Goal: Task Accomplishment & Management: Manage account settings

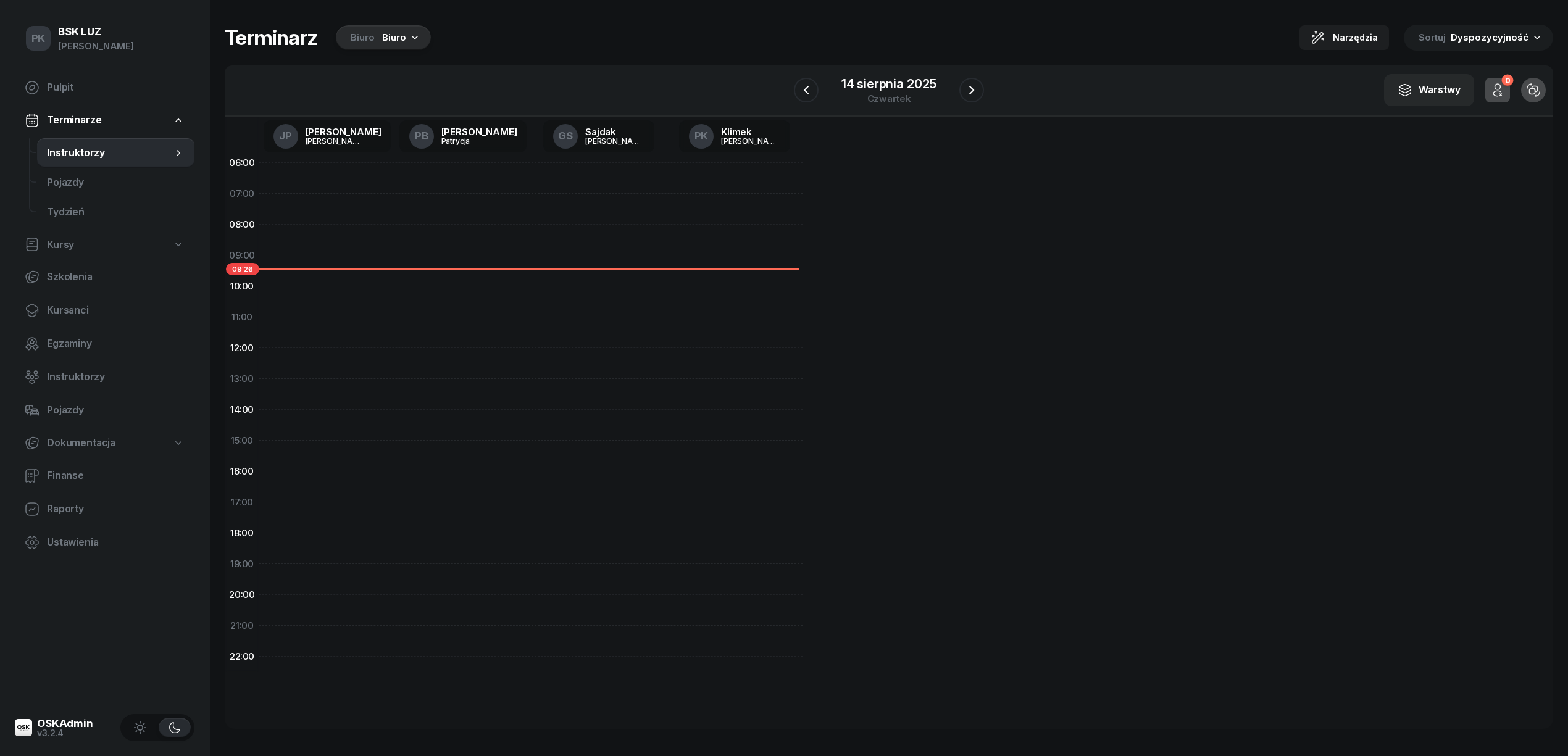
click at [383, 36] on div "Biuro" at bounding box center [394, 38] width 24 height 15
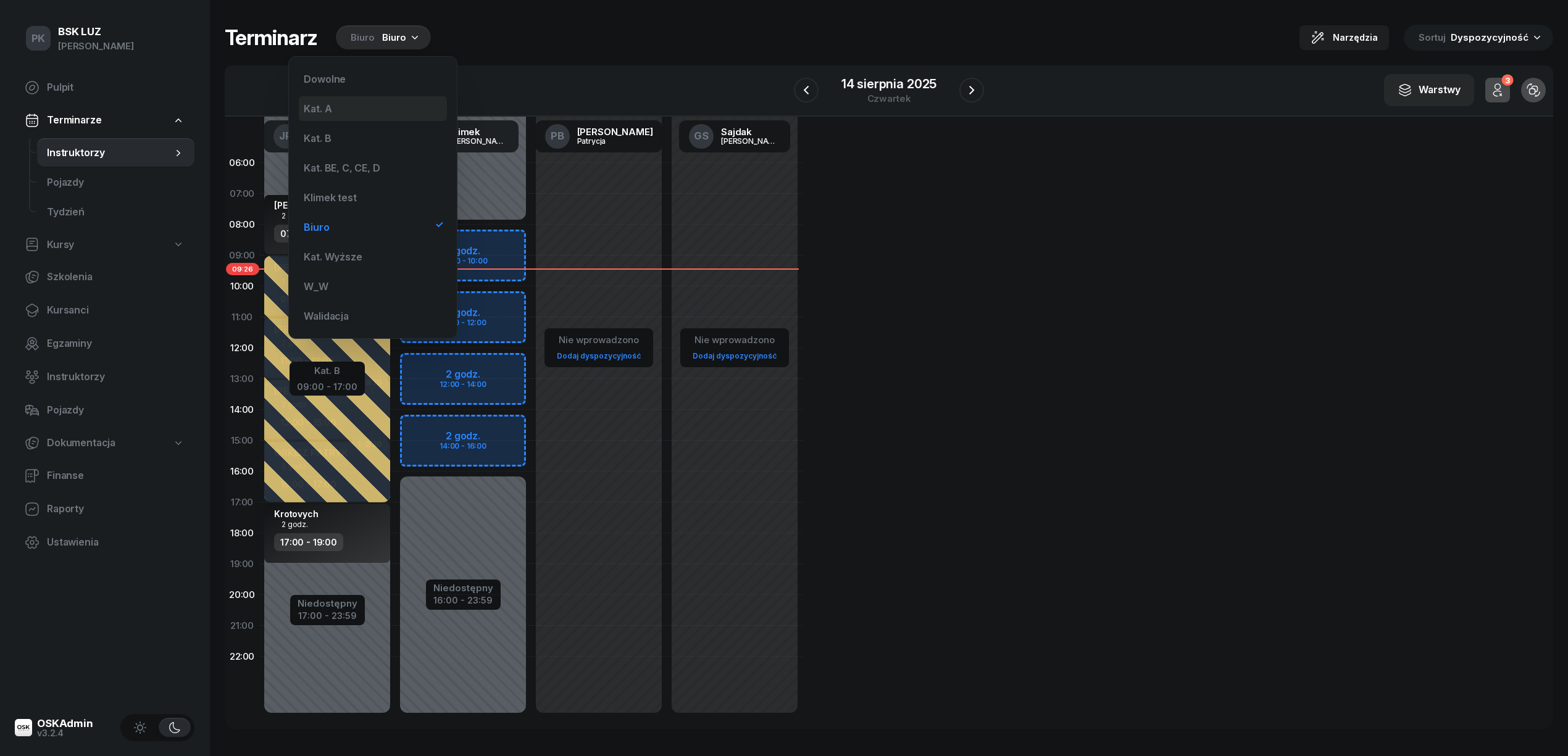
click at [383, 109] on div "Kat. A" at bounding box center [373, 108] width 148 height 24
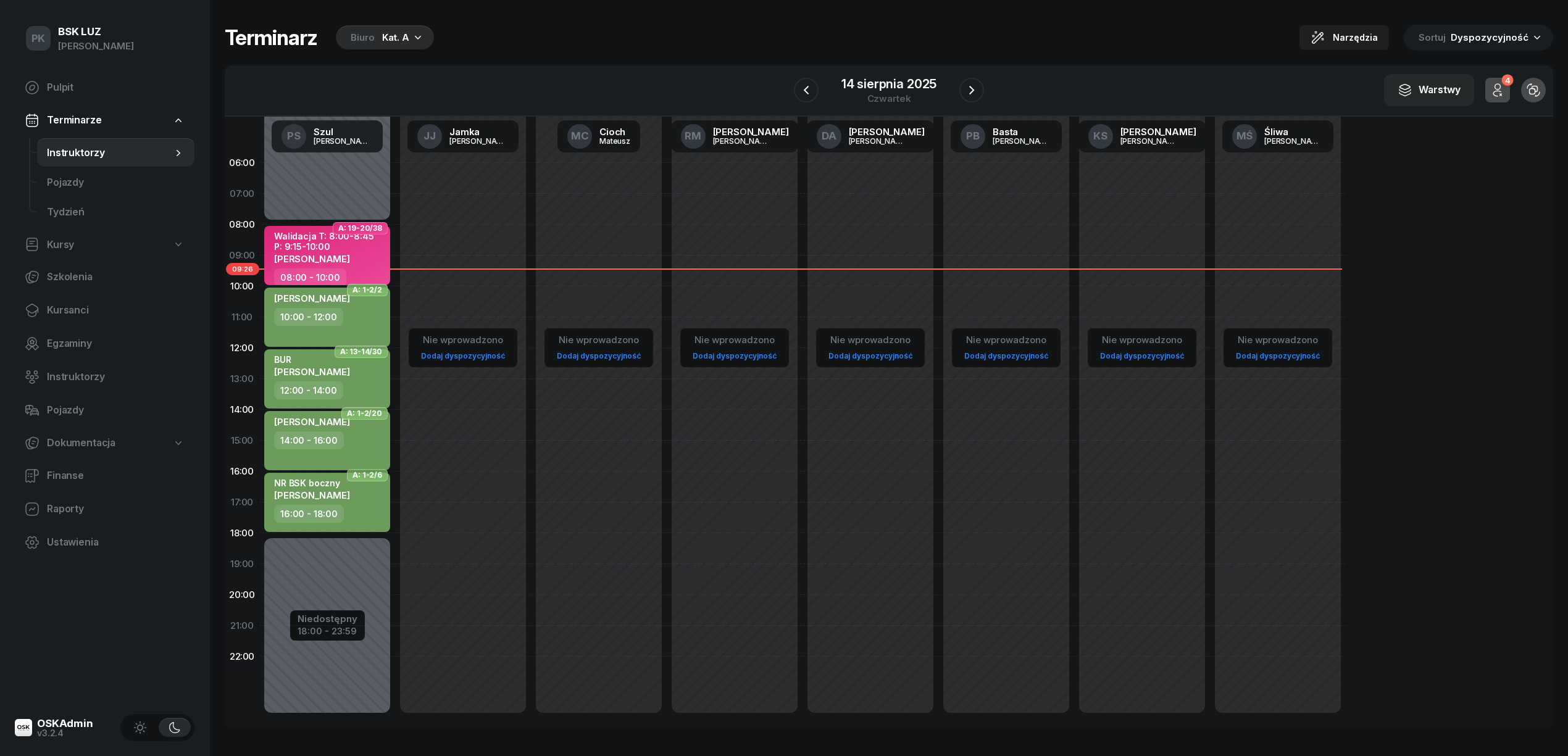
click at [349, 439] on div "14:00 - 16:00" at bounding box center [328, 440] width 109 height 18
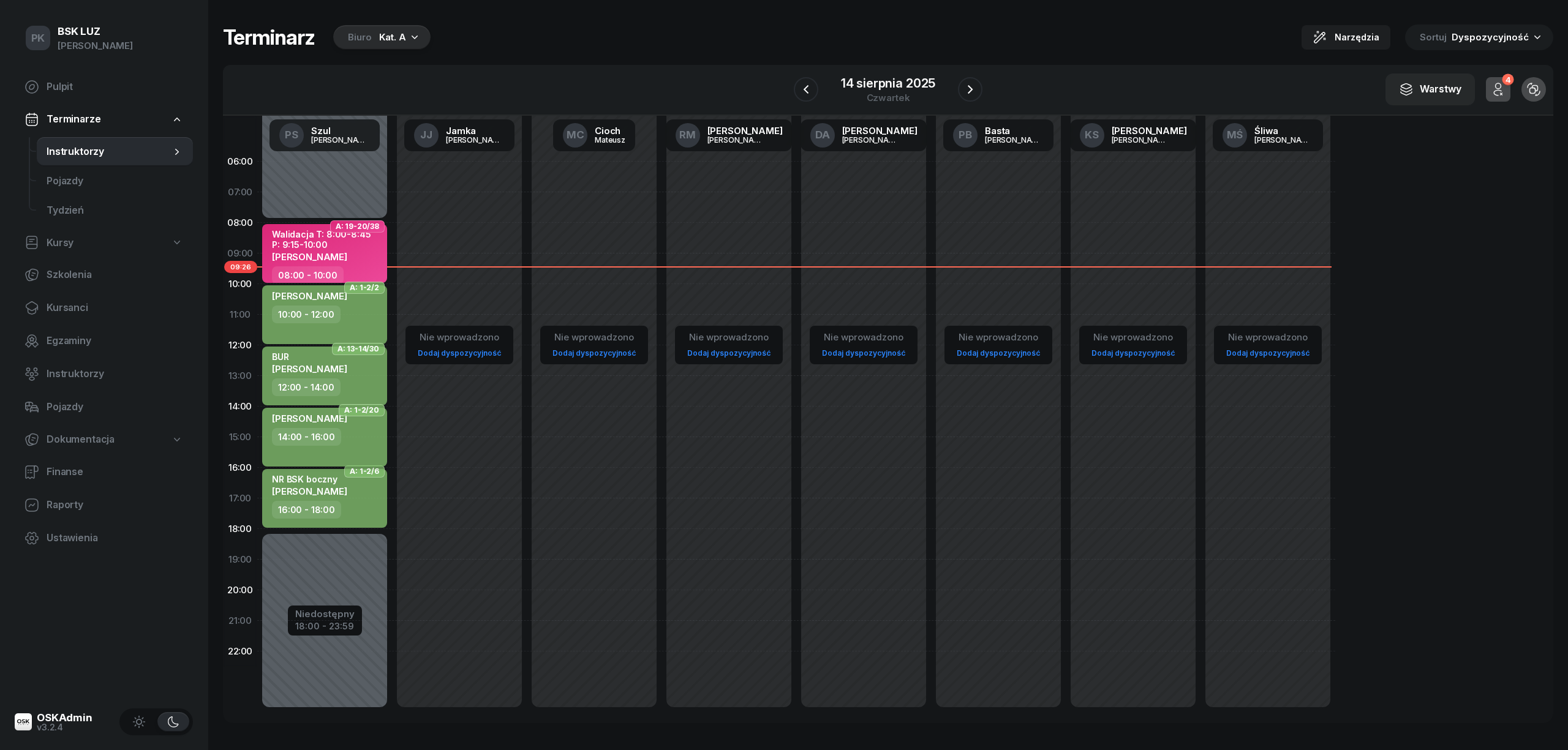
select select "14"
select select "16"
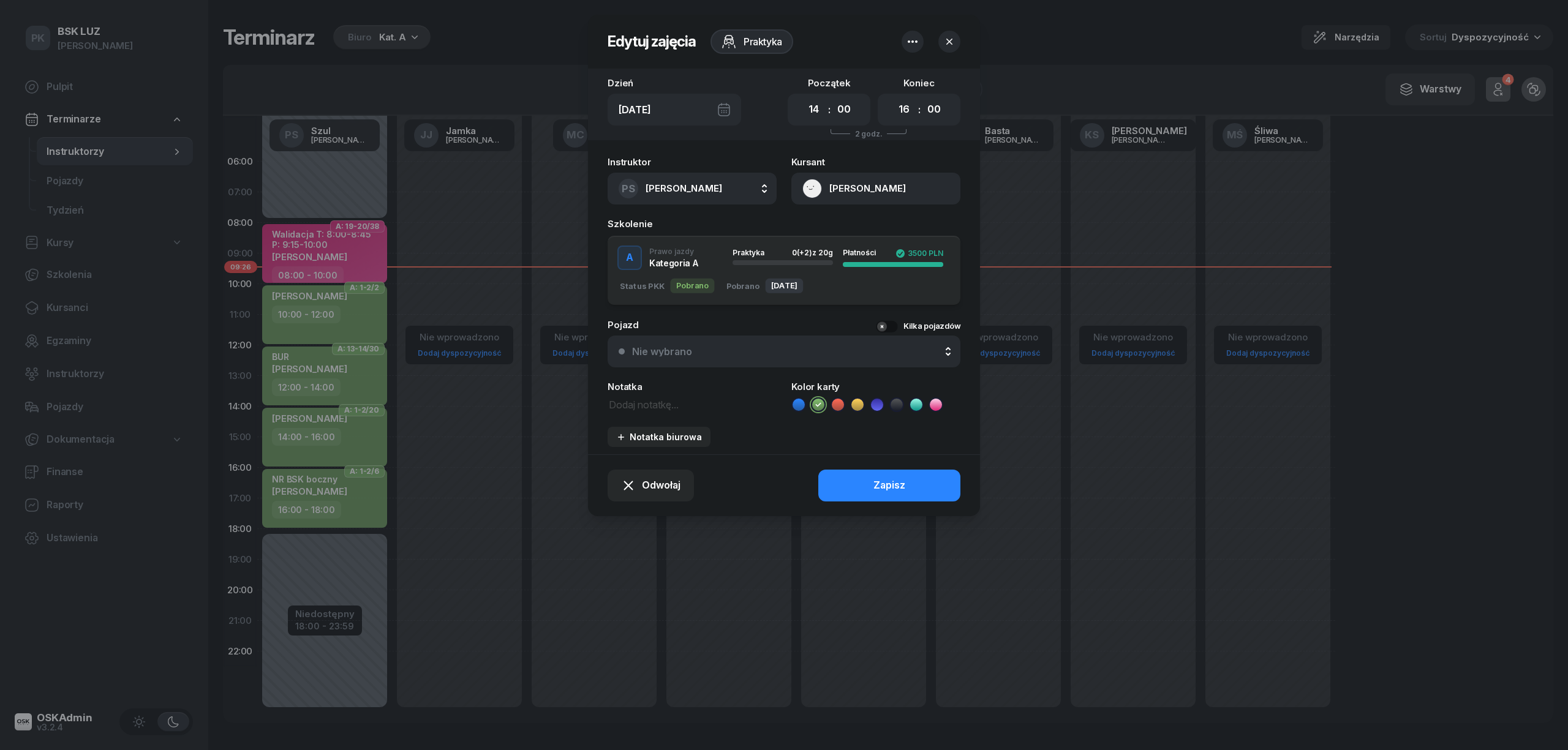
click at [649, 302] on div "A Prawo jazdy Kategoria A Praktyka 0 (+2) z 20g Płatności 3500 PLN Status PKK P…" at bounding box center [784, 270] width 353 height 70
click at [643, 406] on textarea at bounding box center [692, 404] width 169 height 16
type textarea "M"
type textarea "NR"
click at [851, 478] on button "Zapisz" at bounding box center [889, 485] width 142 height 32
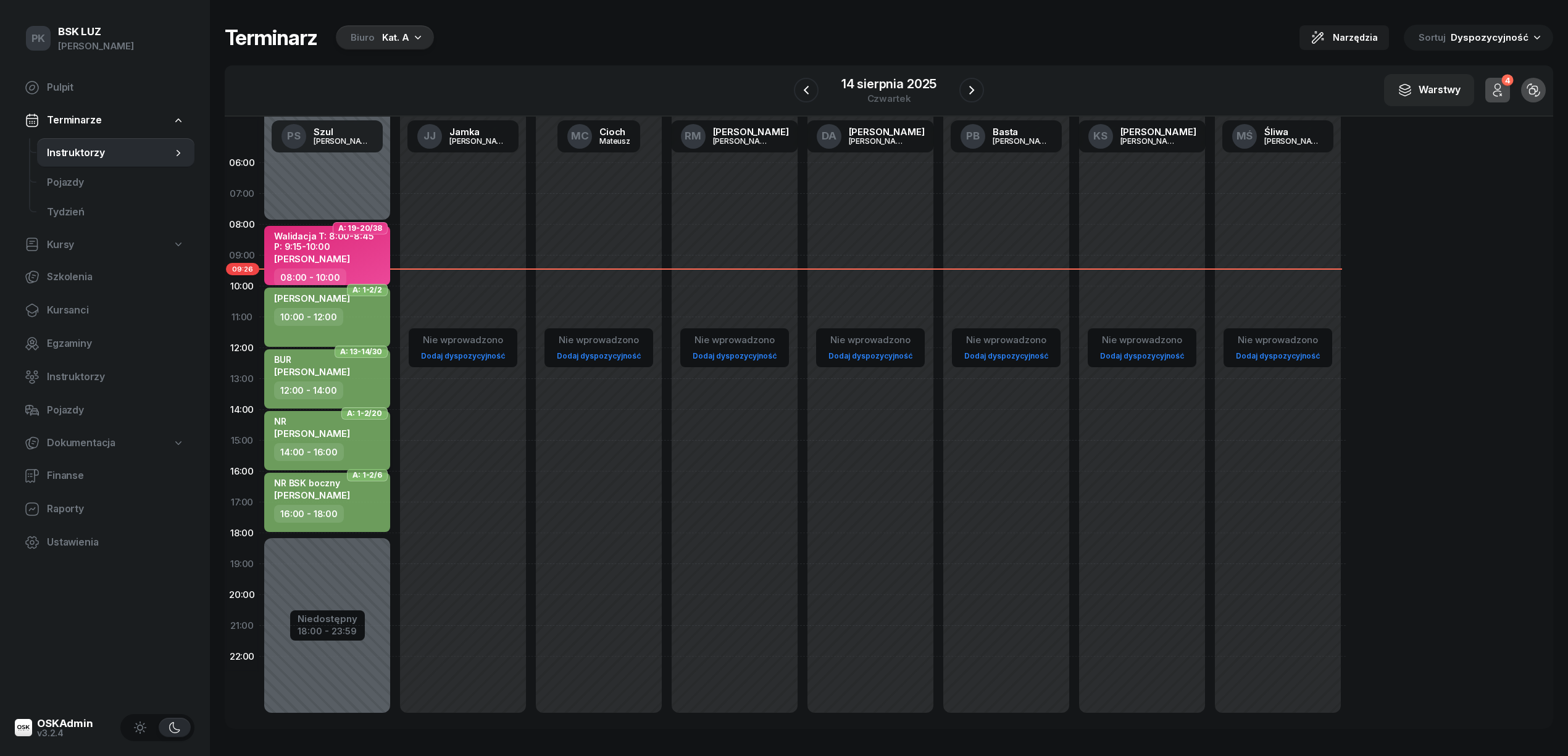
click at [349, 458] on div "14:00 - 16:00" at bounding box center [328, 452] width 109 height 18
select select "14"
select select "16"
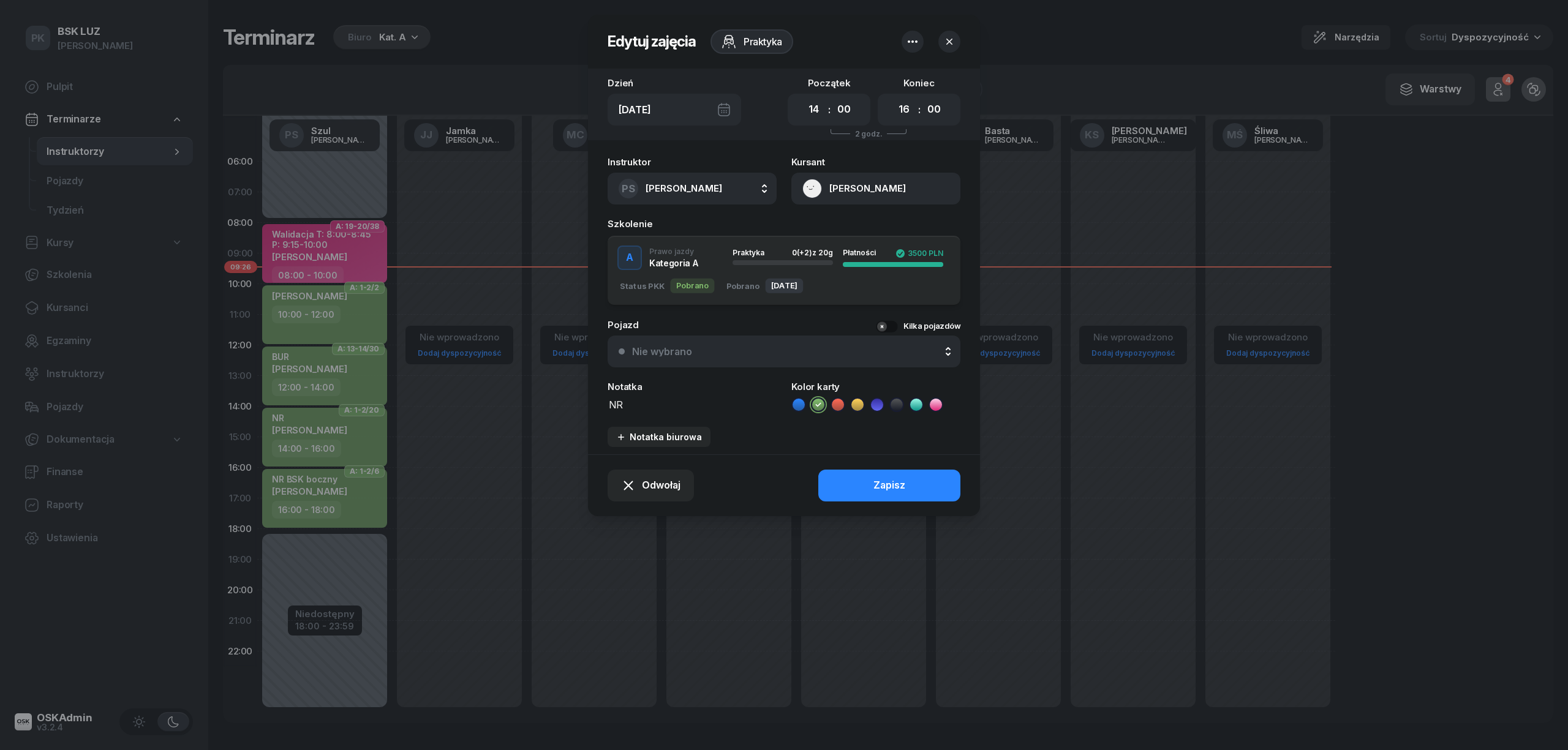
click at [637, 261] on div "A Prawo jazdy Kategoria A Praktyka 0 (+2) z 20g Płatności 3500 PLN Status PKK P…" at bounding box center [784, 270] width 353 height 70
click at [657, 405] on textarea "NR" at bounding box center [692, 404] width 169 height 16
type textarea "NR BSK"
click at [884, 488] on div "Zapisz" at bounding box center [889, 486] width 32 height 16
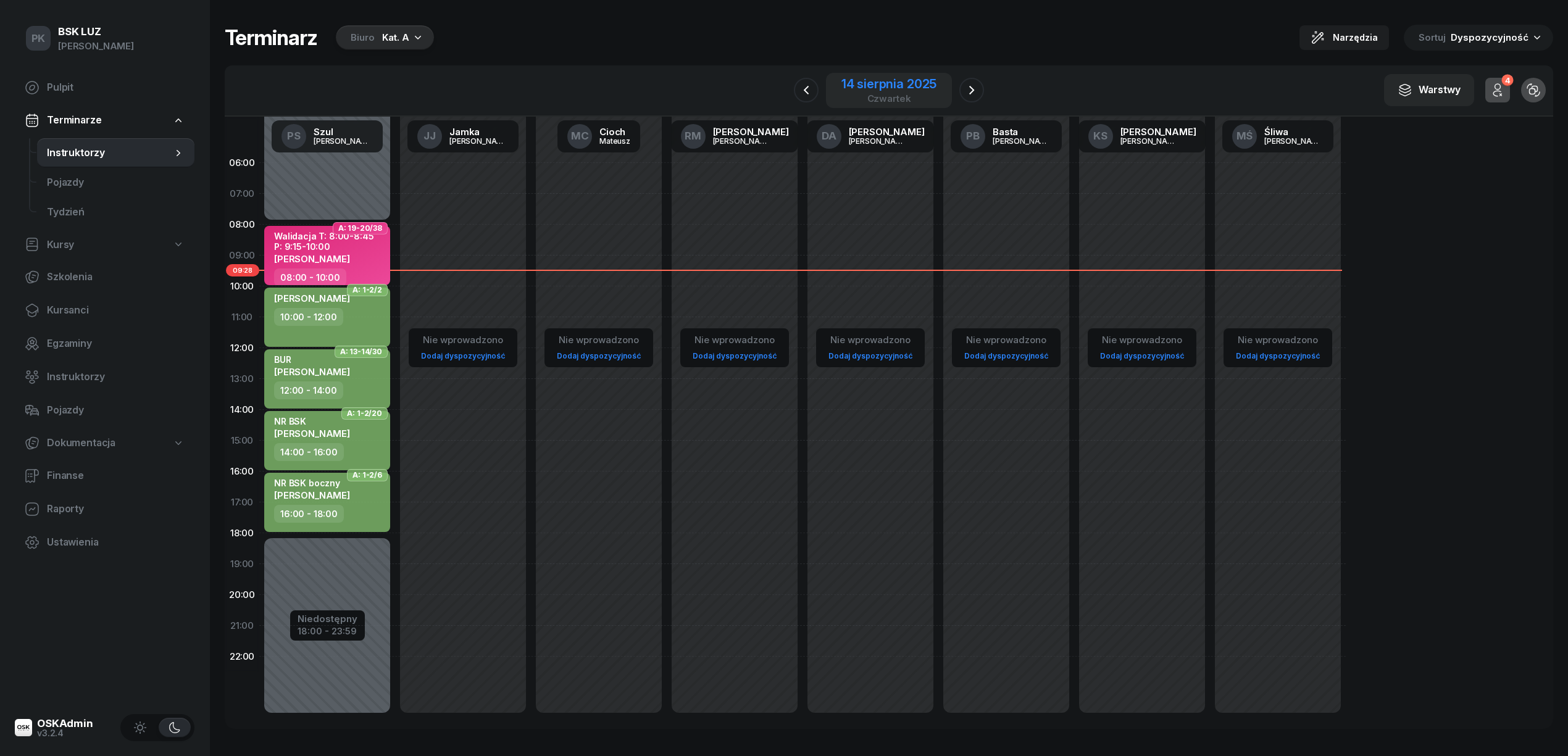
click at [915, 83] on div "14 sierpnia 2025" at bounding box center [889, 84] width 95 height 13
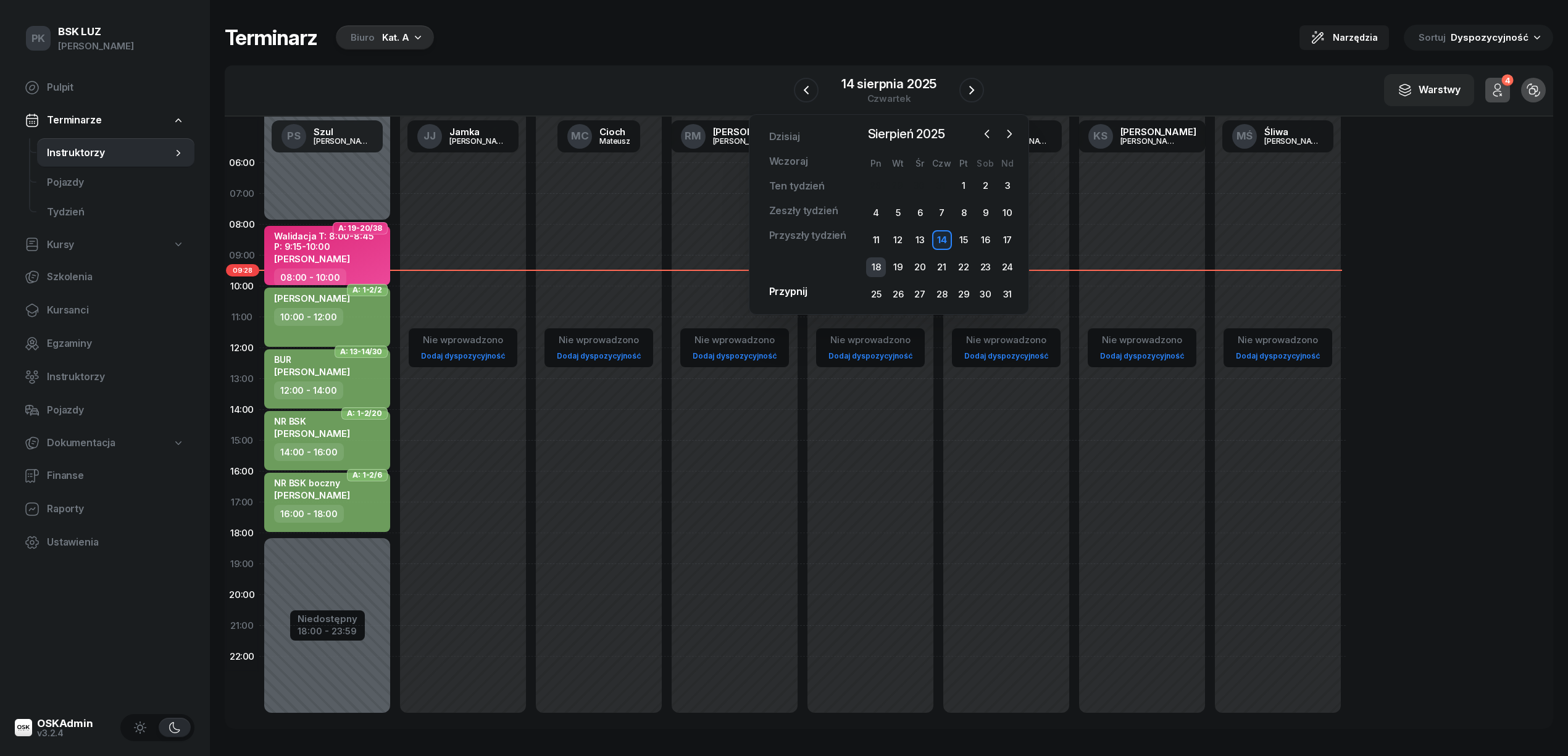
click at [873, 267] on div "18" at bounding box center [876, 267] width 20 height 20
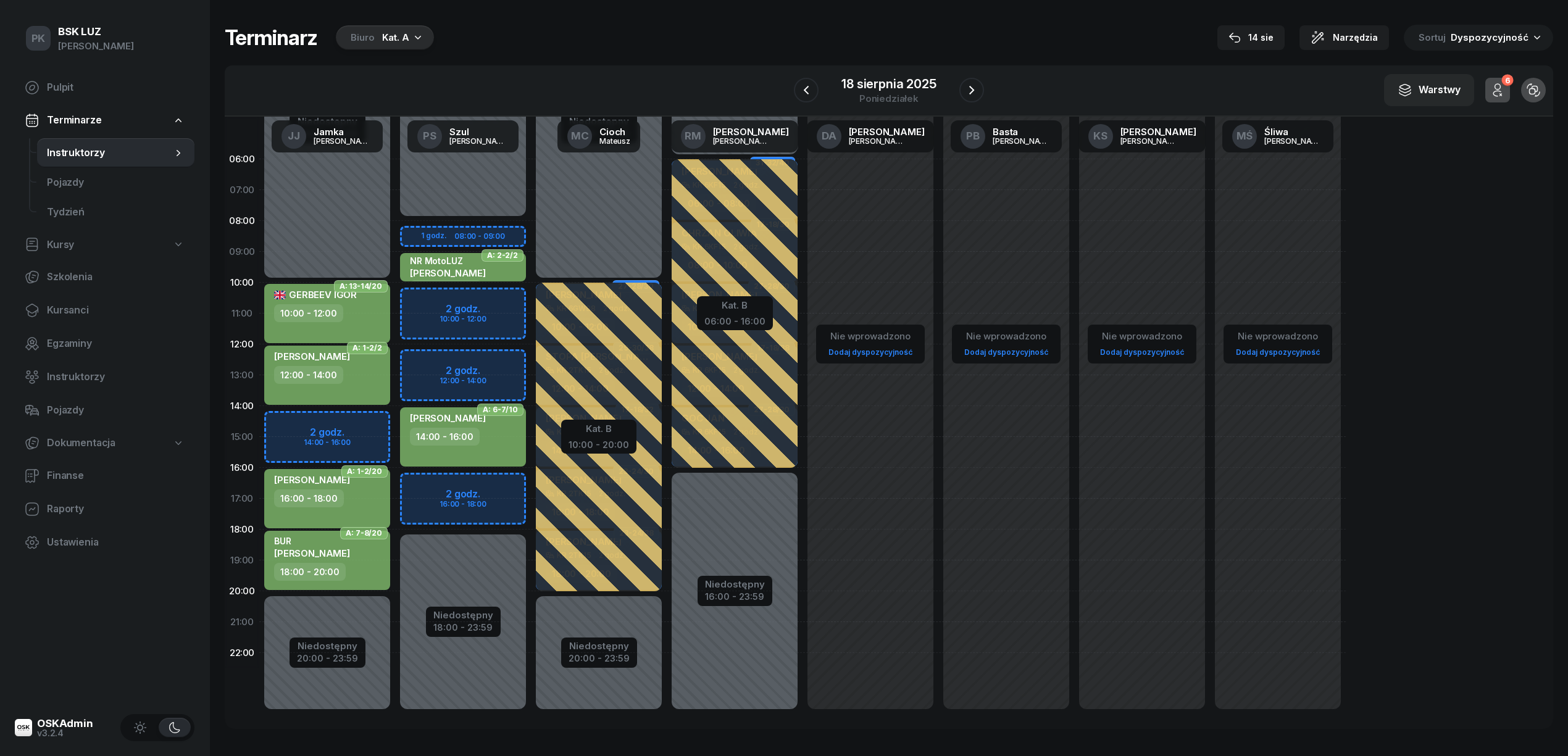
scroll to position [5, 0]
click at [1510, 90] on button "6" at bounding box center [1497, 90] width 24 height 24
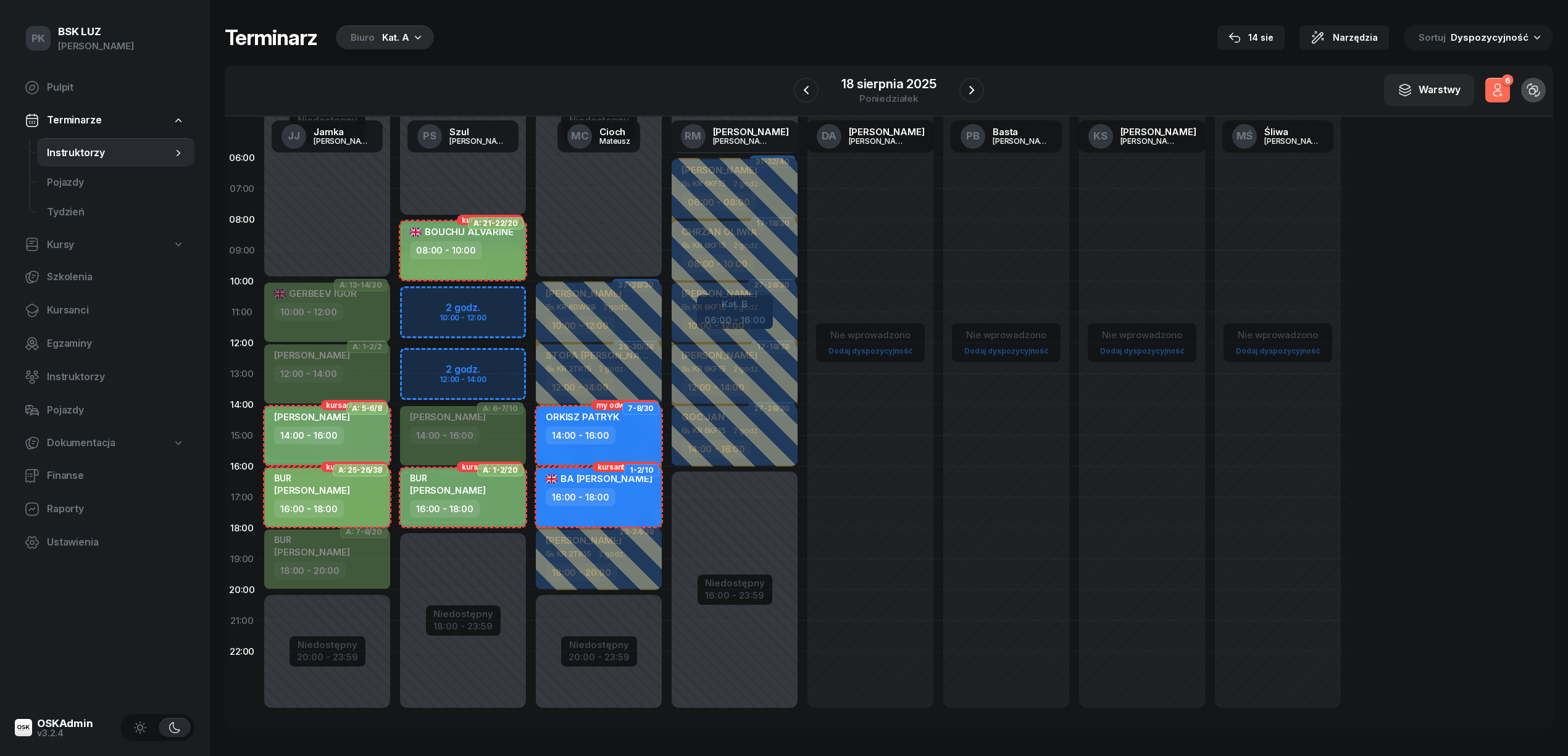
click at [1510, 90] on button "6" at bounding box center [1497, 90] width 24 height 24
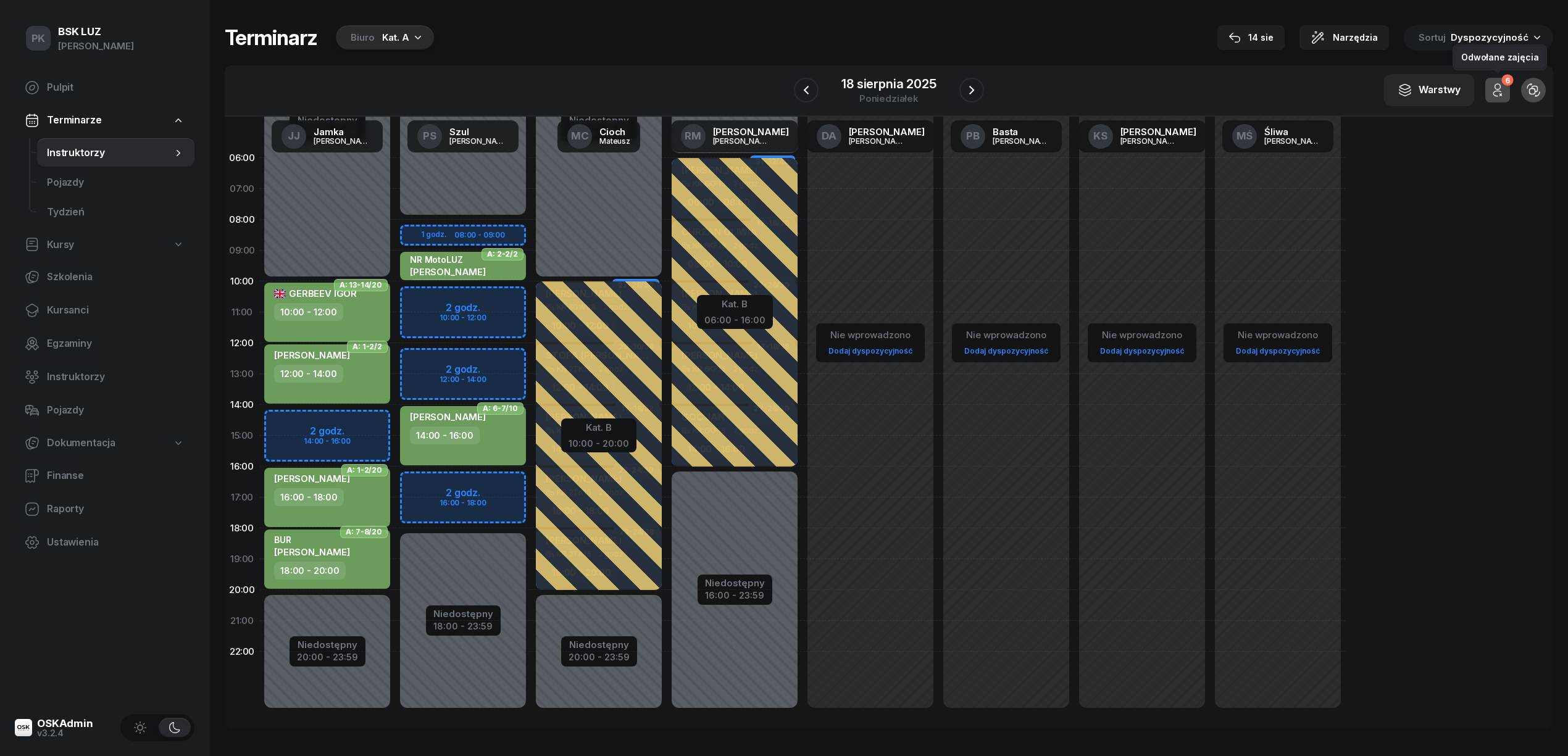
click at [1510, 90] on button "6" at bounding box center [1497, 90] width 24 height 24
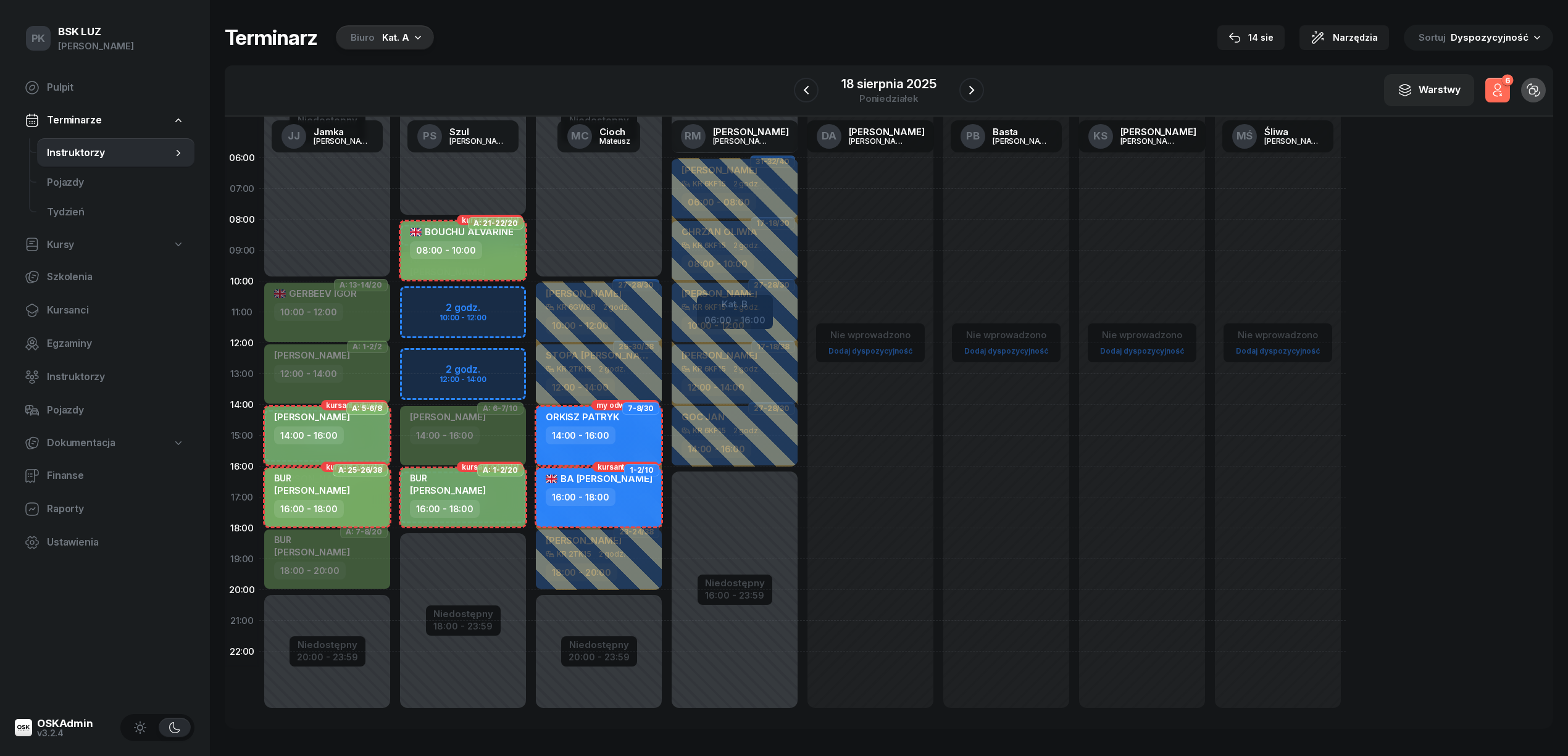
click at [1510, 90] on button "6" at bounding box center [1497, 90] width 24 height 24
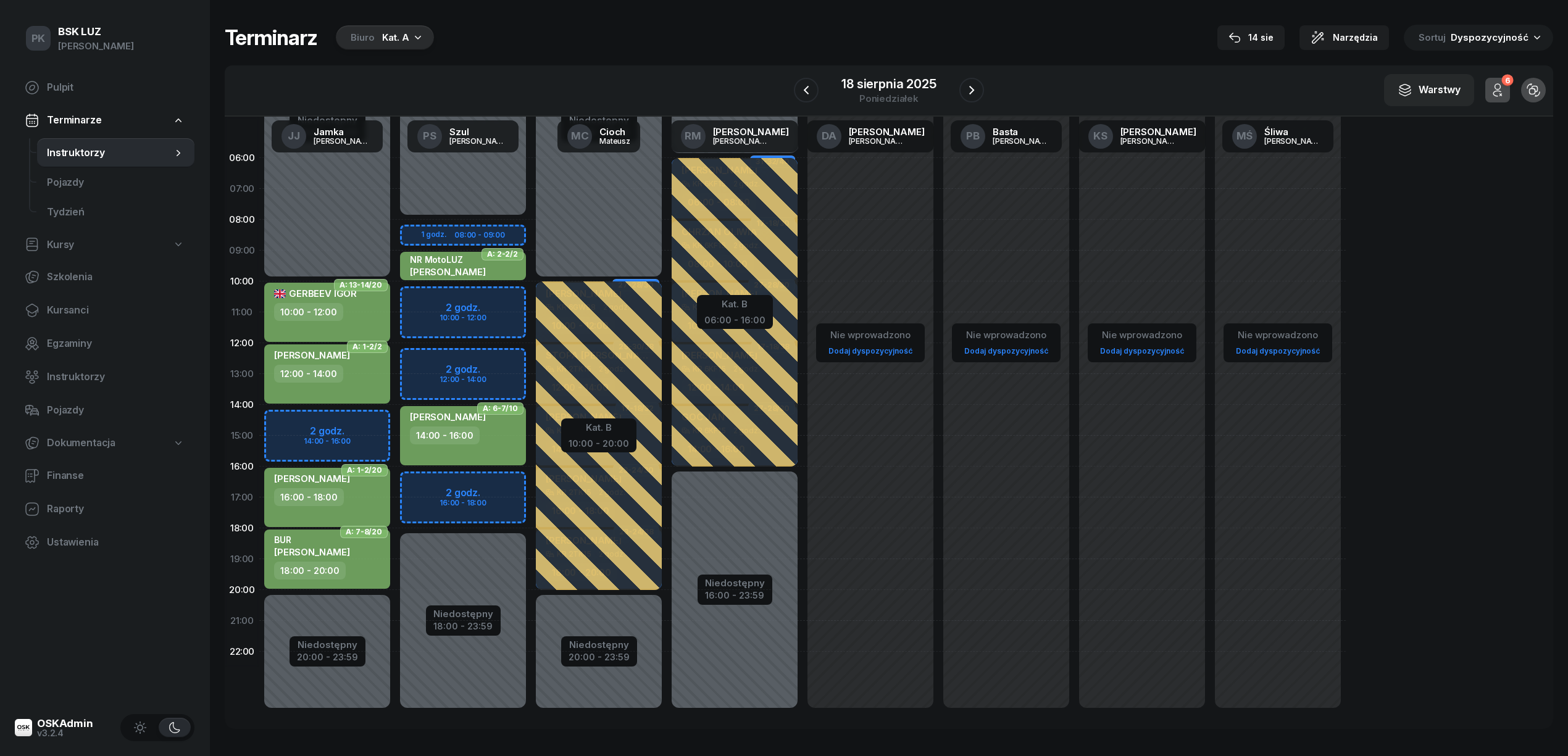
click at [578, 21] on div "Terminarz Biuro Kat. A 14 sie Narzędzia Sortuj Dyspozycyjność W Wybierz AK Kory…" at bounding box center [889, 377] width 1328 height 754
click at [964, 81] on button "button" at bounding box center [971, 90] width 24 height 24
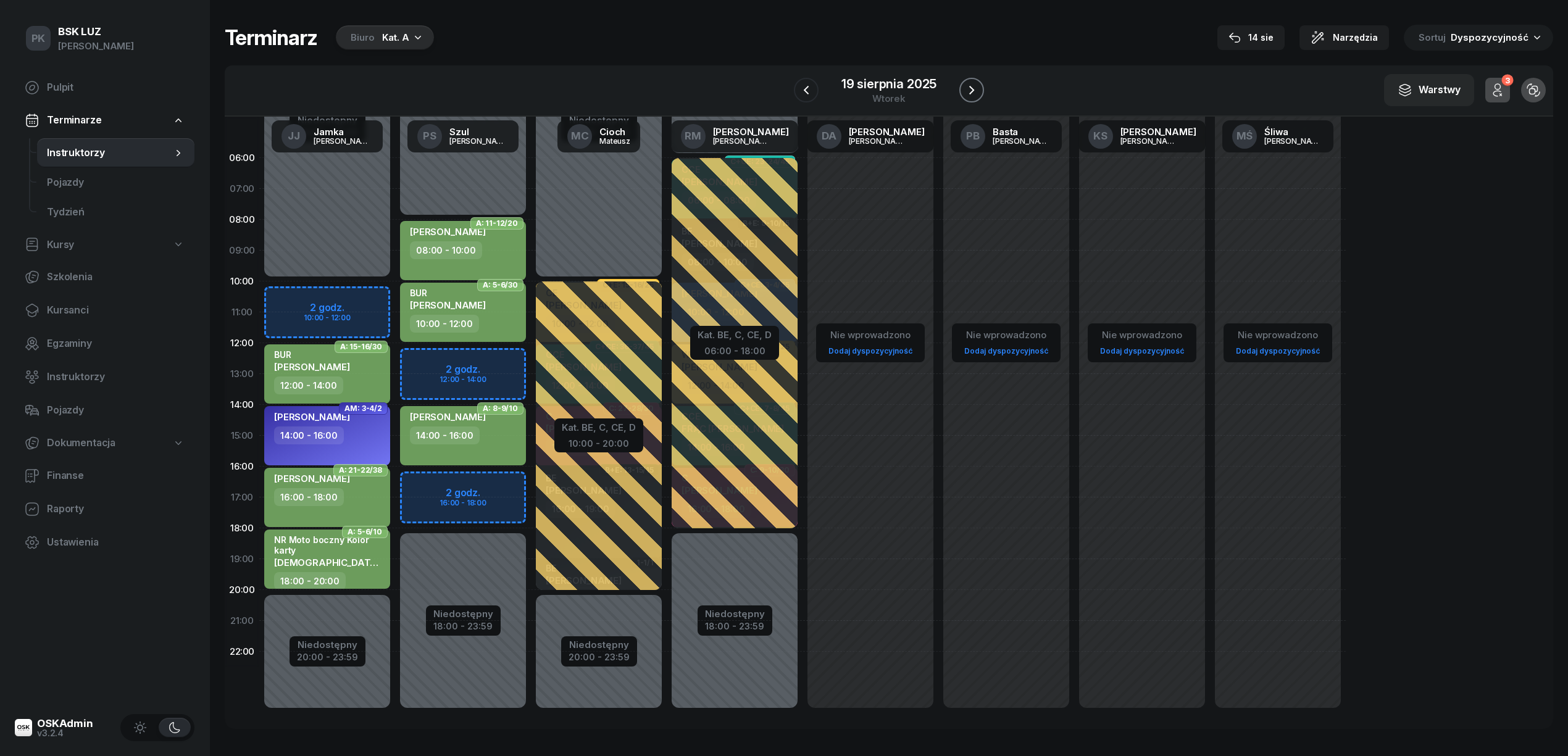
click at [967, 84] on icon "button" at bounding box center [972, 90] width 15 height 15
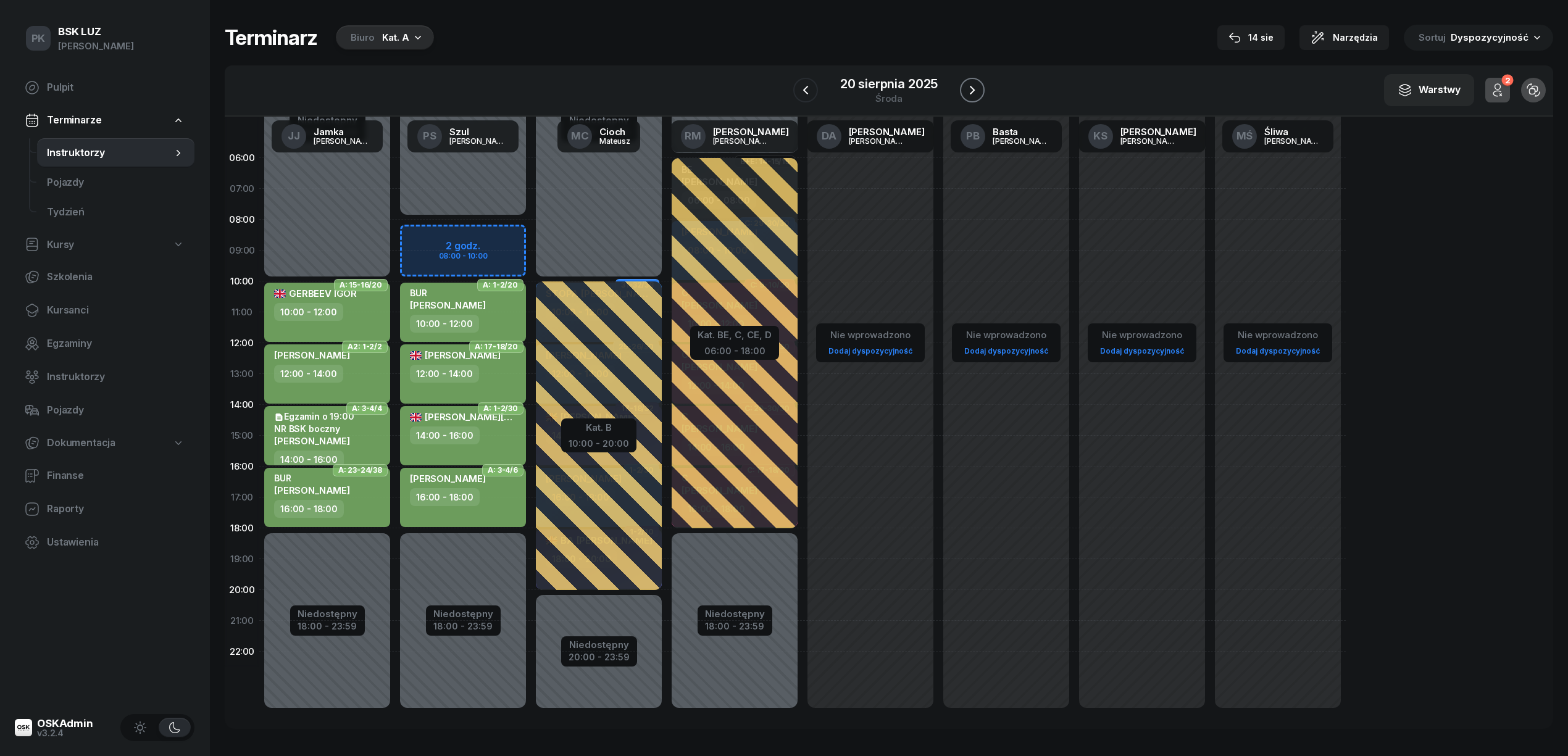
click at [967, 84] on icon "button" at bounding box center [973, 90] width 15 height 15
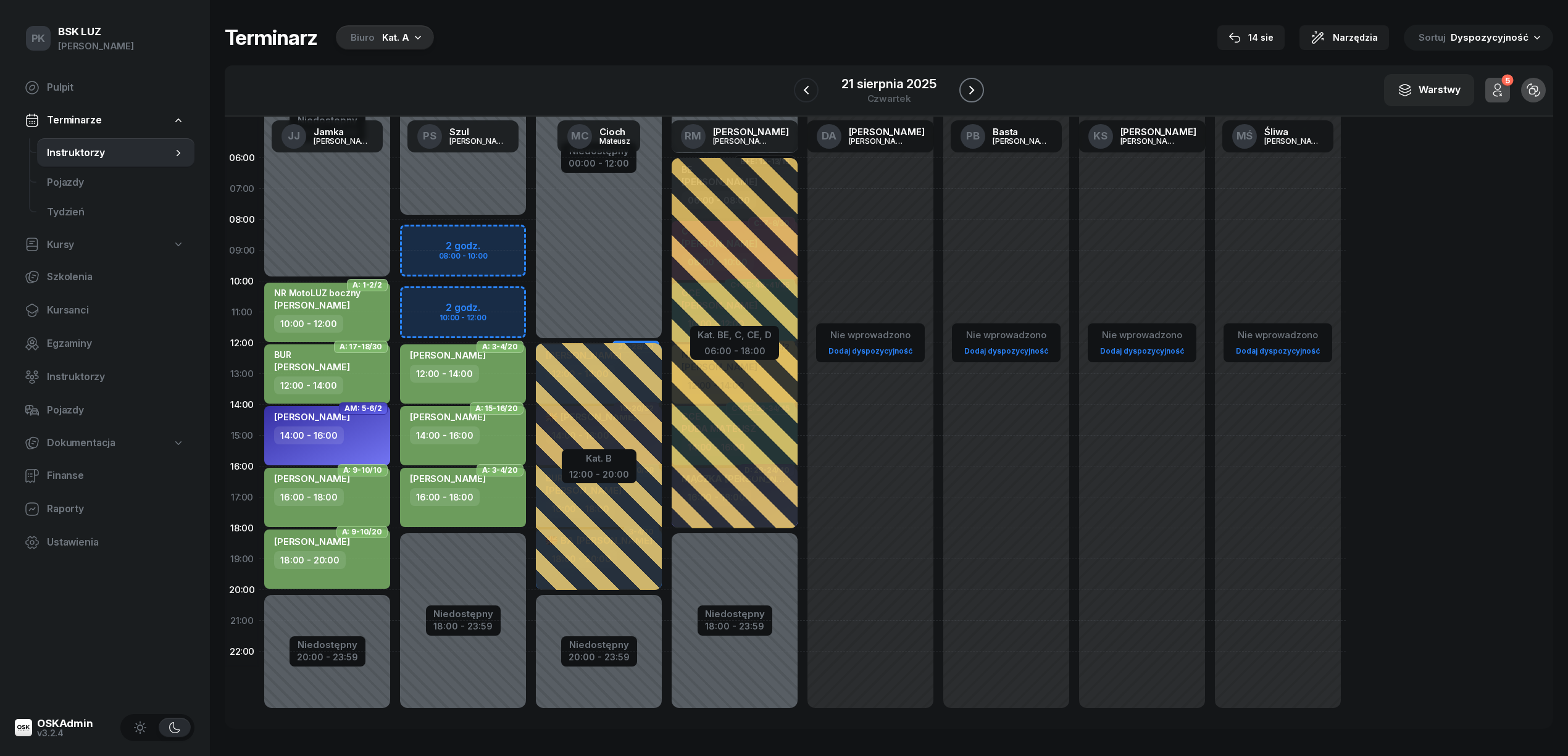
click at [967, 84] on icon "button" at bounding box center [972, 90] width 15 height 15
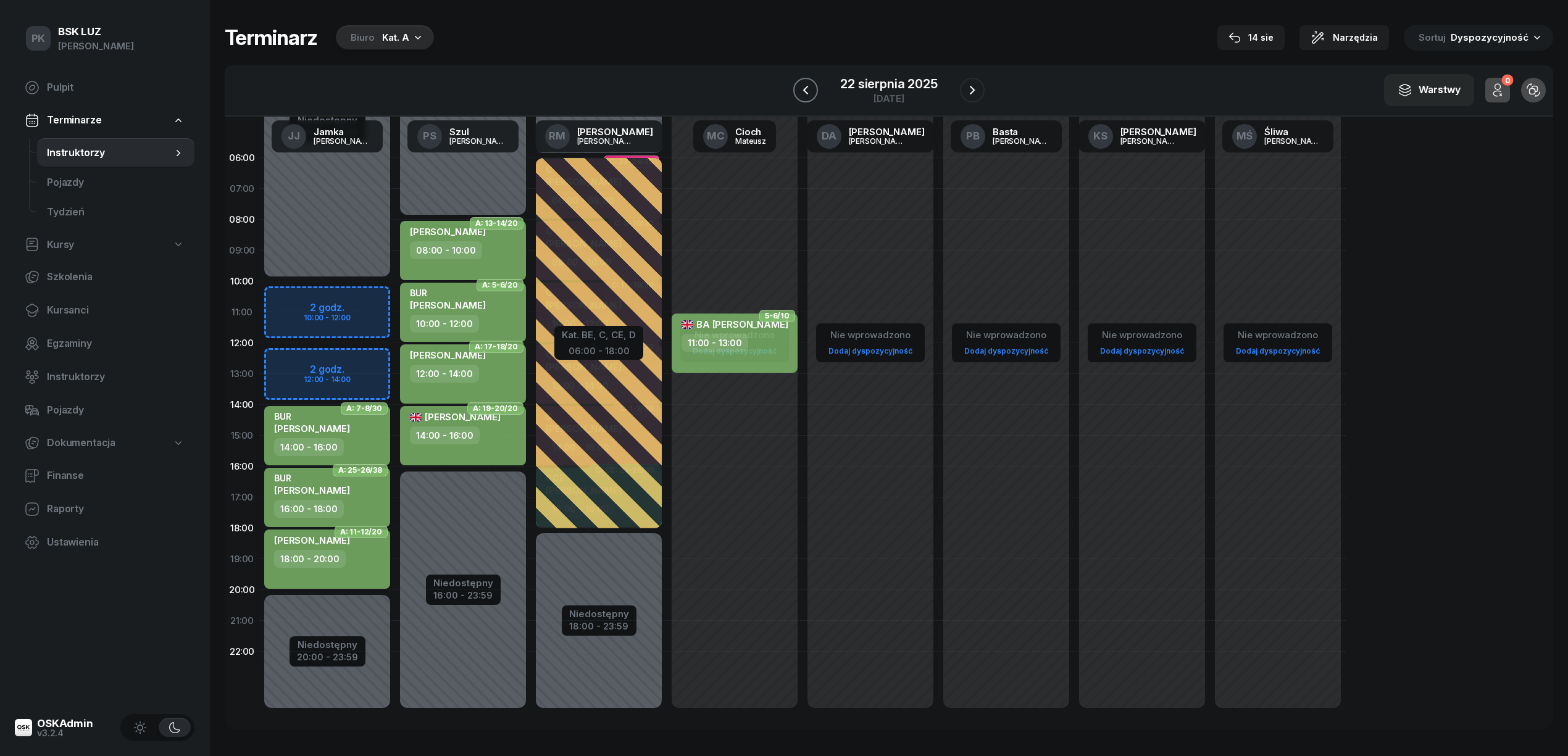
click at [816, 82] on button "button" at bounding box center [805, 90] width 24 height 24
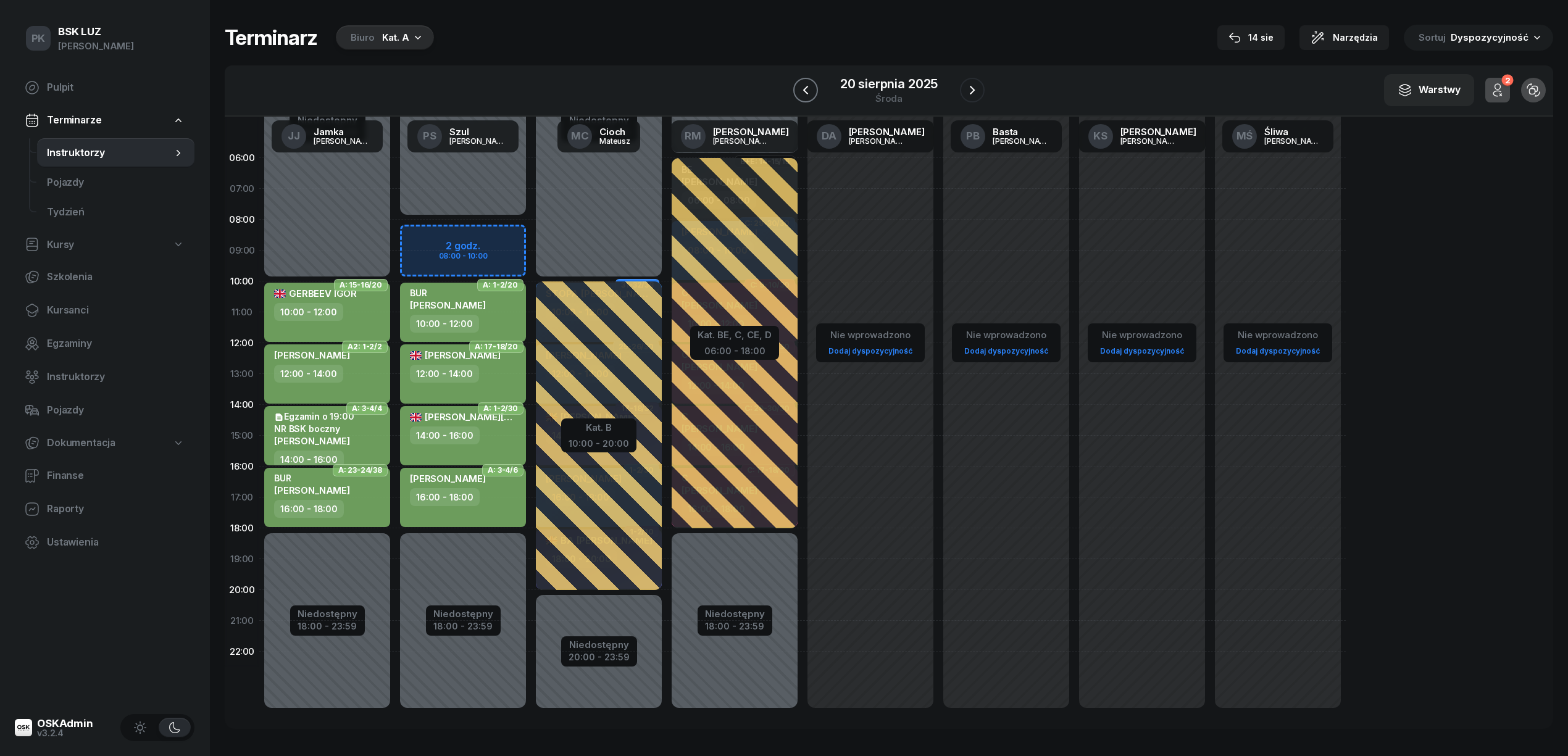
click at [816, 82] on button "button" at bounding box center [805, 90] width 24 height 24
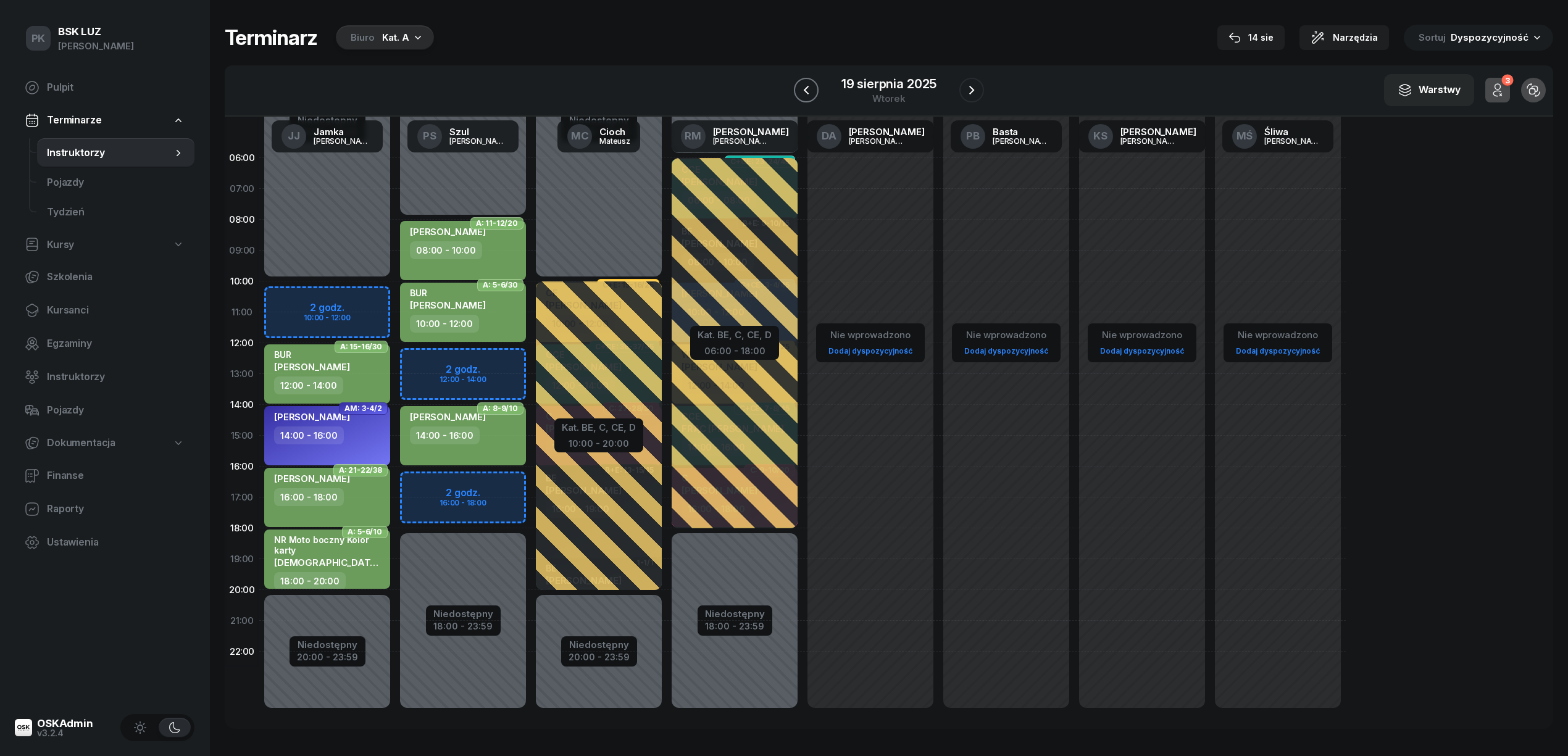
click at [816, 82] on button "button" at bounding box center [805, 90] width 24 height 24
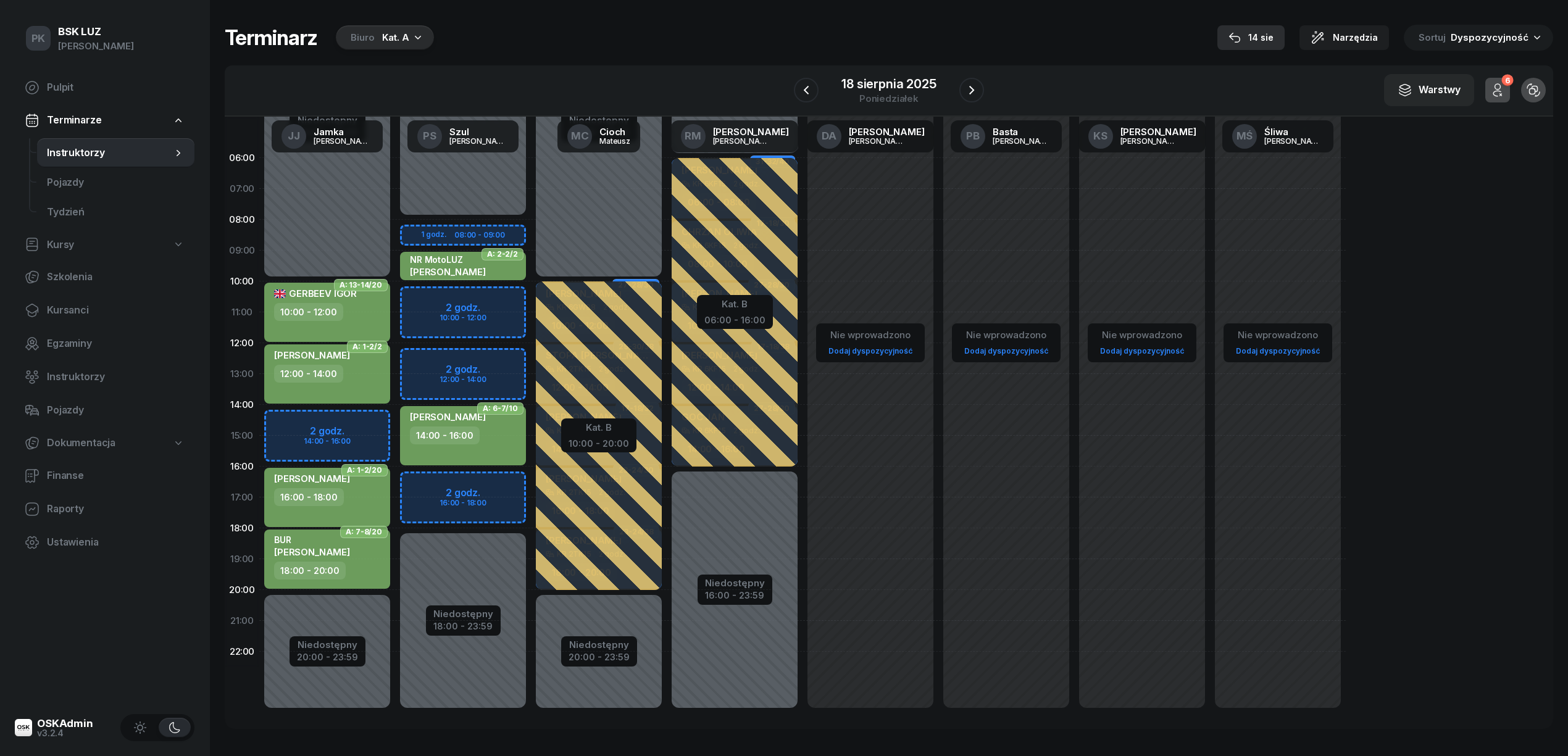
click at [1251, 33] on div "14 sie" at bounding box center [1251, 38] width 45 height 15
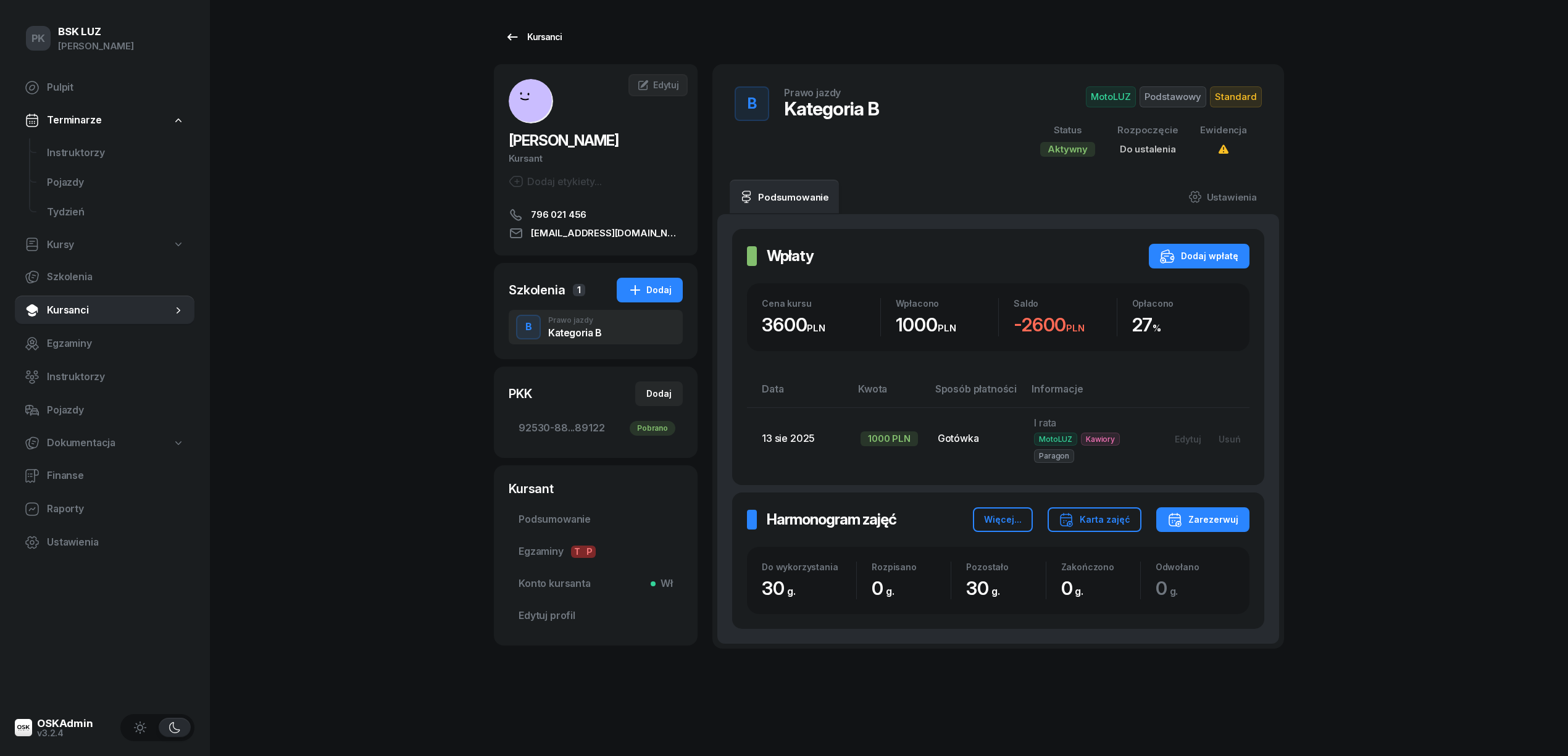
click at [544, 38] on div "Kursanci" at bounding box center [533, 37] width 57 height 15
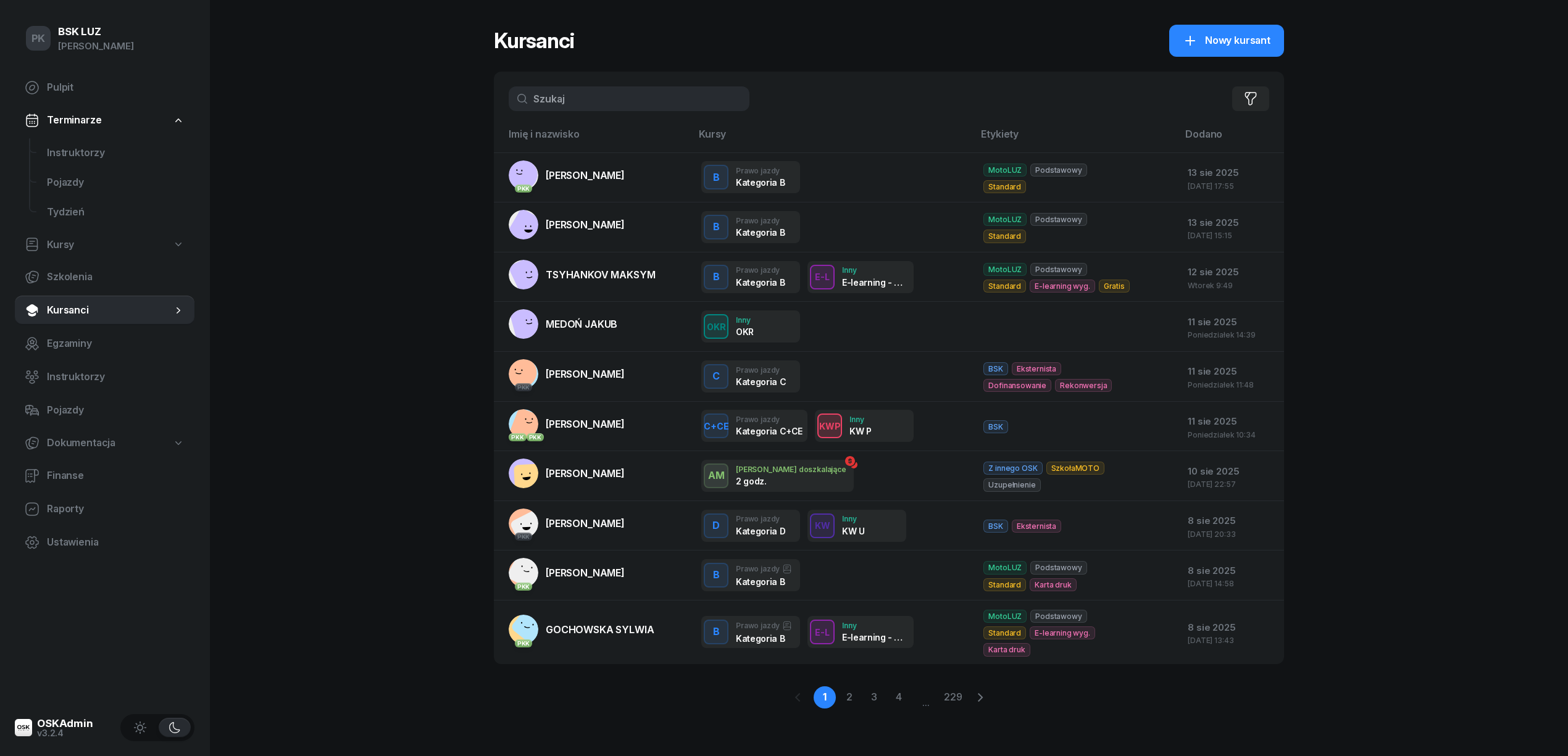
drag, startPoint x: 393, startPoint y: 135, endPoint x: 369, endPoint y: 137, distance: 24.1
click at [369, 137] on div "PK BSK LUZ Piotr Klimek Pulpit Terminarze Instruktorzy Pojazdy Tydzień Kursy Sz…" at bounding box center [784, 378] width 1568 height 756
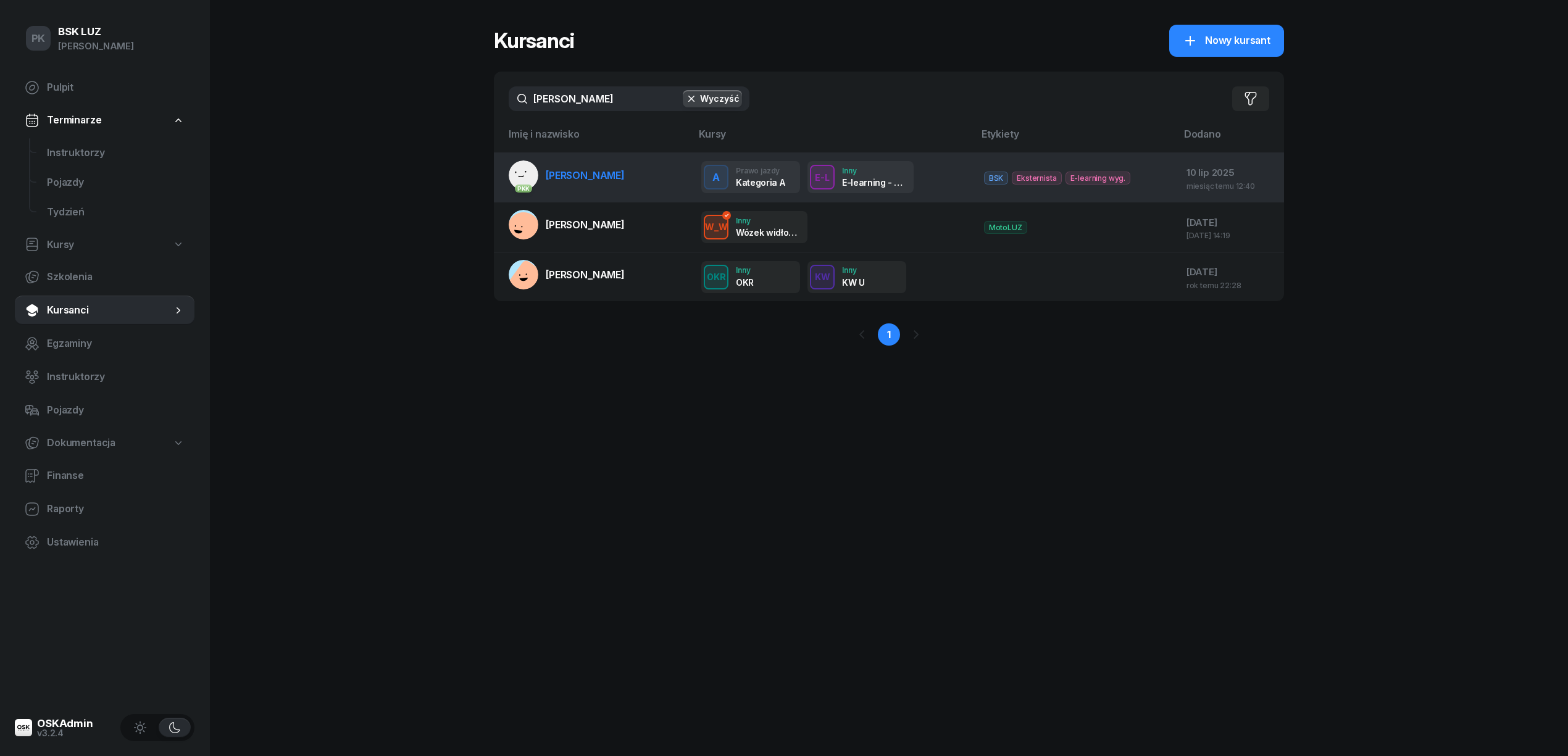
type input "marko"
click at [581, 172] on span "[PERSON_NAME]" at bounding box center [585, 175] width 79 height 13
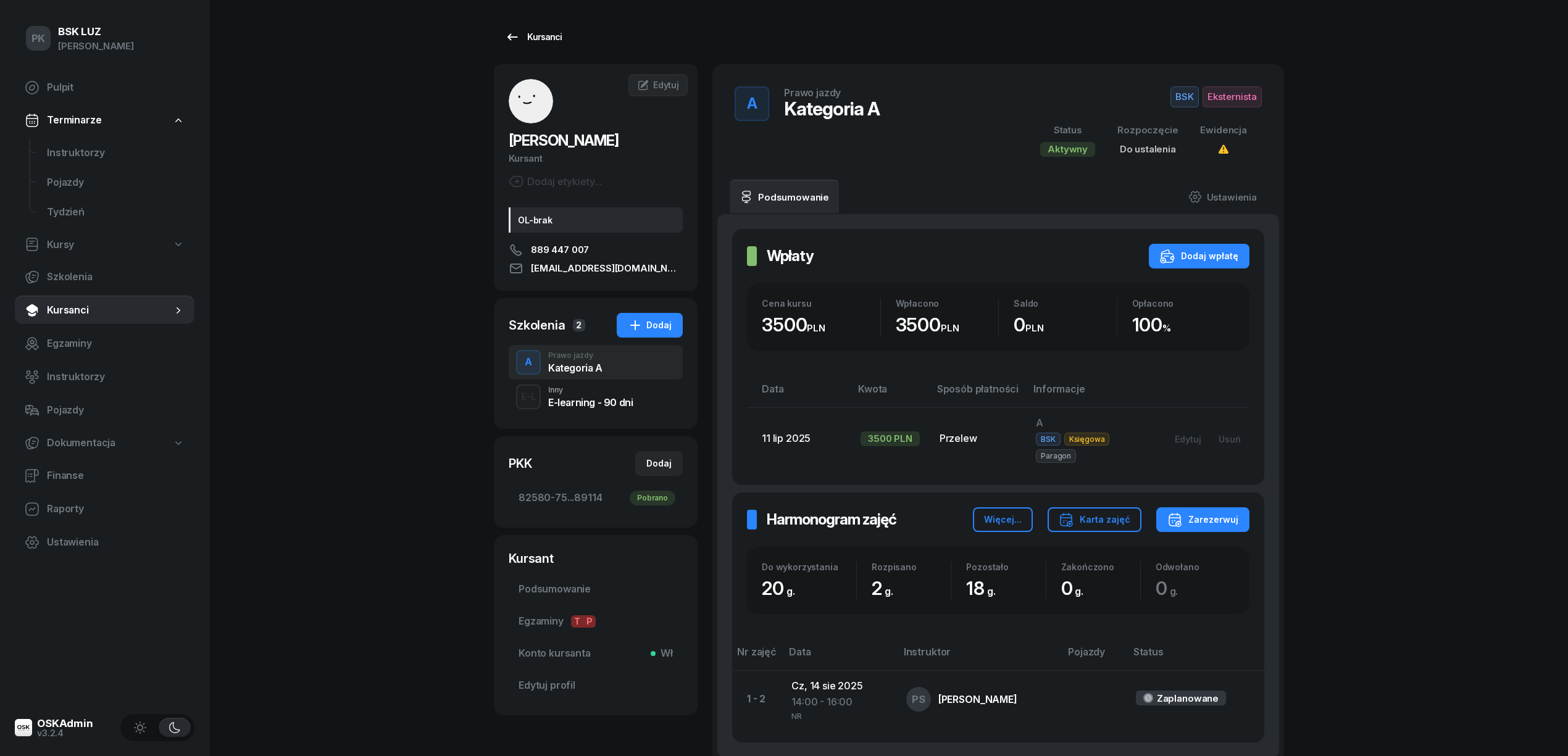
click at [531, 30] on div "Kursanci" at bounding box center [533, 37] width 57 height 15
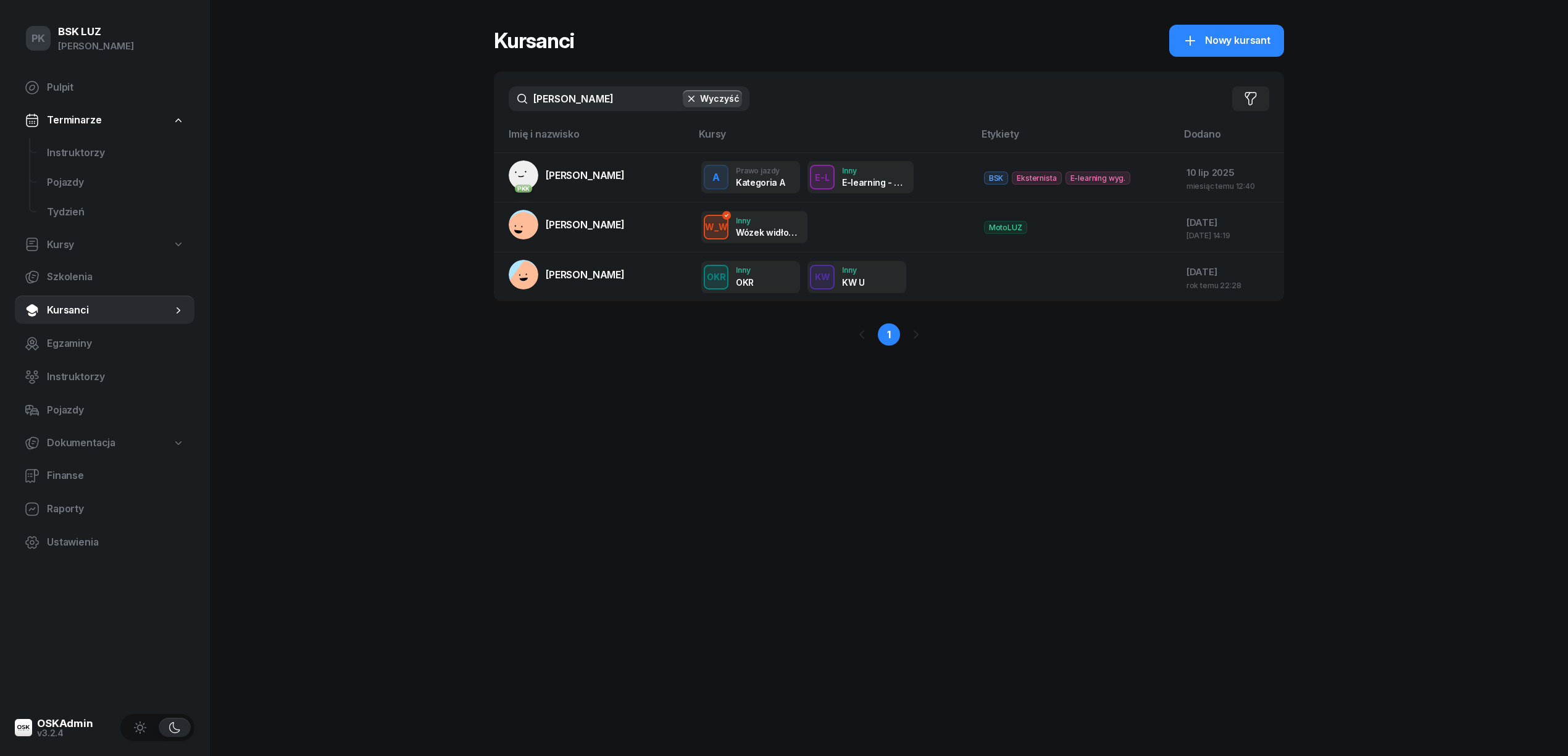
drag, startPoint x: 578, startPoint y: 104, endPoint x: 481, endPoint y: 92, distance: 97.7
click at [481, 92] on div "PK BSK LUZ Piotr Klimek Pulpit Terminarze Instruktorzy Pojazdy Tydzień Kursy Sz…" at bounding box center [784, 378] width 1568 height 756
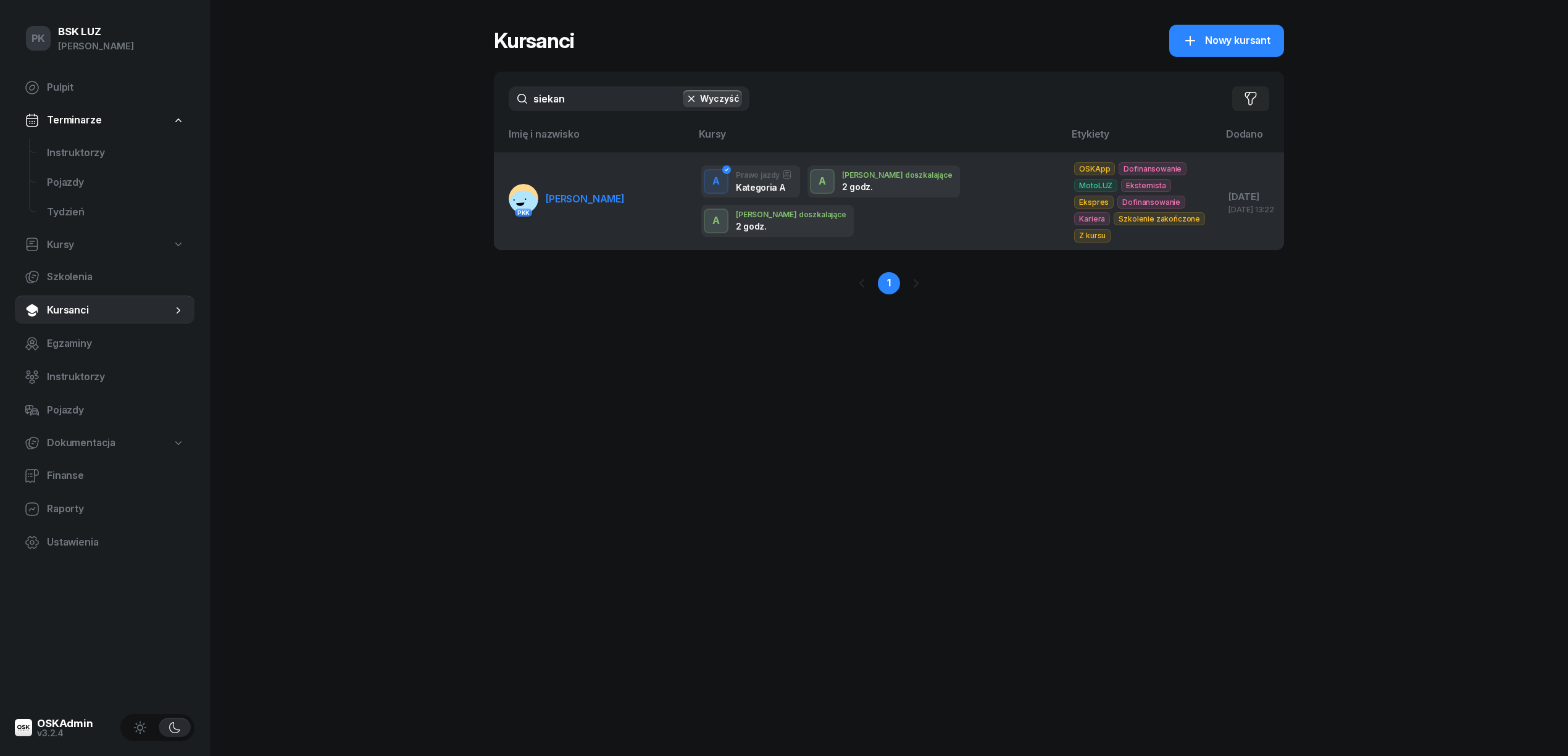
type input "siekan"
click at [564, 207] on td "PKK SIEKANKA KONRAD" at bounding box center [592, 200] width 197 height 97
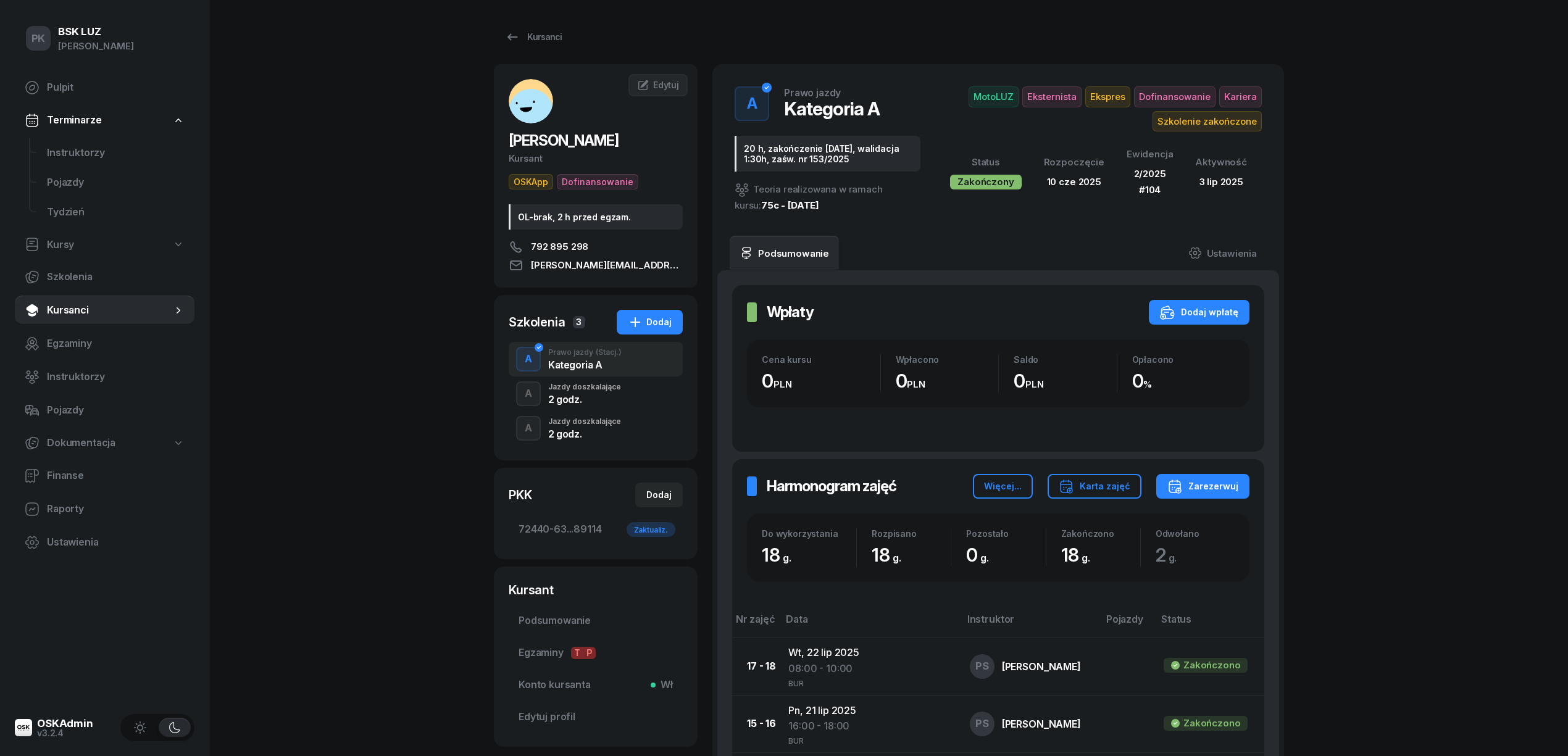
click at [635, 384] on div "A Jazdy doszkalające 2 godz." at bounding box center [595, 394] width 174 height 35
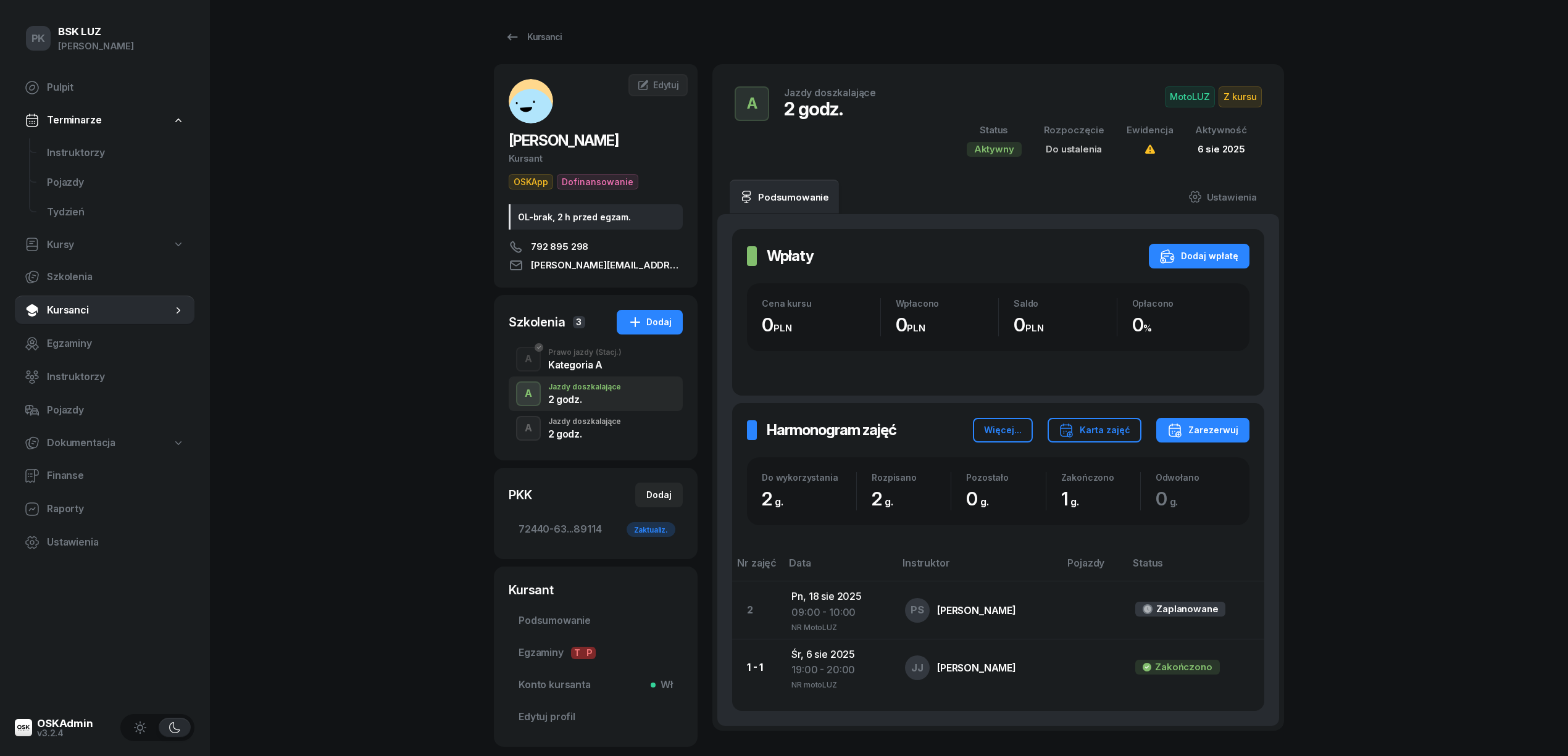
click at [629, 424] on div "A Jazdy doszkalające 2 godz." at bounding box center [595, 428] width 174 height 35
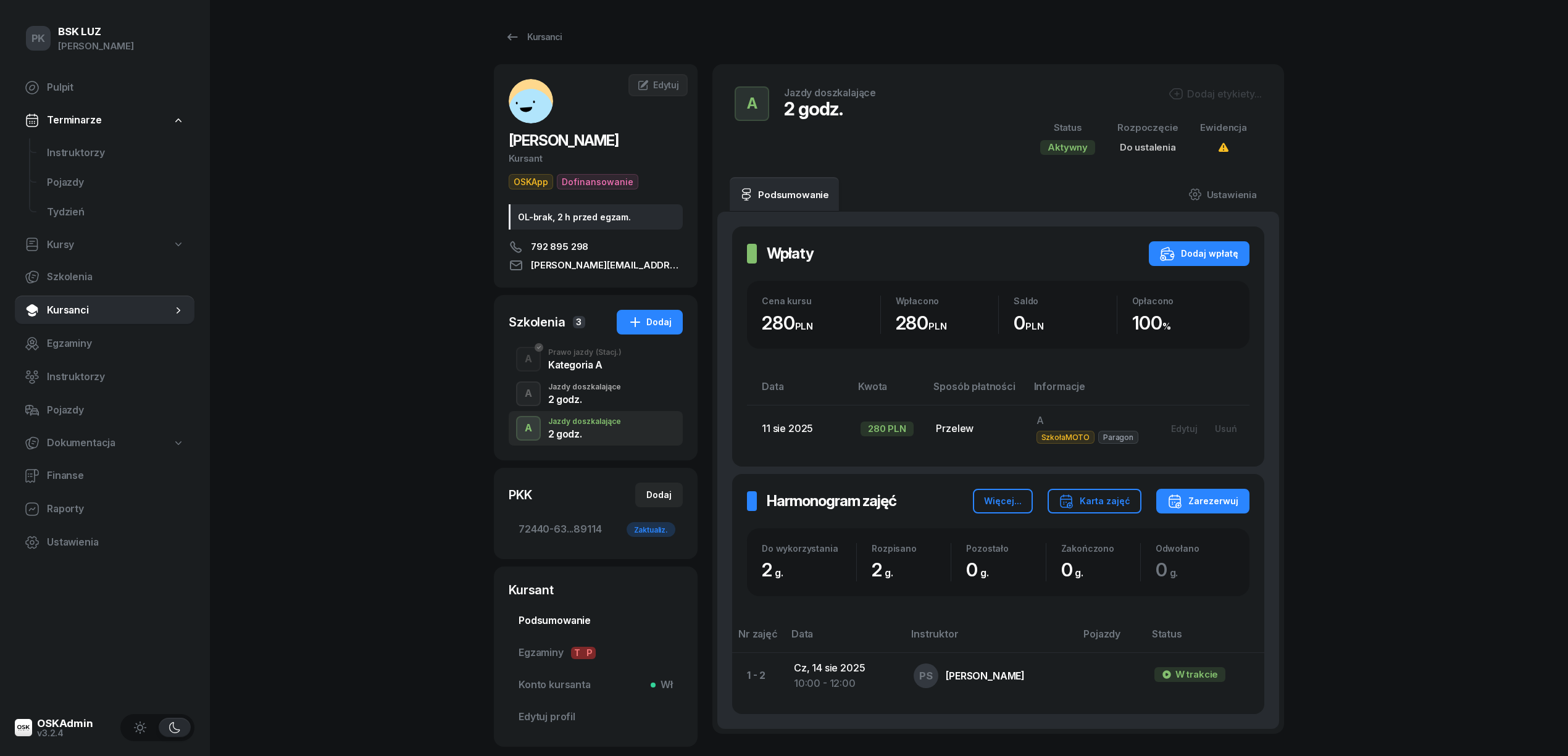
drag, startPoint x: 567, startPoint y: 607, endPoint x: 573, endPoint y: 611, distance: 7.2
click at [568, 610] on link "Podsumowanie" at bounding box center [595, 621] width 174 height 30
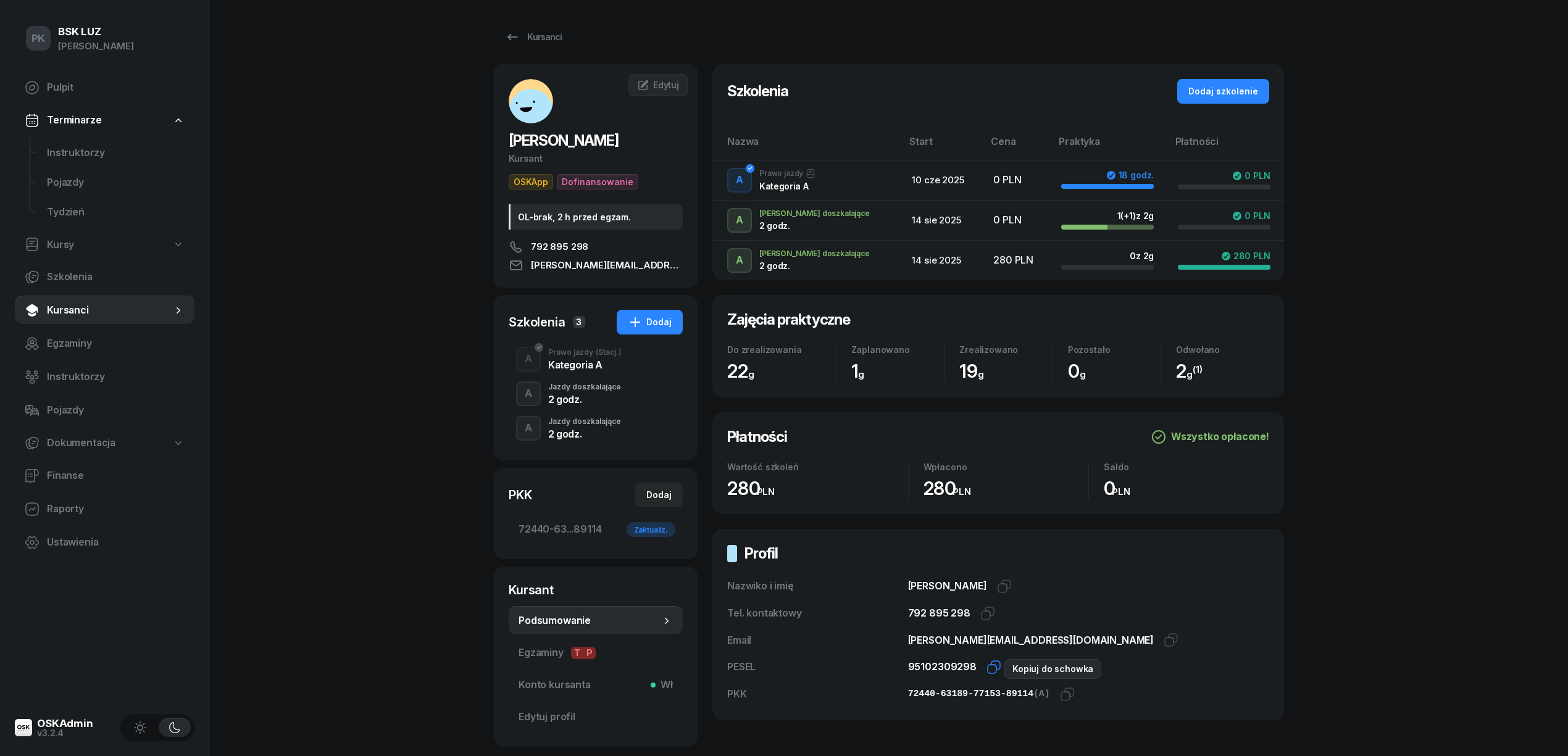
click at [989, 670] on icon "button" at bounding box center [994, 667] width 15 height 15
click at [552, 47] on div "Kursanci SIEKANKA KONRAD Kursant OSKApp Dofinansowanie OL-brak, 2 h przed egzam…" at bounding box center [889, 388] width 790 height 775
click at [513, 25] on link "Kursanci" at bounding box center [533, 36] width 79 height 24
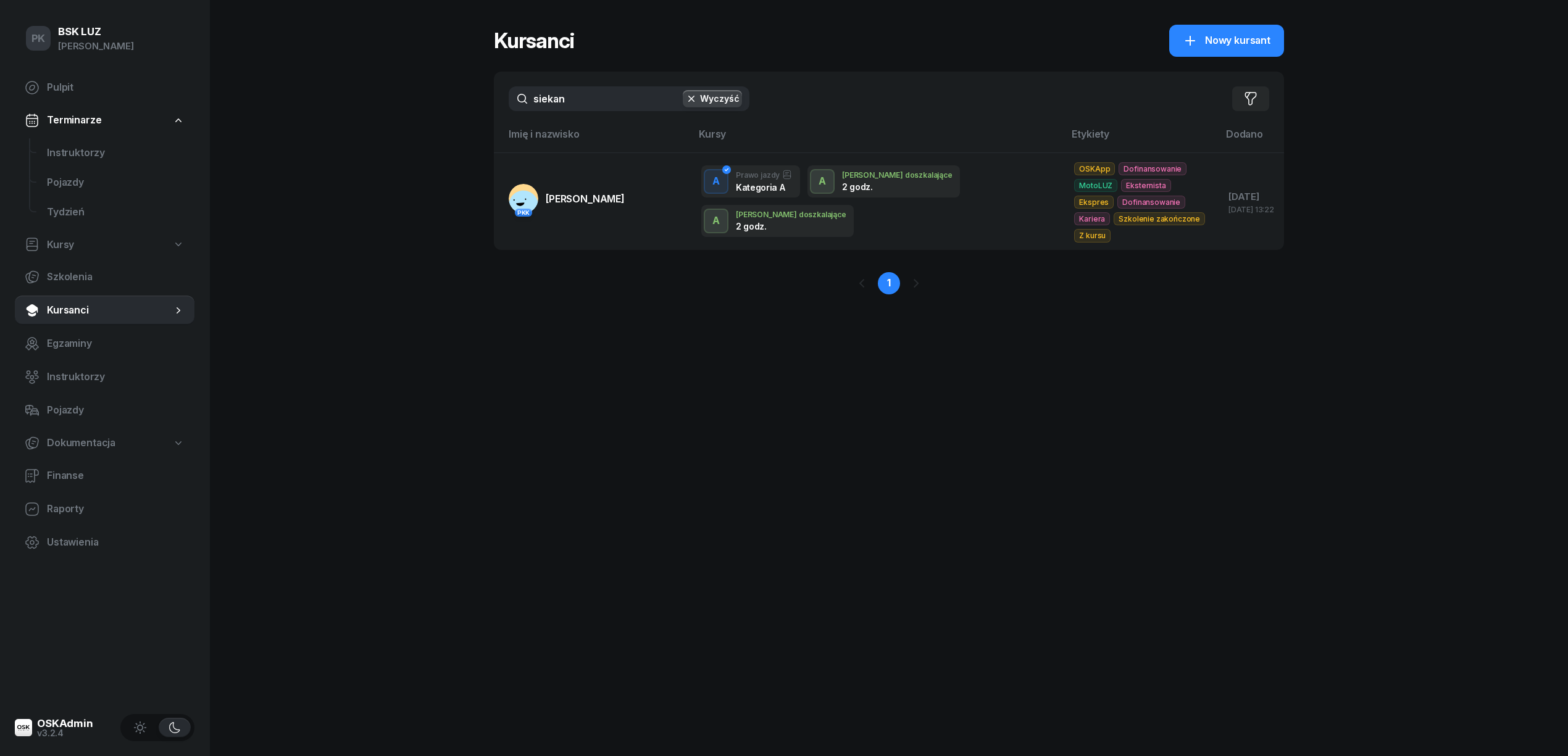
click at [342, 146] on div "PK BSK LUZ Piotr Klimek Pulpit Terminarze Instruktorzy Pojazdy Tydzień Kursy Sz…" at bounding box center [784, 378] width 1568 height 756
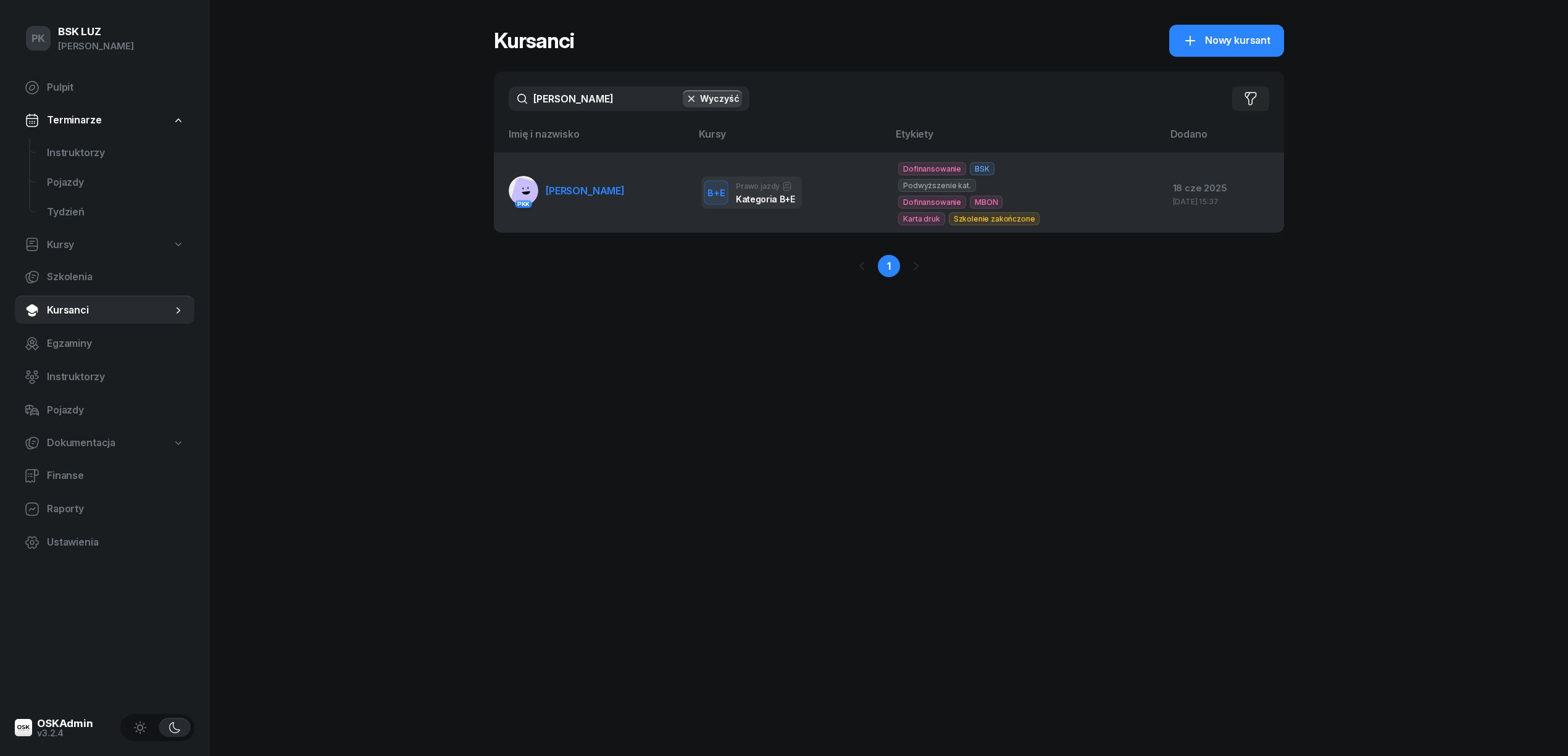
type input "kister"
click at [615, 196] on td "PKK KISTER KAROL" at bounding box center [592, 192] width 197 height 81
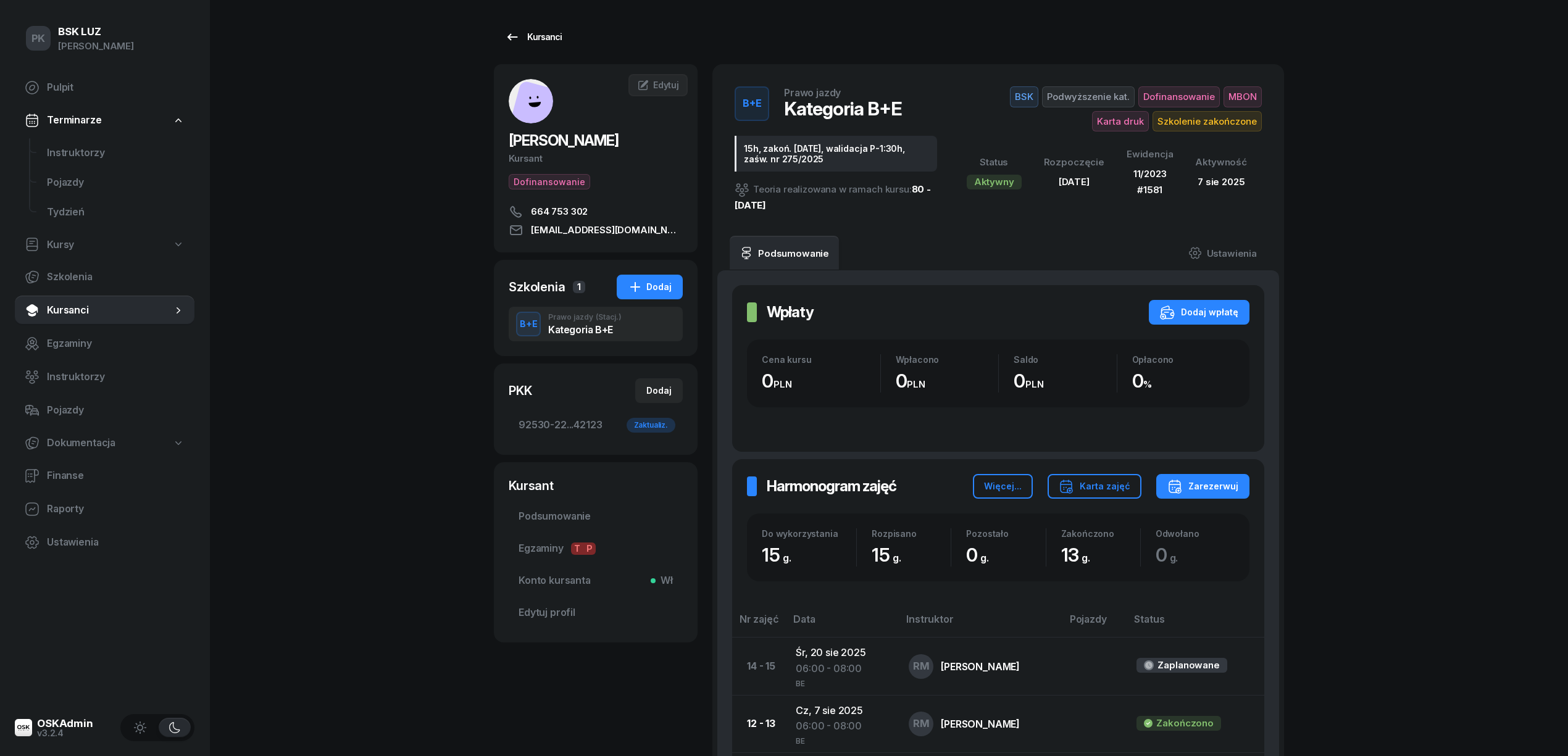
click at [541, 28] on link "Kursanci" at bounding box center [533, 36] width 79 height 24
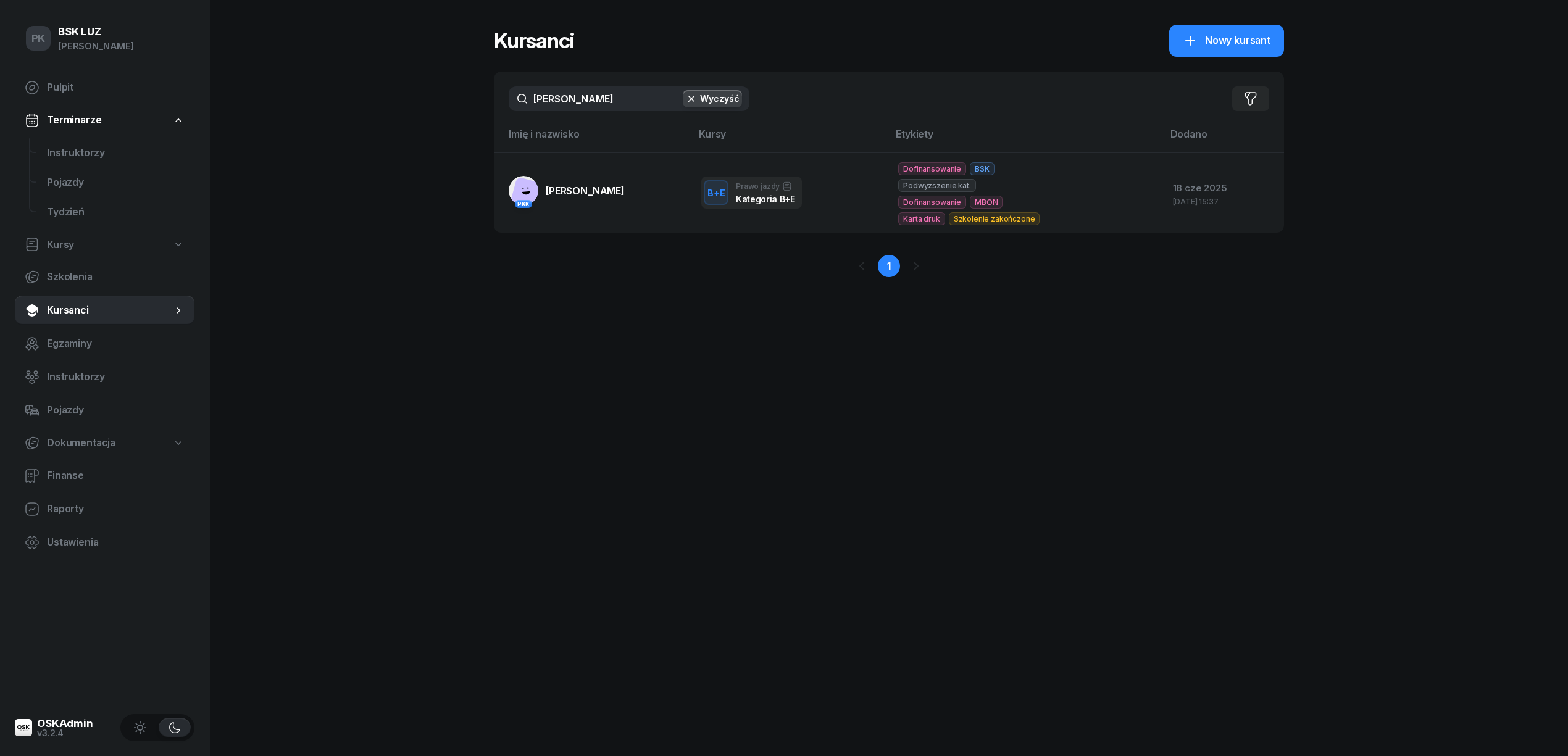
drag, startPoint x: 572, startPoint y: 97, endPoint x: 467, endPoint y: 92, distance: 105.1
click at [467, 92] on div "PK BSK LUZ Piotr Klimek Pulpit Terminarze Instruktorzy Pojazdy Tydzień Kursy Sz…" at bounding box center [784, 378] width 1568 height 756
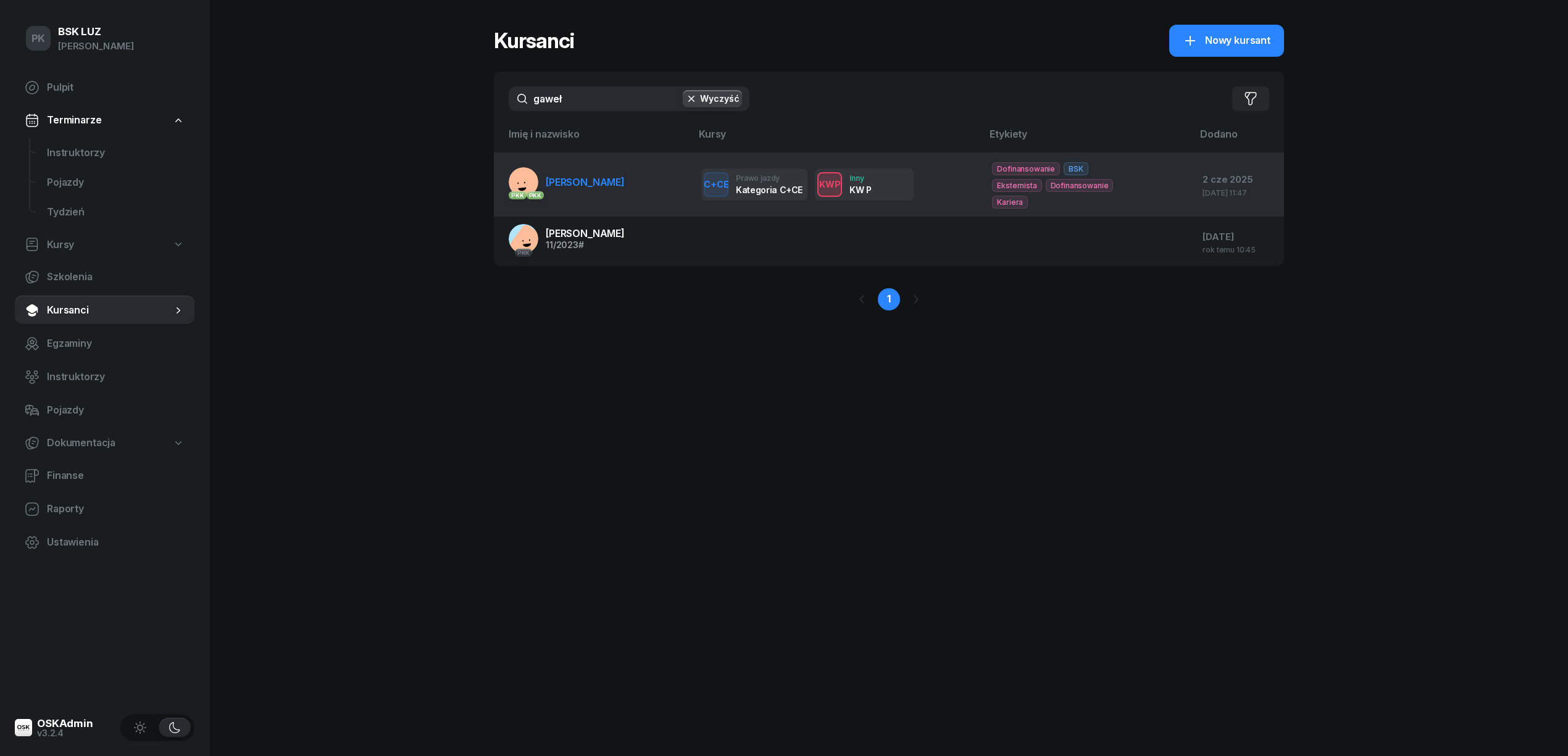
type input "gaweł"
click at [584, 176] on span "GAWEŁ BARTOSZ" at bounding box center [585, 182] width 79 height 13
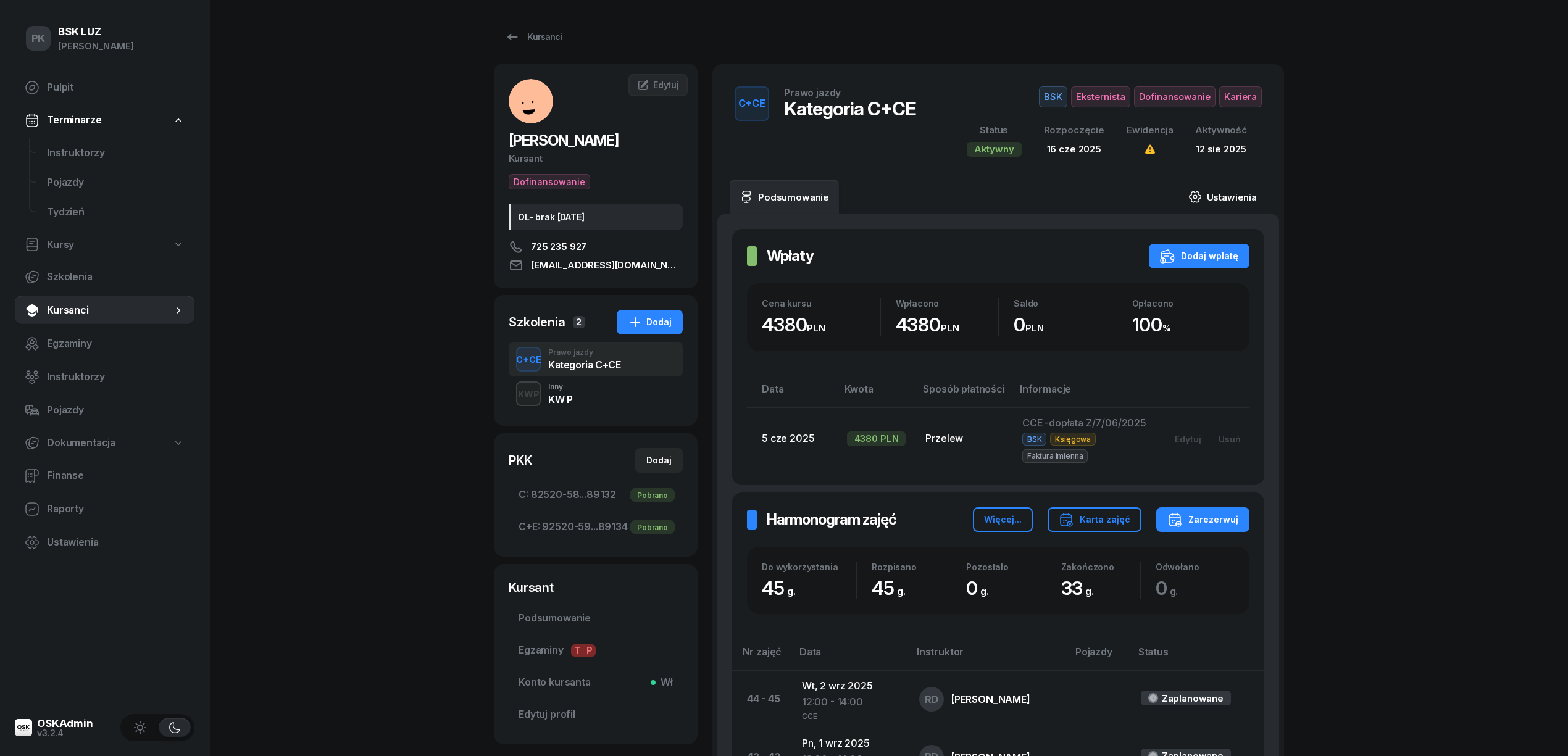
click at [1217, 198] on link "Ustawienia" at bounding box center [1222, 197] width 88 height 35
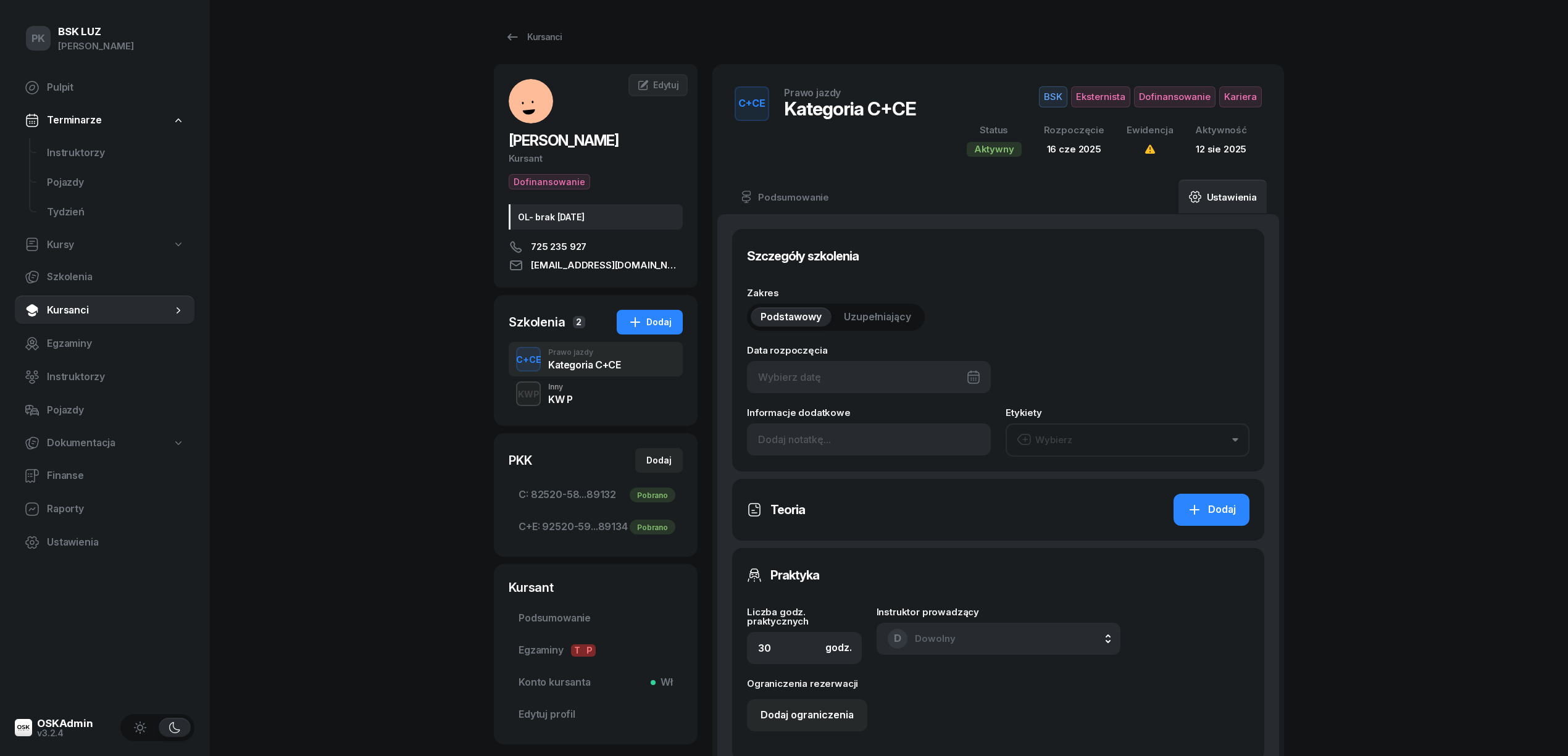
type input "16/06/2025"
type input "45"
type input "11/2023"
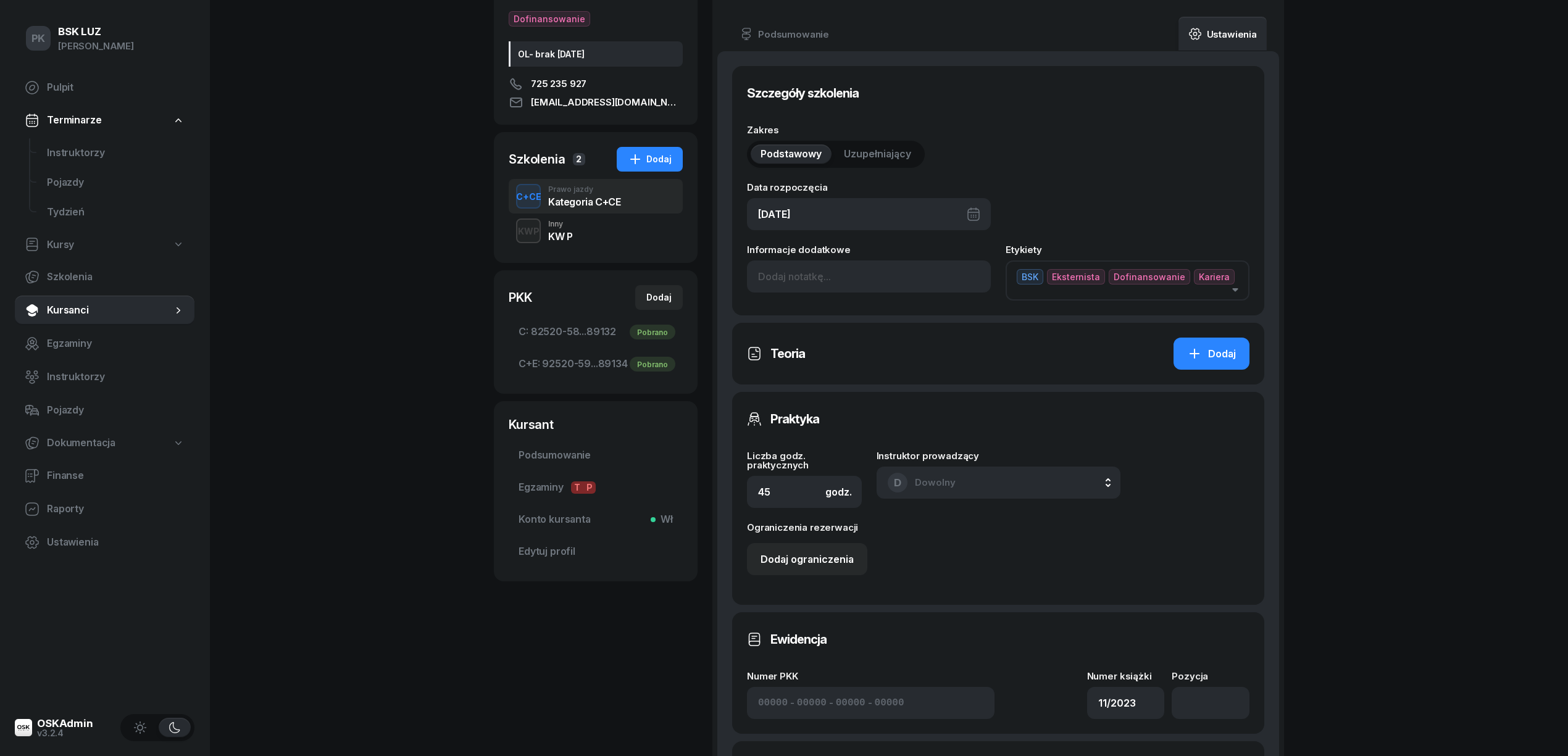
scroll to position [529, 0]
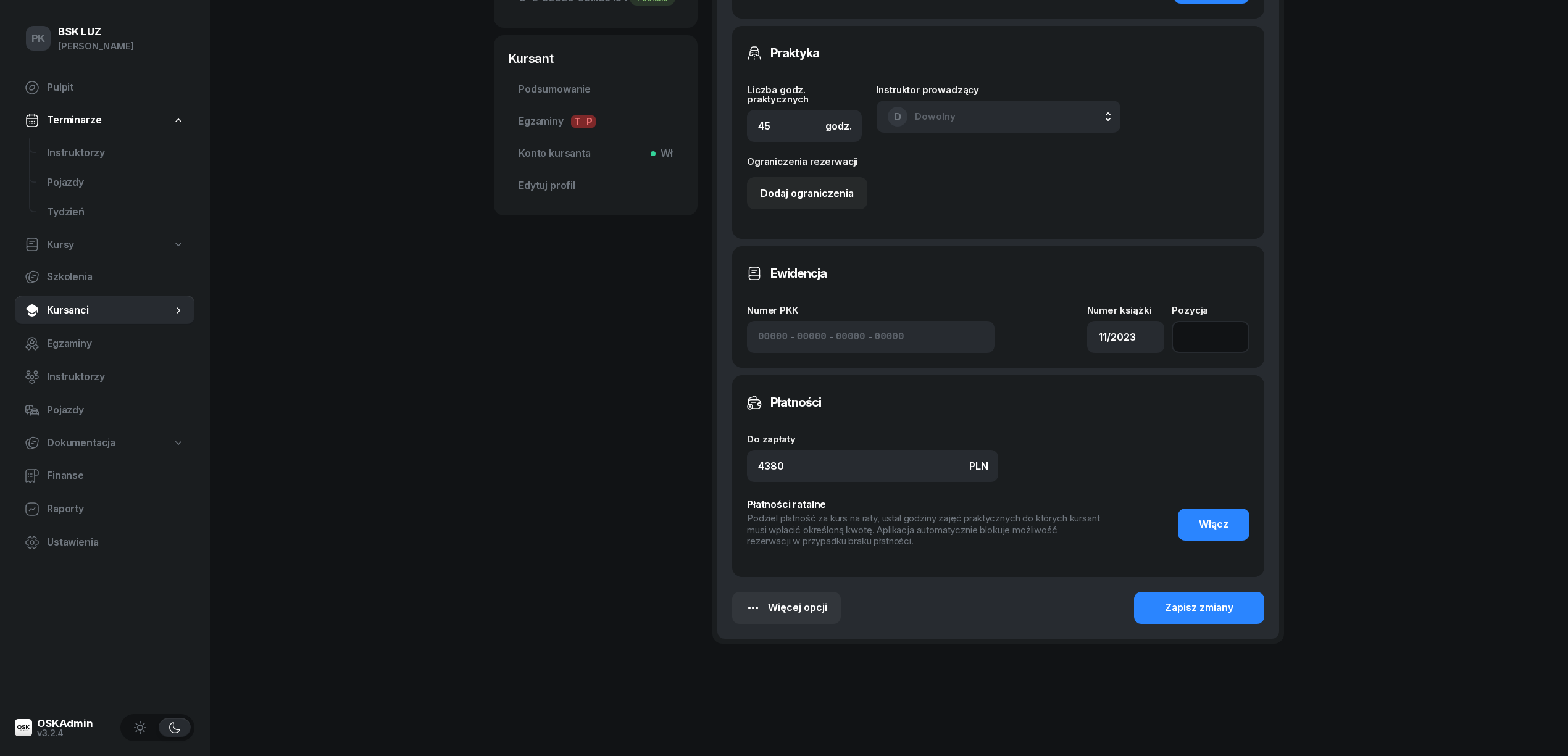
click at [1216, 321] on input "number" at bounding box center [1210, 337] width 78 height 32
type input "1572"
click at [1227, 600] on div "Zapisz zmiany" at bounding box center [1199, 608] width 69 height 16
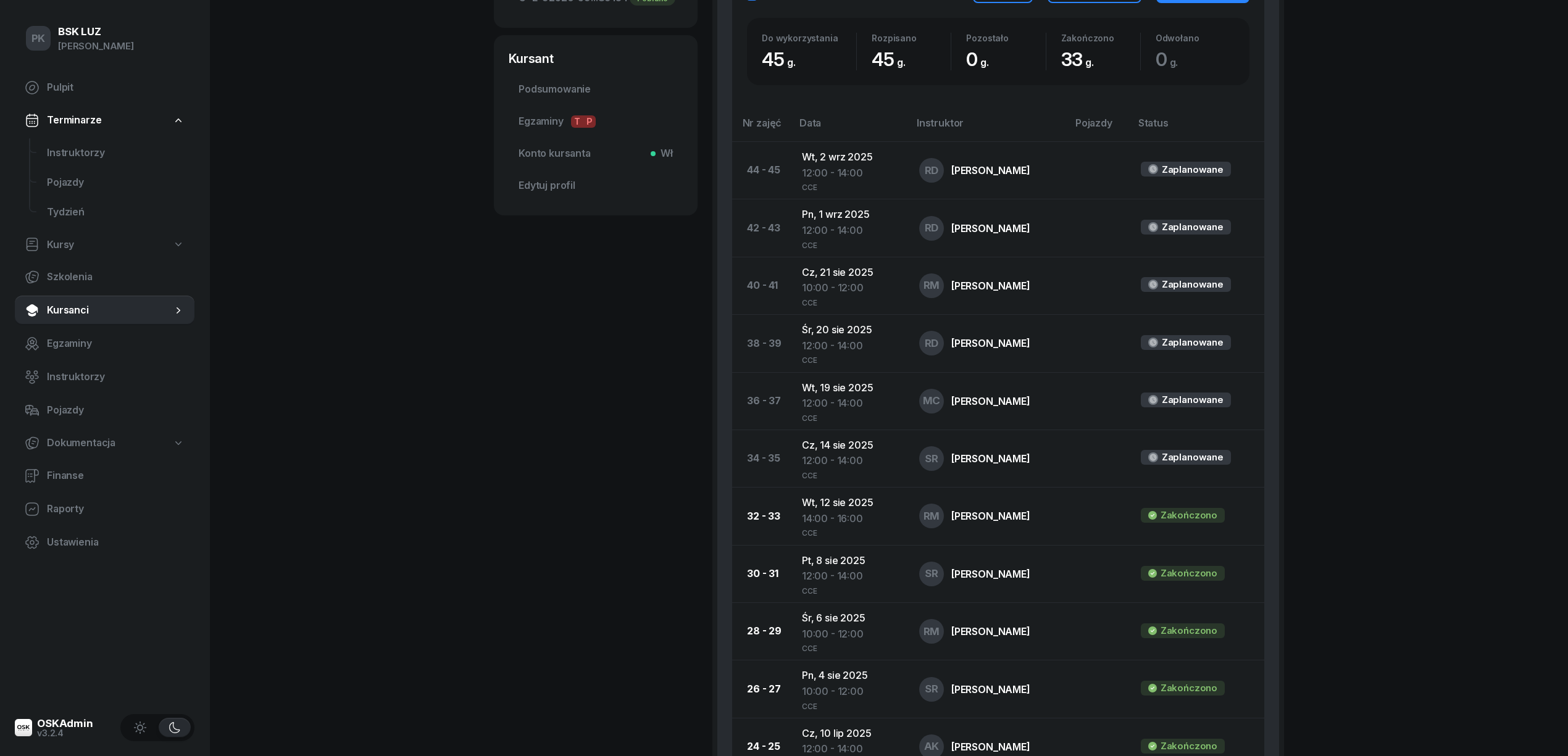
click at [450, 363] on div "PK BSK LUZ Piotr Klimek Pulpit Terminarze Instruktorzy Pojazdy Tydzień Kursy Sz…" at bounding box center [784, 461] width 1568 height 1980
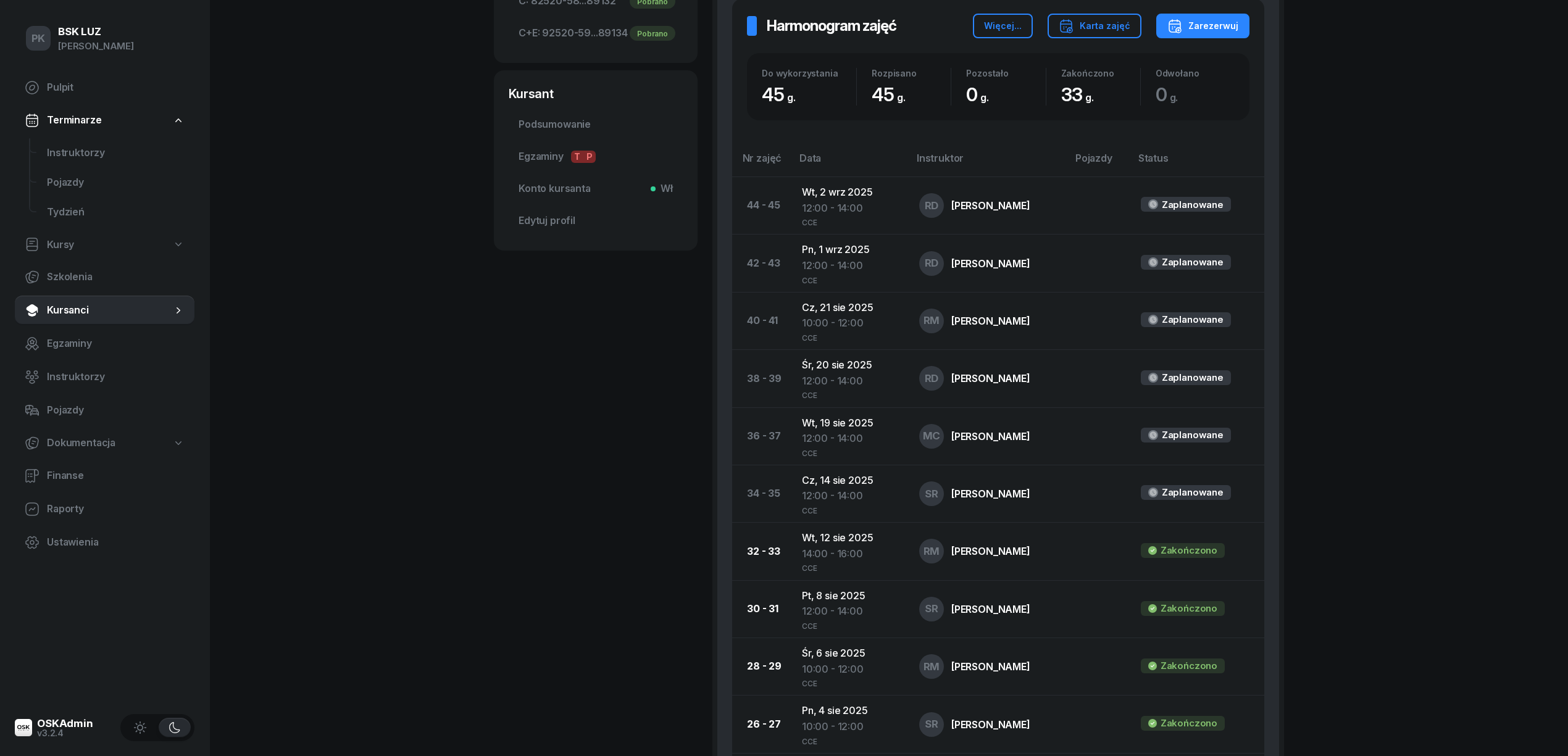
scroll to position [0, 0]
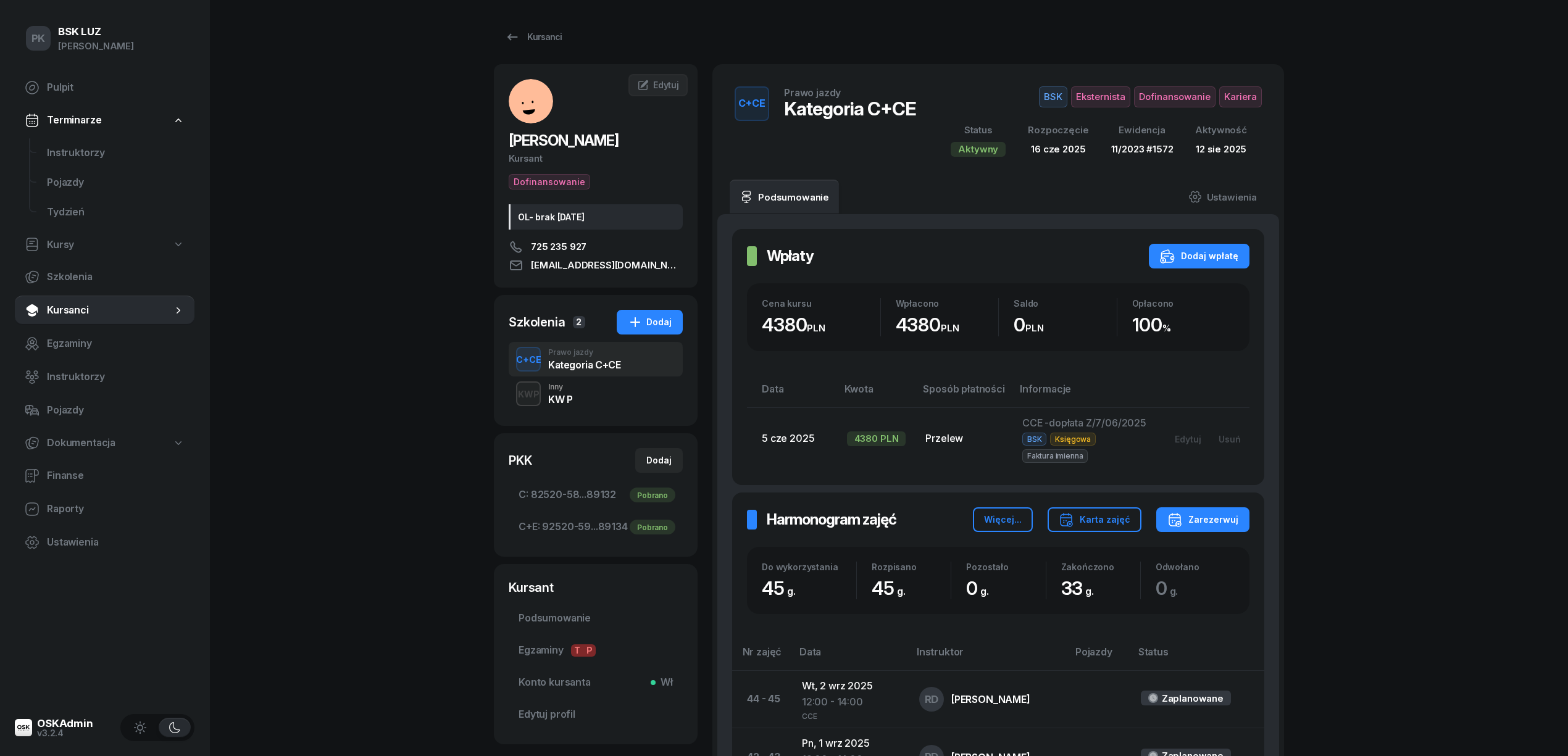
click at [521, 36] on div "Kursanci" at bounding box center [533, 37] width 57 height 15
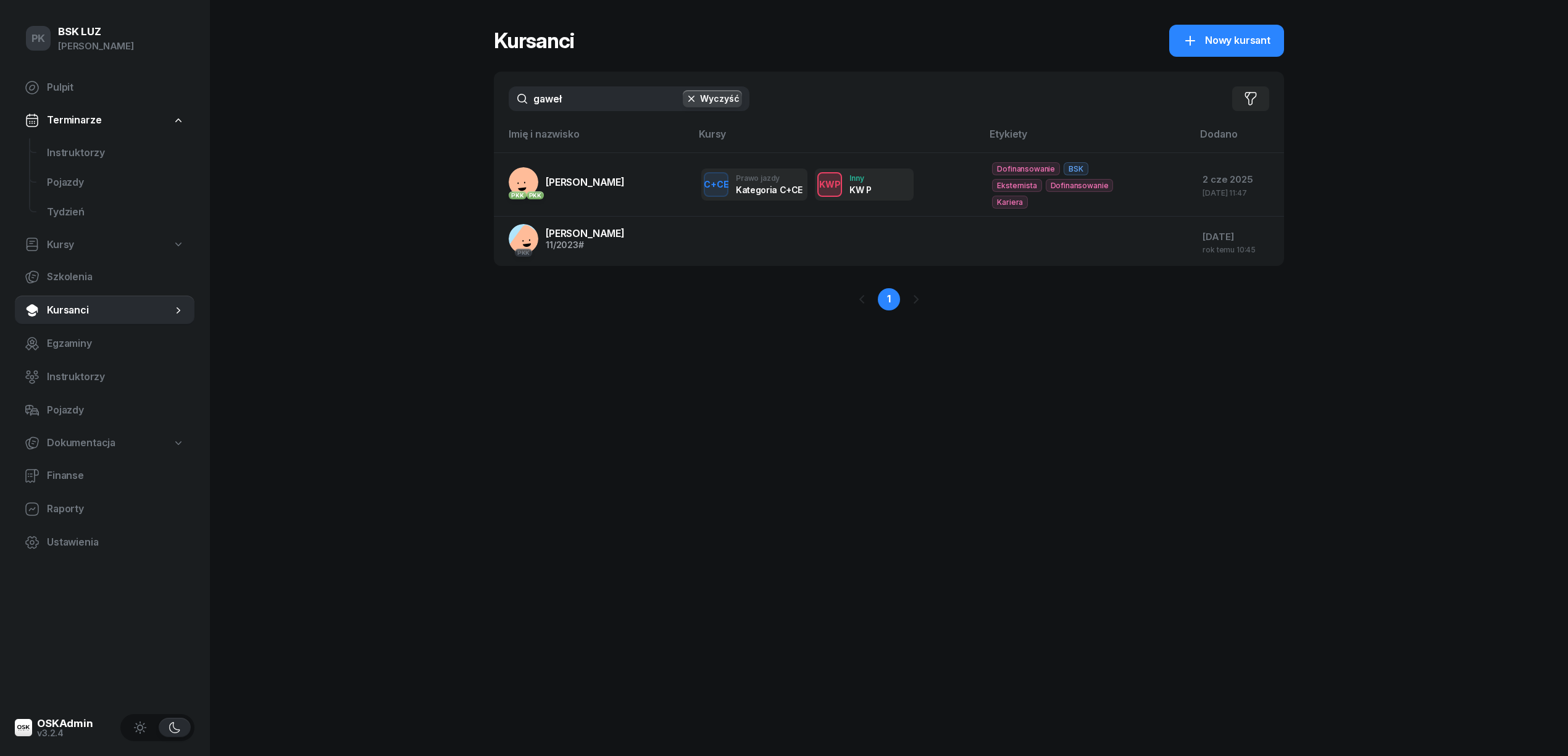
drag, startPoint x: 572, startPoint y: 104, endPoint x: 413, endPoint y: 104, distance: 159.0
click at [413, 104] on div "PK BSK LUZ Piotr Klimek Pulpit Terminarze Instruktorzy Pojazdy Tydzień Kursy Sz…" at bounding box center [784, 378] width 1568 height 756
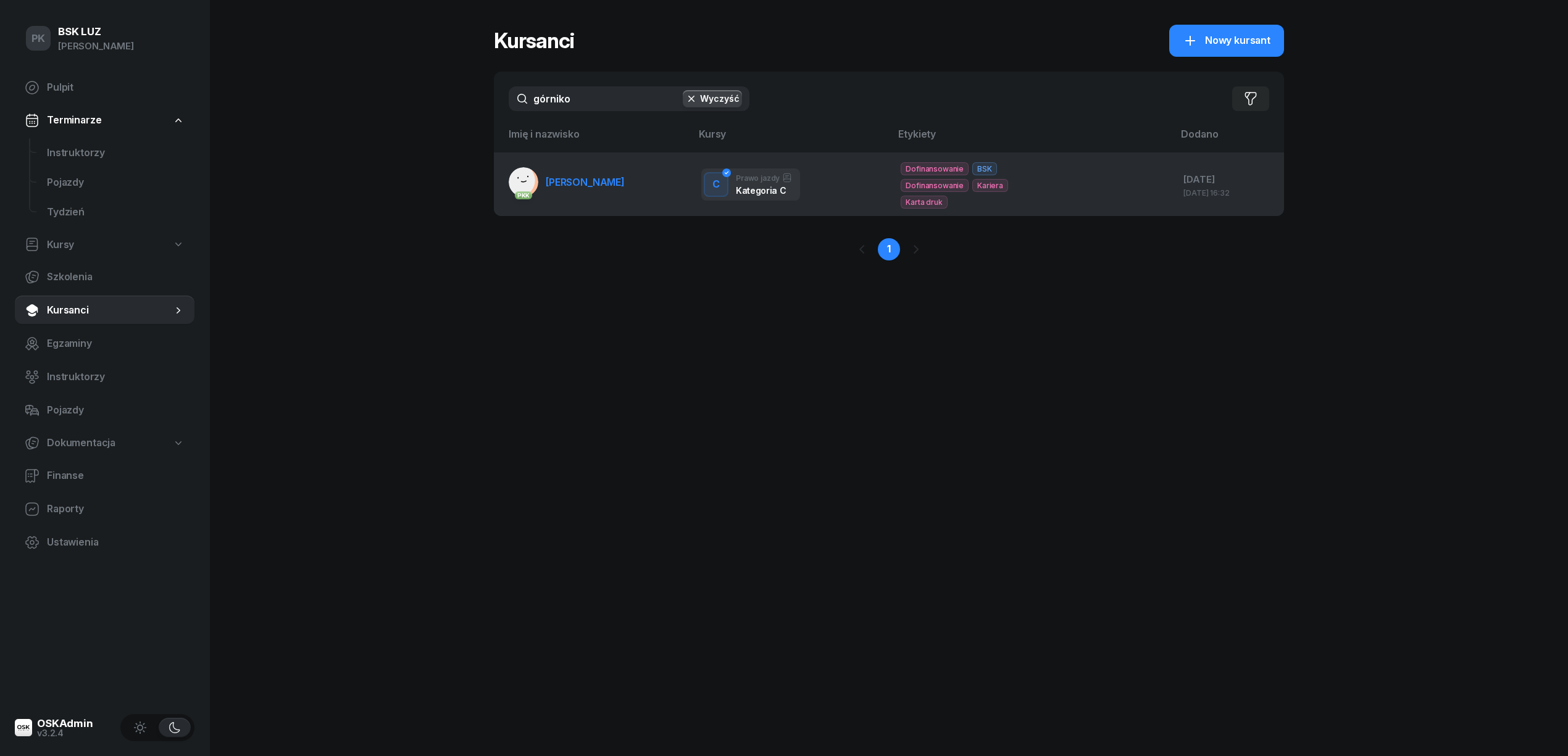
type input "górniko"
click at [618, 174] on link "PKK GÓRNIKOWSKI MICHAŁ" at bounding box center [567, 182] width 116 height 30
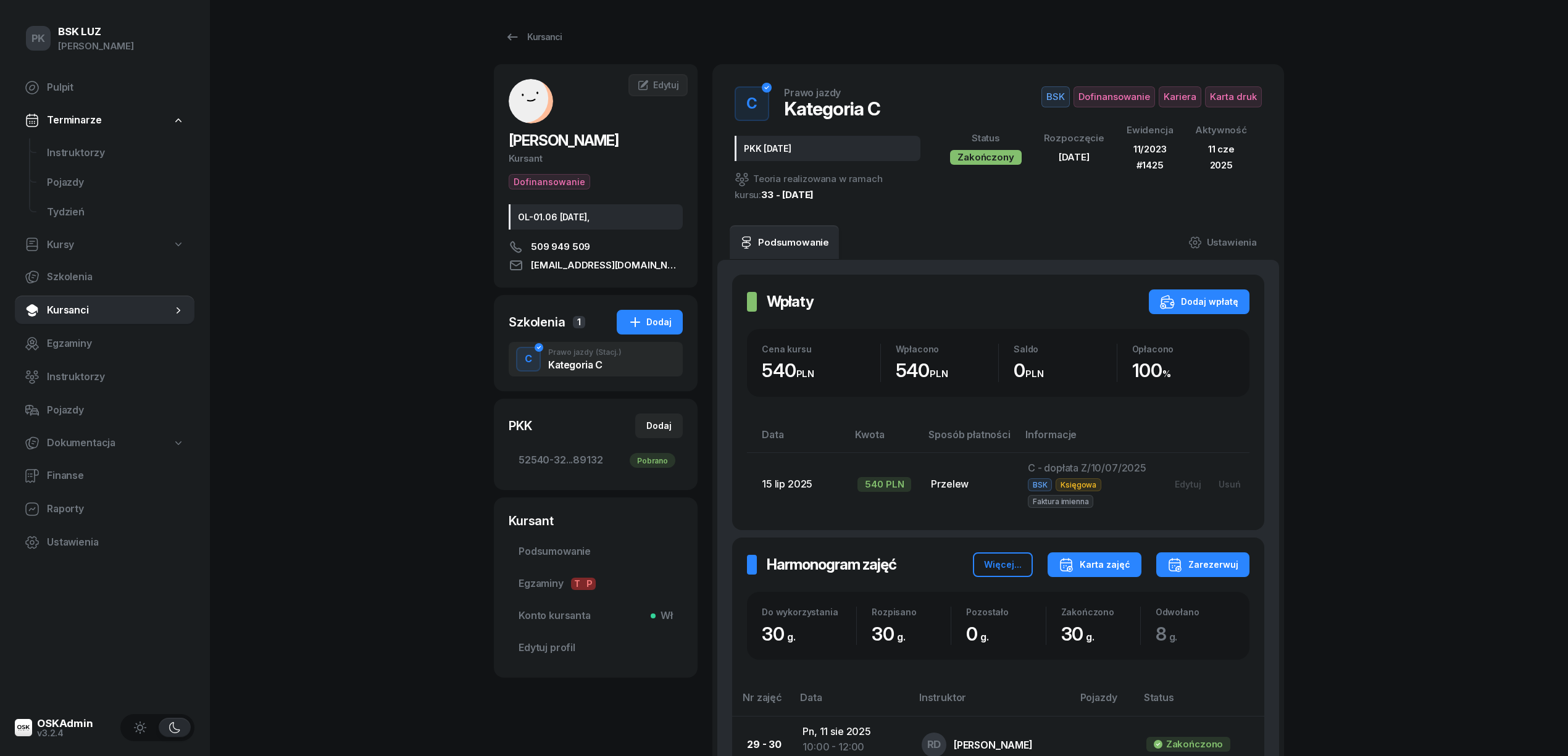
click at [1111, 557] on button "Karta zajęć" at bounding box center [1094, 564] width 94 height 24
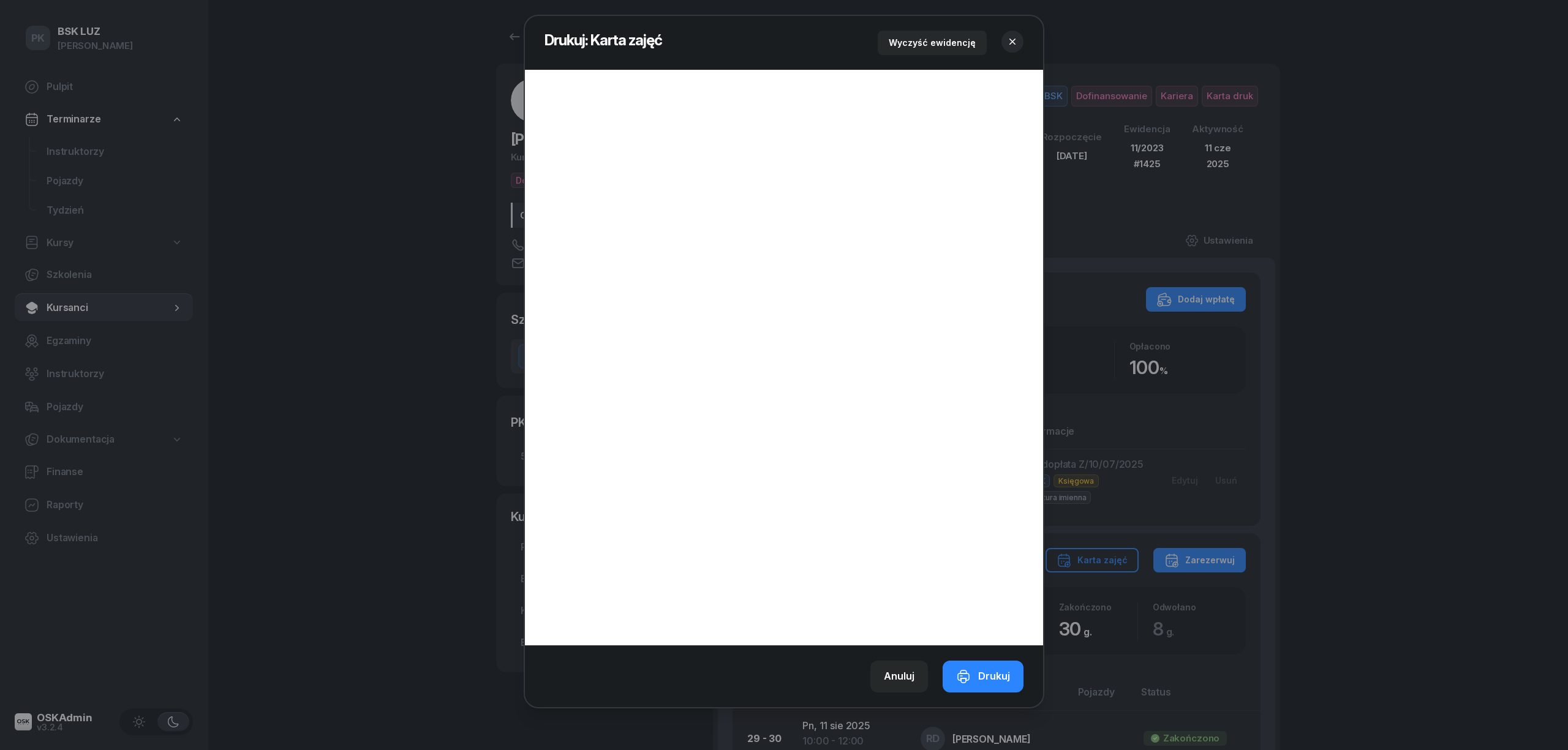
click at [1007, 42] on icon "button" at bounding box center [1012, 41] width 12 height 12
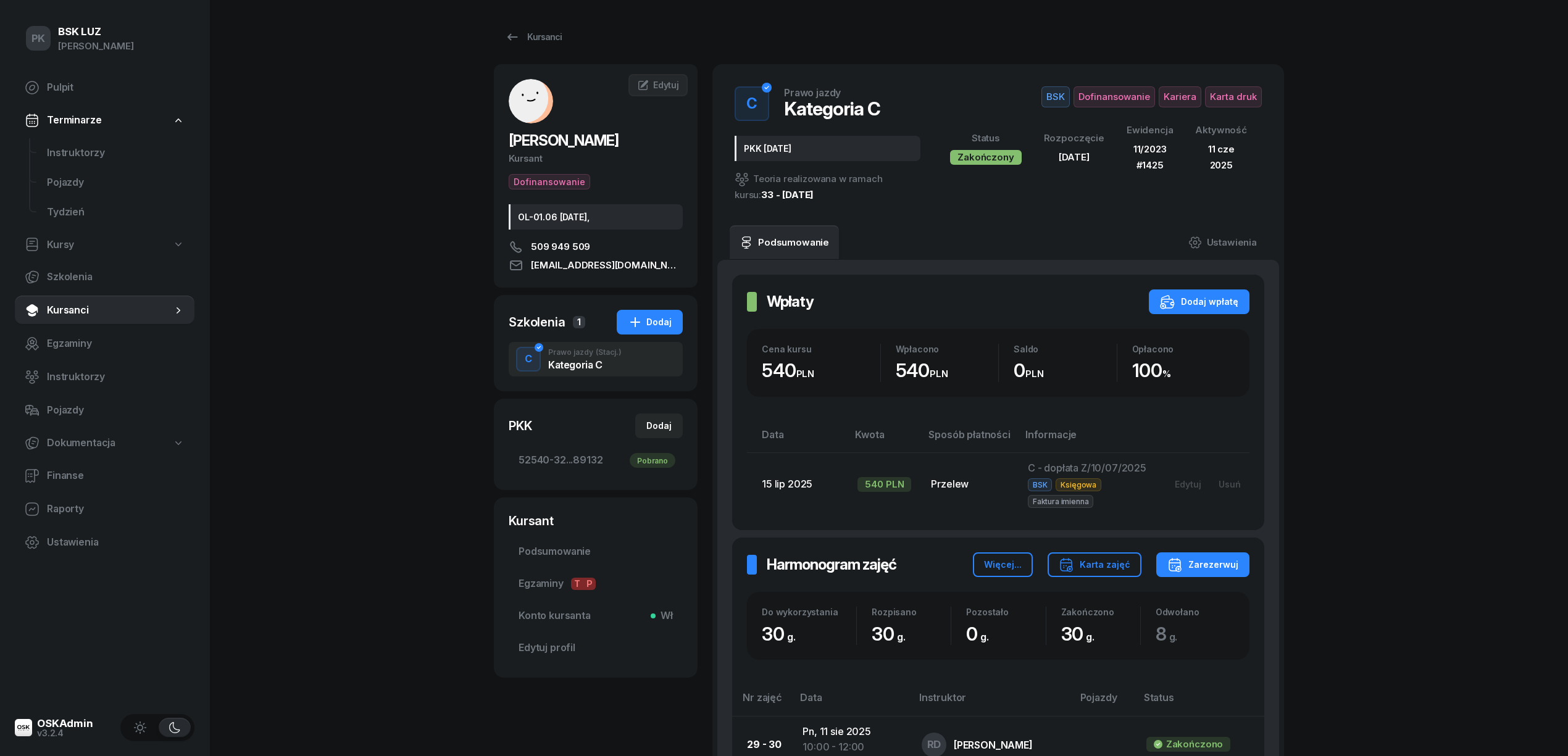
click at [546, 43] on div "Kursanci" at bounding box center [533, 37] width 57 height 15
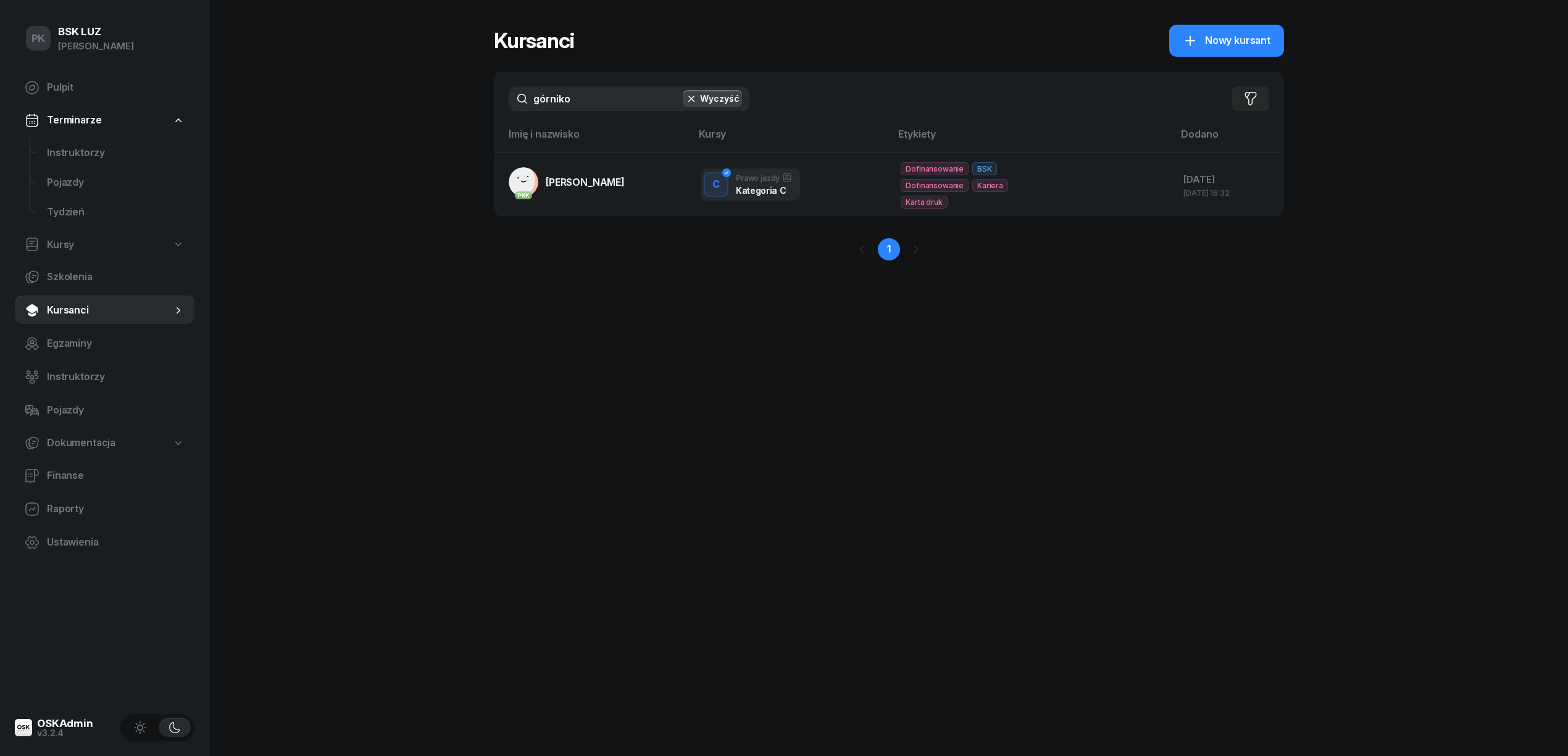
drag, startPoint x: 530, startPoint y: 96, endPoint x: 450, endPoint y: 101, distance: 80.2
click at [450, 101] on div "PK BSK LUZ Piotr Klimek Pulpit Terminarze Instruktorzy Pojazdy Tydzień Kursy Sz…" at bounding box center [784, 378] width 1568 height 756
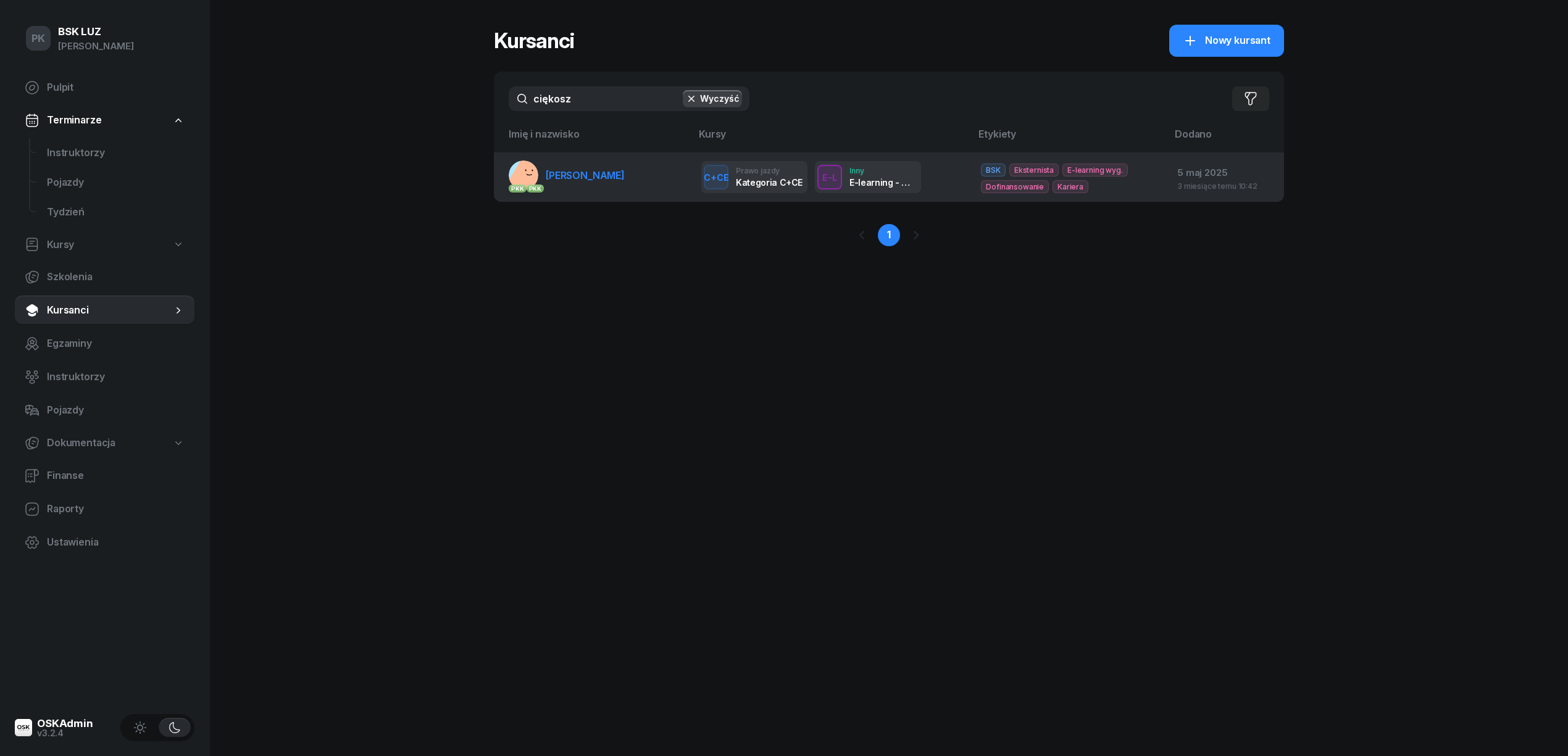
type input "ciękosz"
click at [574, 174] on span "CIĘKOSZ SZYMON" at bounding box center [585, 175] width 79 height 13
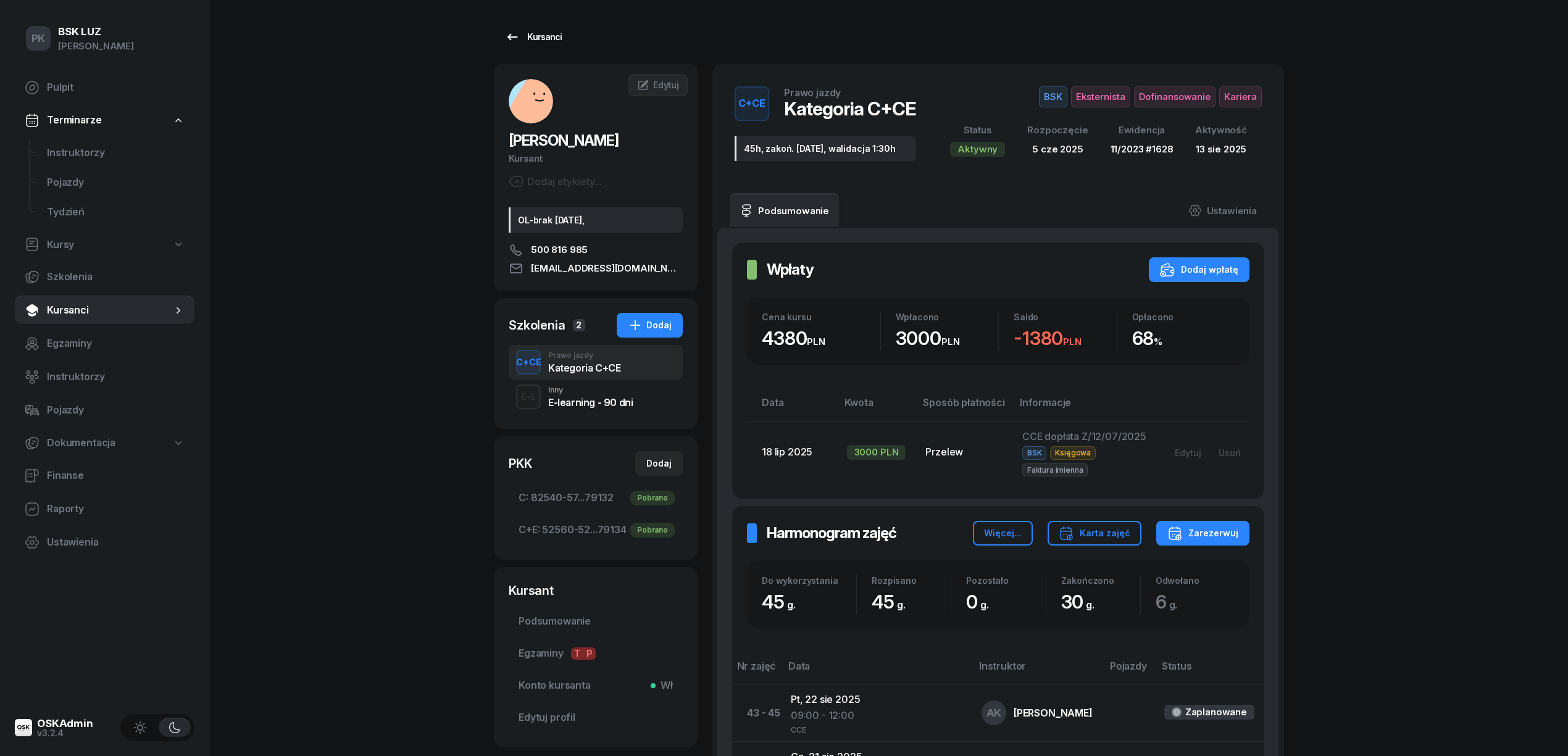
click at [534, 33] on div "Kursanci" at bounding box center [533, 37] width 57 height 15
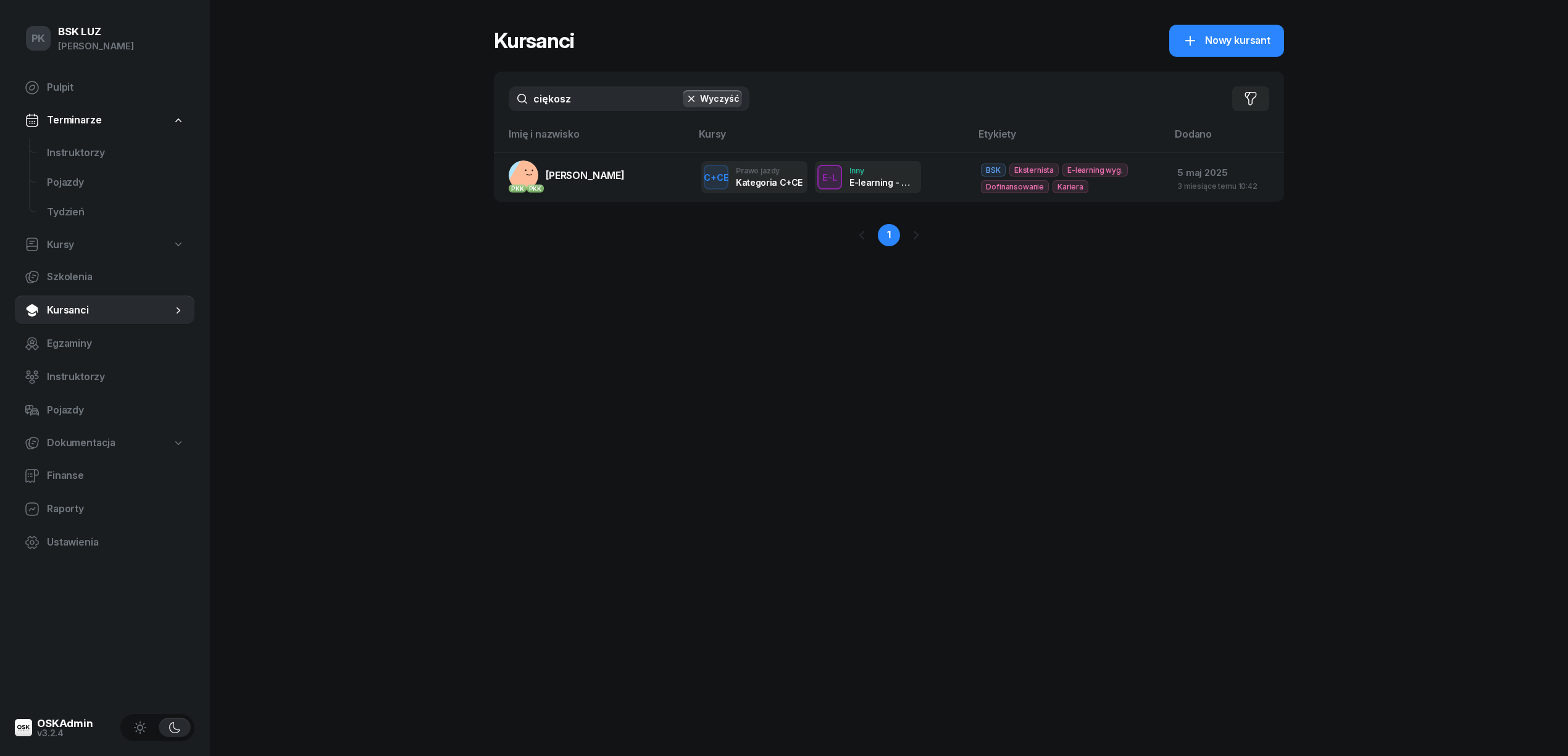
drag, startPoint x: 536, startPoint y: 95, endPoint x: 458, endPoint y: 105, distance: 78.6
click at [458, 105] on div "PK BSK LUZ Piotr Klimek Pulpit Terminarze Instruktorzy Pojazdy Tydzień Kursy Sz…" at bounding box center [784, 378] width 1568 height 756
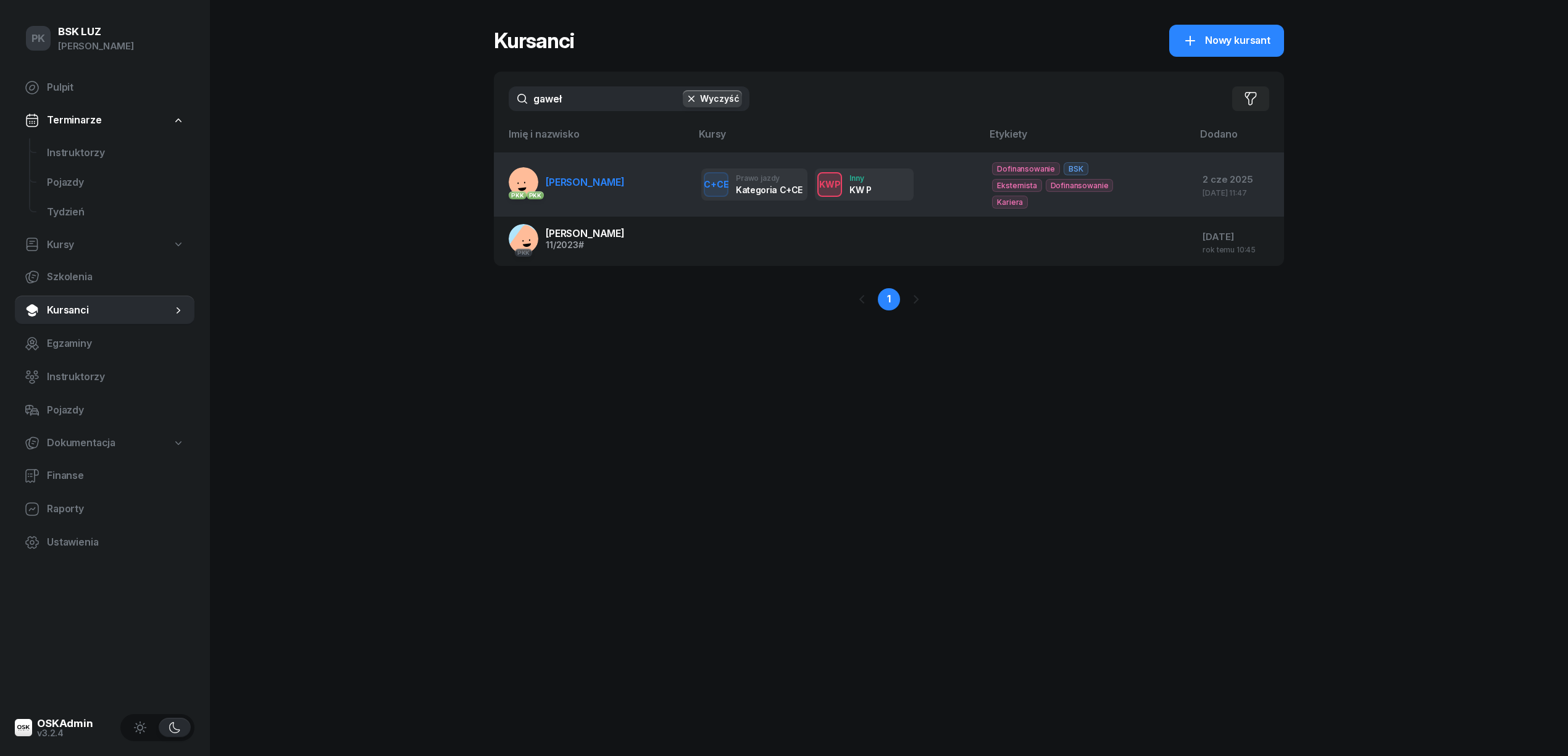
type input "gaweł"
click at [557, 181] on link "PKK PKK GAWEŁ BARTOSZ" at bounding box center [567, 182] width 116 height 30
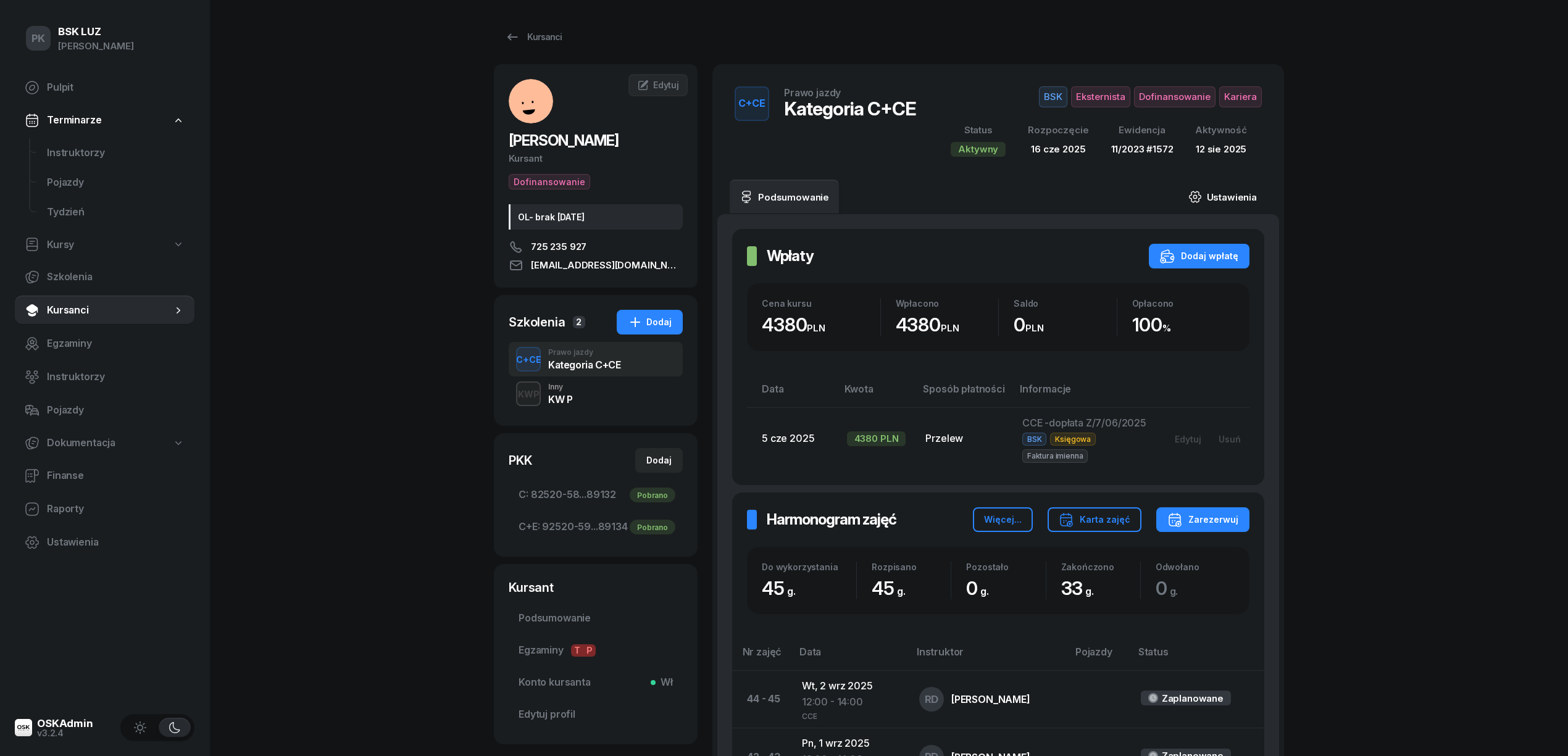
click at [1237, 200] on link "Ustawienia" at bounding box center [1222, 197] width 88 height 35
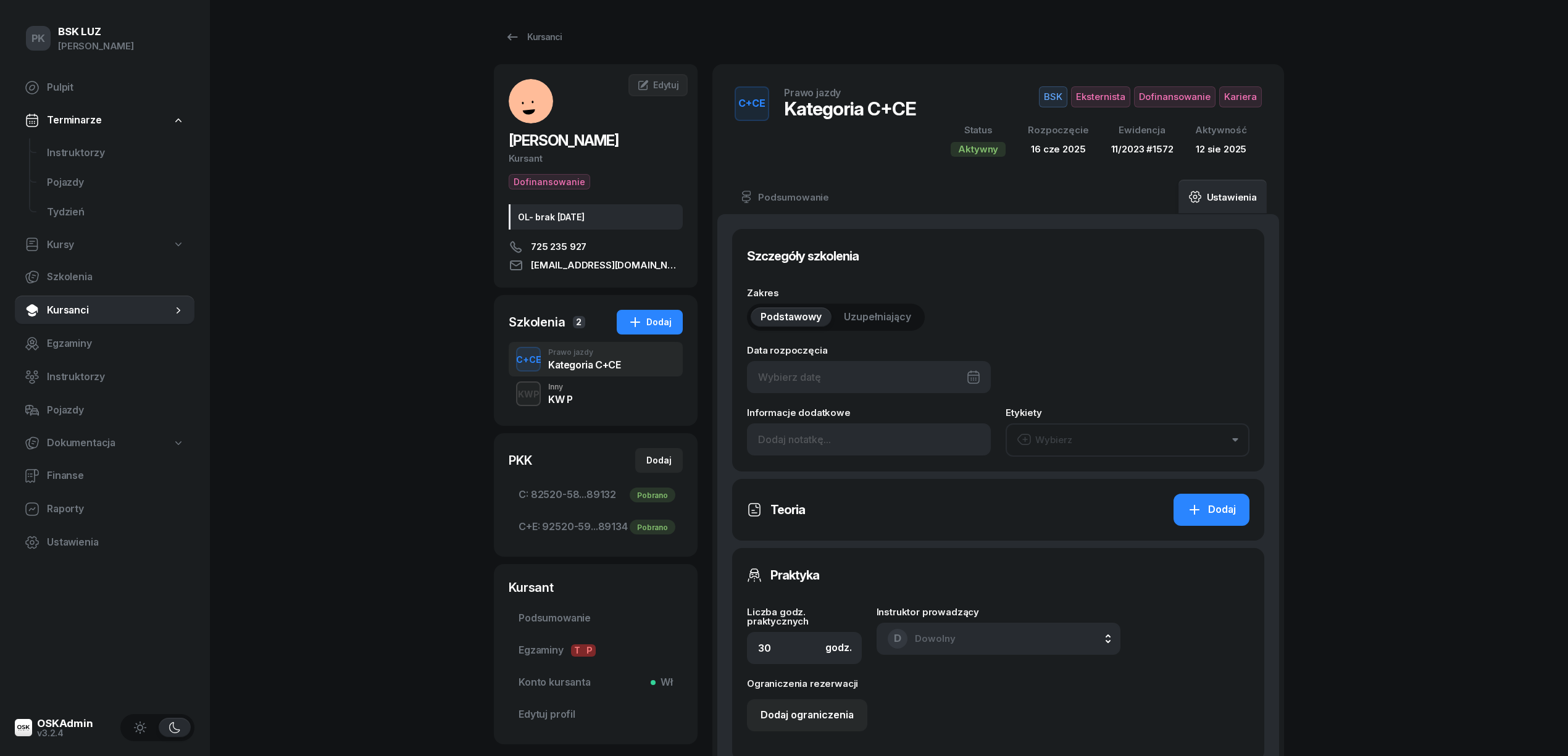
type input "16/06/2025"
type input "45"
type input "11/2023"
type input "1572"
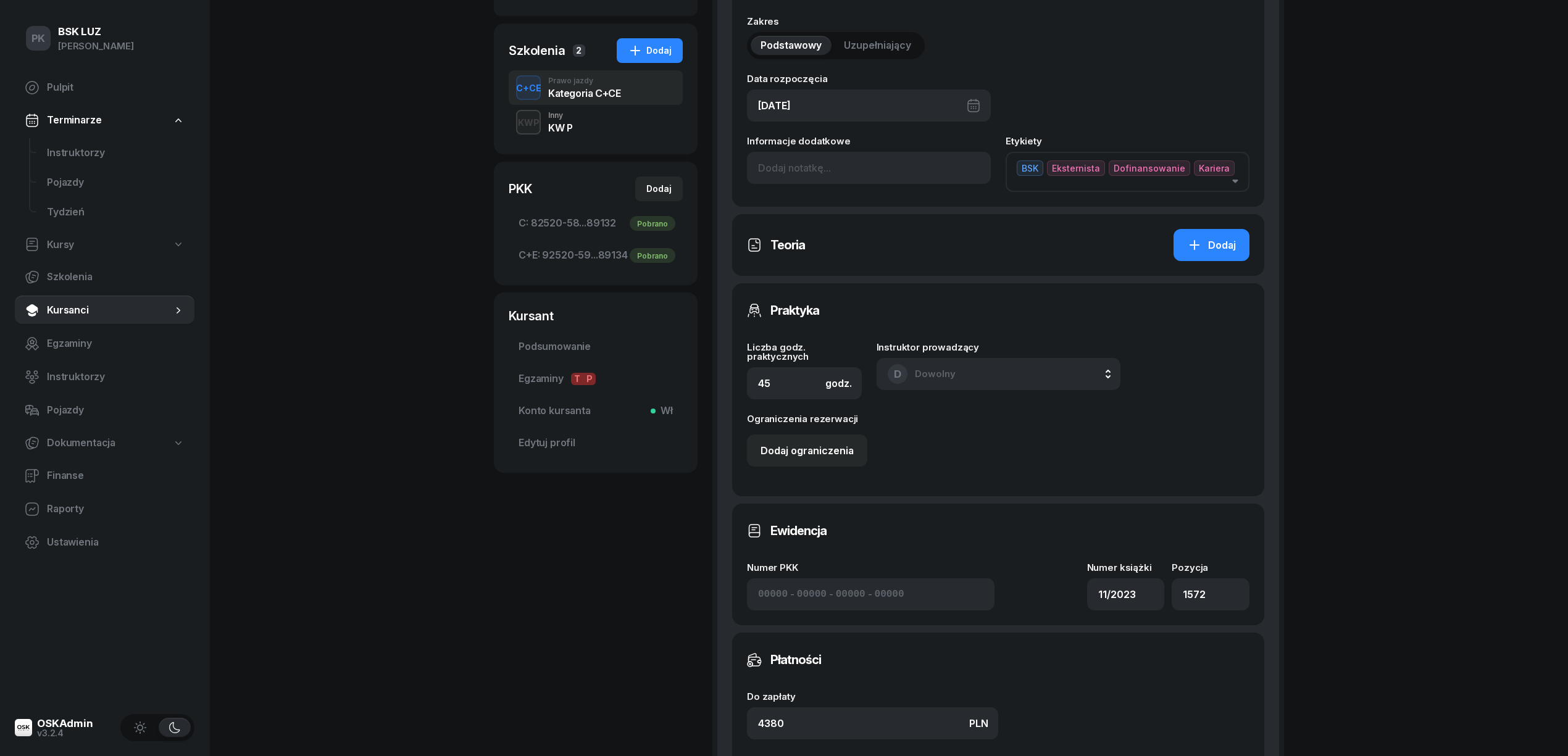
scroll to position [494, 0]
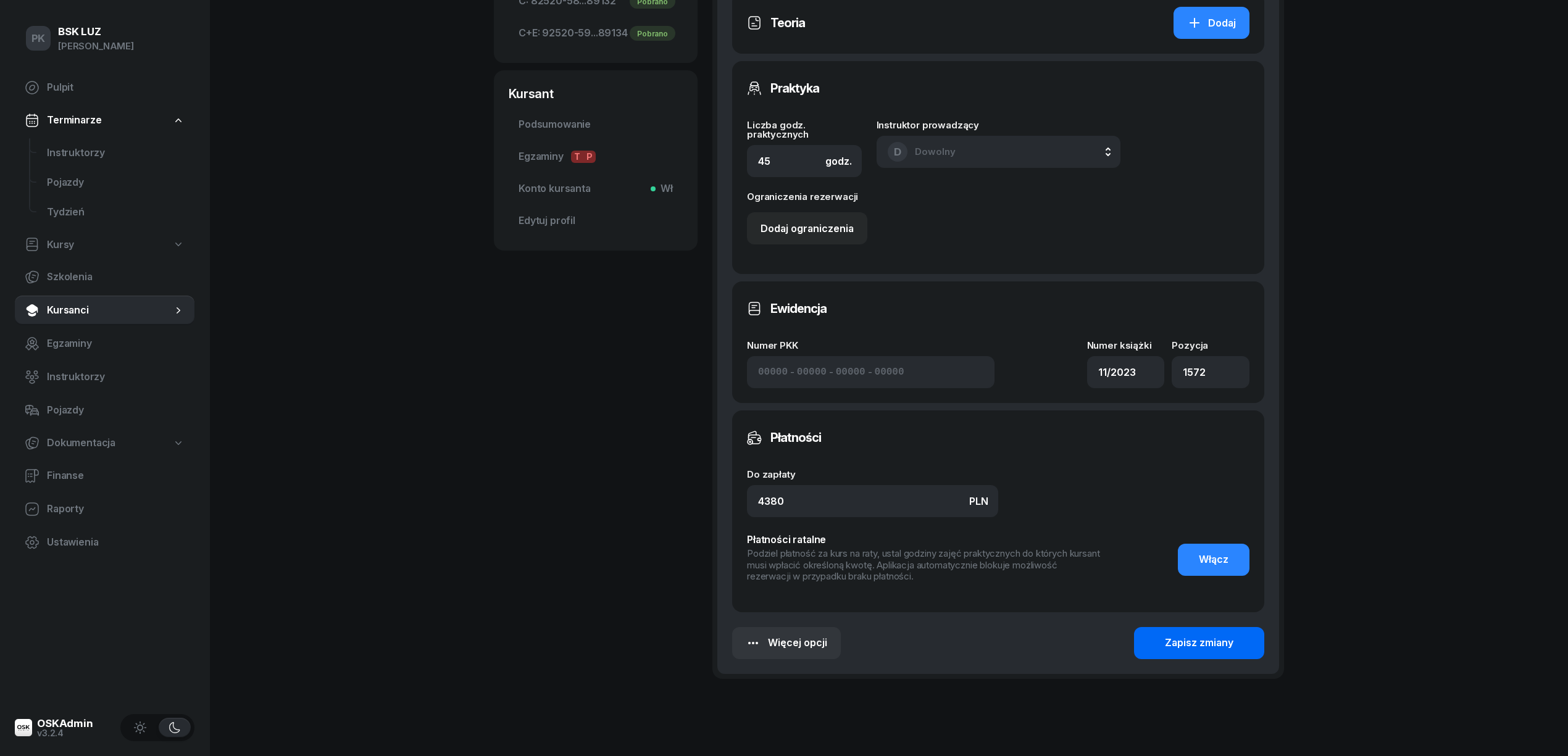
click at [1205, 635] on div "Zapisz zmiany" at bounding box center [1199, 644] width 69 height 16
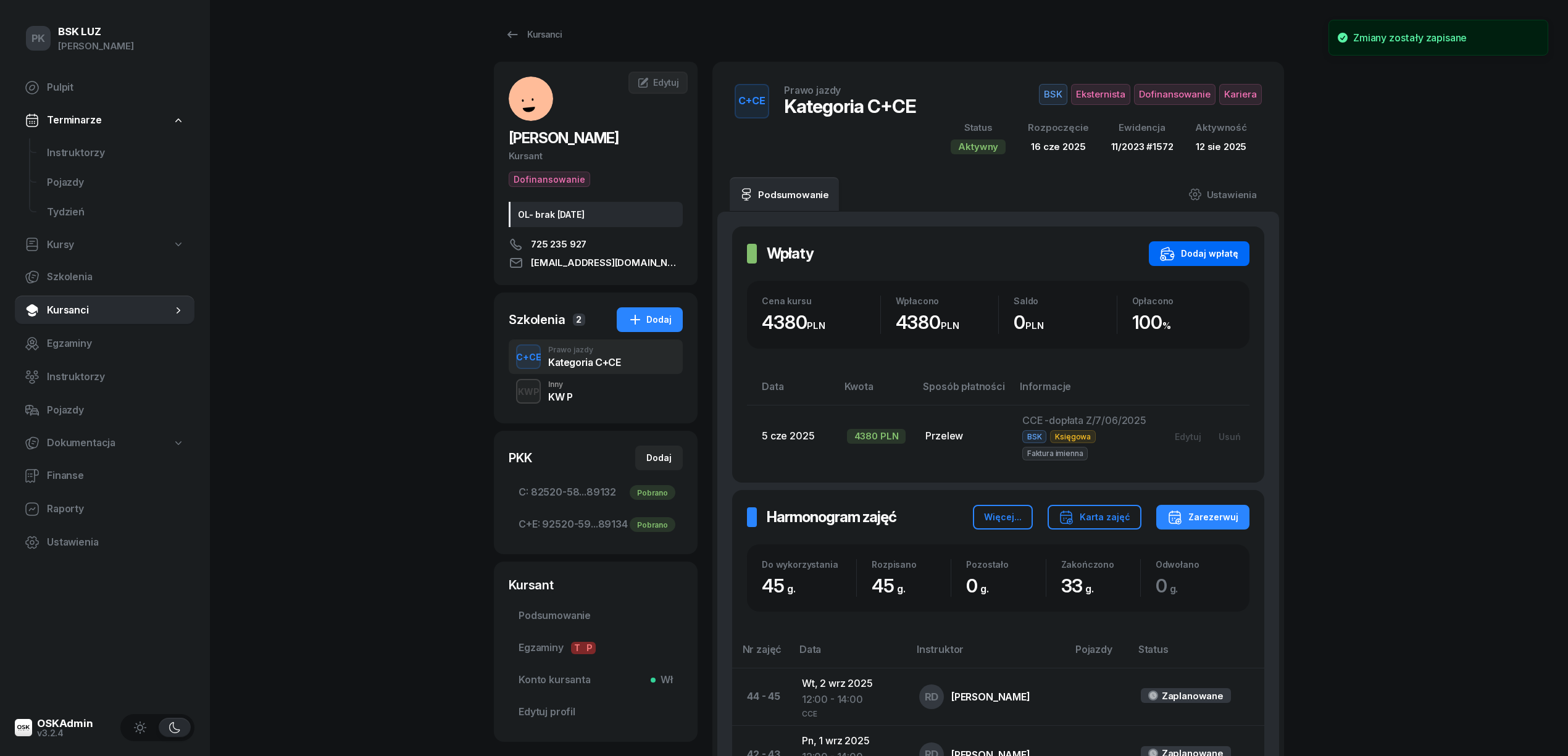
scroll to position [0, 0]
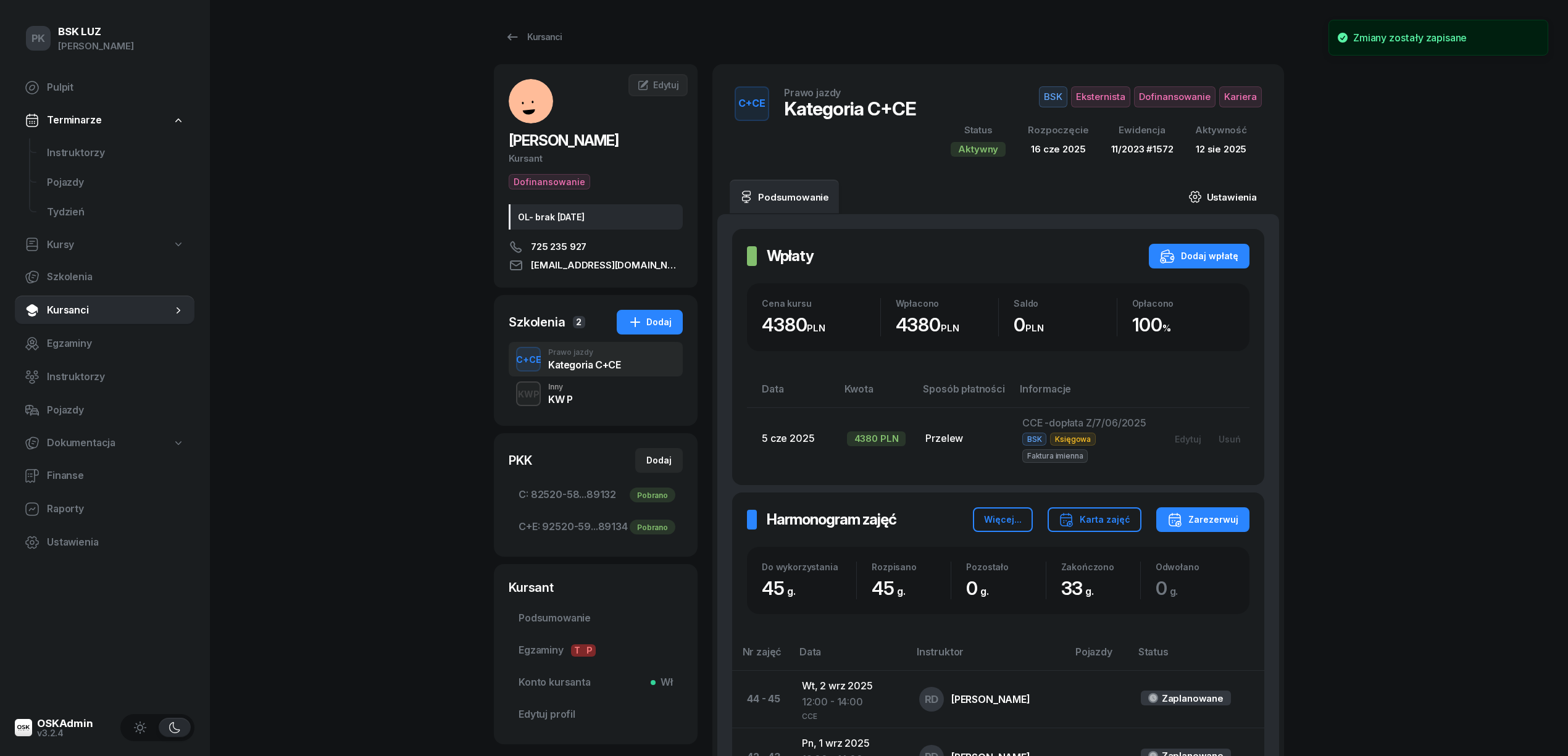
click at [1225, 194] on link "Ustawienia" at bounding box center [1222, 197] width 88 height 35
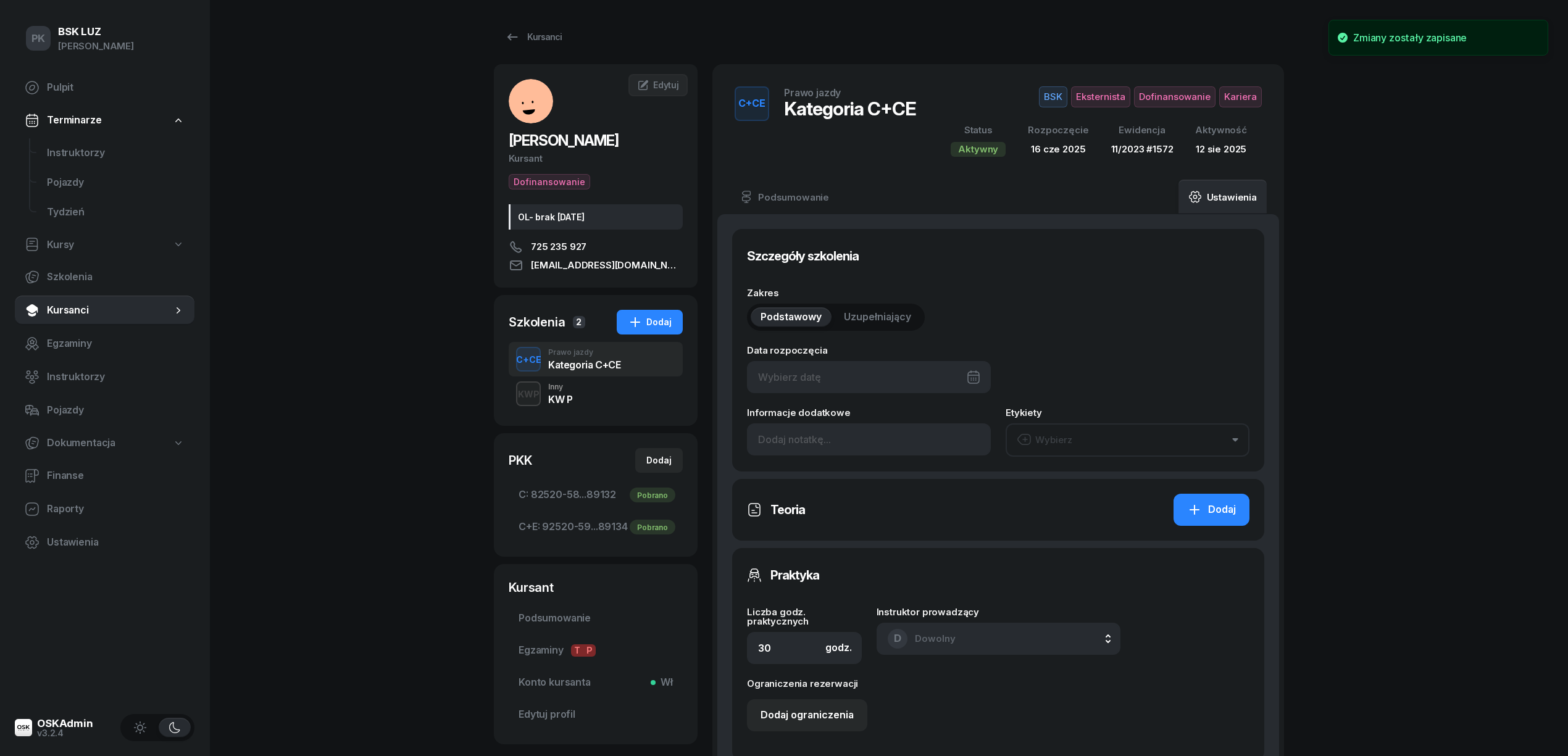
type input "16/06/2025"
type input "45"
type input "11/2023"
type input "1572"
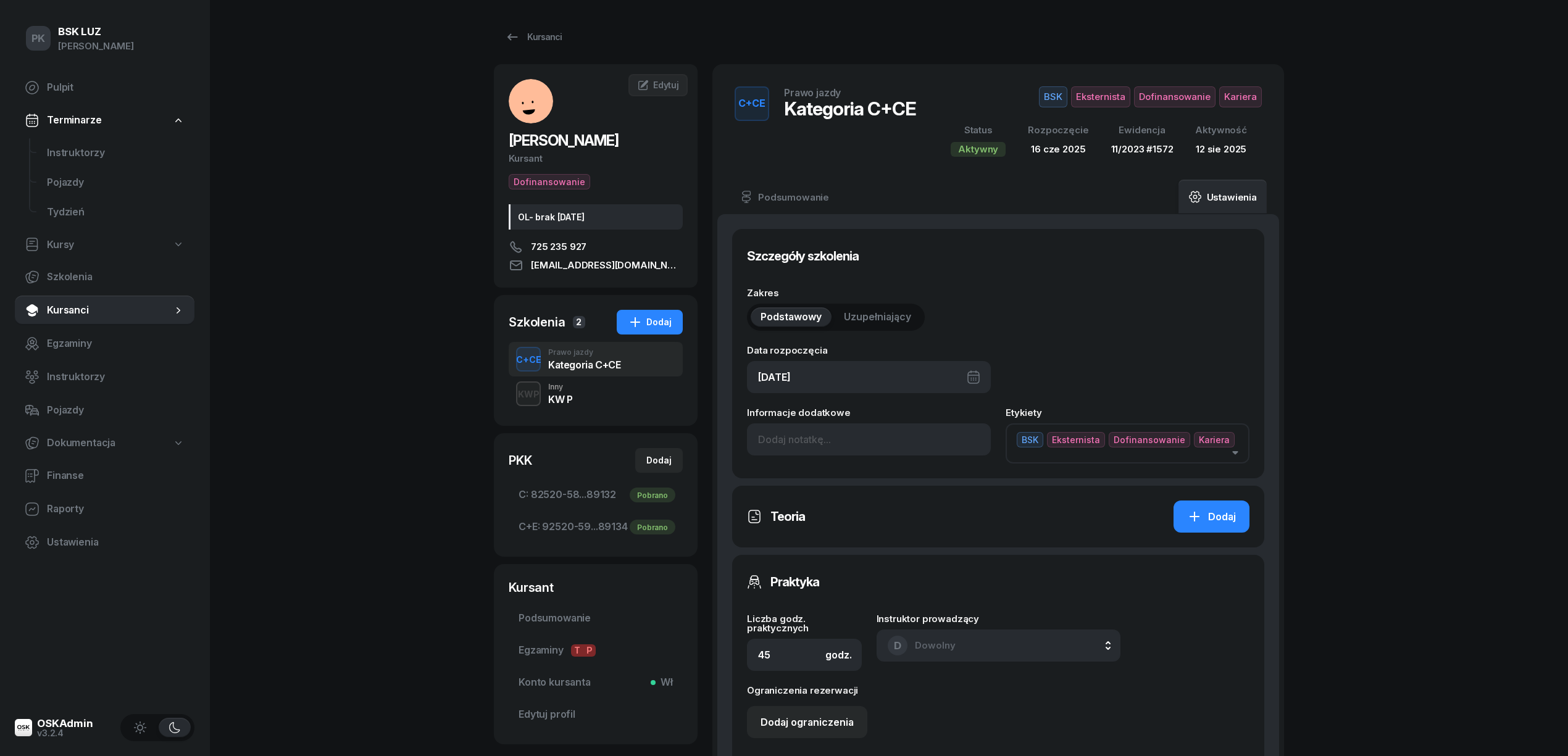
click at [1225, 194] on link "Ustawienia" at bounding box center [1222, 197] width 88 height 35
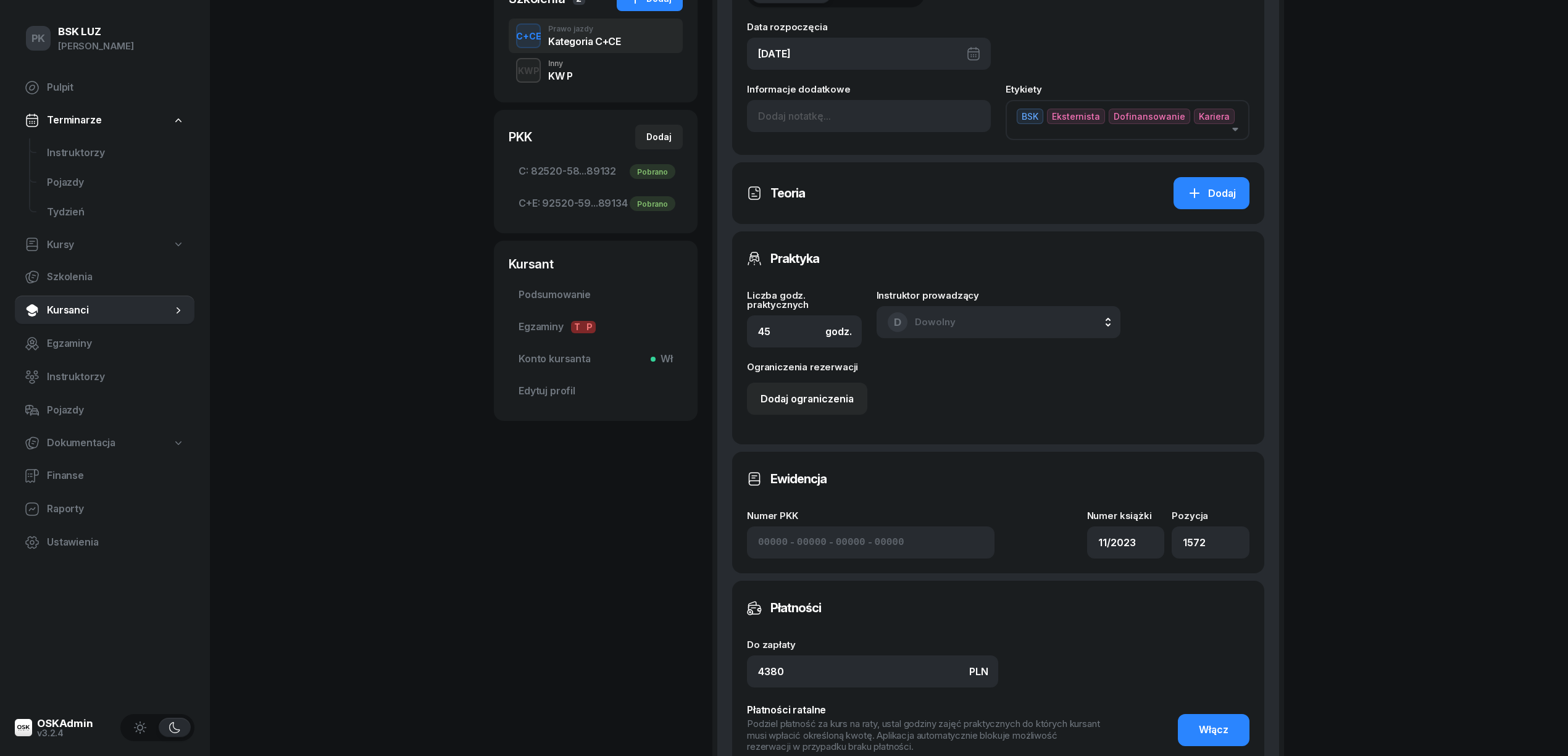
scroll to position [118, 0]
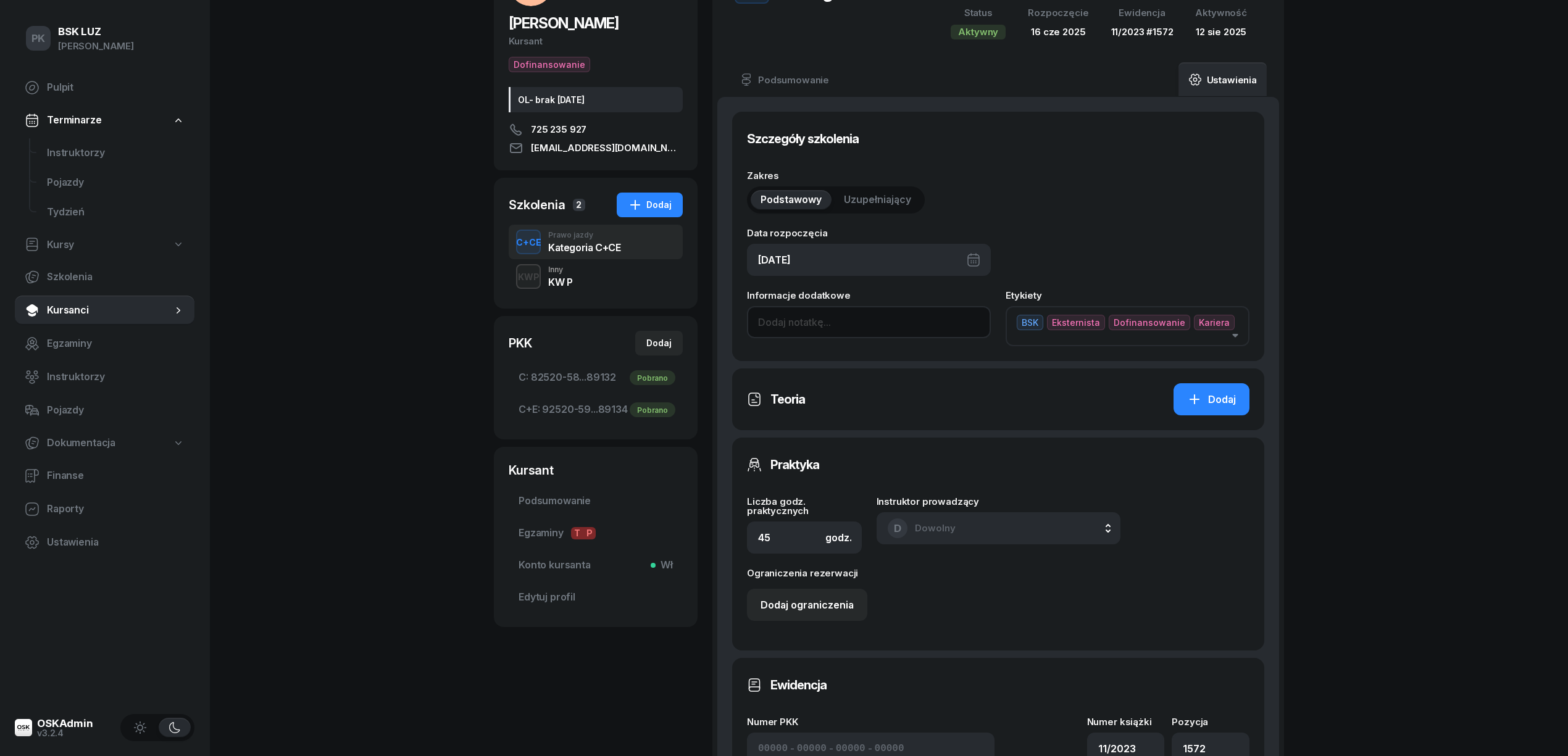
click at [820, 323] on input at bounding box center [869, 322] width 244 height 32
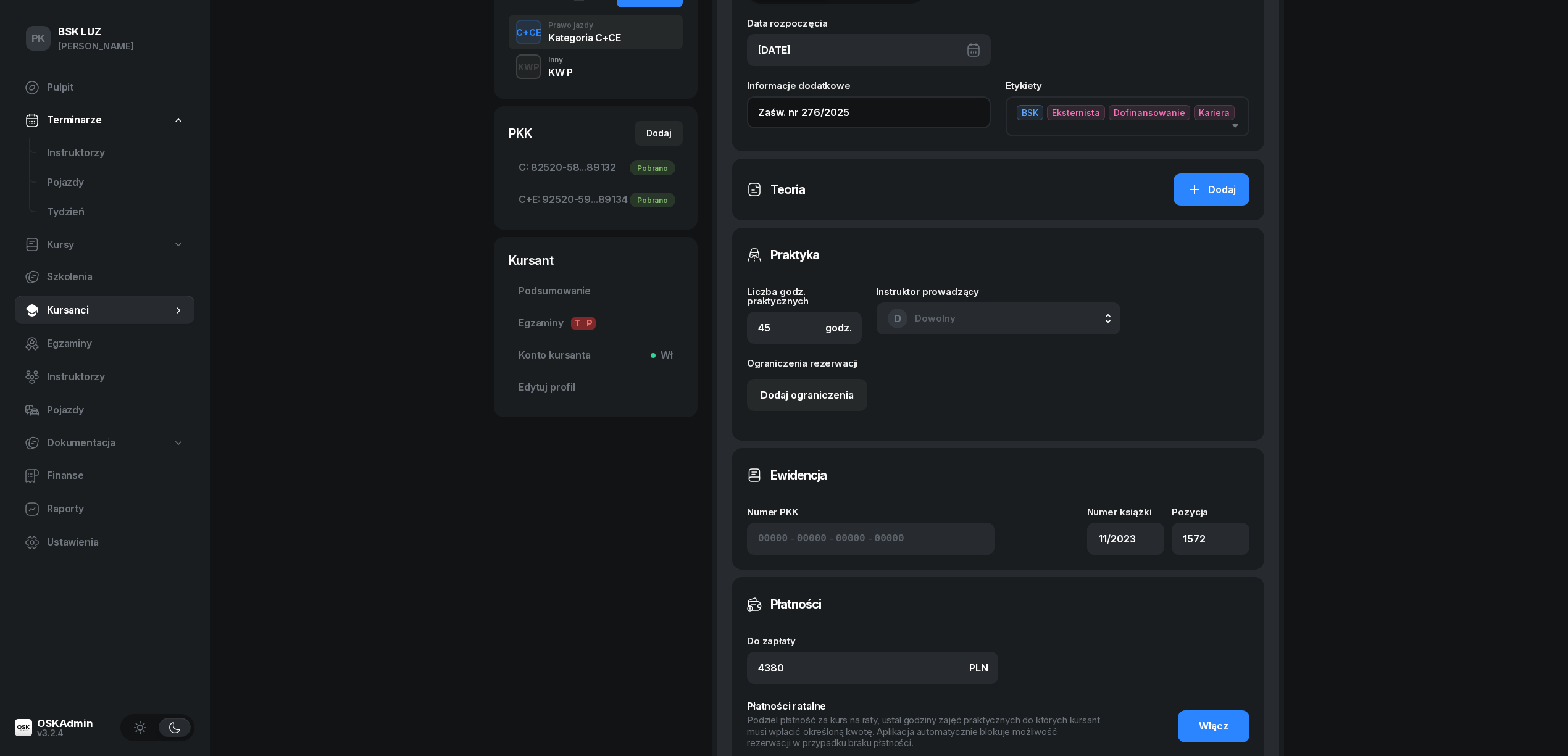
scroll to position [447, 0]
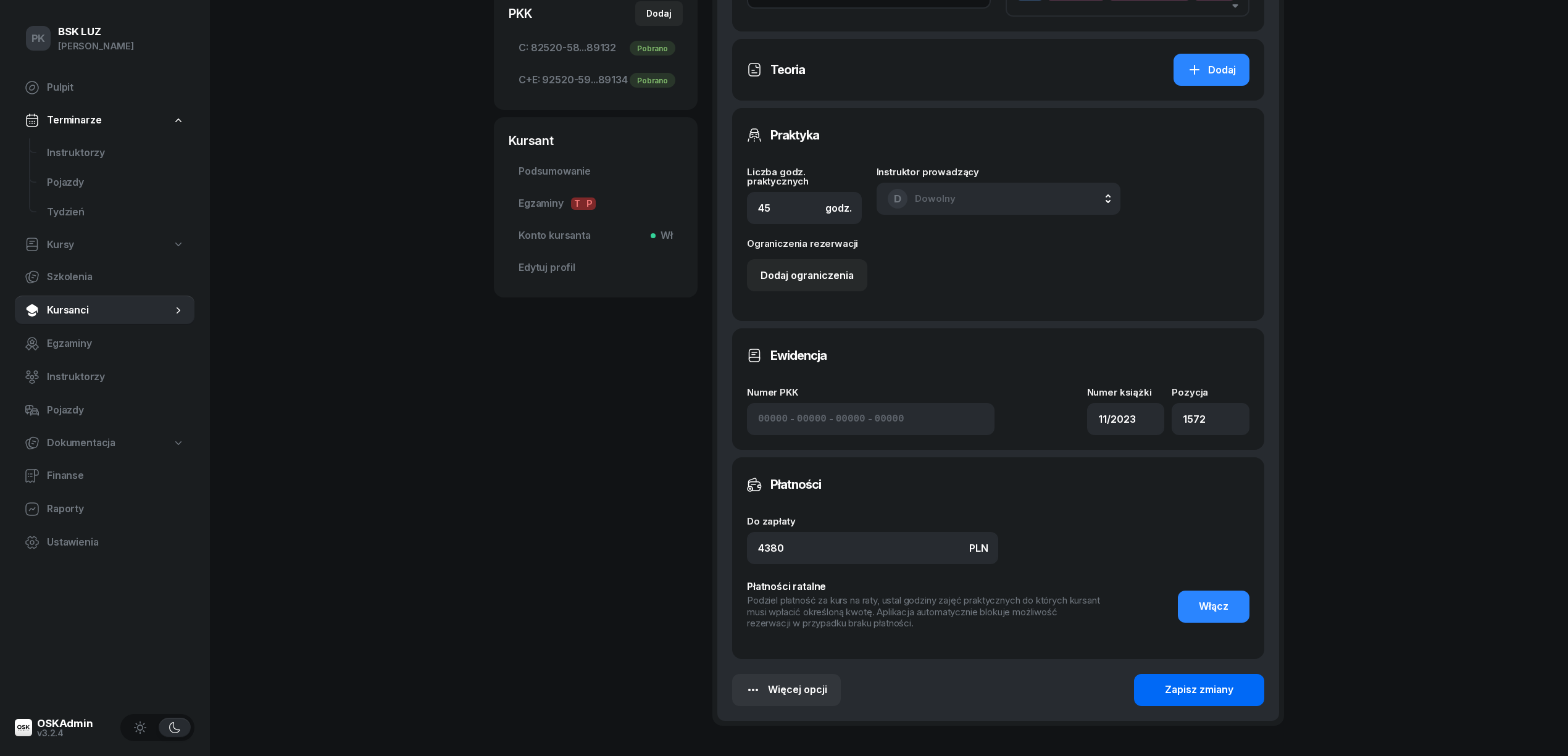
type input "Zaśw. nr 276/2025"
click at [1220, 682] on div "Zapisz zmiany" at bounding box center [1199, 690] width 69 height 16
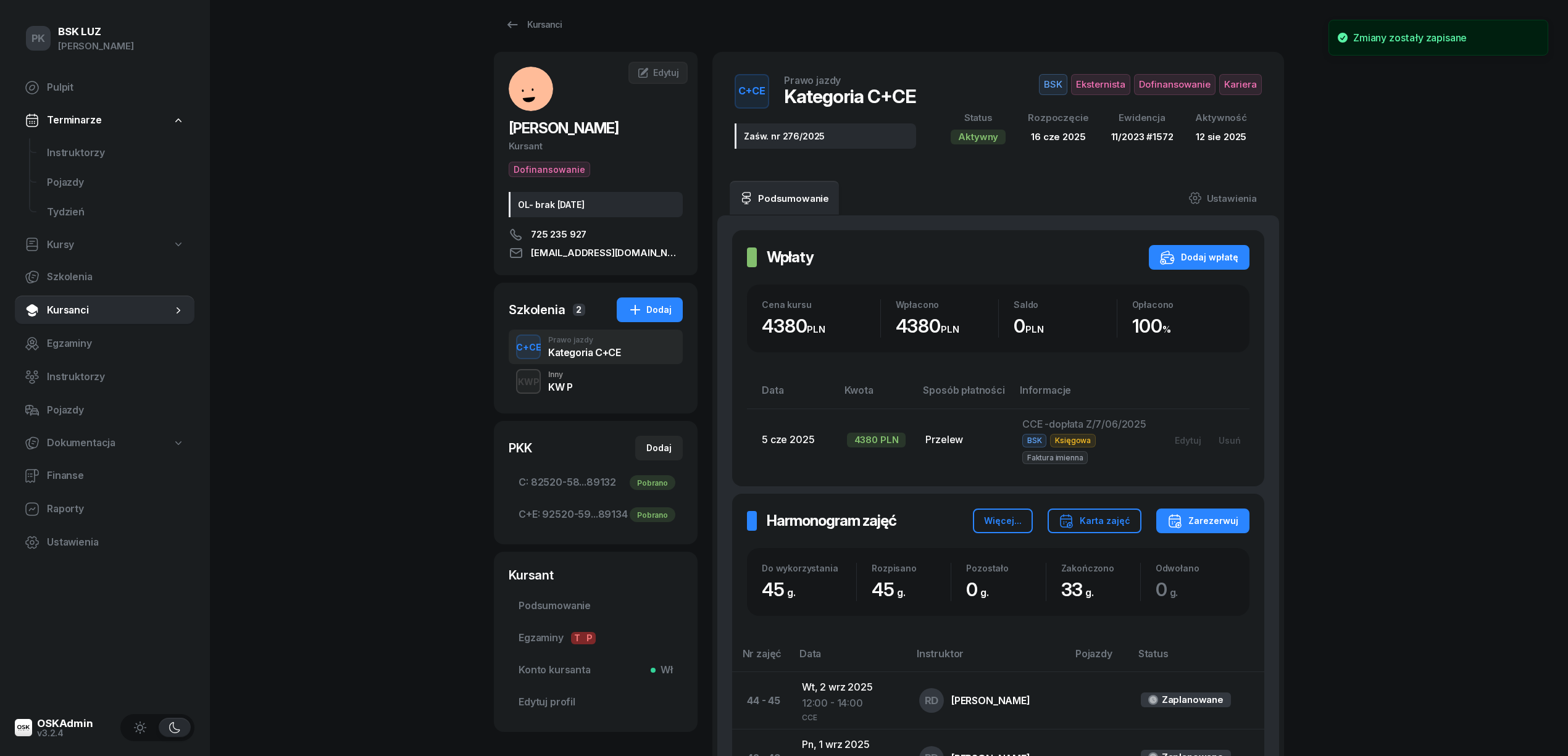
scroll to position [0, 0]
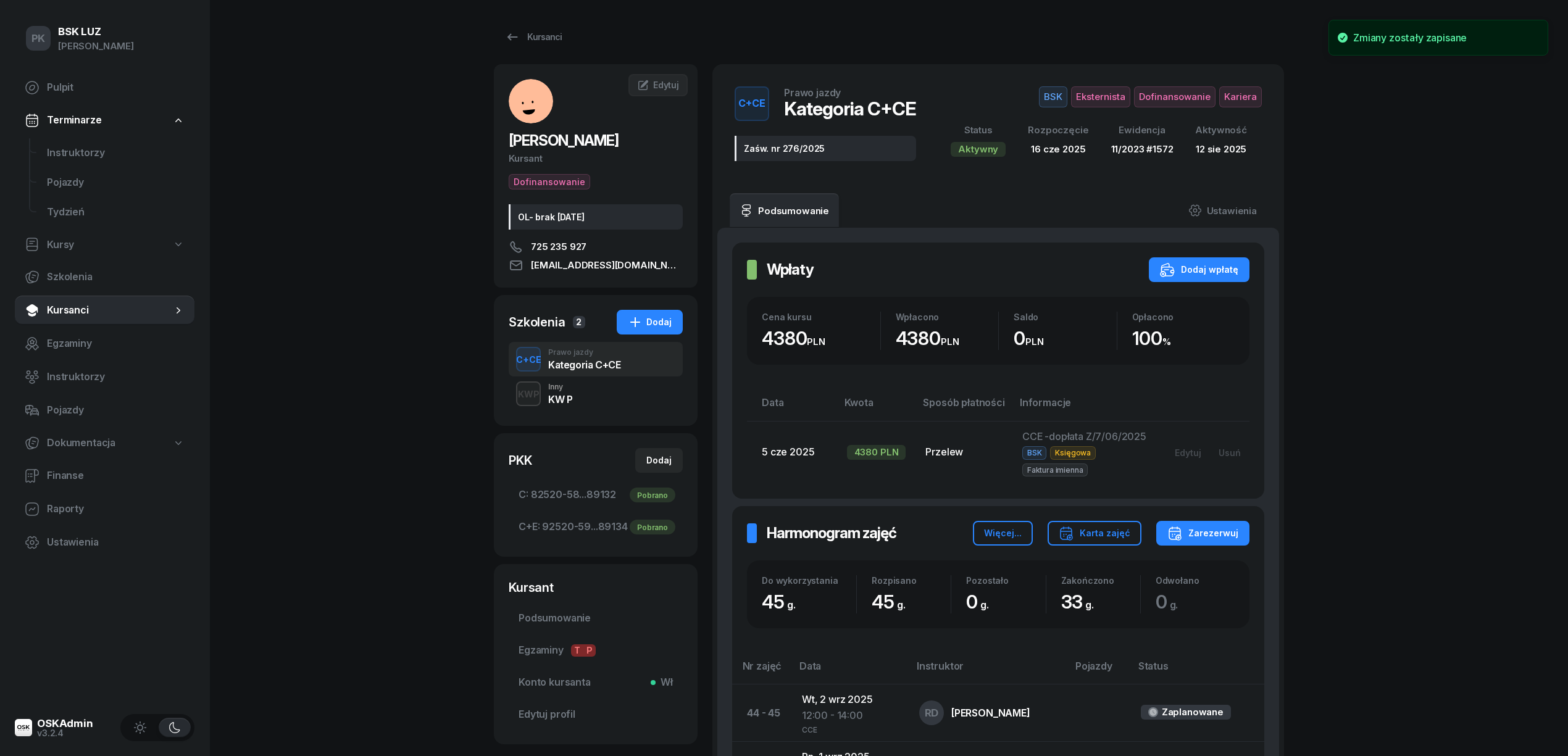
click at [1219, 104] on button "BSK Eksternista Dofinansowanie Kariera" at bounding box center [1150, 97] width 223 height 21
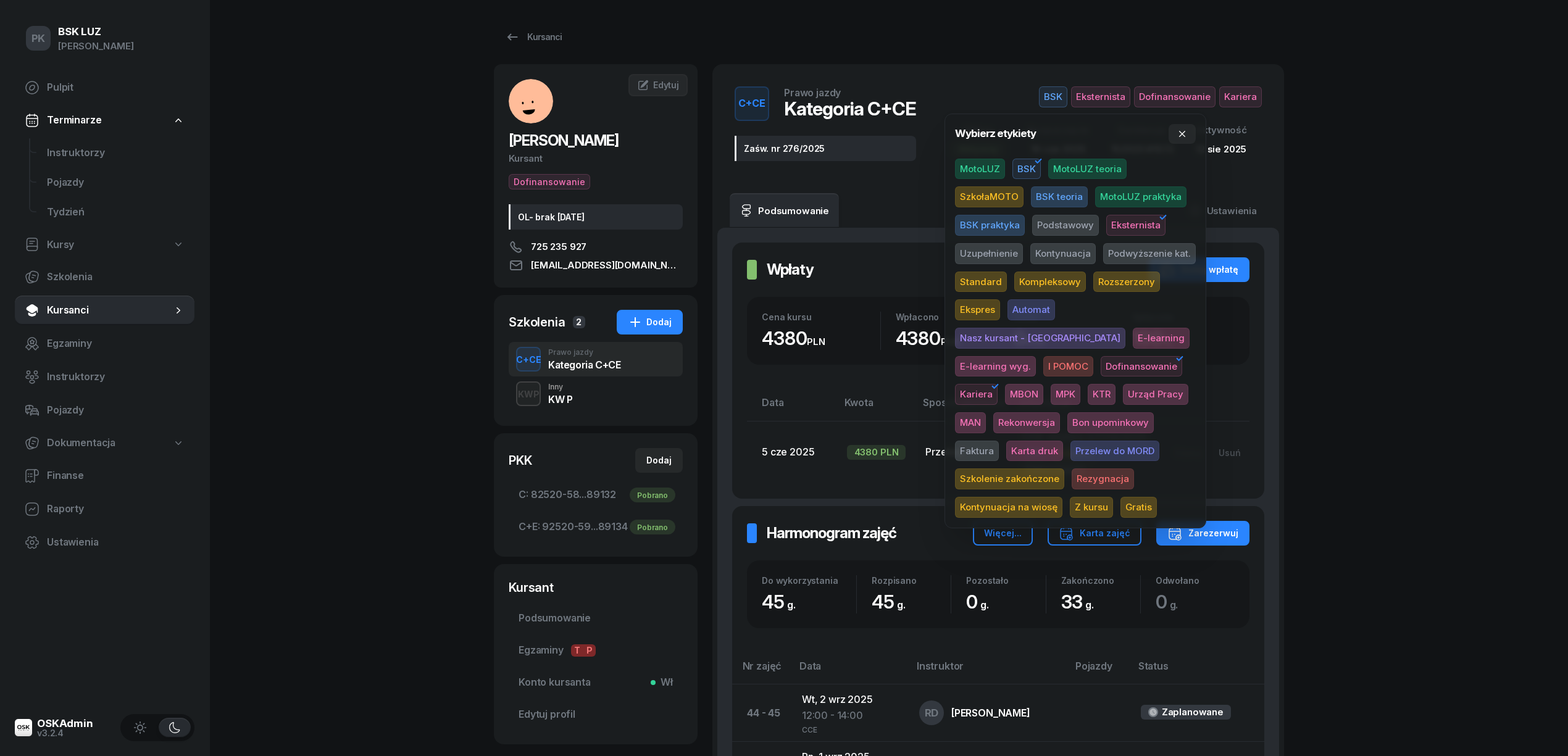
click at [1064, 469] on span "Szkolenie zakończone" at bounding box center [1010, 479] width 109 height 21
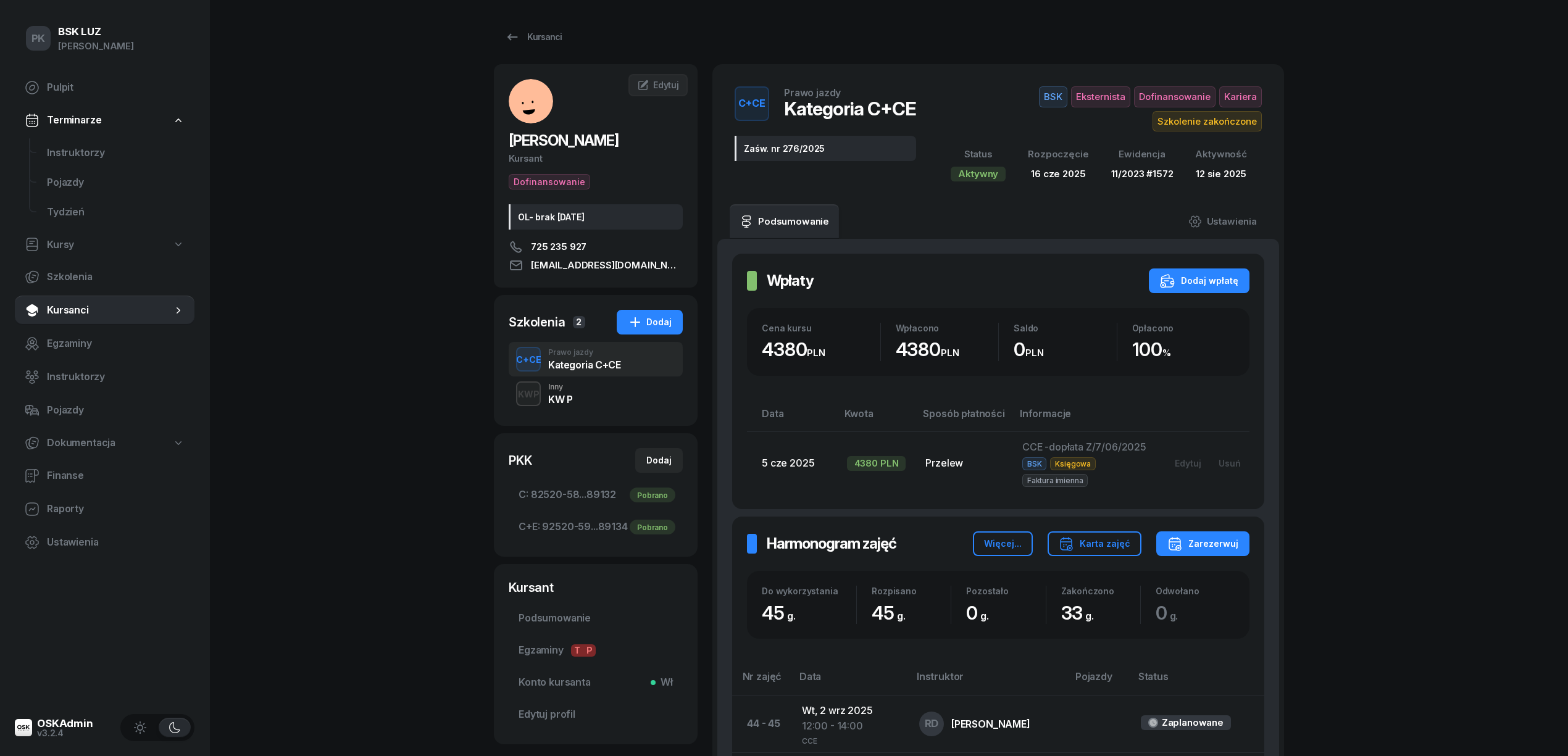
click at [568, 494] on span "C: 82520-58...89132 Pobrano" at bounding box center [595, 496] width 155 height 16
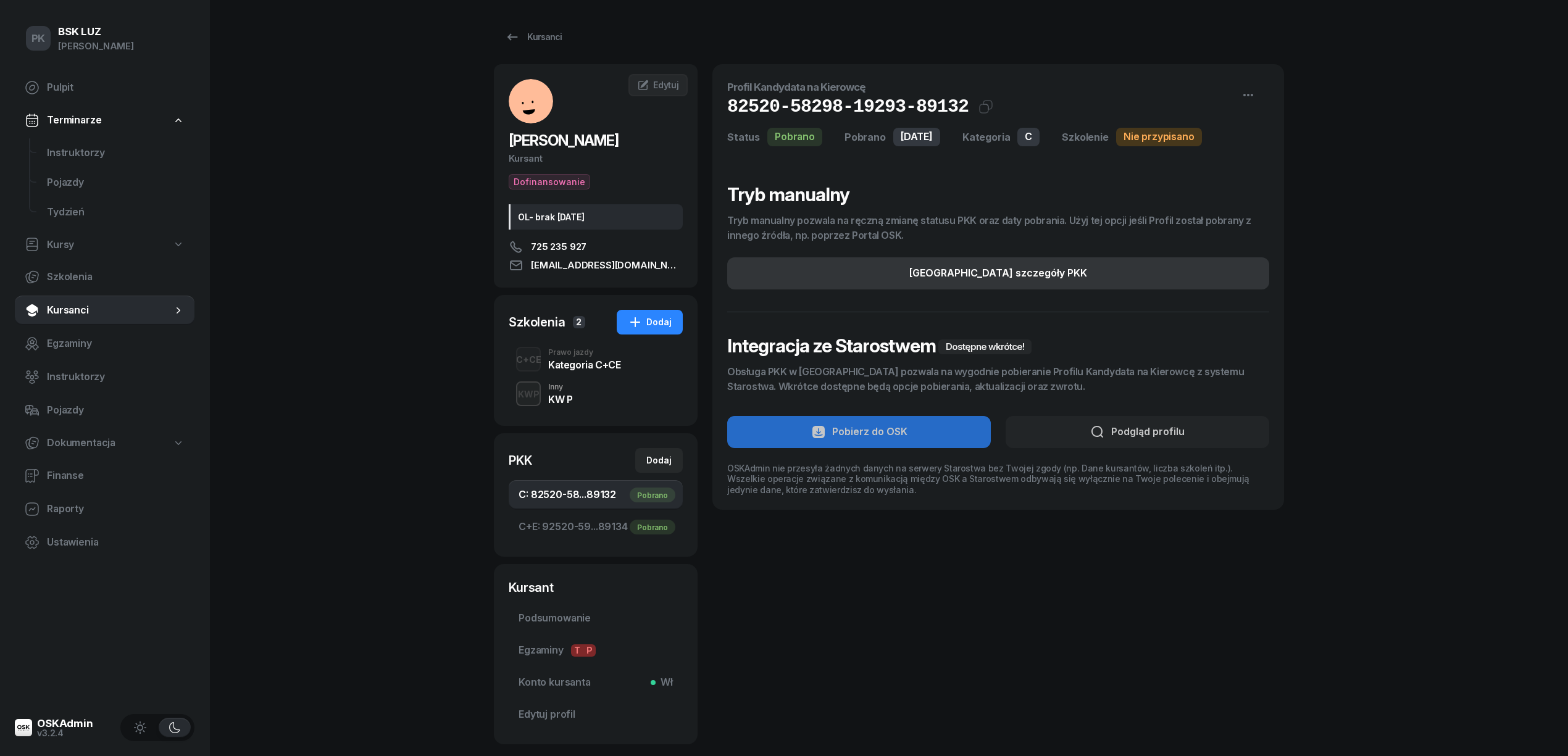
click at [1142, 266] on button "Edytuj szczegóły PKK" at bounding box center [998, 273] width 542 height 32
select select "C"
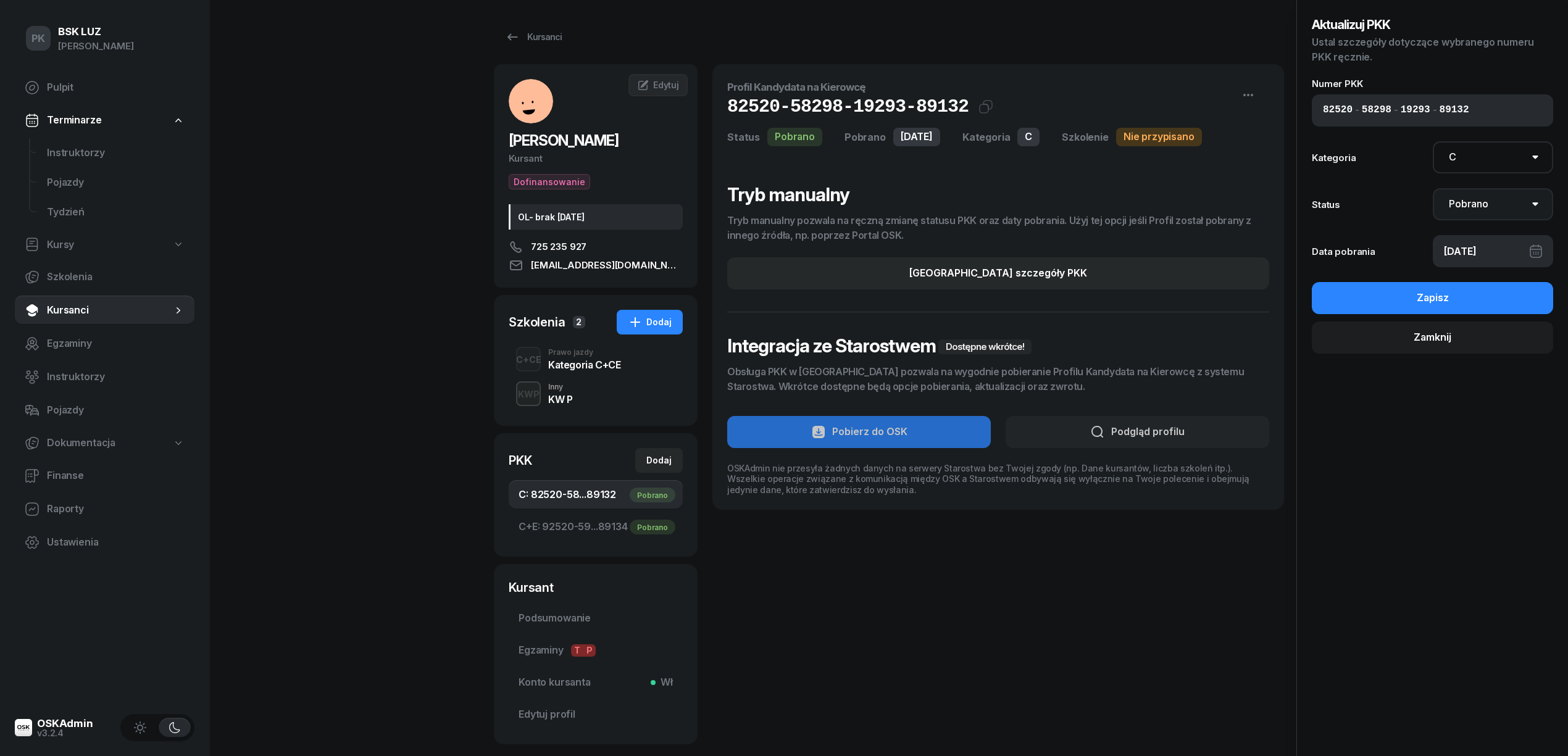
click at [1485, 203] on select "Nie pobrano Pobrano Zwrócono Zaktualizowano" at bounding box center [1493, 204] width 121 height 32
select select "UpdateAndReturn"
click at [1433, 189] on select "Nie pobrano Pobrano Zwrócono Zaktualizowano" at bounding box center [1493, 204] width 121 height 32
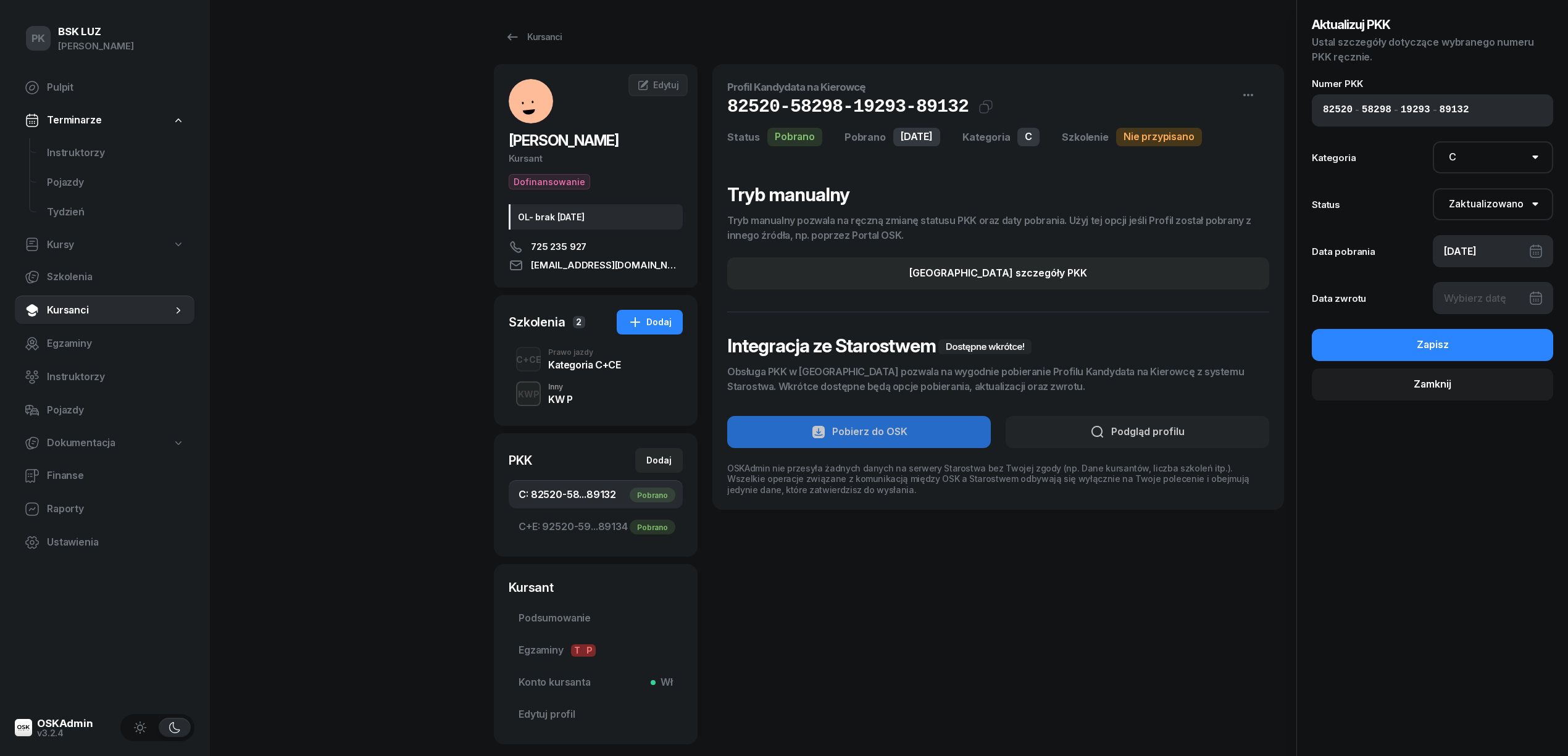
click at [1489, 299] on div at bounding box center [1493, 297] width 121 height 32
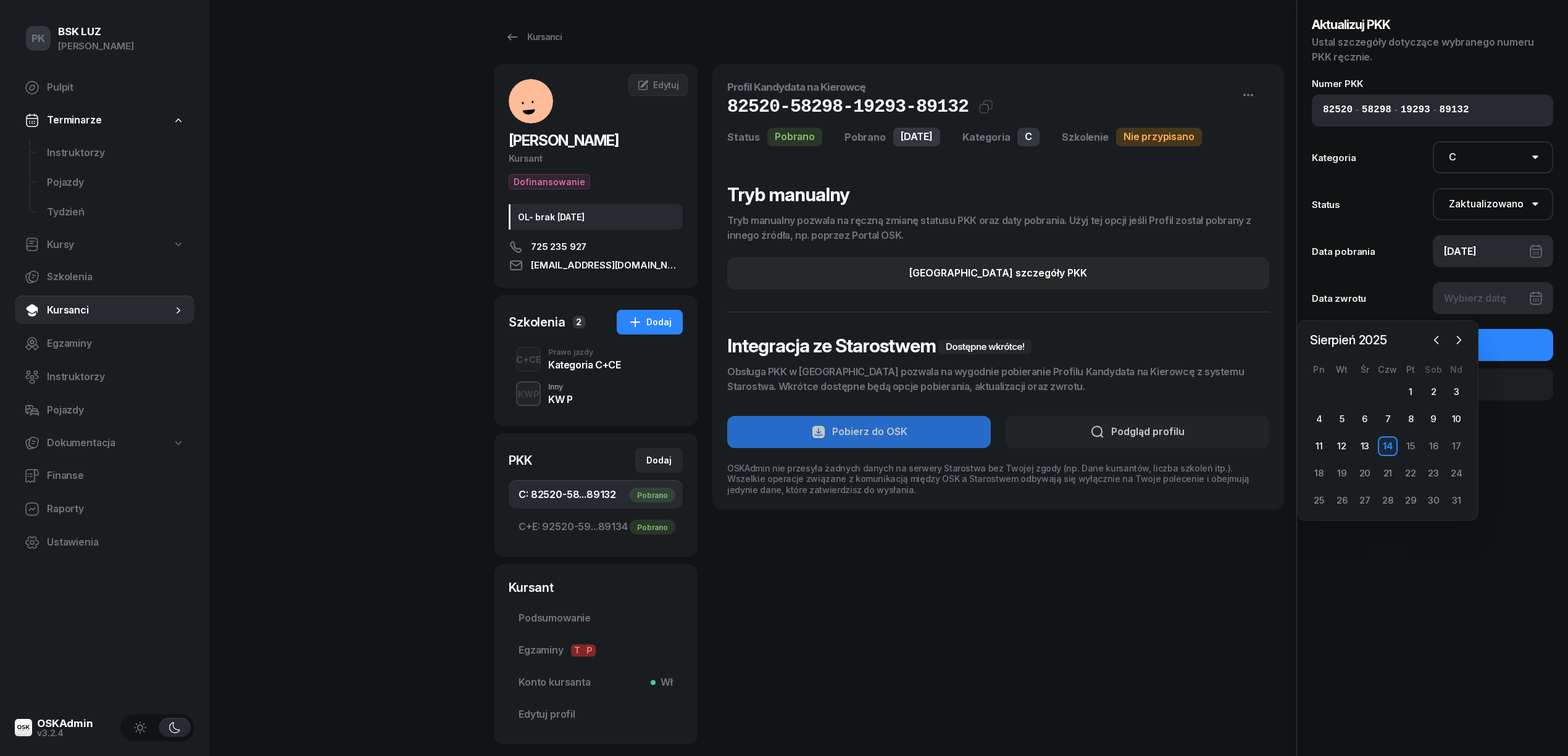
click at [1384, 446] on div "14" at bounding box center [1388, 446] width 20 height 20
type input "14/08/2025"
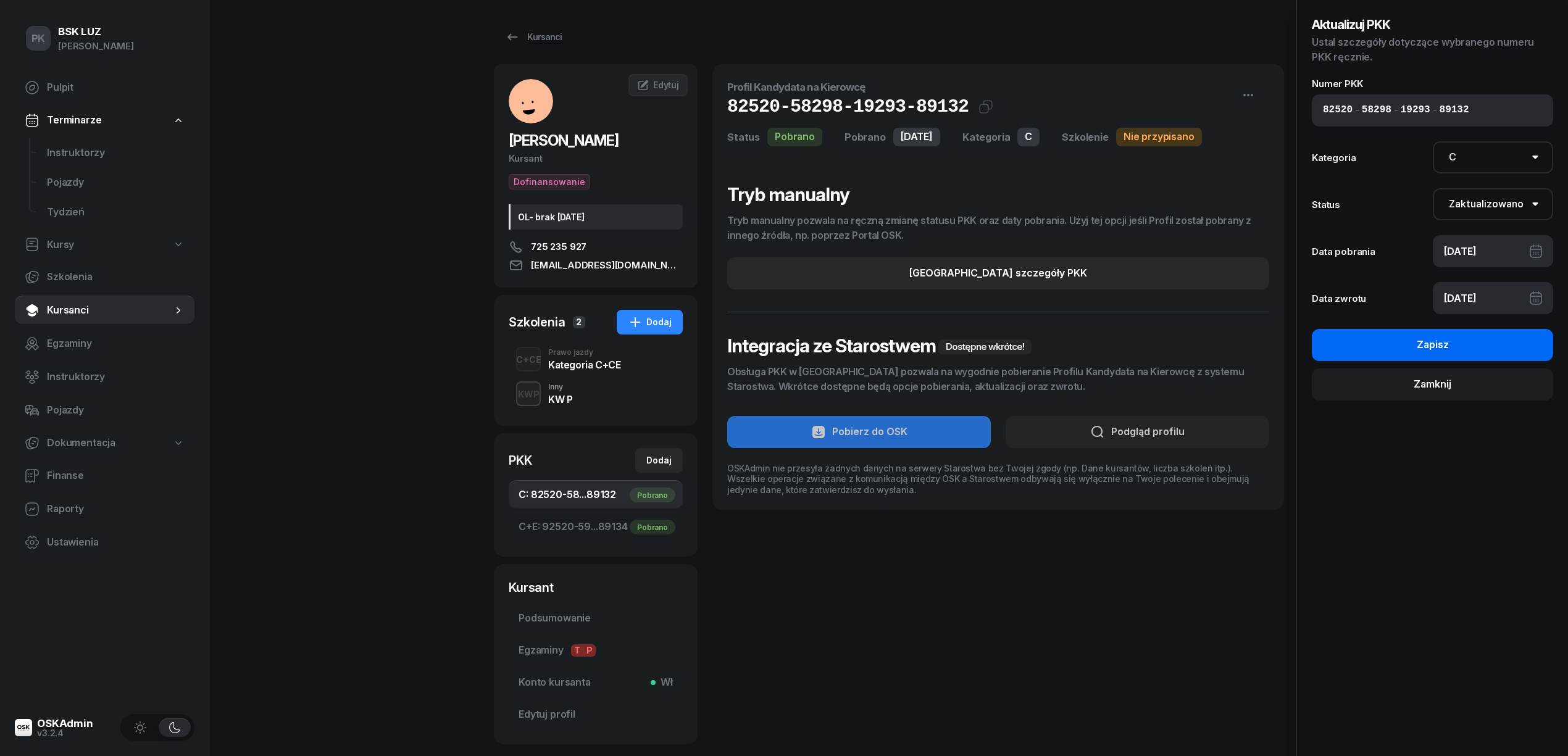
click at [1479, 342] on button "Zapisz" at bounding box center [1433, 345] width 241 height 32
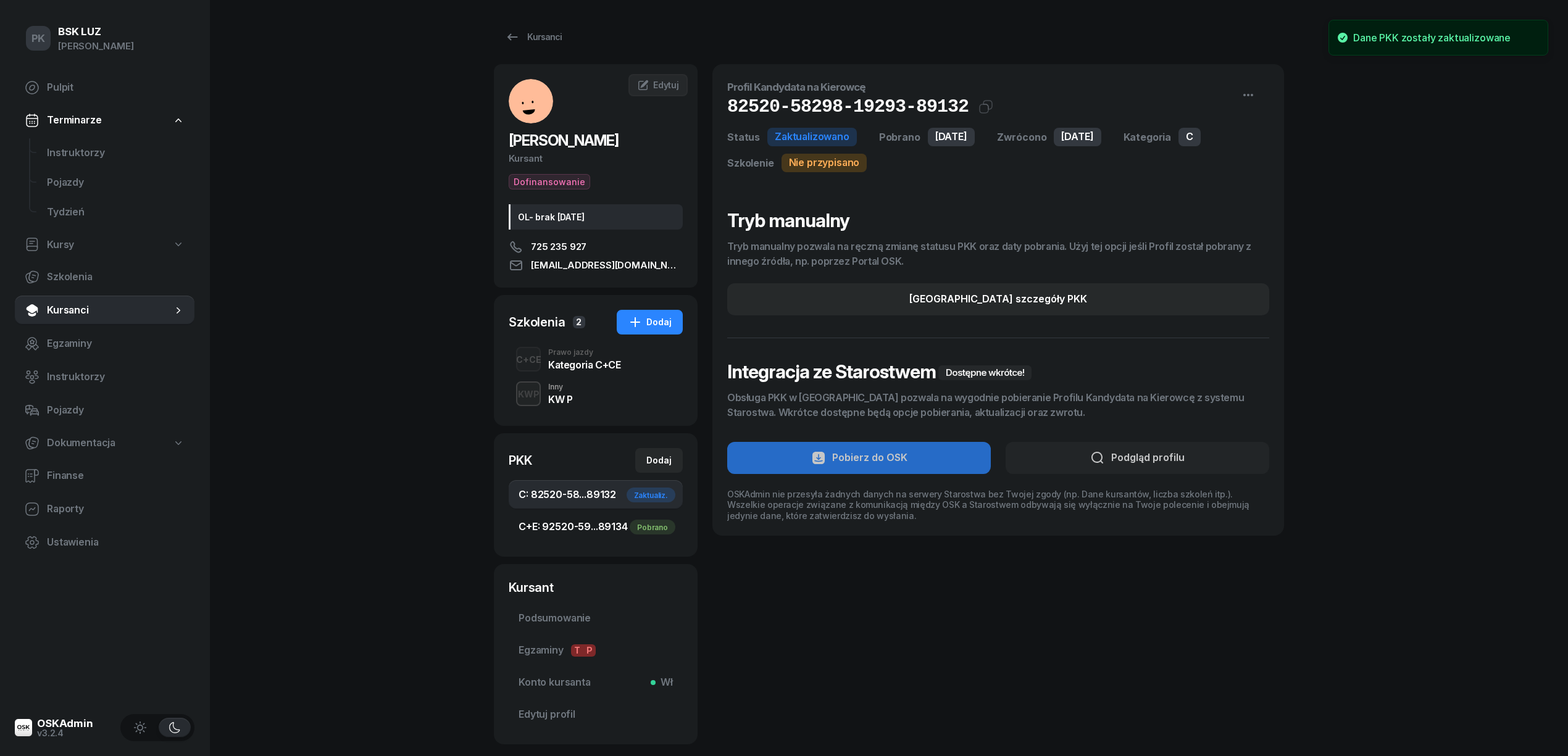
click at [603, 519] on link "C+E: 92520-59...89134 Pobrano" at bounding box center [595, 527] width 174 height 30
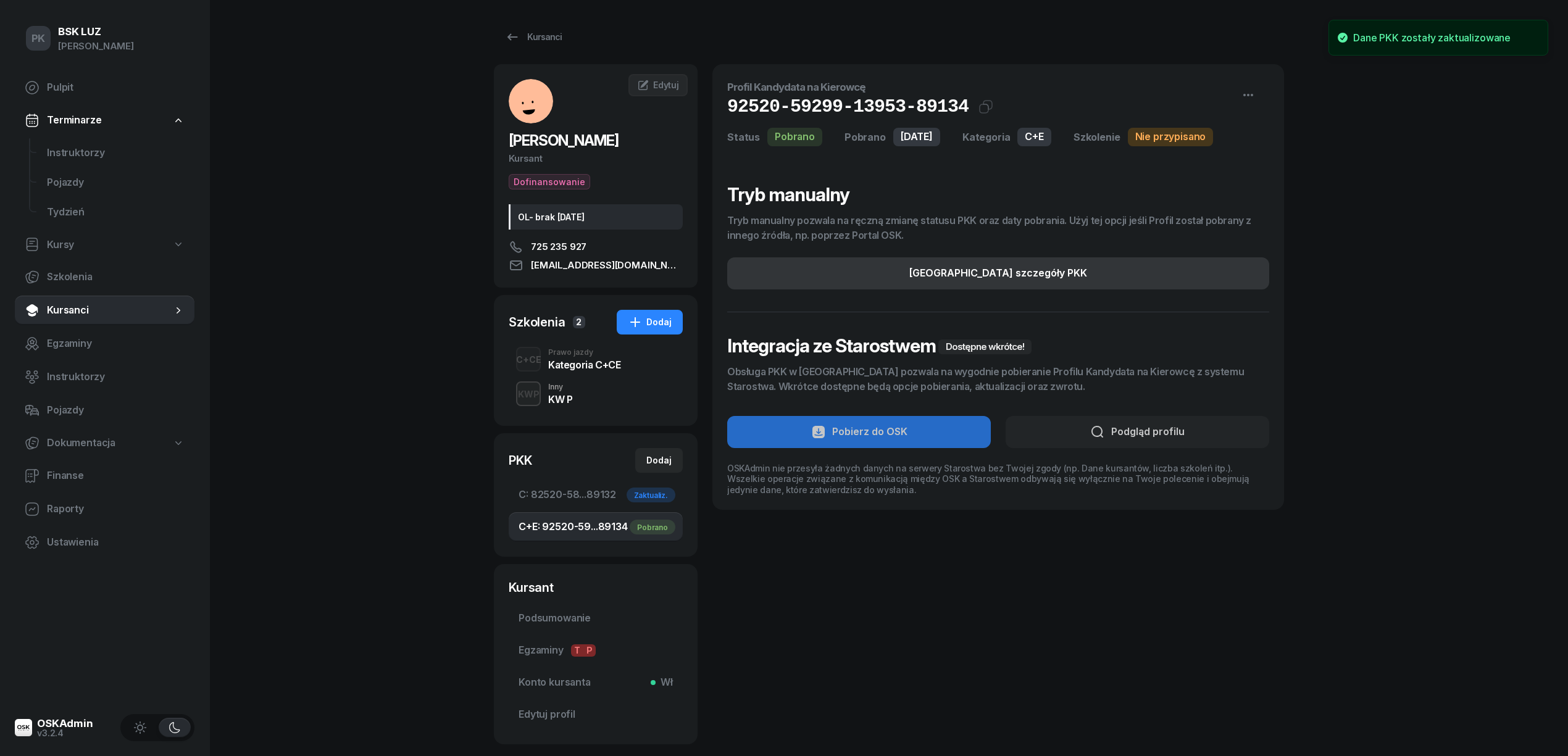
click at [1137, 274] on button "[GEOGRAPHIC_DATA] szczegóły PKK" at bounding box center [998, 273] width 542 height 32
select select "C+E"
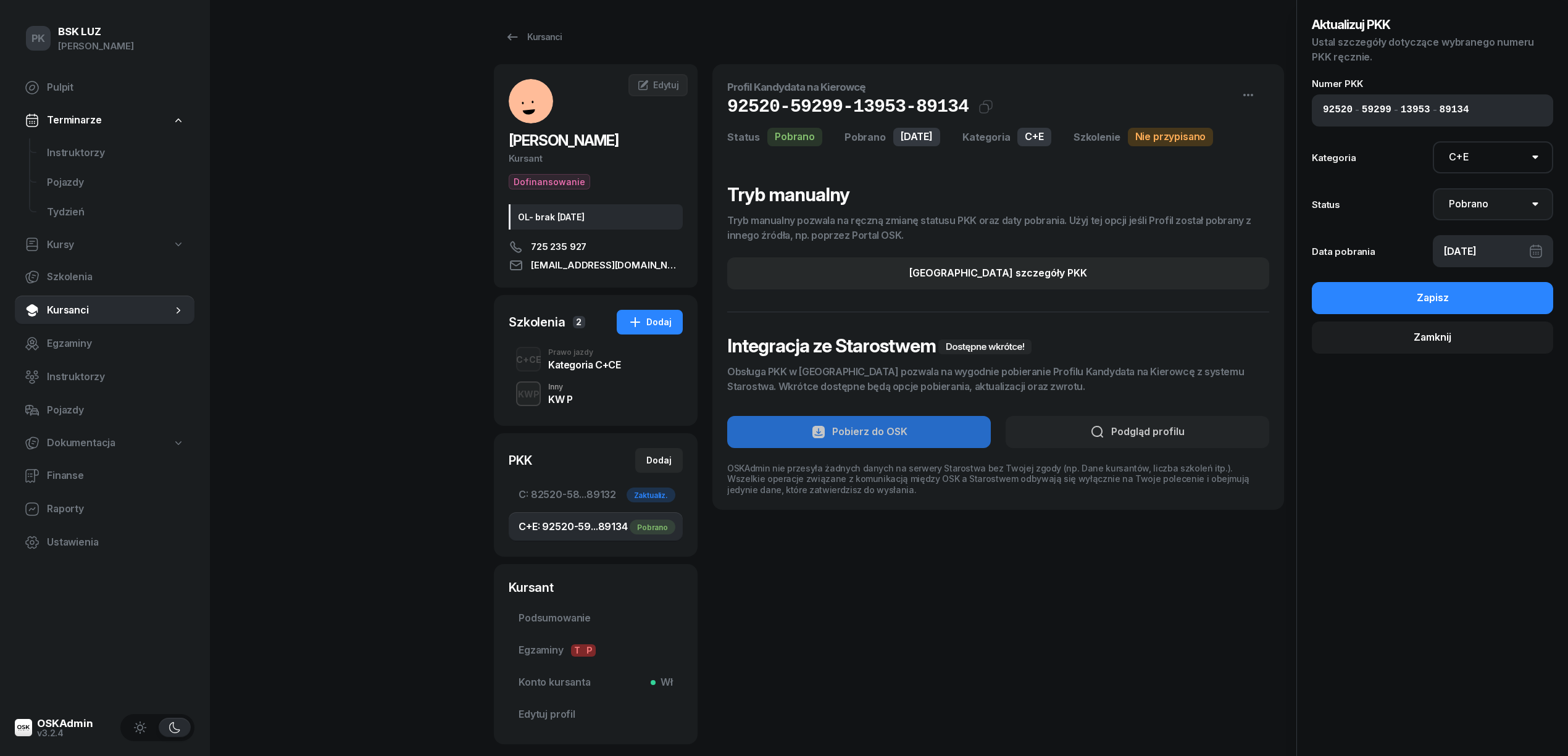
click at [1478, 206] on select "Nie pobrano Pobrano Zwrócono Zaktualizowano" at bounding box center [1493, 204] width 121 height 32
select select "UpdateAndReturn"
click at [1433, 189] on select "Nie pobrano Pobrano Zwrócono Zaktualizowano" at bounding box center [1493, 204] width 121 height 32
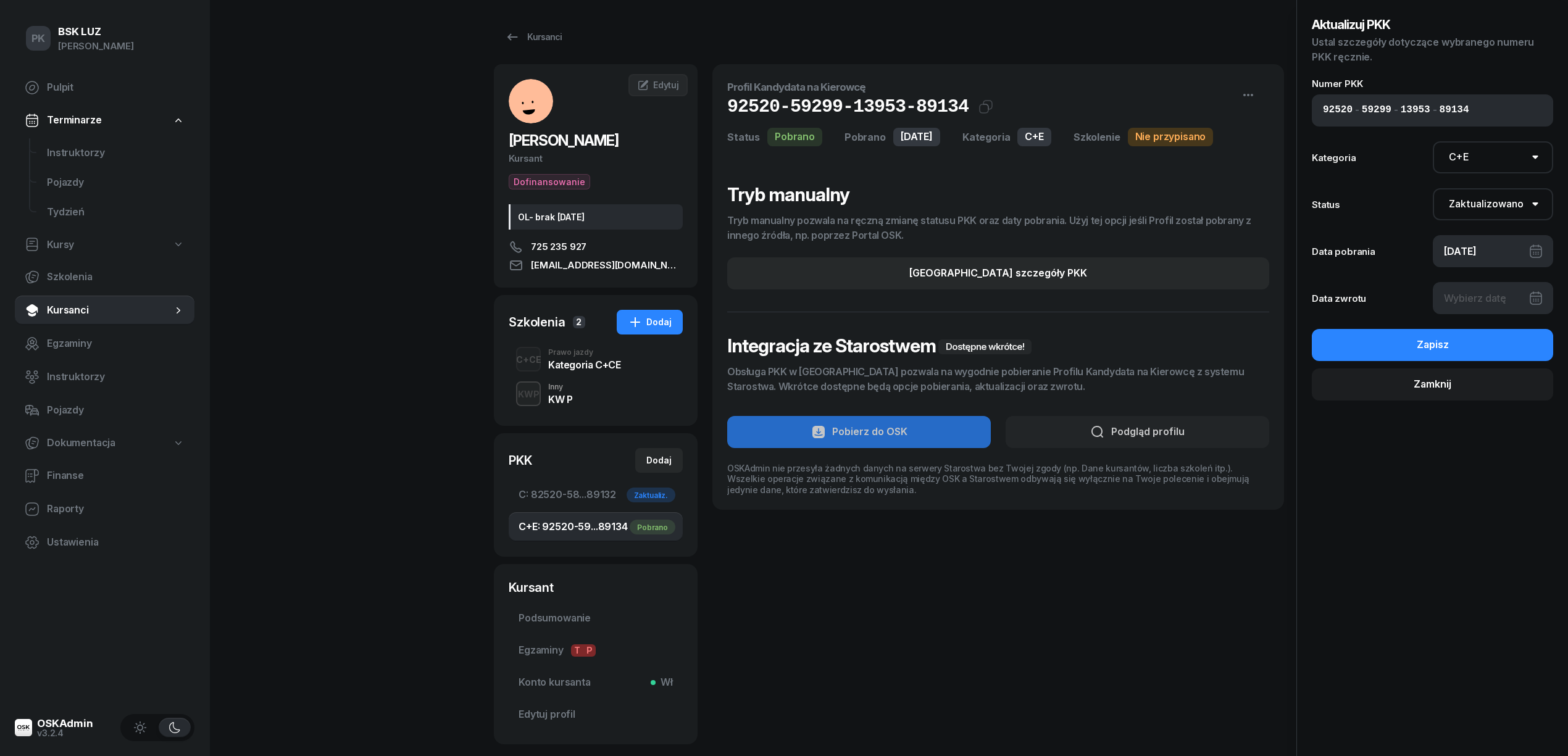
click at [1473, 299] on div at bounding box center [1493, 297] width 121 height 32
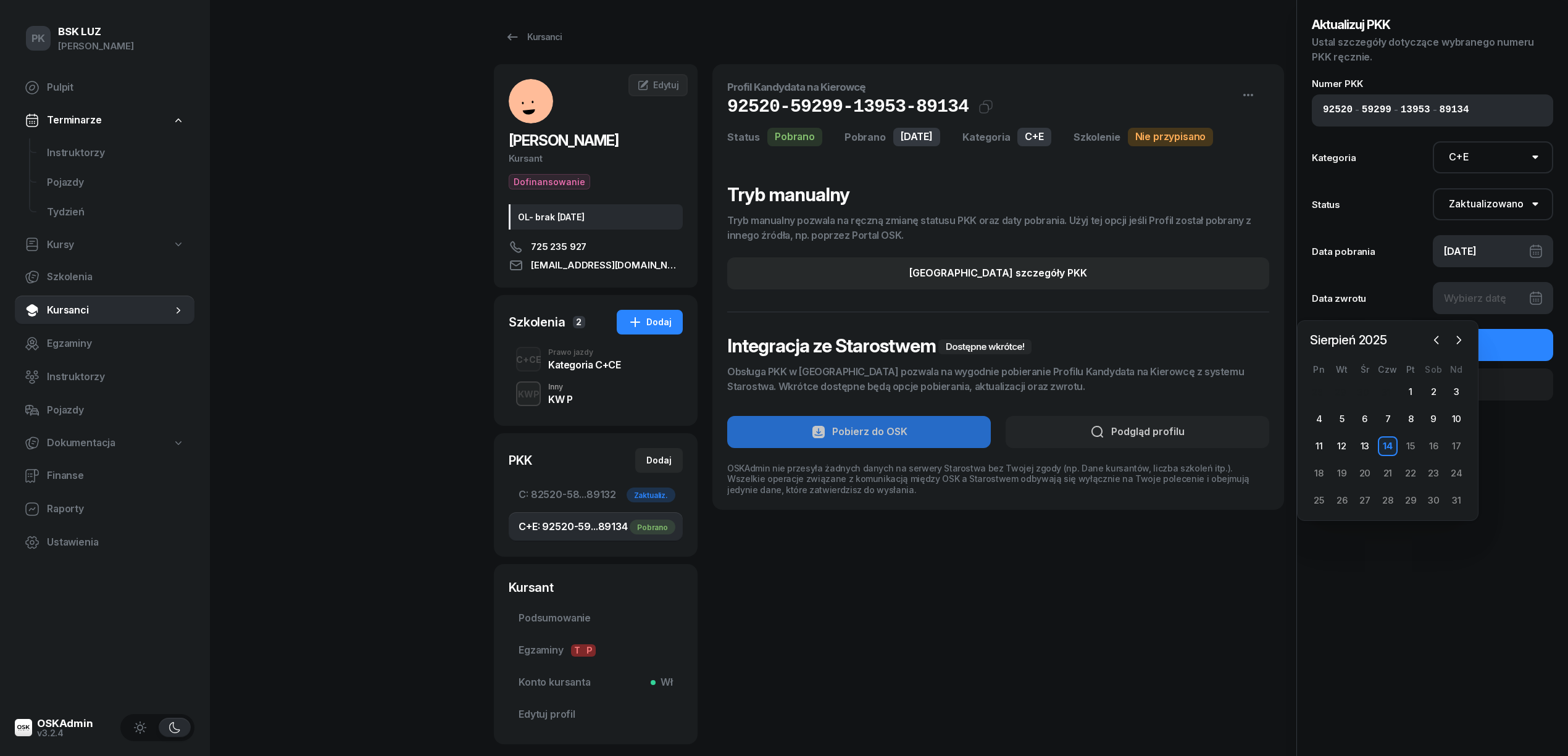
drag, startPoint x: 1383, startPoint y: 448, endPoint x: 1411, endPoint y: 439, distance: 29.4
click at [1383, 447] on div "14" at bounding box center [1388, 446] width 20 height 20
type input "[DATE]"
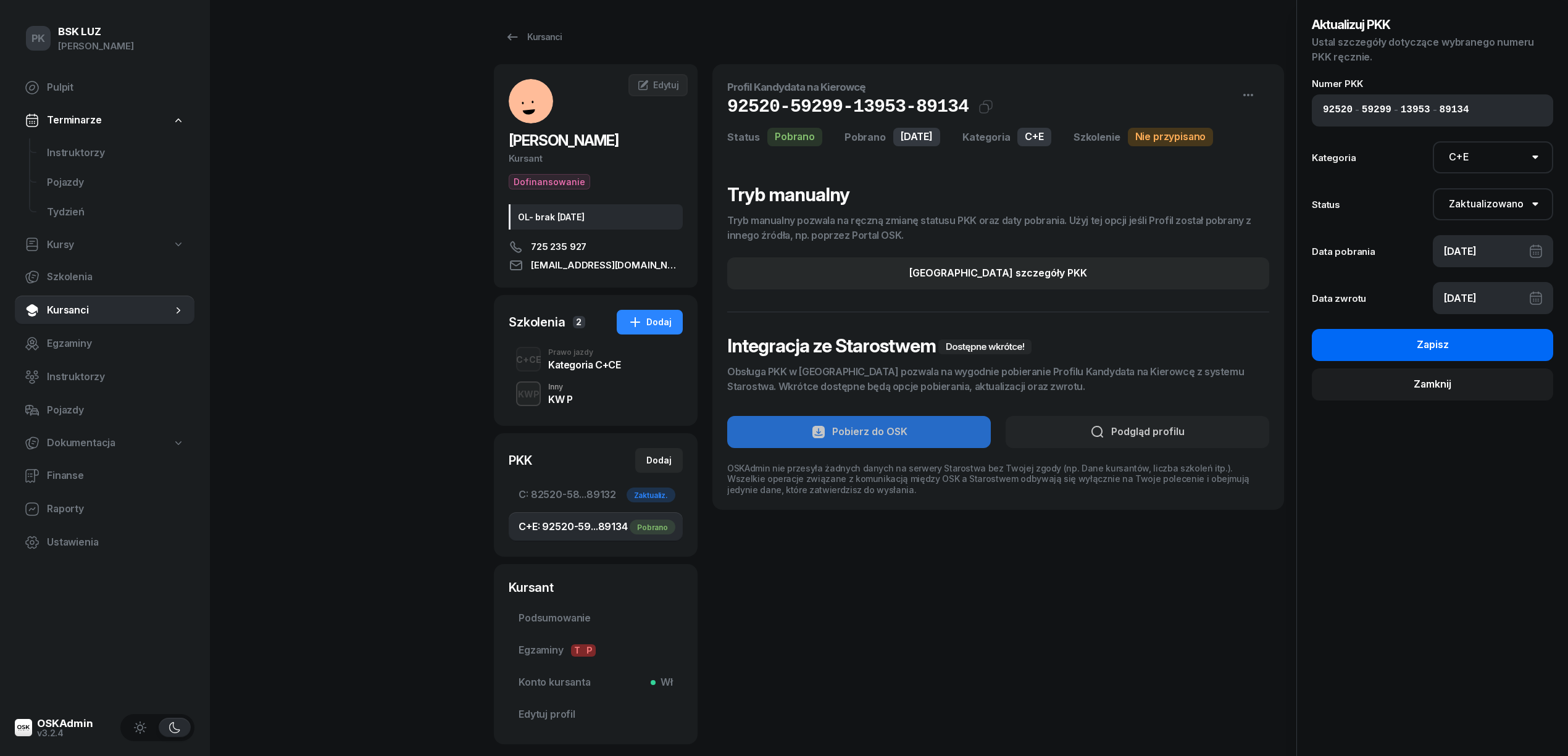
click at [1484, 346] on button "Zapisz" at bounding box center [1433, 345] width 241 height 32
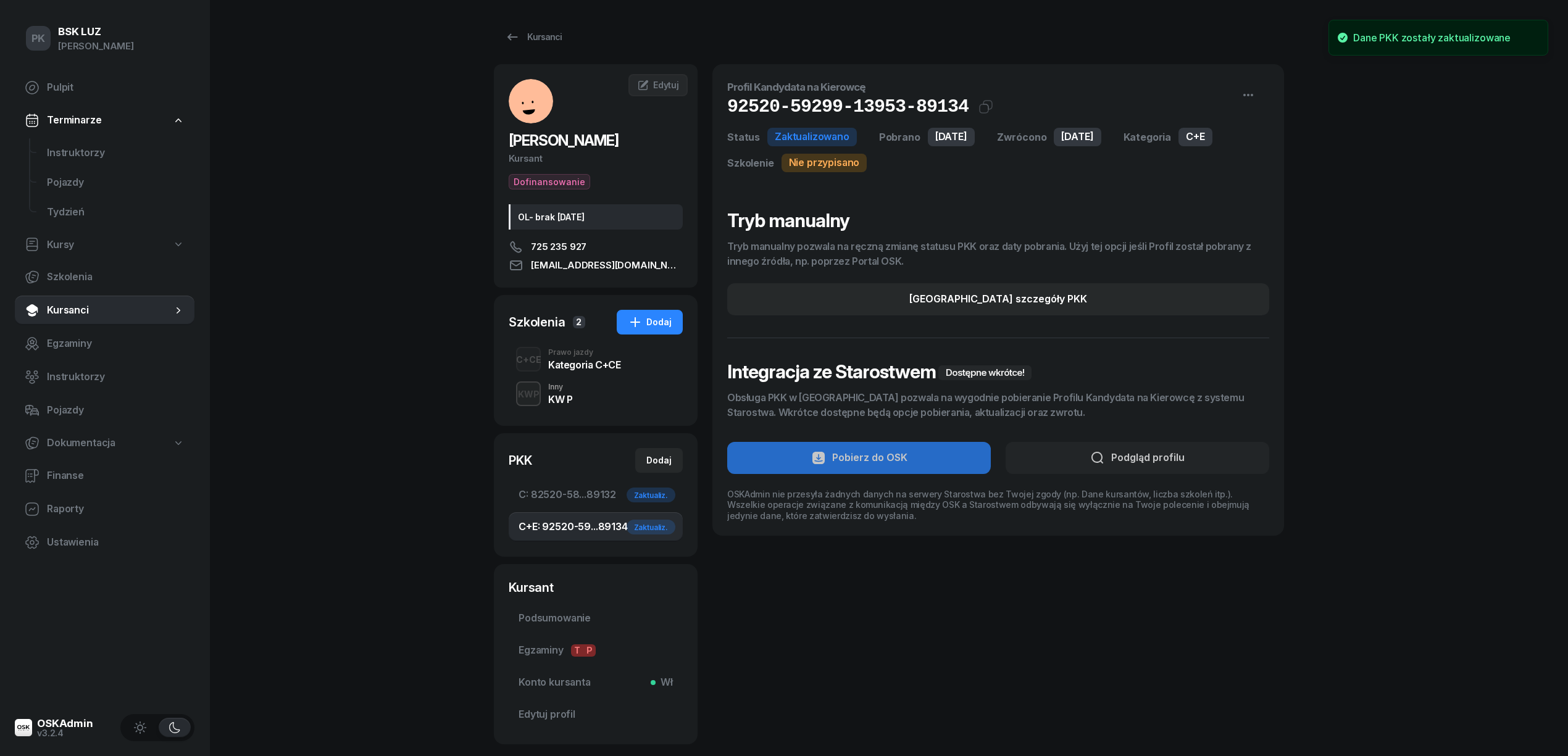
click at [925, 655] on div "Profil Kandydata na Kierowcę 92520-59299-13953-89134 Kat.C+E Kopiuj do schowka …" at bounding box center [998, 405] width 572 height 681
click at [530, 28] on link "Kursanci" at bounding box center [533, 36] width 79 height 24
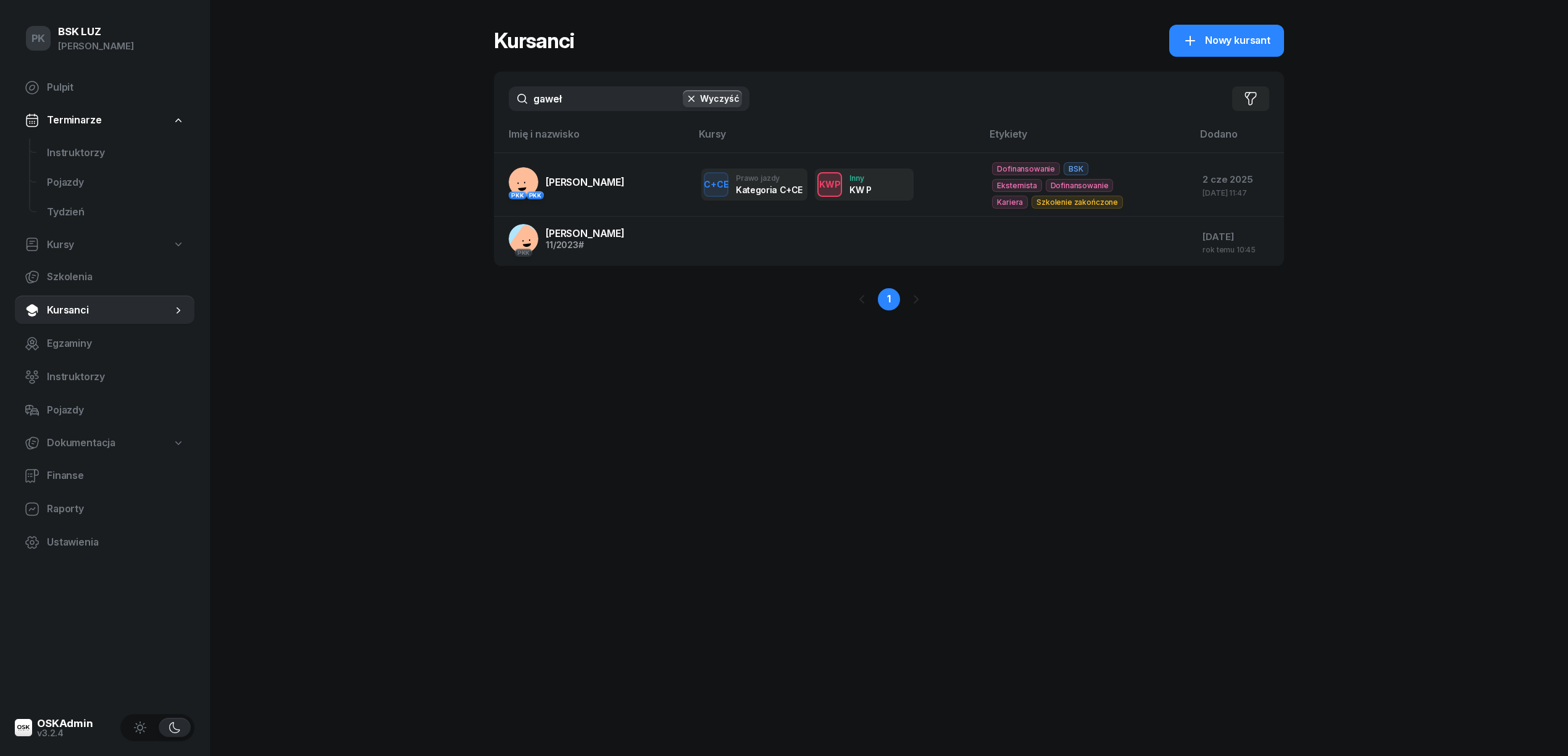
drag, startPoint x: 588, startPoint y: 83, endPoint x: 442, endPoint y: 103, distance: 147.4
click at [442, 103] on div "PK BSK LUZ Piotr Klimek Pulpit Terminarze Instruktorzy Pojazdy Tydzień Kursy Sz…" at bounding box center [784, 378] width 1568 height 756
drag, startPoint x: 581, startPoint y: 100, endPoint x: 336, endPoint y: 122, distance: 246.0
click at [336, 122] on div "PK BSK LUZ Piotr Klimek Pulpit Terminarze Instruktorzy Pojazdy Tydzień Kursy Sz…" at bounding box center [784, 378] width 1568 height 756
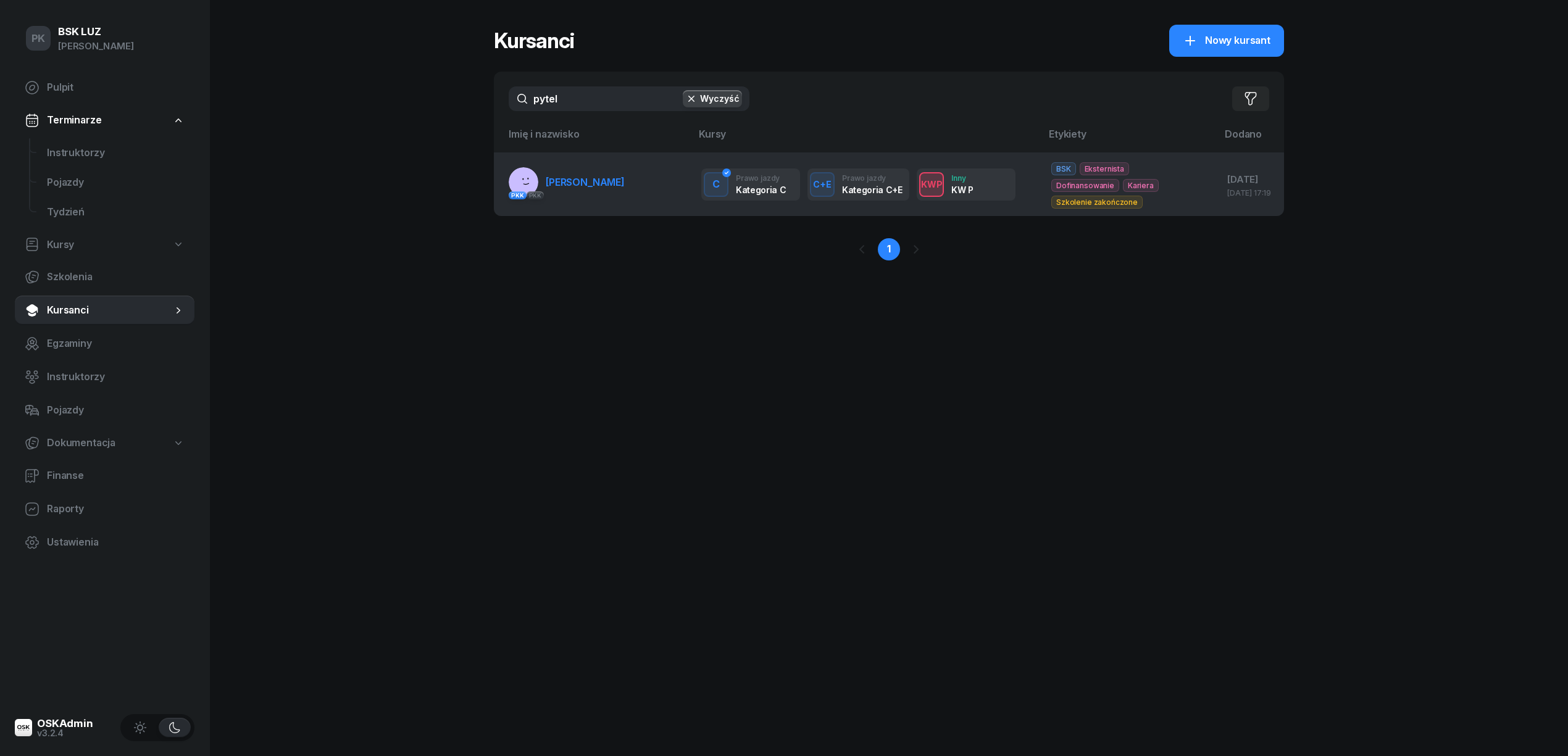
type input "pytel"
click at [585, 197] on link "PKK PKK [PERSON_NAME]" at bounding box center [567, 182] width 116 height 30
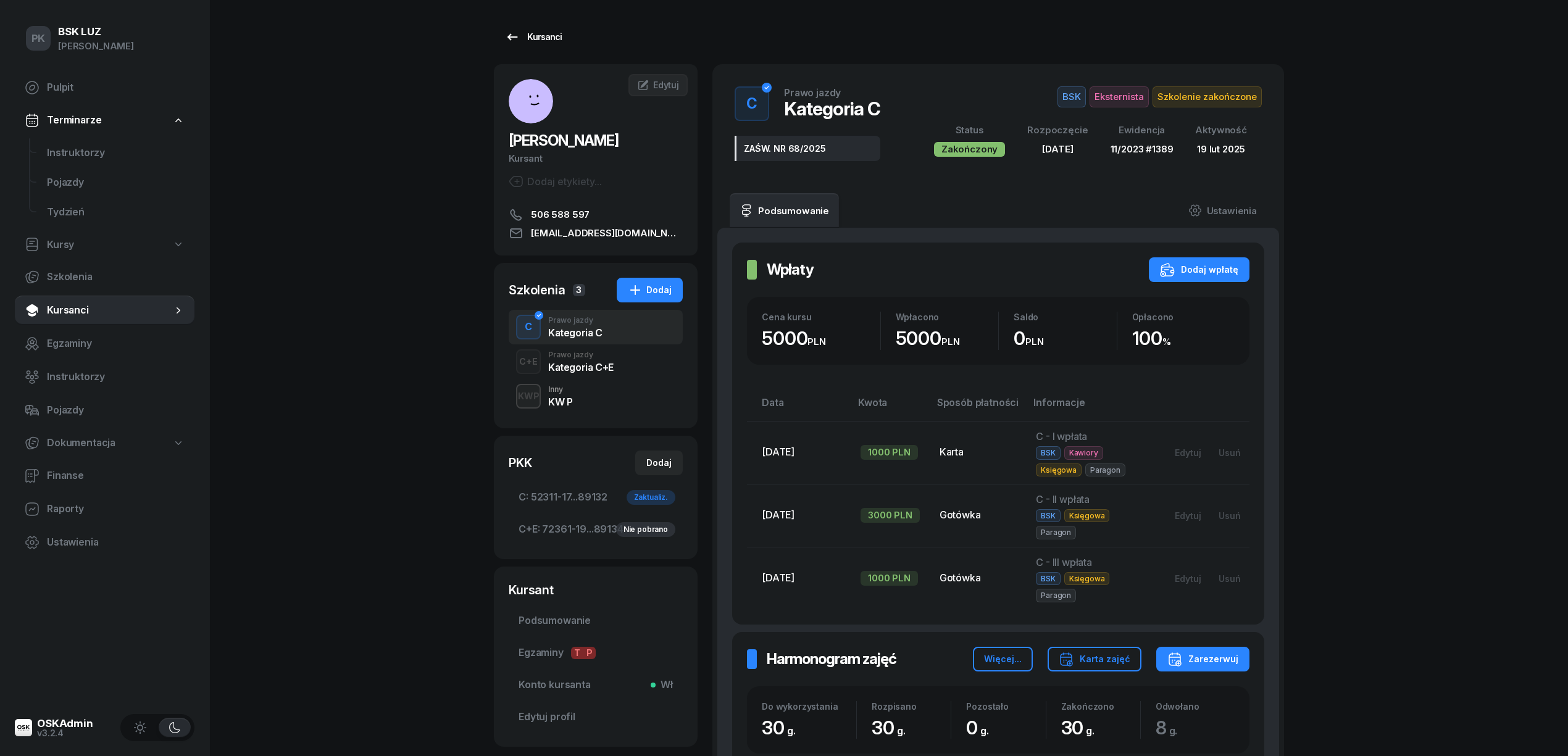
click at [537, 46] on link "Kursanci" at bounding box center [533, 36] width 79 height 24
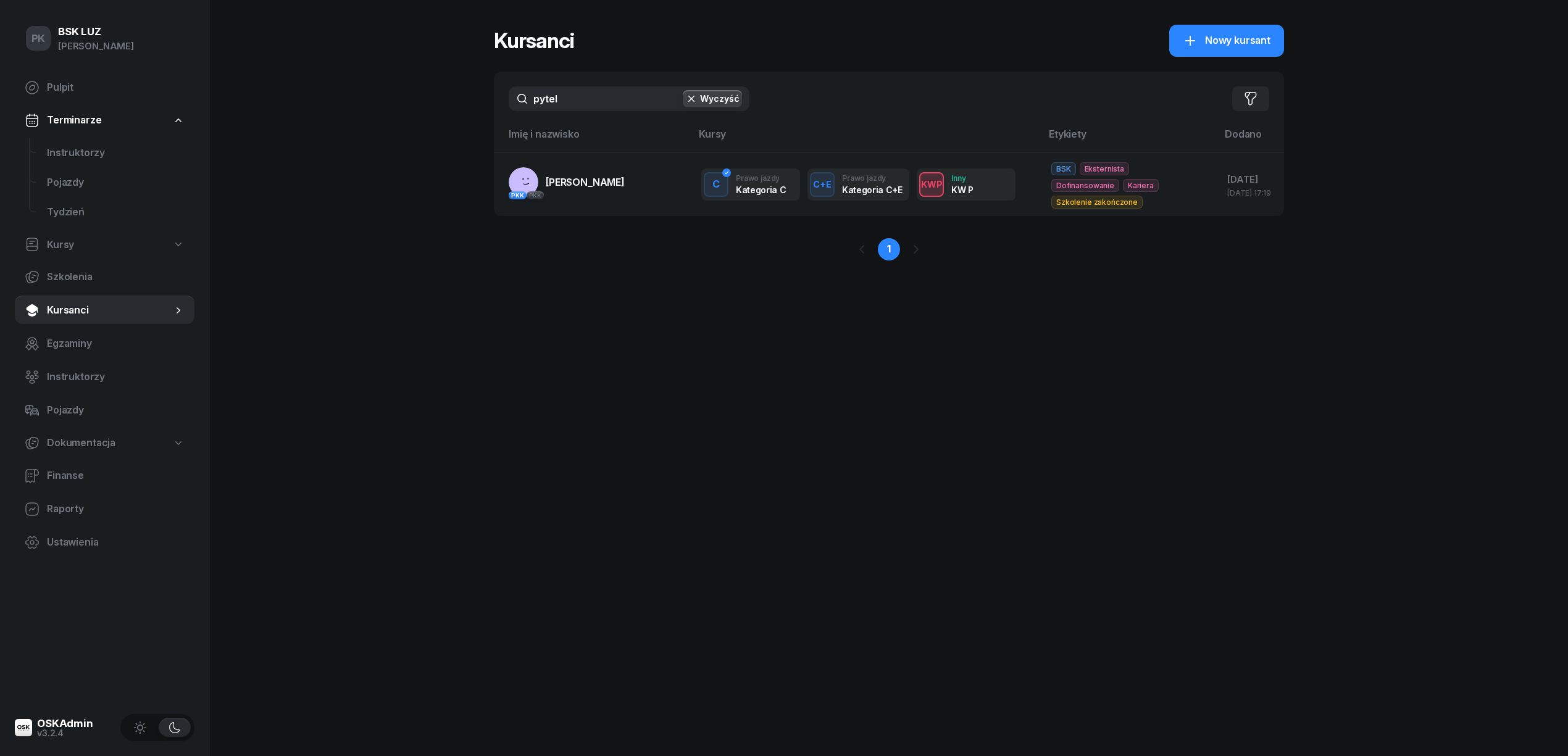
drag, startPoint x: 473, startPoint y: 104, endPoint x: 380, endPoint y: 110, distance: 93.2
click at [380, 110] on div "PK BSK LUZ Piotr Klimek Pulpit Terminarze Instruktorzy Pojazdy Tydzień Kursy Sz…" at bounding box center [784, 378] width 1568 height 756
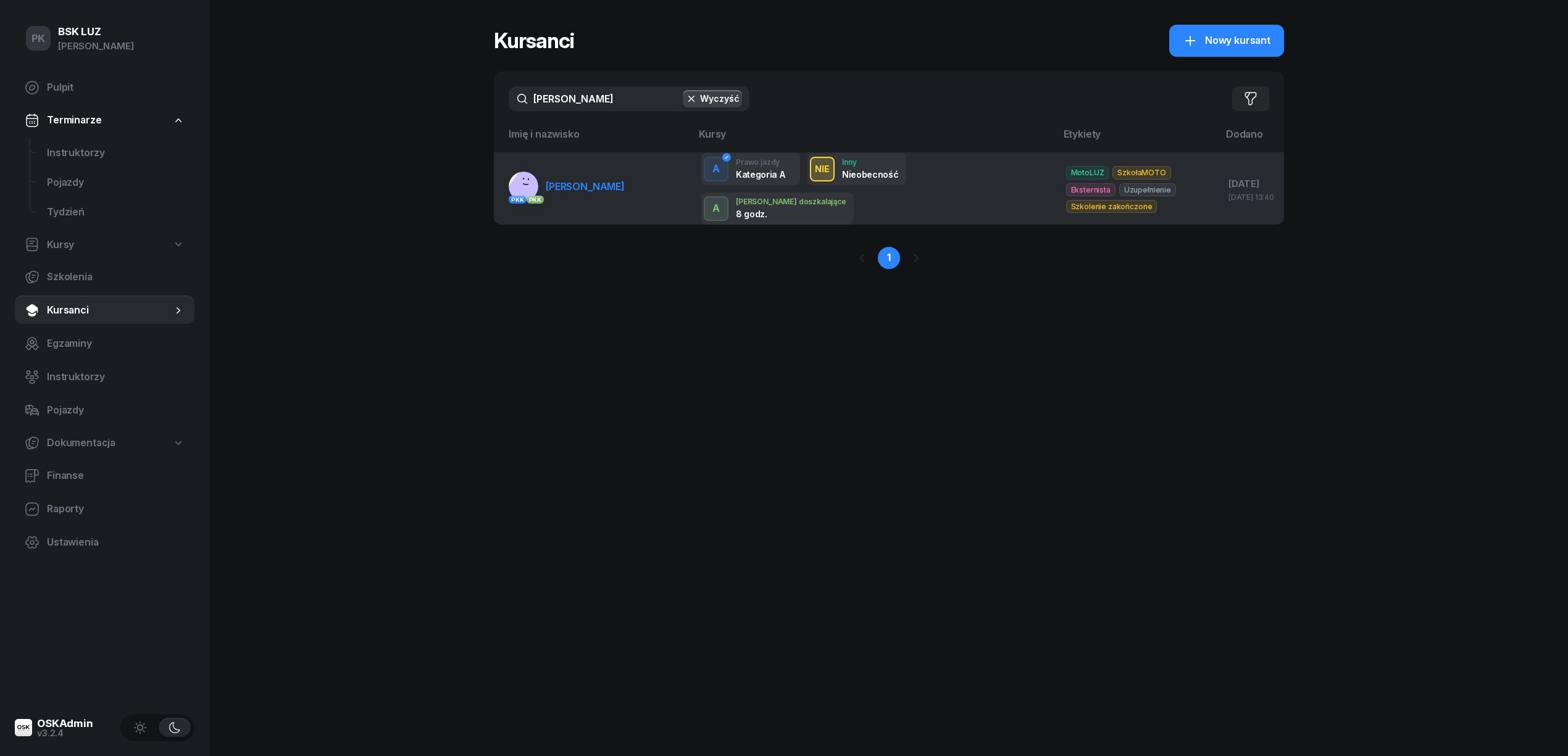
type input "legutko"
click at [521, 198] on div "PKK" at bounding box center [518, 200] width 18 height 8
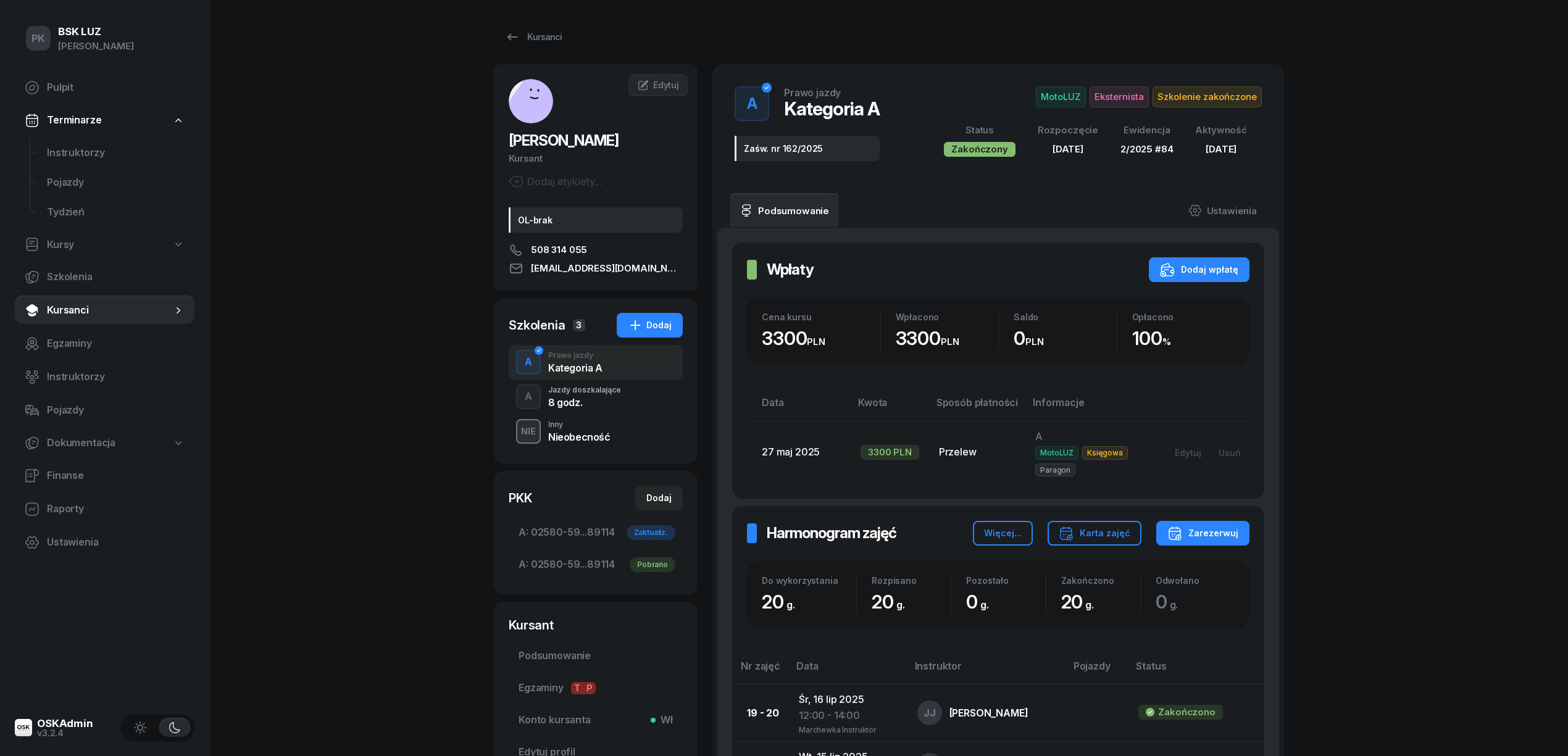
click at [615, 417] on div "NIE Inny Nieobecność" at bounding box center [595, 431] width 174 height 35
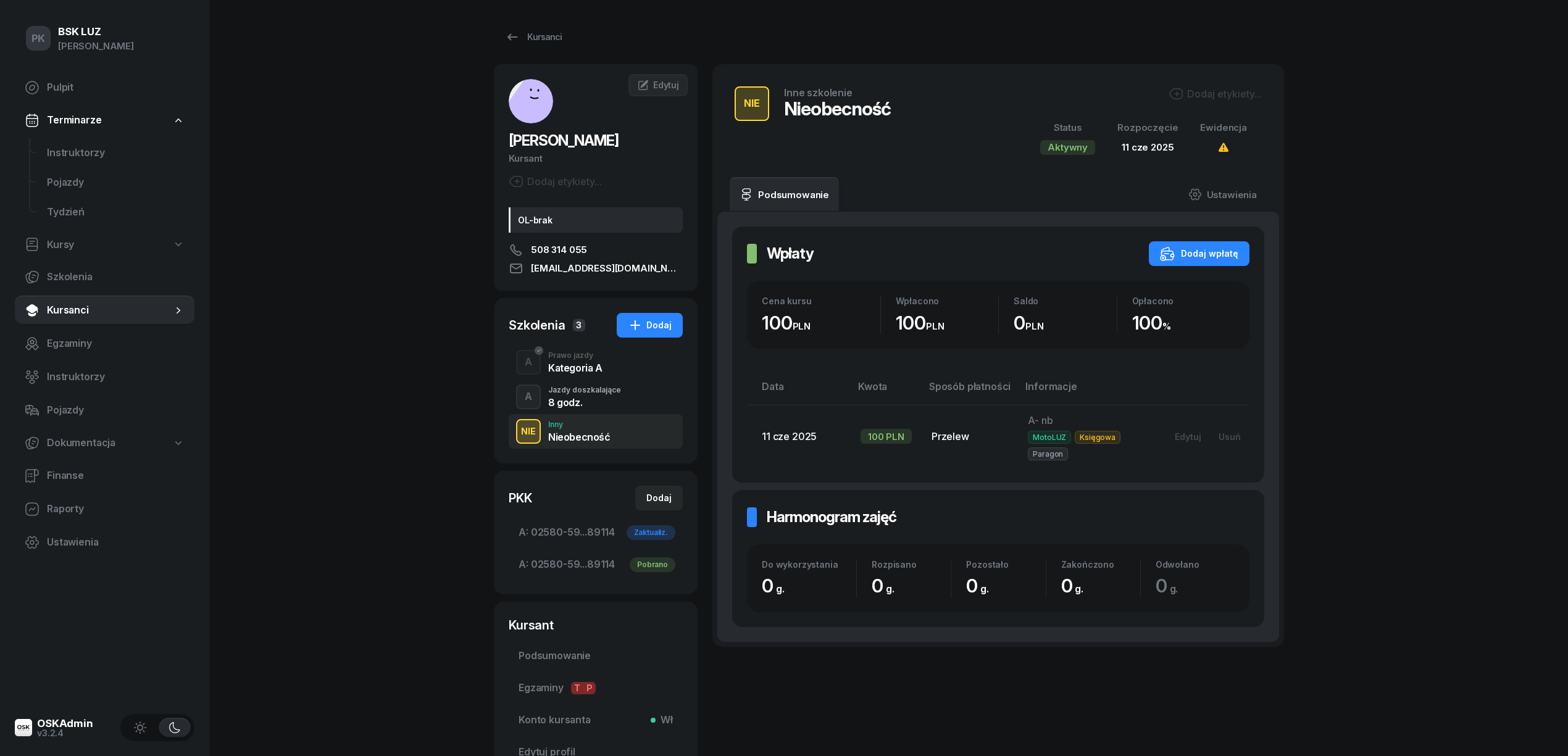
click at [600, 391] on div "Jazdy doszkalające" at bounding box center [584, 391] width 72 height 7
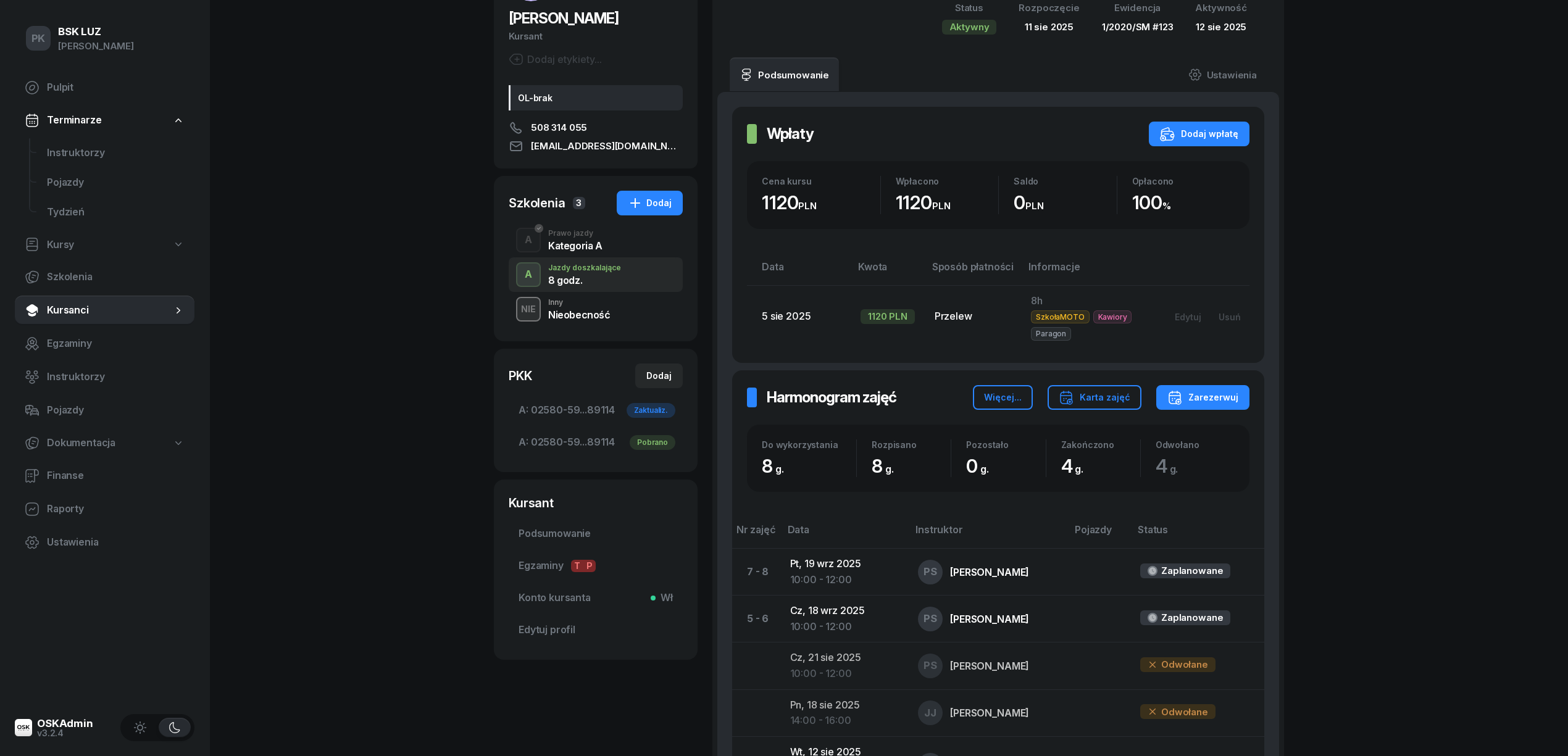
scroll to position [247, 0]
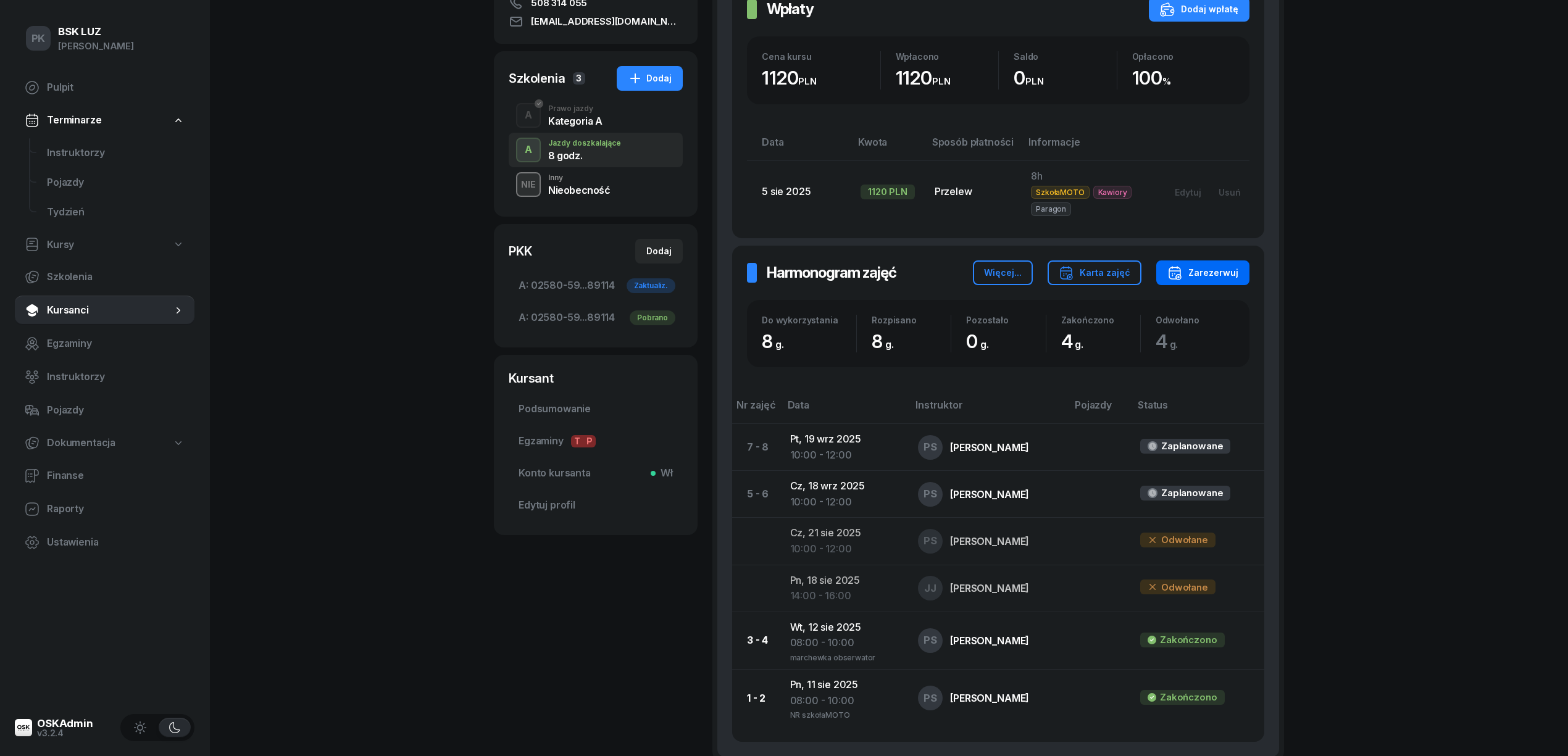
click at [1225, 272] on div "Zarezerwuj" at bounding box center [1203, 273] width 71 height 15
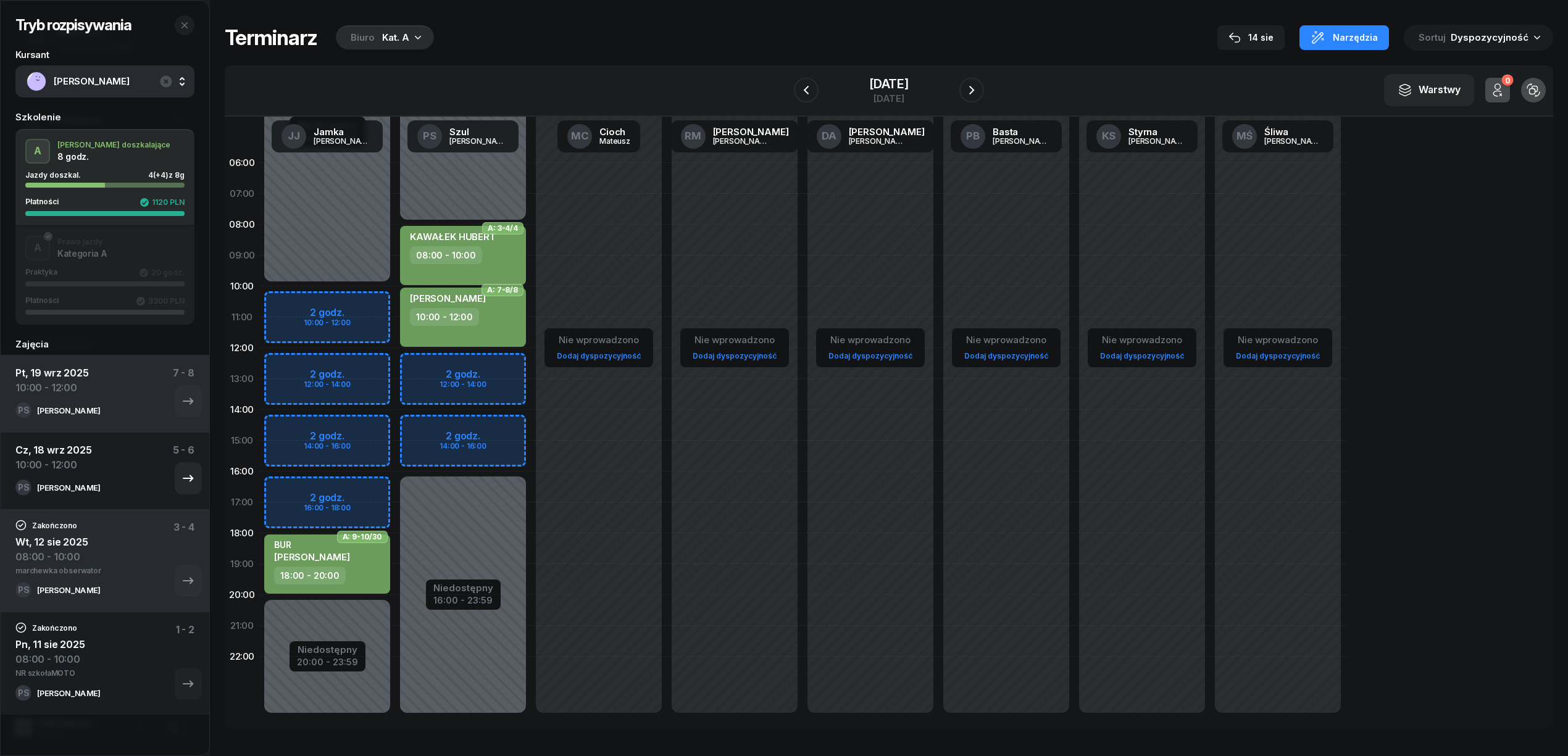
click at [109, 480] on div "PS Piotr Szul" at bounding box center [87, 488] width 143 height 16
click at [181, 484] on icon "button" at bounding box center [189, 479] width 15 height 15
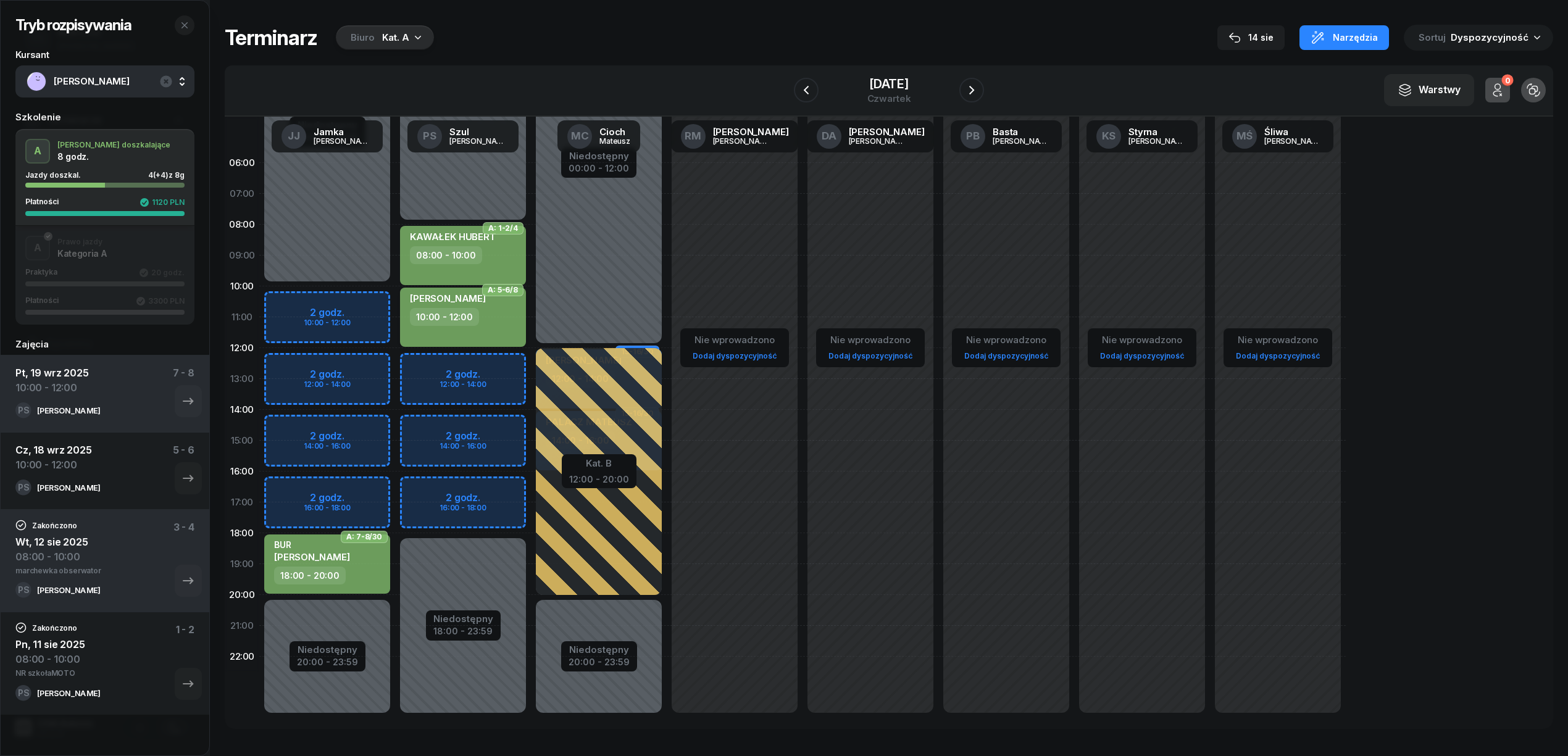
click at [436, 331] on div "LEGUTKO ANDRZEJ 10:00 - 12:00" at bounding box center [463, 317] width 126 height 59
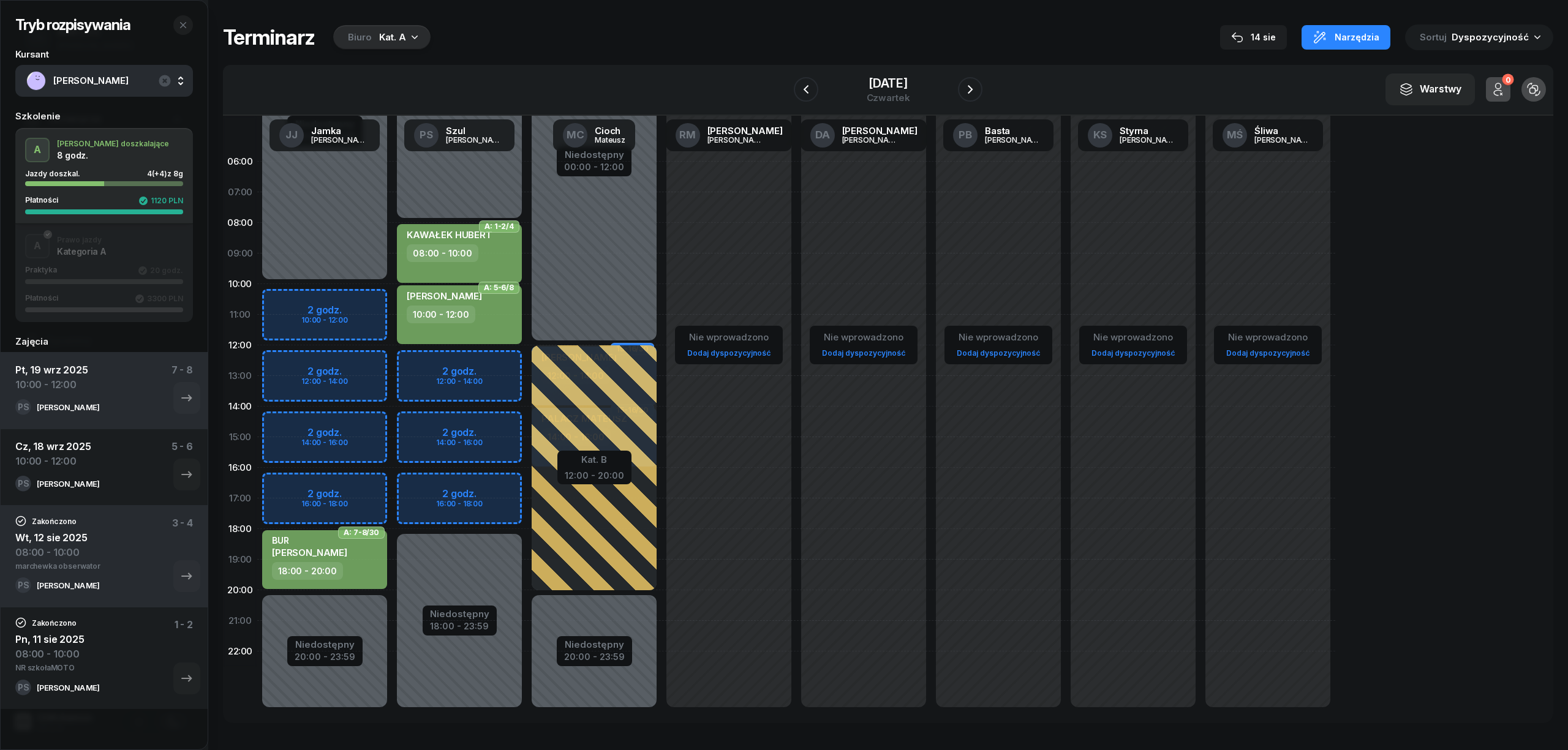
select select "10"
select select "12"
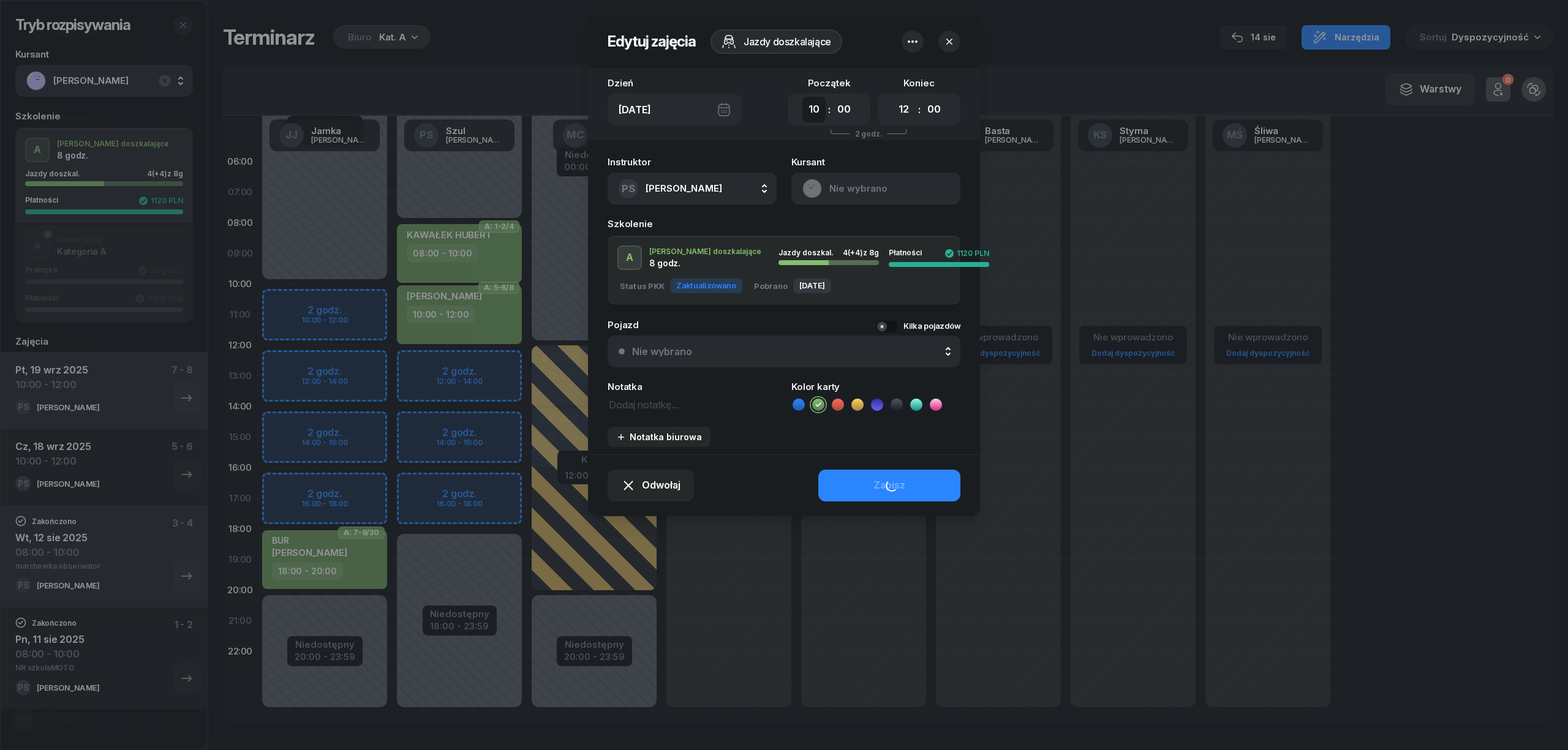
click at [816, 113] on select "00 01 02 03 04 05 06 07 08 09 10 11 12 13 14 15 16 17 18 19 20 21 22 23" at bounding box center [814, 109] width 23 height 26
select select "14"
click at [802, 97] on select "00 01 02 03 04 05 06 07 08 09 10 11 12 13 14 15 16 17 18 19 20 21 22 23" at bounding box center [814, 109] width 23 height 26
click at [900, 109] on select "00 01 02 03 04 05 06 07 08 09 10 11 12 13 14 15 16 17 18 19 20 21 22 23" at bounding box center [904, 109] width 23 height 26
select select "16"
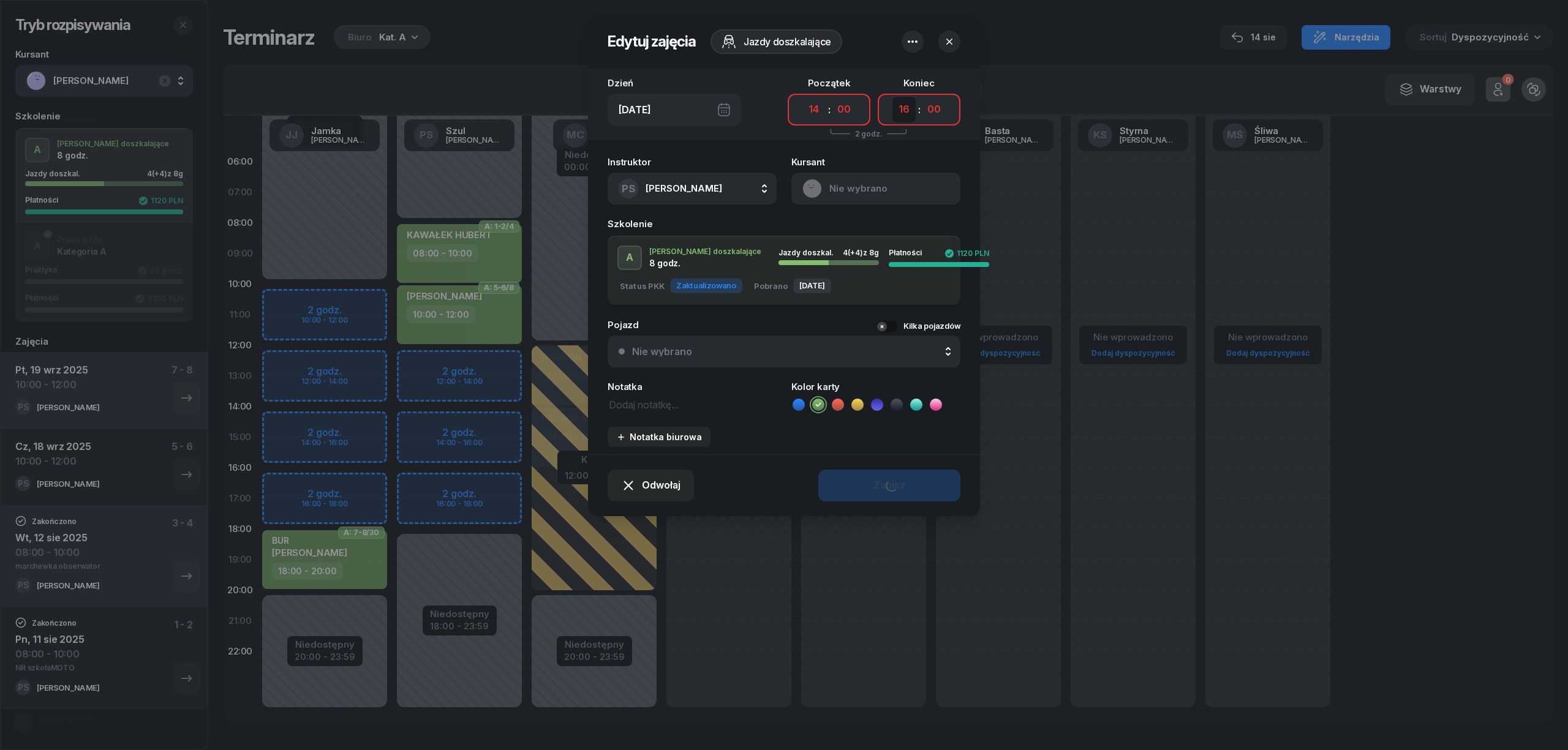
click at [892, 97] on select "00 01 02 03 04 05 06 07 08 09 10 11 12 13 14 15 16 17 18 19 20 21 22 23" at bounding box center [904, 109] width 23 height 26
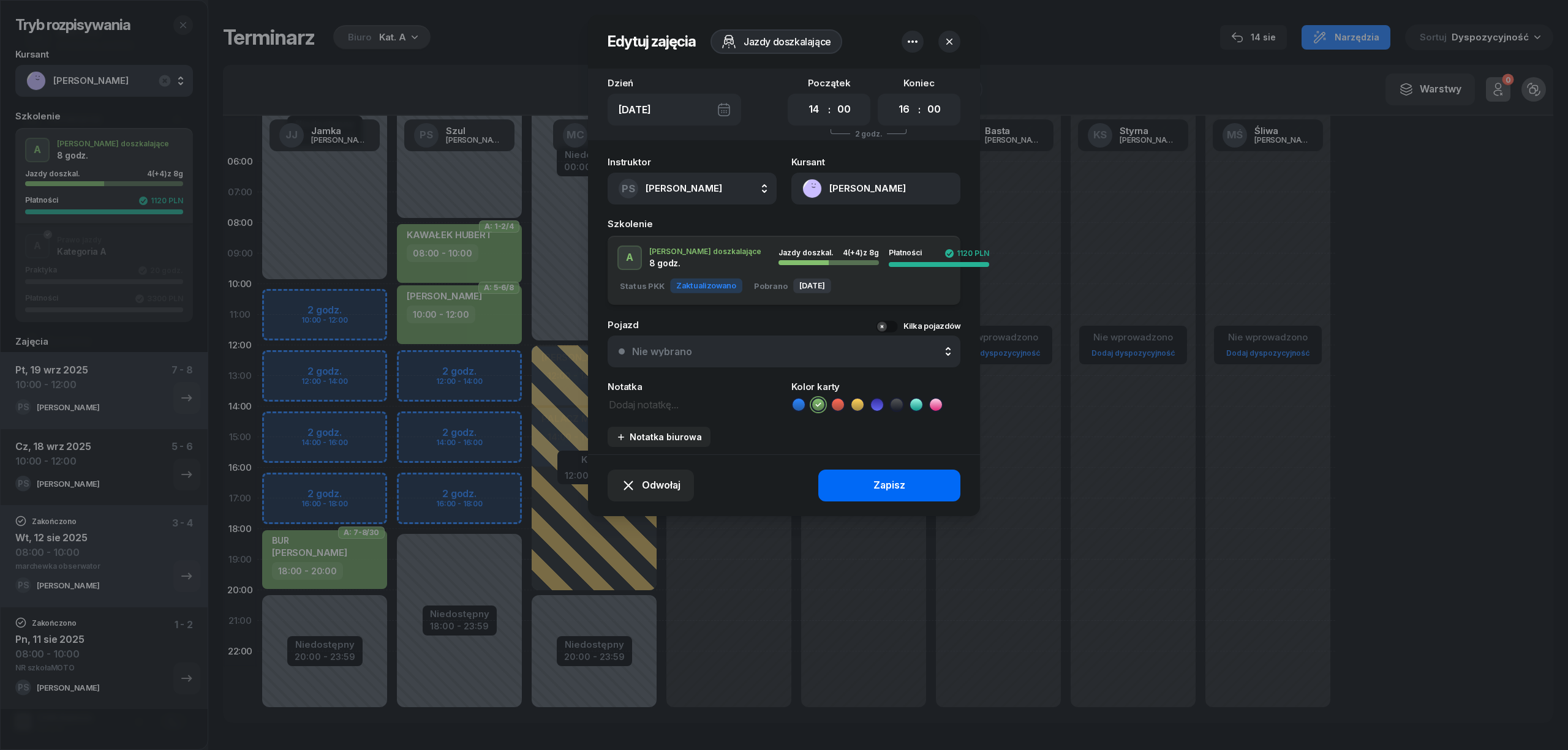
click at [899, 495] on button "Zapisz" at bounding box center [889, 485] width 142 height 32
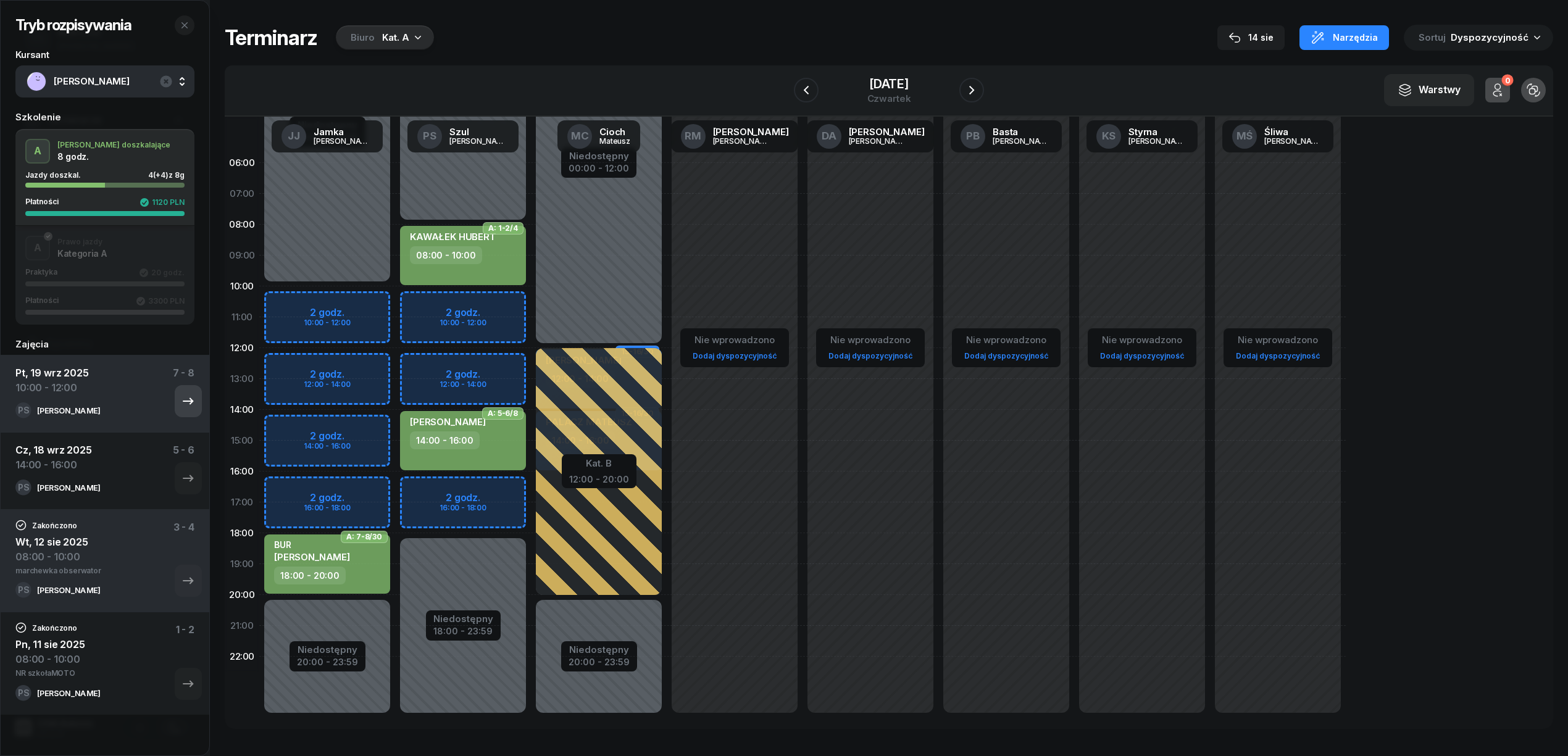
click at [181, 396] on icon "button" at bounding box center [189, 402] width 15 height 15
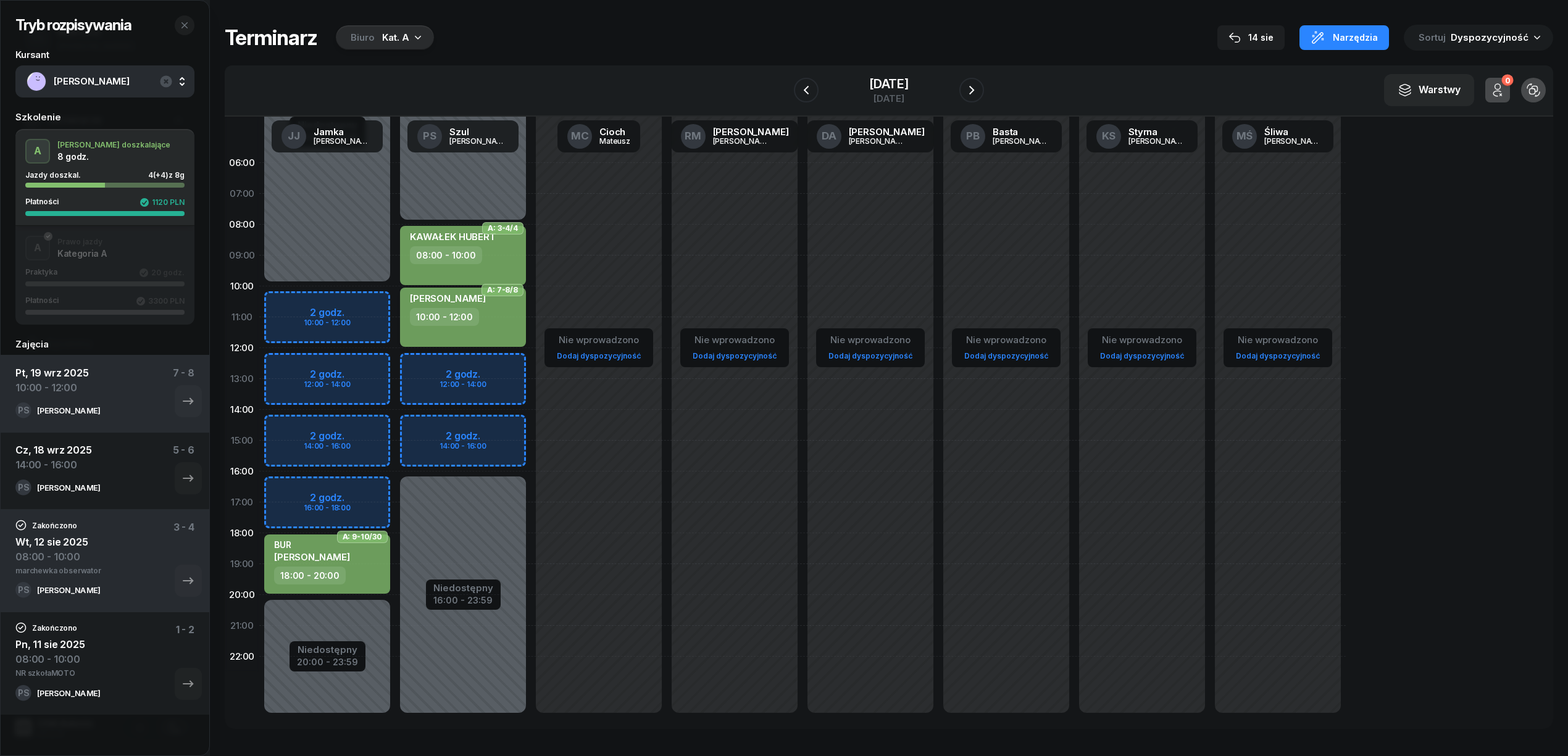
click at [502, 325] on div "10:00 - 12:00" at bounding box center [464, 317] width 109 height 18
select select "10"
select select "12"
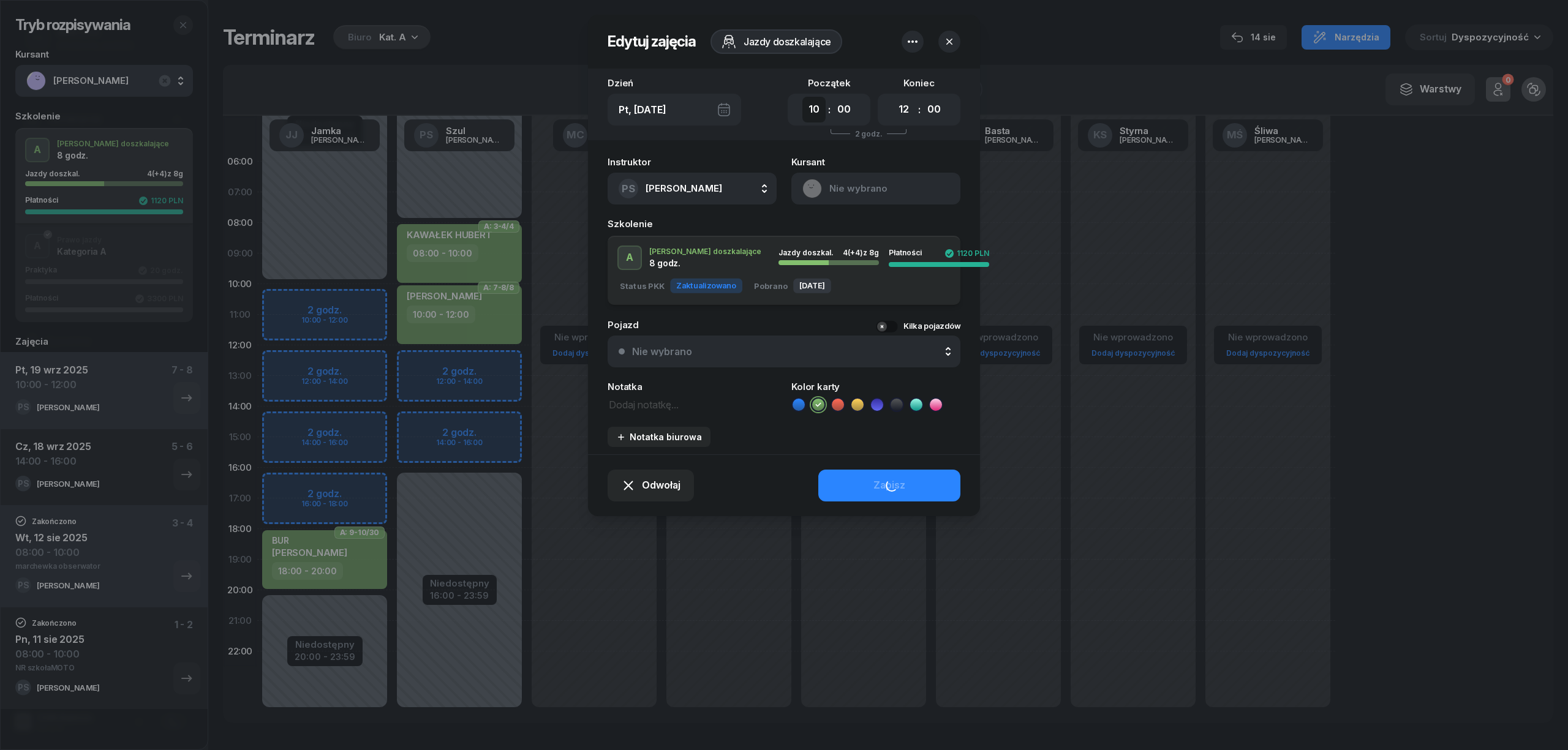
click at [816, 114] on select "00 01 02 03 04 05 06 07 08 09 10 11 12 13 14 15 16 17 18 19 20 21 22 23" at bounding box center [814, 109] width 23 height 26
select select "14"
click at [802, 97] on select "00 01 02 03 04 05 06 07 08 09 10 11 12 13 14 15 16 17 18 19 20 21 22 23" at bounding box center [814, 109] width 23 height 26
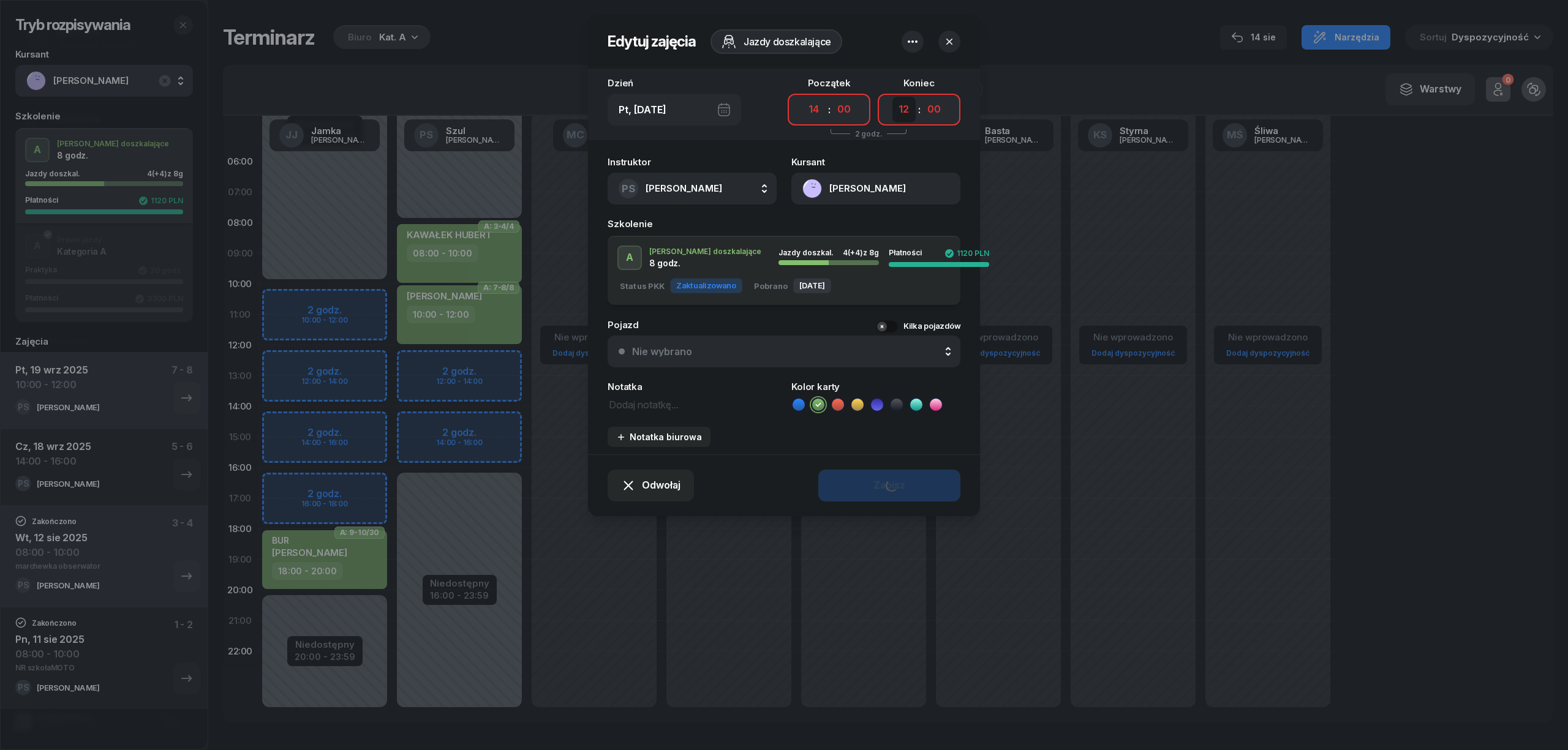
drag, startPoint x: 902, startPoint y: 104, endPoint x: 902, endPoint y: 119, distance: 15.0
click at [902, 106] on select "00 01 02 03 04 05 06 07 08 09 10 11 12 13 14 15 16 17 18 19 20 21 22 23" at bounding box center [904, 109] width 23 height 26
select select "16"
click at [892, 97] on select "00 01 02 03 04 05 06 07 08 09 10 11 12 13 14 15 16 17 18 19 20 21 22 23" at bounding box center [904, 109] width 23 height 26
click at [910, 473] on button "Zapisz" at bounding box center [889, 485] width 142 height 32
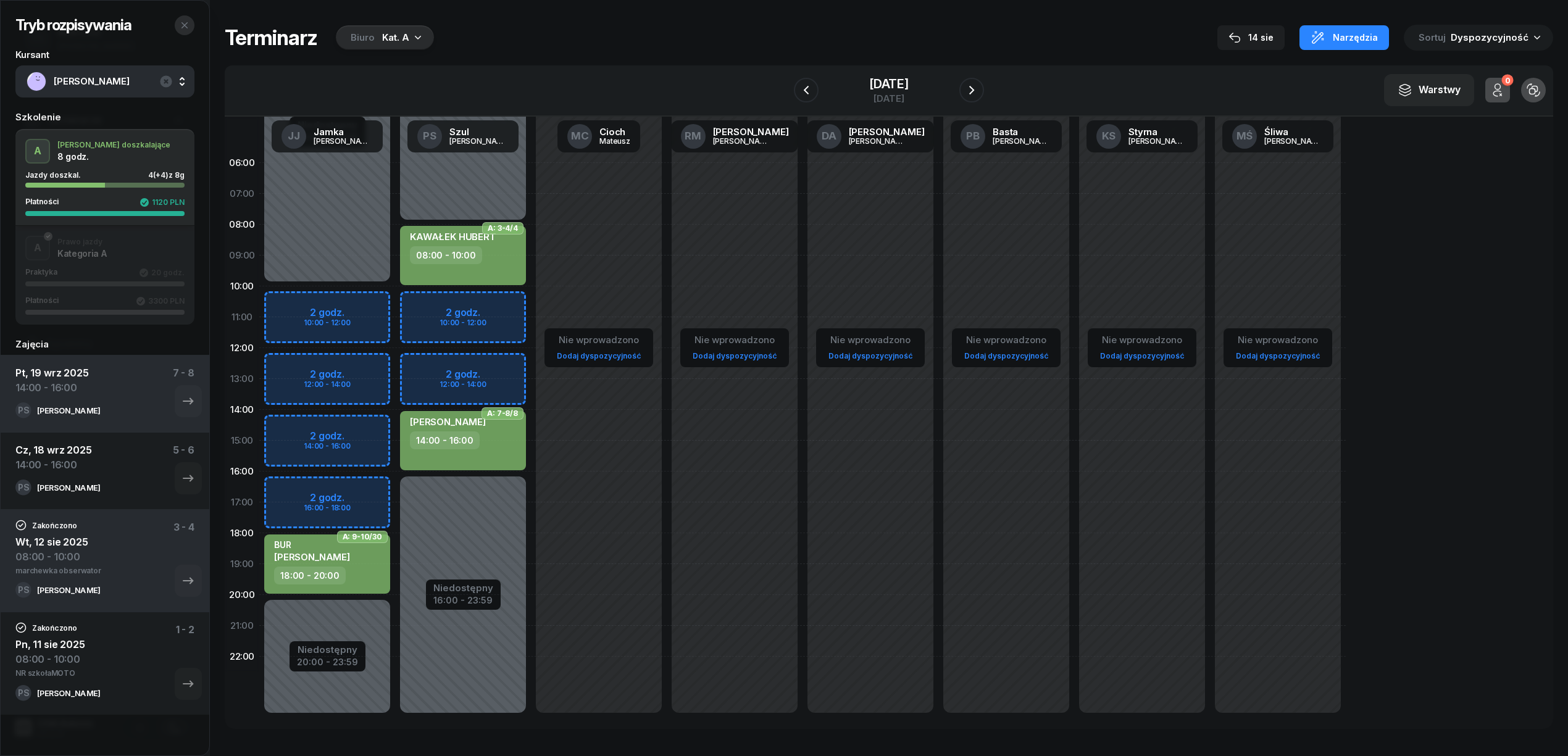
click at [186, 25] on icon "button" at bounding box center [184, 25] width 10 height 10
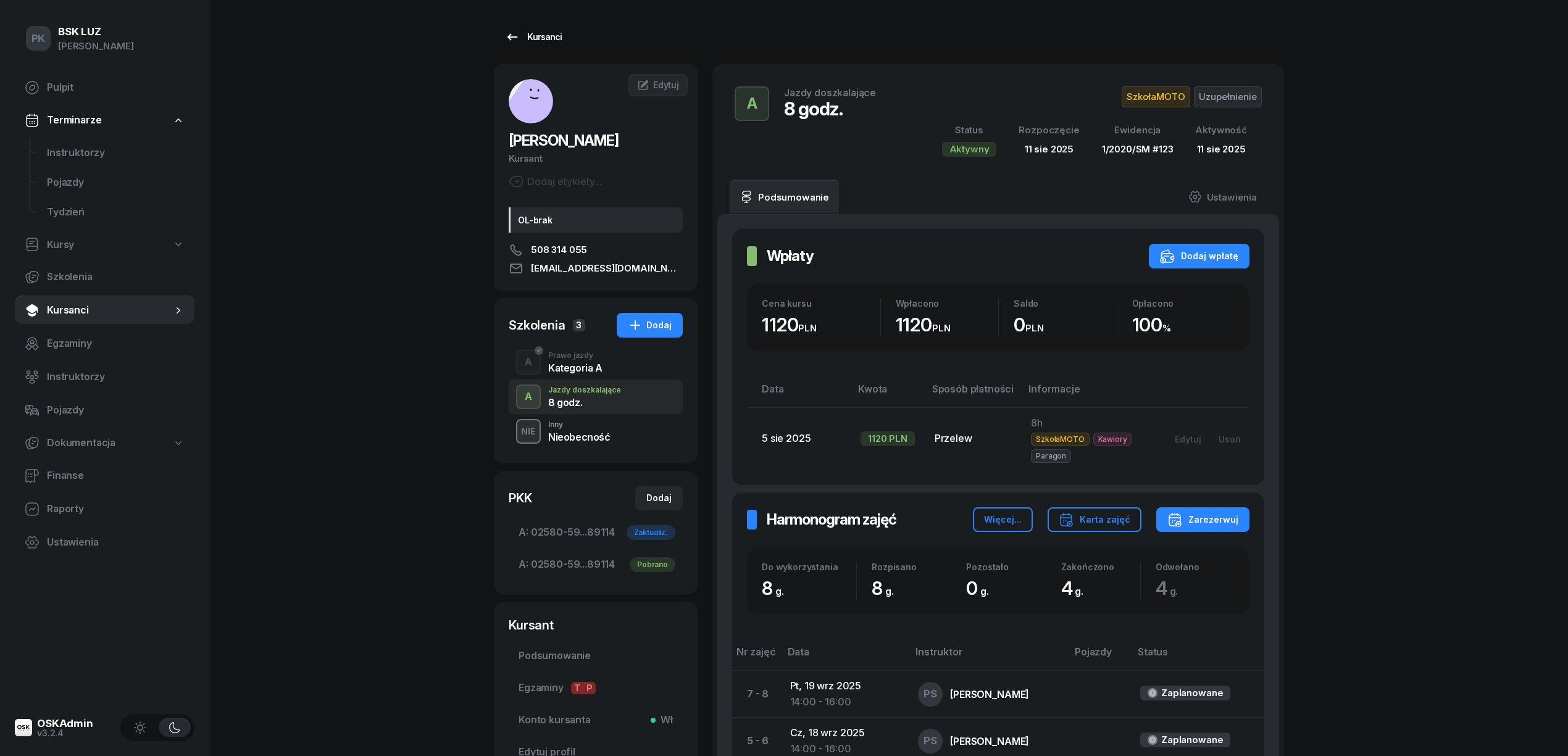
click at [551, 38] on div "Kursanci" at bounding box center [533, 37] width 57 height 15
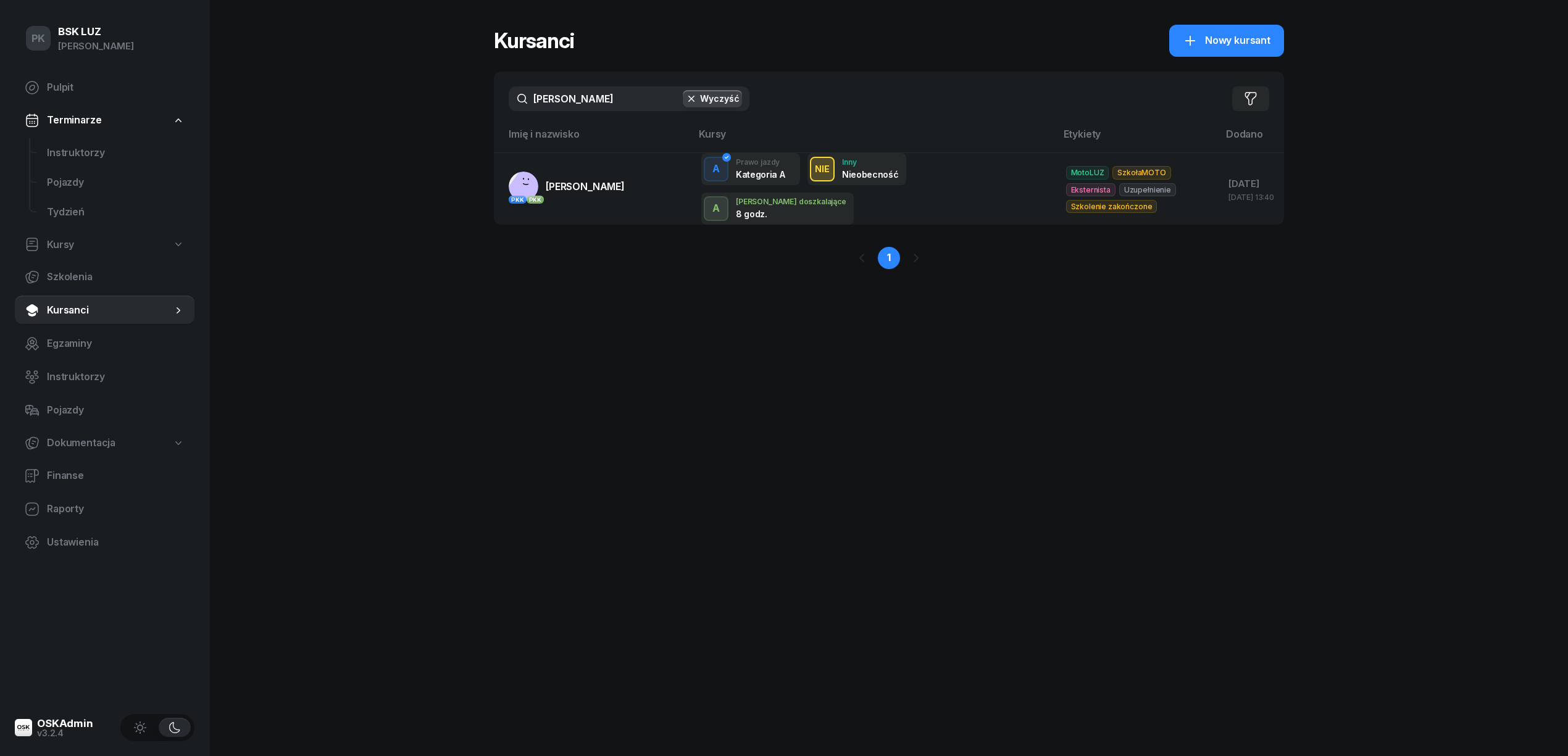
drag, startPoint x: 533, startPoint y: 105, endPoint x: 470, endPoint y: 115, distance: 63.8
click at [470, 115] on div "PK BSK LUZ Piotr Klimek Pulpit Terminarze Instruktorzy Pojazdy Tydzień Kursy Sz…" at bounding box center [784, 378] width 1568 height 756
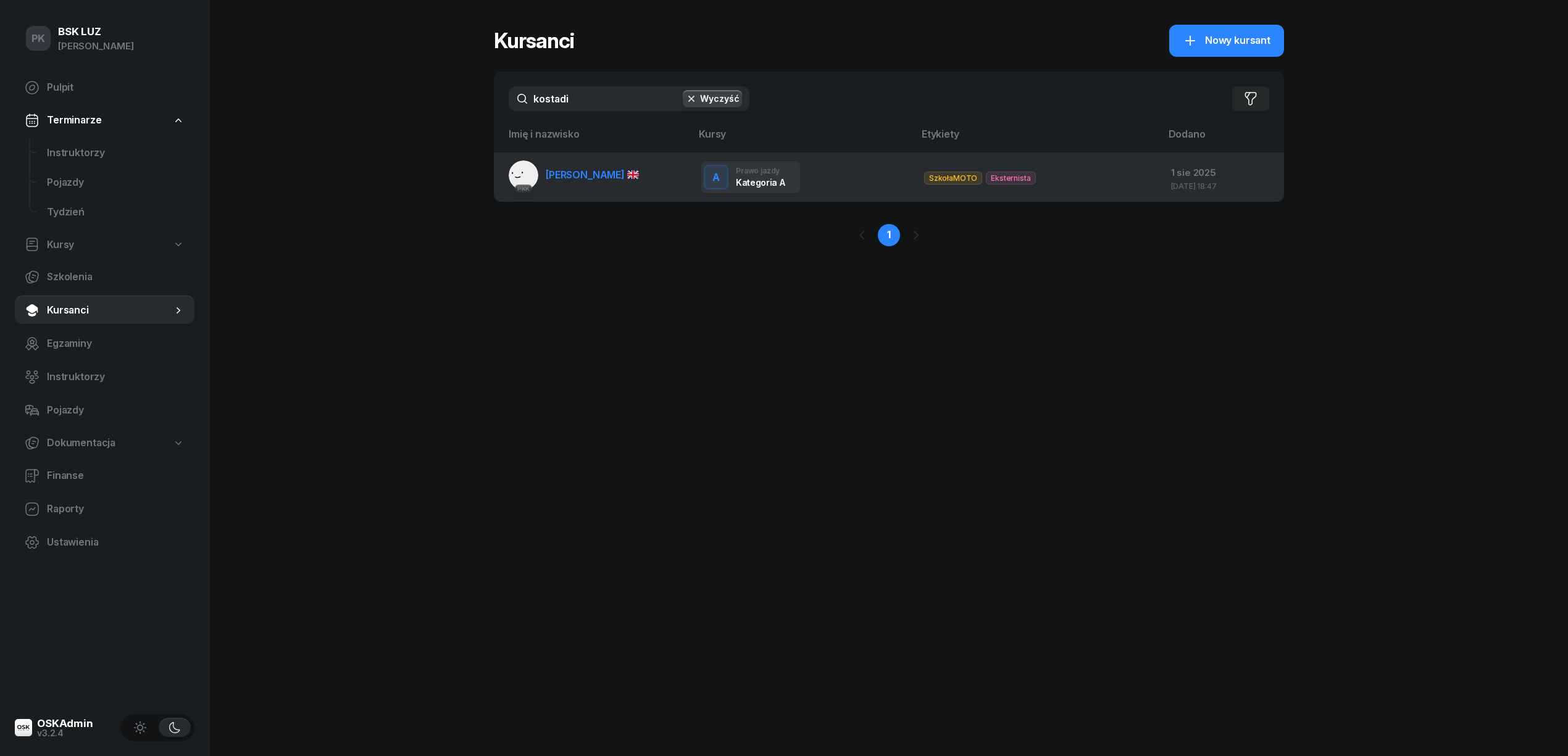
type input "kostadi"
click at [622, 178] on span "KOSTADINOV VASIL" at bounding box center [592, 175] width 93 height 13
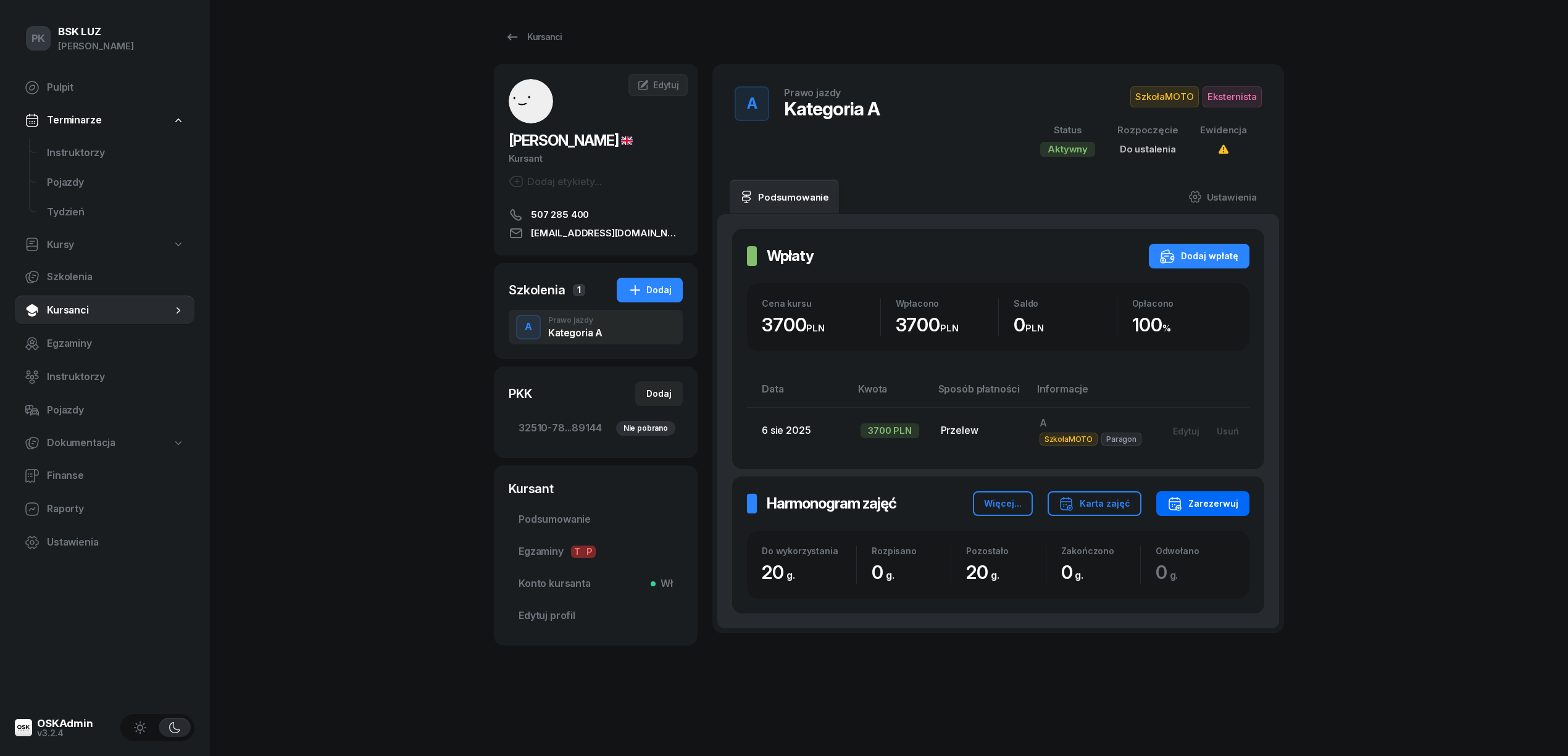
click at [1201, 497] on div "Zarezerwuj" at bounding box center [1203, 504] width 71 height 15
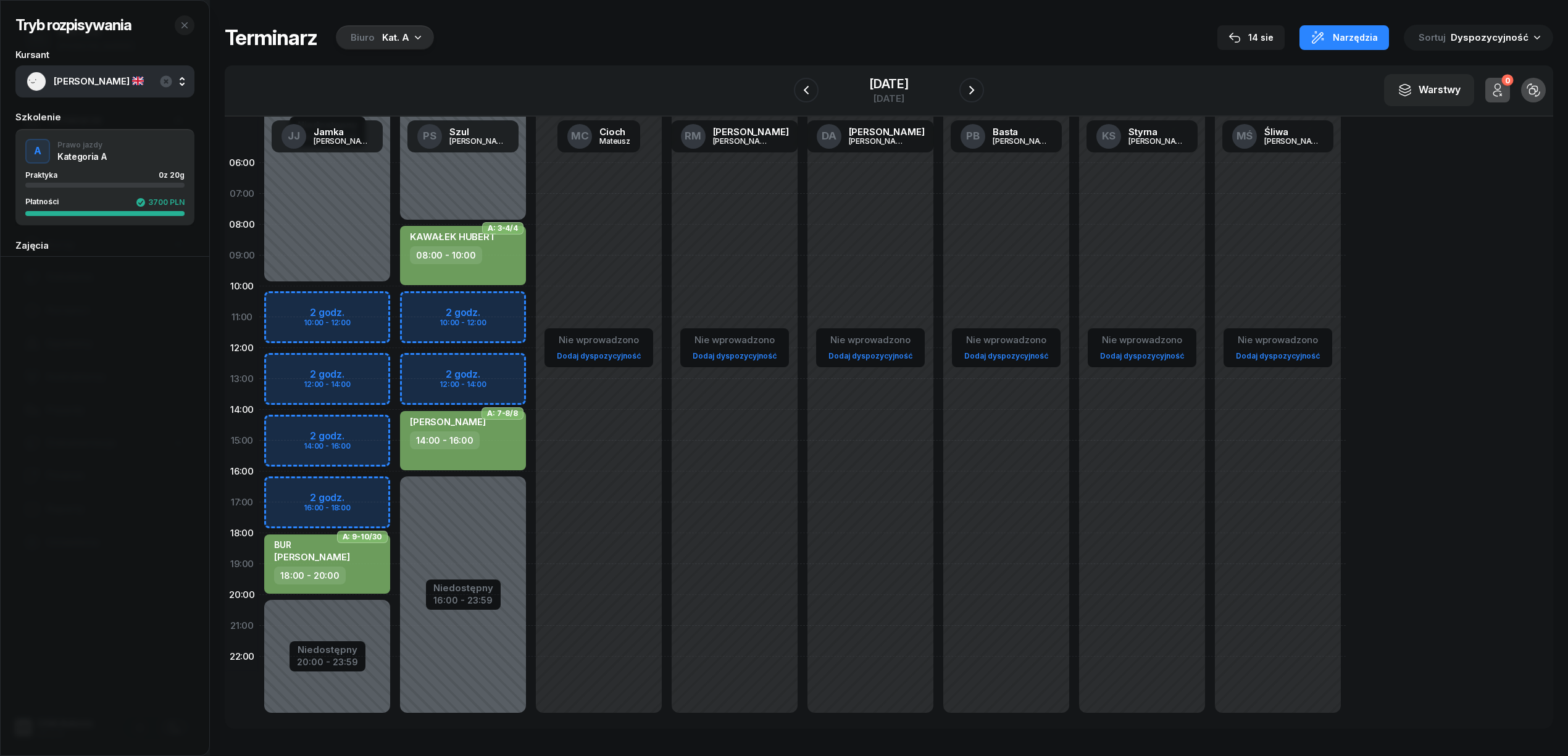
click at [408, 31] on div "Biuro Kat. A" at bounding box center [385, 37] width 98 height 24
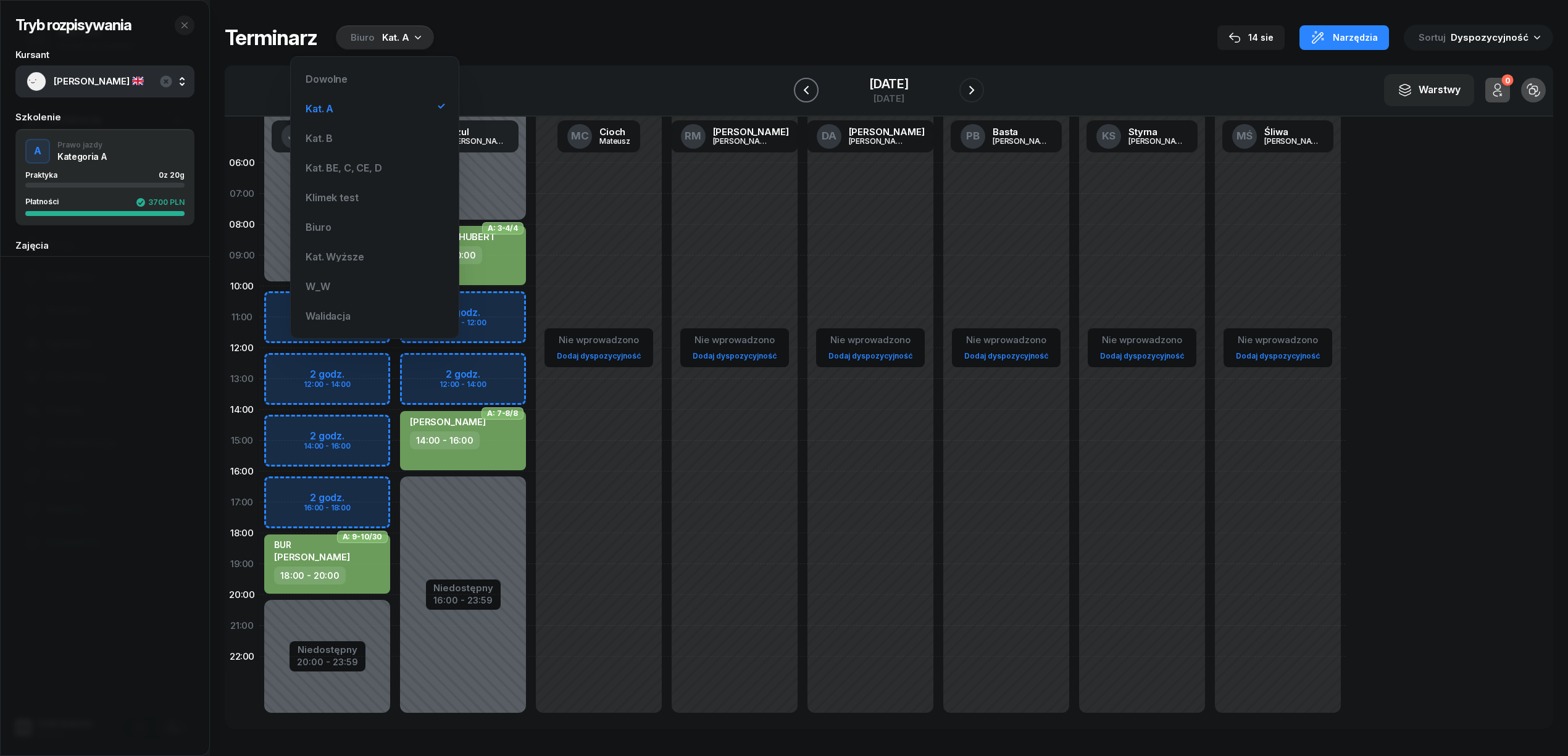
click at [799, 87] on icon "button" at bounding box center [806, 90] width 15 height 15
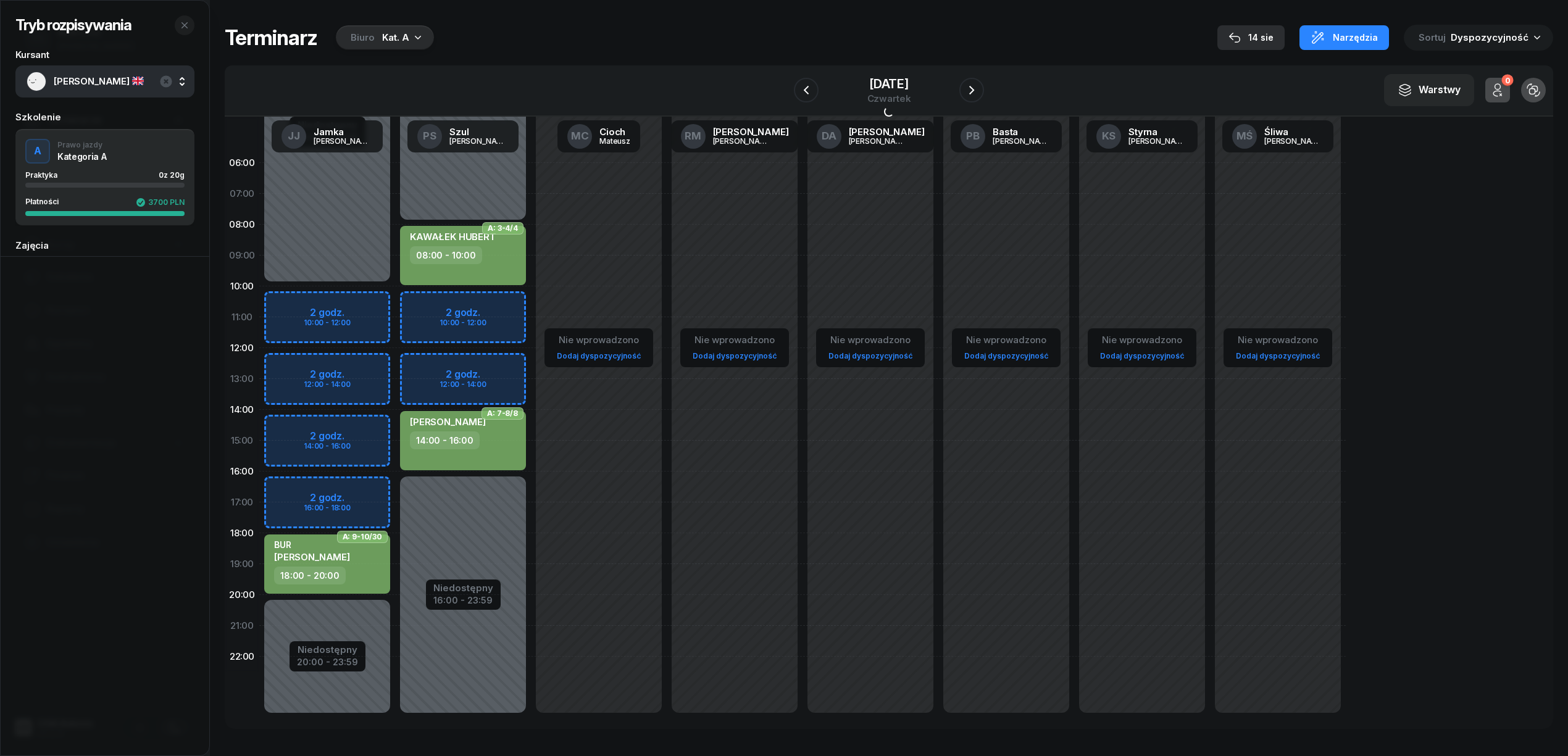
click at [1274, 30] on div "14 sie" at bounding box center [1251, 38] width 45 height 15
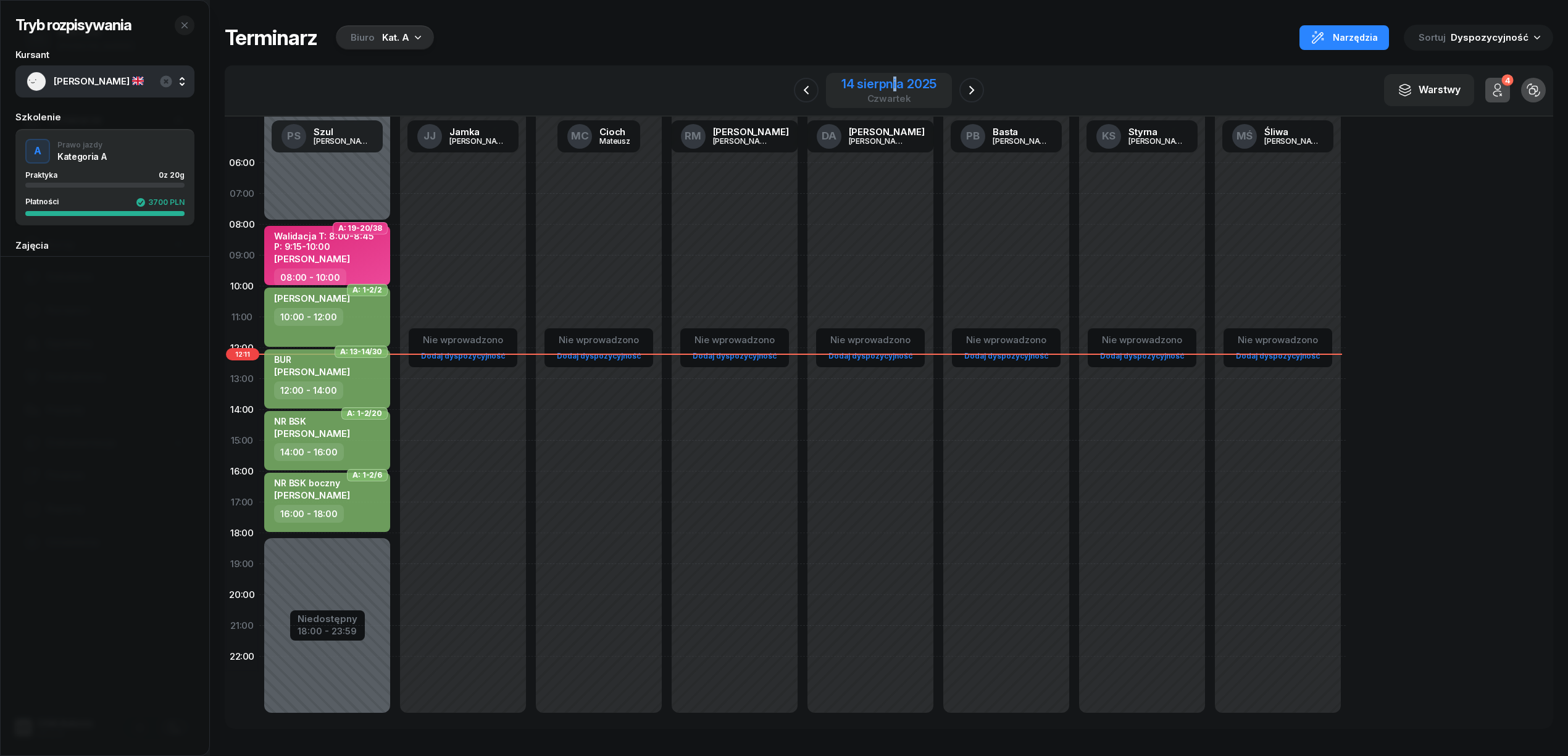
click at [895, 83] on div "14 sierpnia 2025" at bounding box center [889, 84] width 95 height 13
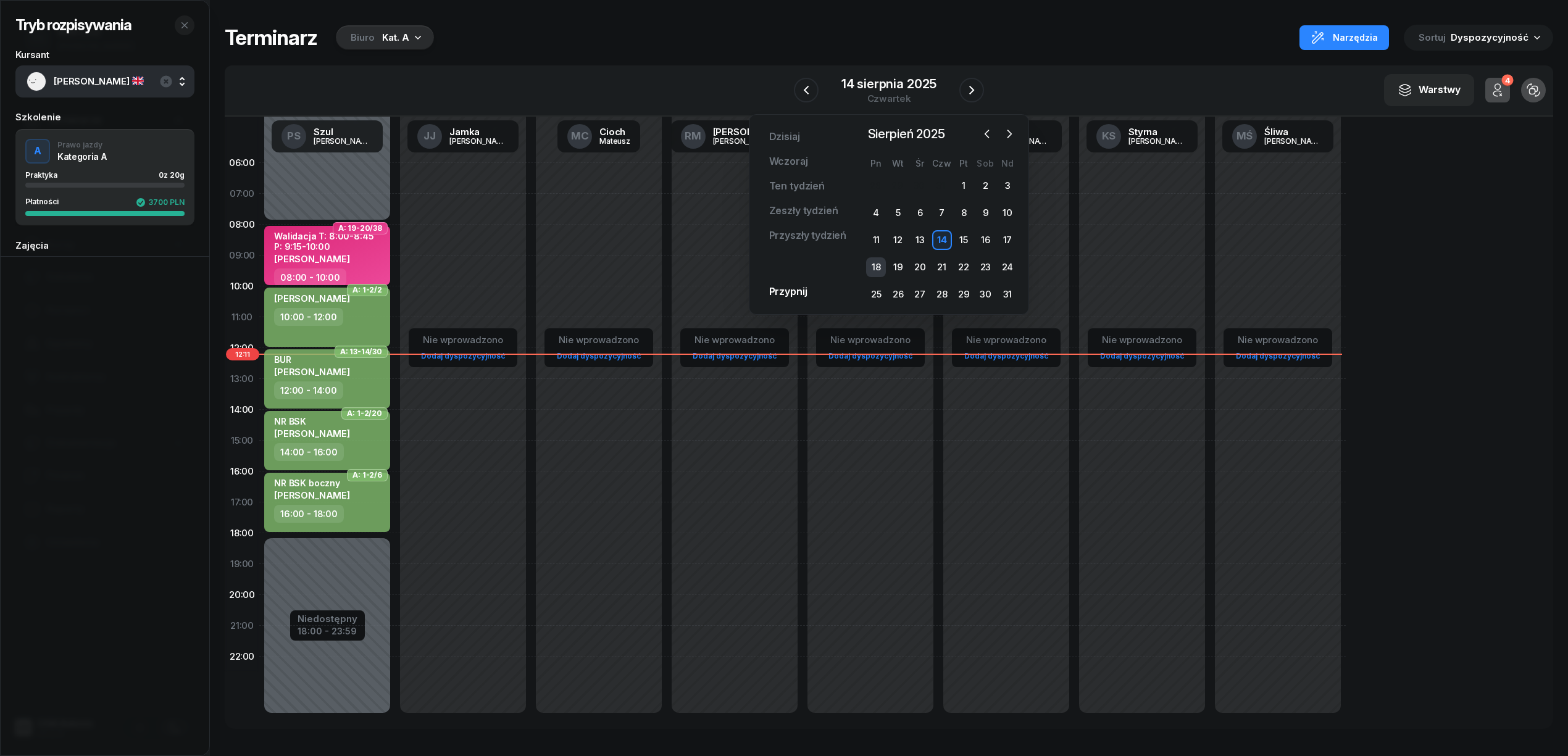
click at [873, 264] on div "18" at bounding box center [876, 267] width 20 height 20
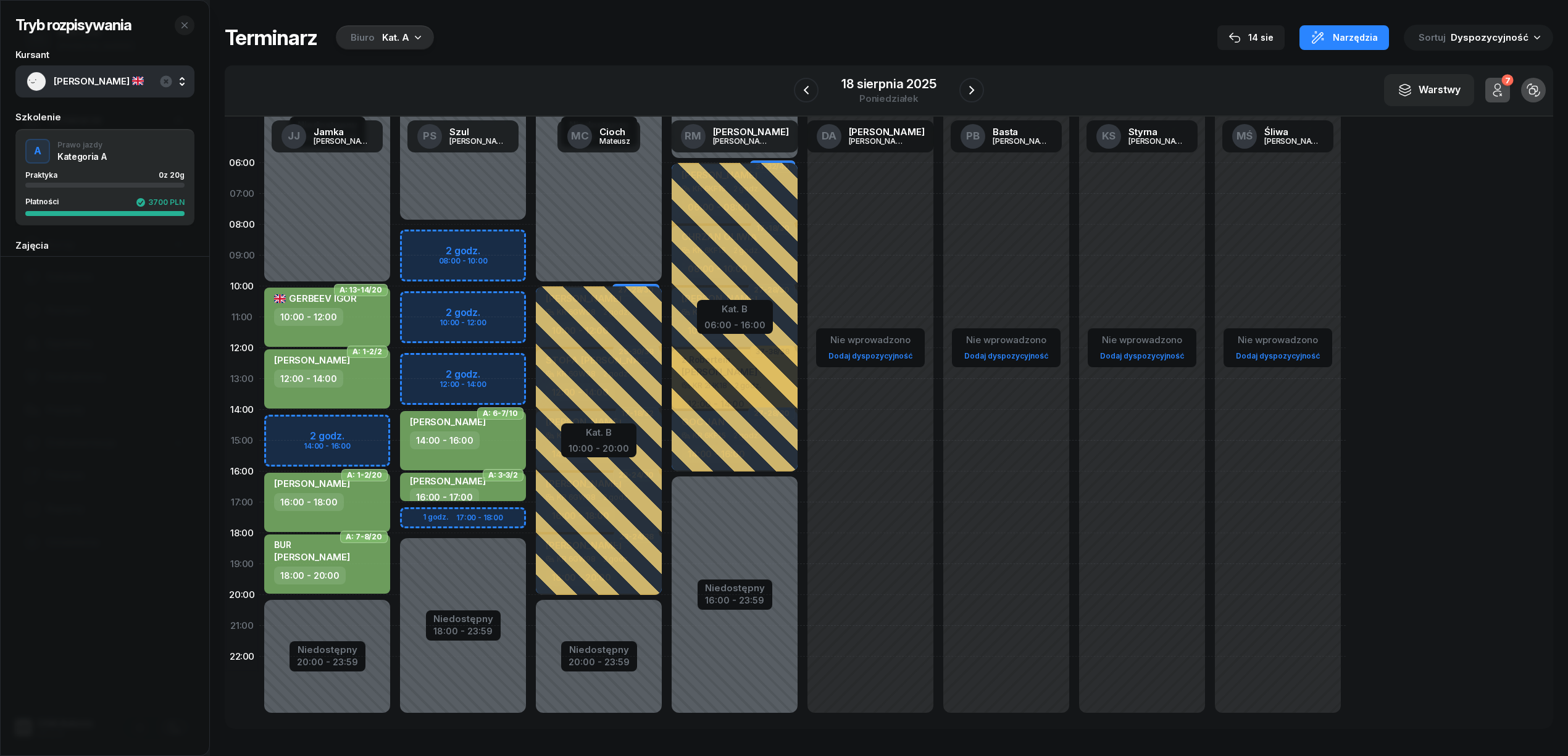
click at [988, 84] on div "W Wybierz AK Koryciński Artur BP Pająk Bogusław DA Arendarczyk Damian DP Pawłow…" at bounding box center [889, 90] width 1328 height 51
click at [959, 84] on div at bounding box center [971, 90] width 24 height 24
click at [962, 85] on button "button" at bounding box center [971, 90] width 24 height 24
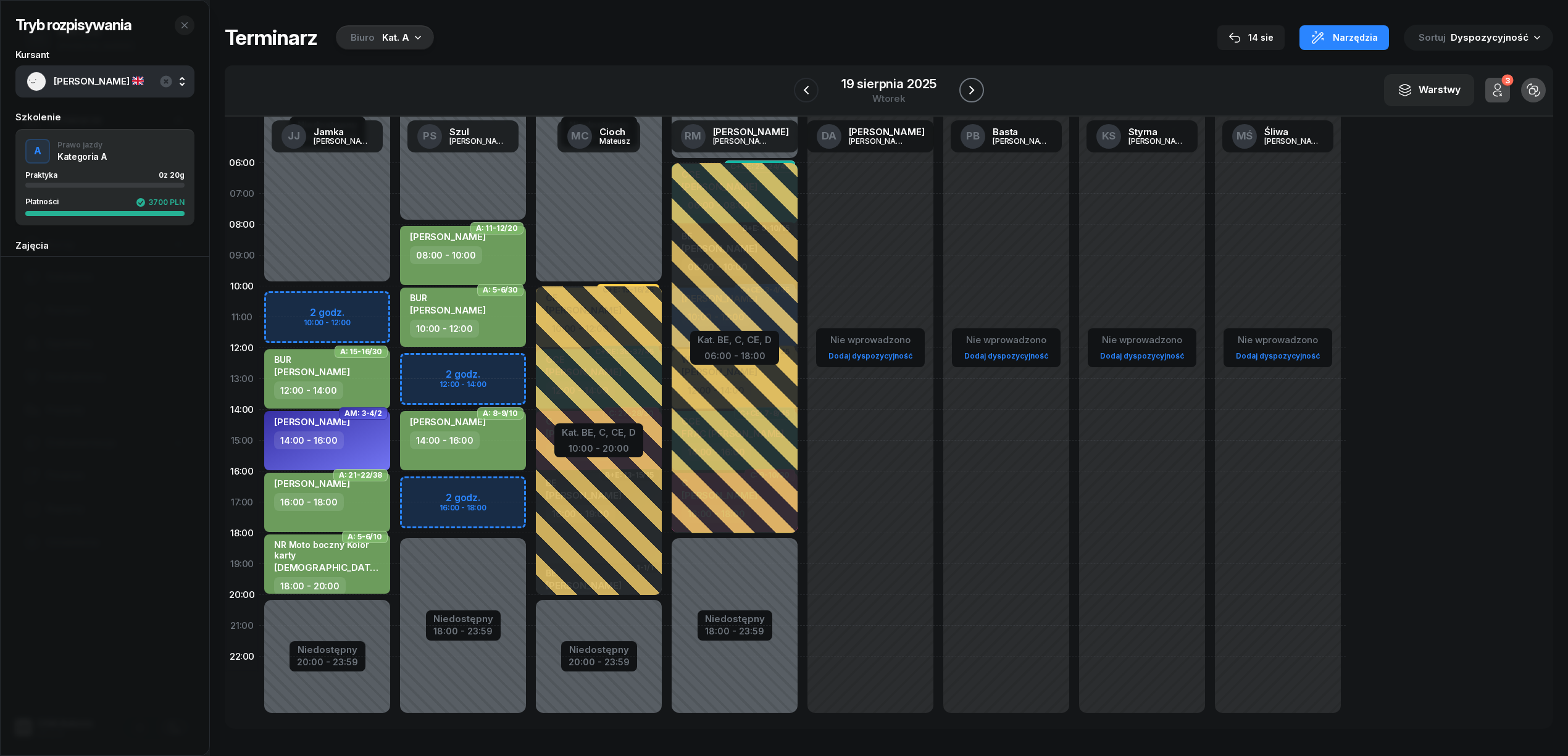
click at [963, 90] on button "button" at bounding box center [971, 90] width 24 height 24
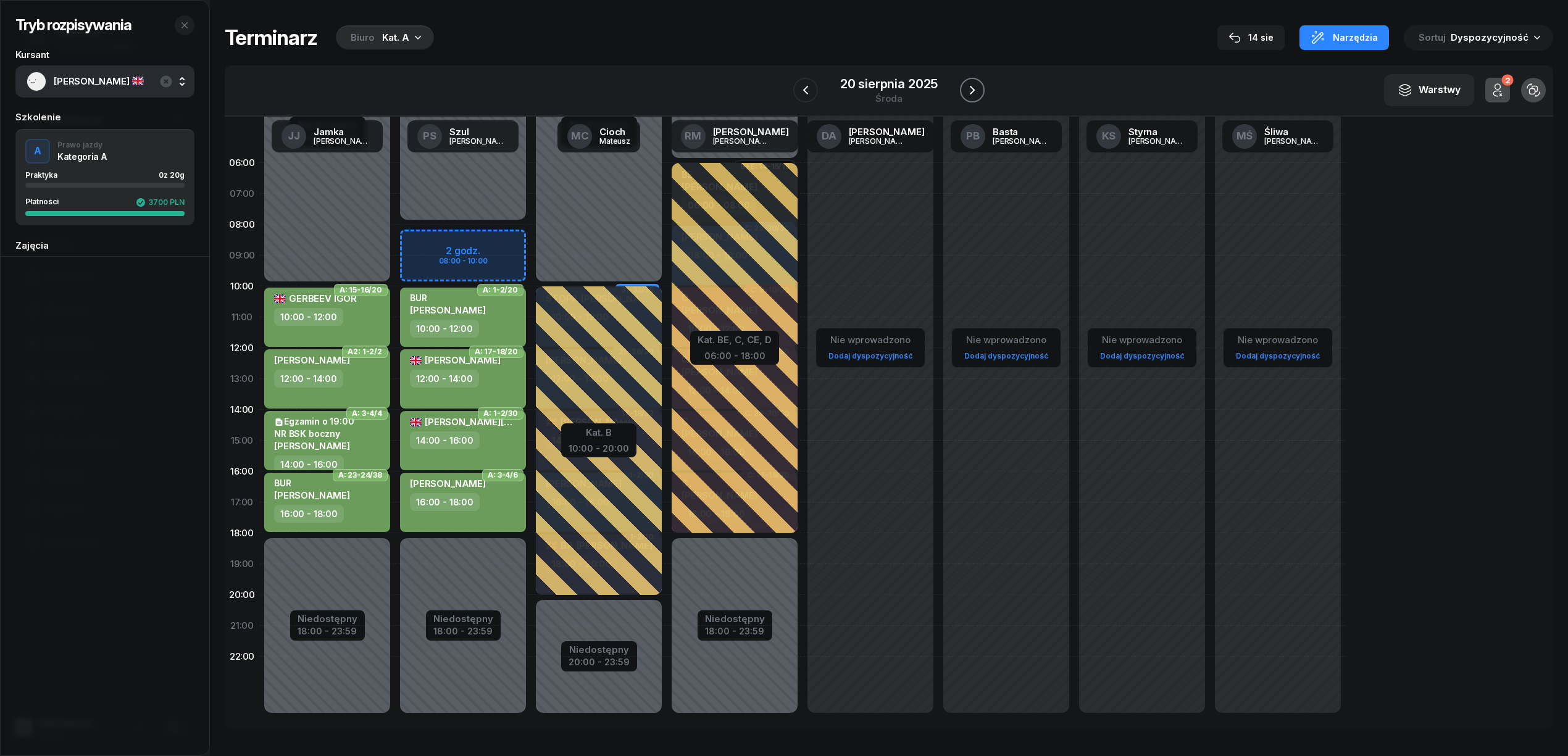
click at [980, 88] on button "button" at bounding box center [972, 90] width 24 height 24
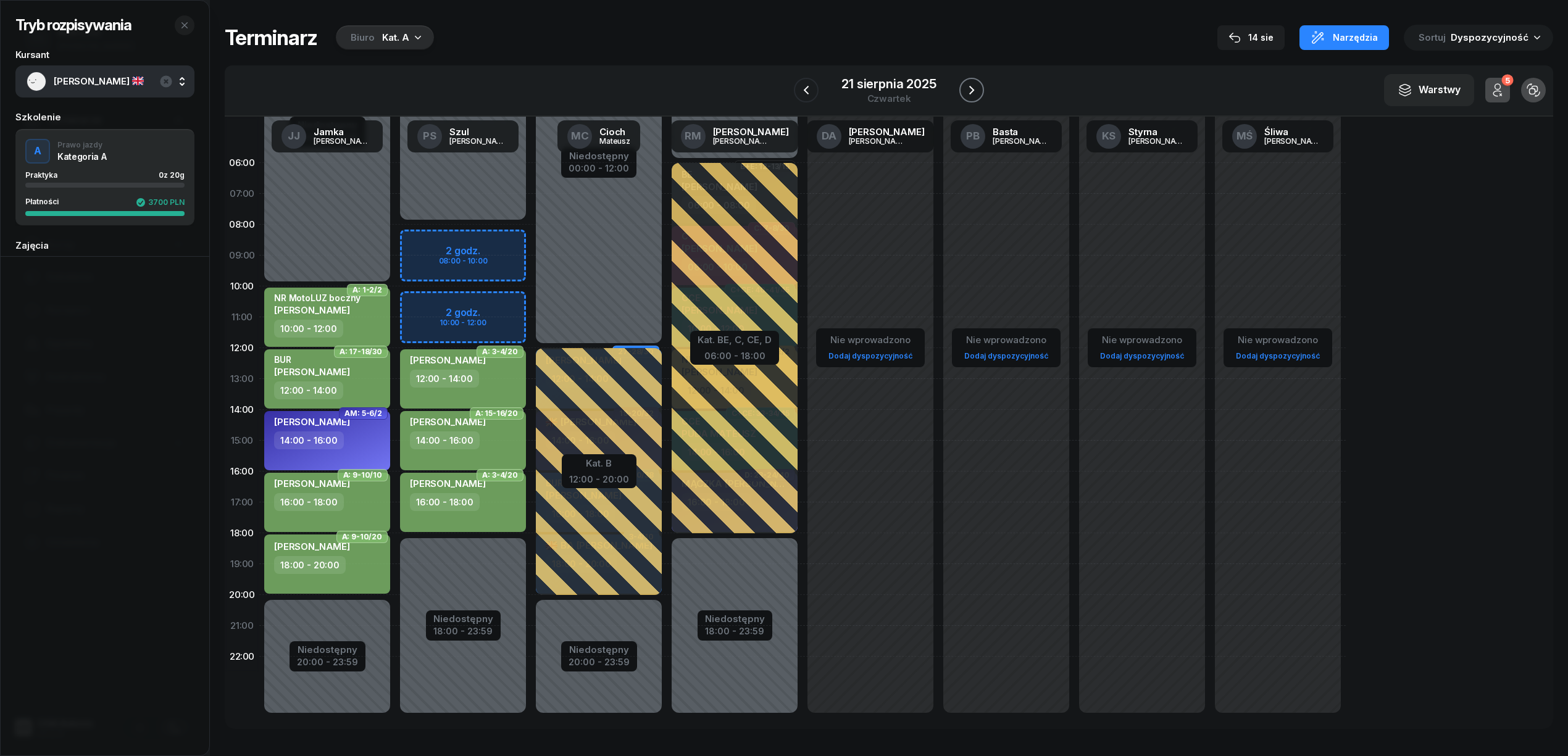
click at [980, 88] on button "button" at bounding box center [971, 90] width 24 height 24
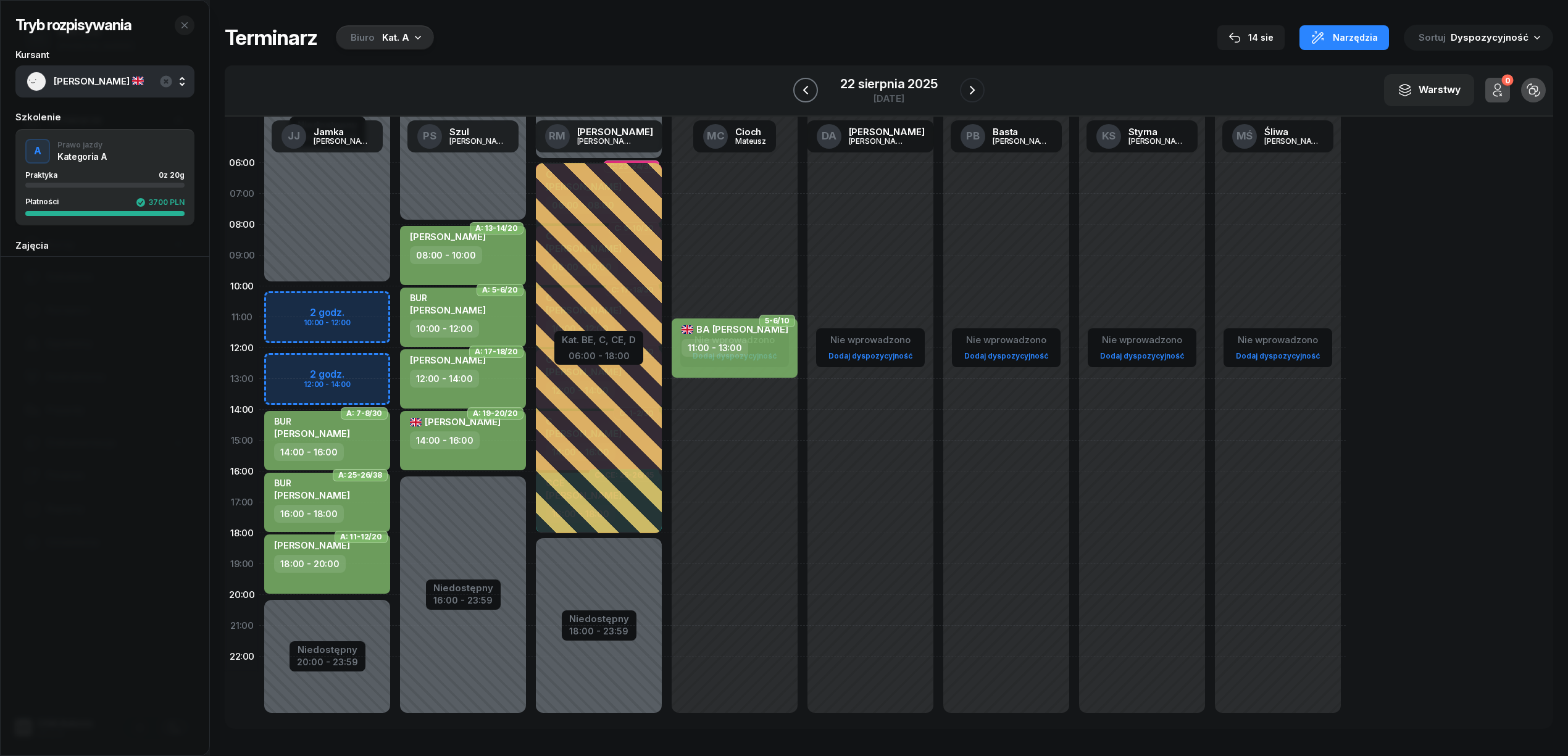
click at [795, 92] on button "button" at bounding box center [805, 90] width 24 height 24
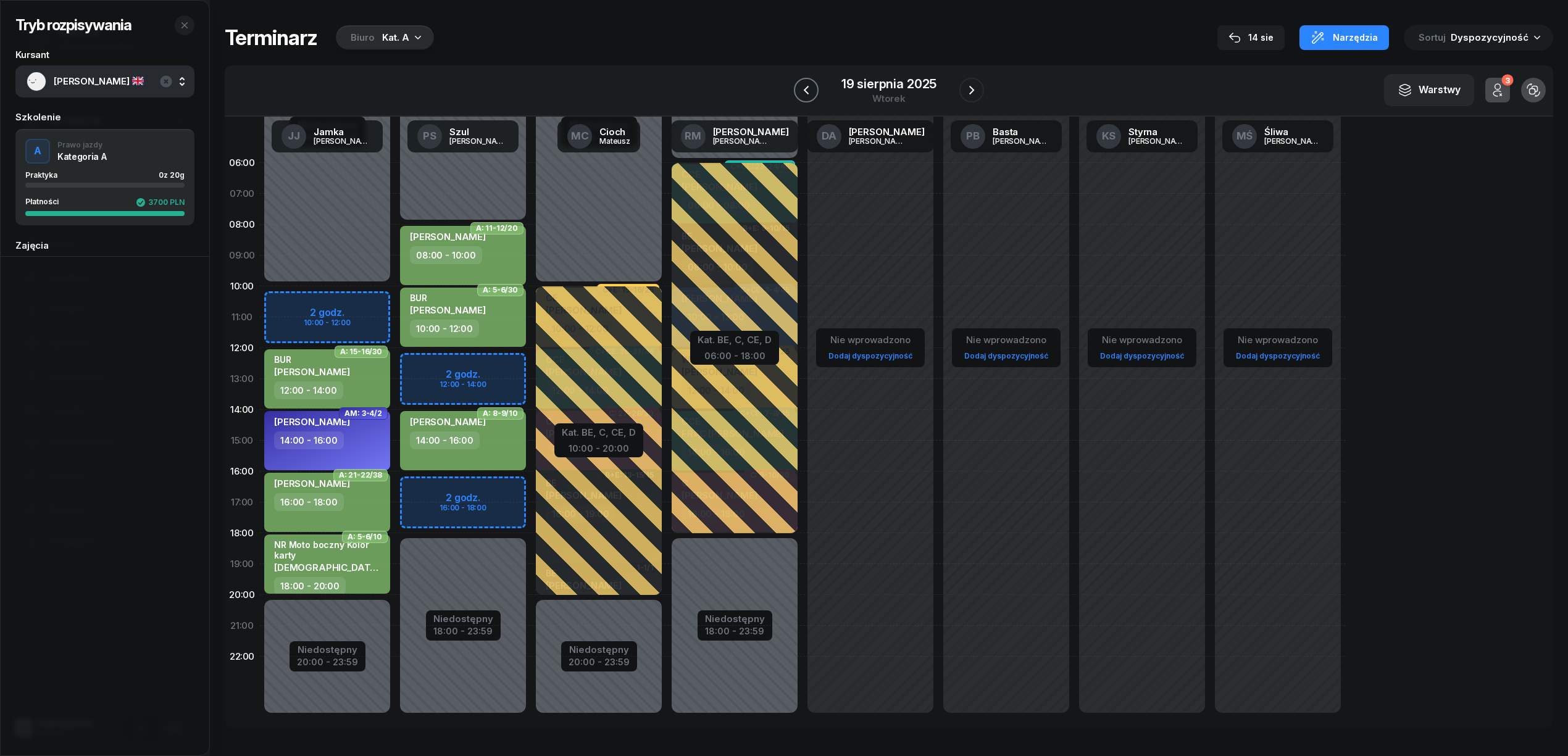
click at [812, 87] on icon "button" at bounding box center [806, 90] width 15 height 15
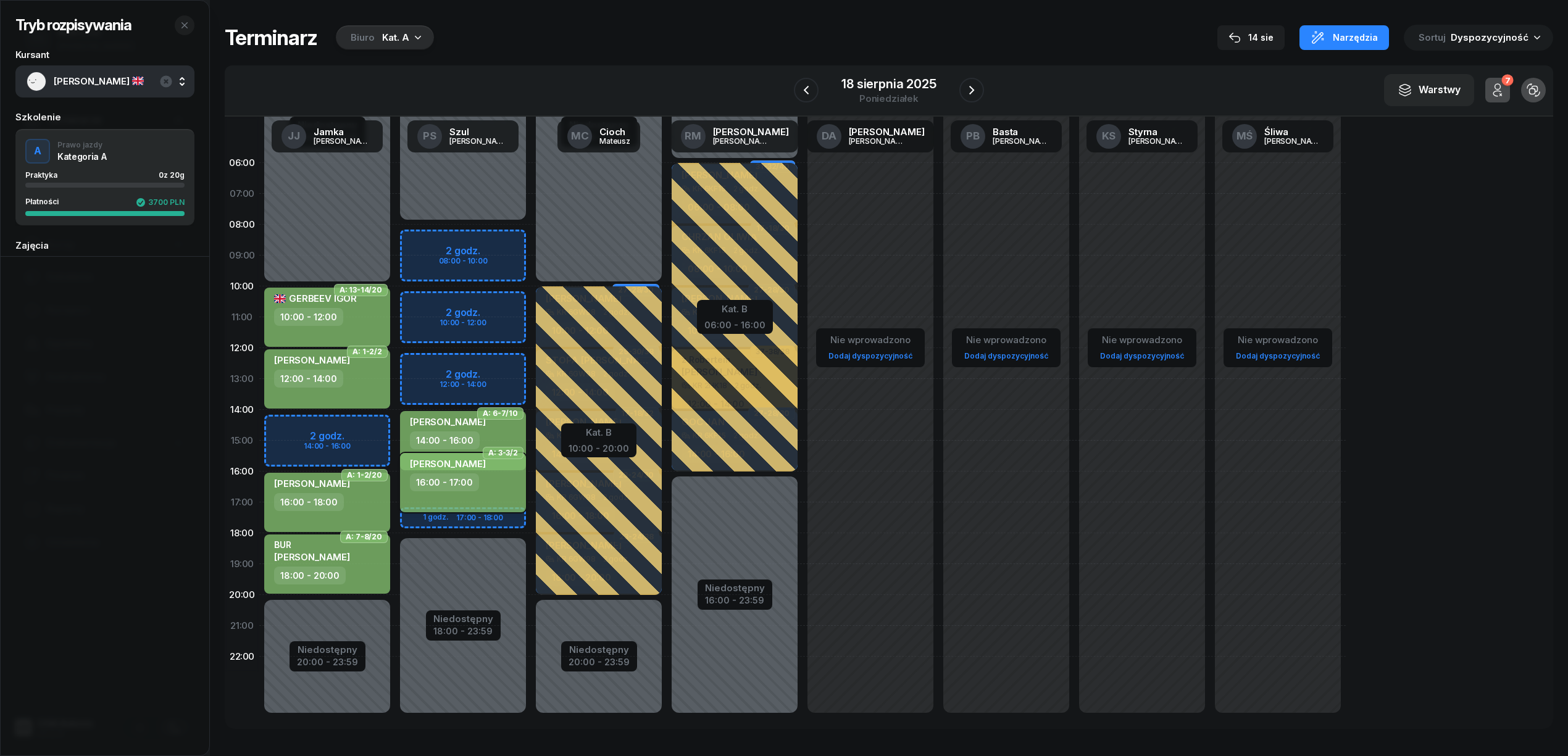
click at [512, 482] on div "16:00 - 17:00" at bounding box center [464, 482] width 109 height 18
select select "16"
select select "17"
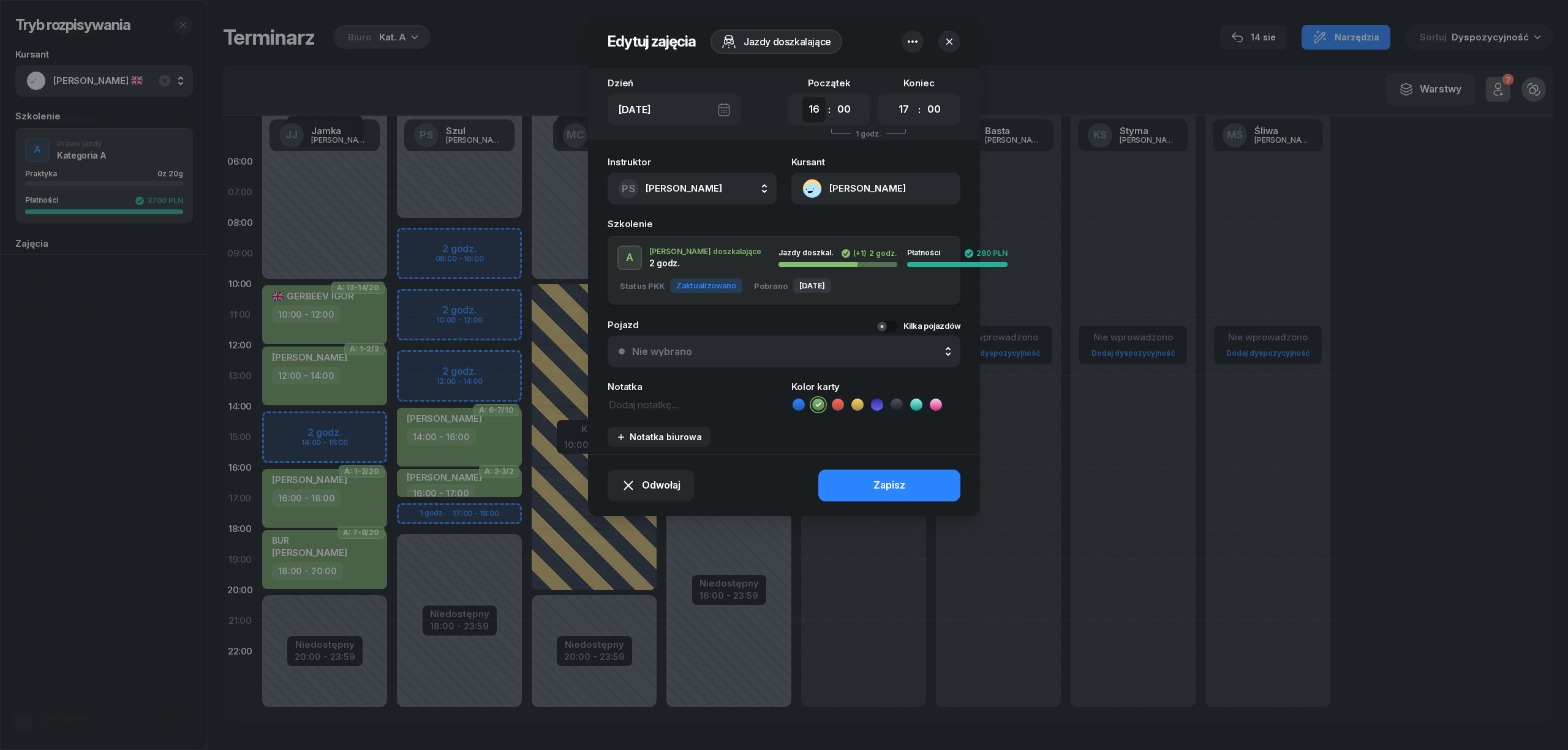
click at [816, 115] on select "00 01 02 03 04 05 06 07 08 09 10 11 12 13 14 15 16 17 18 19 20 21 22 23" at bounding box center [814, 109] width 23 height 26
click at [921, 600] on div at bounding box center [784, 375] width 1568 height 750
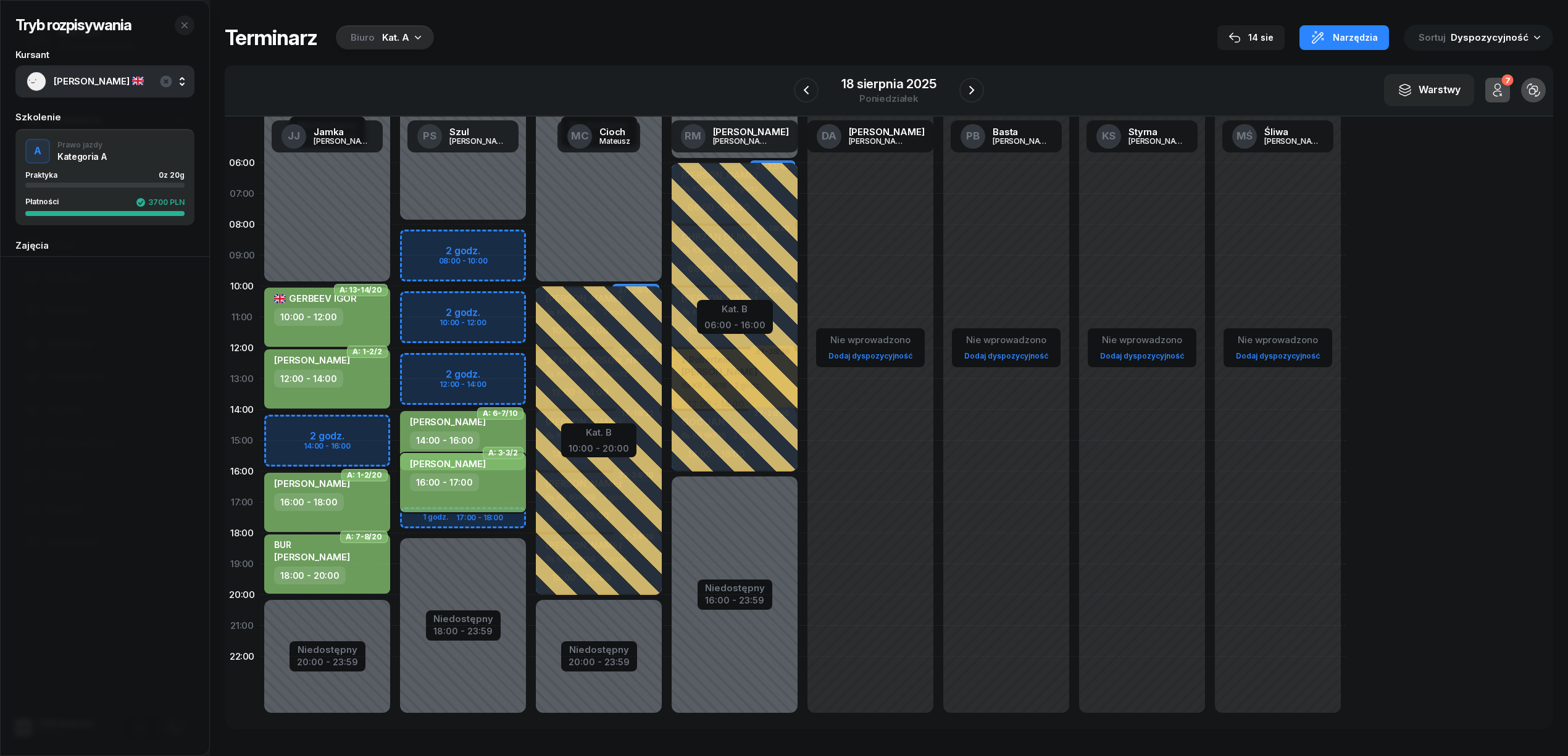
click at [516, 490] on div "16:00 - 17:00" at bounding box center [464, 482] width 109 height 18
select select "16"
select select "17"
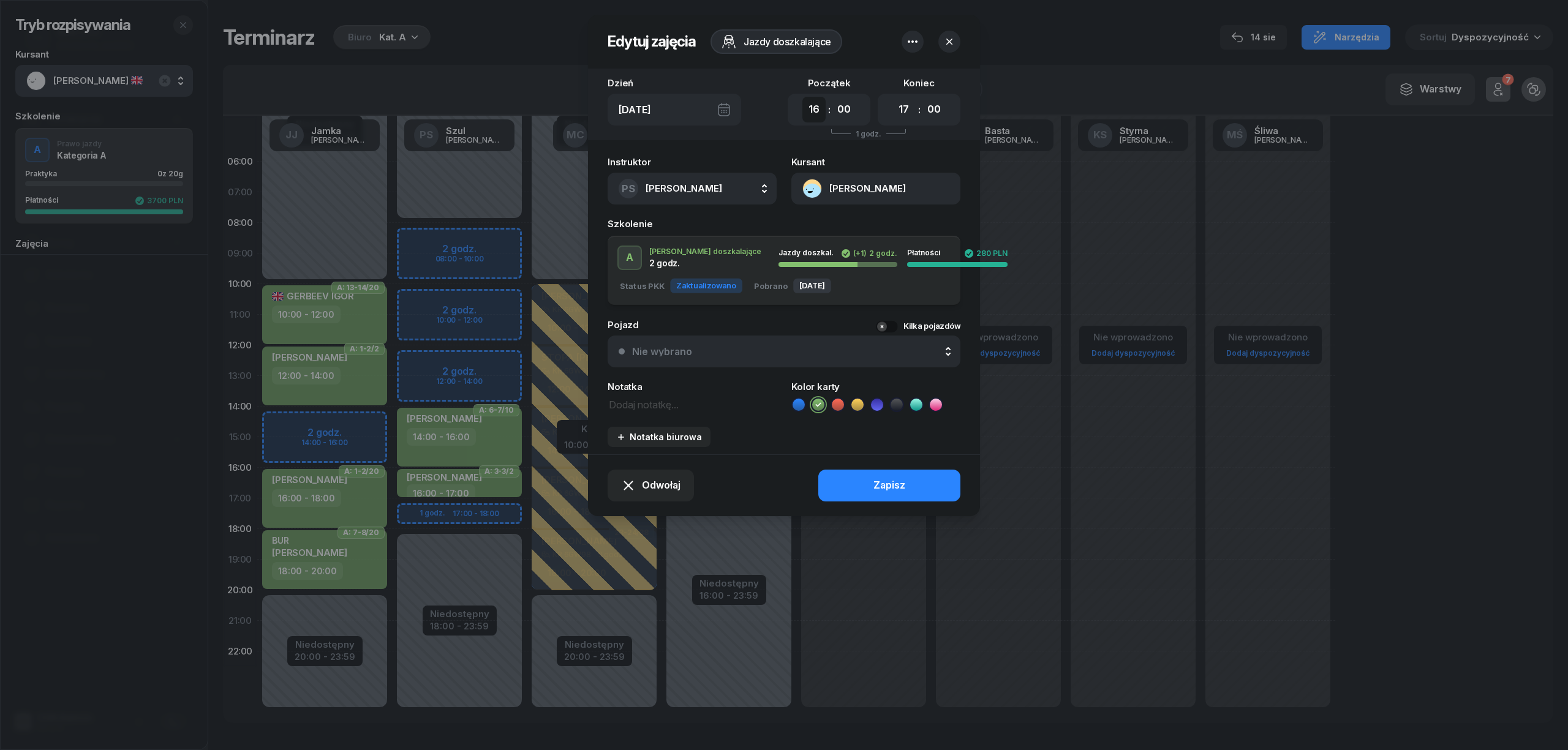
click at [814, 109] on select "00 01 02 03 04 05 06 07 08 09 10 11 12 13 14 15 16 17 18 19 20 21 22 23" at bounding box center [814, 109] width 23 height 26
select select "13"
click at [802, 97] on select "00 01 02 03 04 05 06 07 08 09 10 11 12 13 14 15 16 17 18 19 20 21 22 23" at bounding box center [814, 109] width 23 height 26
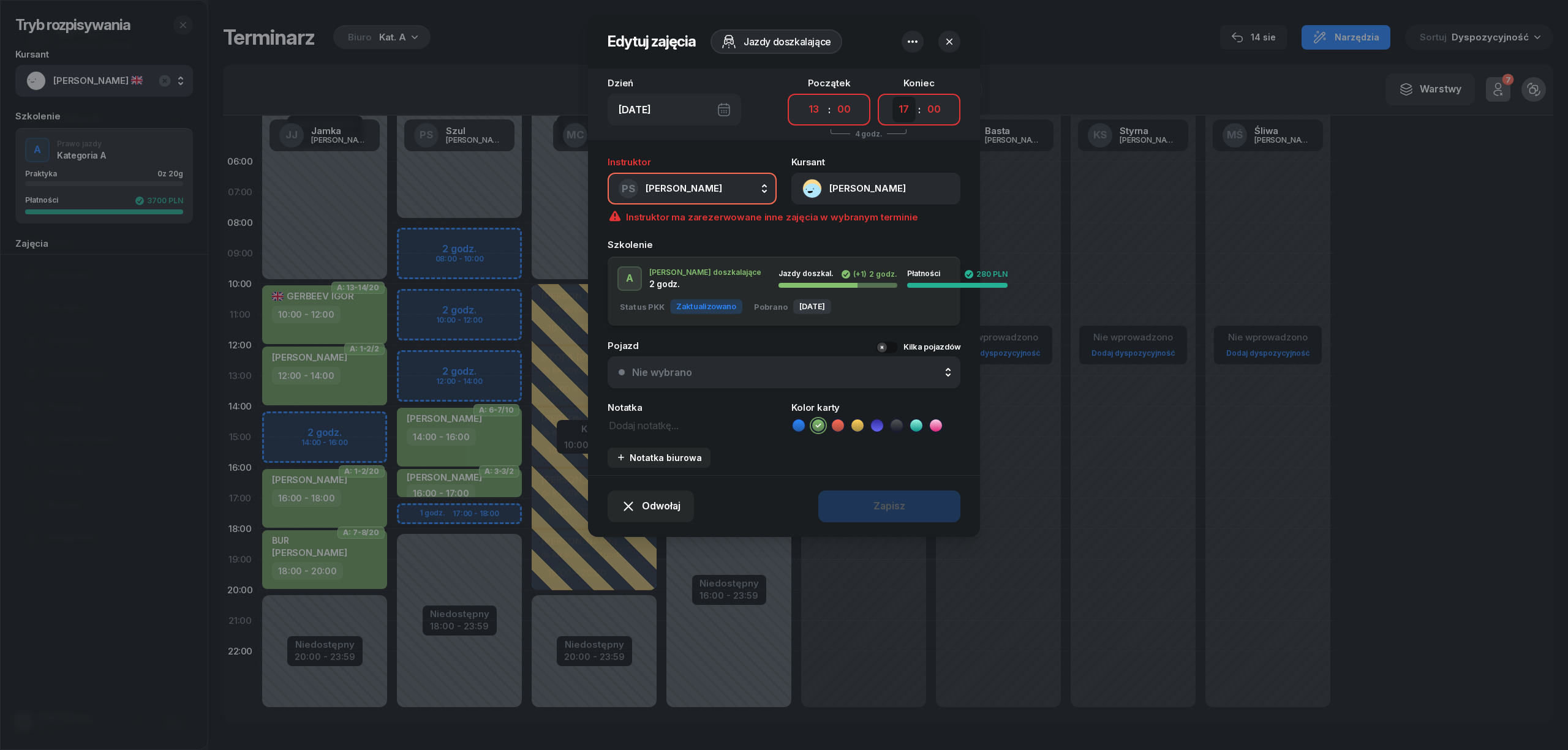
click at [905, 115] on select "00 01 02 03 04 05 06 07 08 09 10 11 12 13 14 15 16 17 18 19 20 21 22 23" at bounding box center [904, 109] width 23 height 26
click at [892, 97] on select "00 01 02 03 04 05 06 07 08 09 10 11 12 13 14 15 16 17 18 19 20 21 22 23" at bounding box center [904, 109] width 23 height 26
click at [895, 111] on select "00 01 02 03 04 05 06 07 08 09 10 11 12 13 14 15 16 17 18 19 20 21 22 23" at bounding box center [904, 109] width 23 height 26
select select "14"
click at [892, 97] on select "00 01 02 03 04 05 06 07 08 09 10 11 12 13 14 15 16 17 18 19 20 21 22 23" at bounding box center [904, 109] width 23 height 26
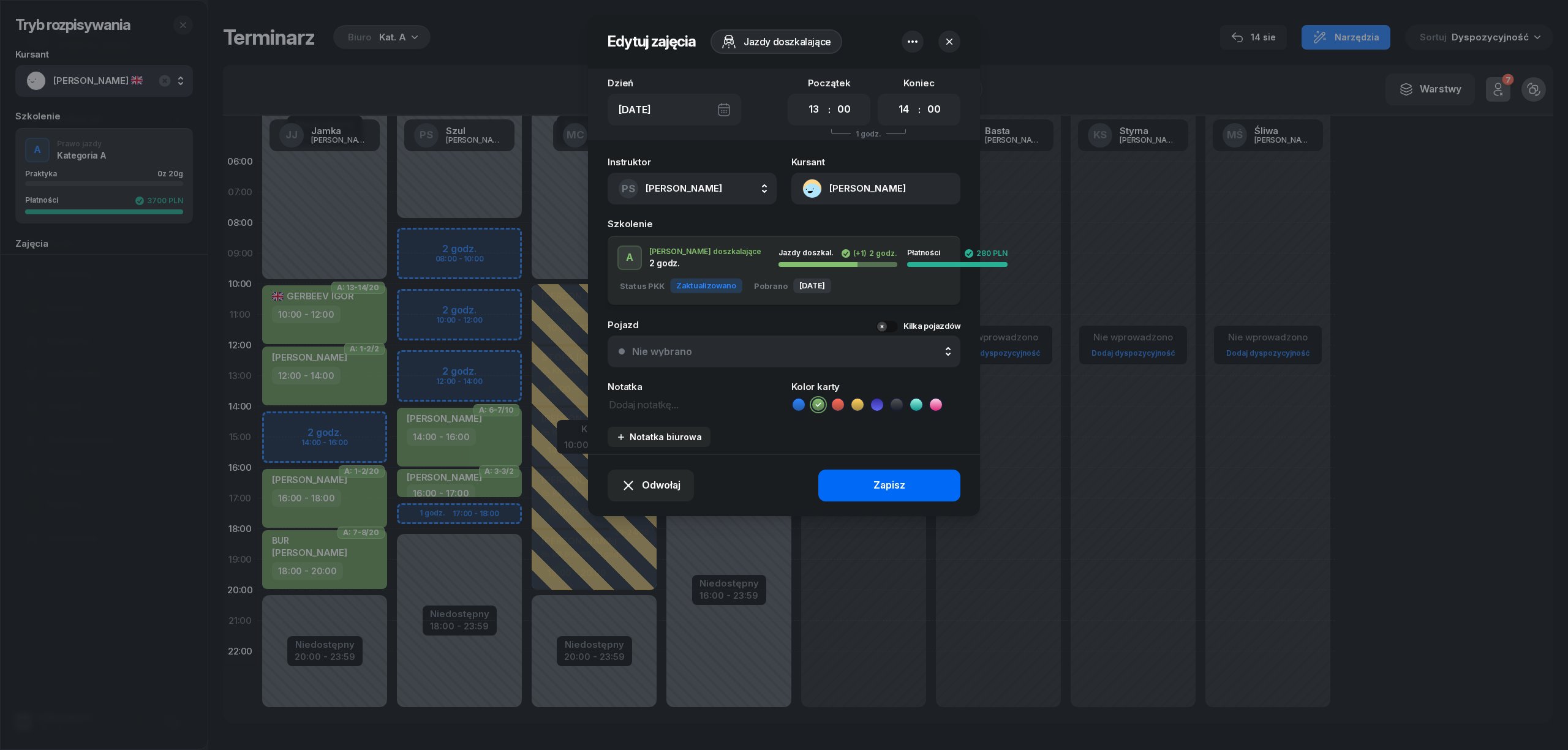
click at [900, 486] on div "Zapisz" at bounding box center [889, 486] width 32 height 16
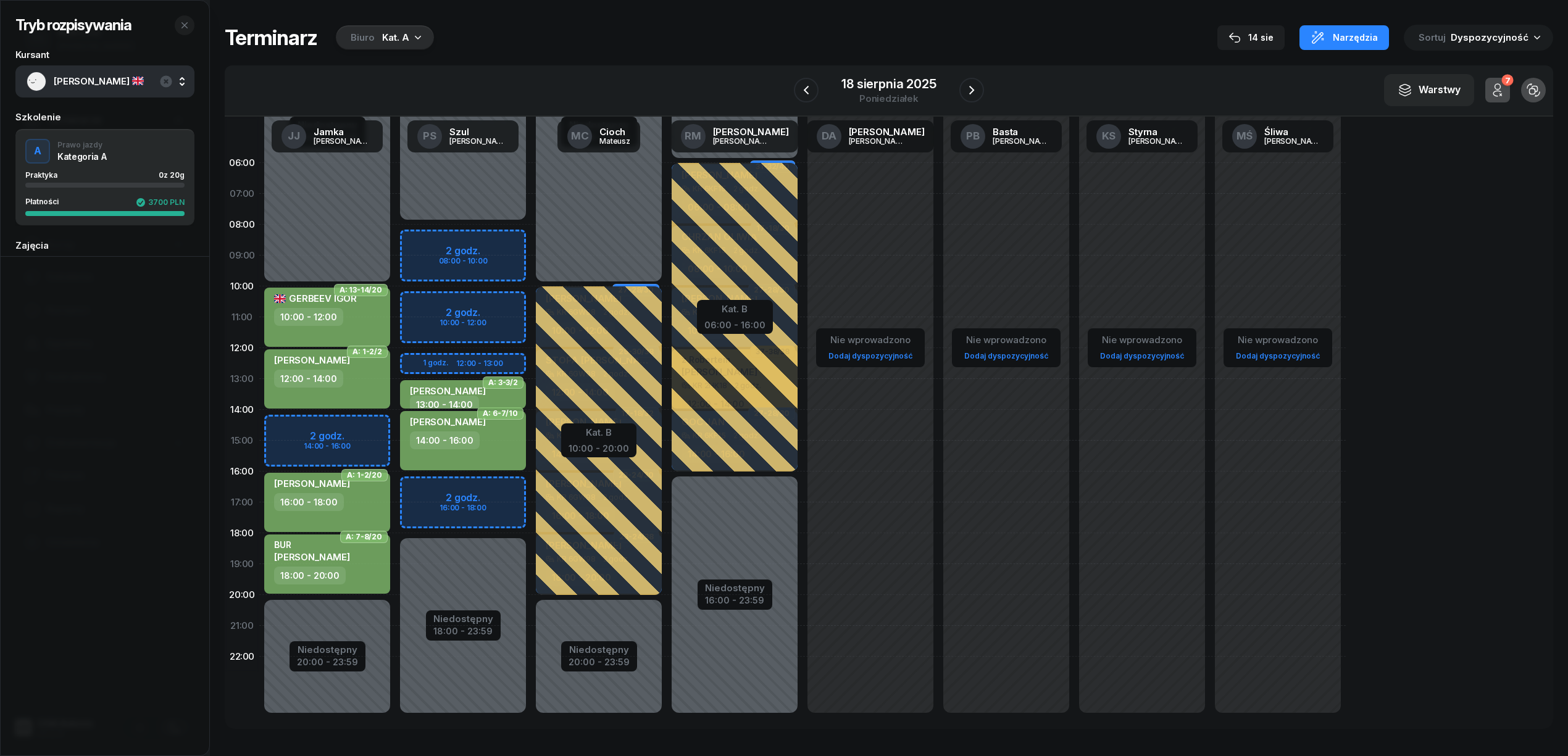
click at [531, 483] on div "Niedostępny 00:00 - 08:00 Niedostępny 18:00 - 23:59 A: 21-22/20 kursant odwołał…" at bounding box center [599, 440] width 136 height 587
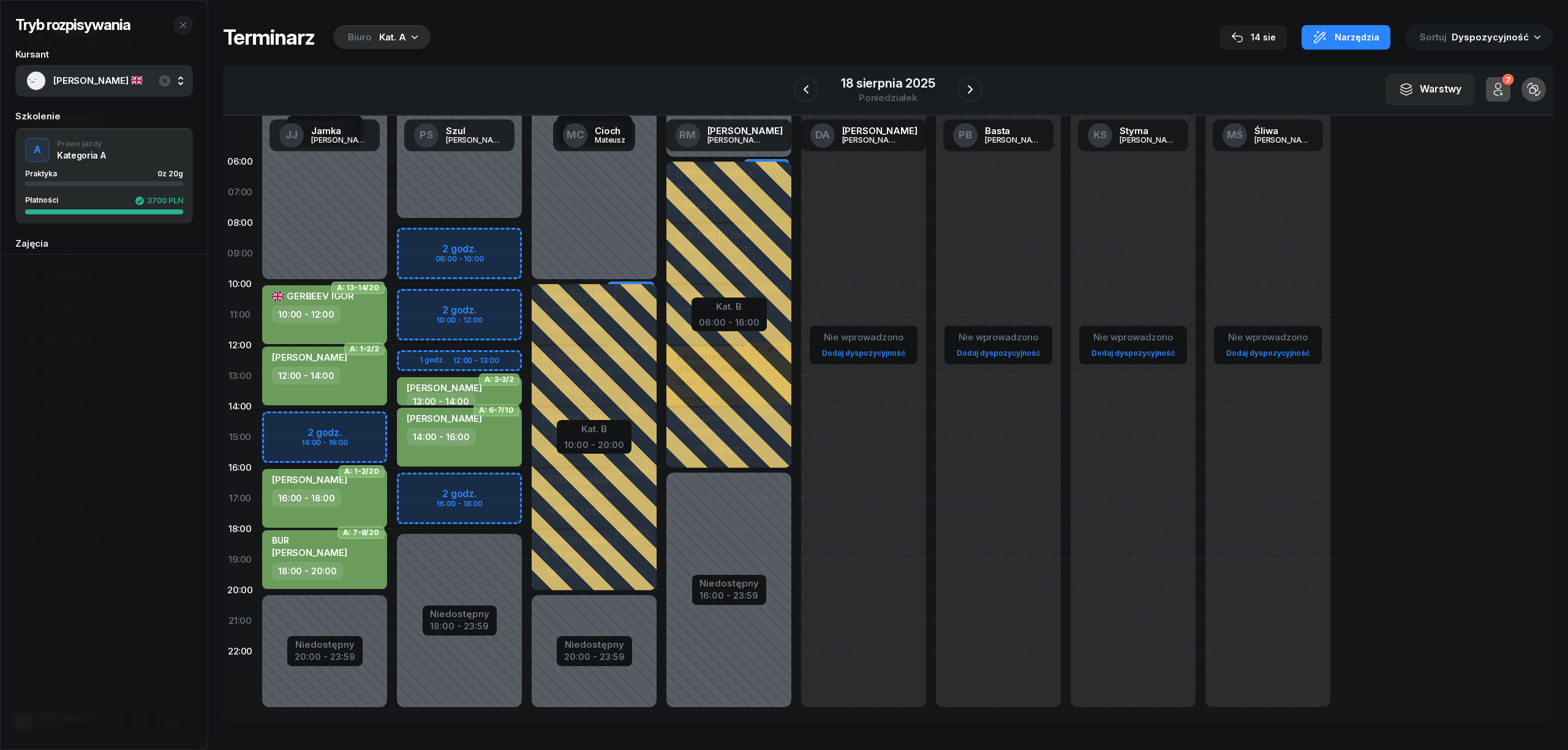
select select "16"
select select "18"
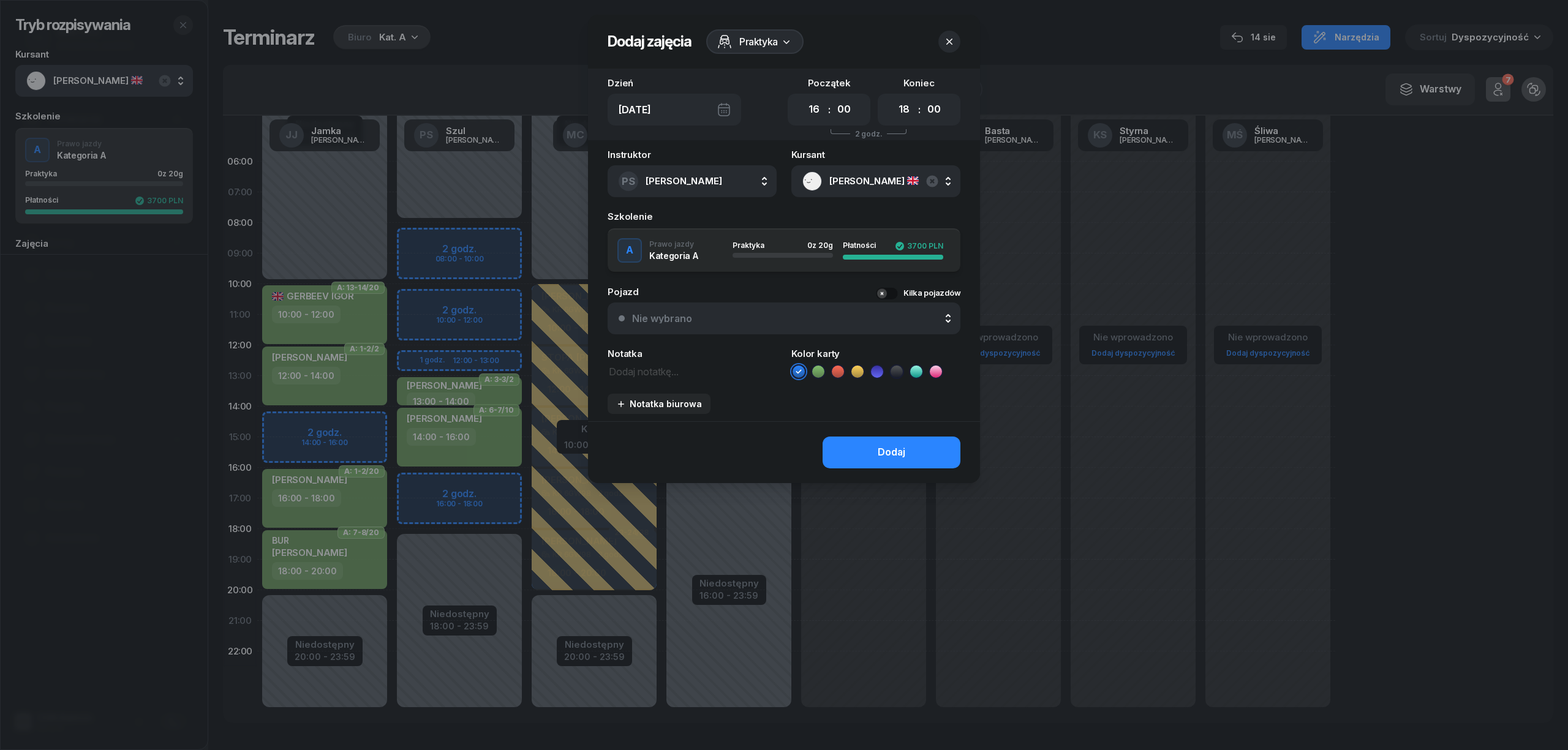
click at [825, 372] on ul at bounding box center [875, 372] width 169 height 15
click at [818, 373] on icon at bounding box center [818, 371] width 12 height 12
click at [850, 454] on button "Dodaj" at bounding box center [891, 452] width 138 height 32
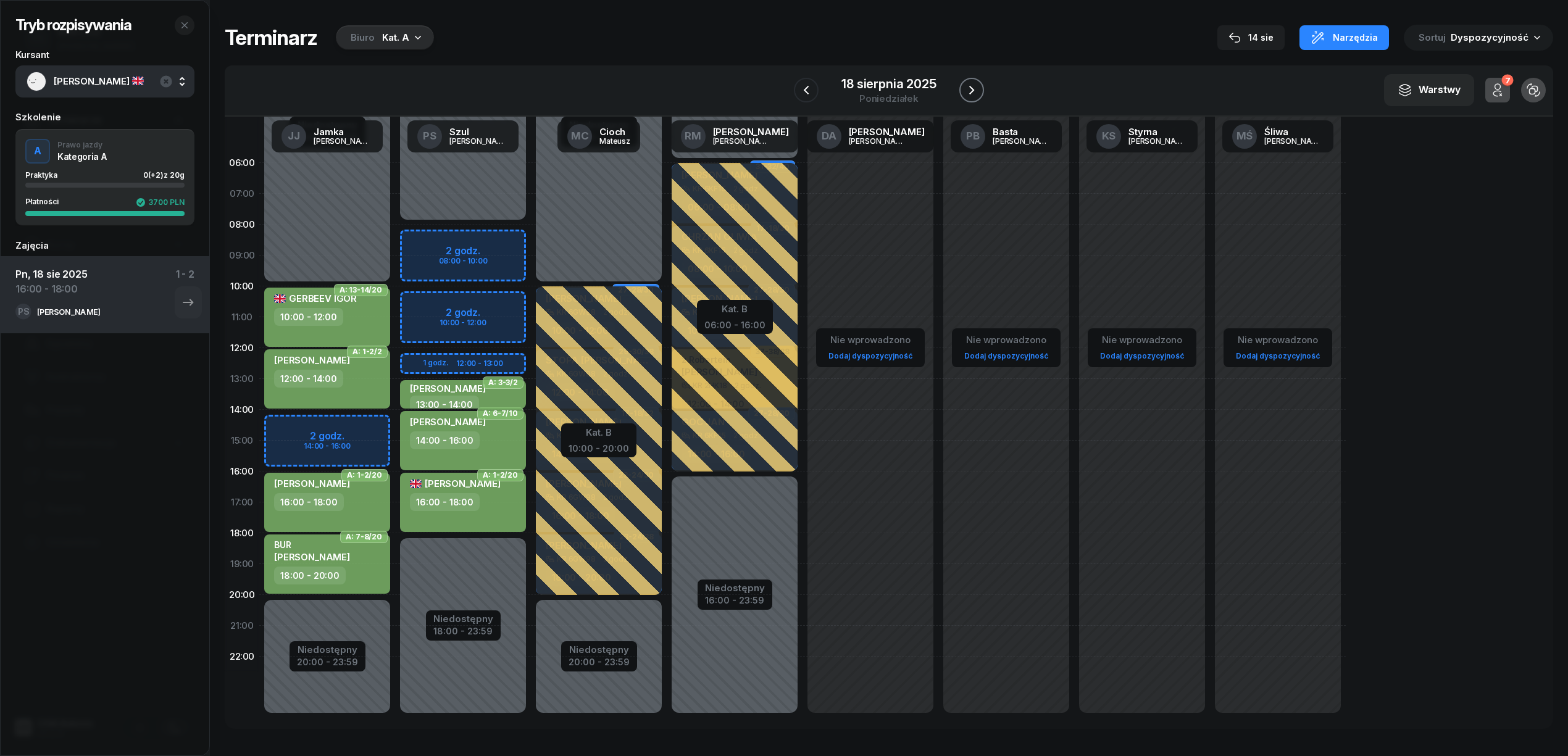
click at [965, 95] on icon "button" at bounding box center [972, 90] width 15 height 15
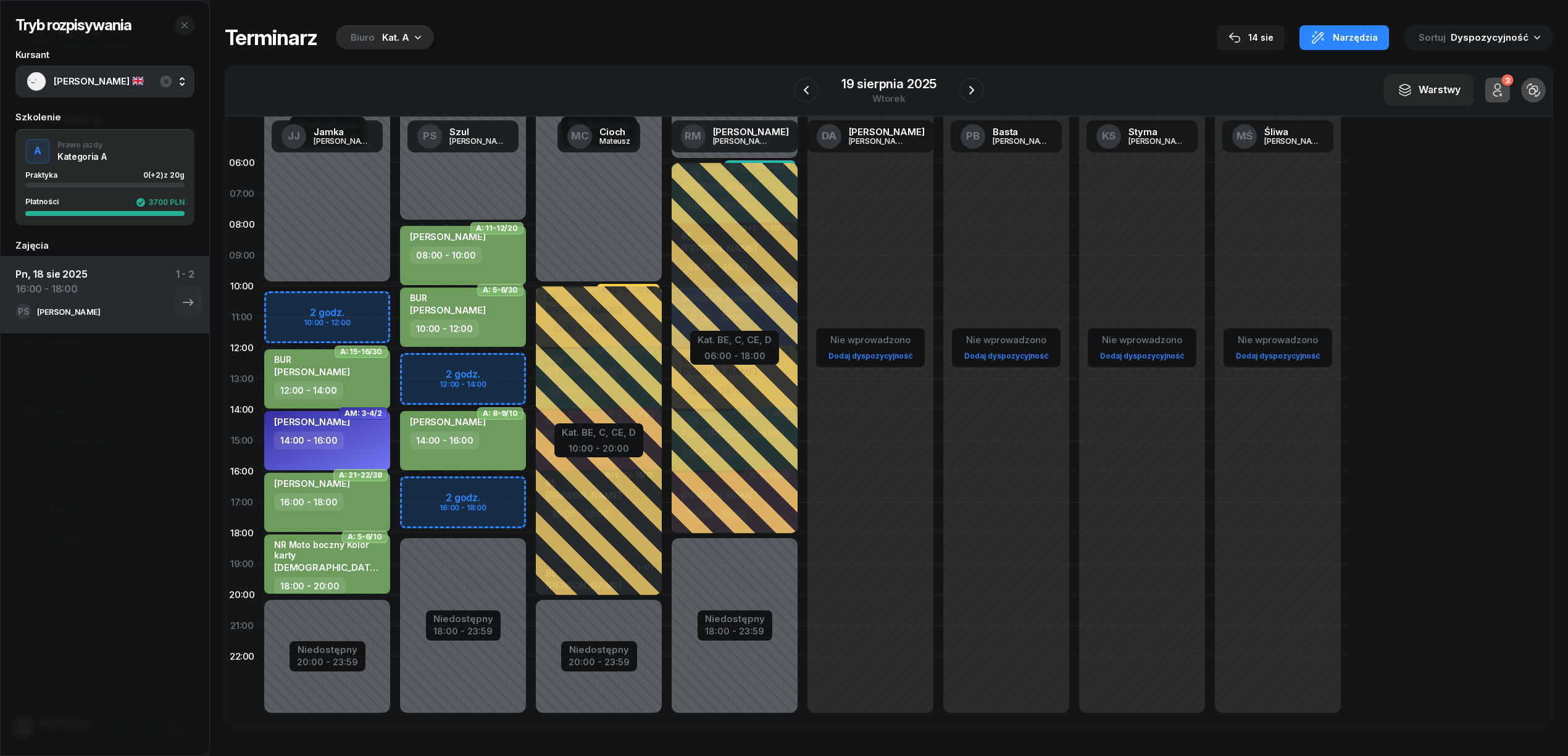
click at [531, 485] on div "Niedostępny 00:00 - 08:00 Niedostępny 18:00 - 23:59 2 godz. 12:00 - 14:00 2 god…" at bounding box center [599, 440] width 136 height 587
select select "16"
select select "18"
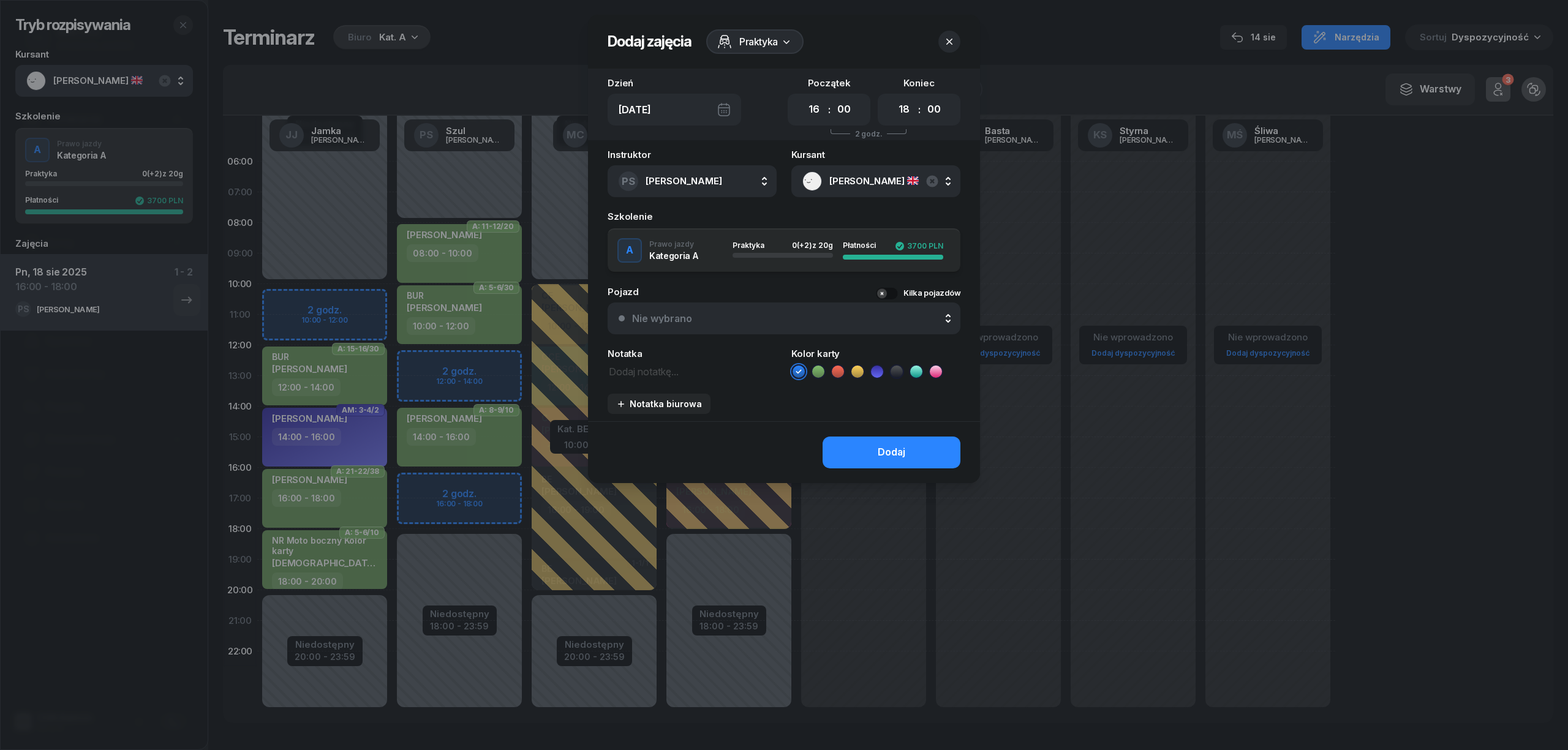
click at [817, 376] on icon at bounding box center [818, 371] width 12 height 12
click at [893, 452] on div "Dodaj" at bounding box center [891, 453] width 28 height 16
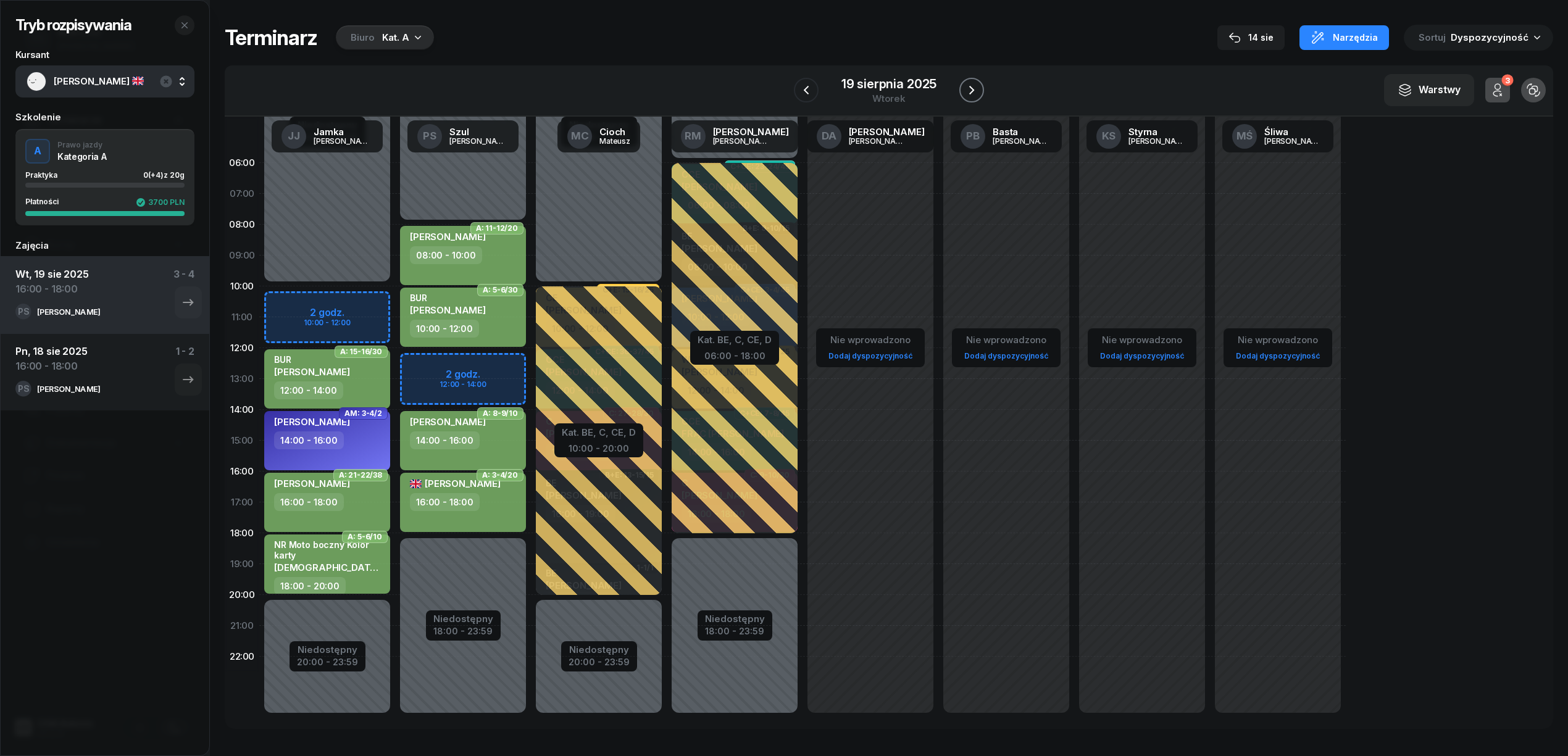
click at [972, 87] on icon "button" at bounding box center [972, 90] width 15 height 15
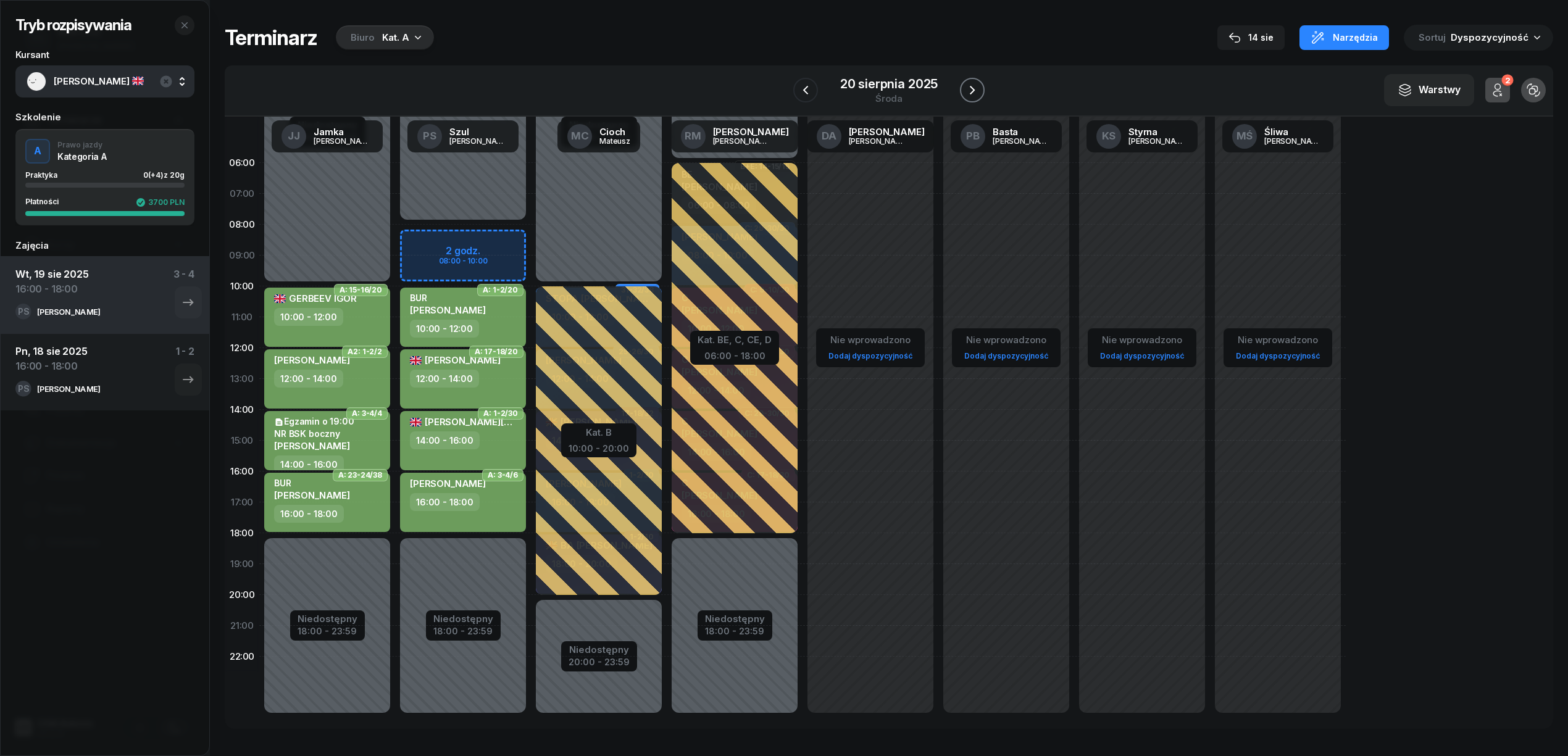
click at [972, 87] on icon "button" at bounding box center [973, 90] width 15 height 15
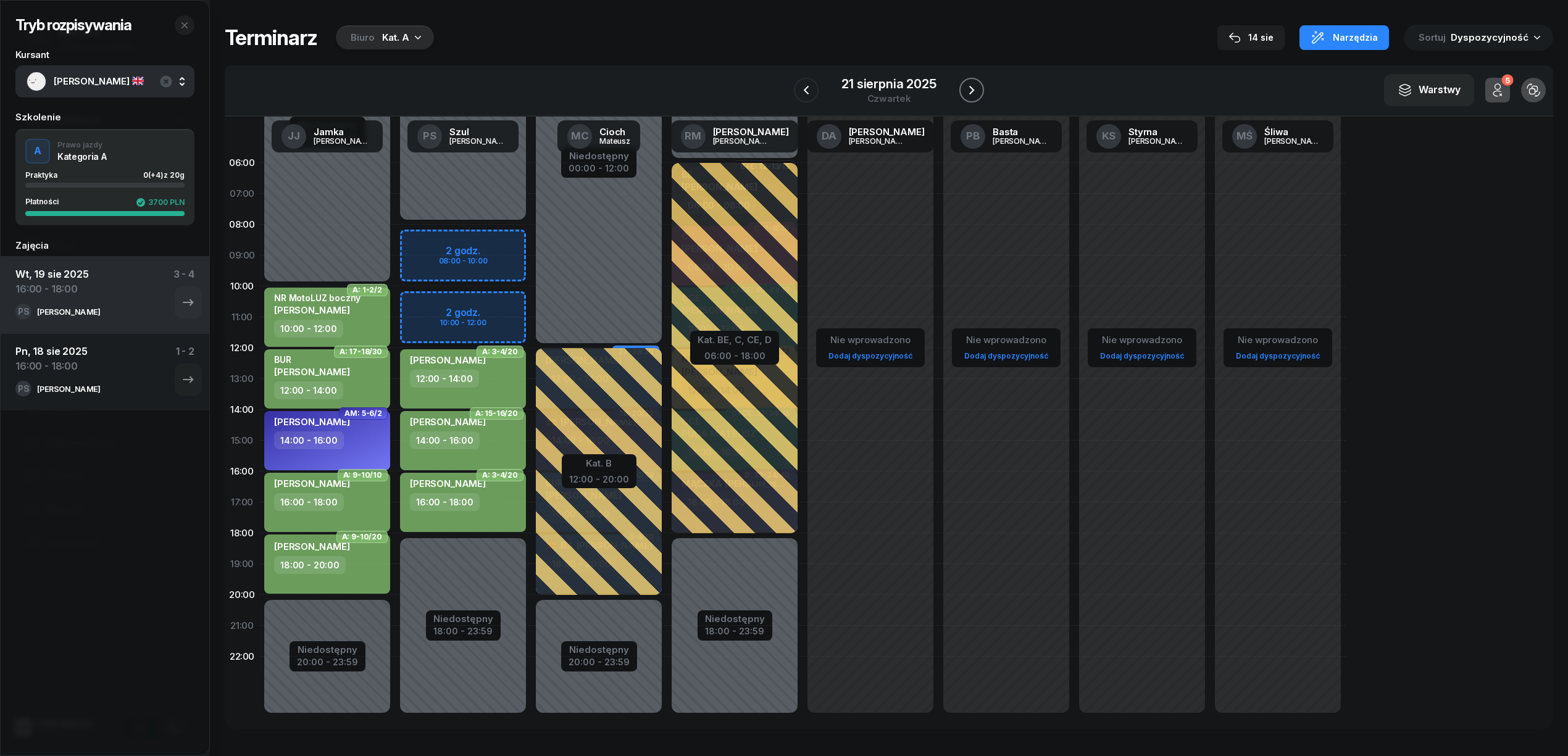
click at [972, 87] on icon "button" at bounding box center [972, 90] width 15 height 15
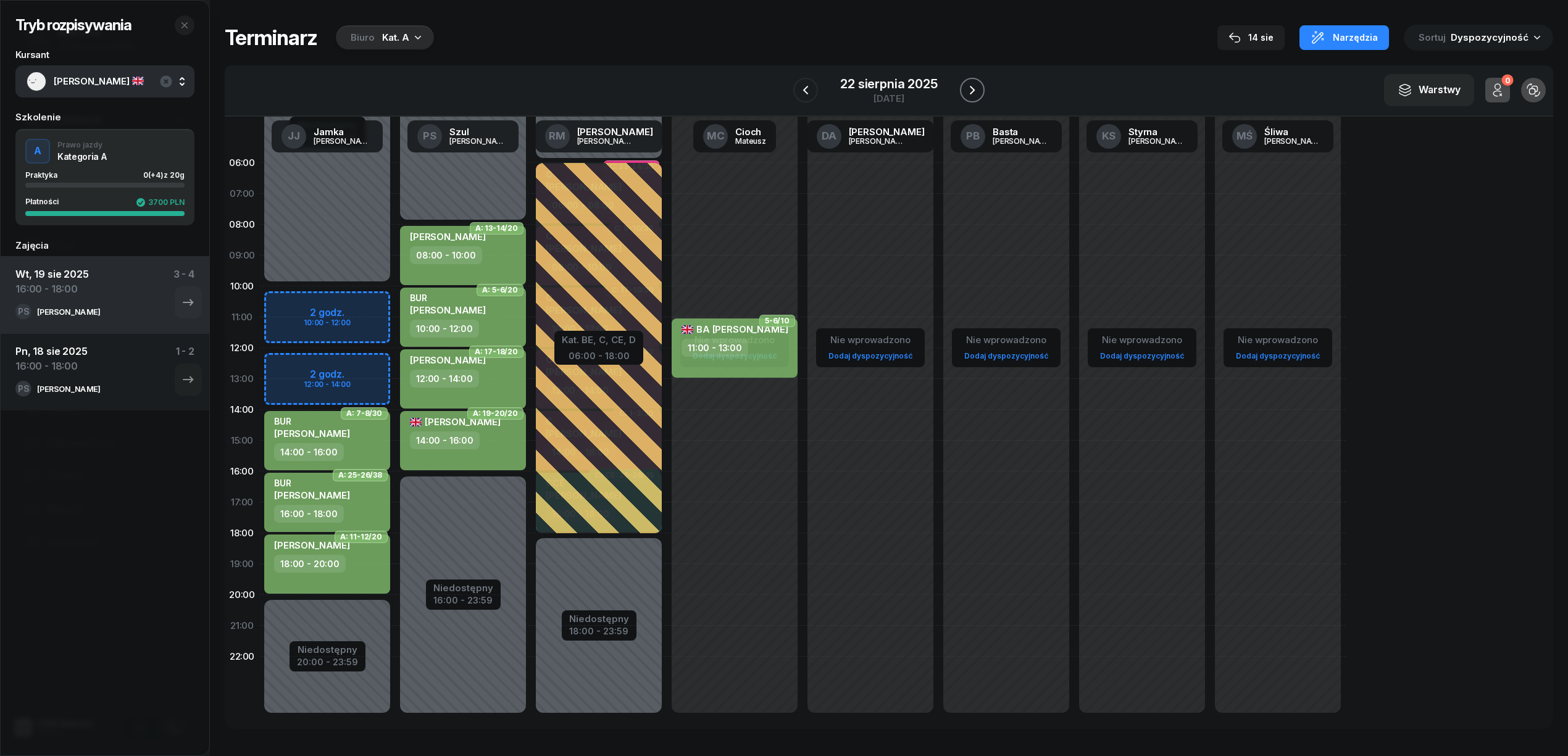
click at [972, 87] on icon "button" at bounding box center [973, 90] width 15 height 15
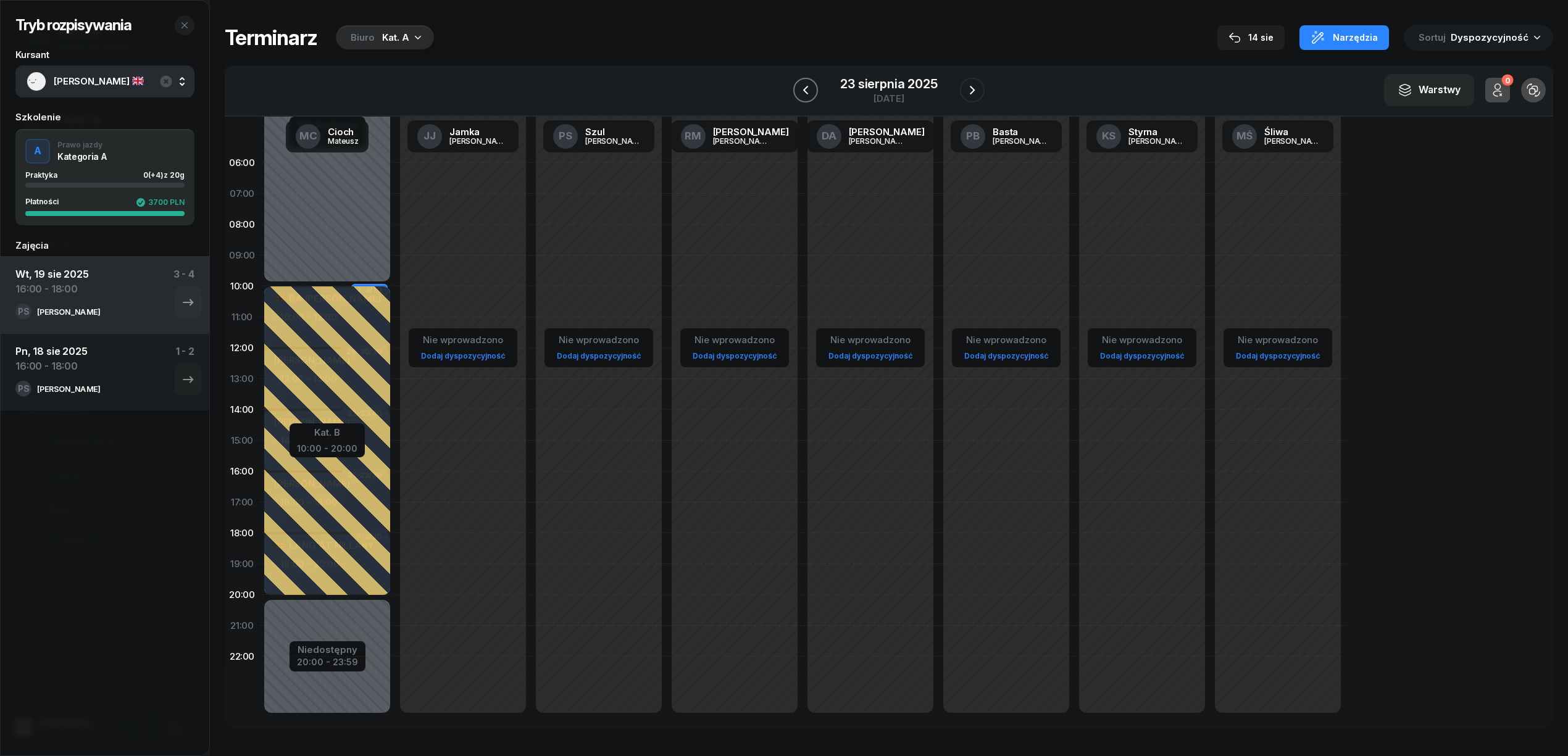
click at [816, 85] on button "button" at bounding box center [805, 90] width 24 height 24
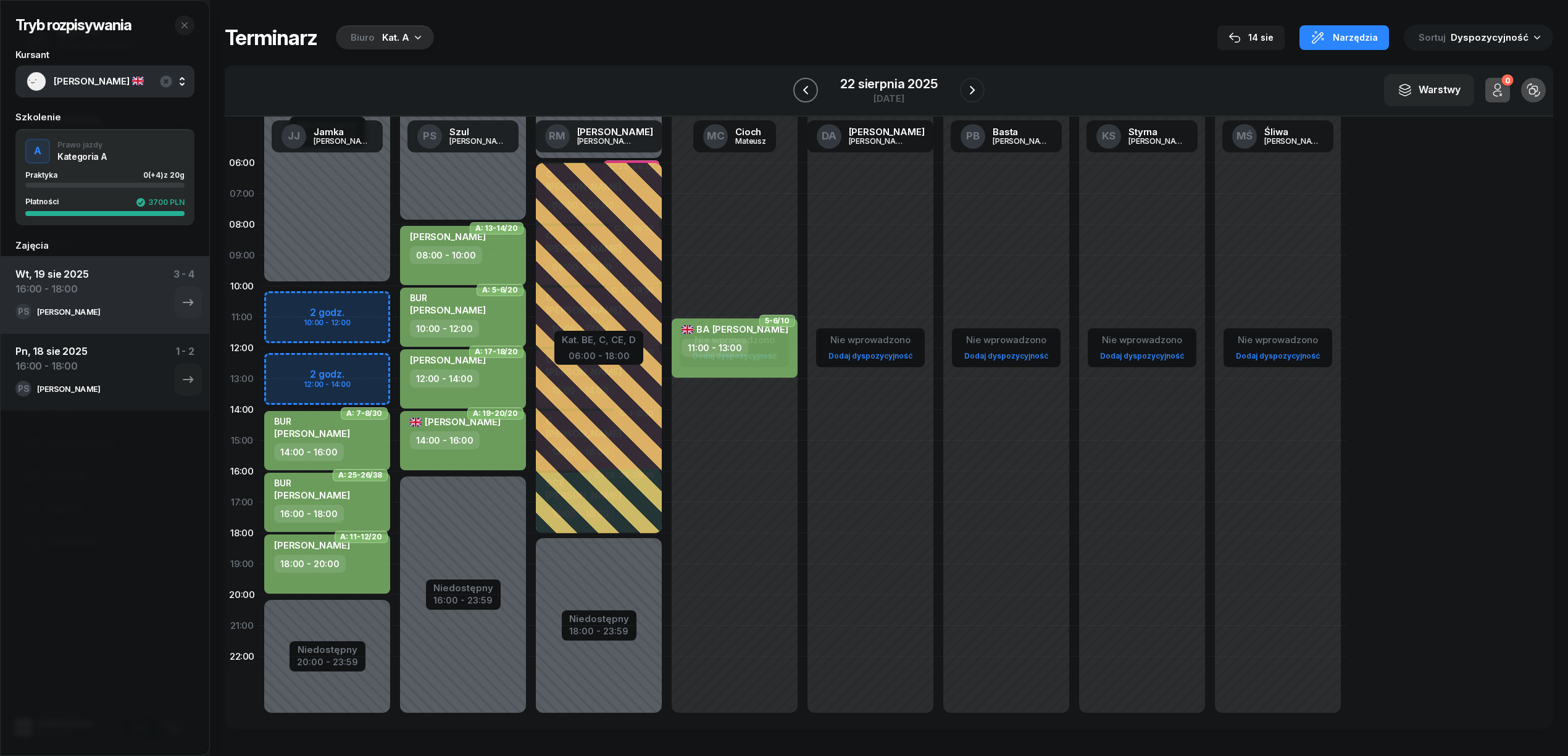
click at [815, 90] on button "button" at bounding box center [805, 90] width 24 height 24
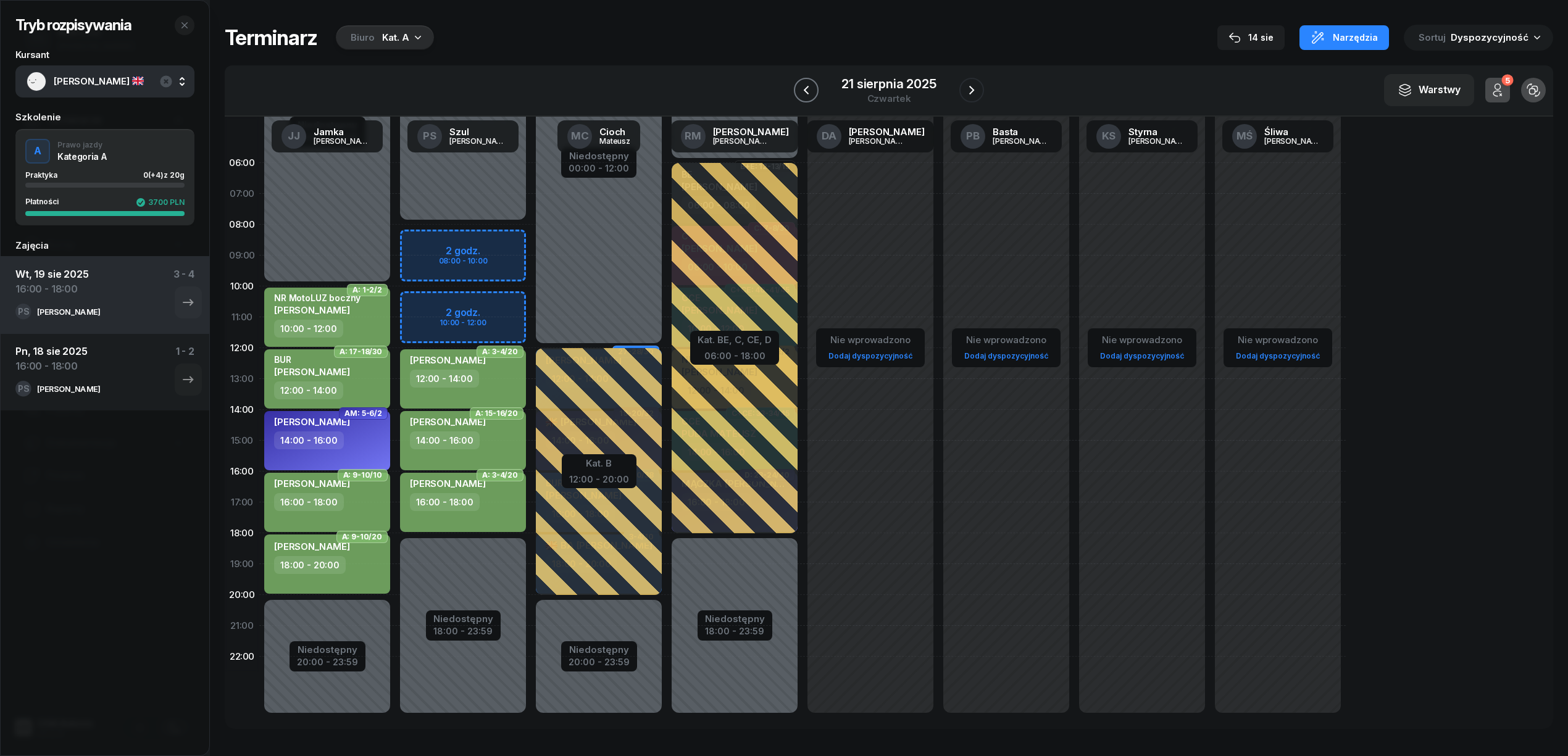
click at [815, 90] on button "button" at bounding box center [805, 90] width 24 height 24
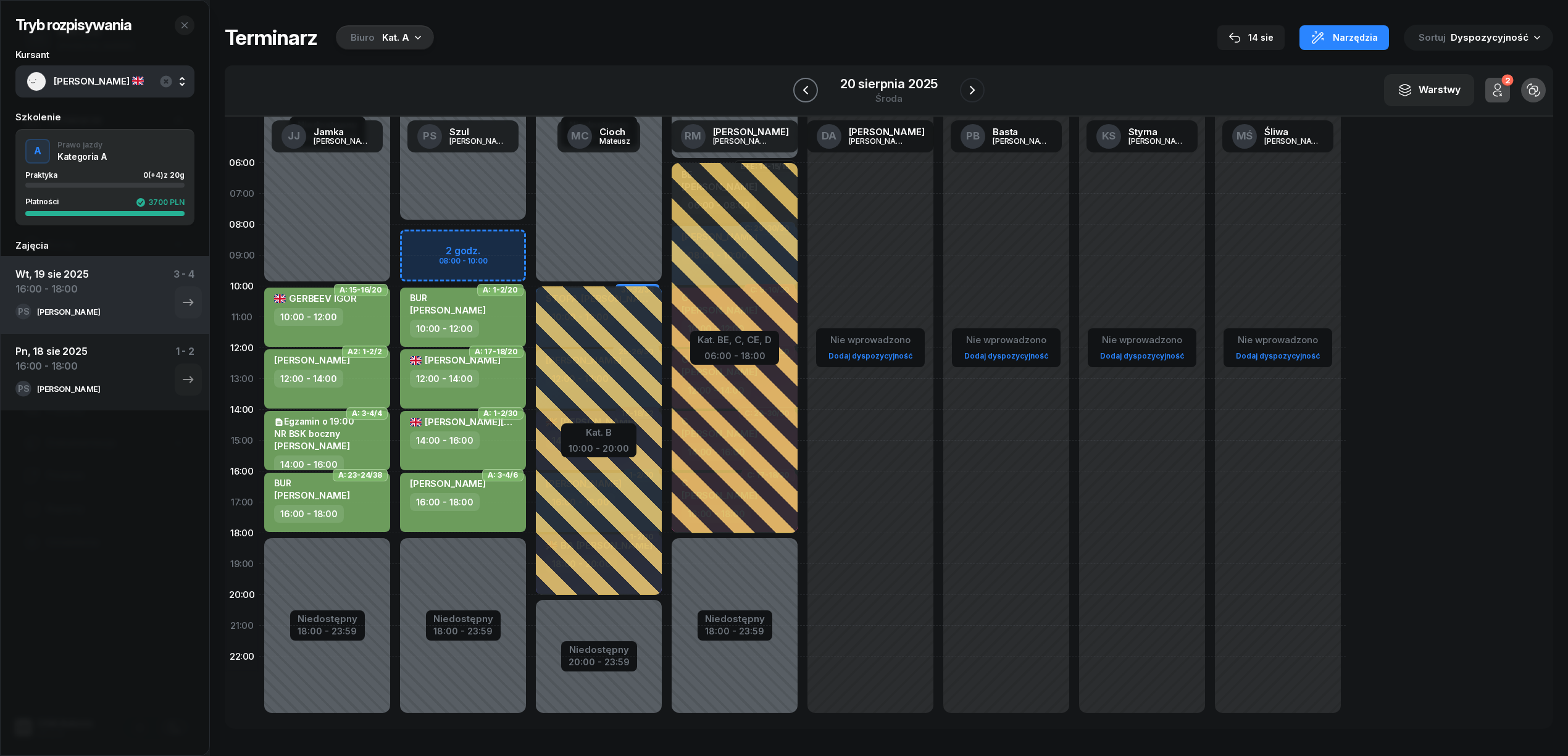
click at [815, 90] on button "button" at bounding box center [805, 90] width 24 height 24
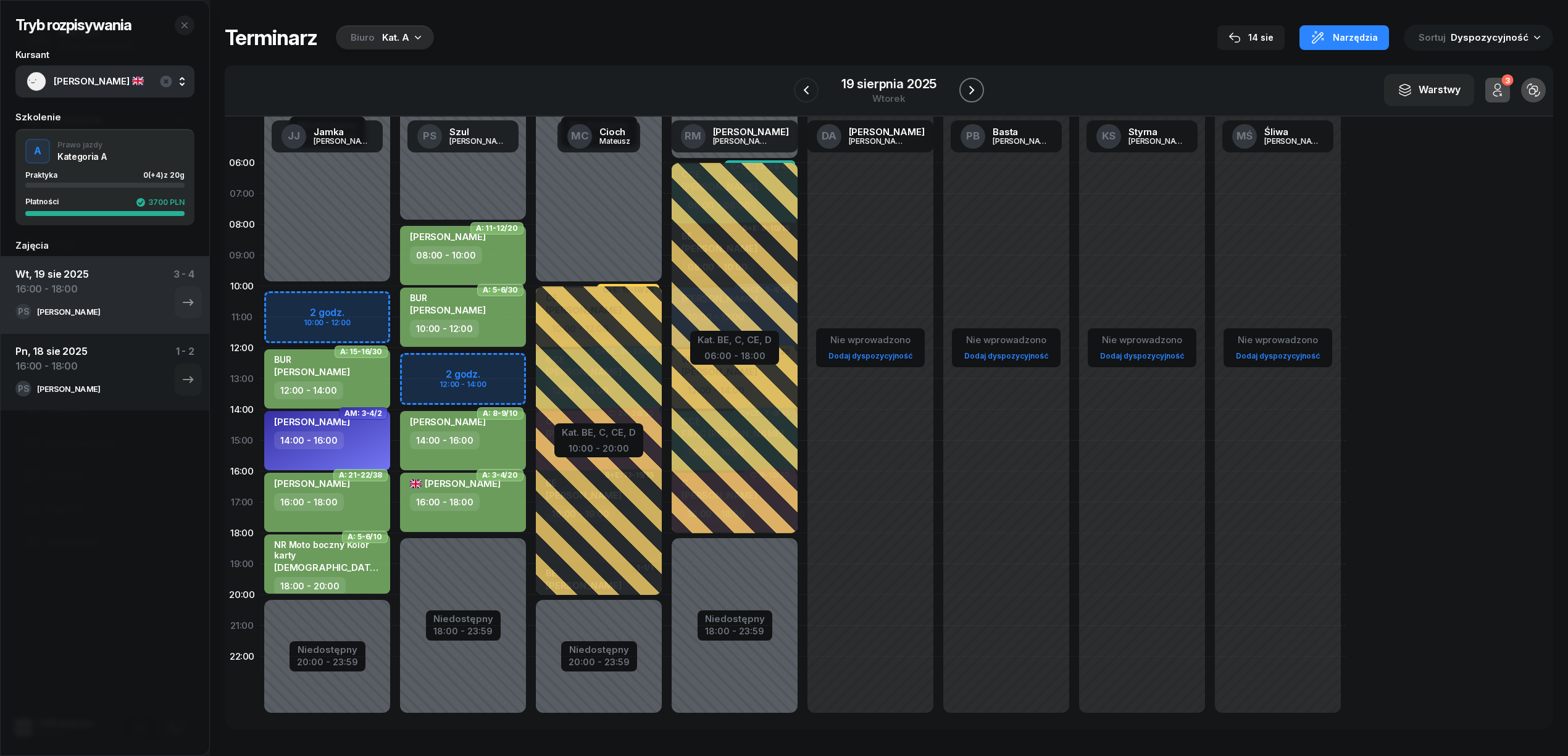
click at [962, 82] on button "button" at bounding box center [971, 90] width 24 height 24
click at [962, 82] on button "button" at bounding box center [972, 90] width 24 height 24
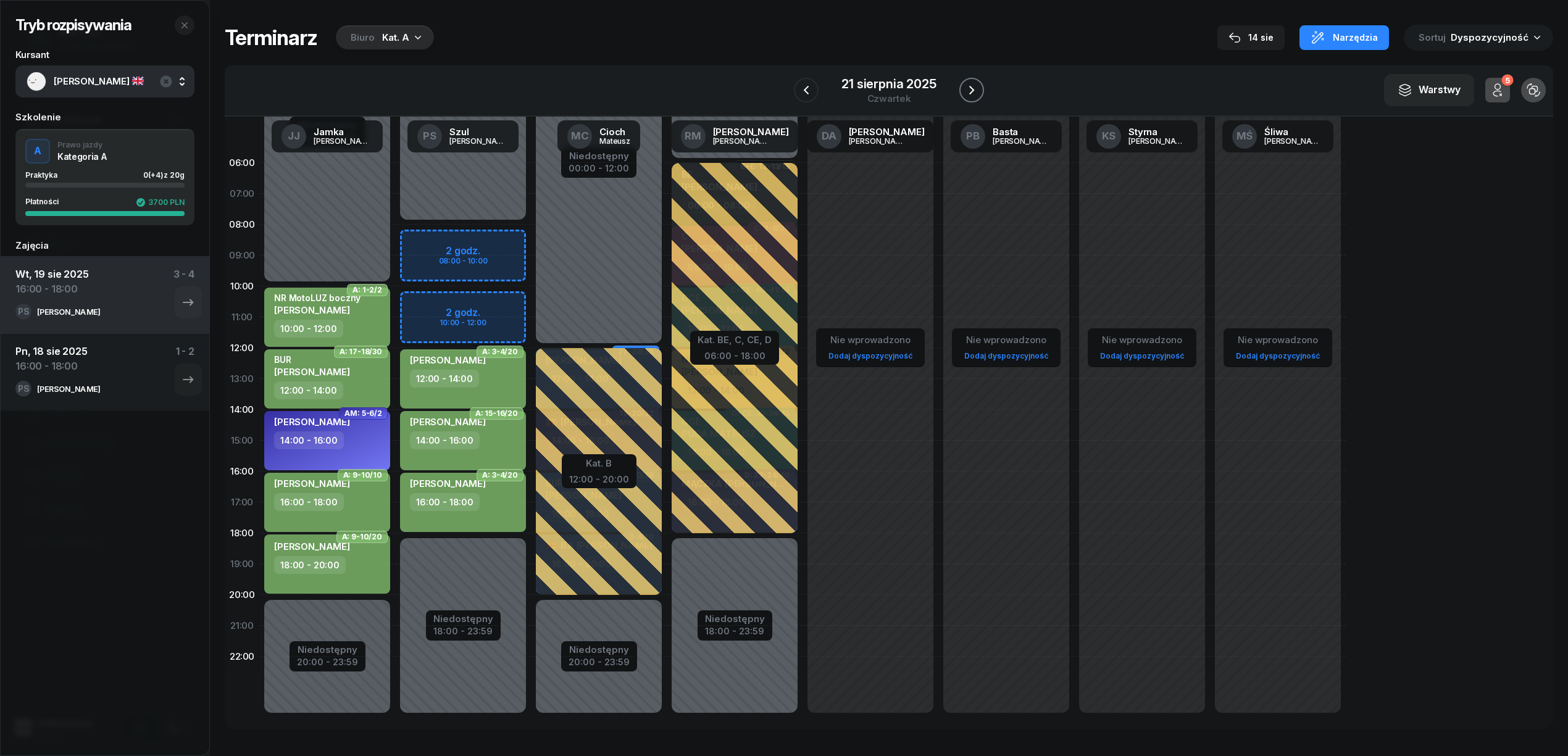
click at [962, 82] on button "button" at bounding box center [971, 90] width 24 height 24
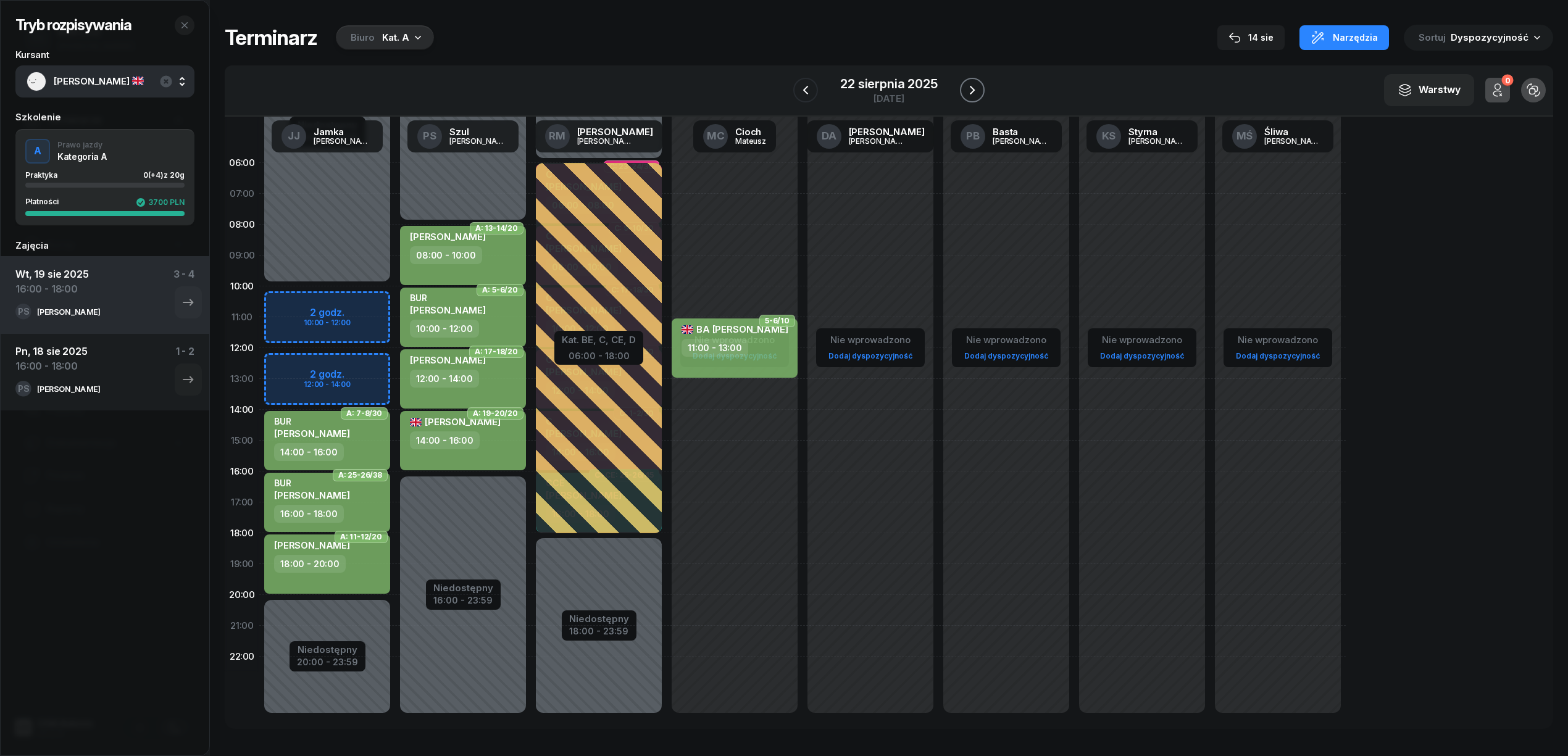
click at [962, 82] on button "button" at bounding box center [972, 90] width 24 height 24
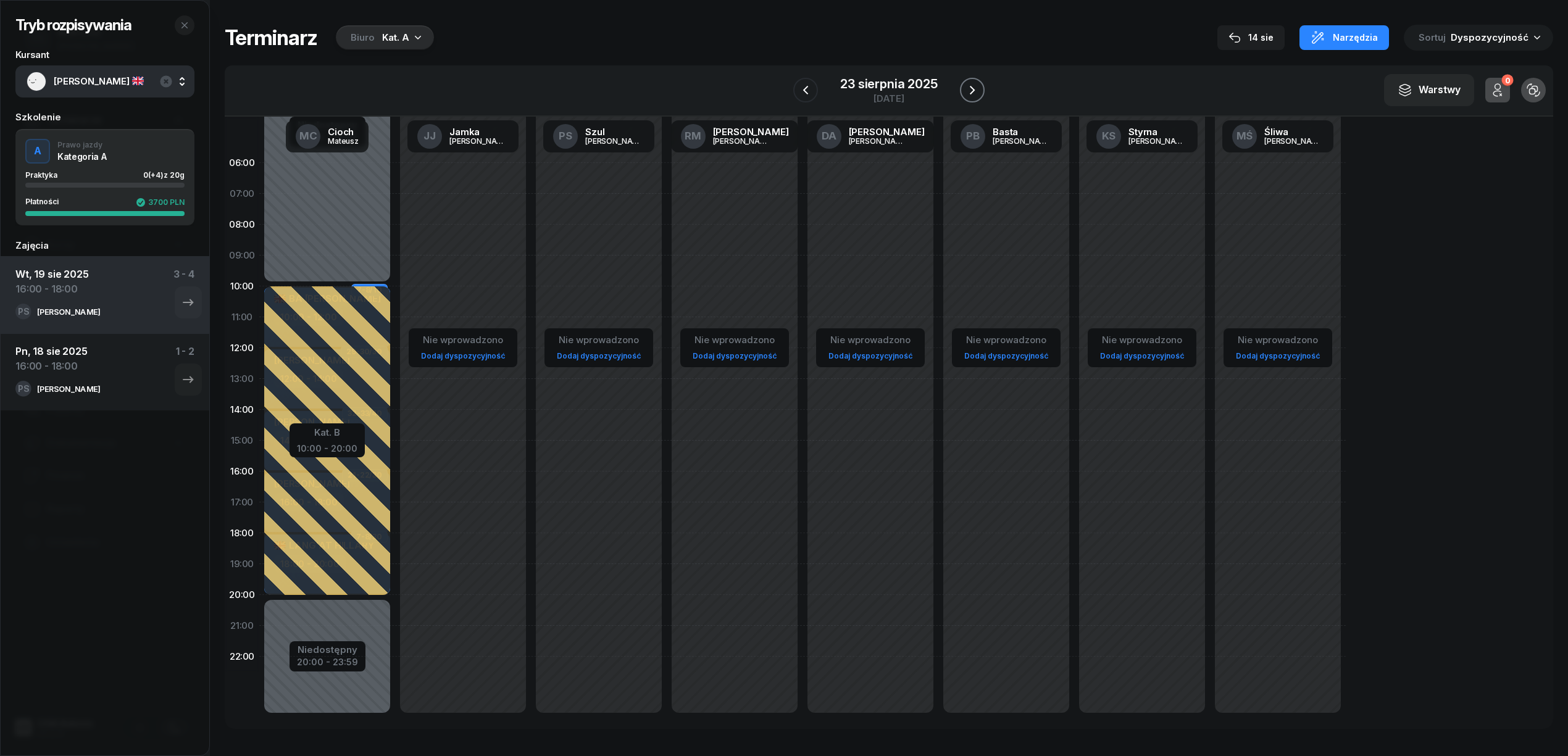
click at [962, 82] on button "button" at bounding box center [972, 90] width 24 height 24
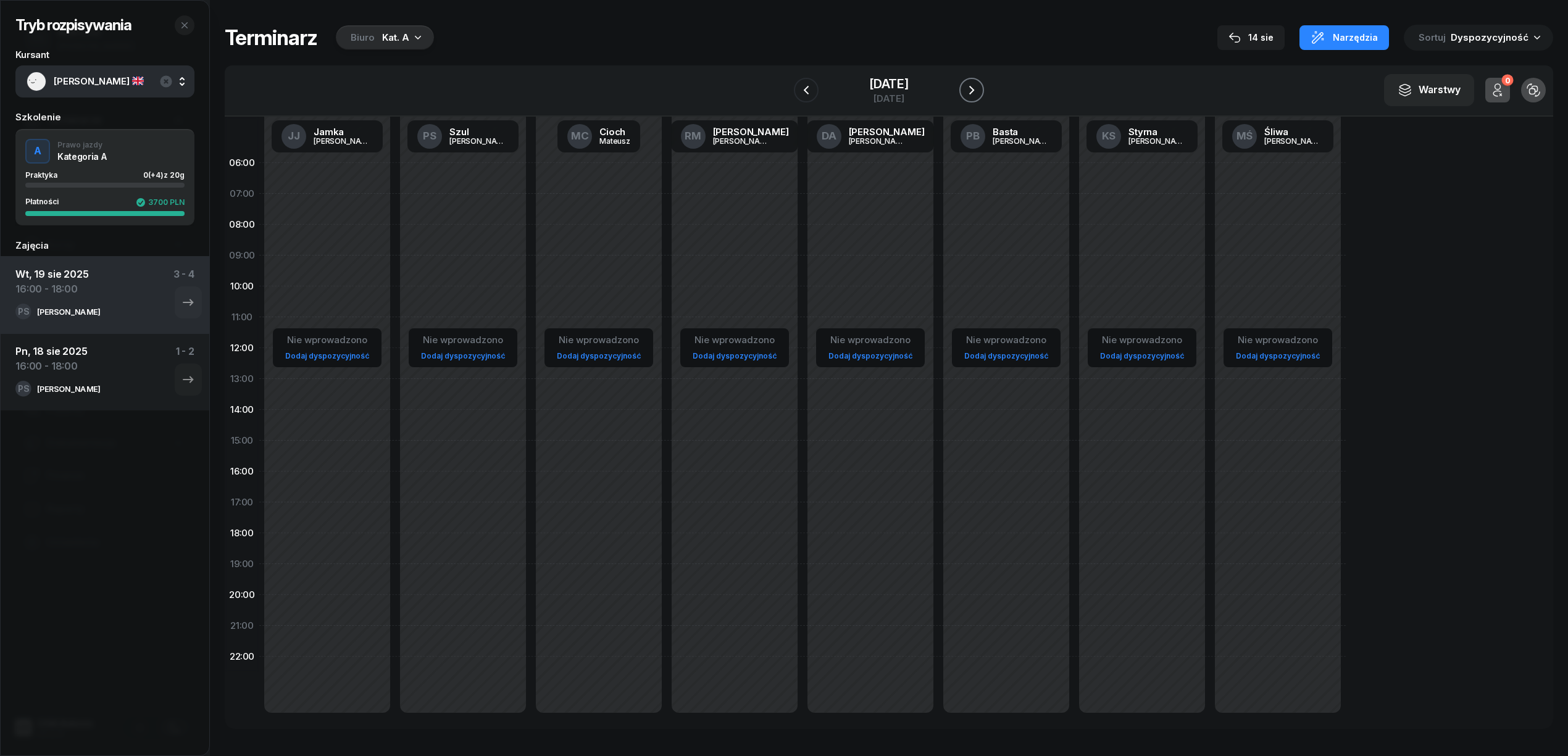
click at [962, 82] on button "button" at bounding box center [971, 90] width 24 height 24
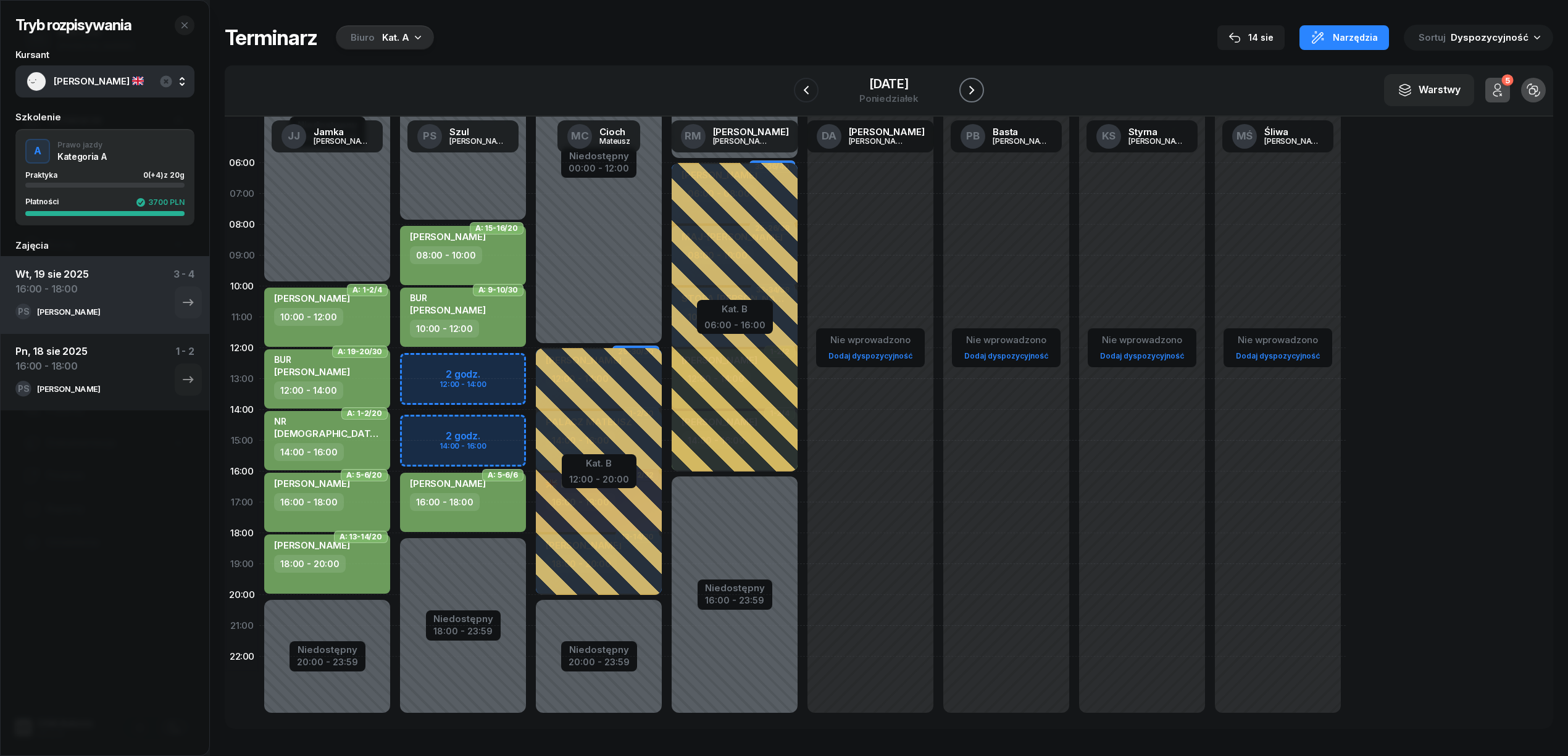
click at [962, 82] on button "button" at bounding box center [971, 90] width 24 height 24
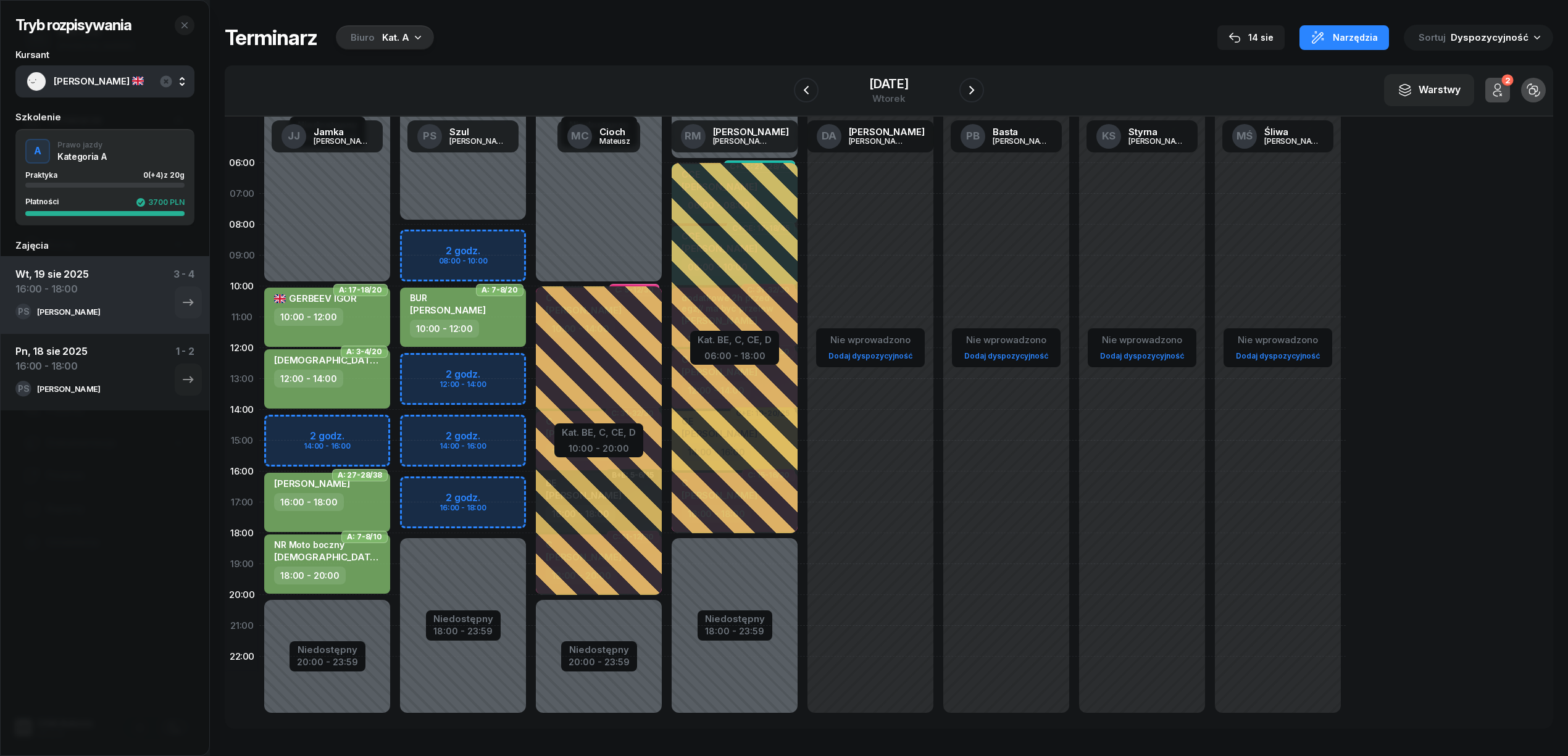
click at [531, 487] on div "Niedostępny 00:00 - 08:00 Niedostępny 18:00 - 23:59 2 godz. 08:00 - 10:00 2 god…" at bounding box center [599, 440] width 136 height 587
select select "16"
select select "18"
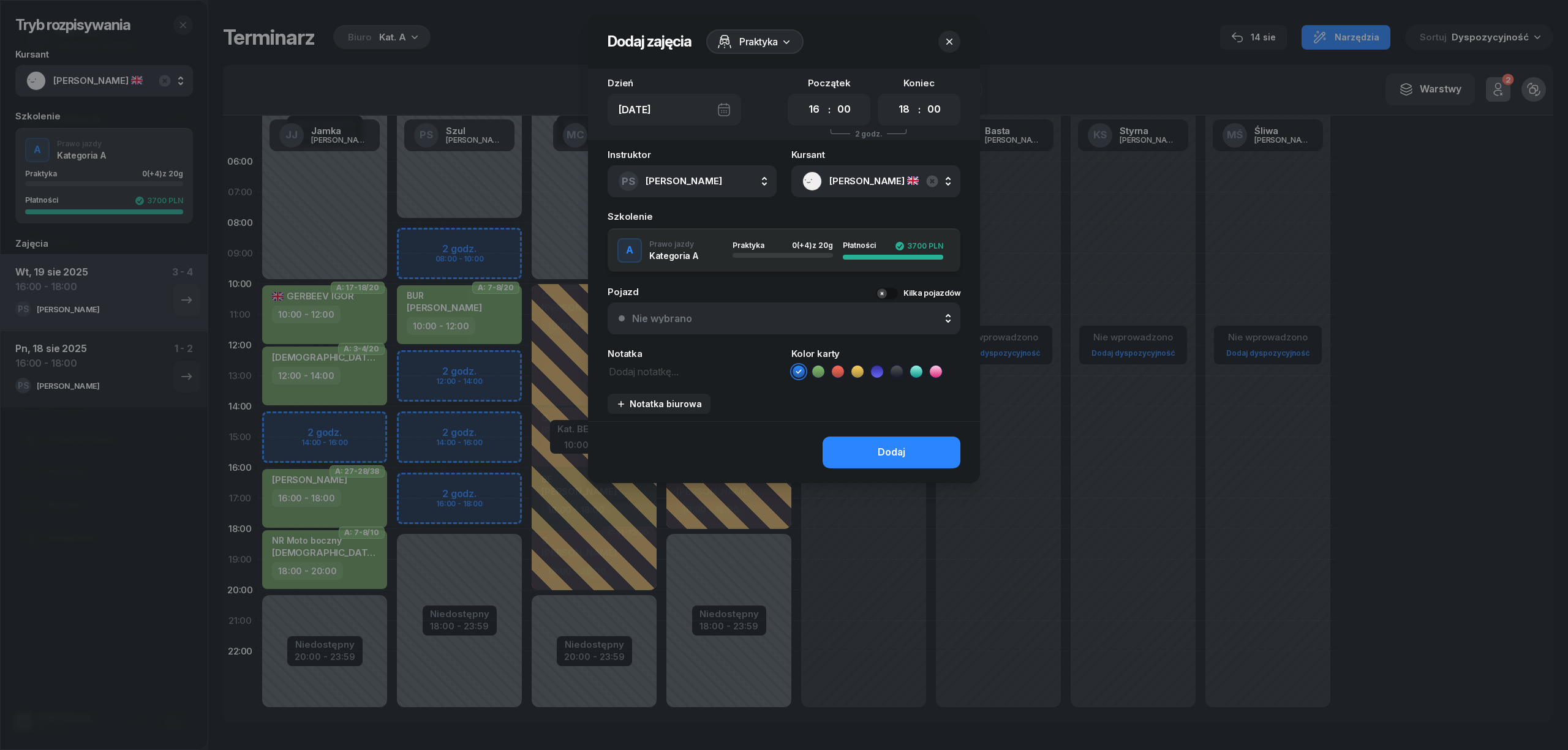
click at [819, 368] on icon at bounding box center [818, 371] width 12 height 12
click at [843, 437] on button "Dodaj" at bounding box center [891, 452] width 138 height 32
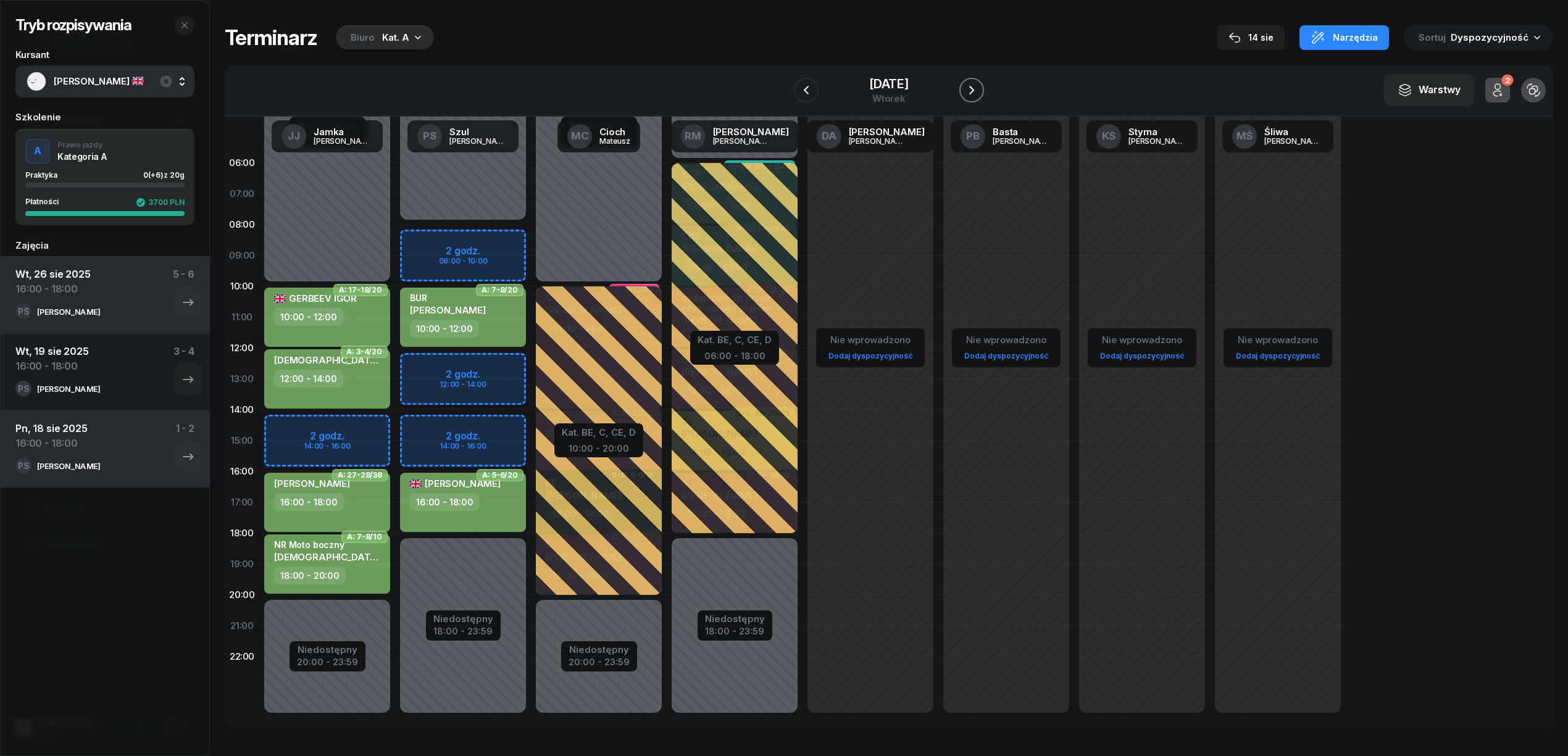
click at [964, 92] on icon "button" at bounding box center [972, 90] width 15 height 15
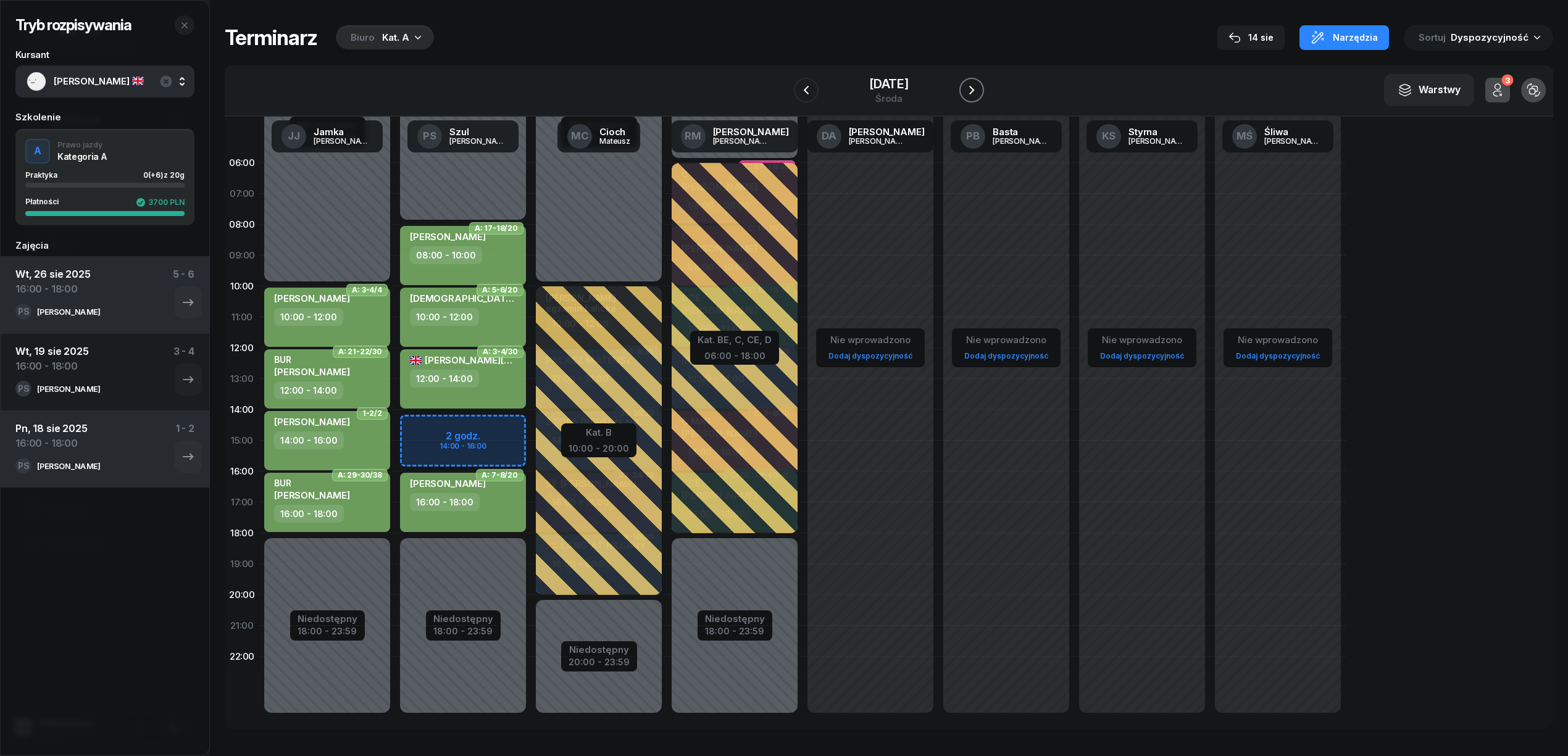
click at [964, 92] on icon "button" at bounding box center [972, 90] width 15 height 15
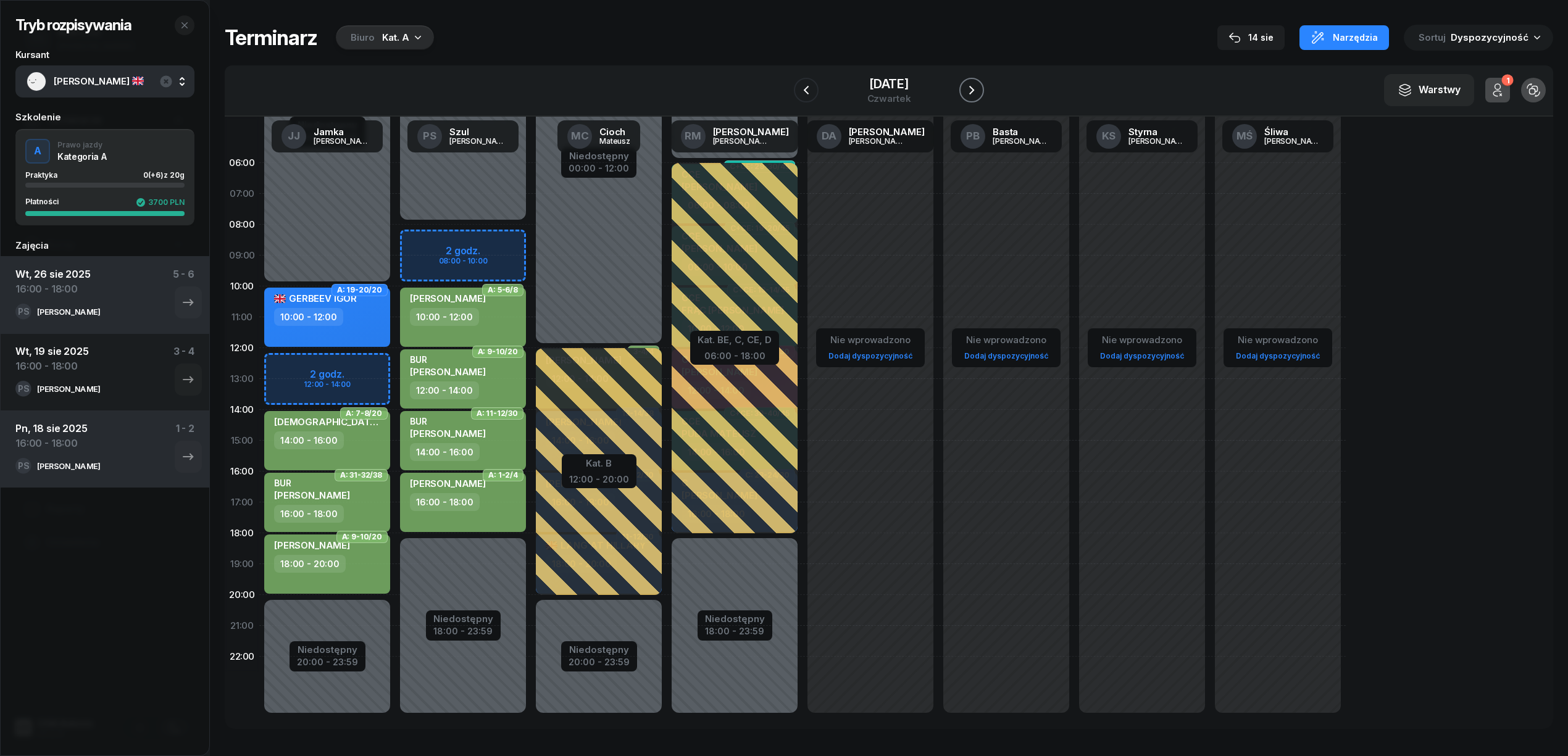
click at [964, 92] on icon "button" at bounding box center [972, 90] width 15 height 15
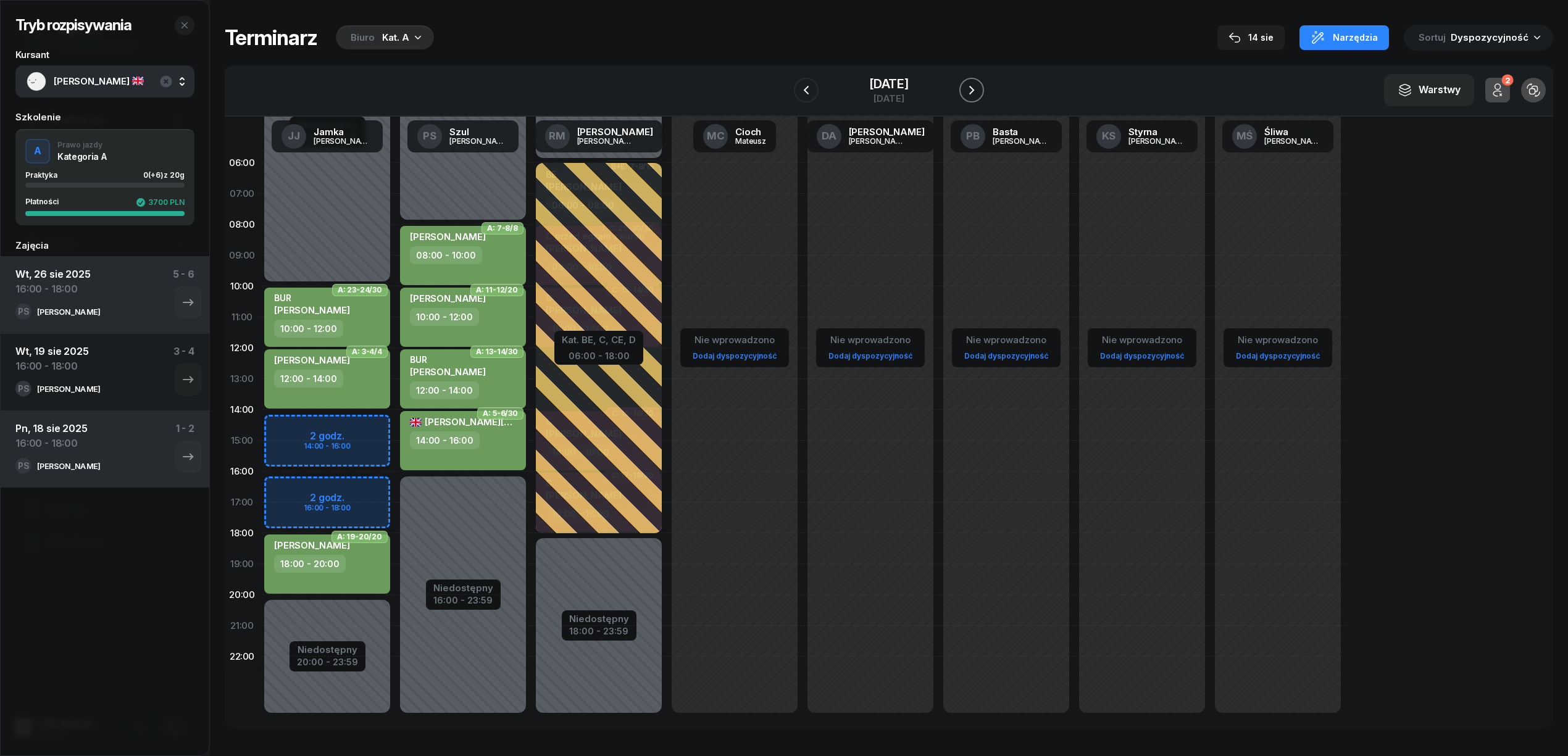
click at [964, 92] on icon "button" at bounding box center [972, 90] width 15 height 15
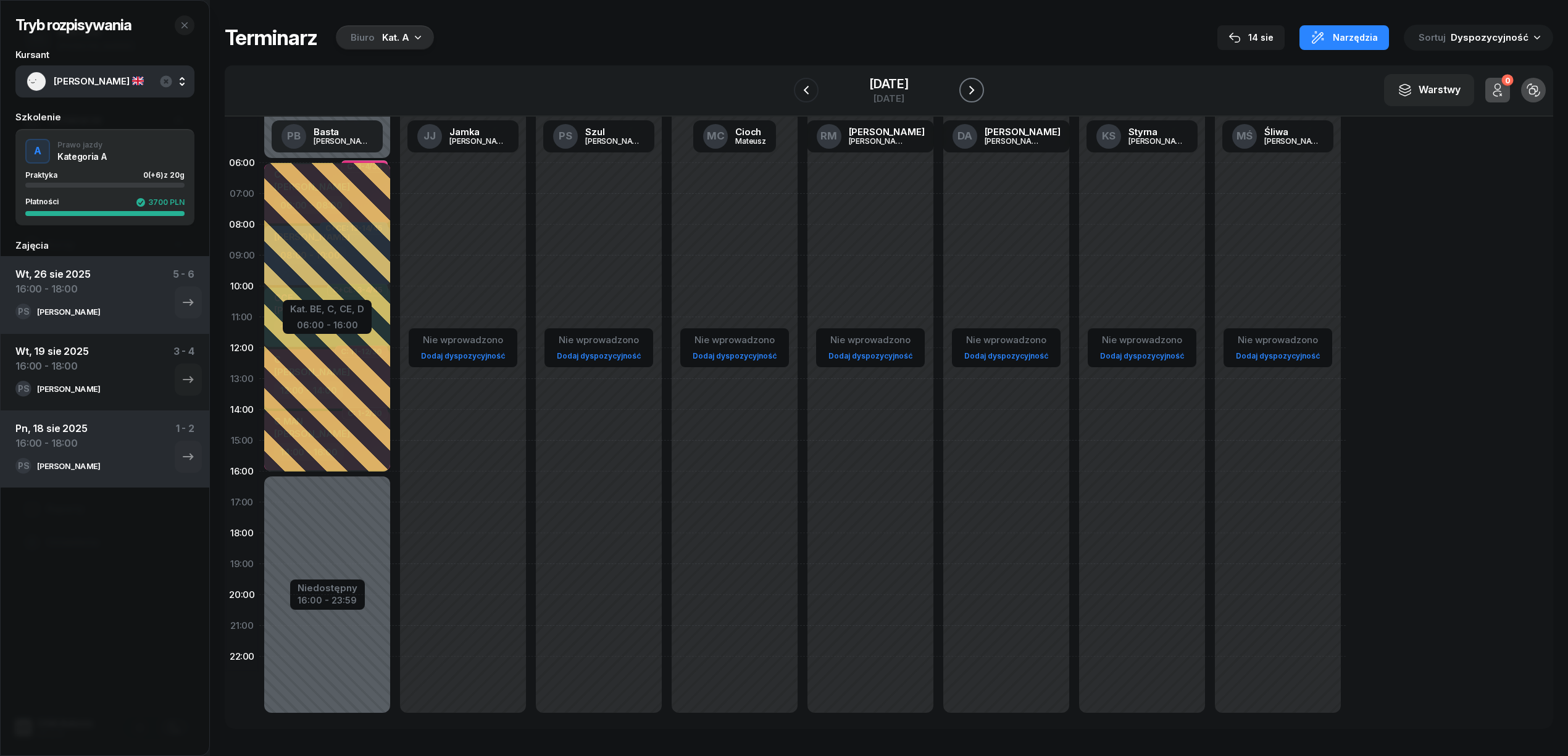
click at [964, 92] on button "button" at bounding box center [971, 90] width 24 height 24
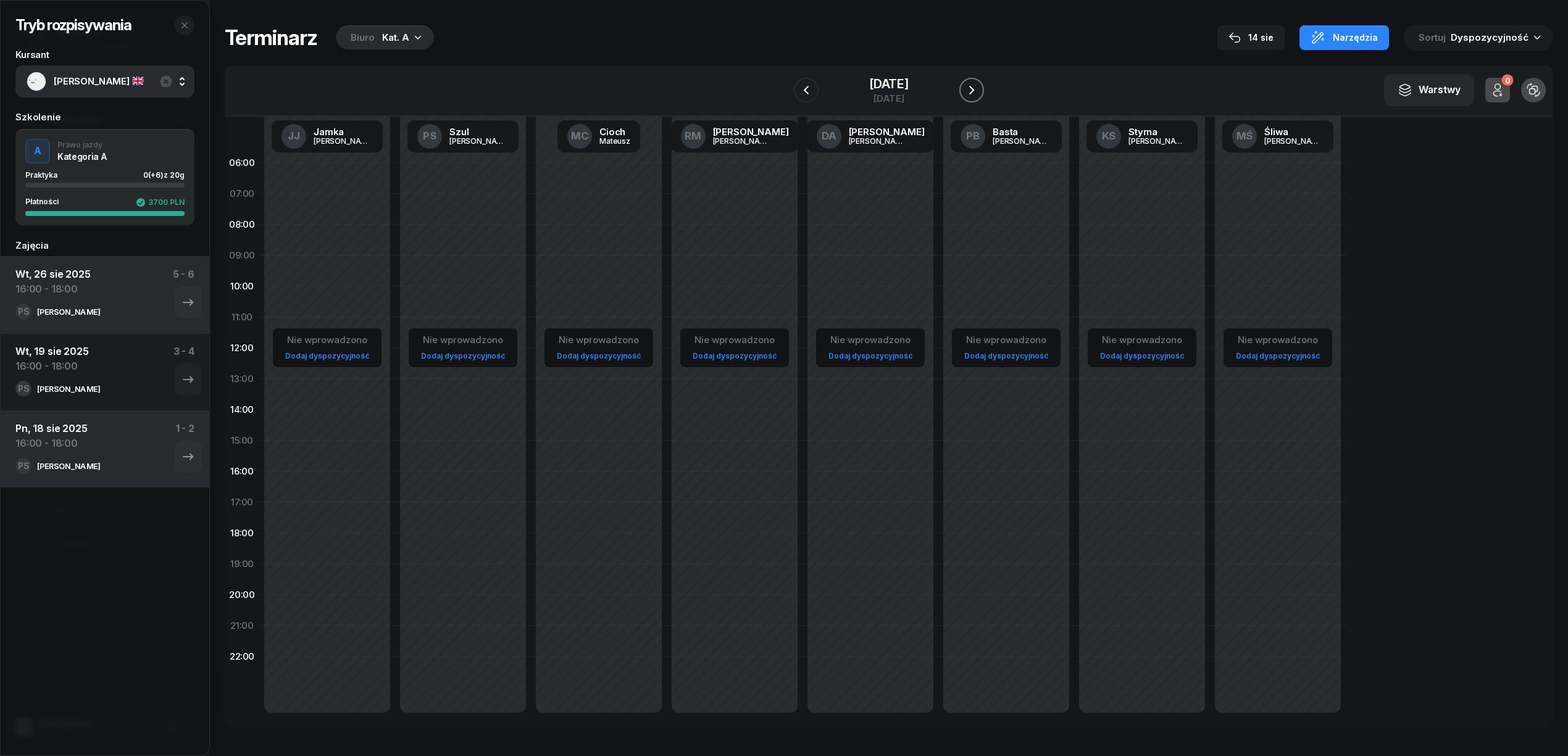
click at [964, 92] on icon "button" at bounding box center [972, 90] width 15 height 15
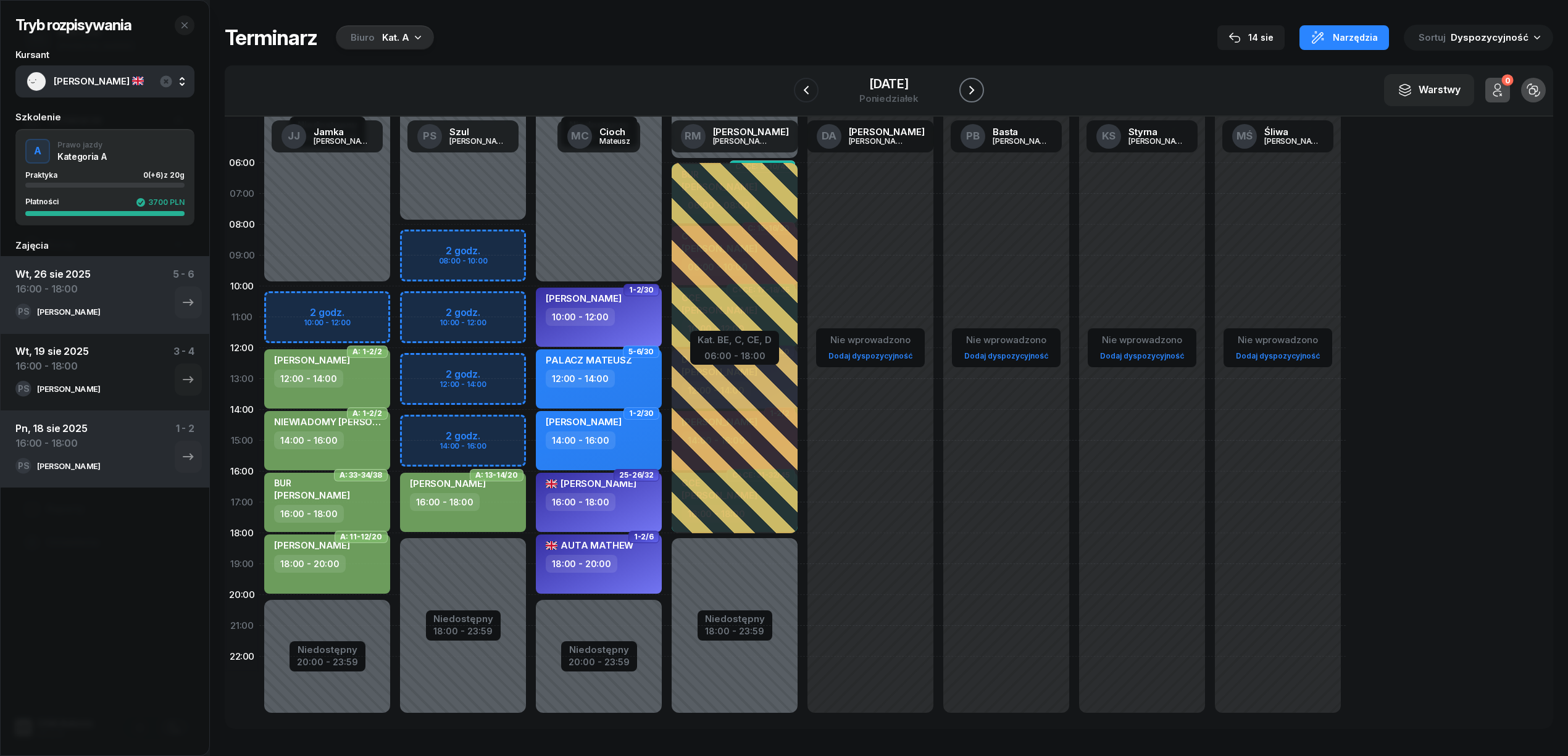
click at [964, 92] on icon "button" at bounding box center [972, 90] width 15 height 15
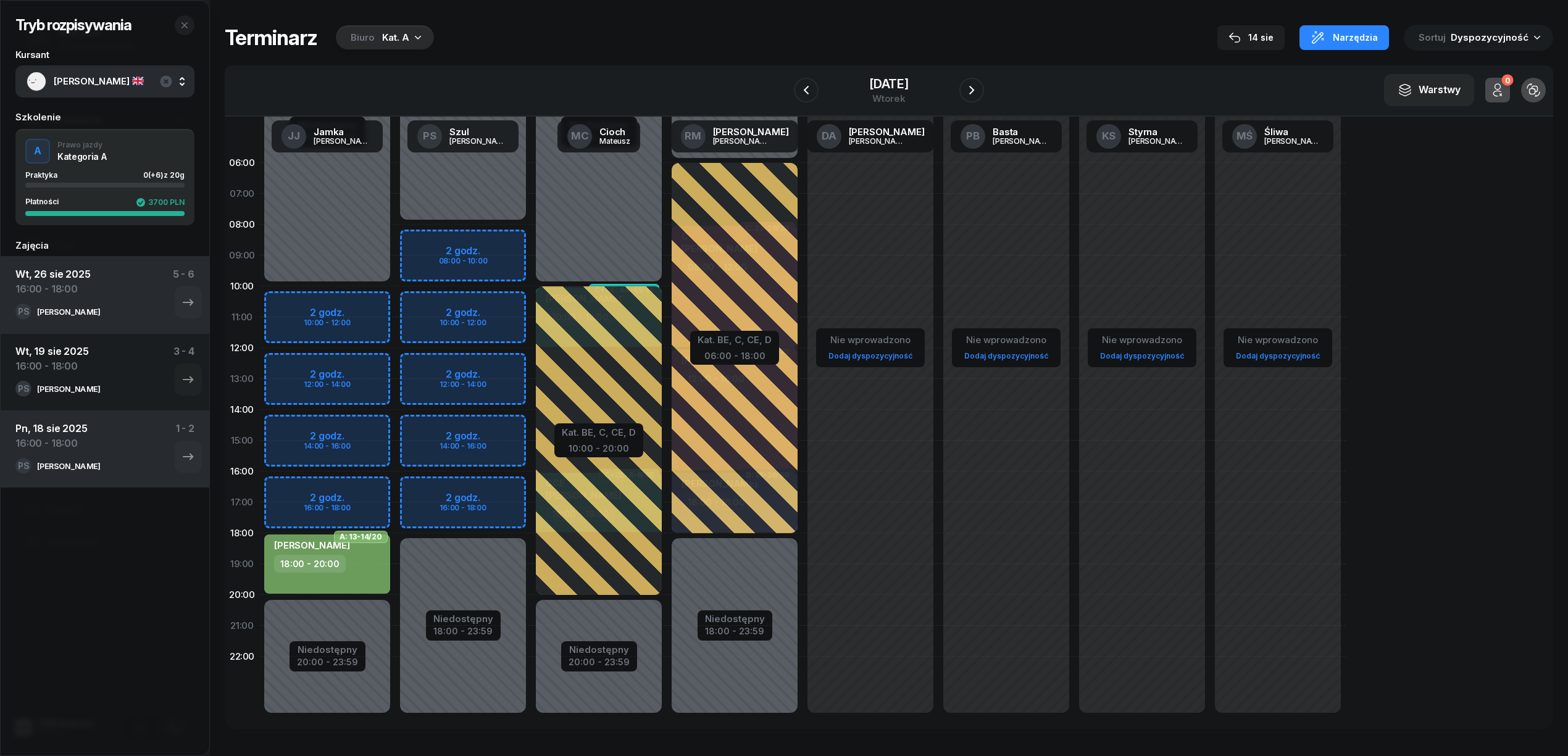
click at [531, 479] on div "Niedostępny 00:00 - 08:00 Niedostępny 18:00 - 23:59 2 godz. 08:00 - 10:00 2 god…" at bounding box center [599, 440] width 136 height 587
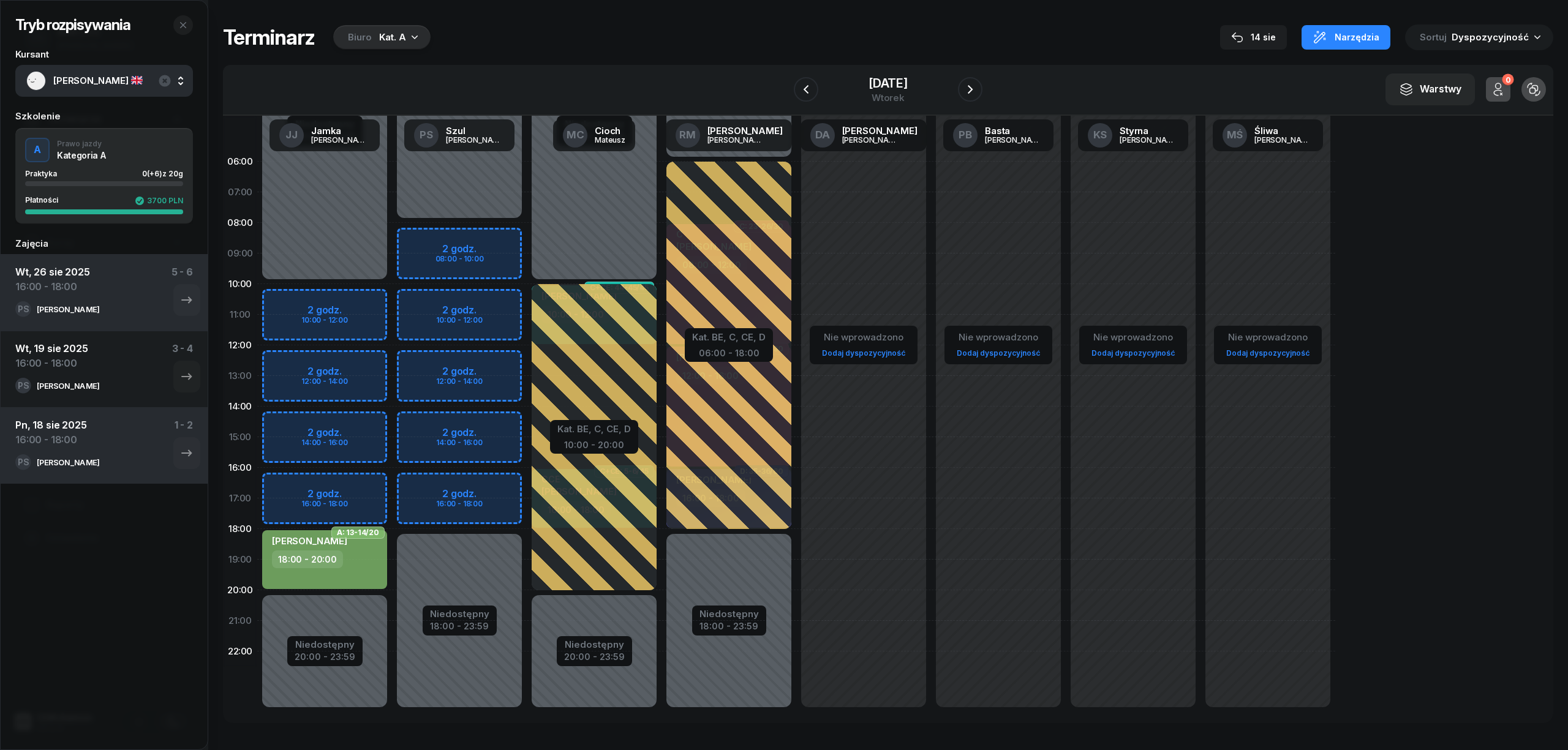
select select "16"
select select "18"
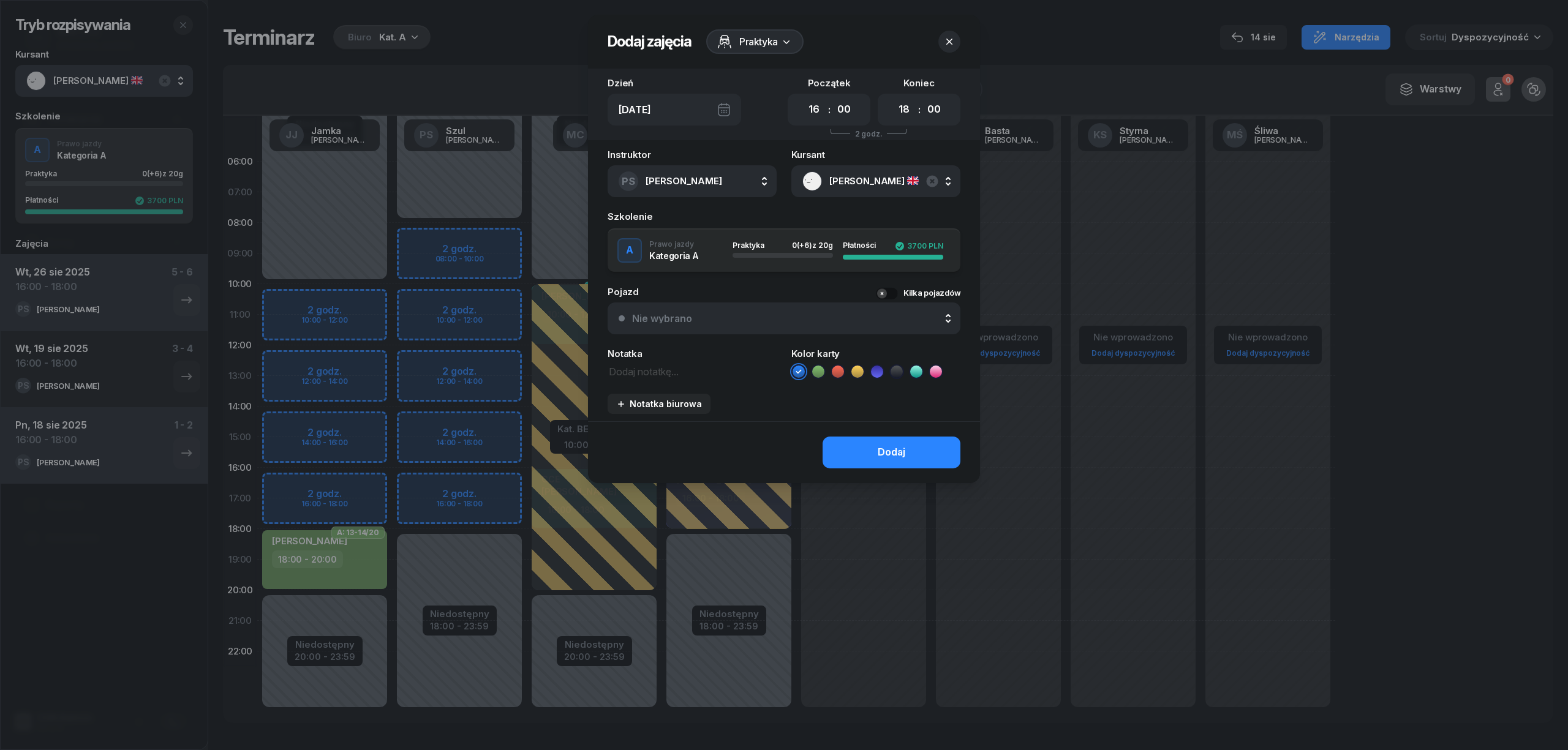
click at [812, 370] on icon at bounding box center [818, 371] width 12 height 12
click at [850, 446] on button "Dodaj" at bounding box center [891, 452] width 138 height 32
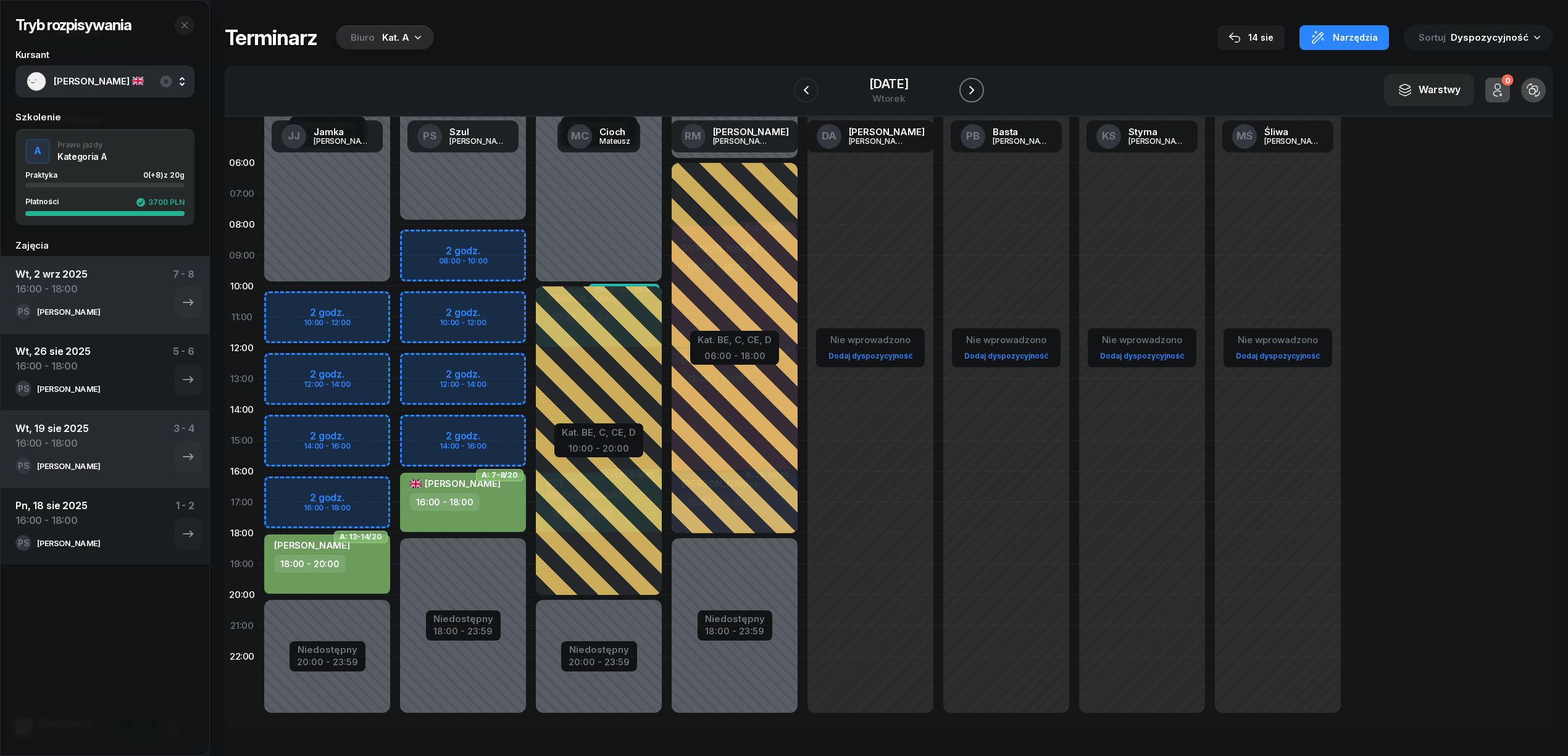
click at [974, 87] on icon "button" at bounding box center [972, 90] width 15 height 15
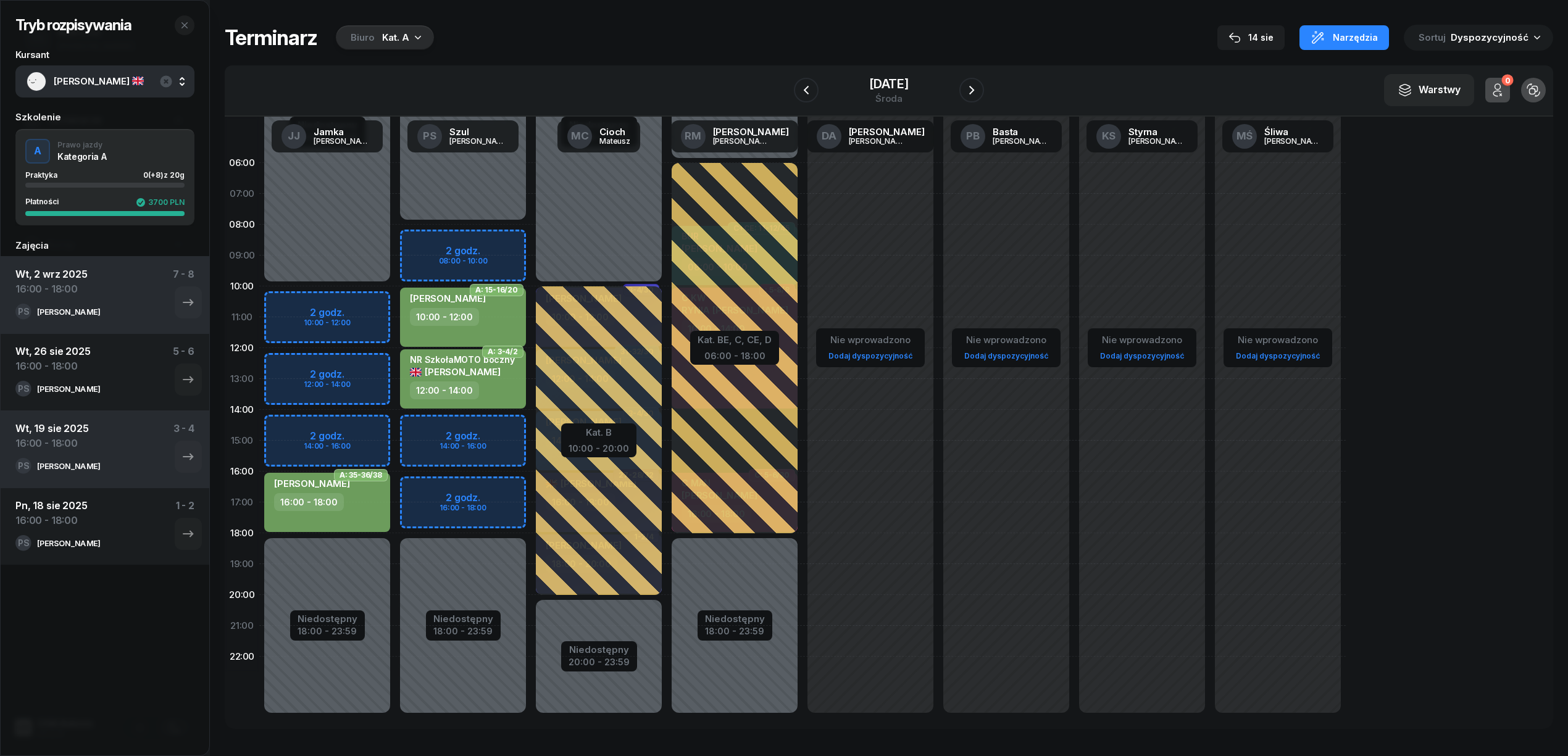
click at [531, 496] on div "Niedostępny 00:00 - 08:00 Niedostępny 18:00 - 23:59 2 godz. 08:00 - 10:00 2 god…" at bounding box center [599, 440] width 136 height 587
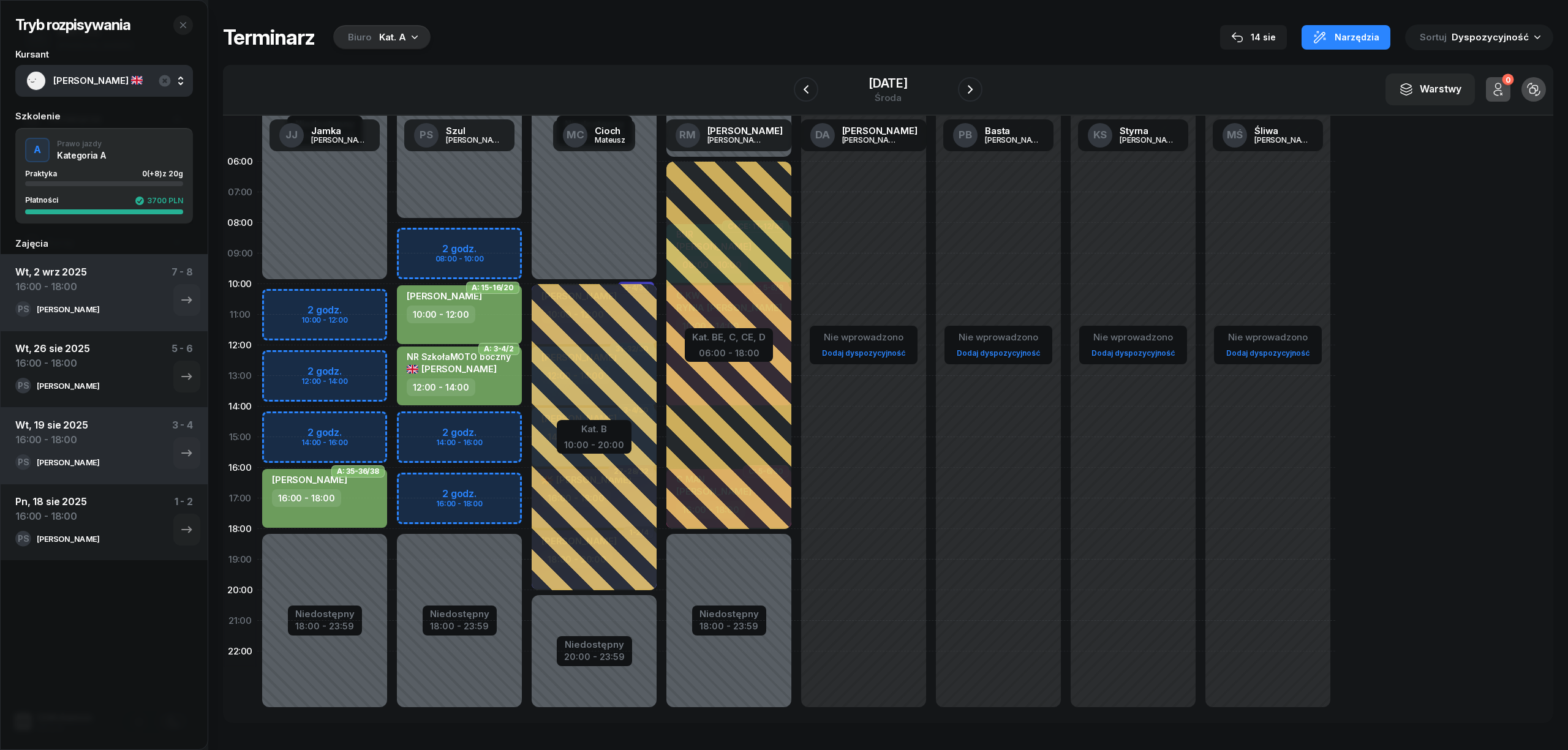
select select "16"
select select "18"
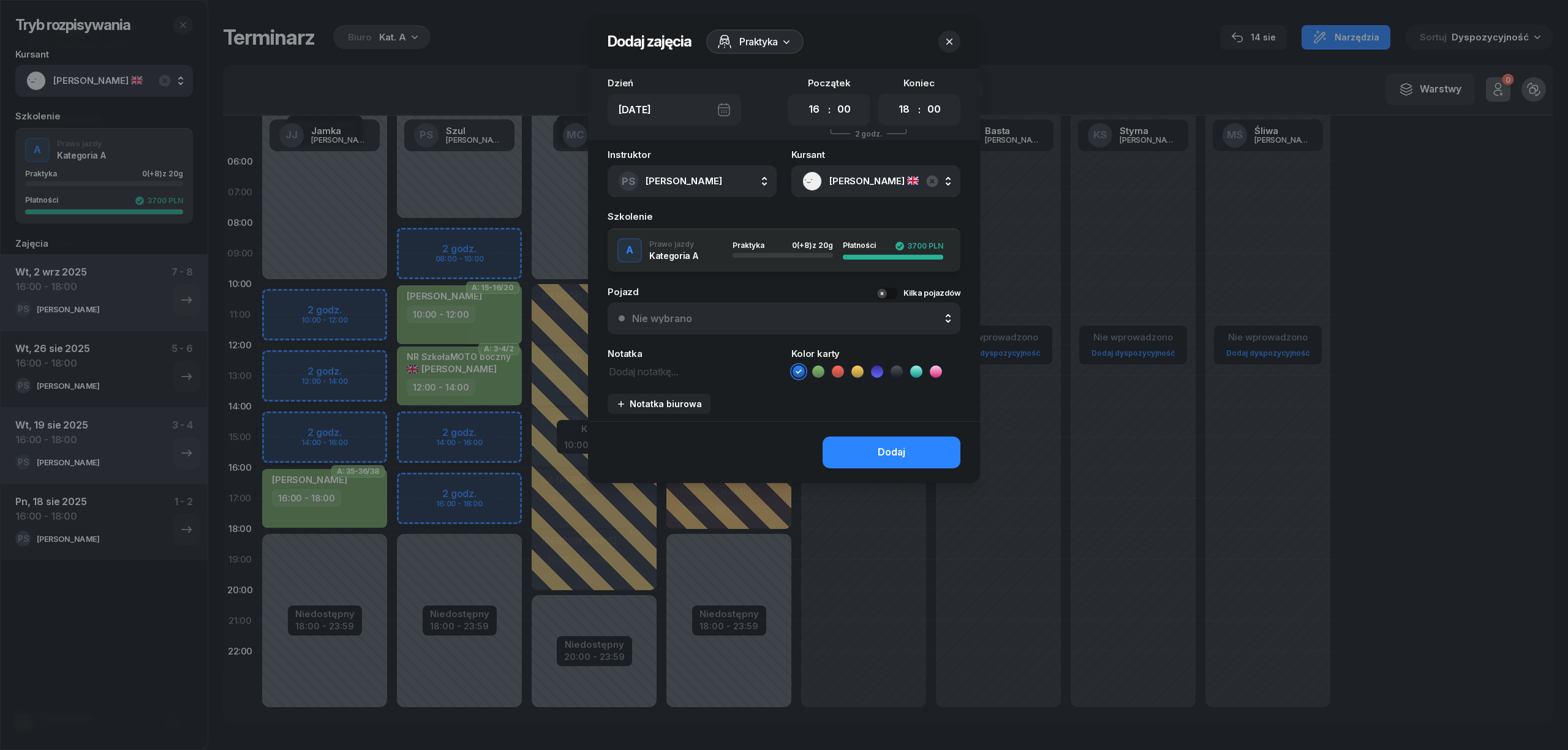
click at [818, 368] on icon at bounding box center [818, 371] width 12 height 12
click at [858, 446] on button "Dodaj" at bounding box center [891, 452] width 138 height 32
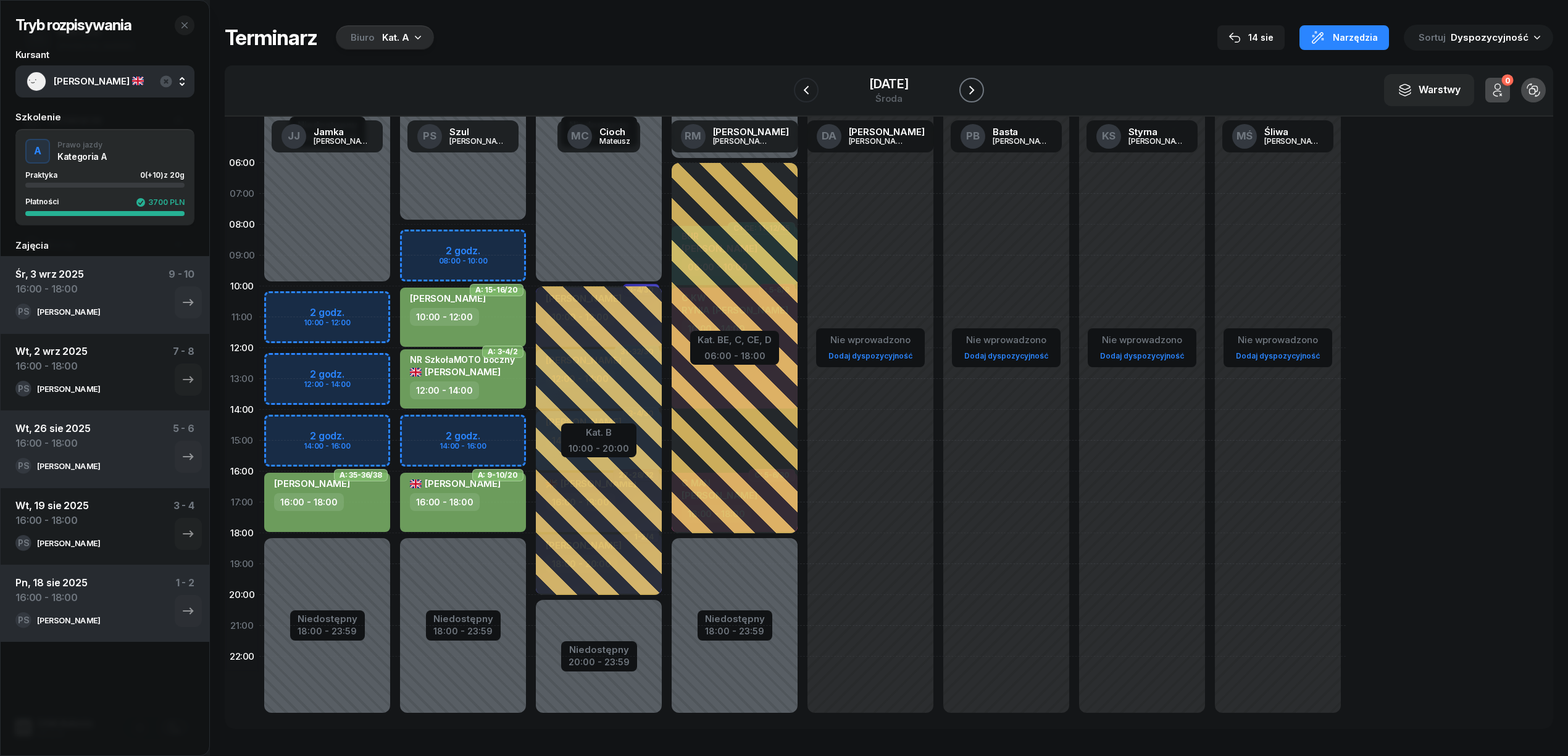
click at [978, 92] on icon "button" at bounding box center [972, 90] width 15 height 15
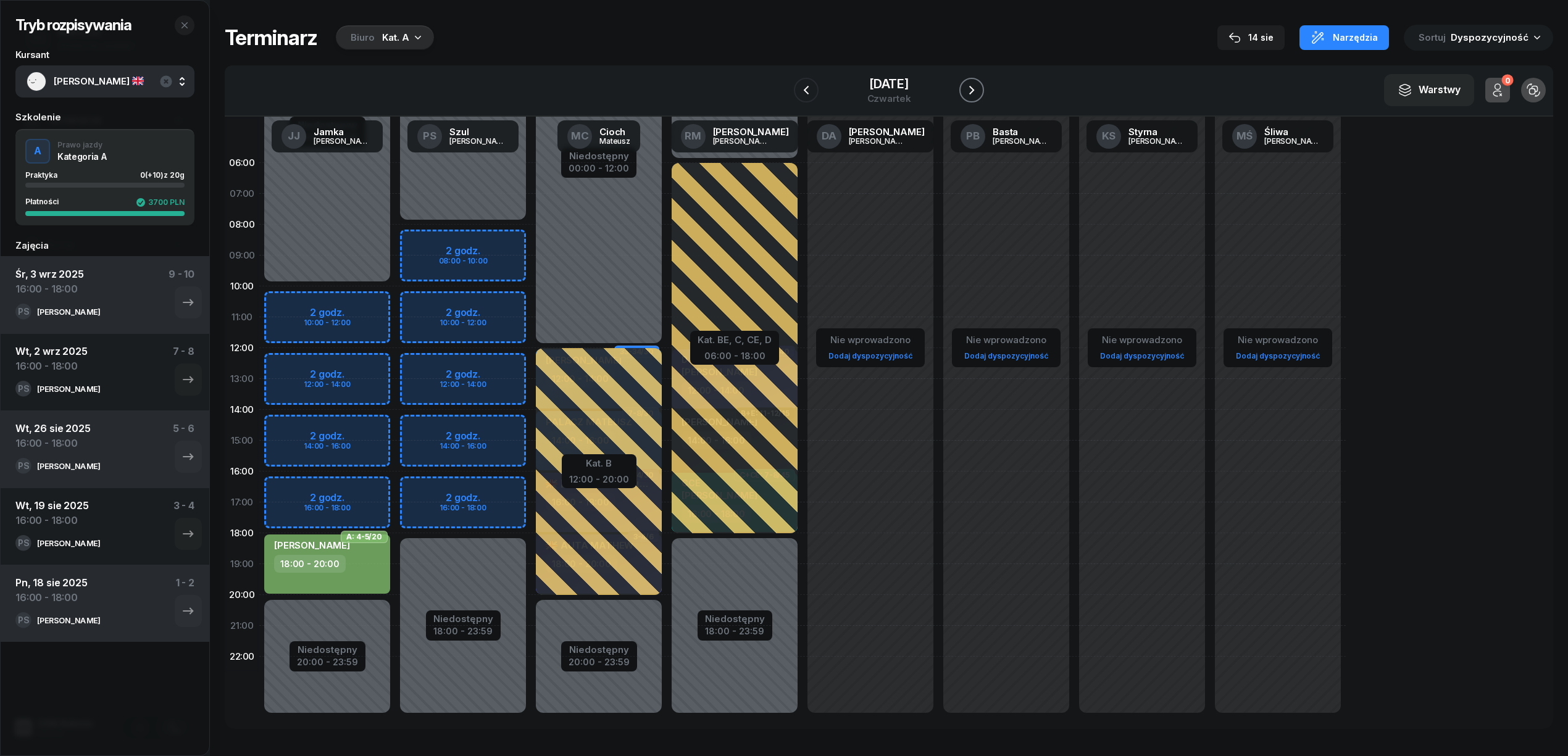
click at [969, 88] on icon "button" at bounding box center [972, 90] width 15 height 15
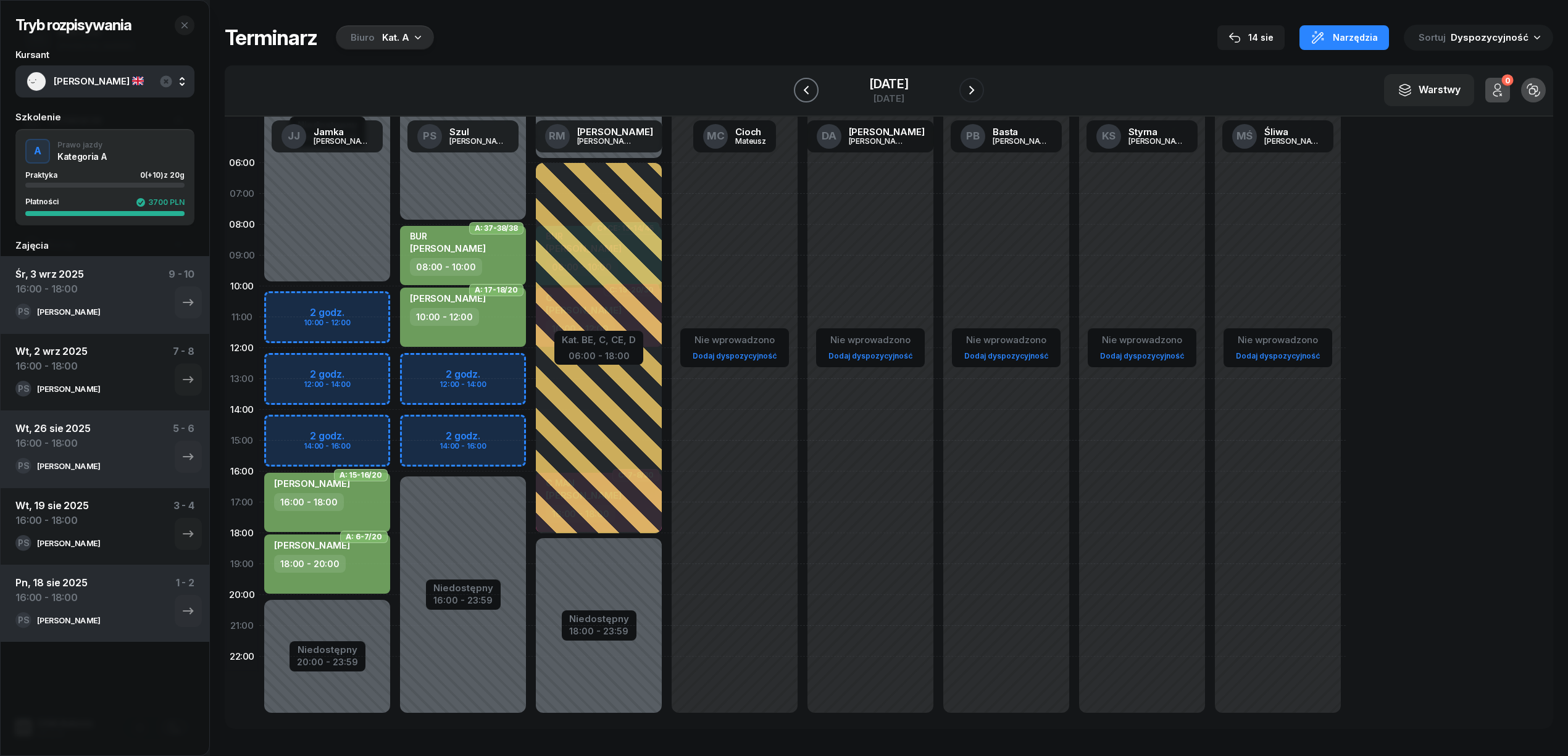
click at [811, 90] on icon "button" at bounding box center [806, 90] width 15 height 15
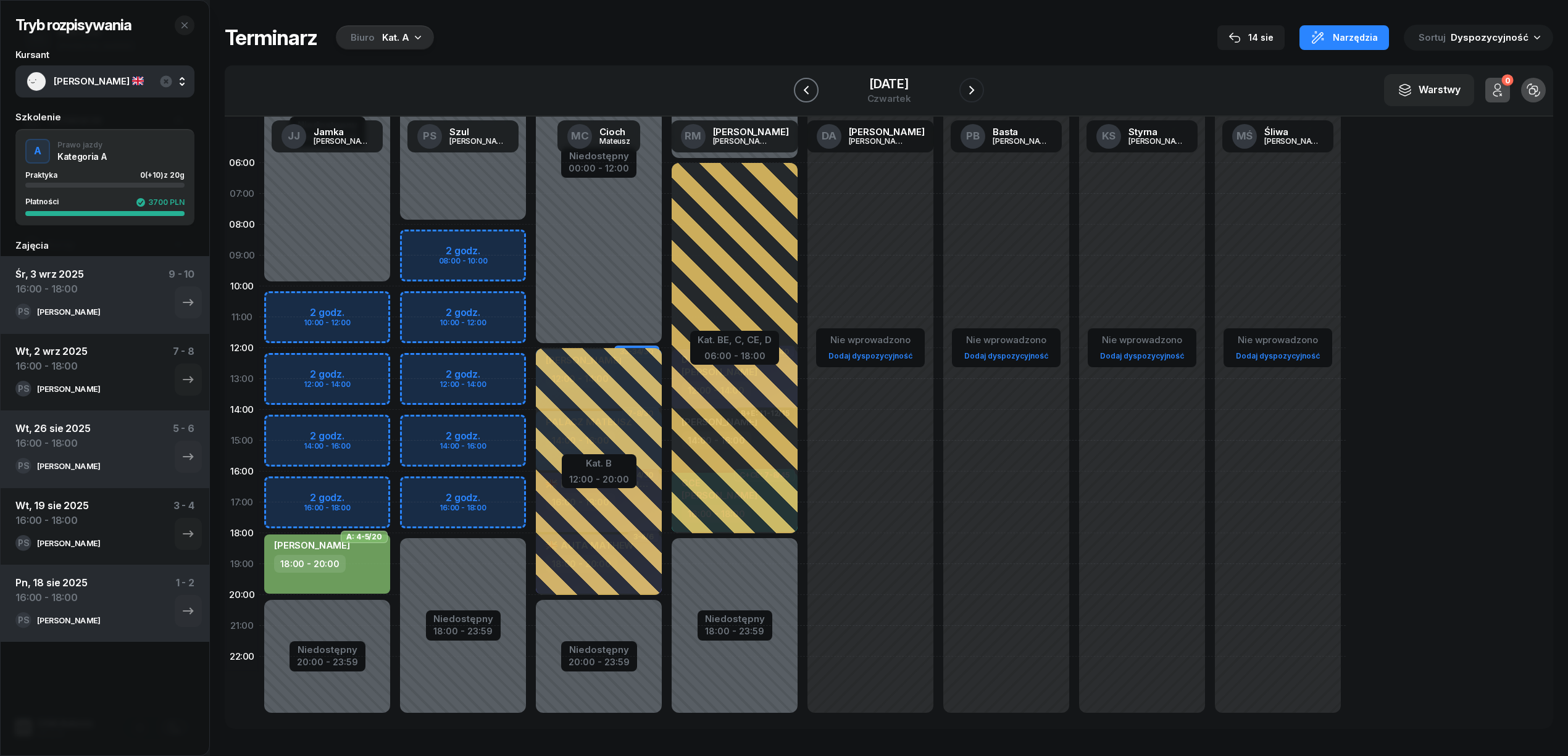
click at [801, 92] on icon "button" at bounding box center [806, 90] width 15 height 15
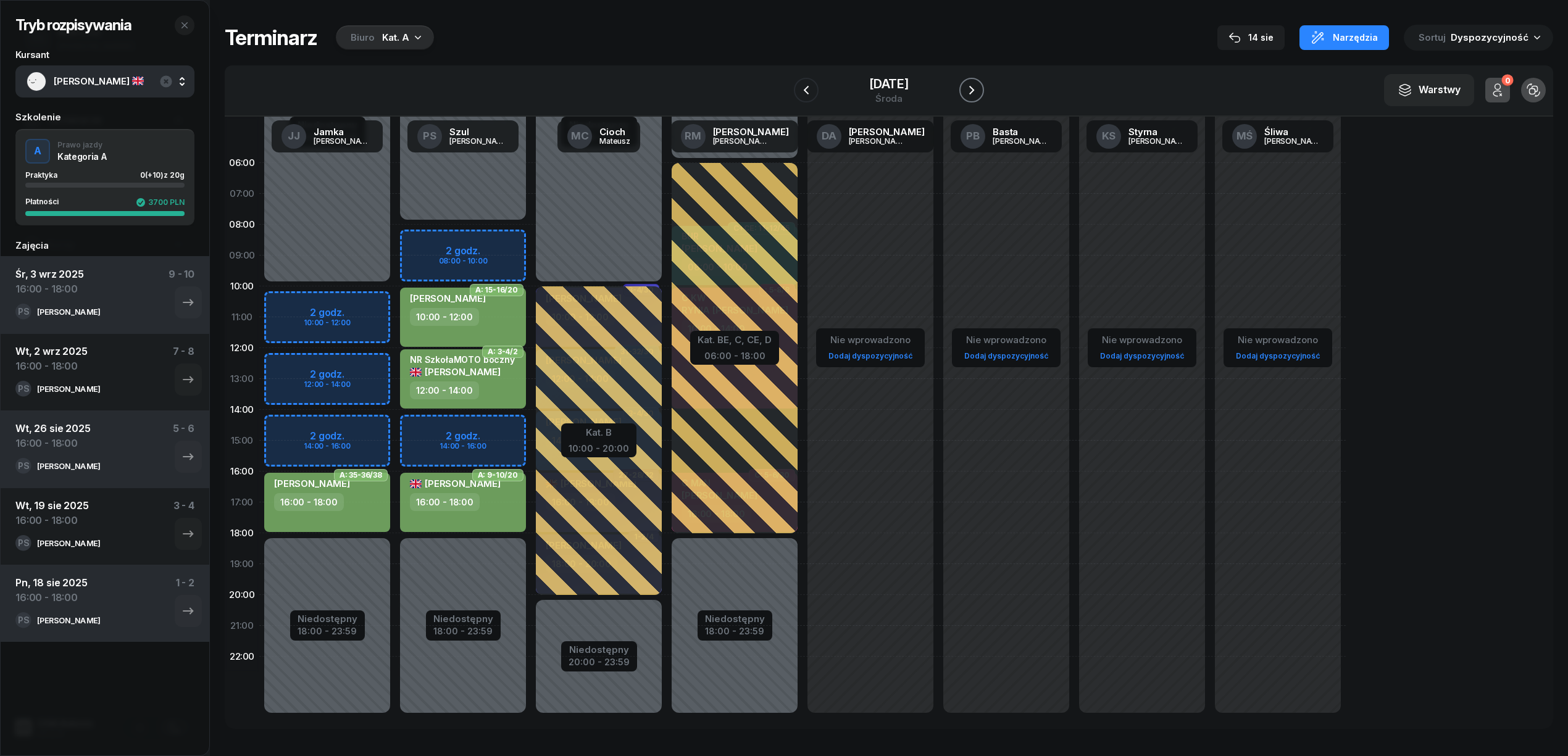
click at [962, 88] on button "button" at bounding box center [971, 90] width 24 height 24
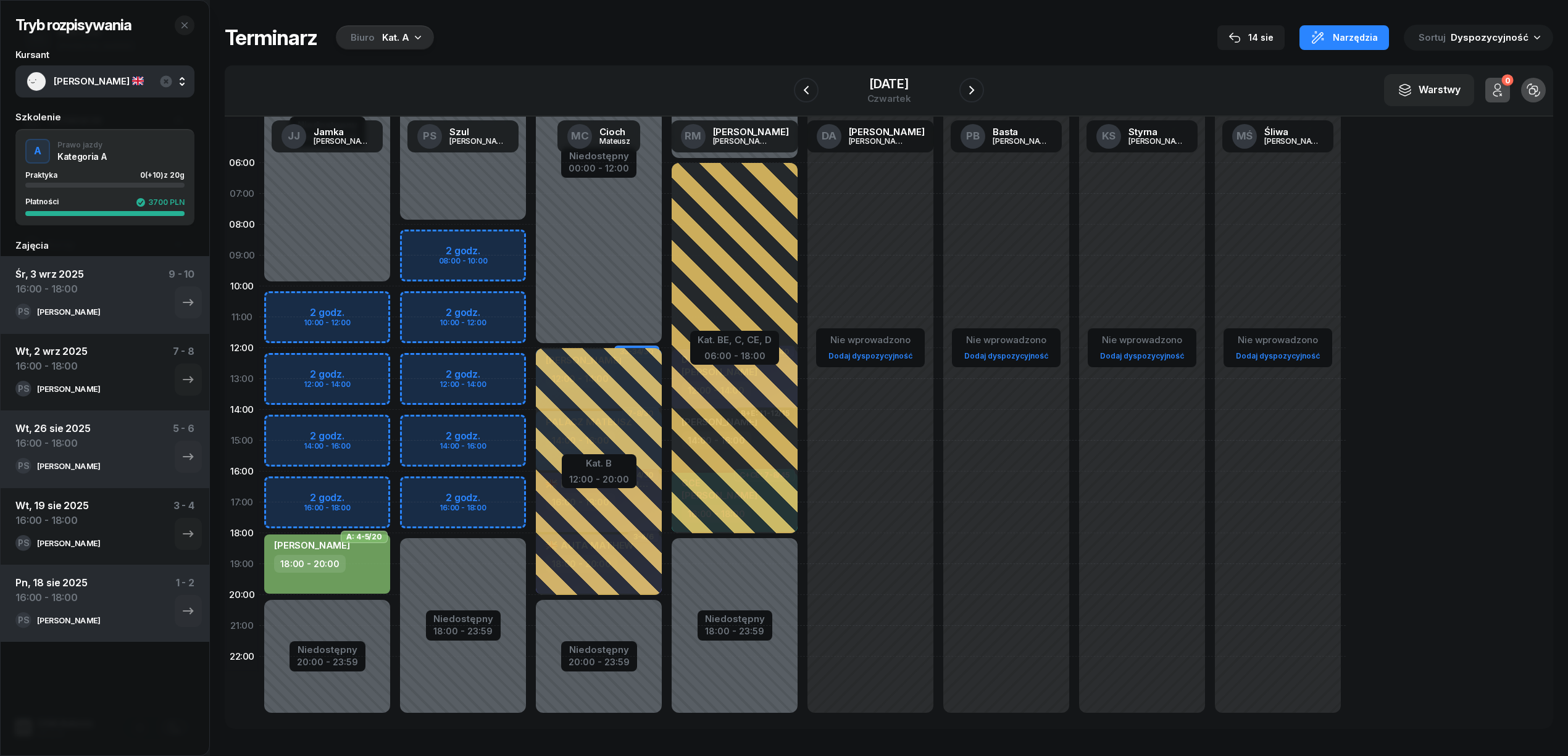
click at [531, 495] on div "Niedostępny 00:00 - 08:00 Niedostępny 18:00 - 23:59 2 godz. 08:00 - 10:00 2 god…" at bounding box center [599, 440] width 136 height 587
select select "16"
select select "18"
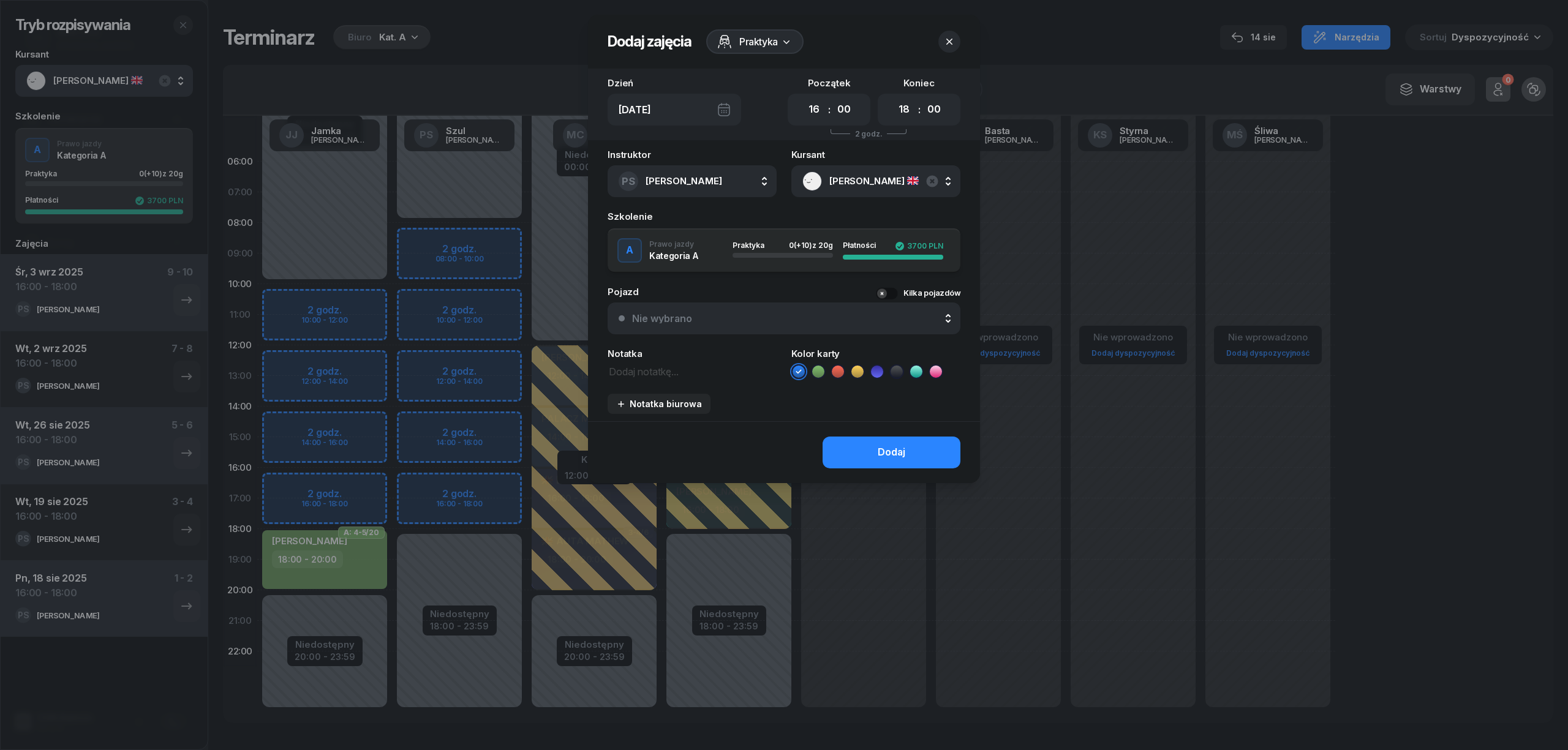
click at [820, 369] on icon at bounding box center [818, 371] width 6 height 4
click at [861, 456] on button "Dodaj" at bounding box center [891, 452] width 138 height 32
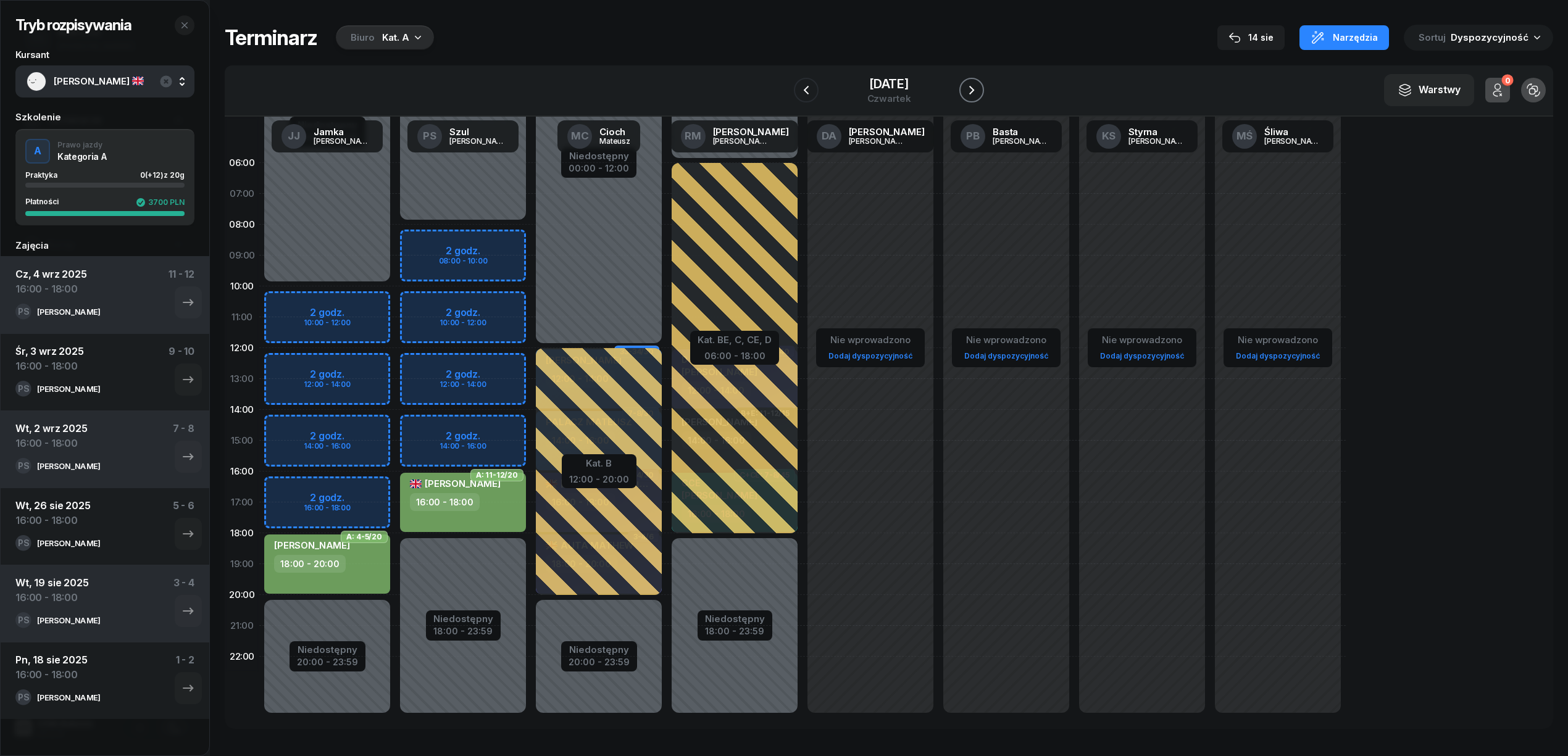
click at [970, 90] on icon "button" at bounding box center [972, 90] width 15 height 15
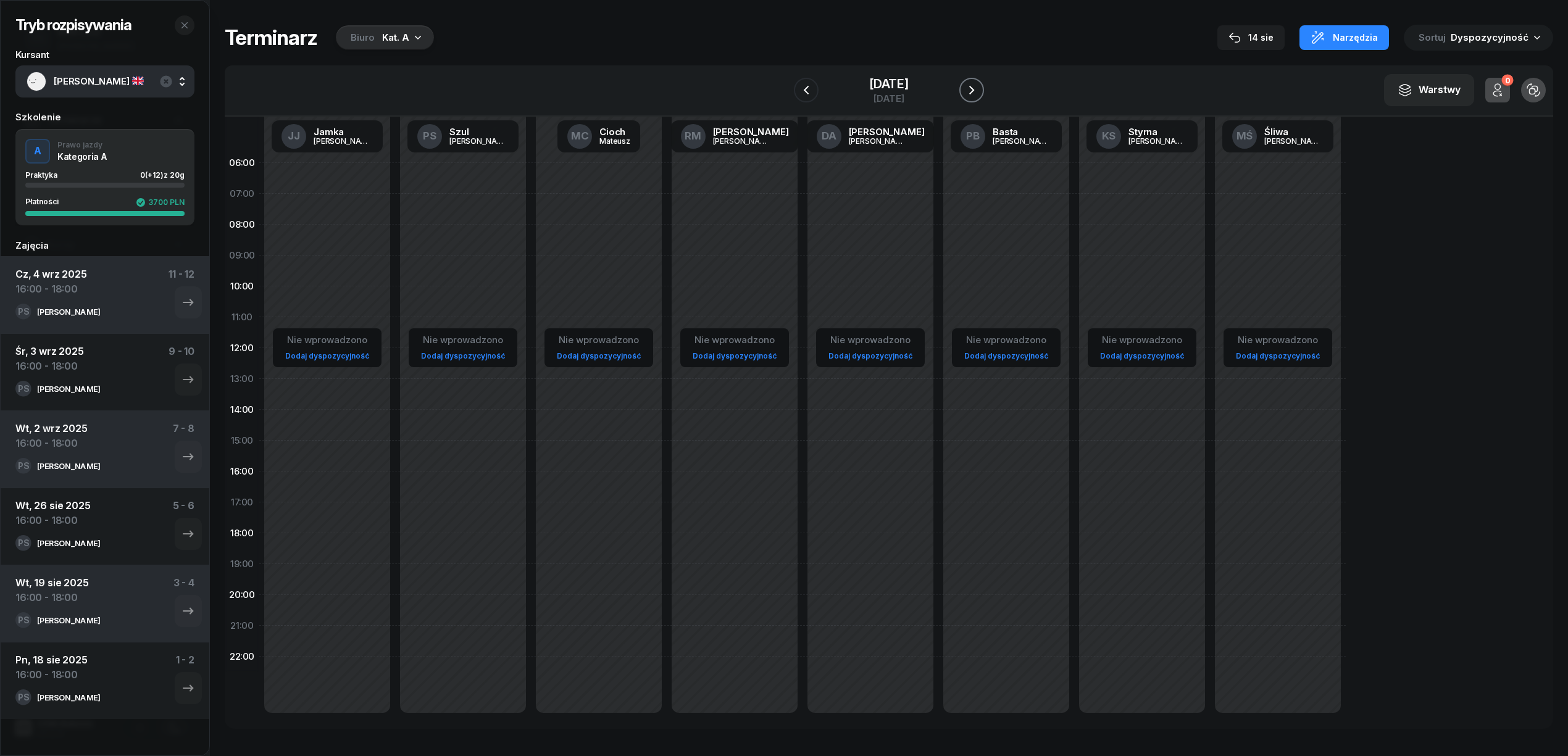
click at [970, 90] on icon "button" at bounding box center [972, 90] width 15 height 15
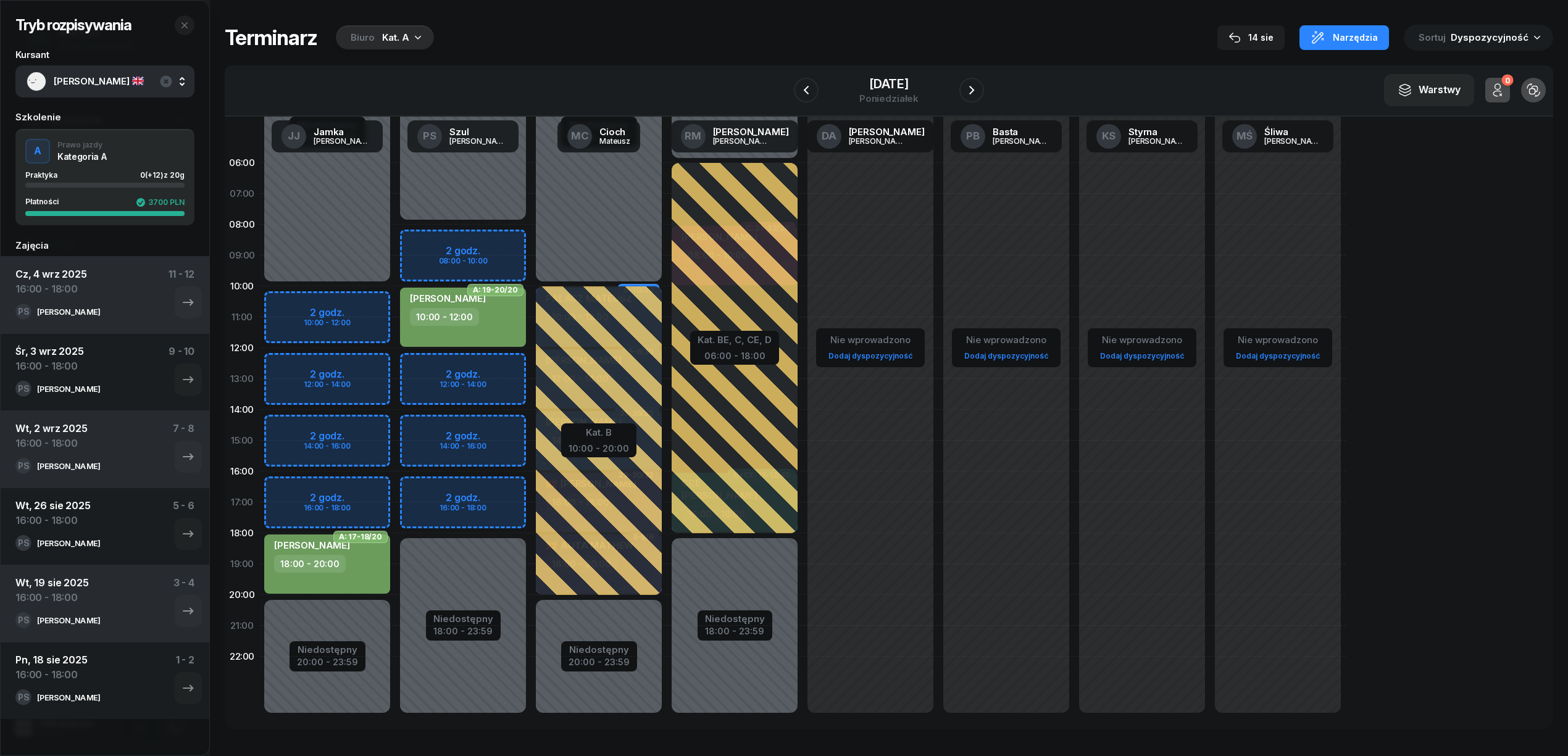
click at [531, 491] on div "Niedostępny 00:00 - 08:00 Niedostępny 18:00 - 23:59 2 godz. 08:00 - 10:00 2 god…" at bounding box center [599, 440] width 136 height 587
select select "16"
select select "18"
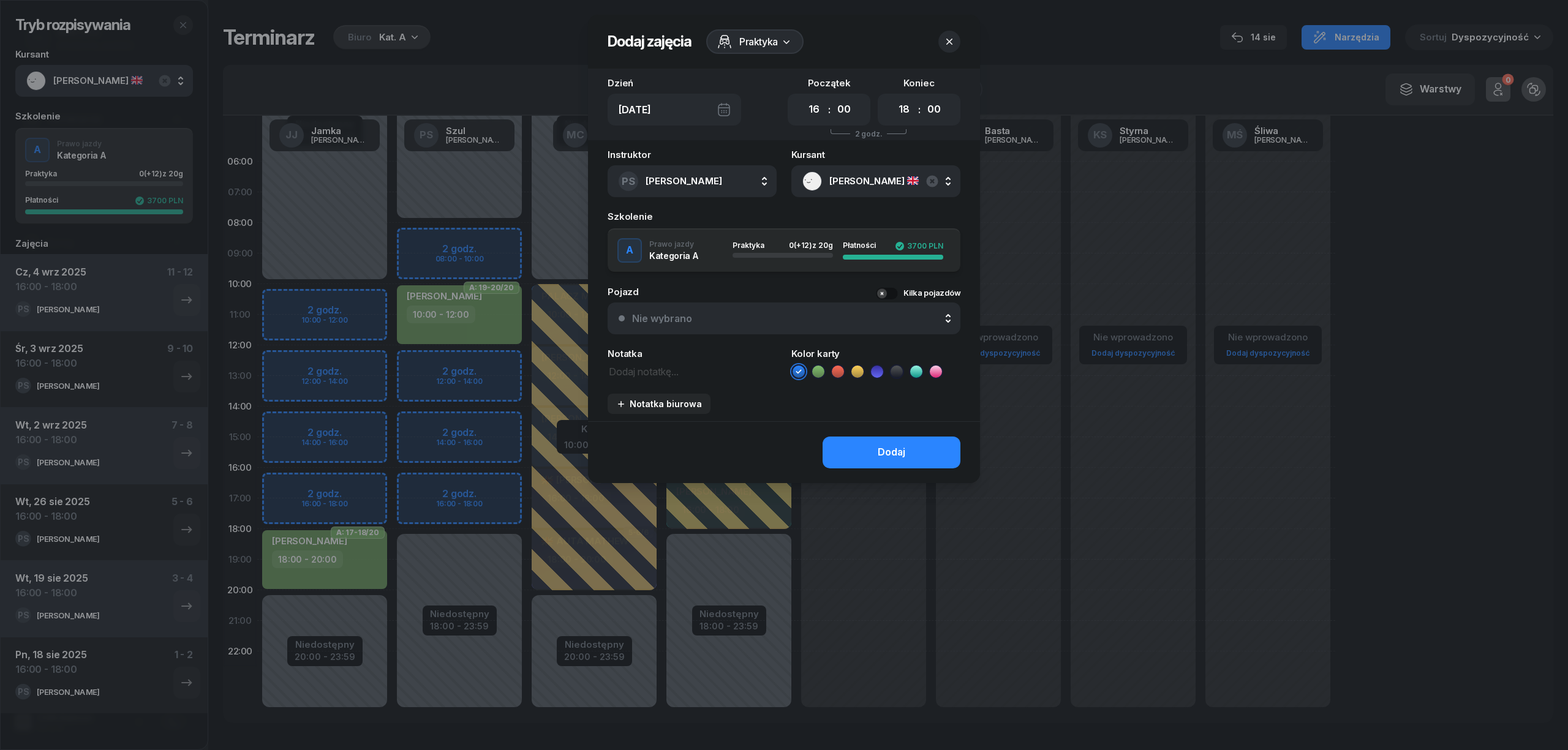
click at [816, 372] on icon at bounding box center [818, 371] width 12 height 12
click at [849, 458] on button "Dodaj" at bounding box center [891, 452] width 138 height 32
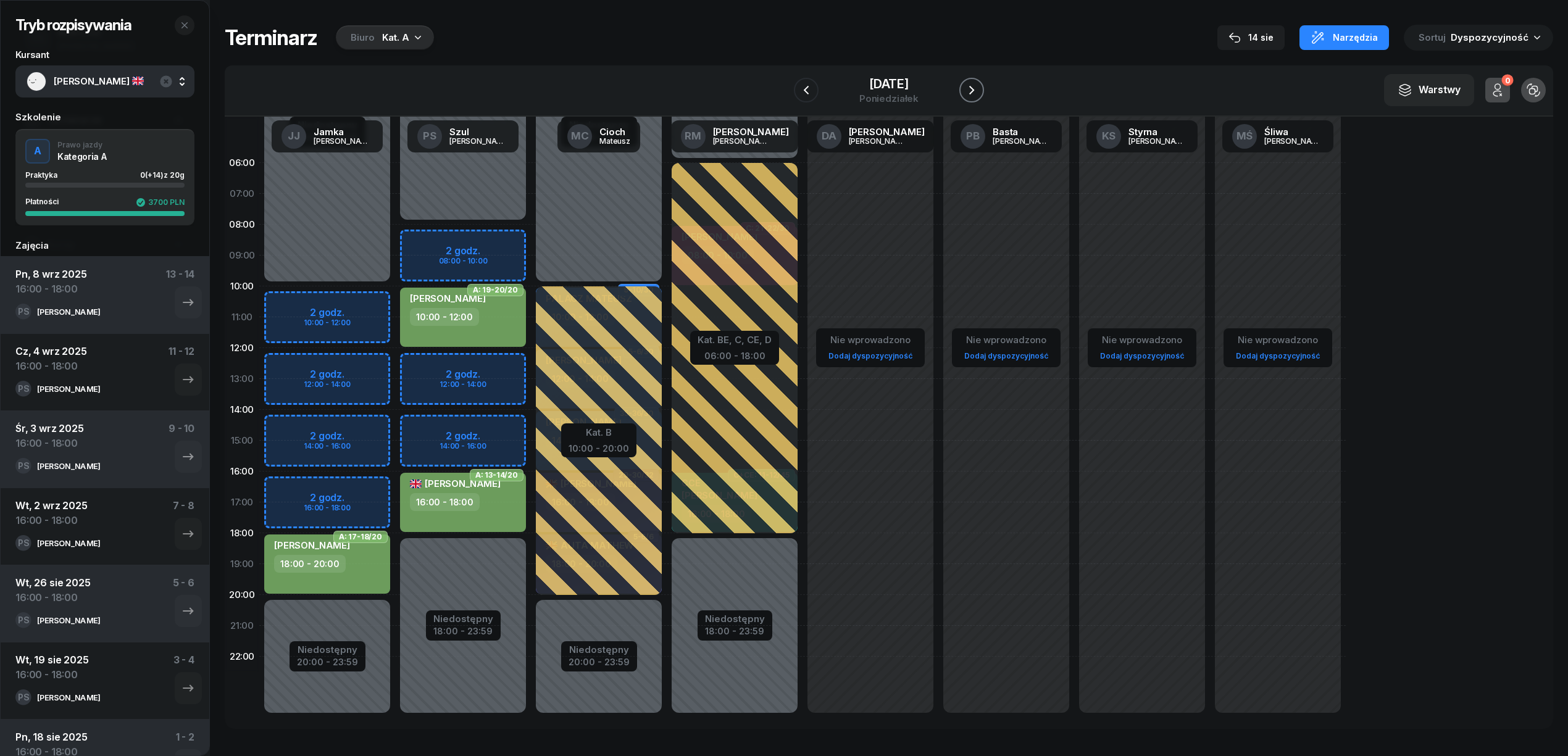
click at [967, 81] on button "button" at bounding box center [971, 90] width 24 height 24
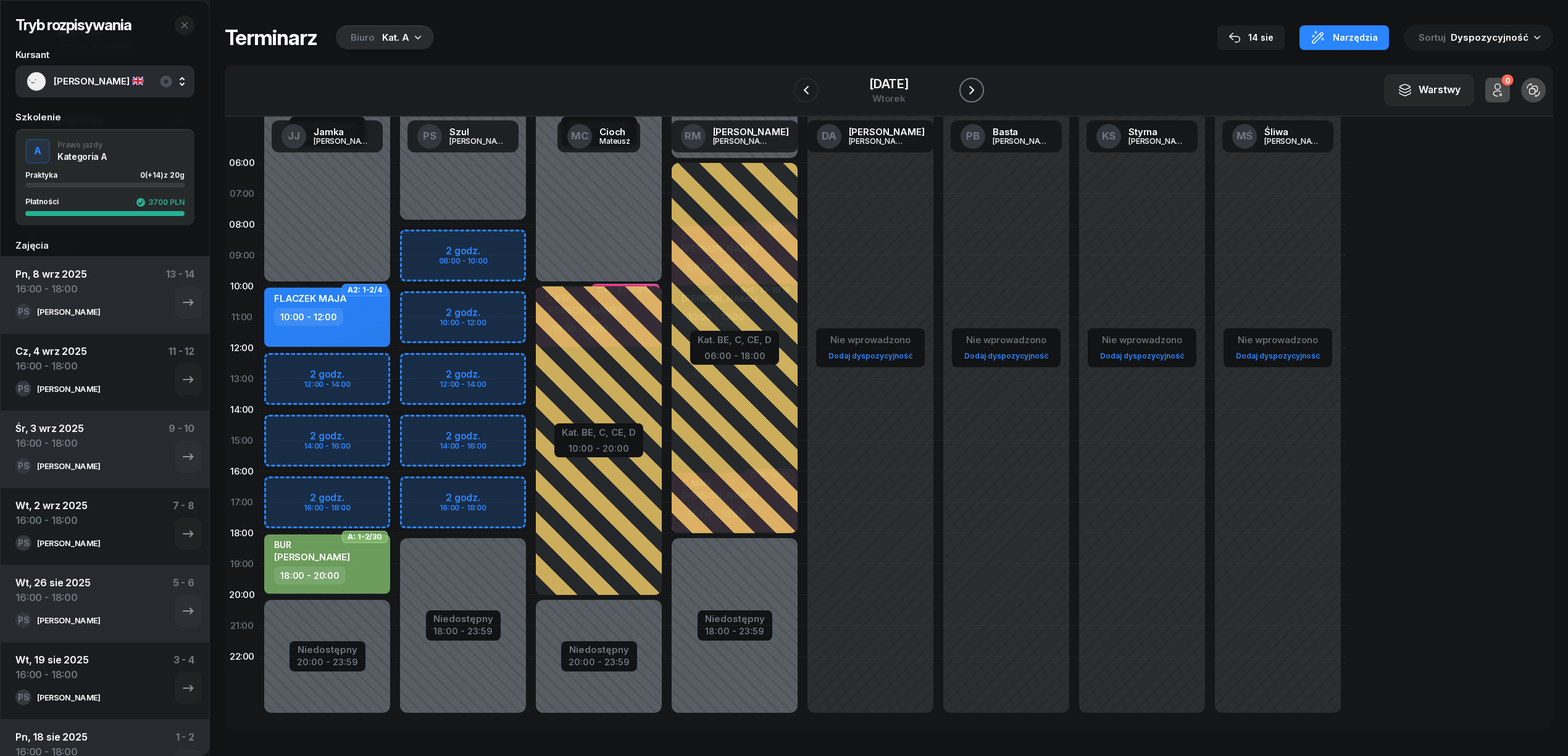
click at [965, 90] on icon "button" at bounding box center [972, 90] width 15 height 15
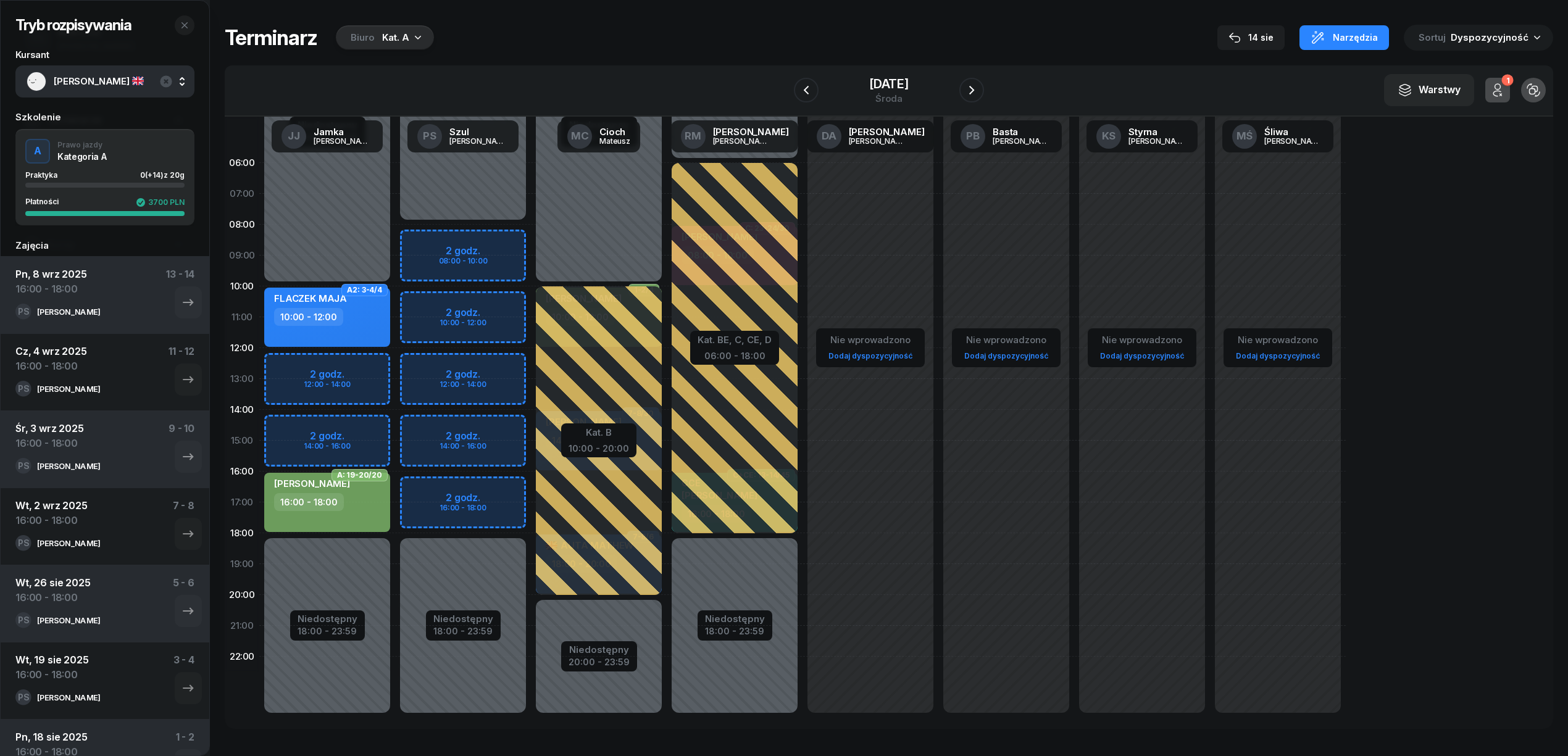
click at [531, 489] on div "Niedostępny 00:00 - 08:00 Niedostępny 18:00 - 23:59 2 godz. 08:00 - 10:00 2 god…" at bounding box center [599, 440] width 136 height 587
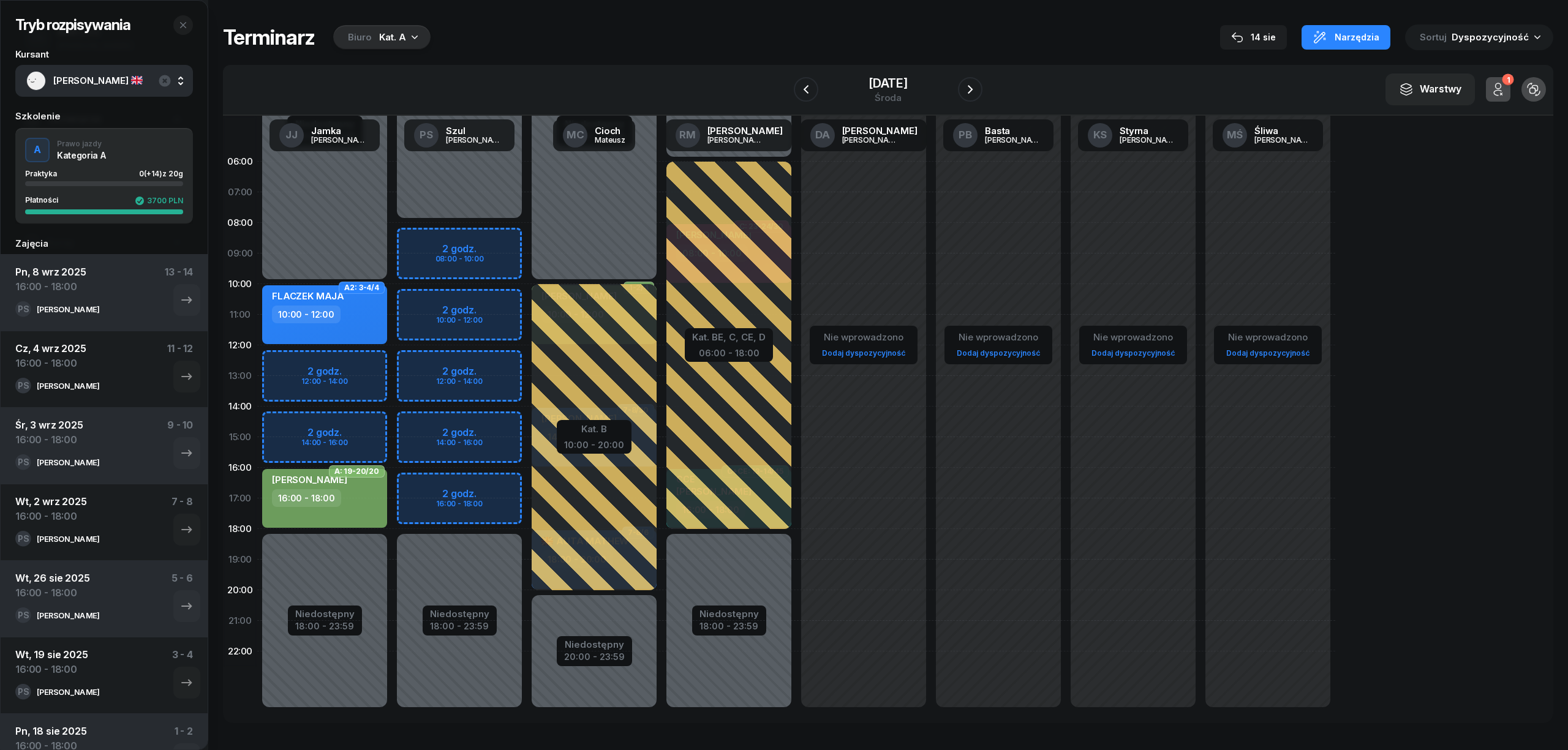
select select "16"
select select "18"
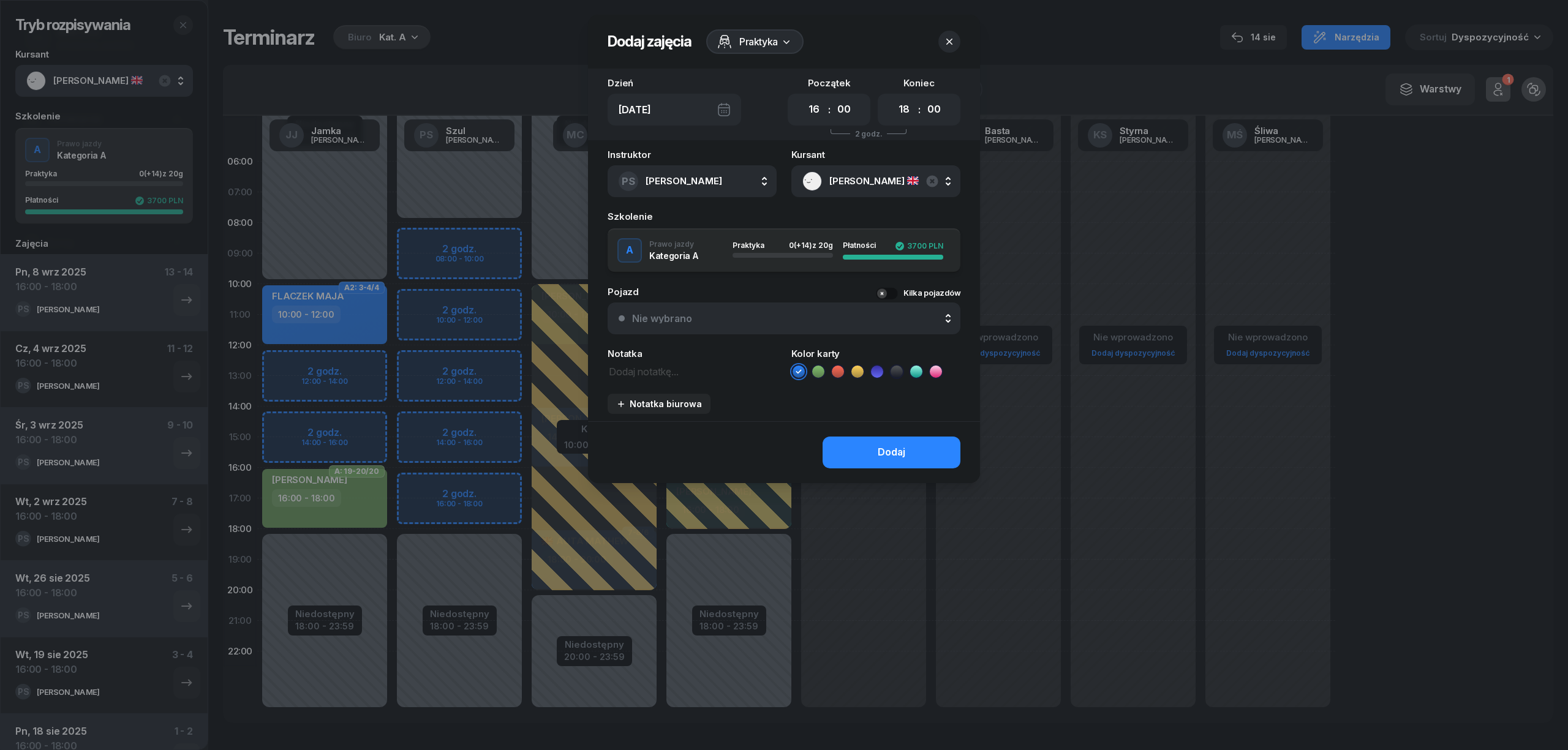
click at [824, 368] on li at bounding box center [818, 372] width 15 height 15
click at [847, 458] on button "Dodaj" at bounding box center [891, 452] width 138 height 32
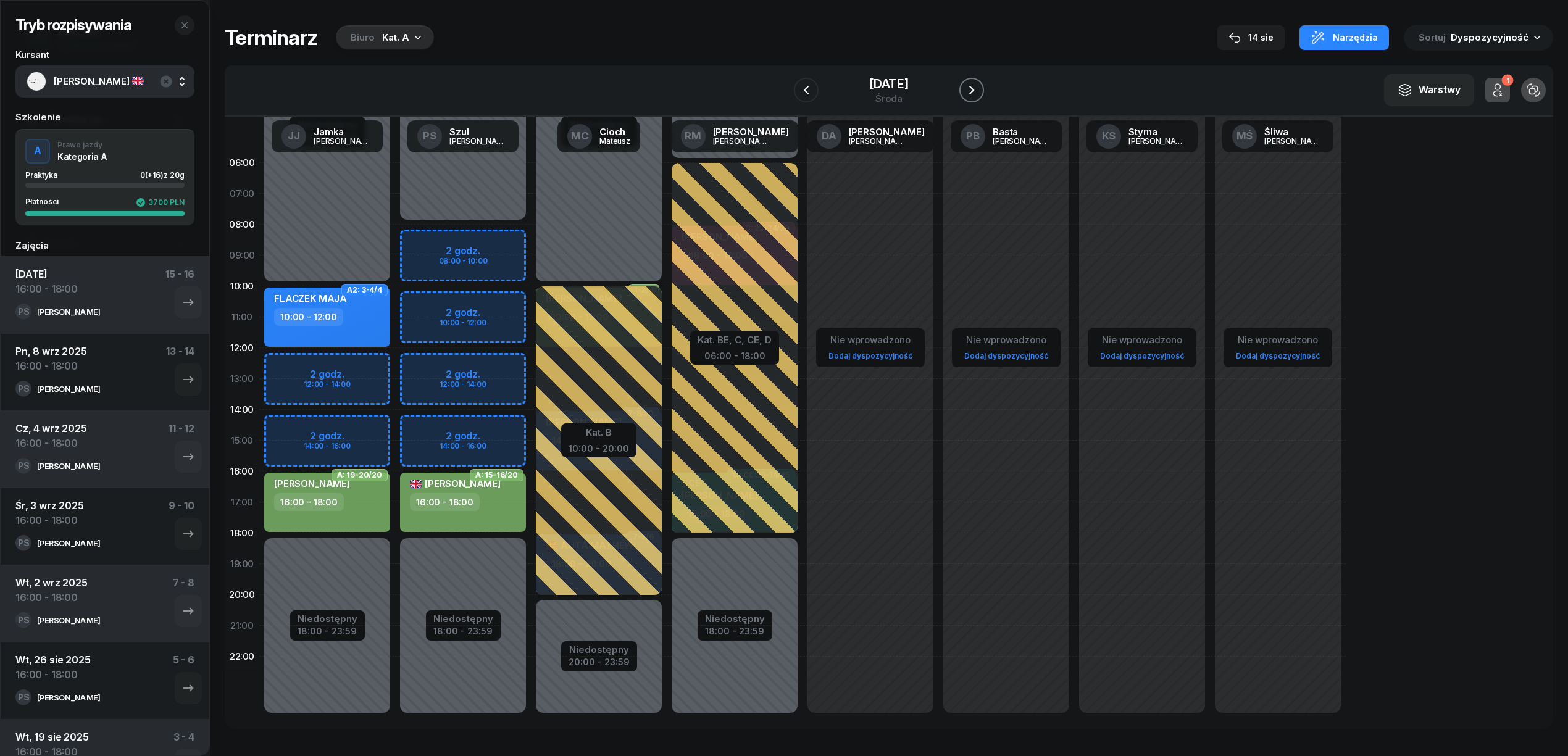
click at [969, 90] on icon "button" at bounding box center [972, 90] width 15 height 15
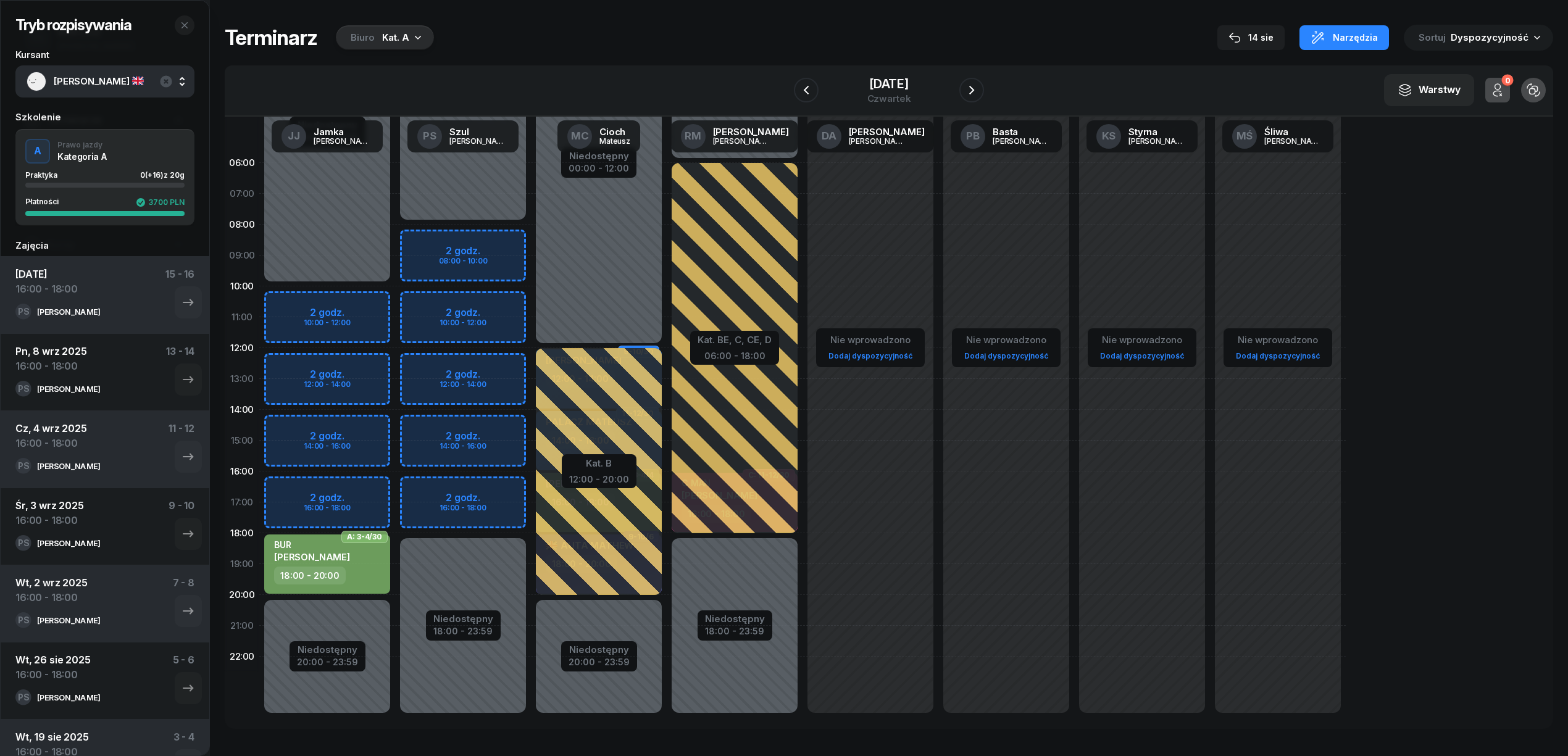
click at [531, 482] on div "Niedostępny 00:00 - 08:00 Niedostępny 18:00 - 23:59 2 godz. 08:00 - 10:00 2 god…" at bounding box center [599, 440] width 136 height 587
select select "16"
select select "18"
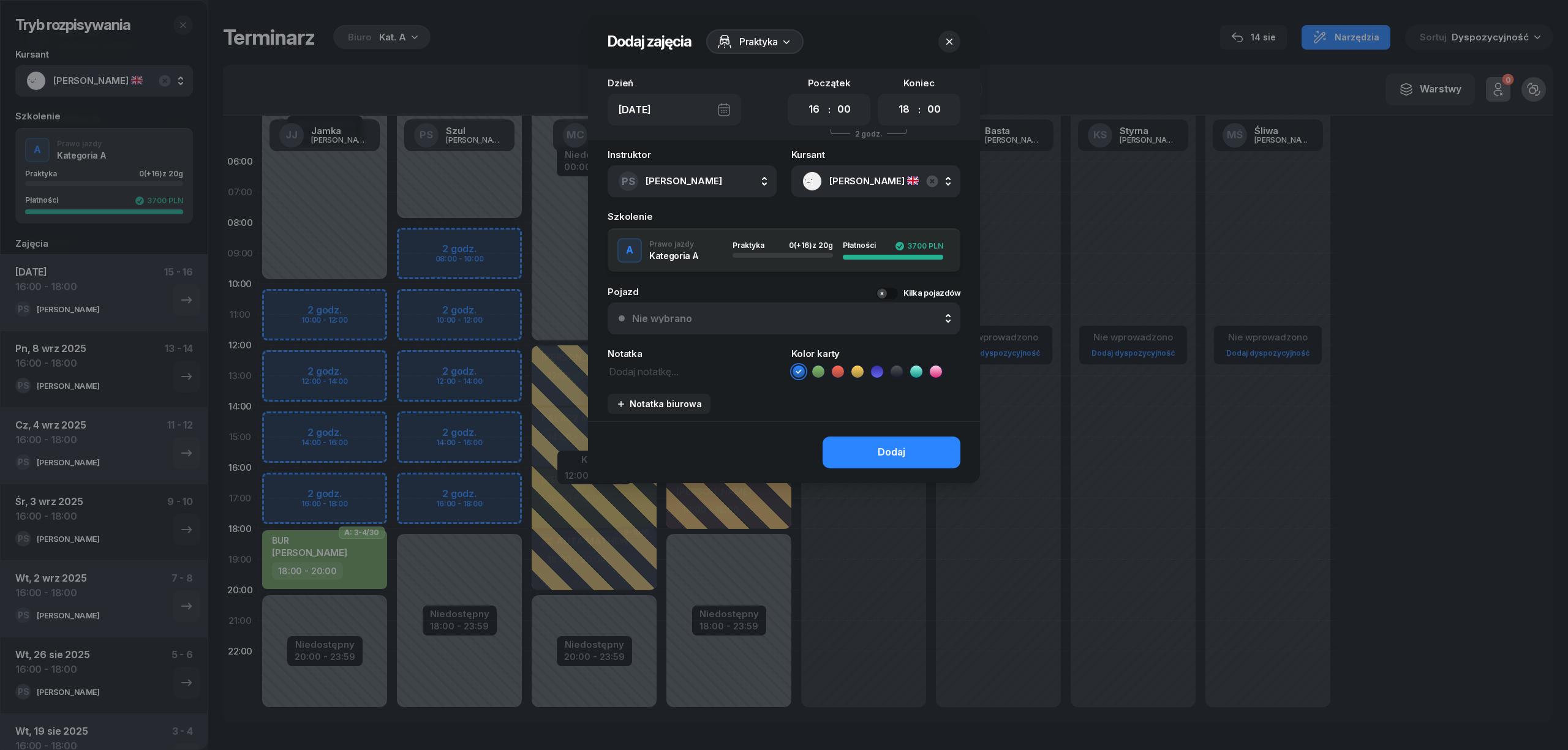
click at [817, 371] on icon at bounding box center [818, 371] width 6 height 4
click at [878, 448] on div "Dodaj" at bounding box center [891, 453] width 28 height 16
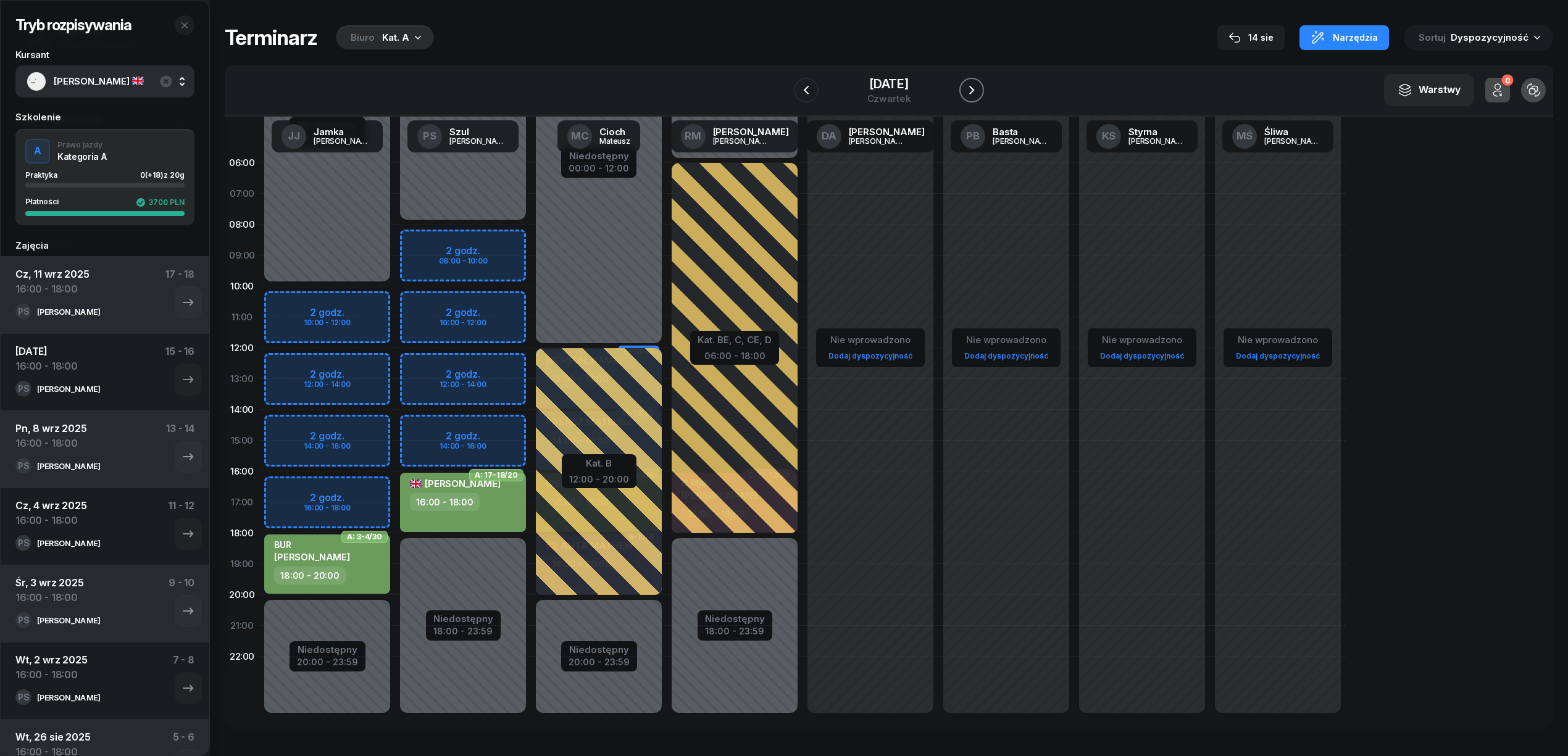
click at [963, 84] on button "button" at bounding box center [971, 90] width 24 height 24
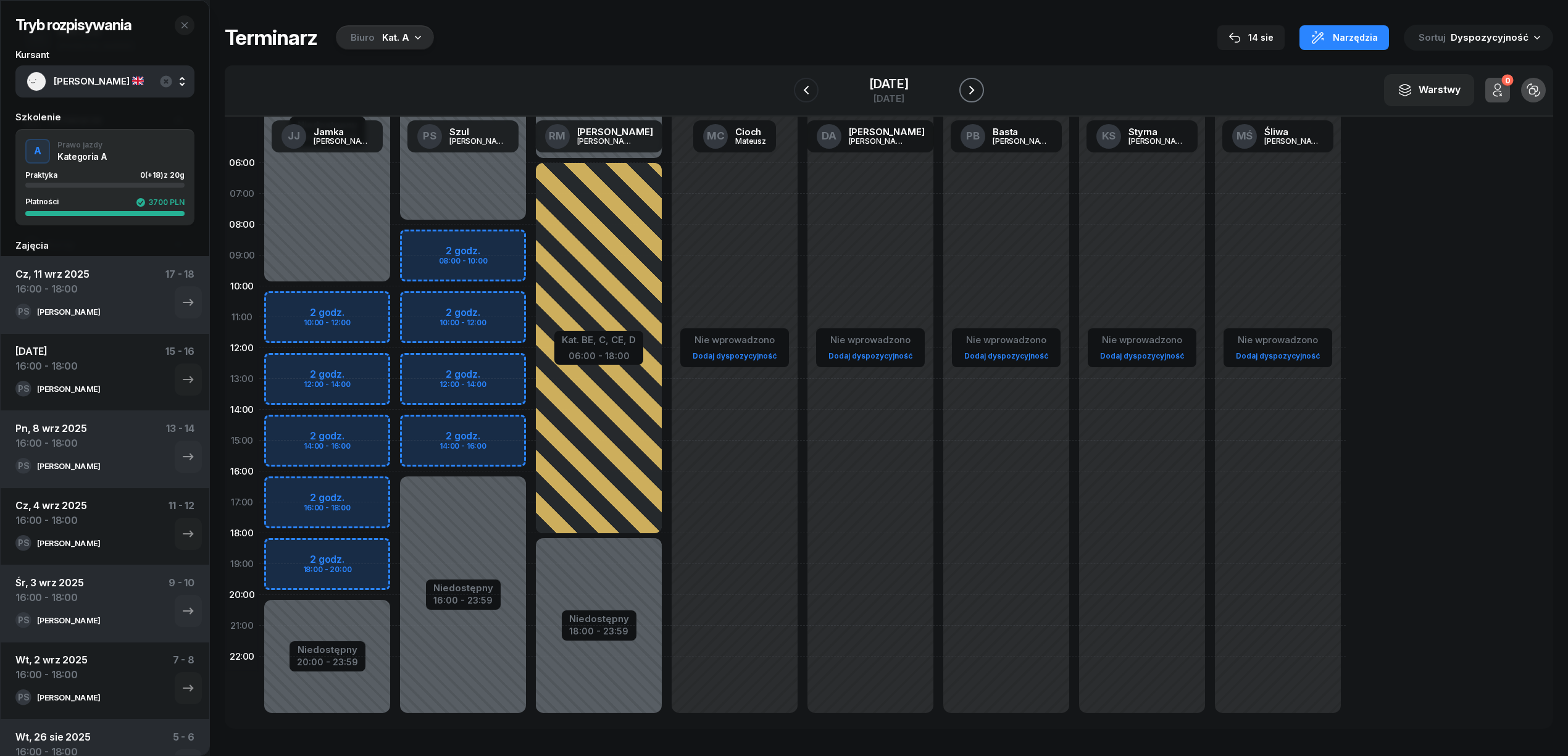
click at [976, 90] on icon "button" at bounding box center [972, 90] width 15 height 15
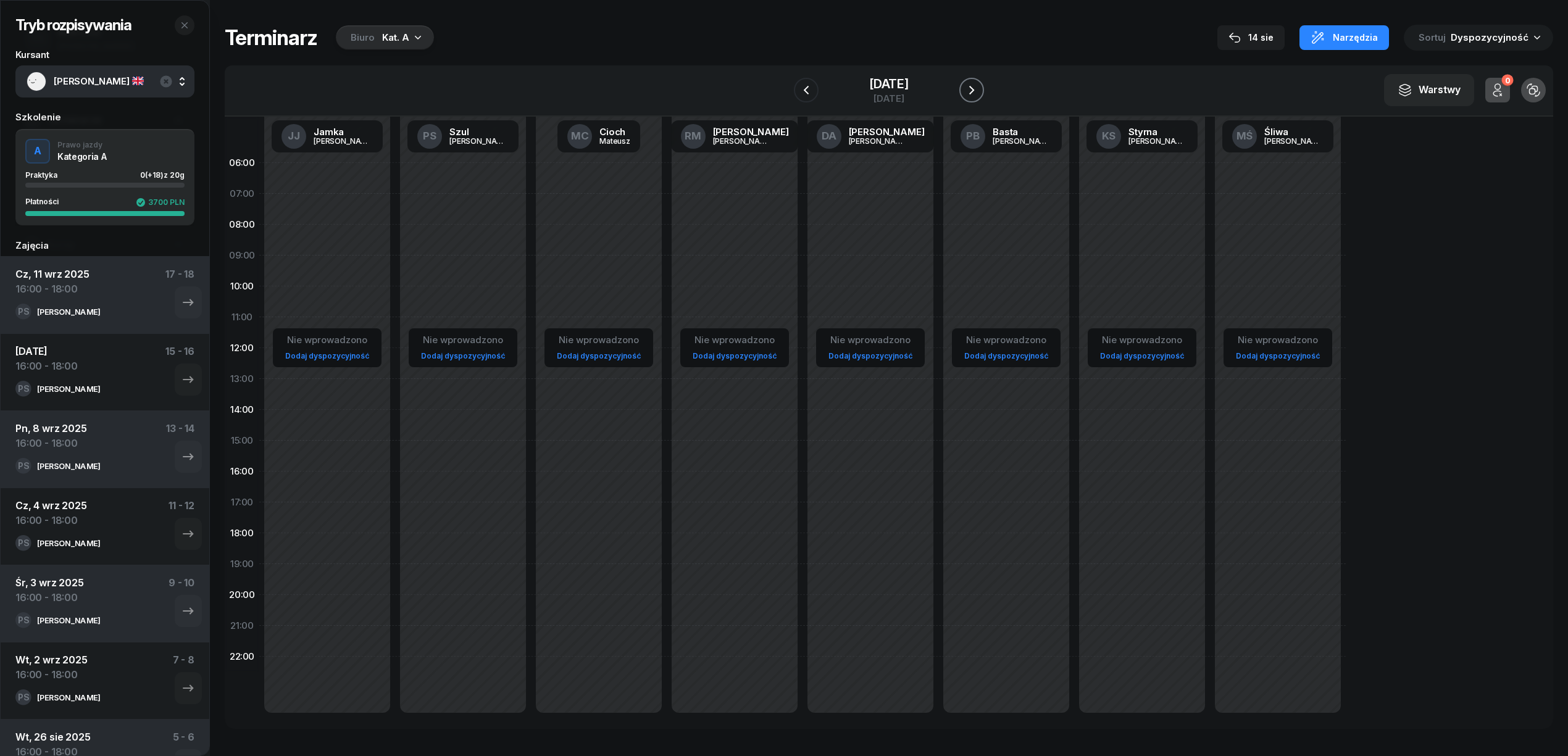
click at [974, 90] on icon "button" at bounding box center [971, 90] width 5 height 9
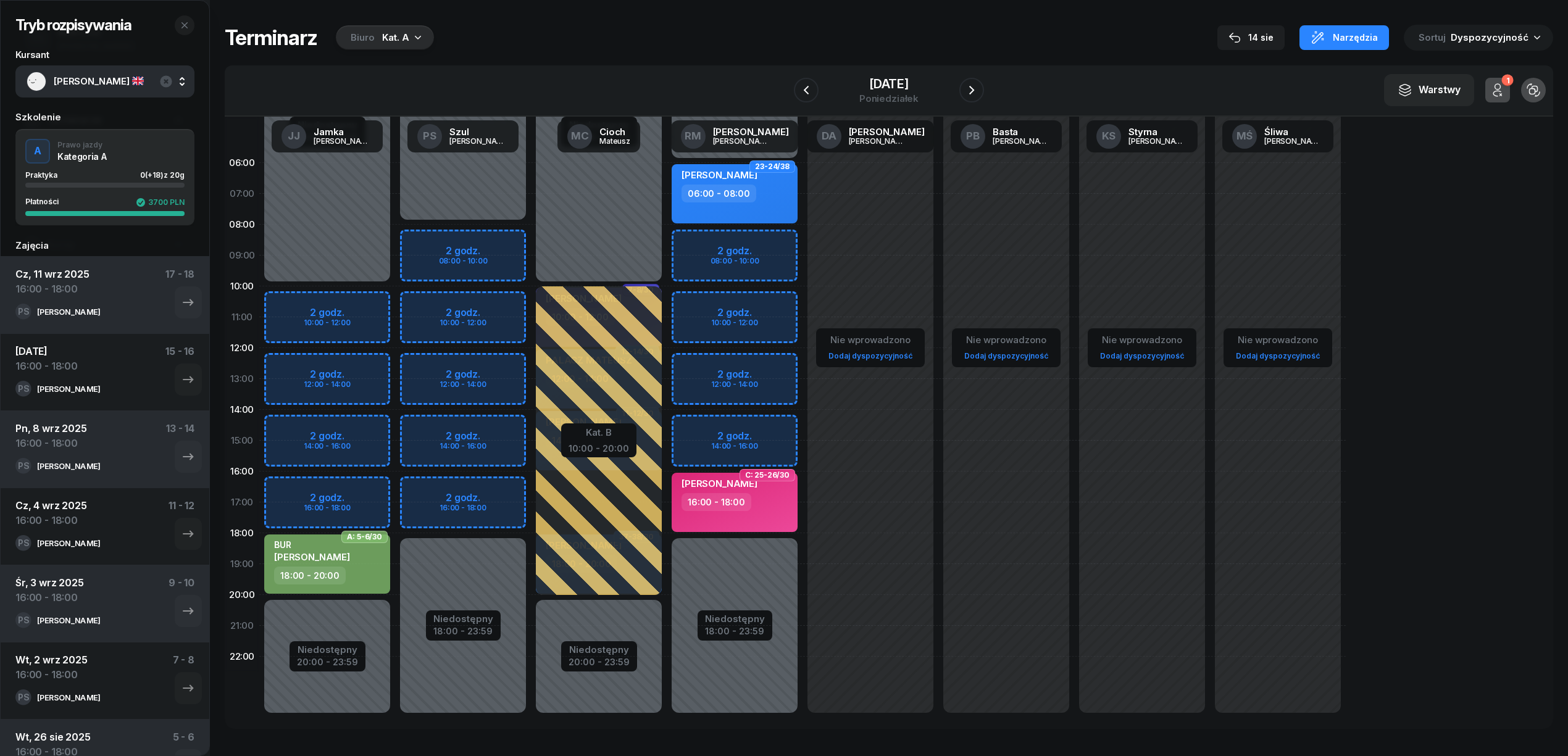
click at [531, 489] on div "Niedostępny 00:00 - 08:00 Niedostępny 18:00 - 23:59 2 godz. 08:00 - 10:00 2 god…" at bounding box center [599, 440] width 136 height 587
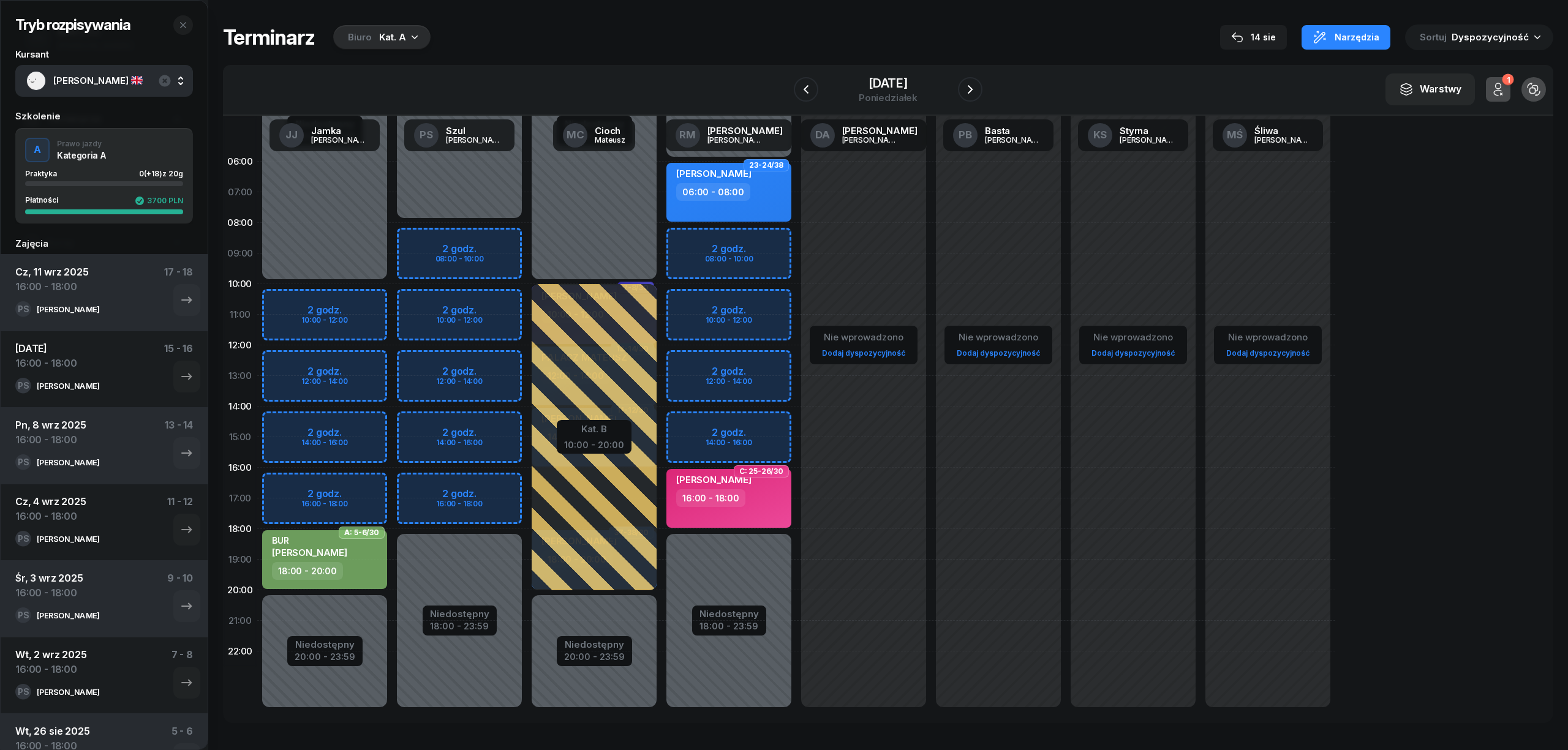
select select "16"
select select "18"
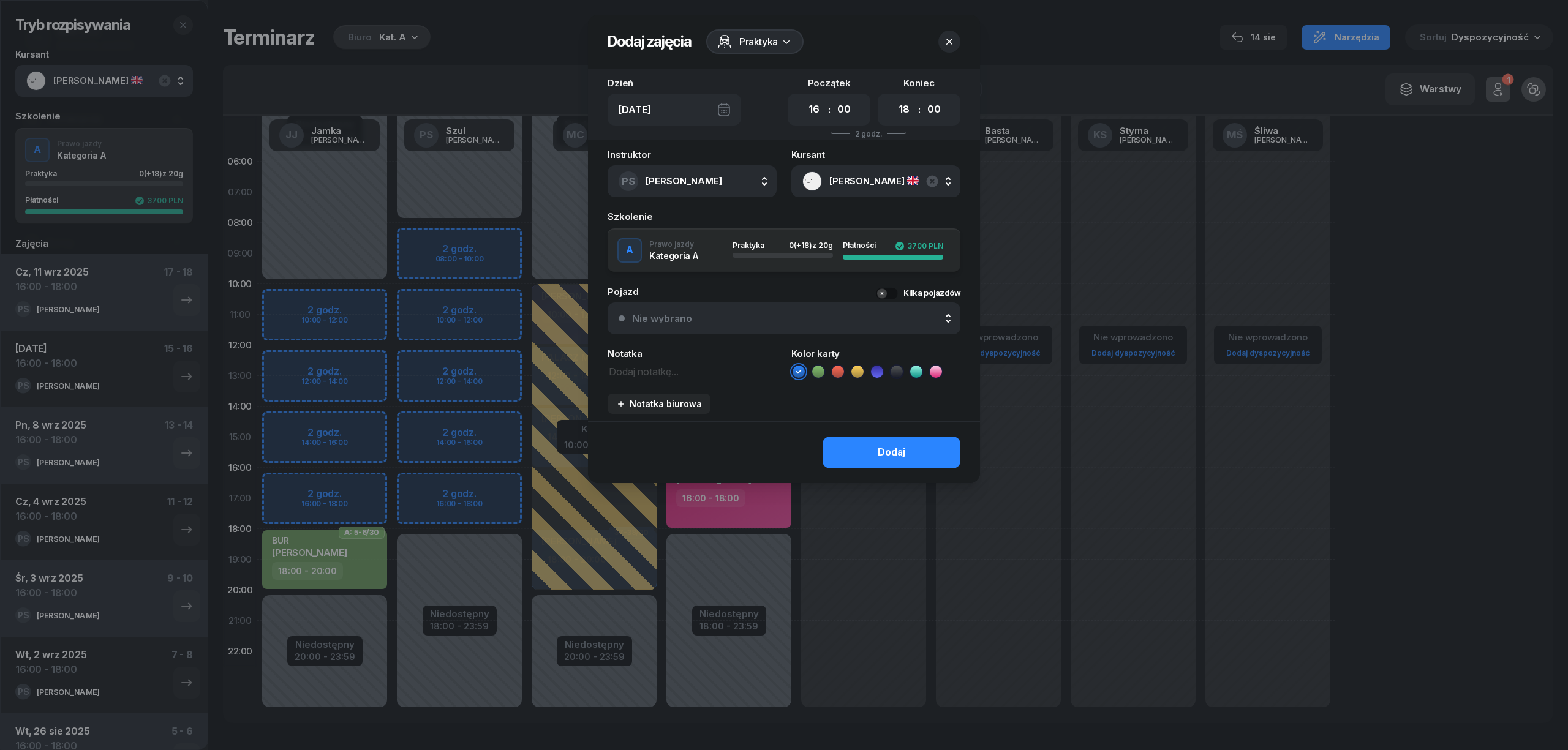
click at [816, 368] on icon at bounding box center [818, 371] width 12 height 12
click at [848, 442] on button "Dodaj" at bounding box center [891, 452] width 138 height 32
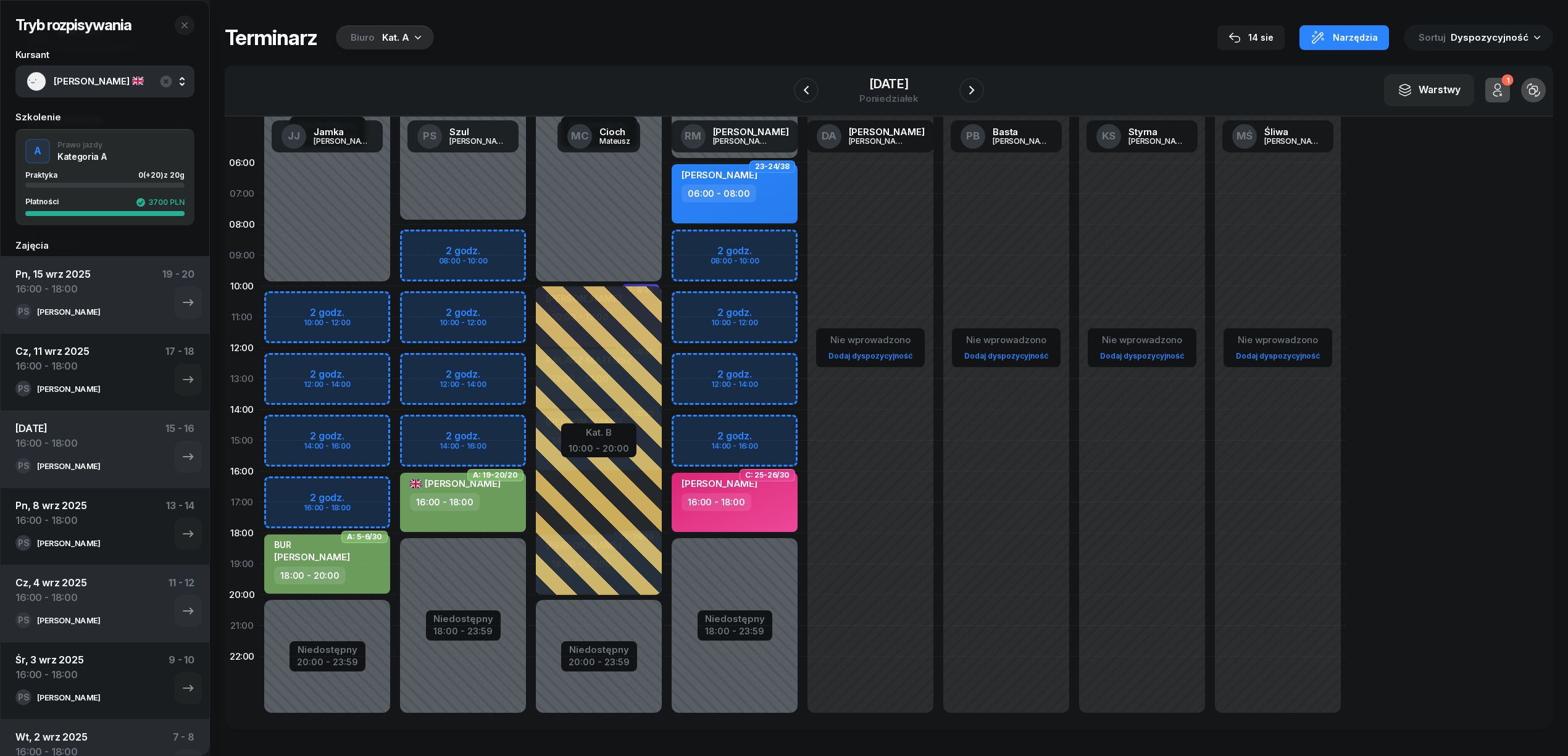
scroll to position [274, 0]
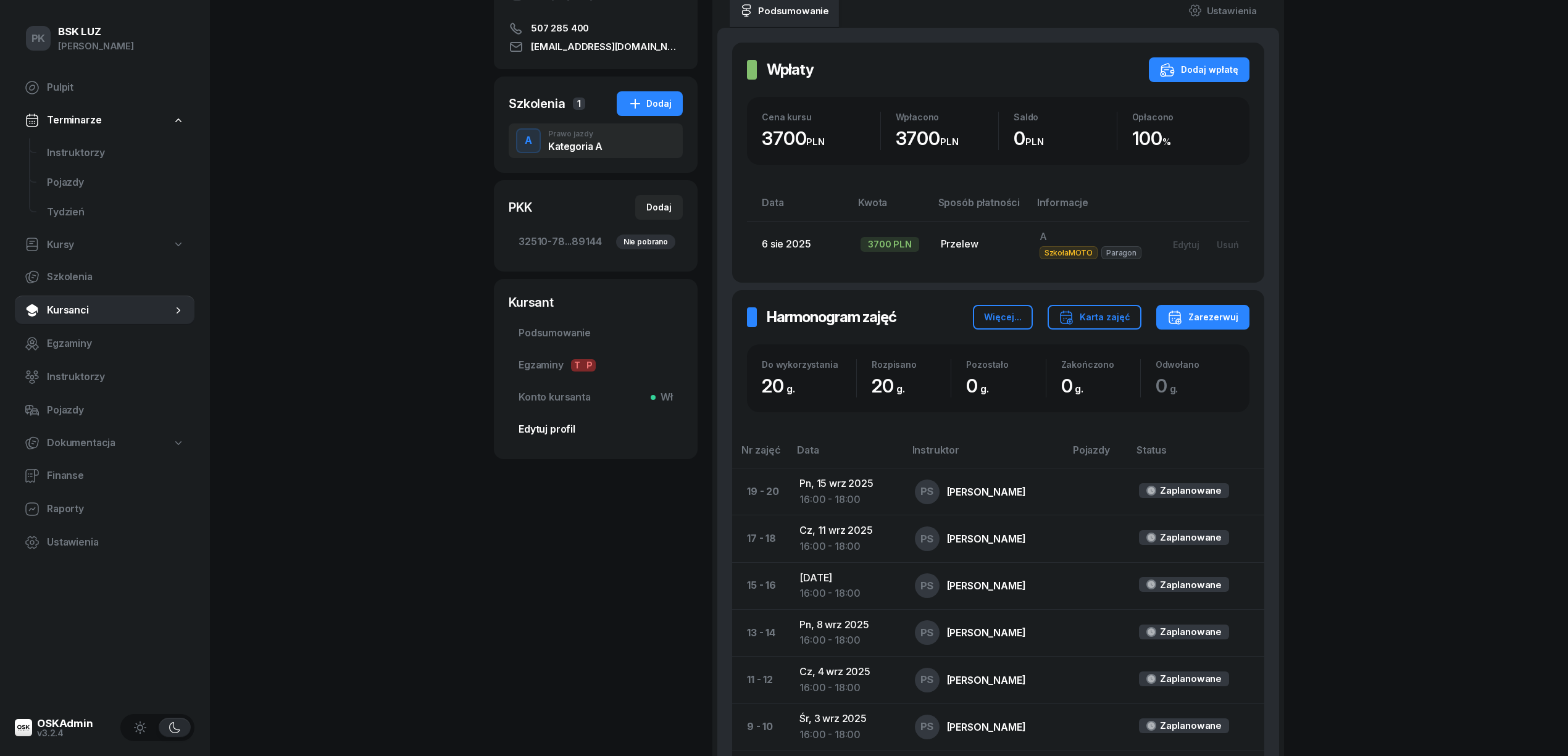
scroll to position [164, 0]
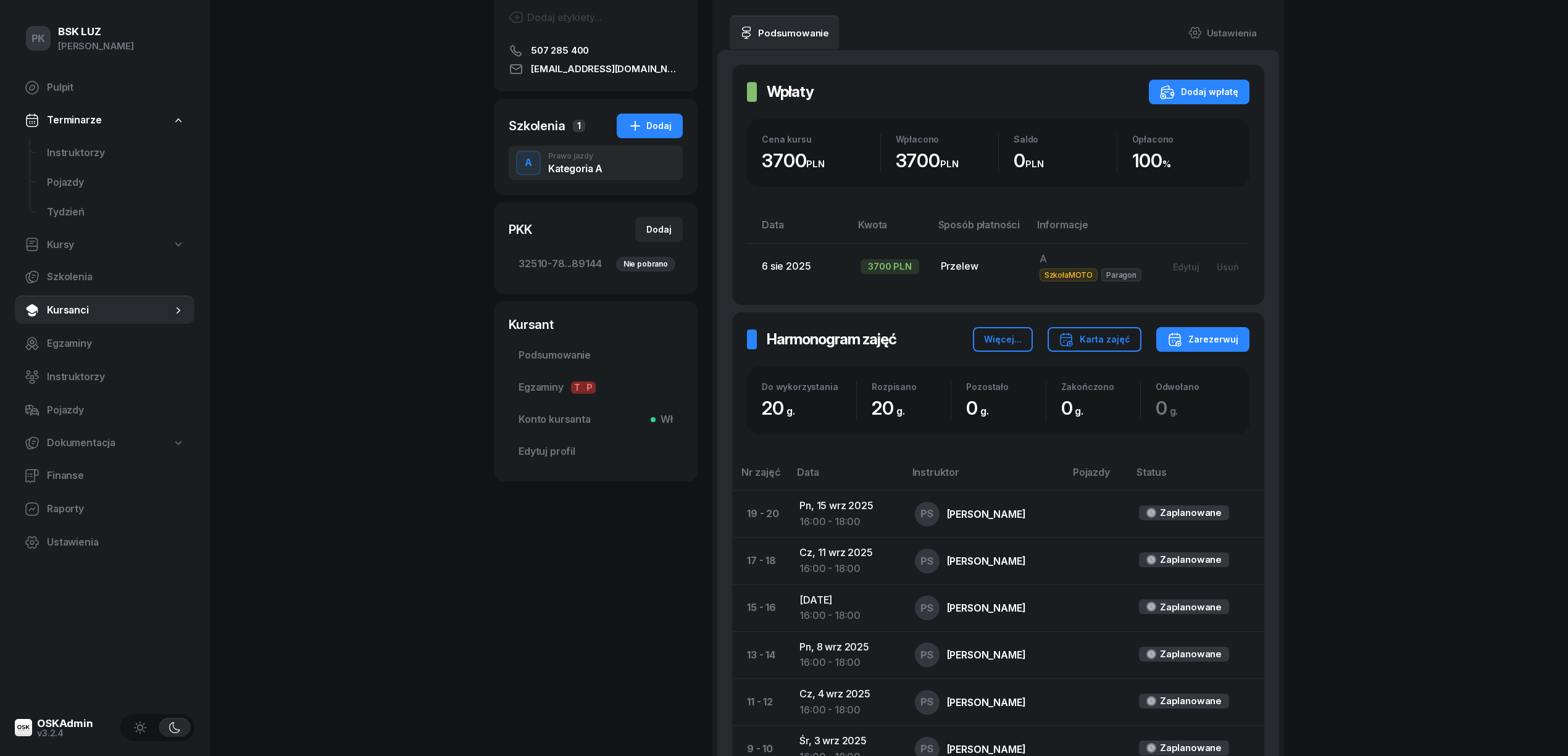
click at [563, 352] on span "Podsumowanie" at bounding box center [595, 356] width 155 height 16
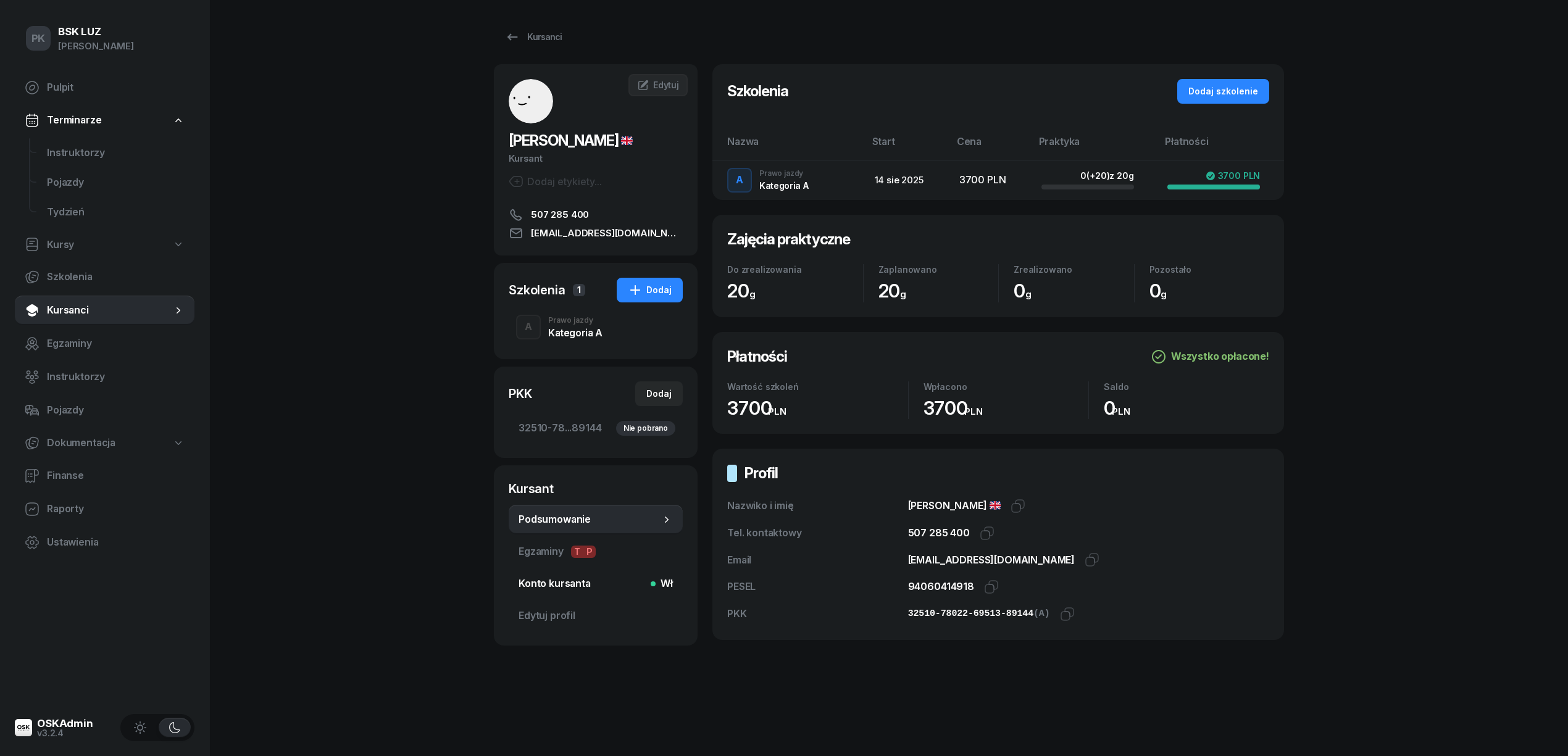
click at [537, 591] on span "Konto kursanta Wł" at bounding box center [595, 584] width 155 height 16
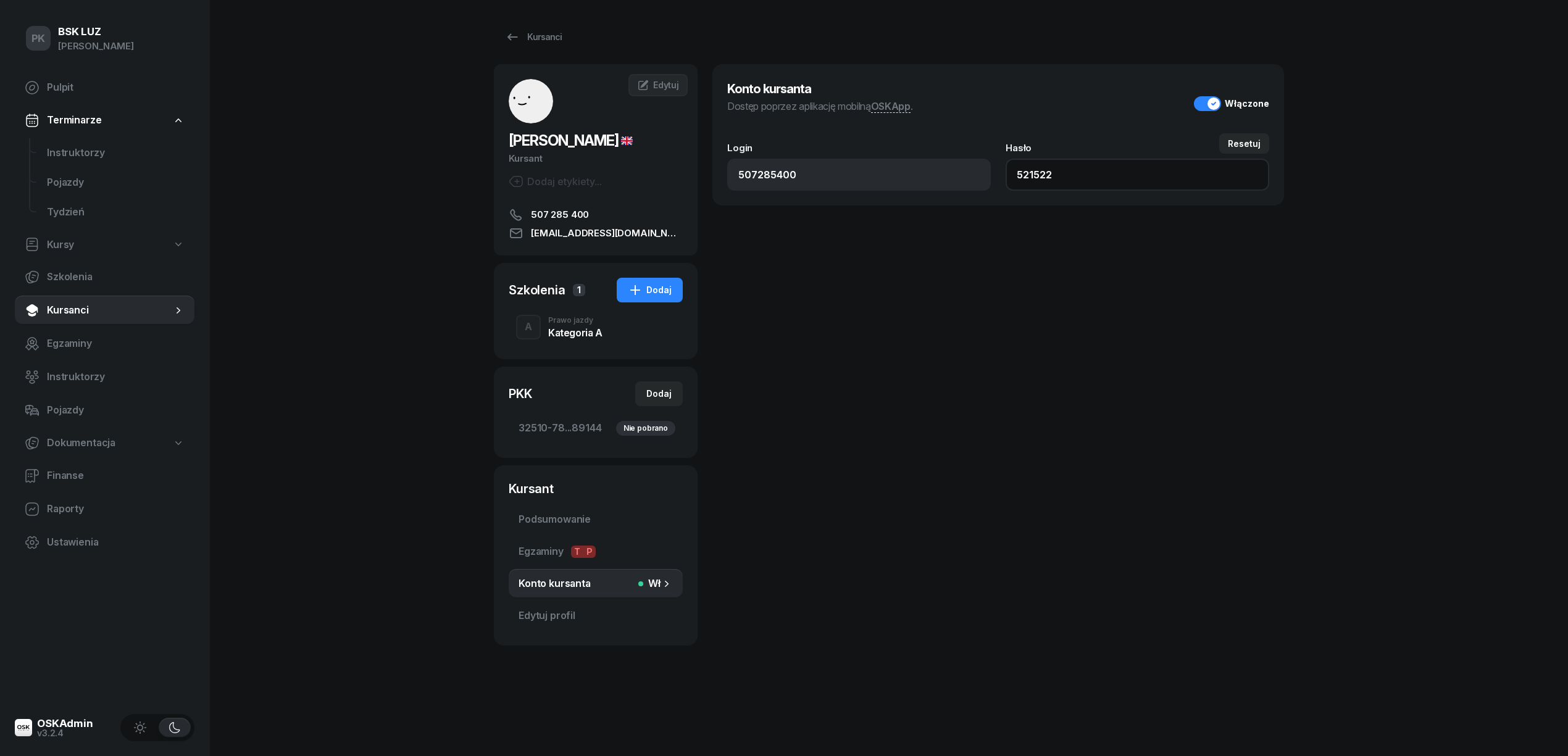
click at [1044, 173] on input "521522" at bounding box center [1138, 175] width 263 height 32
click at [573, 331] on div "Kategoria A" at bounding box center [575, 332] width 54 height 10
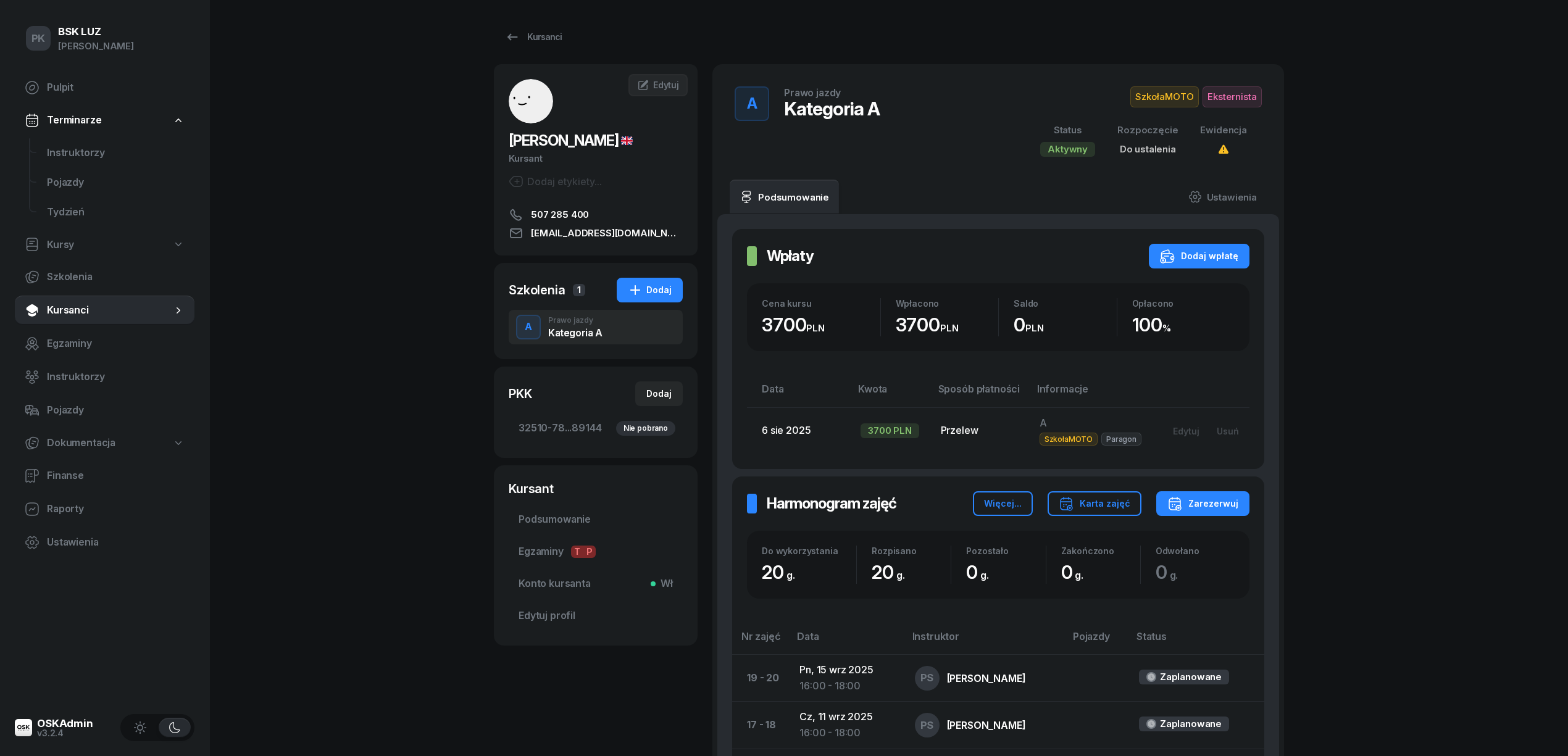
click at [426, 375] on div "PK BSK LUZ Piotr Klimek Pulpit Terminarze Instruktorzy Pojazdy Tydzień Kursy Sz…" at bounding box center [784, 640] width 1568 height 1280
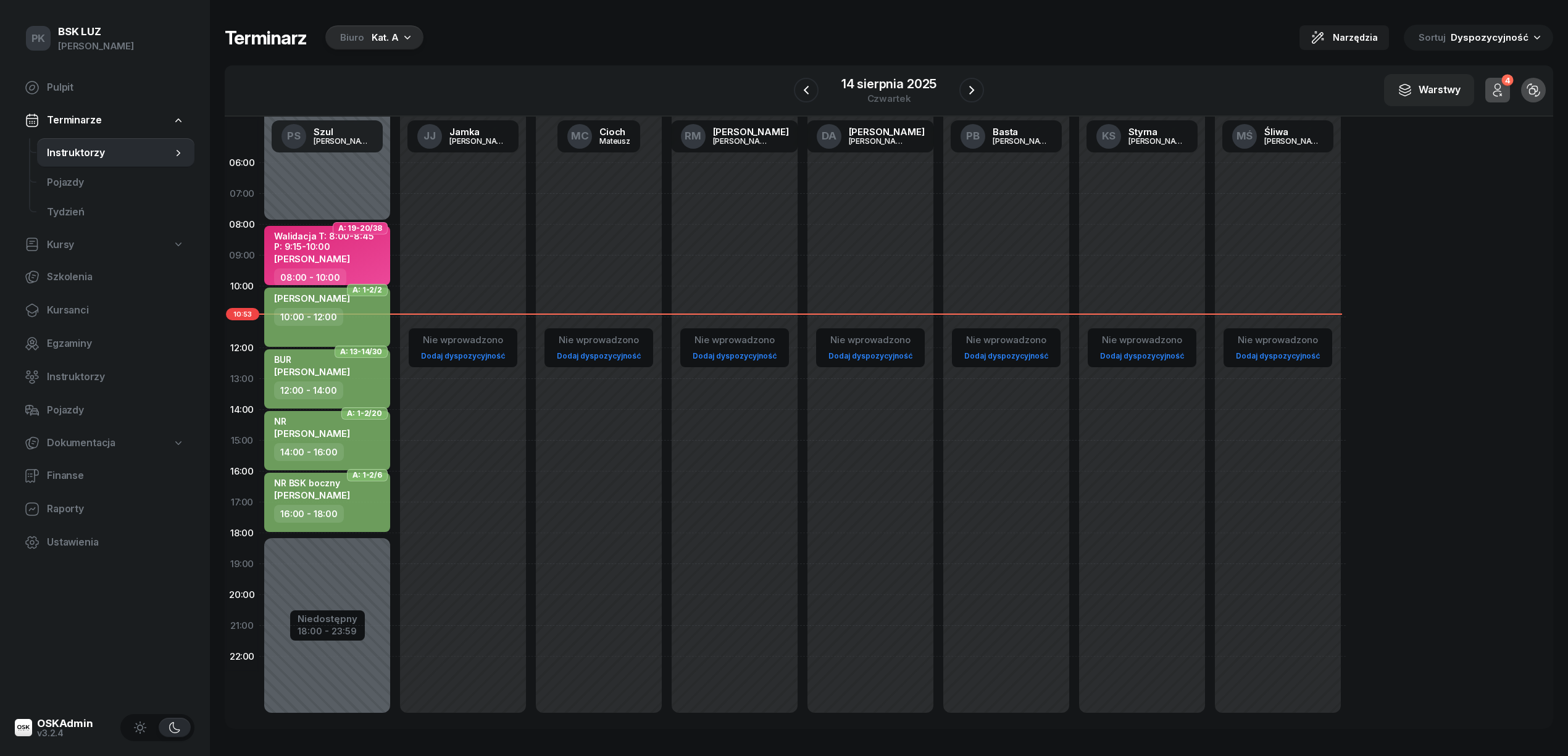
click at [393, 40] on div "Kat. A" at bounding box center [385, 38] width 27 height 15
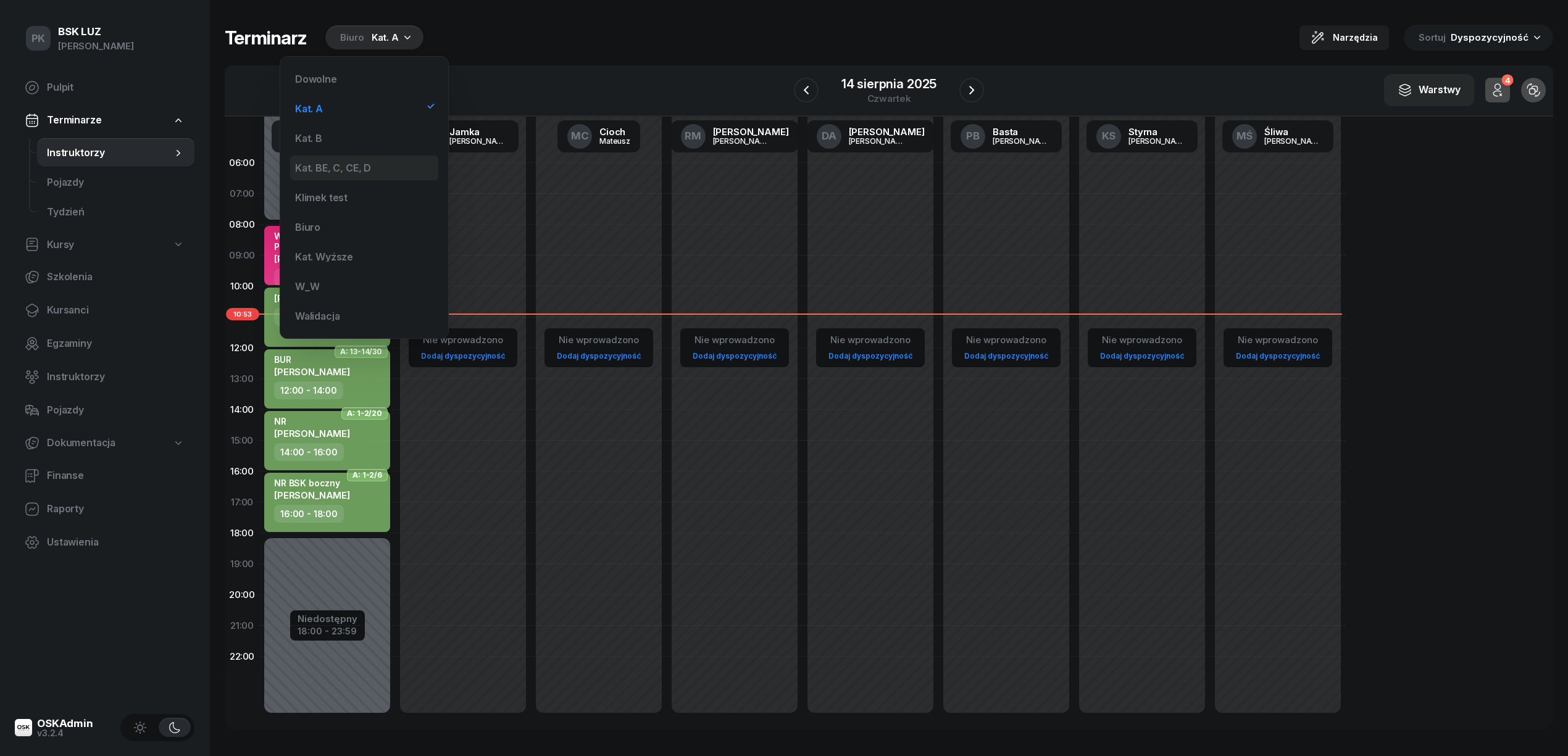
click at [363, 155] on div "Kat. BE, C, CE, D" at bounding box center [364, 167] width 148 height 24
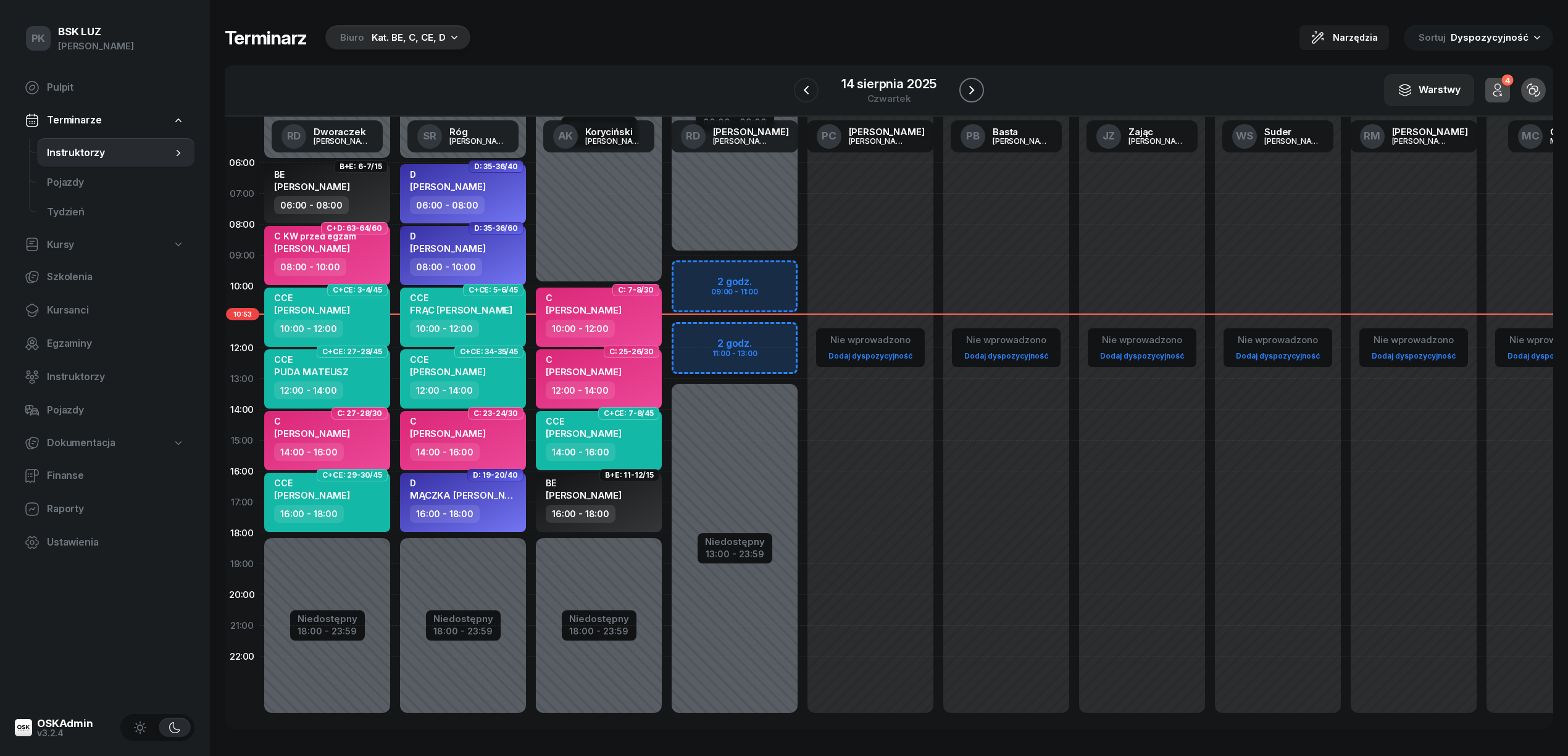
click at [959, 90] on button "button" at bounding box center [971, 90] width 24 height 24
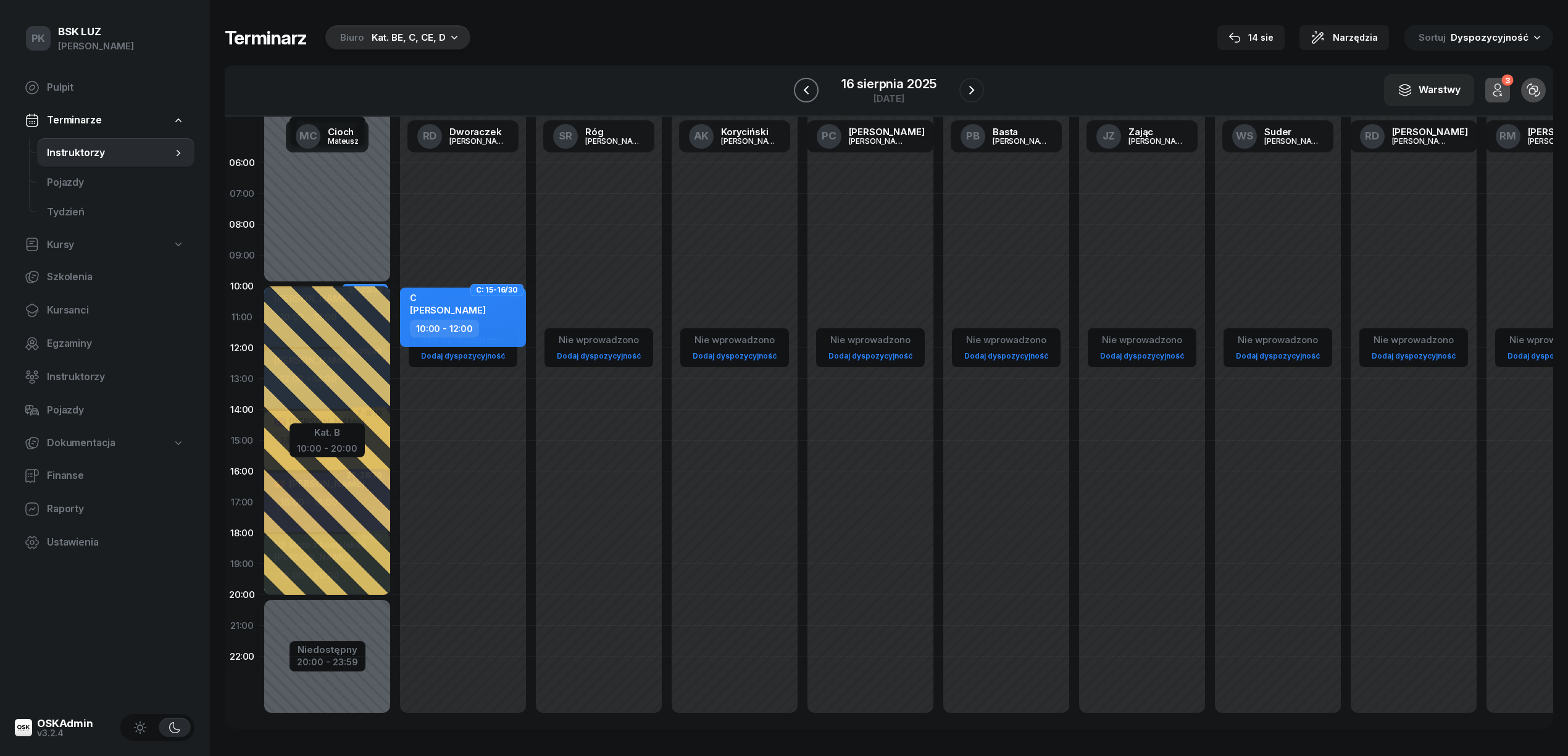
click at [805, 92] on icon "button" at bounding box center [806, 90] width 5 height 9
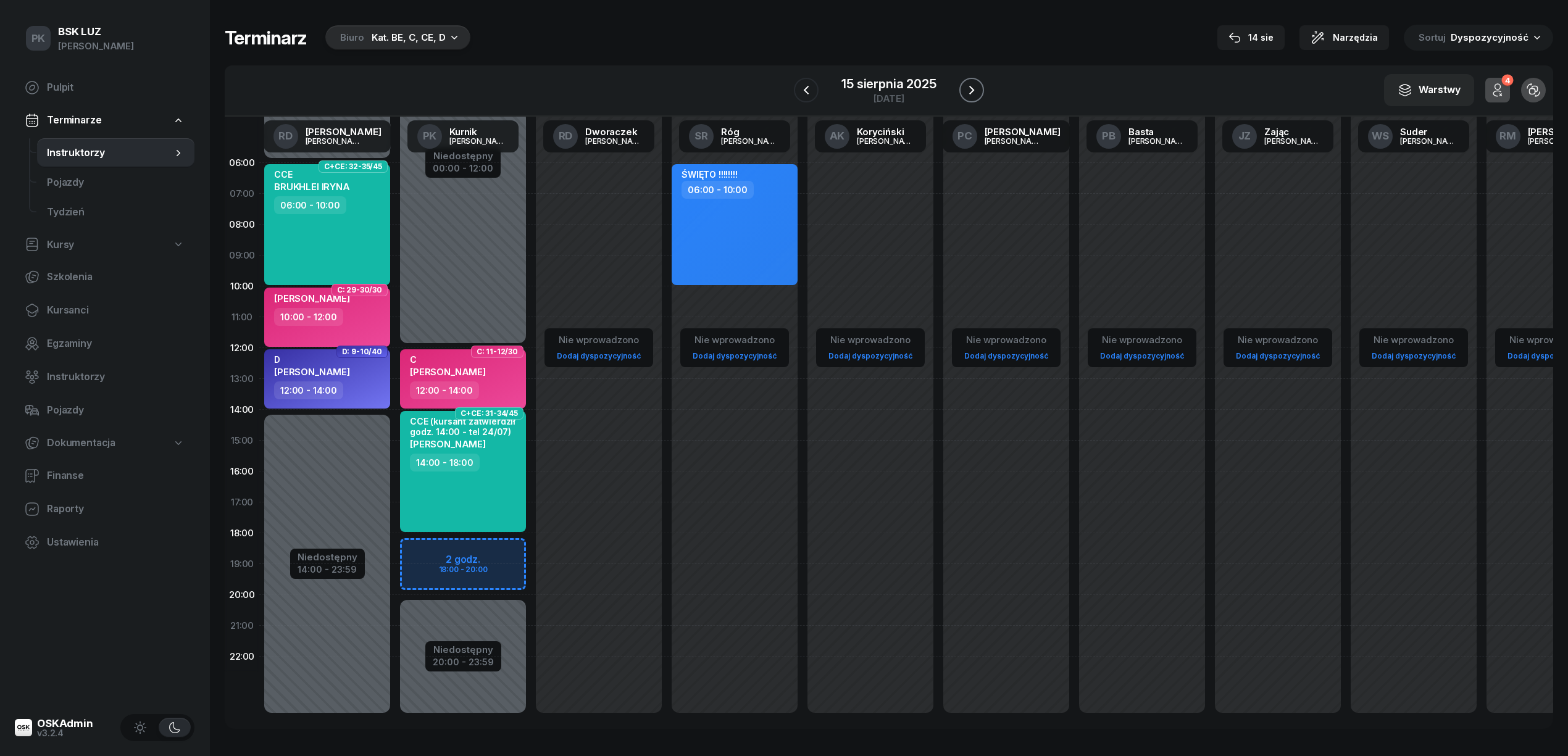
click at [965, 87] on icon "button" at bounding box center [972, 90] width 15 height 15
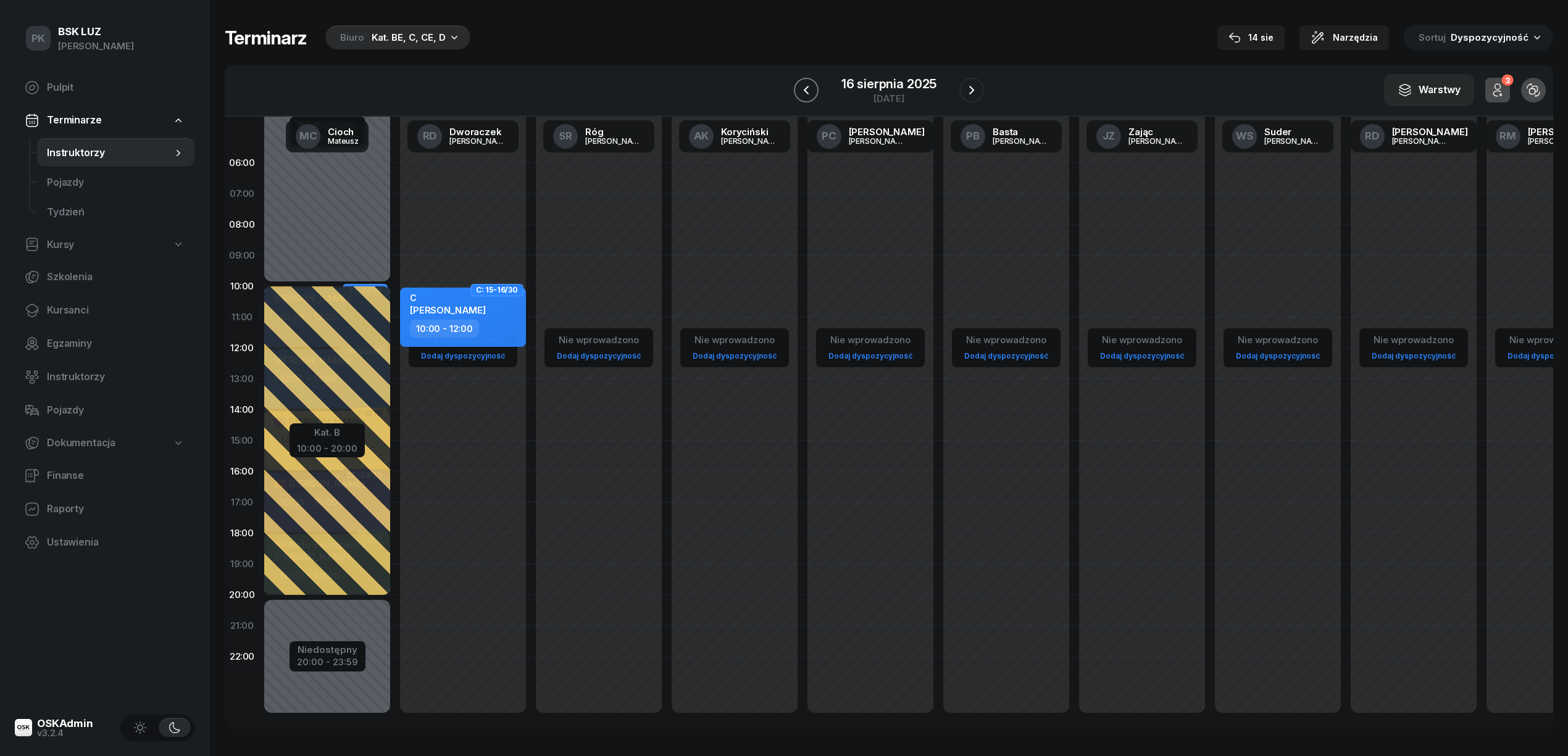
click at [808, 90] on icon "button" at bounding box center [806, 90] width 15 height 15
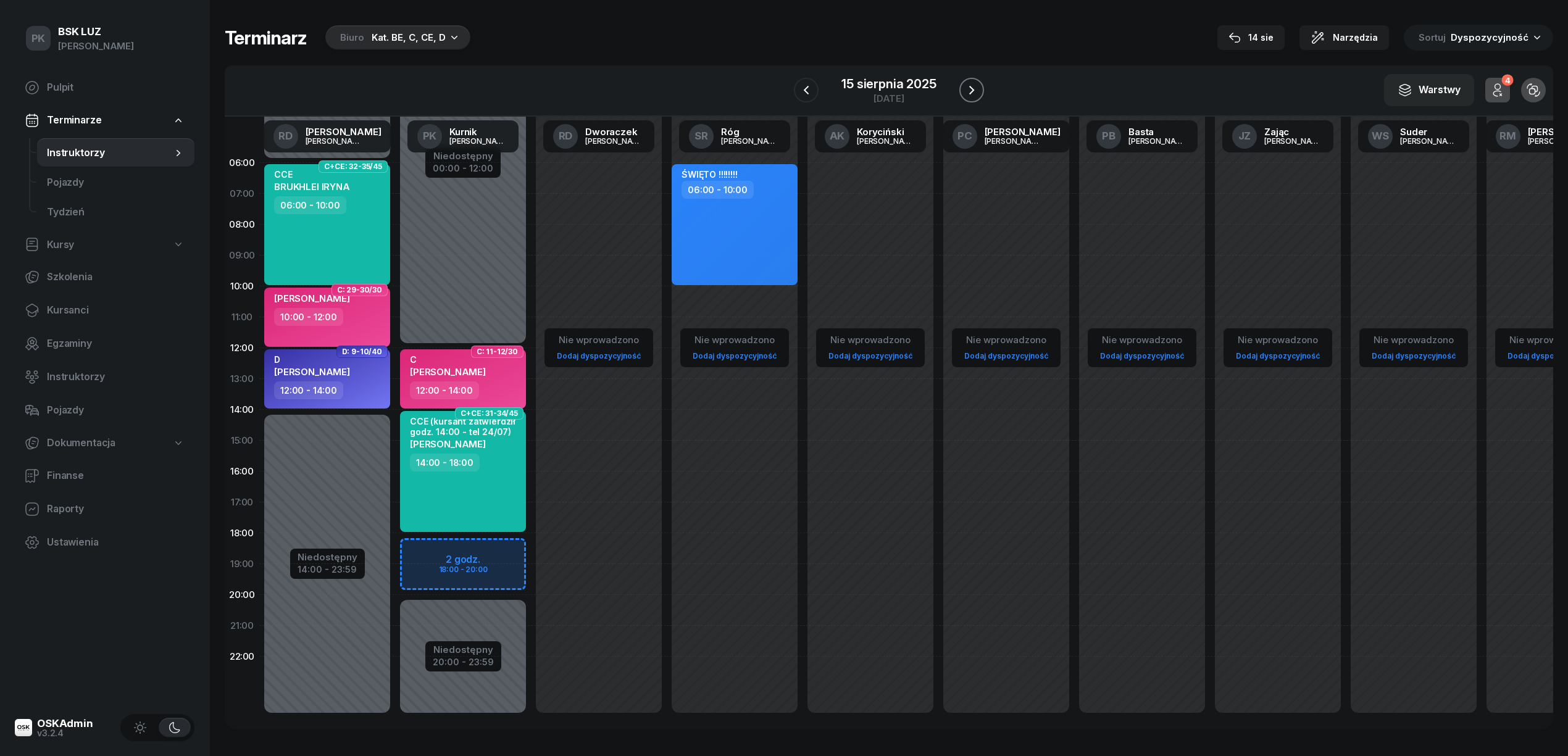
click at [976, 88] on icon "button" at bounding box center [972, 90] width 15 height 15
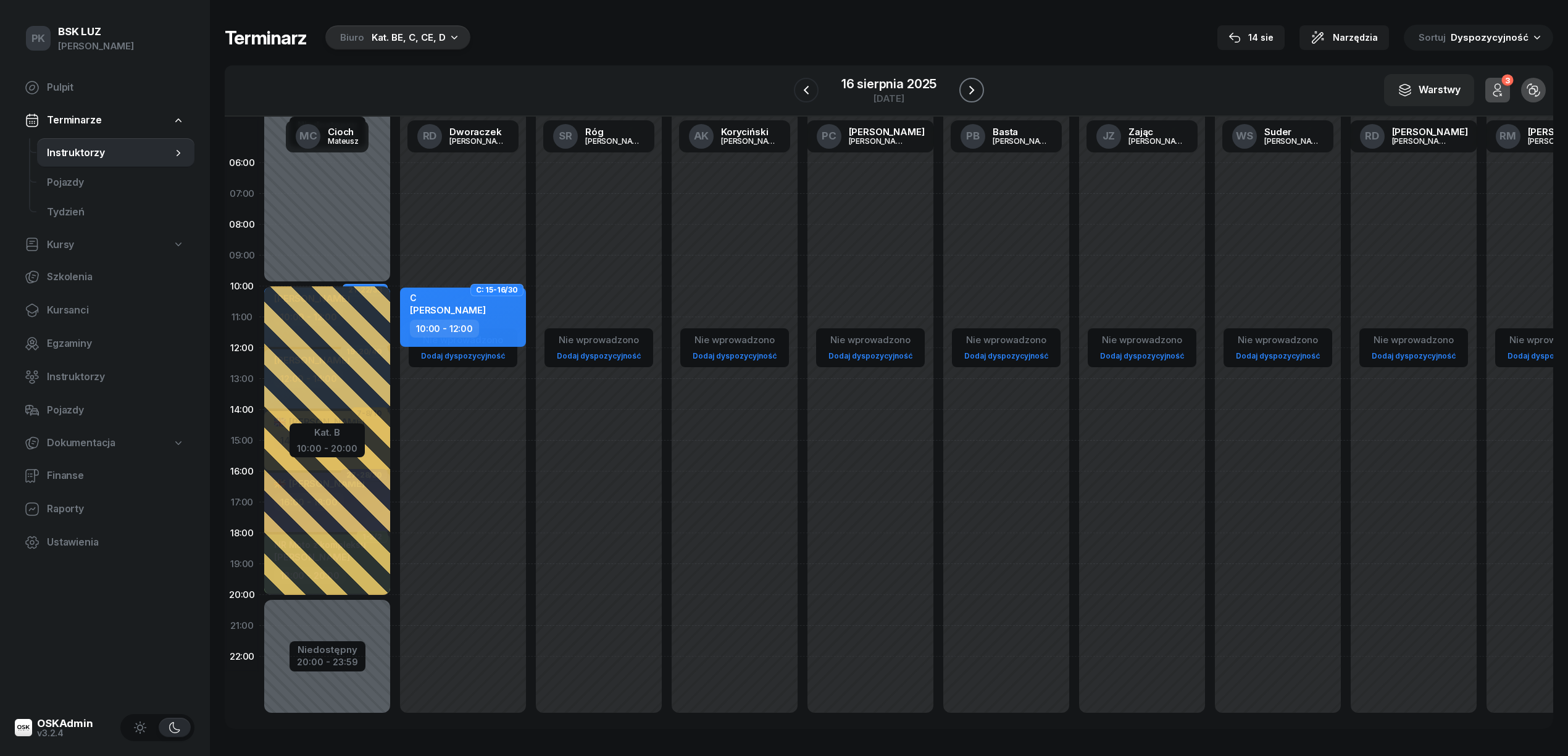
click at [966, 98] on button "button" at bounding box center [971, 90] width 24 height 24
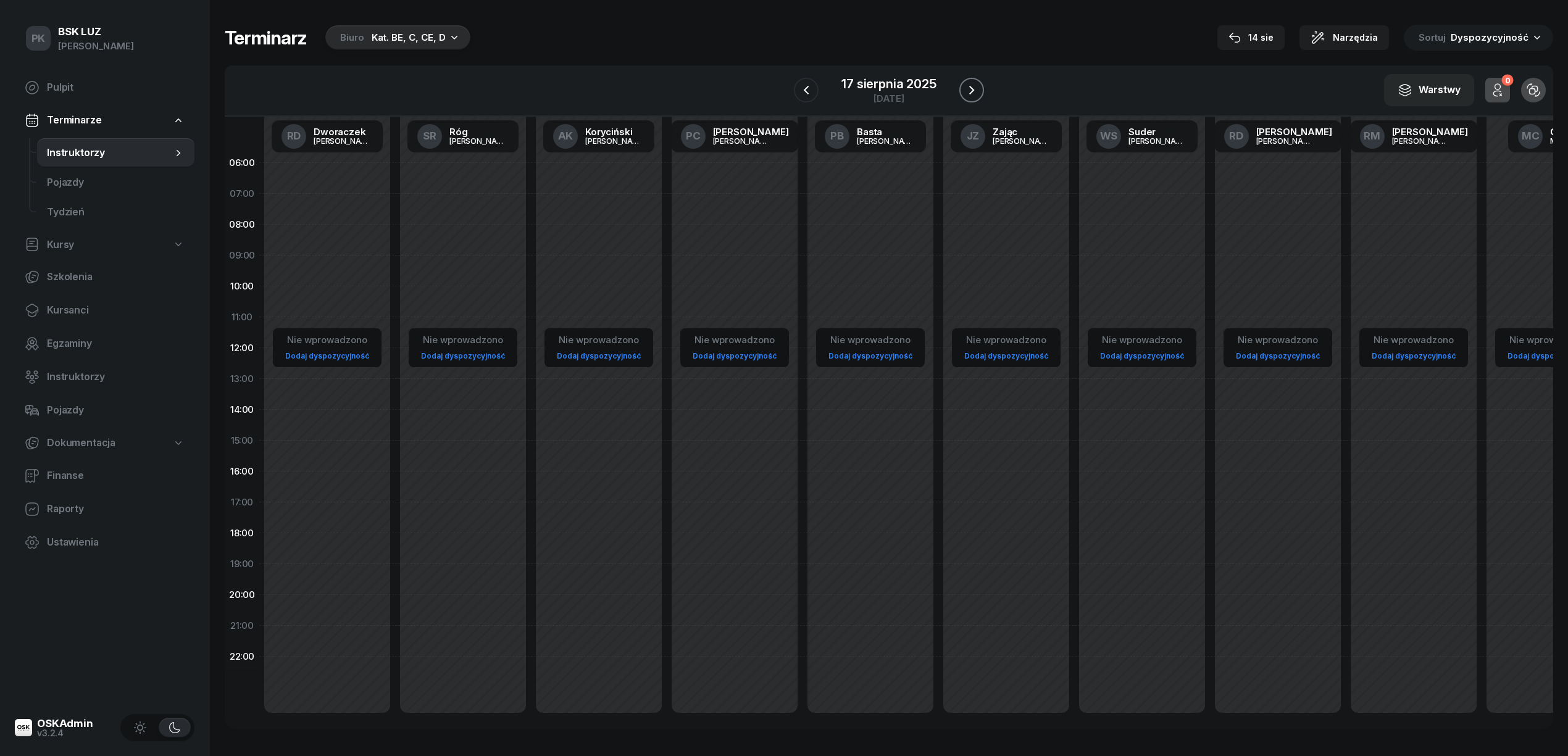
click at [973, 92] on icon "button" at bounding box center [972, 90] width 15 height 15
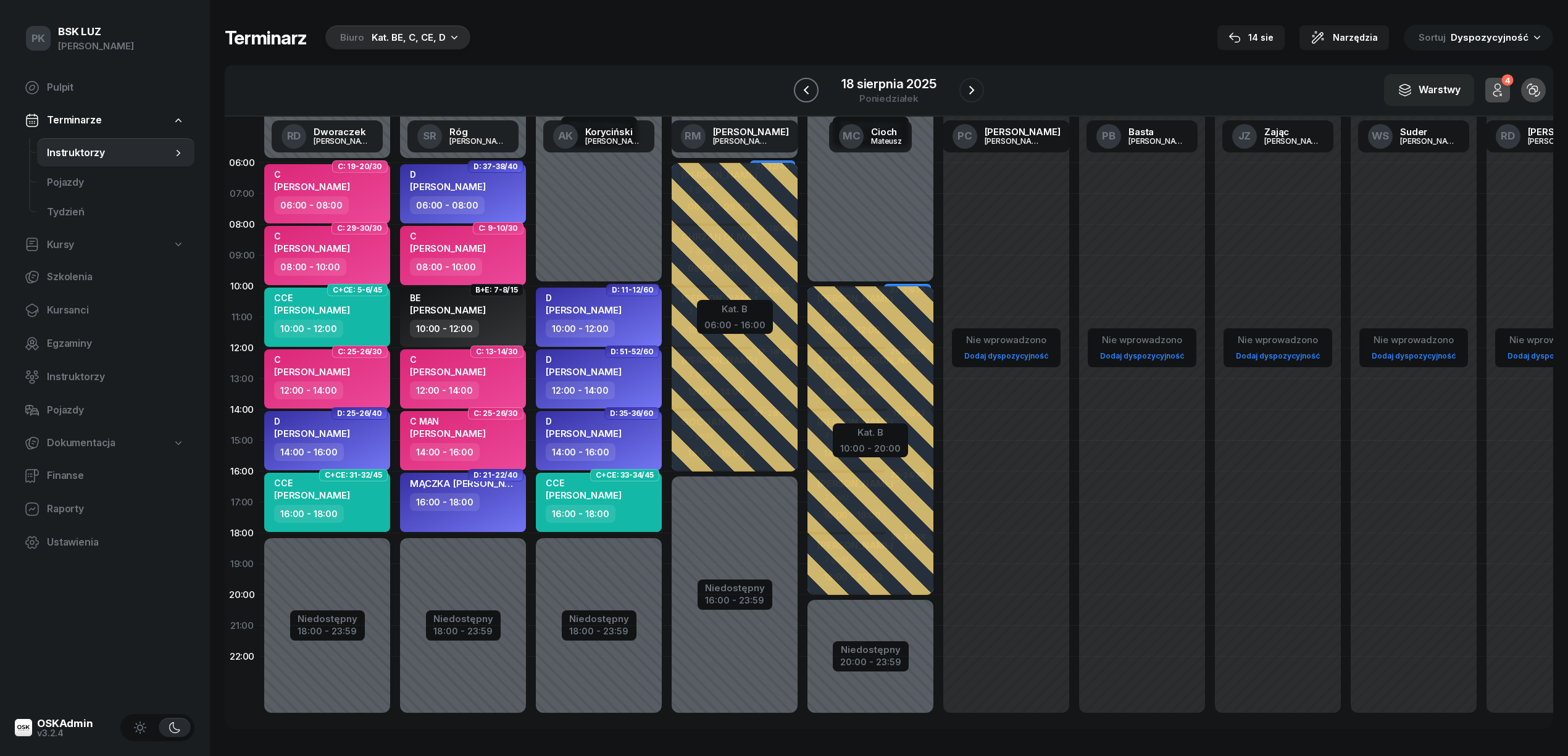
click at [800, 92] on icon "button" at bounding box center [806, 90] width 15 height 15
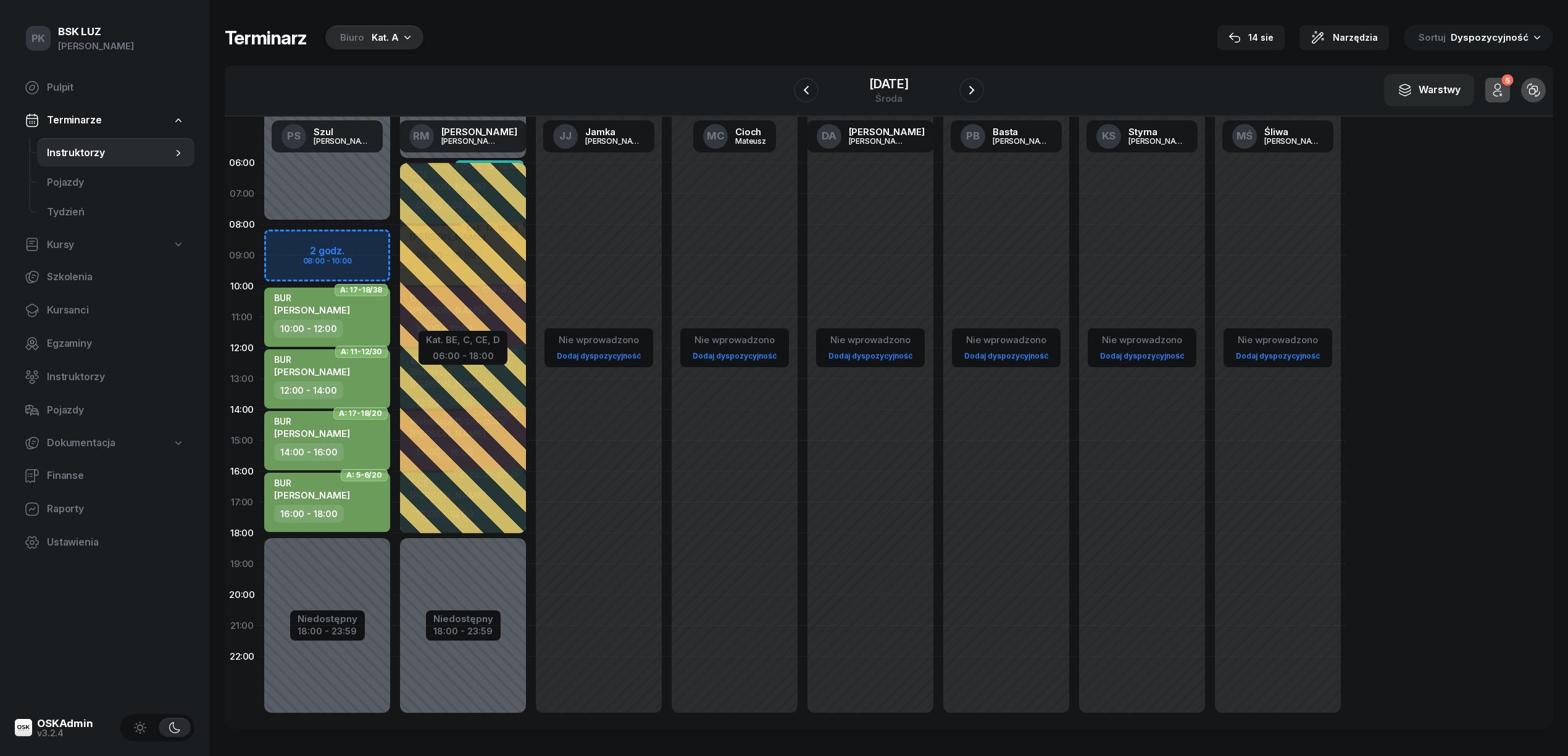
click at [365, 43] on div "Biuro Kat. A" at bounding box center [374, 37] width 98 height 24
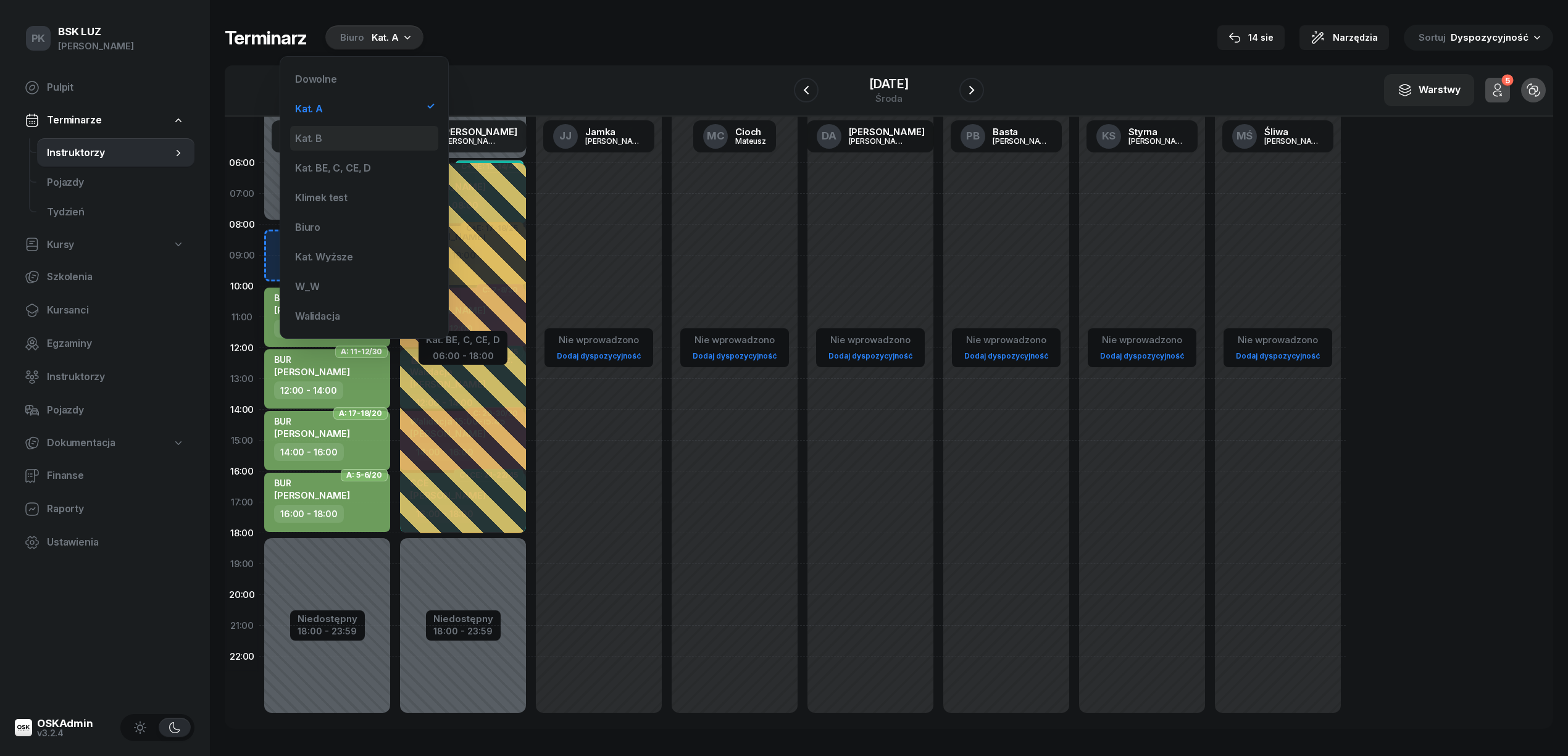
click at [356, 137] on div "Kat. B" at bounding box center [364, 138] width 148 height 24
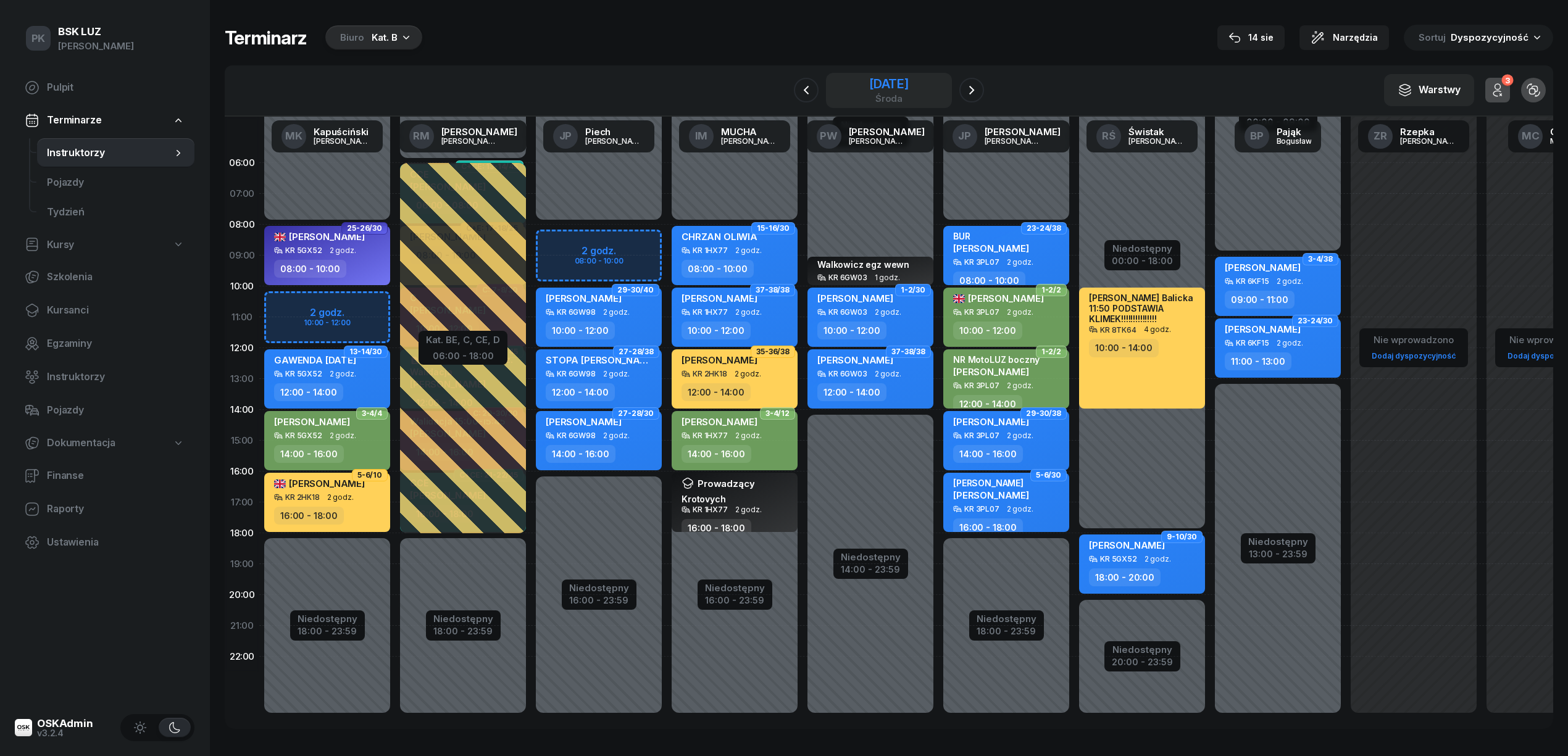
click at [909, 89] on div "[DATE]" at bounding box center [888, 84] width 39 height 13
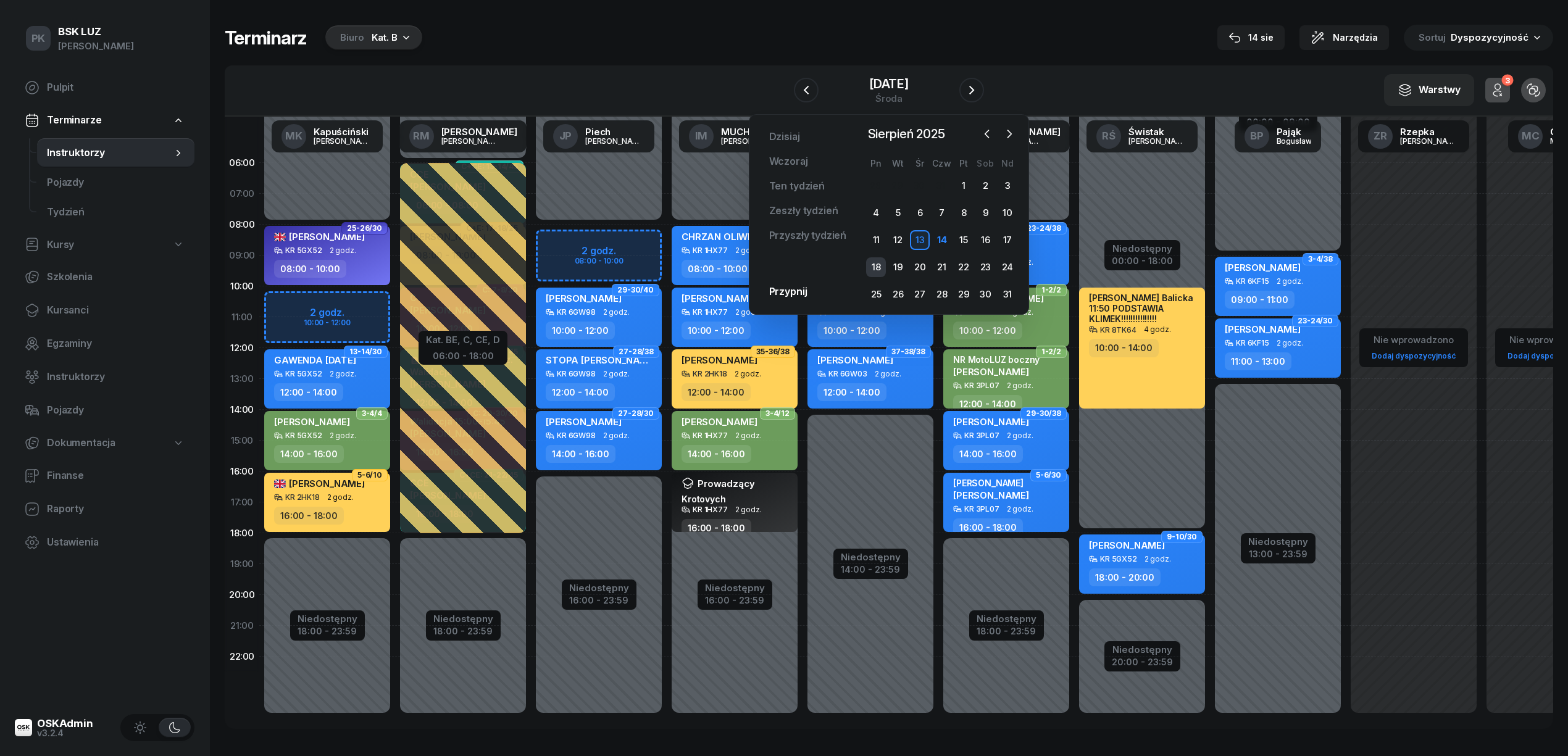
click at [876, 265] on div "18" at bounding box center [876, 267] width 20 height 20
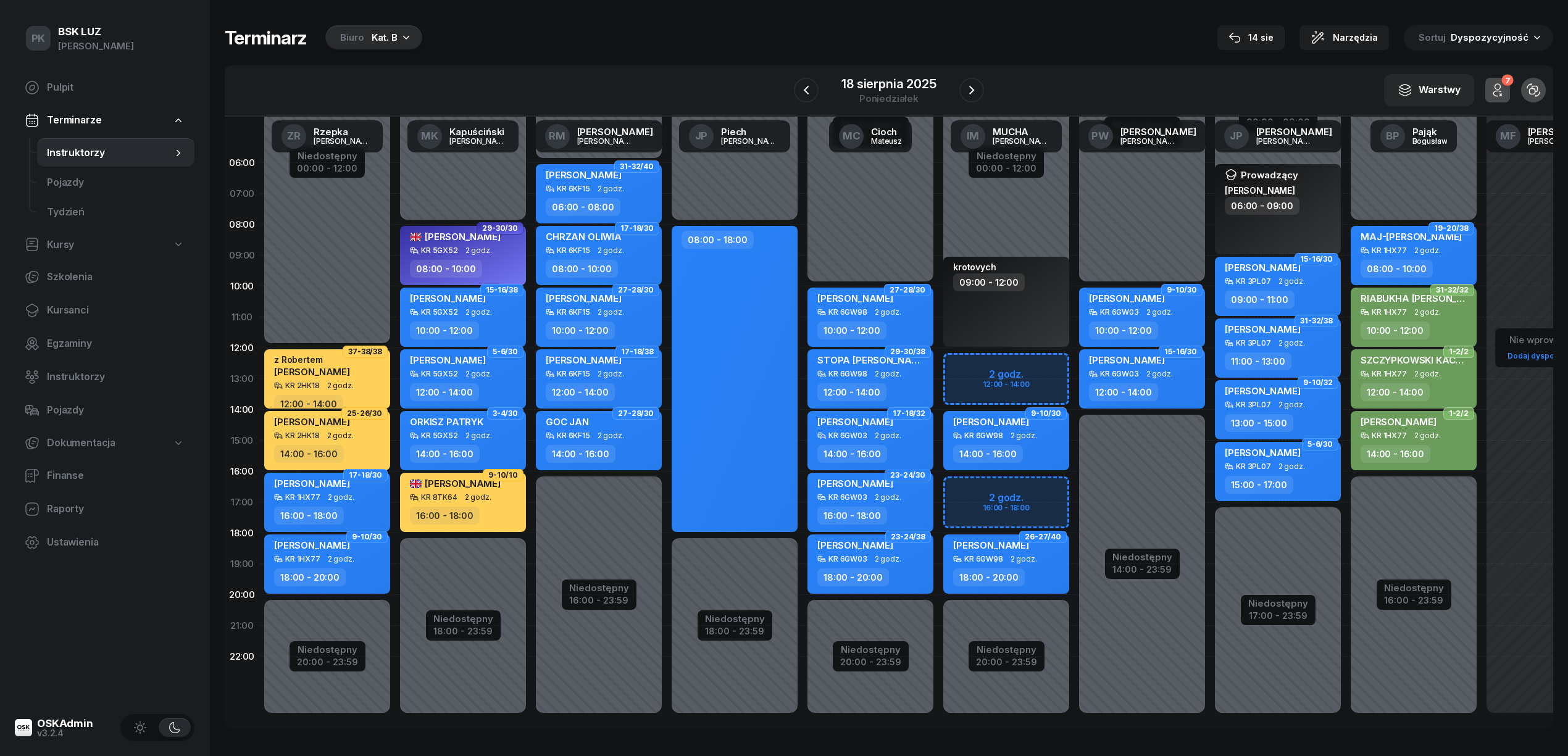
click at [934, 439] on div "17-18/32 JAWORSKA AGATA KR 6GW03 2 godz. 14:00 - 16:00" at bounding box center [871, 440] width 136 height 61
select select "14"
select select "16"
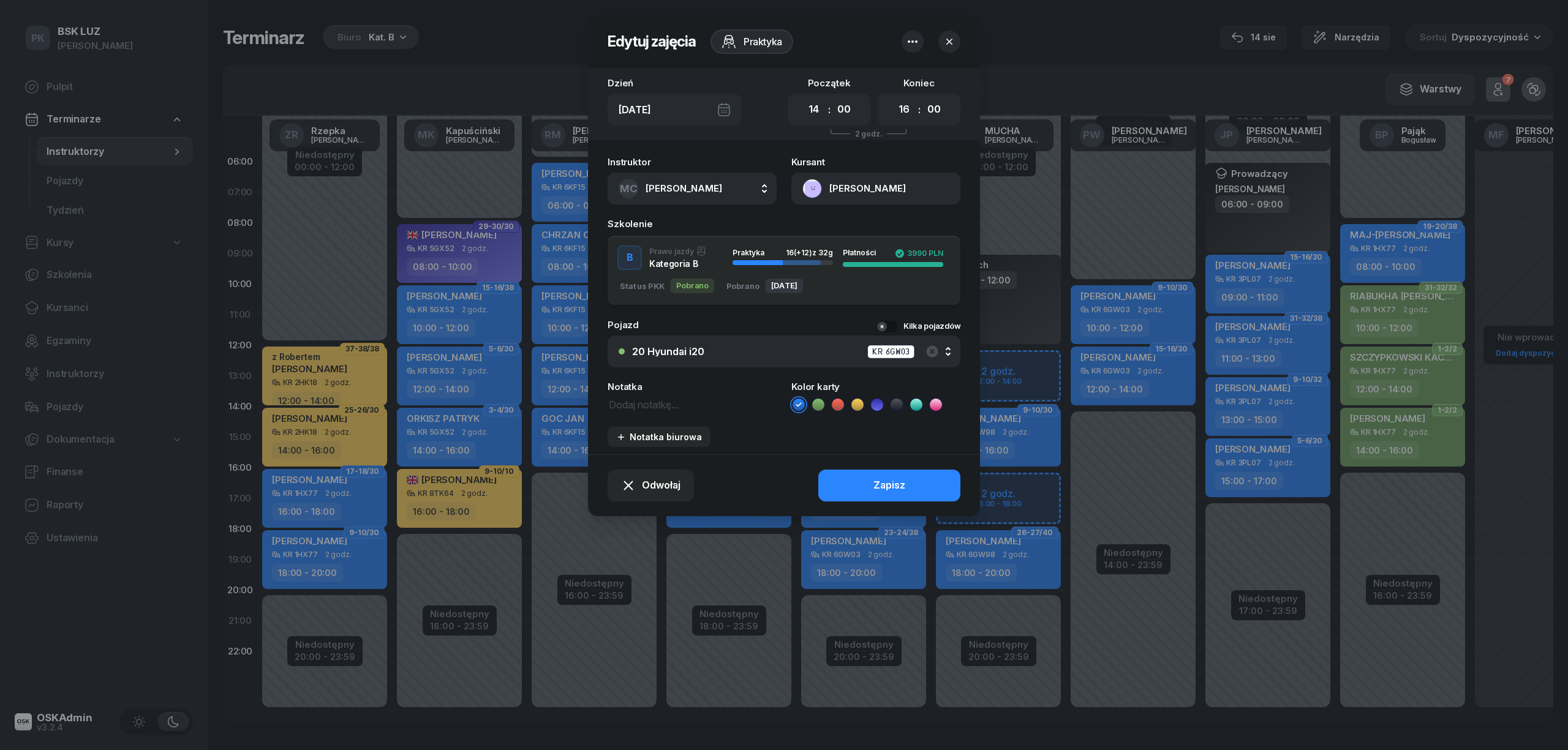
click at [703, 361] on button "20 Hyundai i20 KR 6GW03" at bounding box center [784, 351] width 353 height 32
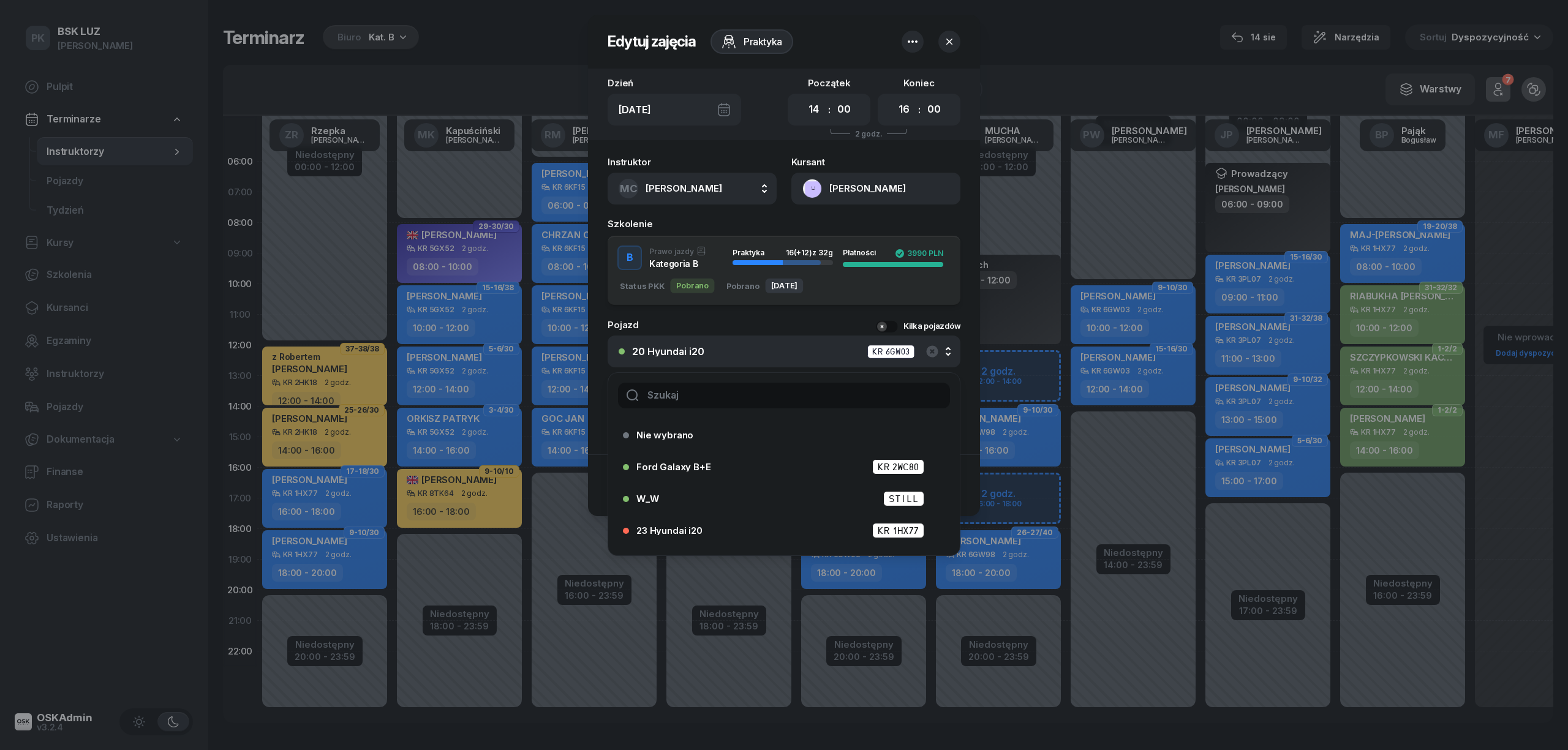
click at [687, 397] on input "text" at bounding box center [784, 396] width 332 height 26
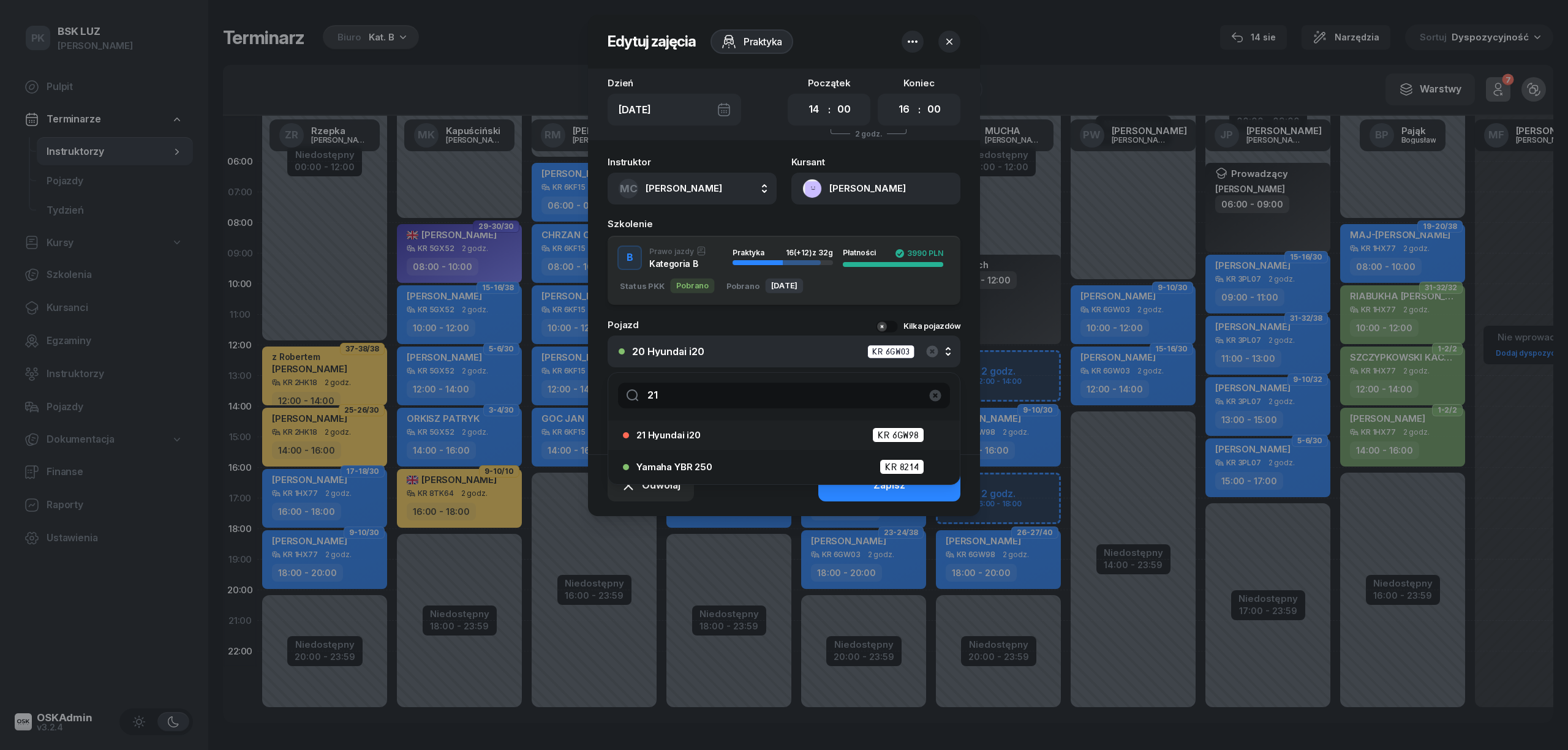
type input "21"
click at [696, 434] on span "21 Hyundai i20" at bounding box center [668, 435] width 65 height 10
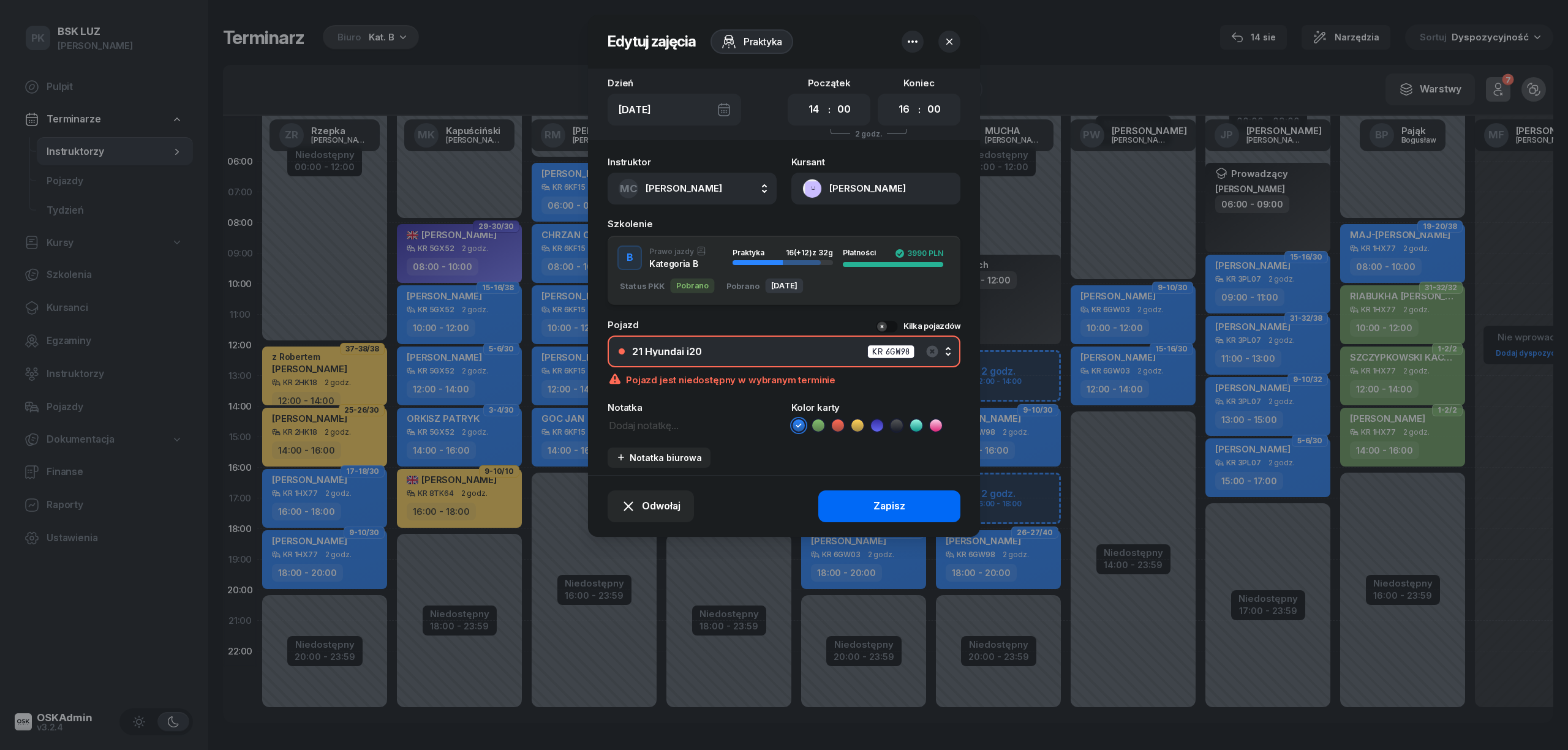
click at [839, 491] on button "Zapisz" at bounding box center [889, 506] width 142 height 32
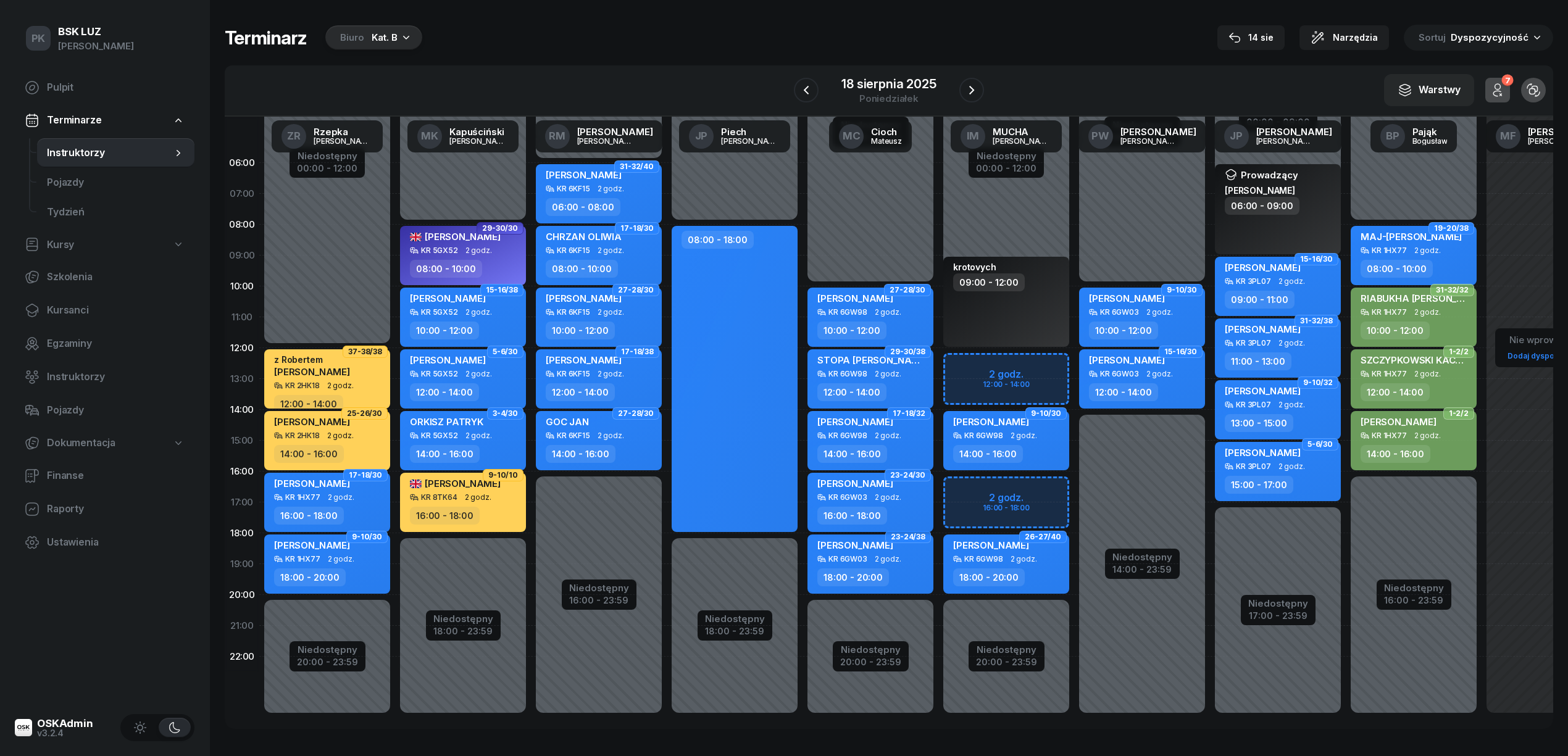
click at [875, 505] on div "SKWARCZYŃSKI JAN KR 6GW03 2 godz. 16:00 - 18:00" at bounding box center [871, 502] width 126 height 59
select select "16"
select select "18"
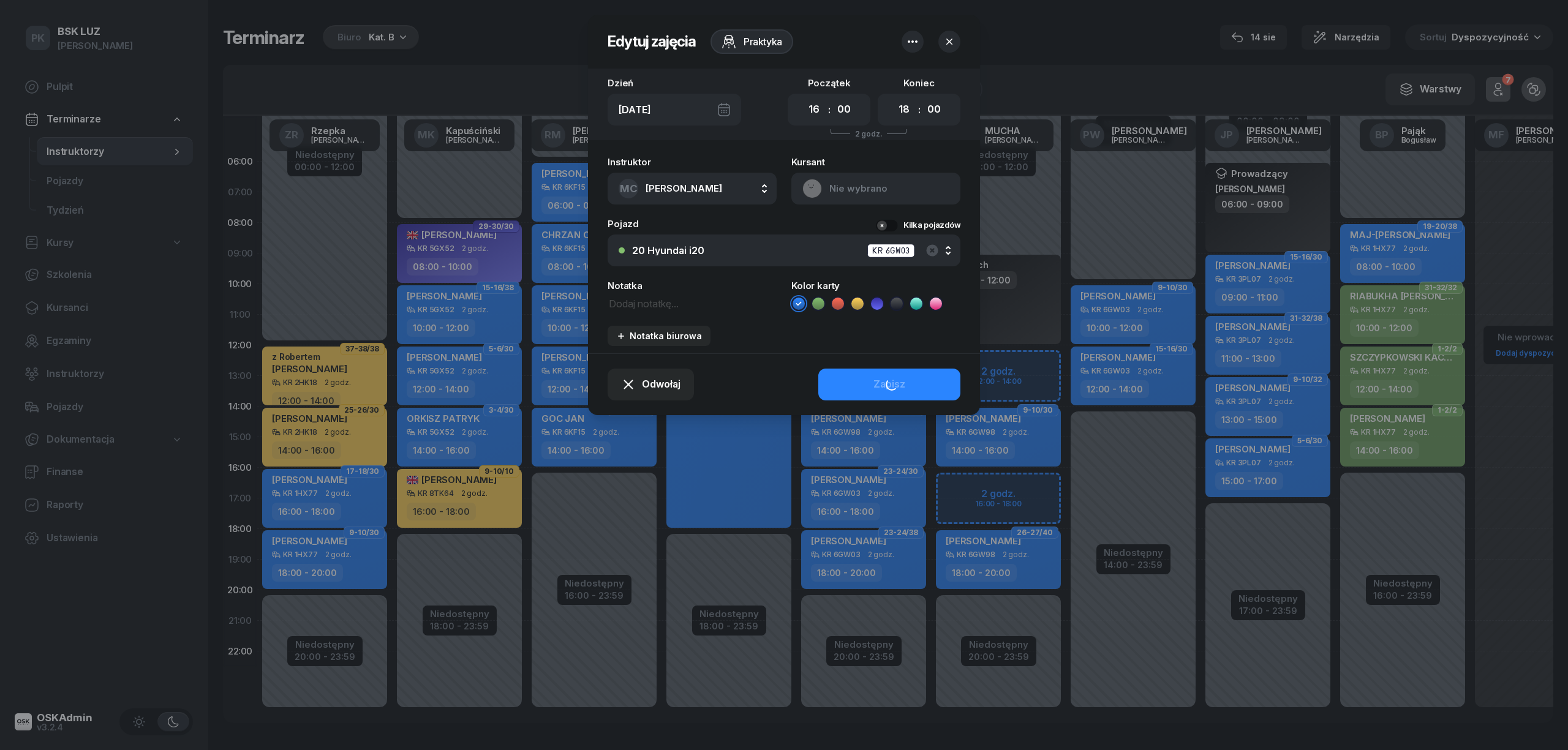
click at [708, 341] on div "Instruktor MC Cioch Mateusz AK Koryciński Artur BP Pająk Bogusław DA Arendarczy…" at bounding box center [784, 251] width 392 height 203
click at [706, 245] on div "20 Hyundai i20 KR 6GW03" at bounding box center [790, 250] width 317 height 15
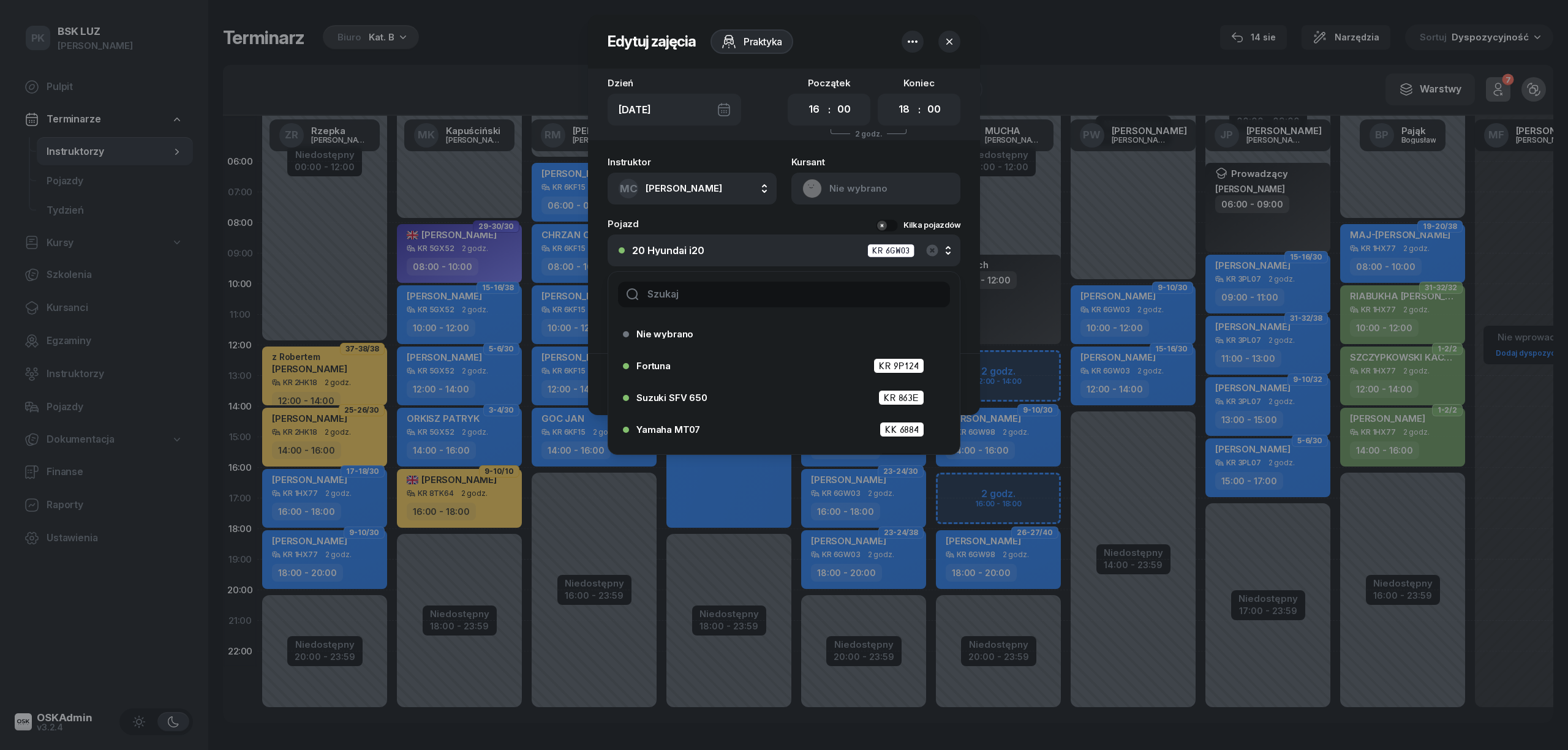
click at [667, 299] on input "text" at bounding box center [784, 294] width 332 height 26
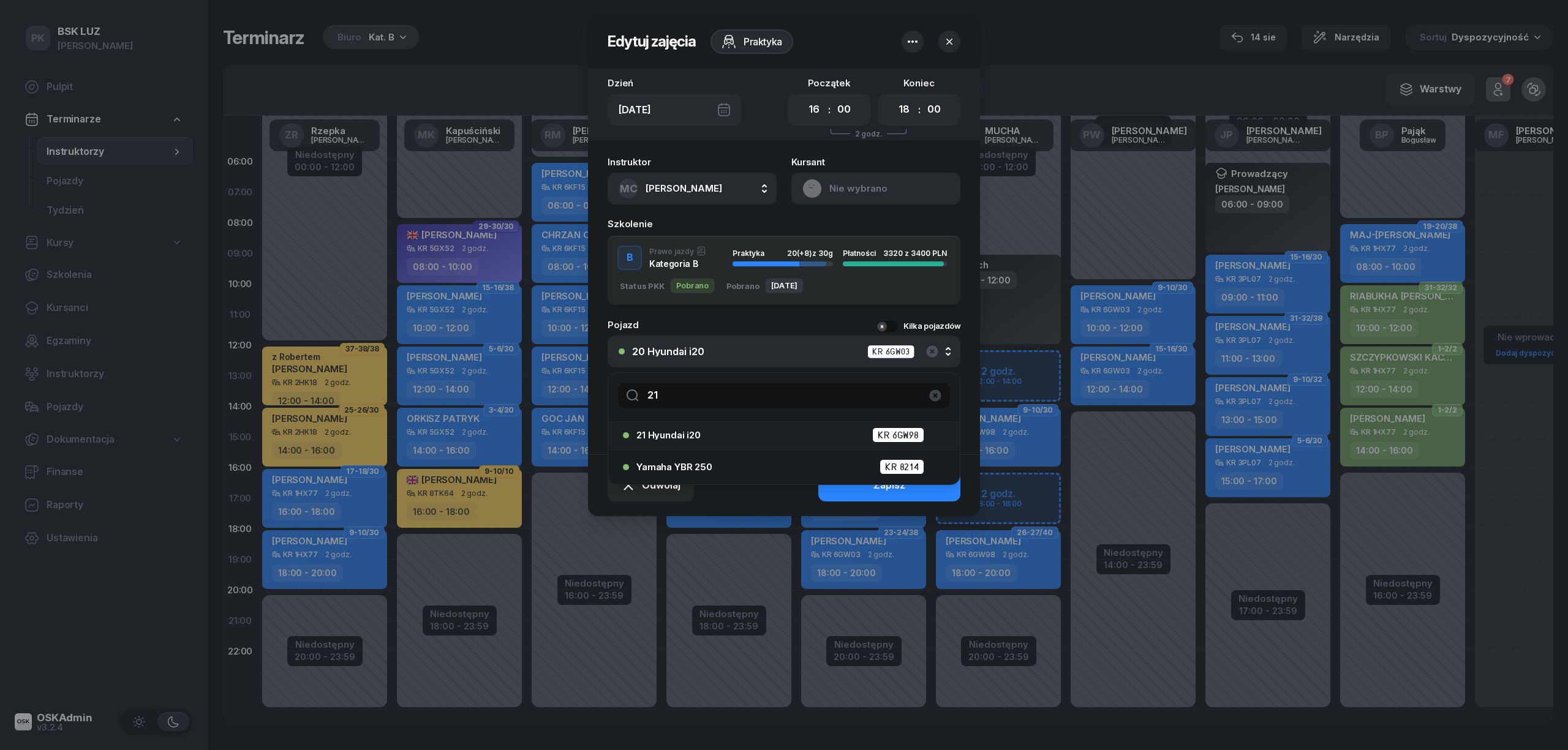
type input "21"
click at [687, 432] on span "21 Hyundai i20" at bounding box center [668, 435] width 65 height 10
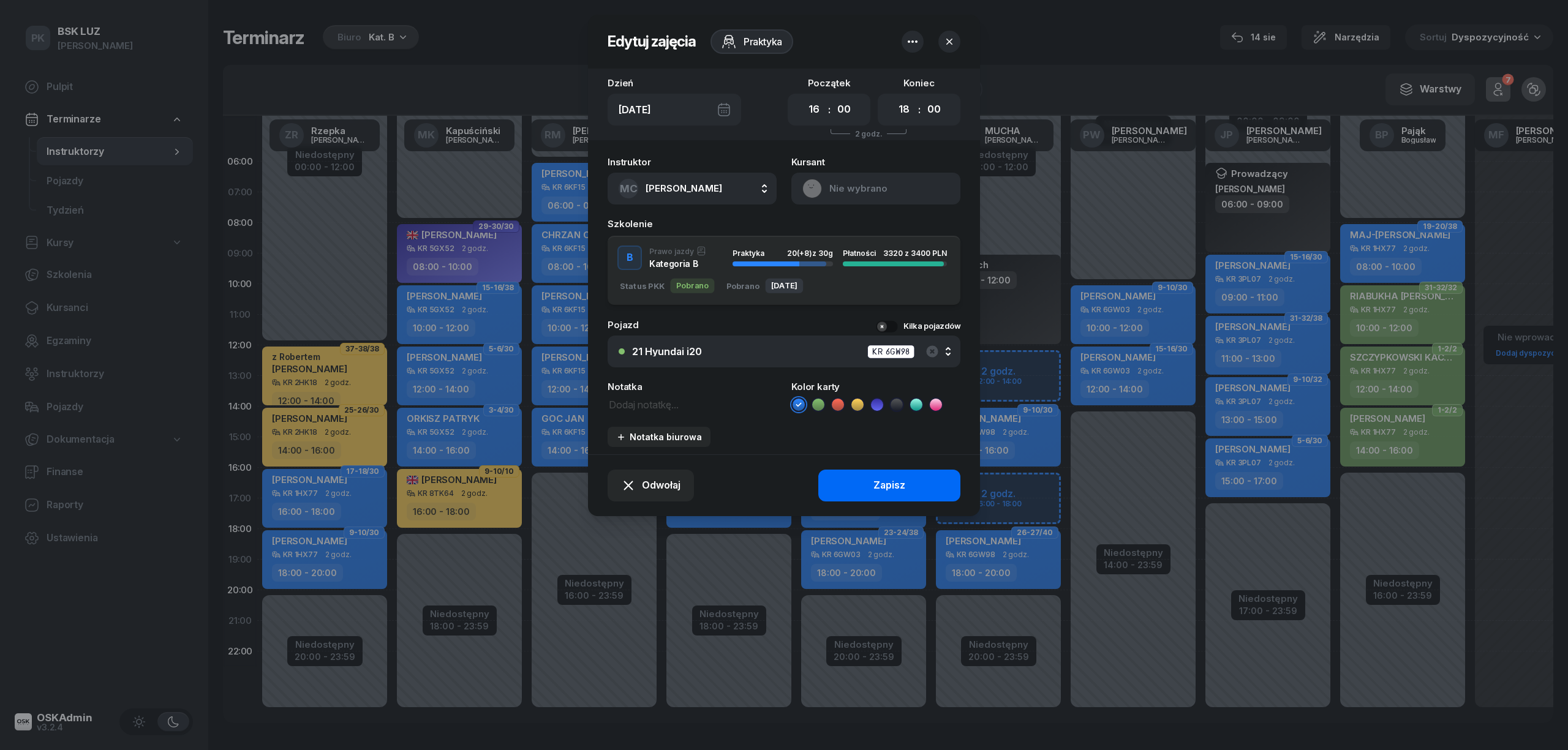
click at [867, 476] on button "Zapisz" at bounding box center [889, 485] width 142 height 32
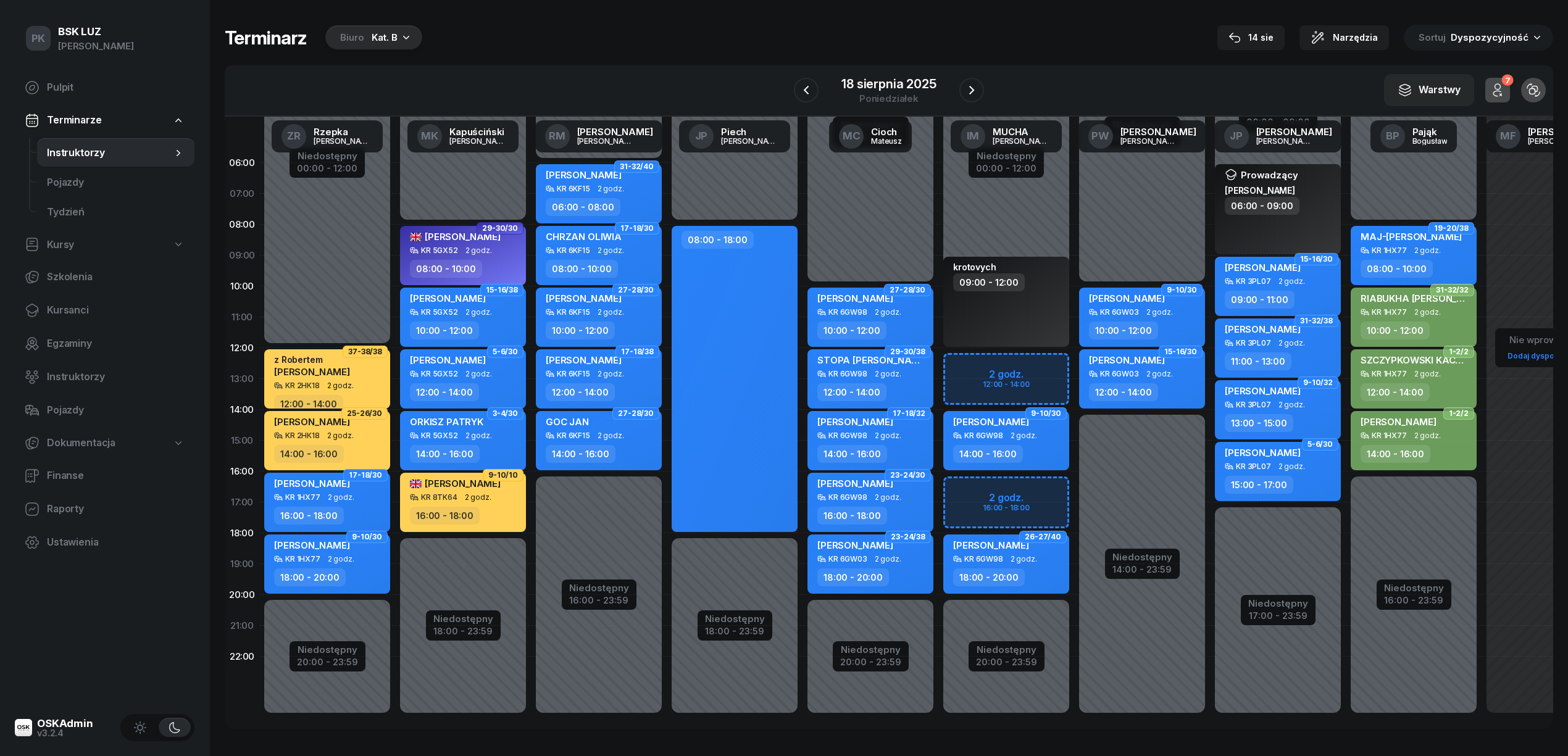
click at [883, 559] on span "2 godz." at bounding box center [888, 559] width 27 height 9
select select "18"
select select "20"
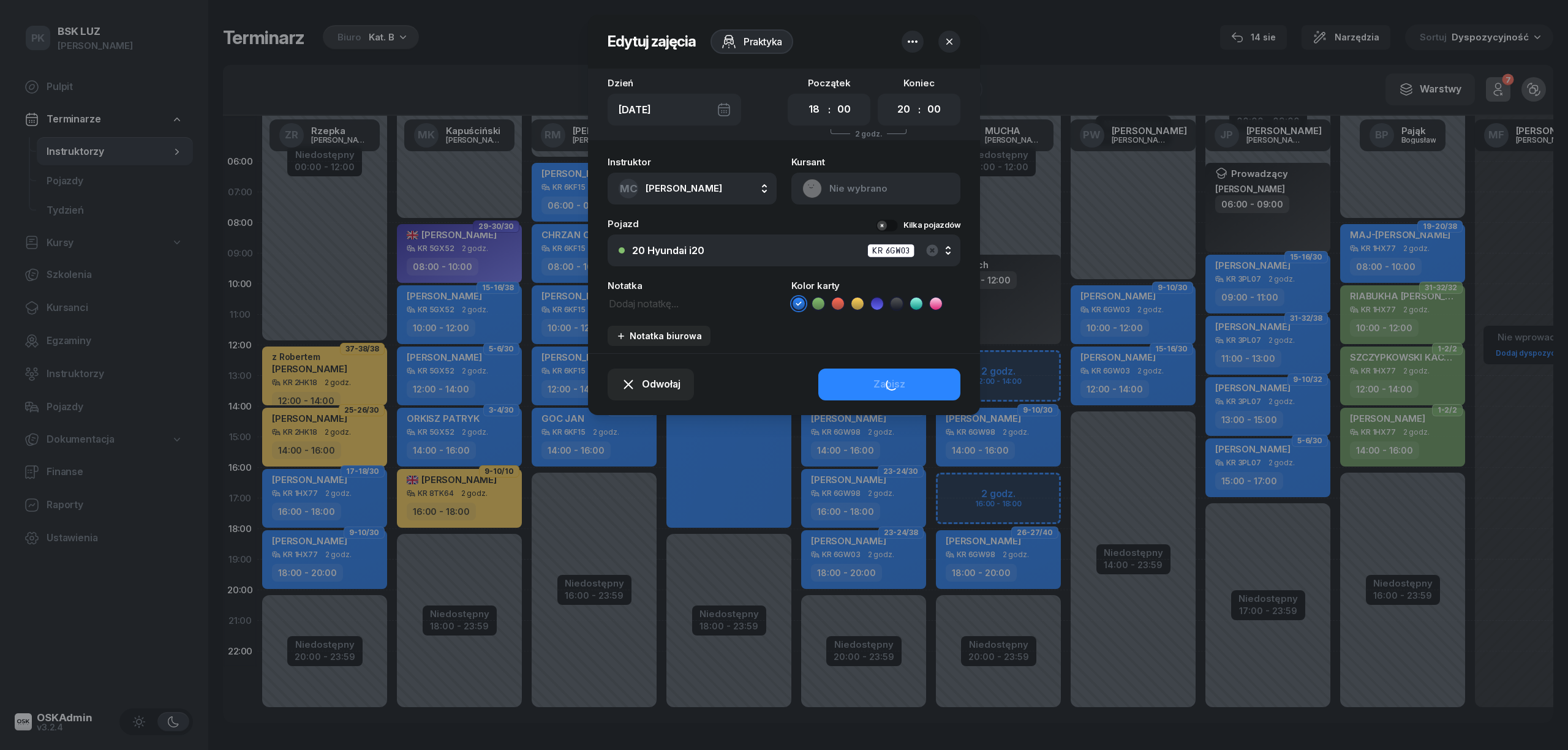
click at [675, 307] on textarea at bounding box center [692, 303] width 169 height 16
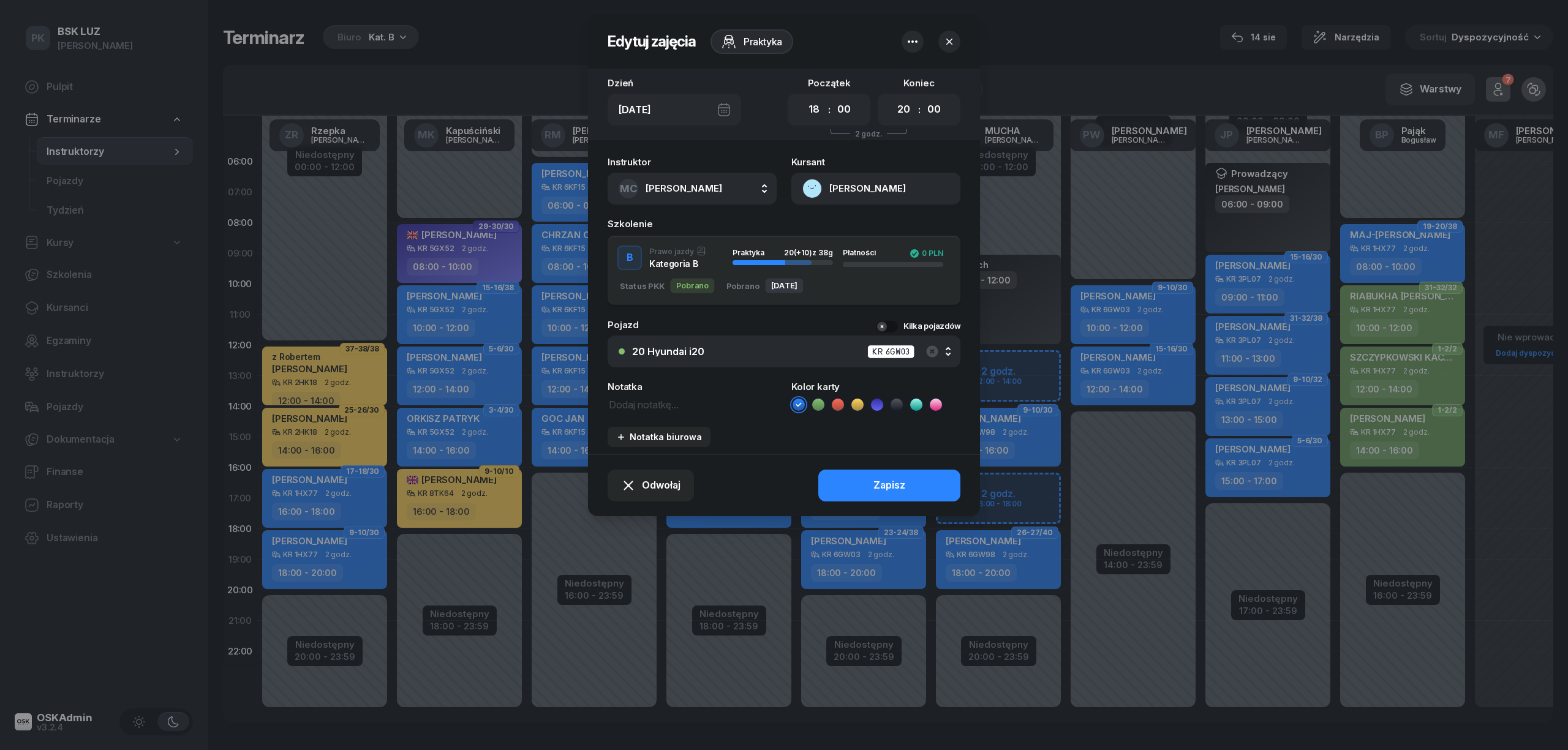
click at [681, 357] on div "20 Hyundai i20 KR 6GW03" at bounding box center [790, 352] width 317 height 15
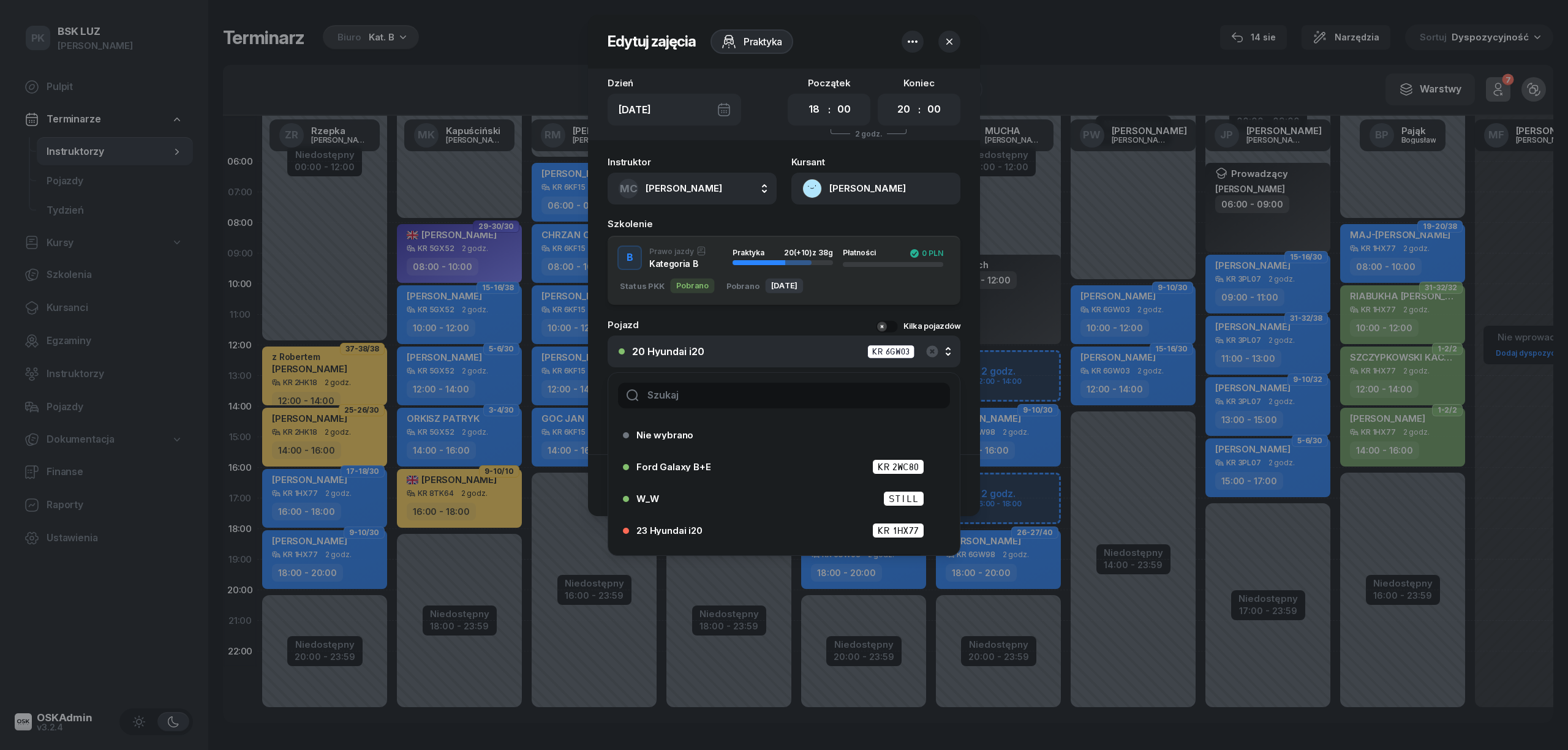
click at [681, 390] on input "text" at bounding box center [784, 396] width 332 height 26
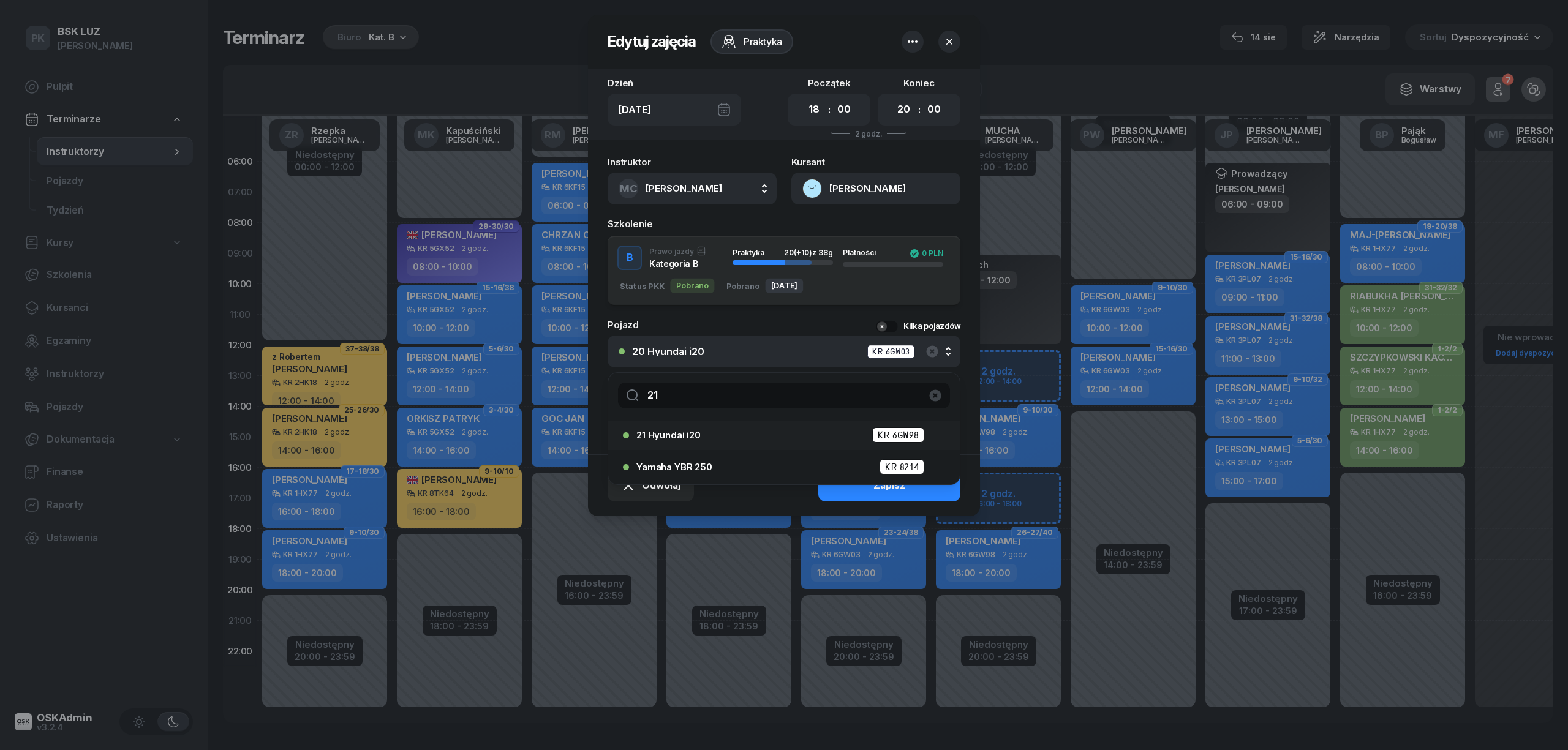
type input "21"
click at [697, 434] on span "21 Hyundai i20" at bounding box center [668, 435] width 65 height 10
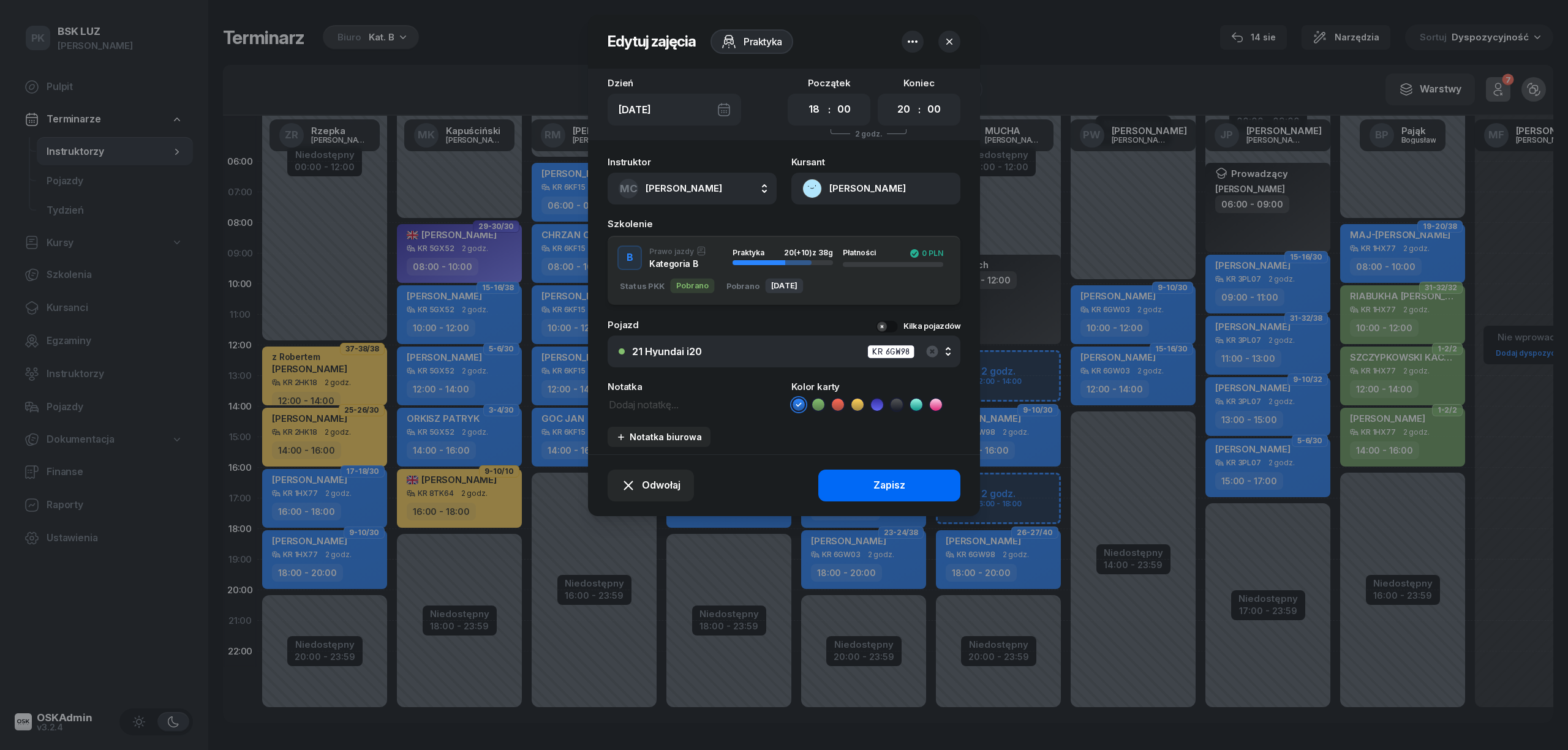
click at [869, 491] on button "Zapisz" at bounding box center [889, 485] width 142 height 32
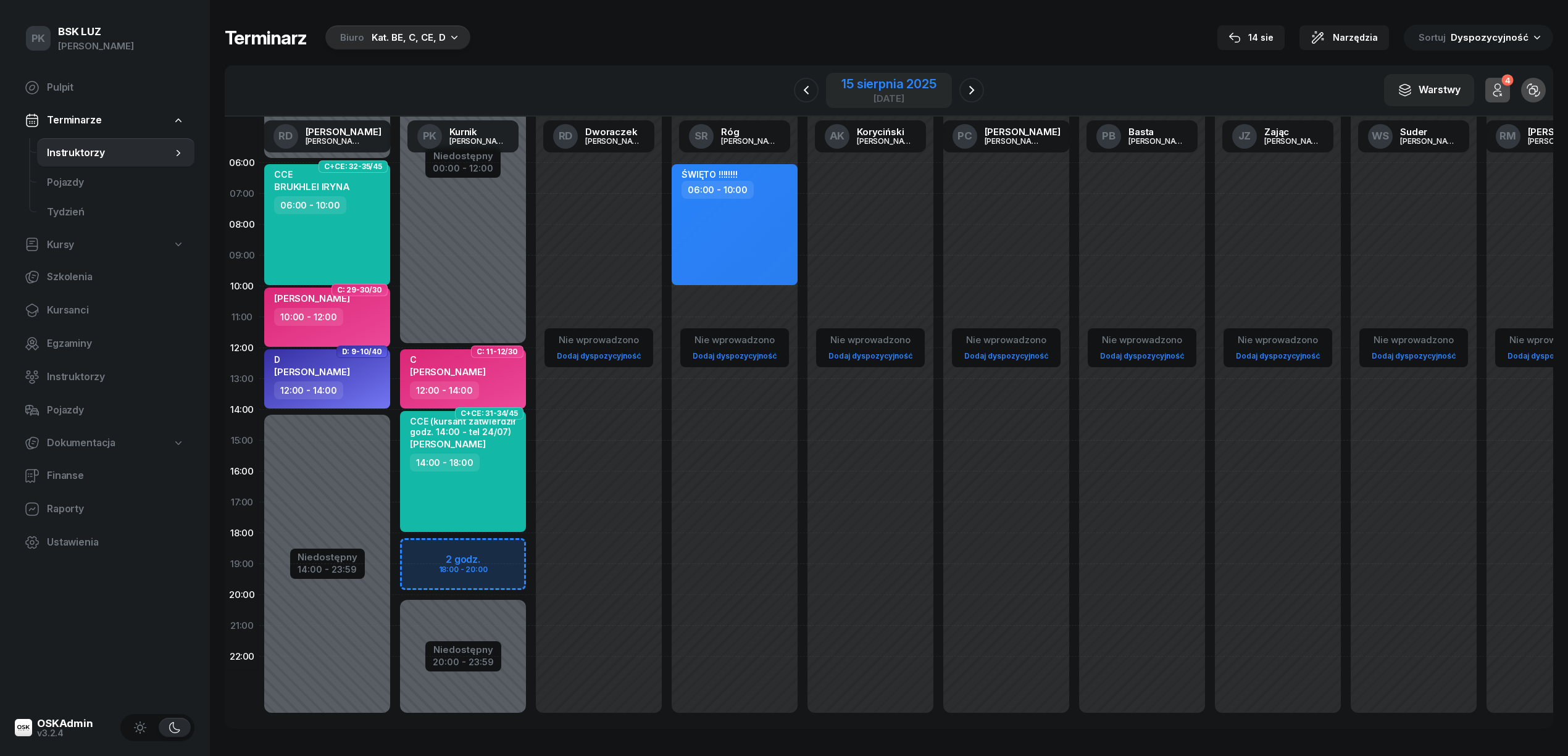
click at [912, 95] on div "[DATE]" at bounding box center [889, 98] width 95 height 10
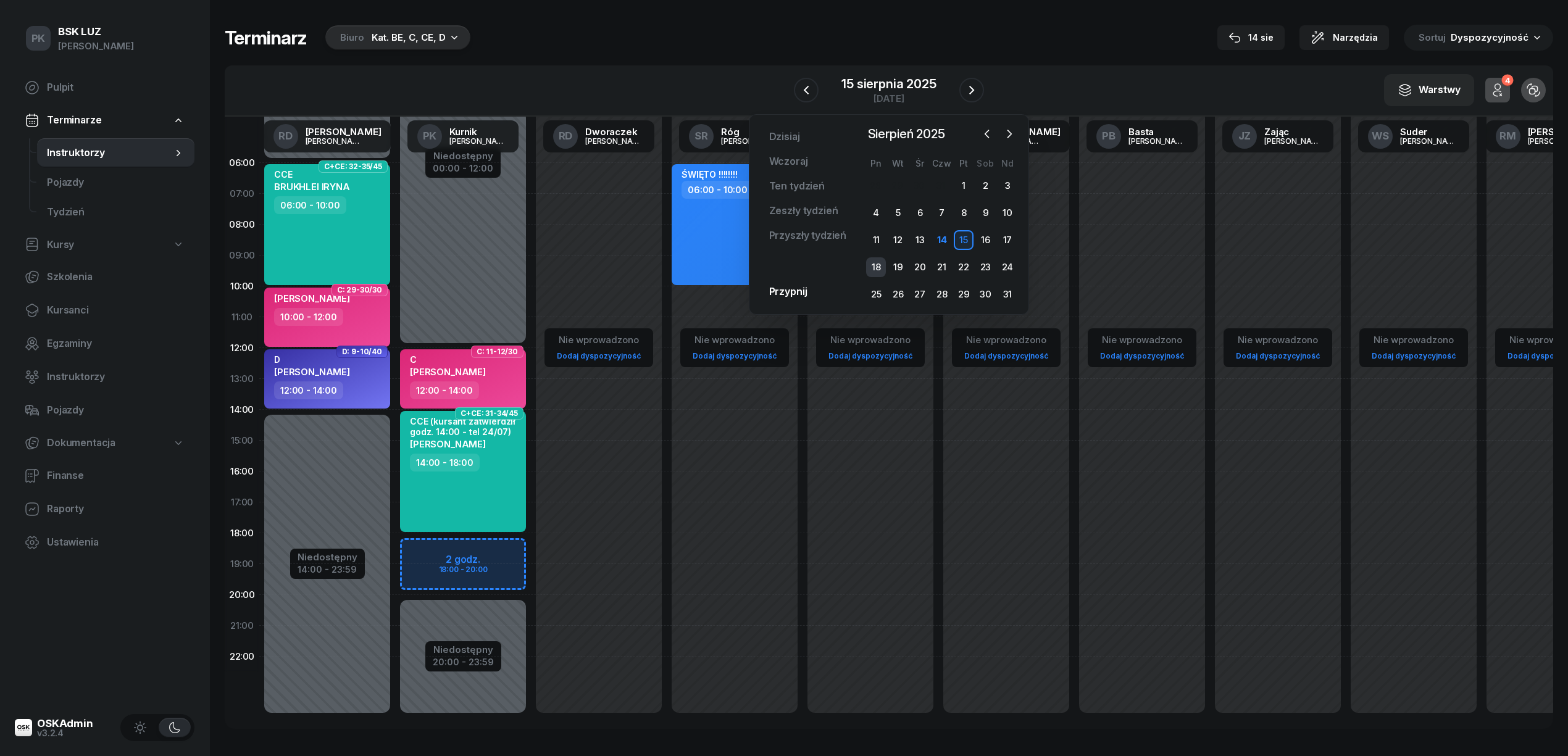
click at [872, 262] on div "18" at bounding box center [876, 267] width 20 height 20
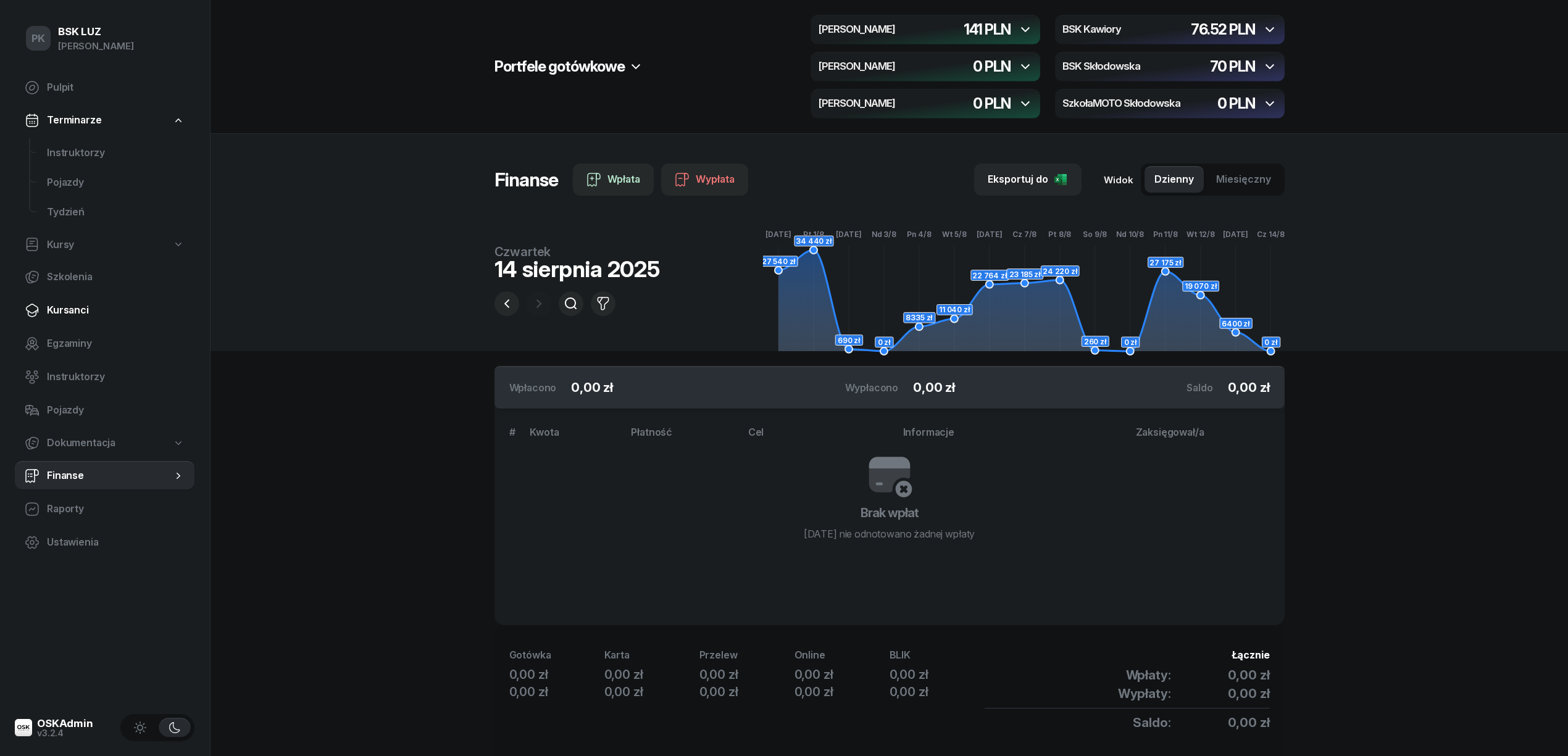
click at [75, 311] on span "Kursanci" at bounding box center [115, 311] width 138 height 16
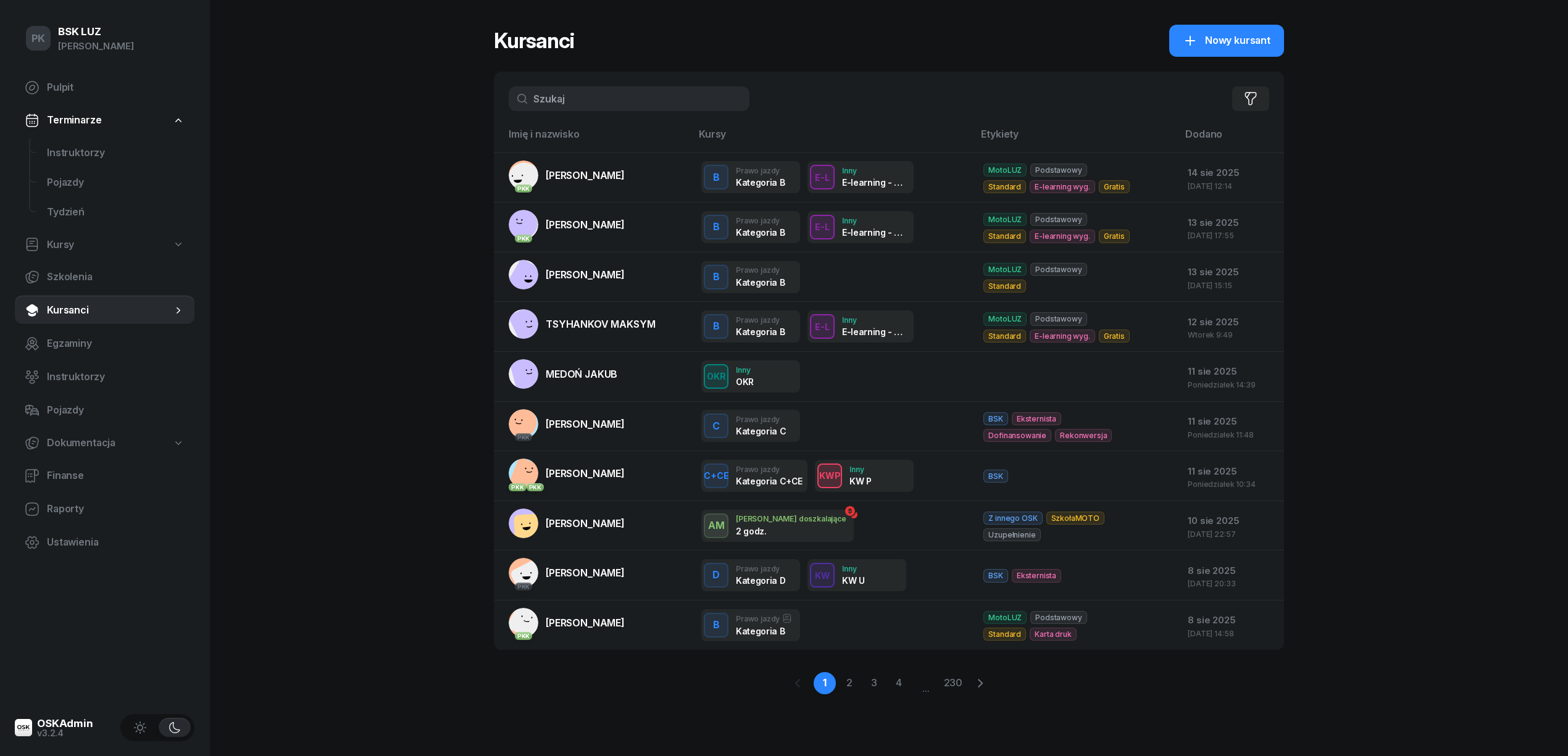
click at [601, 100] on input "text" at bounding box center [629, 98] width 241 height 24
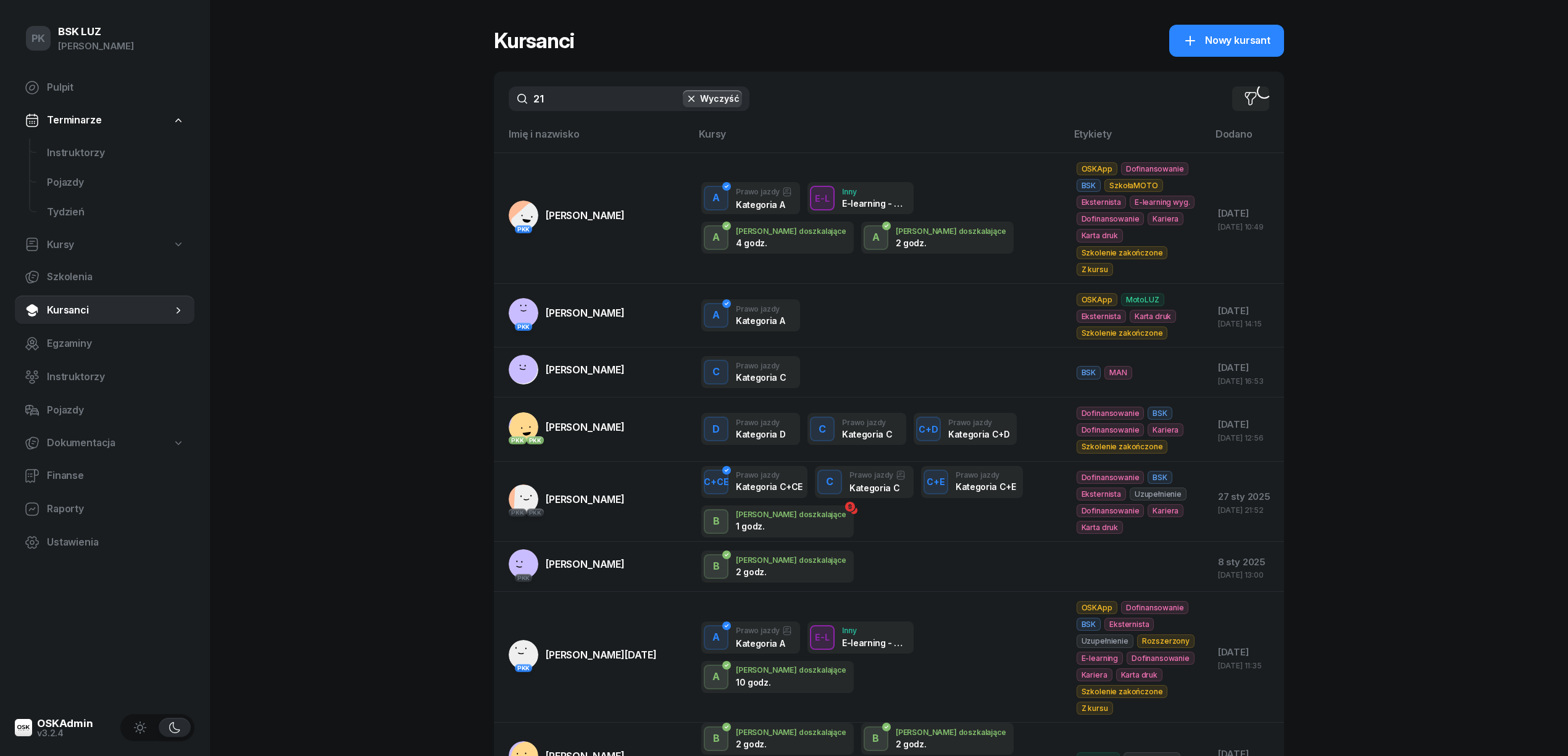
type input "2"
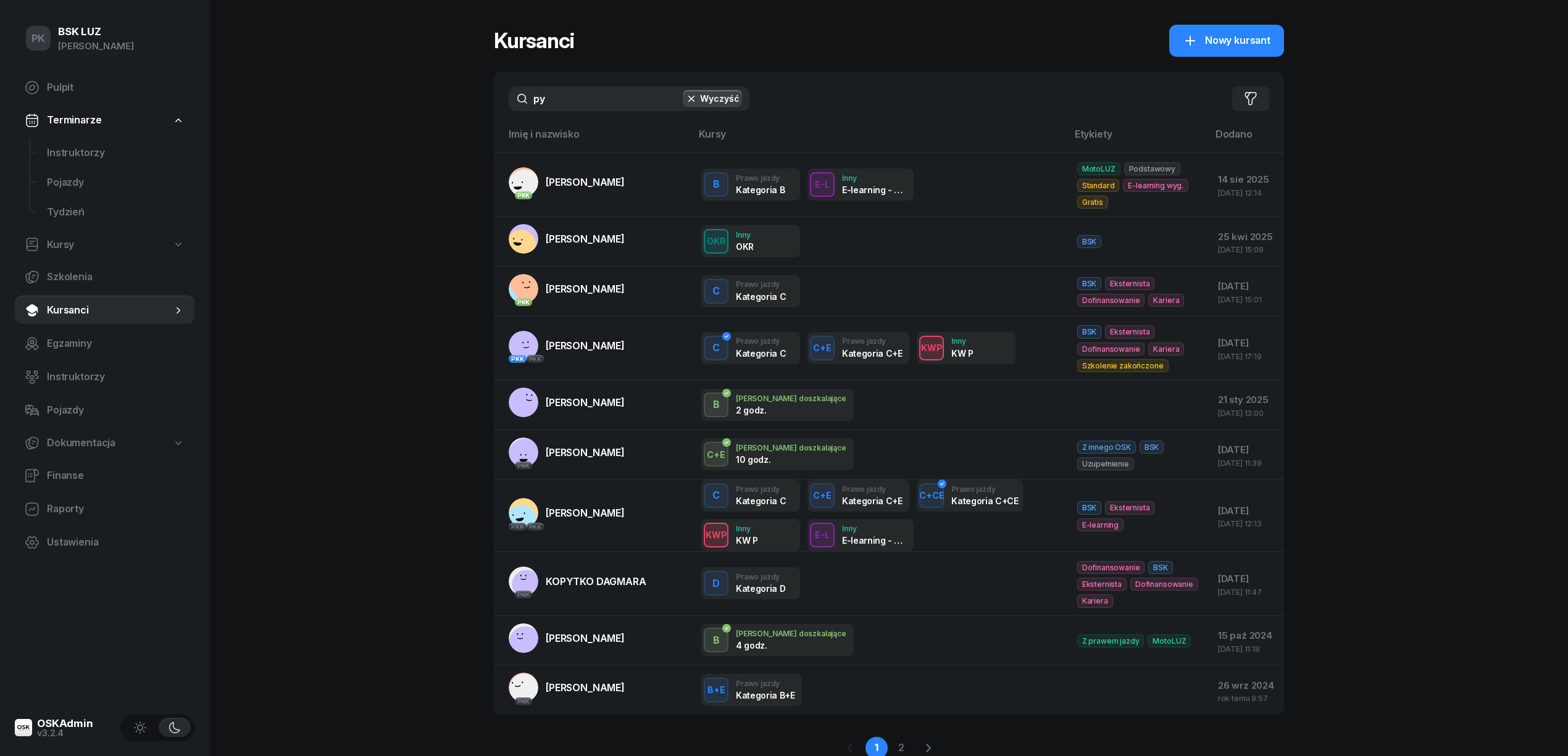
type input "p"
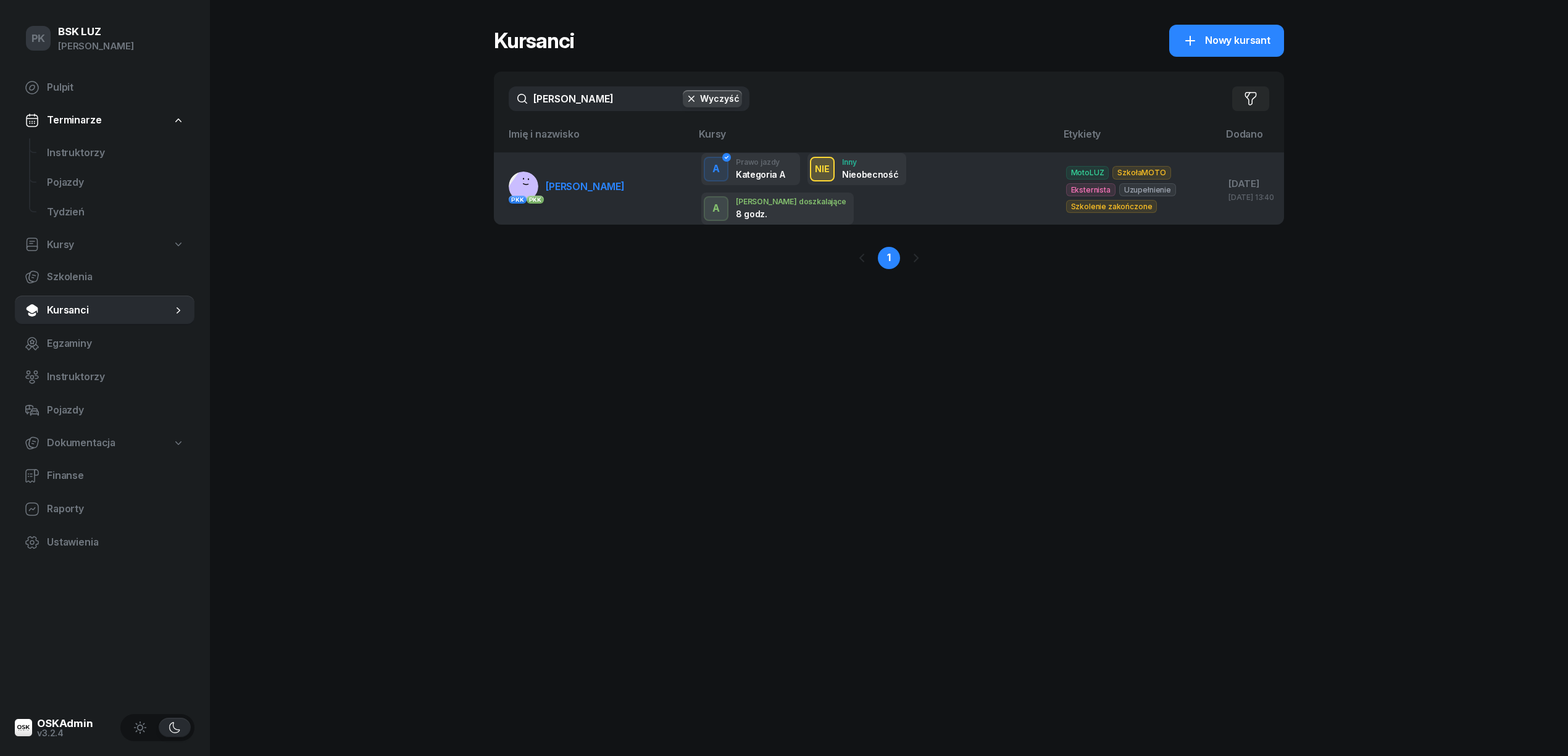
type input "[PERSON_NAME]"
click at [598, 190] on span "[PERSON_NAME]" at bounding box center [585, 186] width 79 height 13
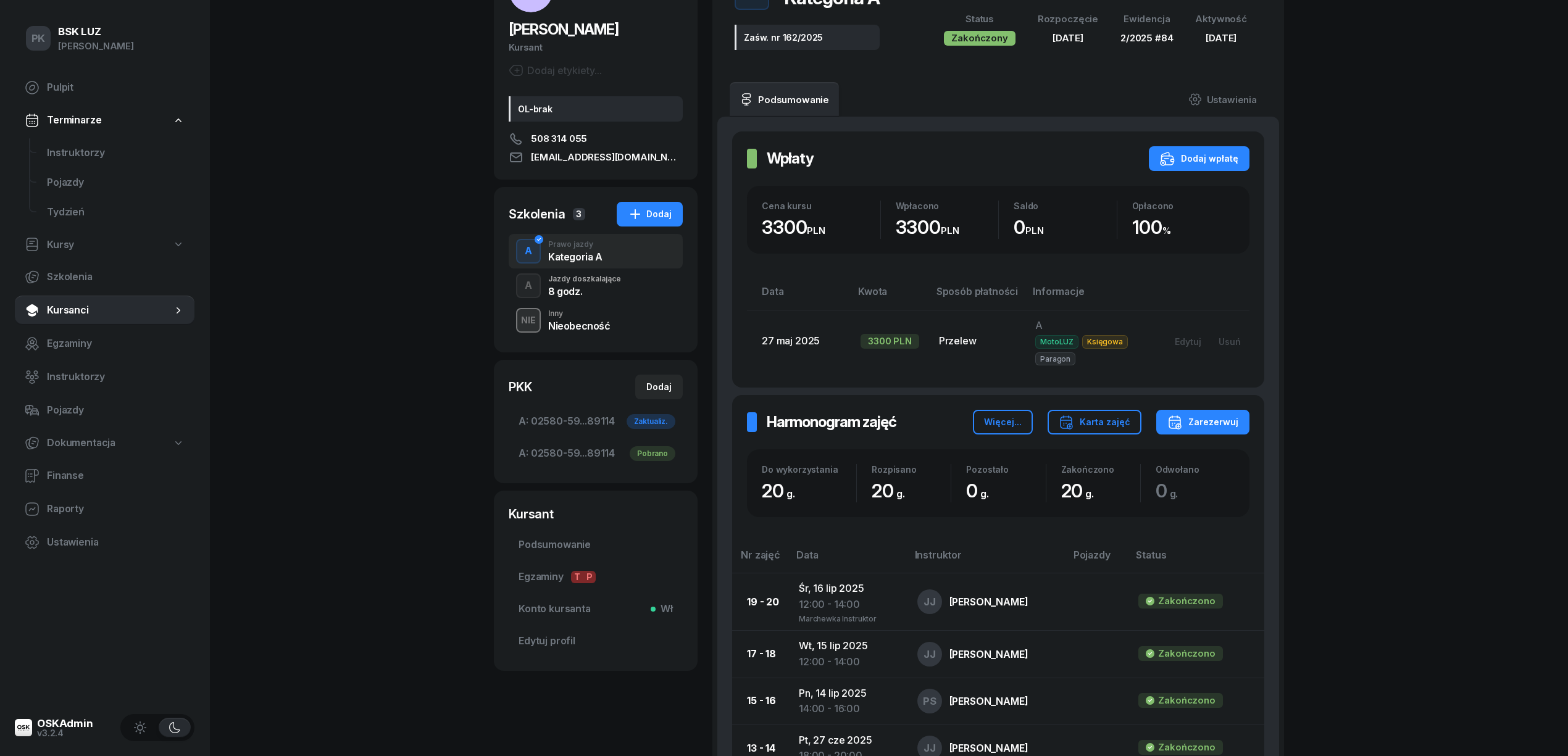
scroll to position [82, 0]
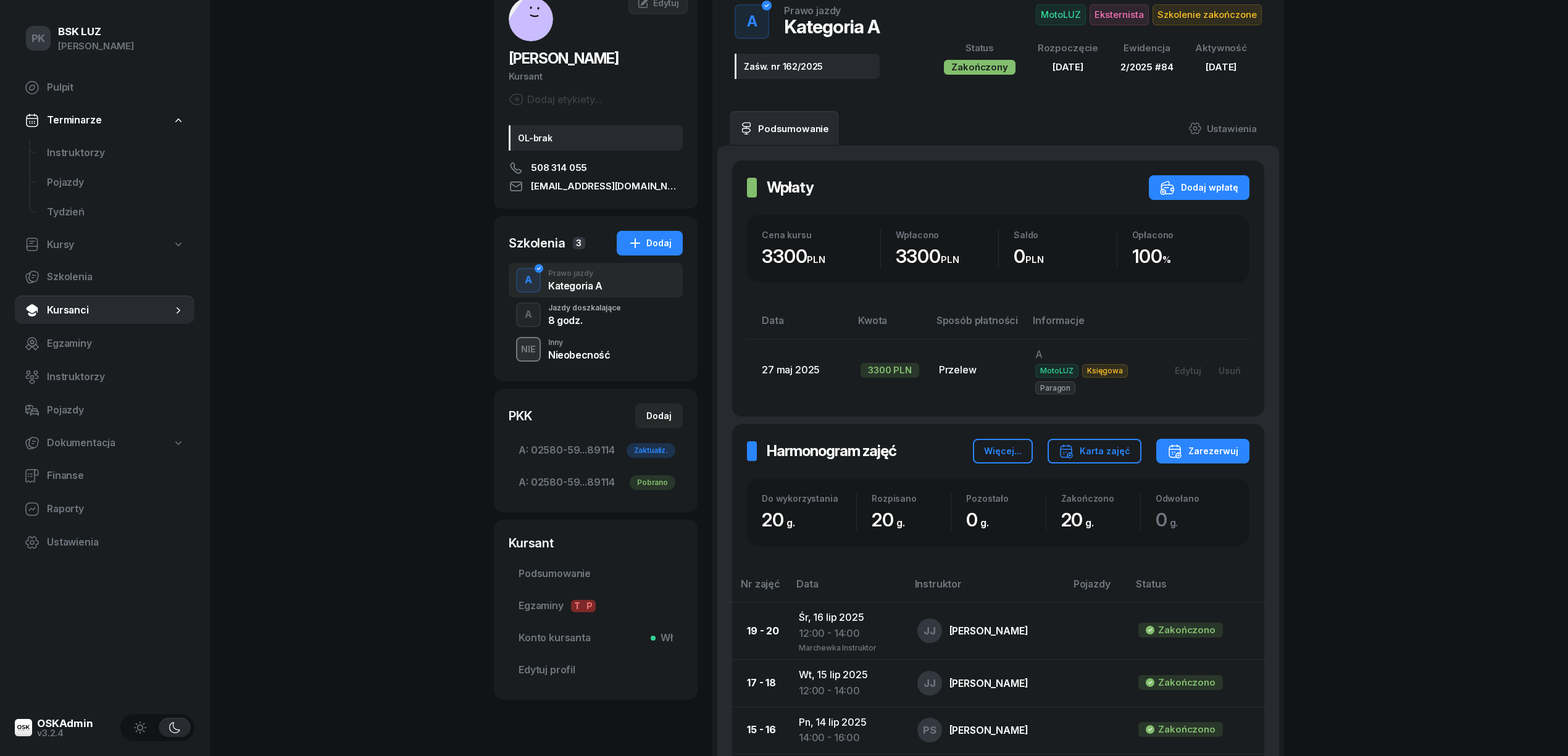
click at [573, 327] on div "A Jazdy doszkalające 8 godz." at bounding box center [595, 314] width 174 height 35
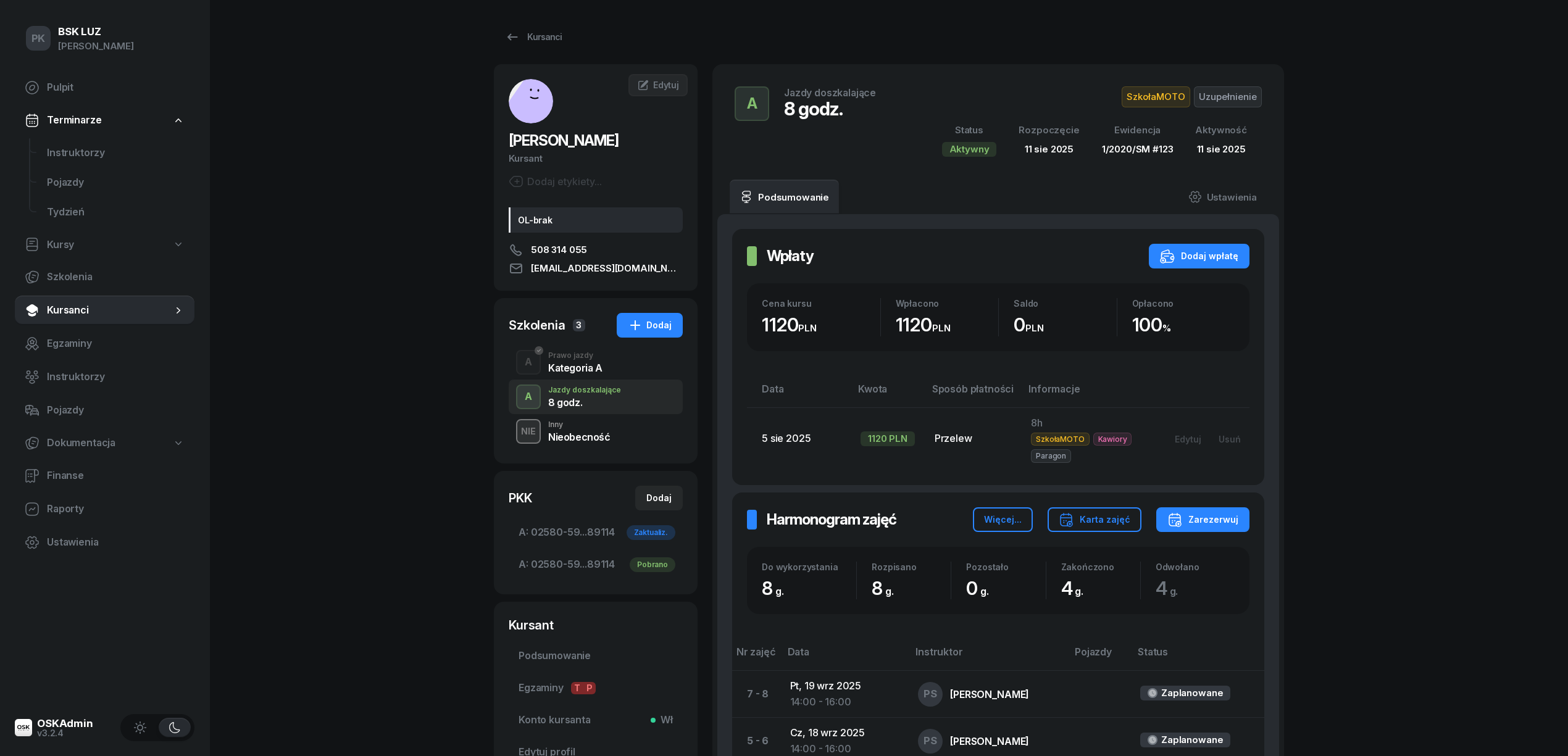
drag, startPoint x: 428, startPoint y: 1, endPoint x: 289, endPoint y: 249, distance: 284.3
click at [346, 6] on div "PK BSK [PERSON_NAME] Pulpit Terminarze Instruktorzy Pojazdy Tydzień Kursy Szkol…" at bounding box center [784, 564] width 1568 height 1130
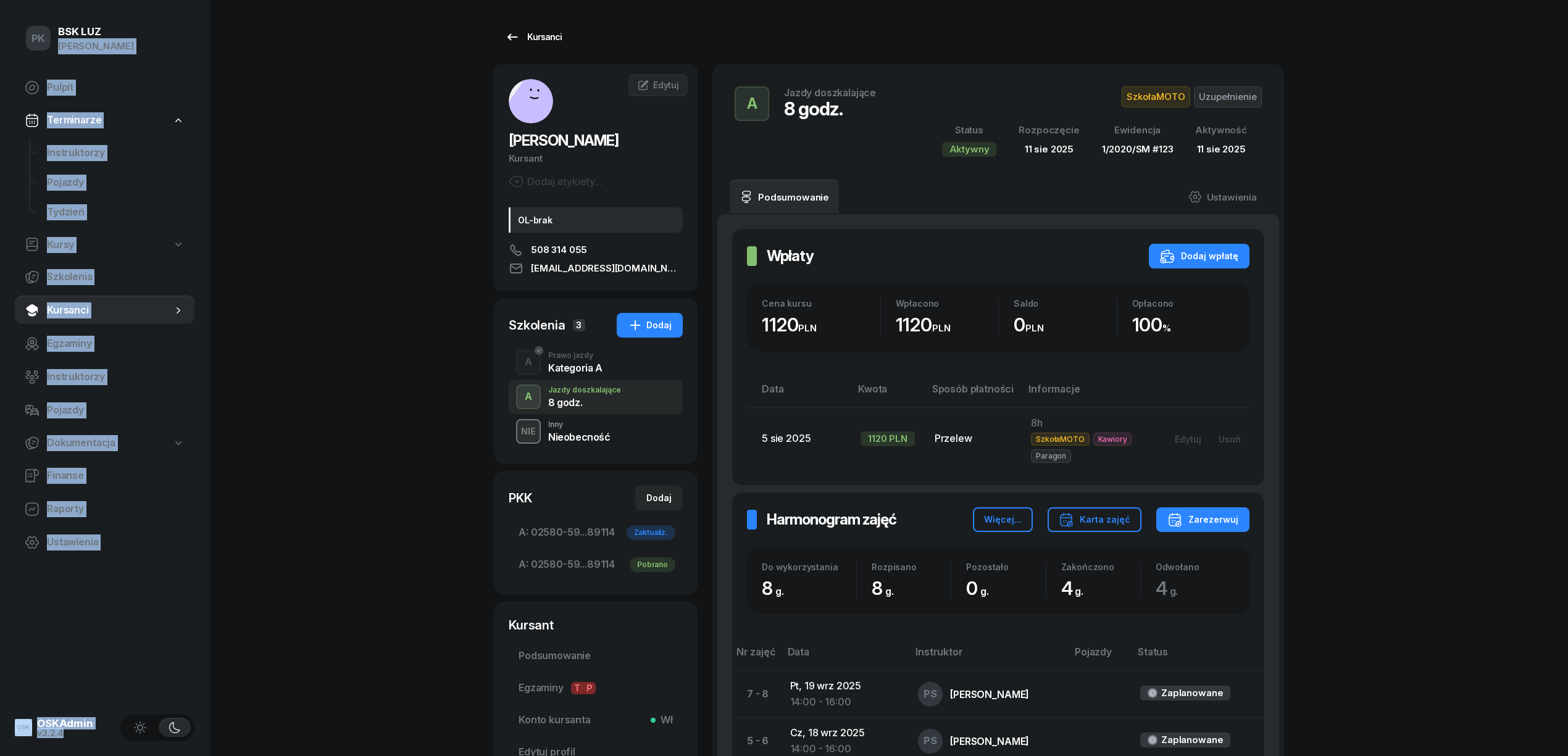
click at [524, 38] on div "Kursanci" at bounding box center [533, 37] width 57 height 15
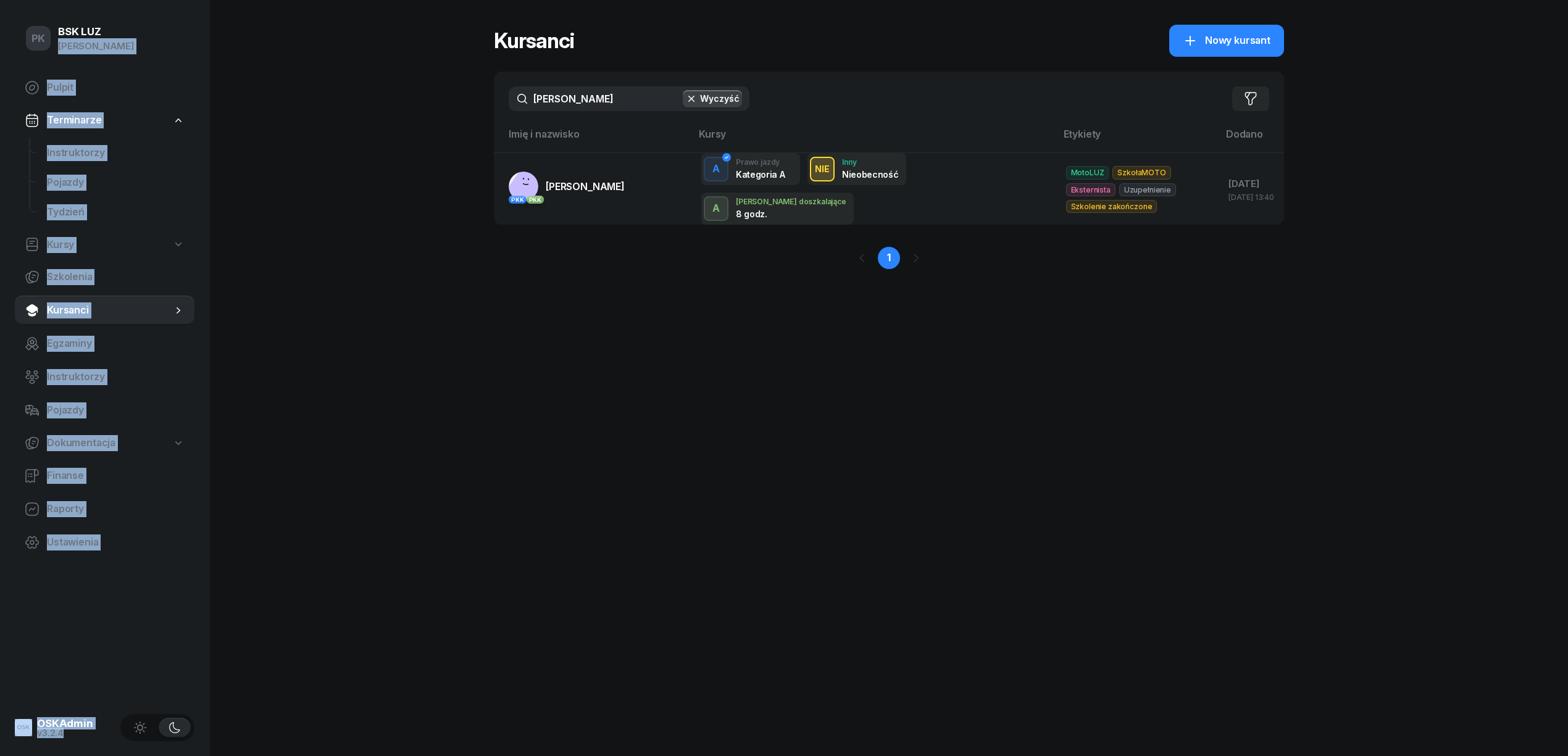
click at [254, 139] on div "PK BSK [PERSON_NAME] Pulpit Terminarze Instruktorzy Pojazdy Tydzień Kursy Szkol…" at bounding box center [784, 378] width 1568 height 756
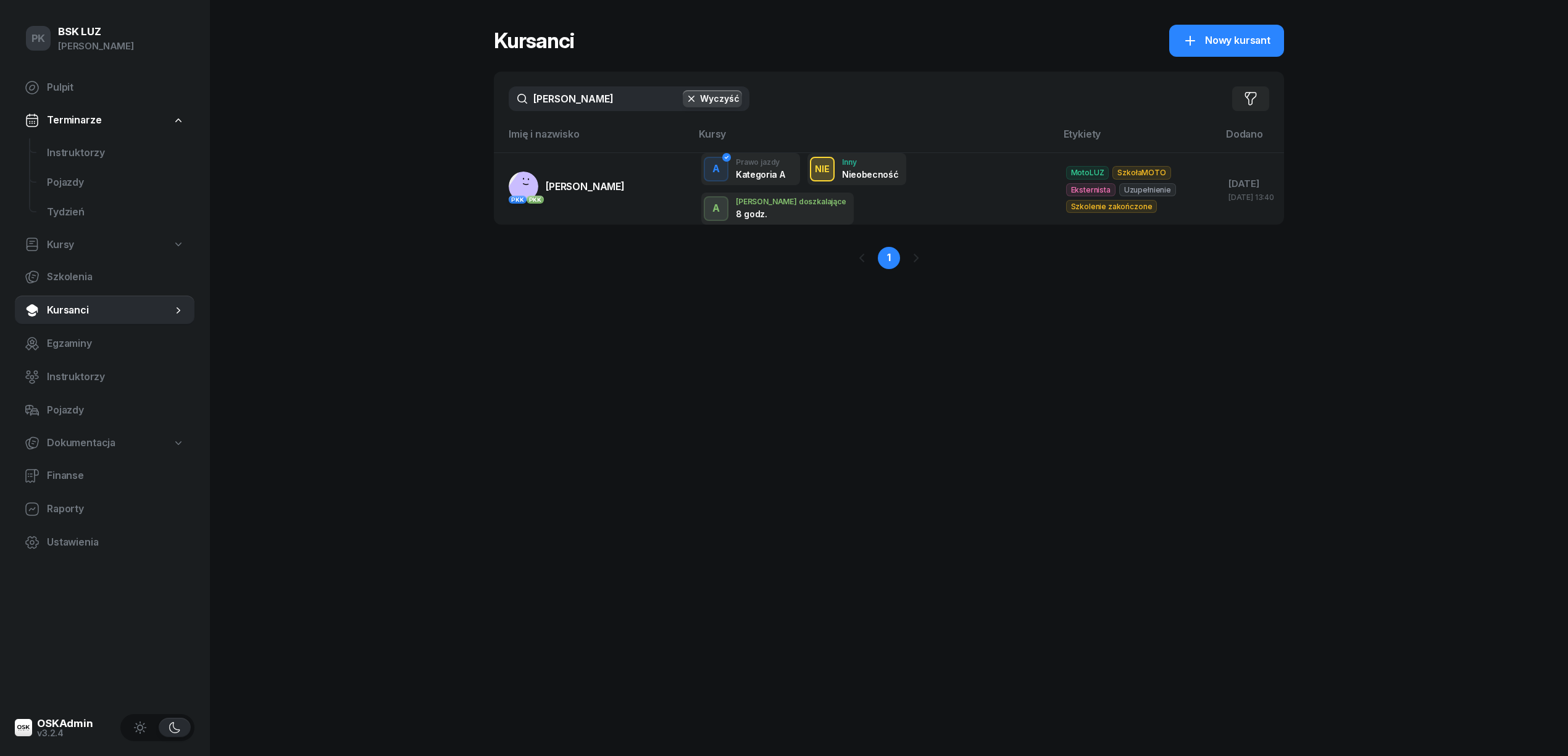
drag, startPoint x: 586, startPoint y: 99, endPoint x: 467, endPoint y: 99, distance: 119.0
click at [467, 99] on div "PK BSK [PERSON_NAME] Pulpit Terminarze Instruktorzy Pojazdy Tydzień Kursy Szkol…" at bounding box center [784, 378] width 1568 height 756
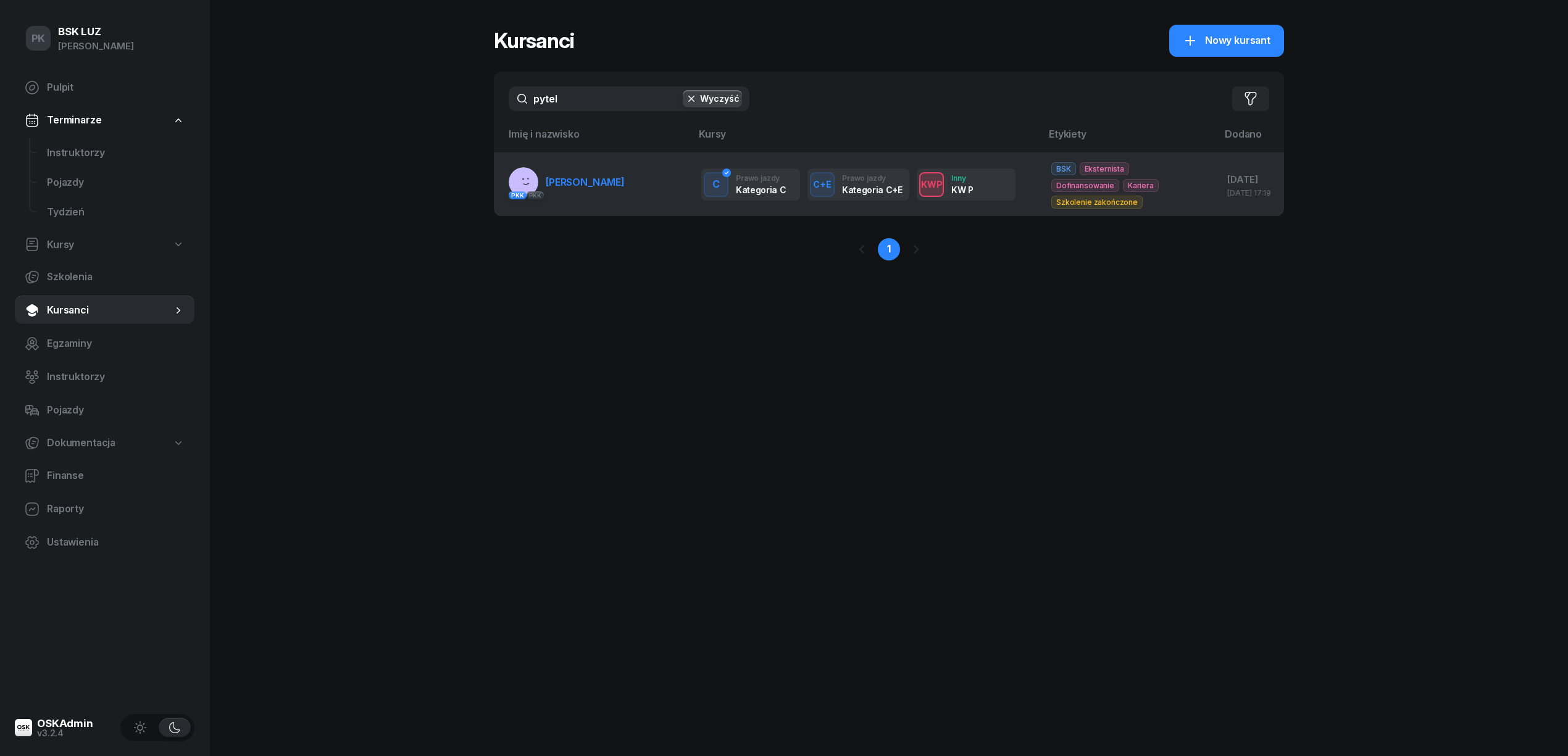
type input "pytel"
click at [610, 175] on link "PKK PKK [PERSON_NAME]" at bounding box center [567, 182] width 116 height 30
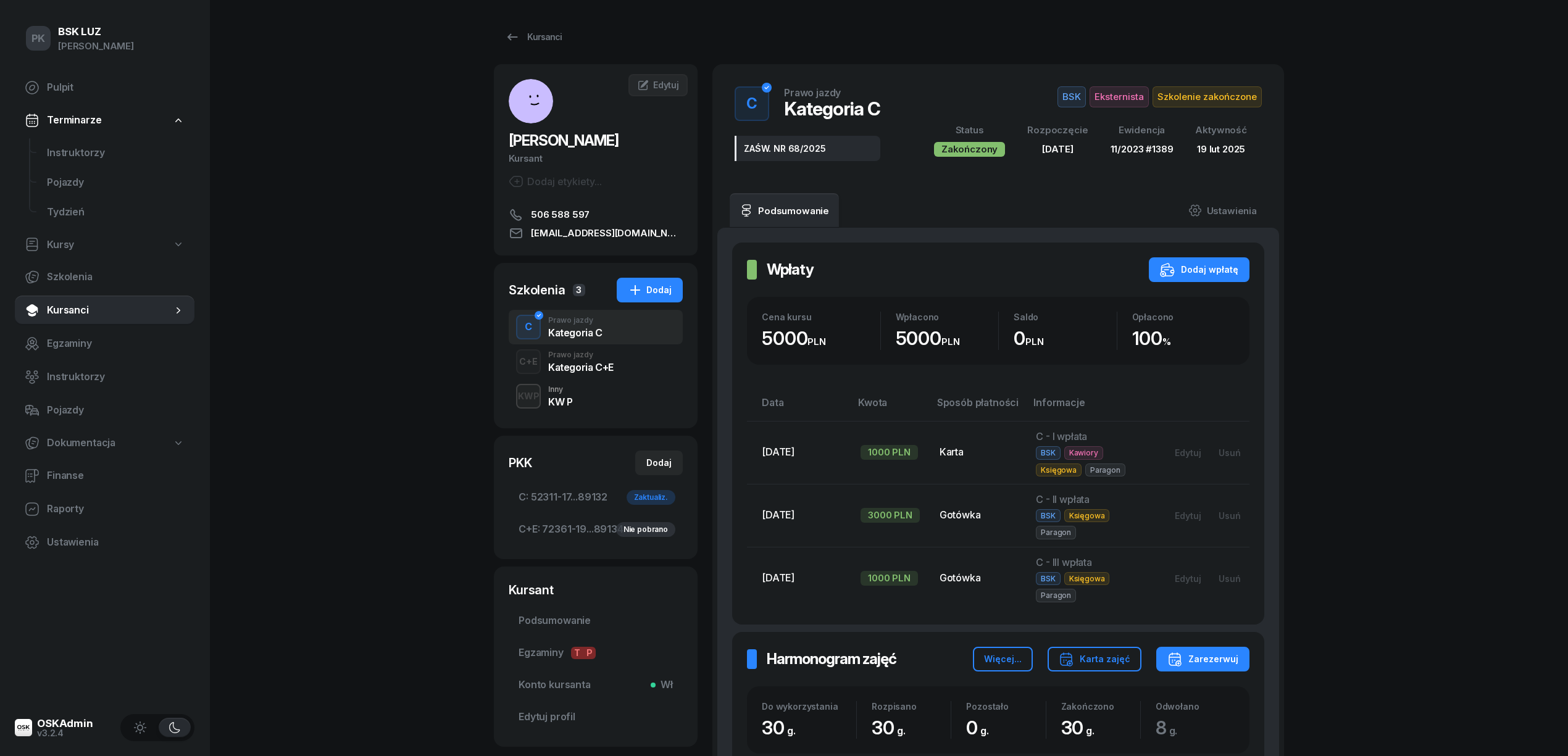
click at [601, 371] on div "Kategoria C+E" at bounding box center [581, 367] width 65 height 10
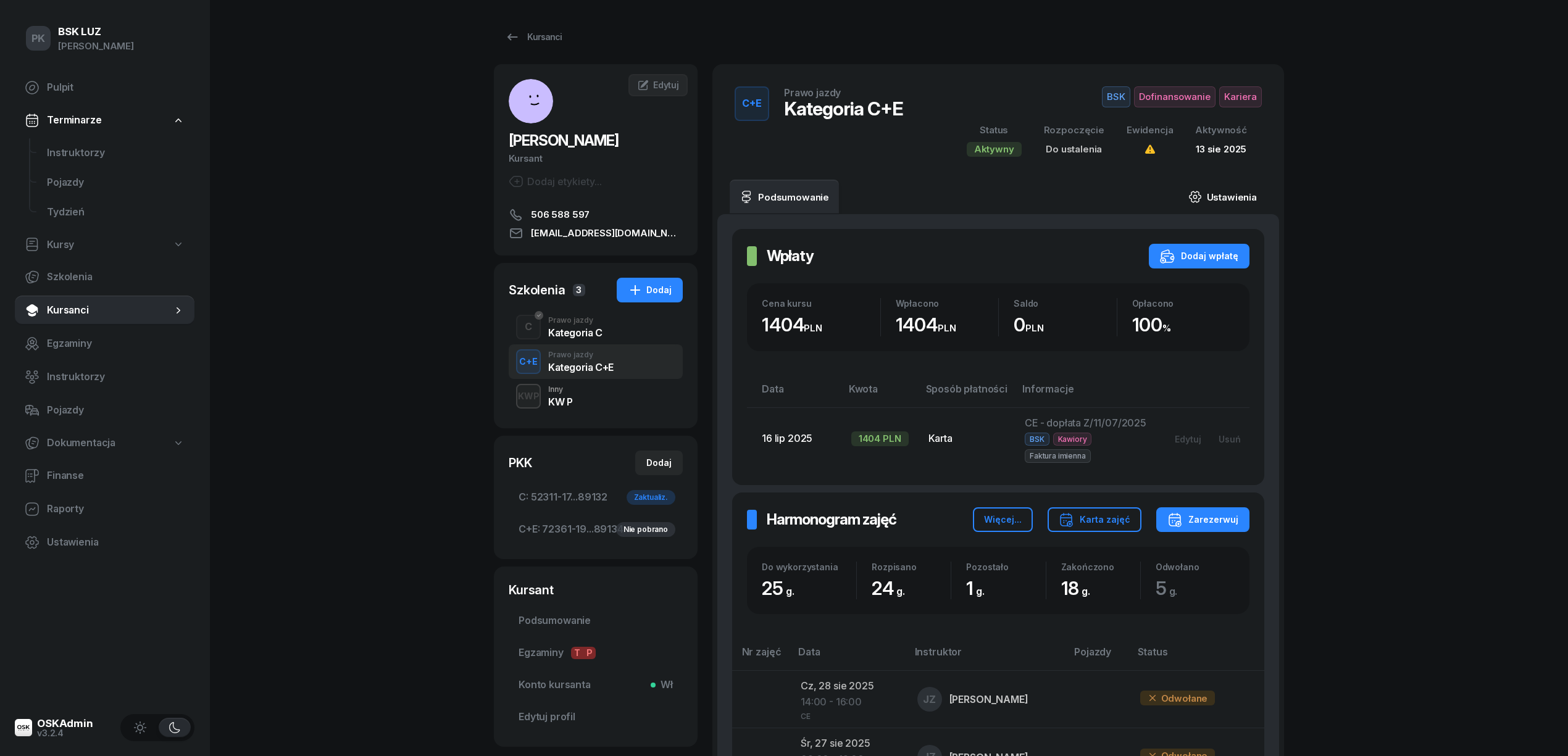
click at [1240, 198] on link "Ustawienia" at bounding box center [1222, 197] width 88 height 35
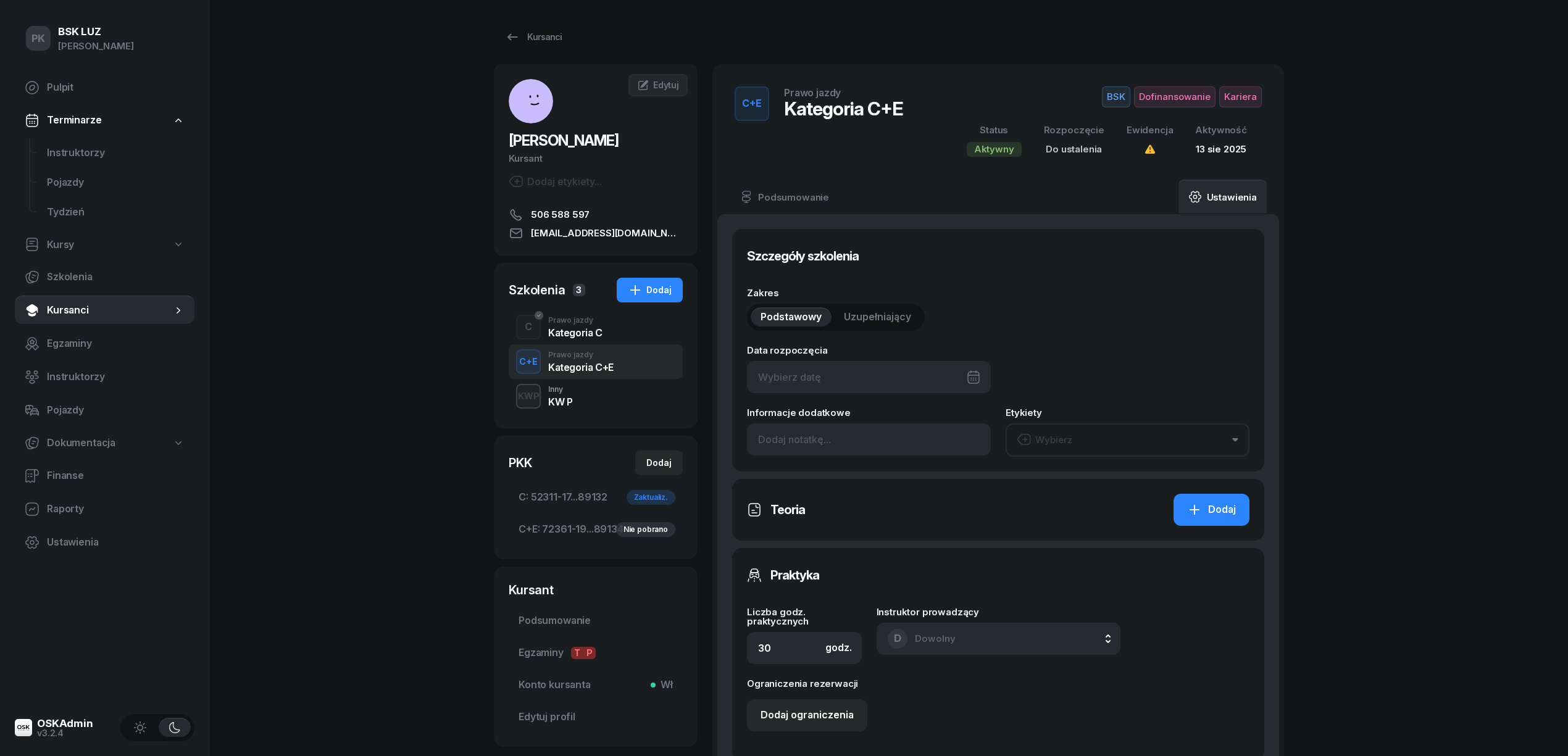
type input "25"
type input "52311"
type input "17215"
type input "48173"
type input "89132"
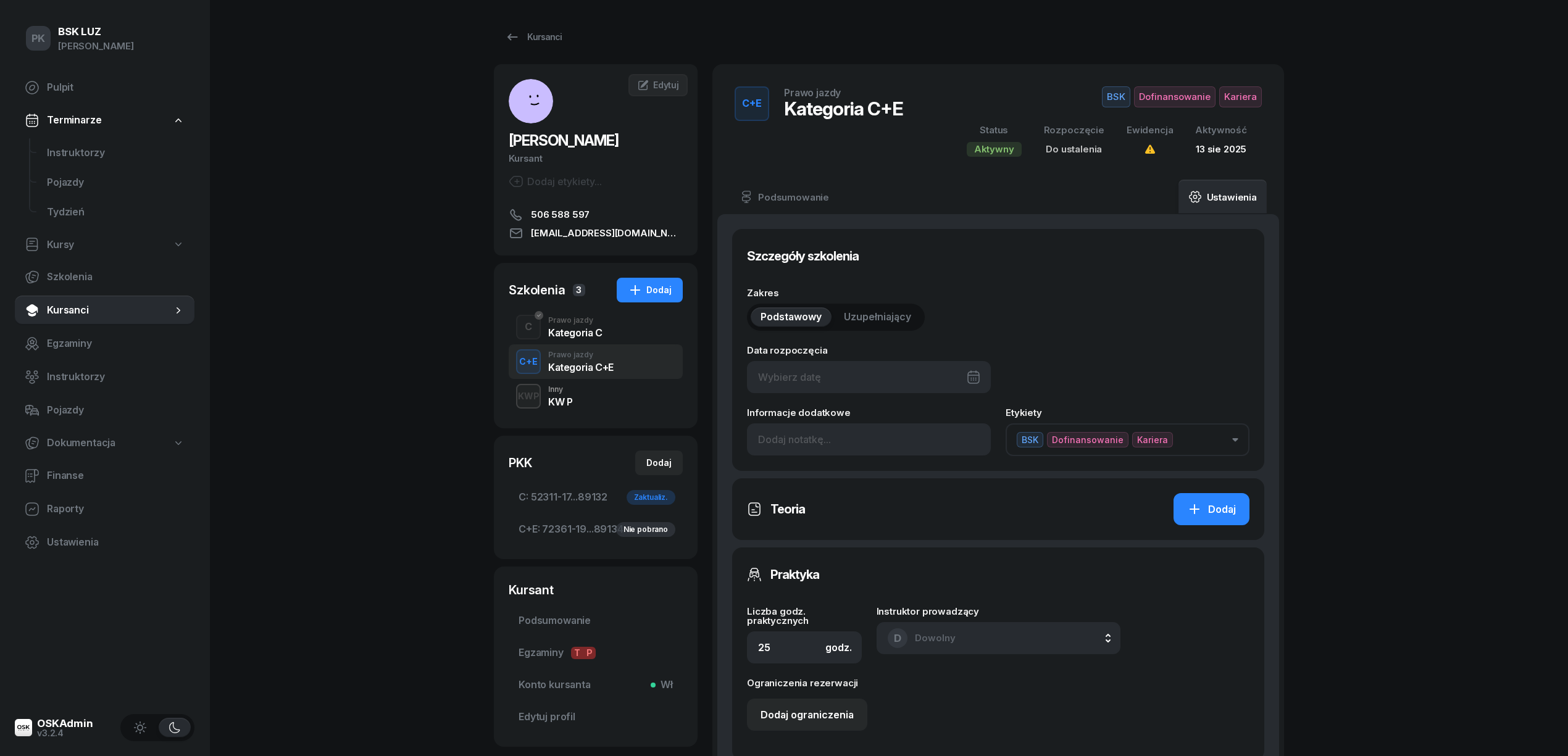
scroll to position [329, 0]
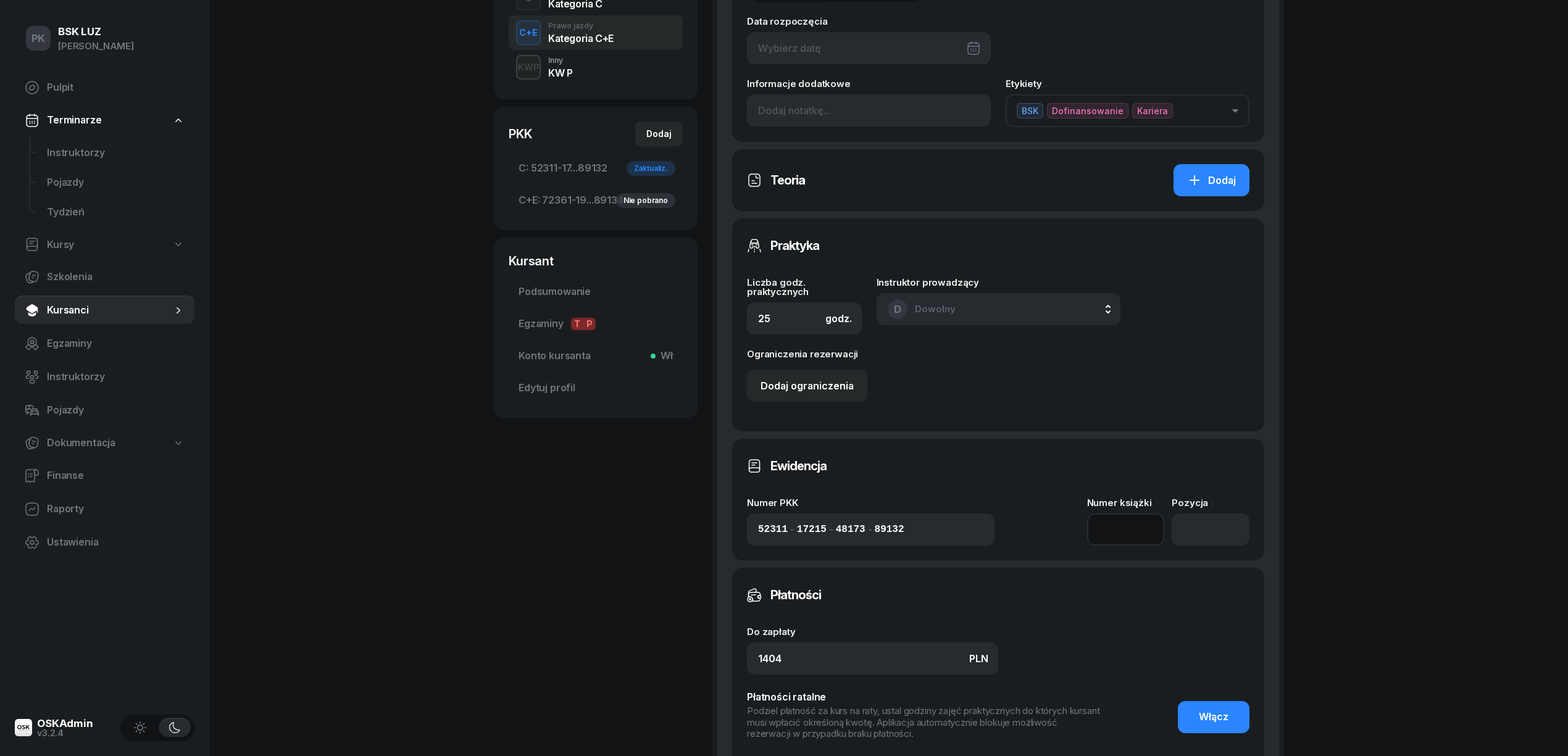
click at [1118, 529] on input at bounding box center [1126, 529] width 78 height 32
type input "11/2023"
click at [1178, 526] on input "number" at bounding box center [1210, 529] width 78 height 32
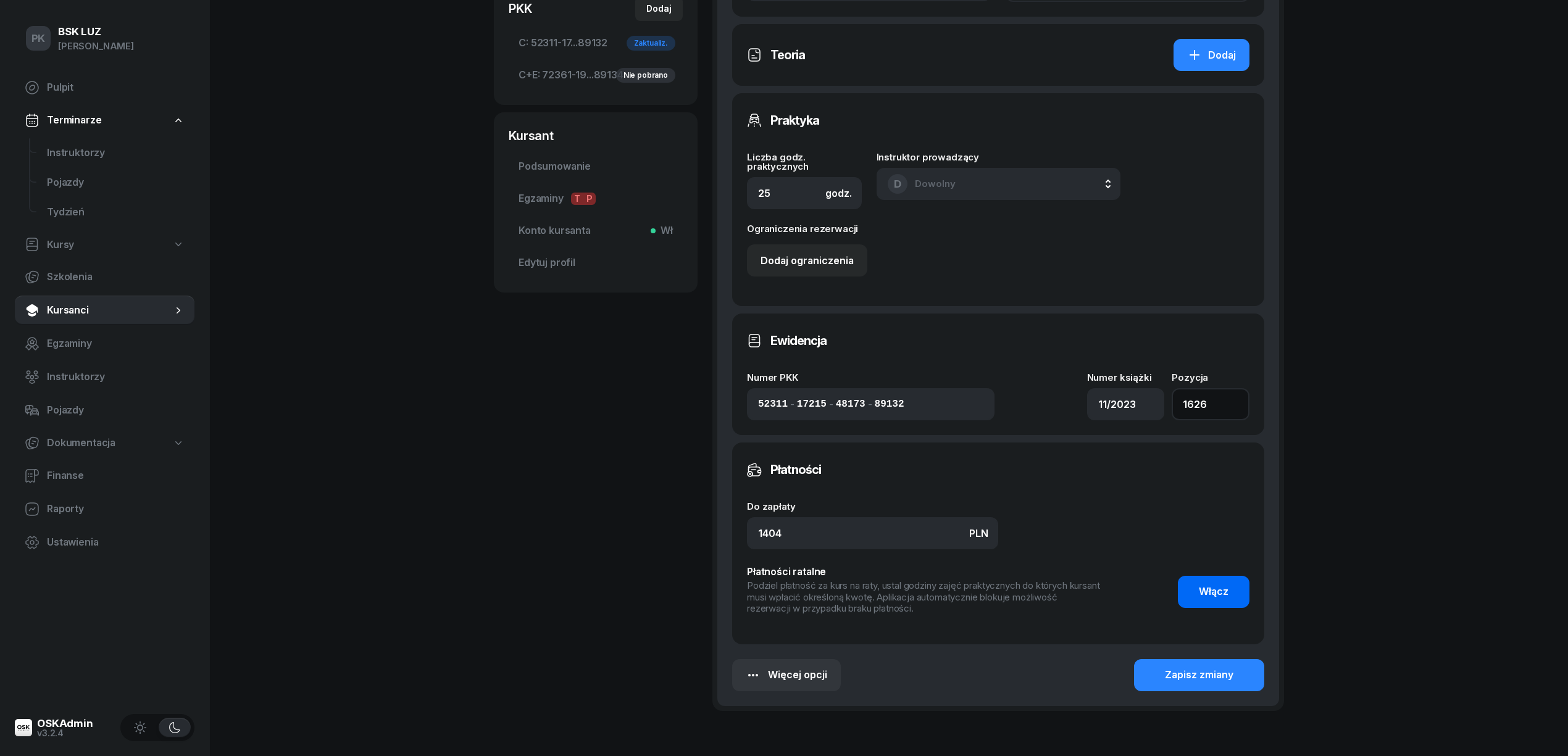
scroll to position [529, 0]
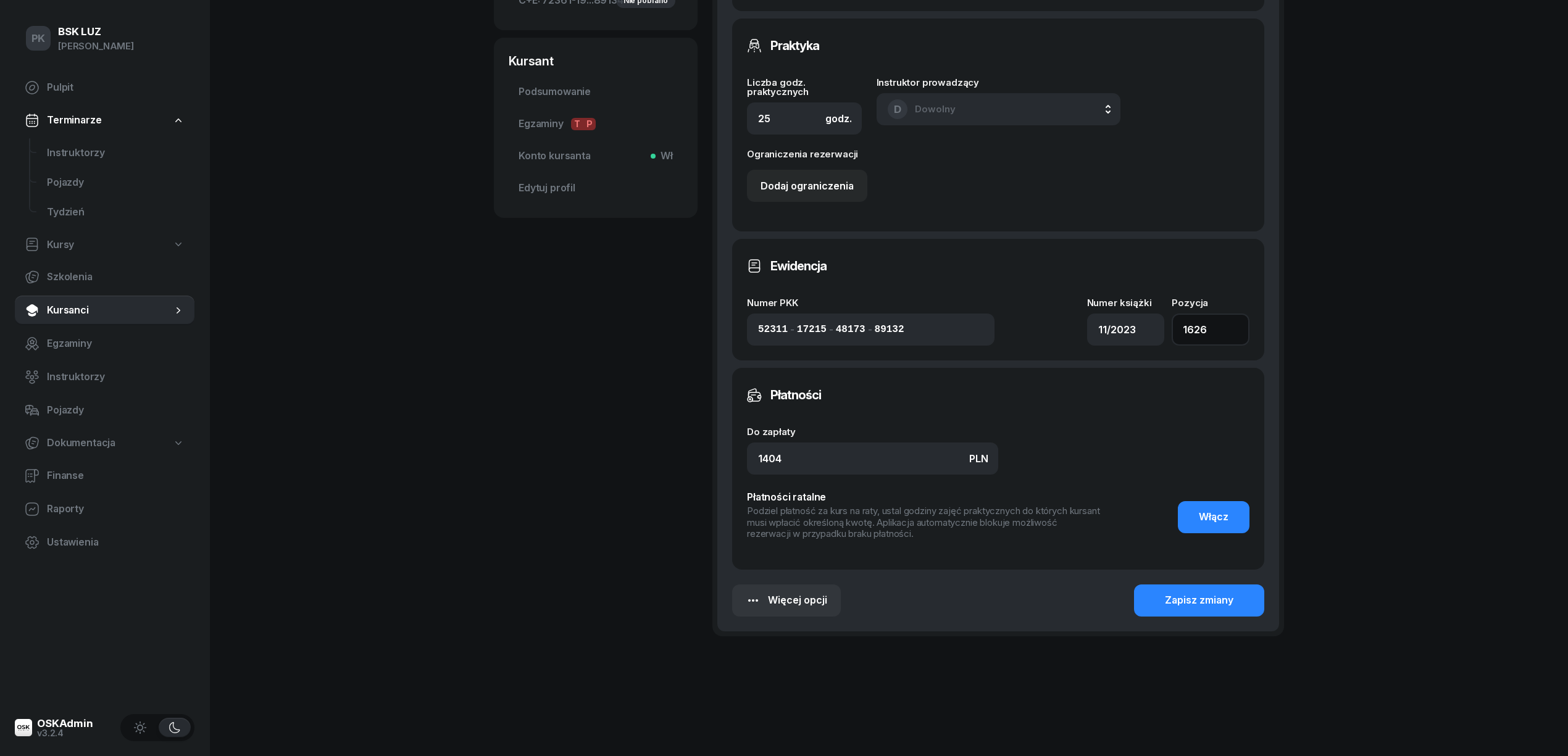
type input "1626"
click at [1231, 627] on div "Szczegóły szkolenia Zakres Podstawowy Uzupełniający Data rozpoczęcia Informacje…" at bounding box center [998, 158] width 562 height 947
click at [1223, 611] on button "Zapisz zmiany" at bounding box center [1199, 600] width 130 height 32
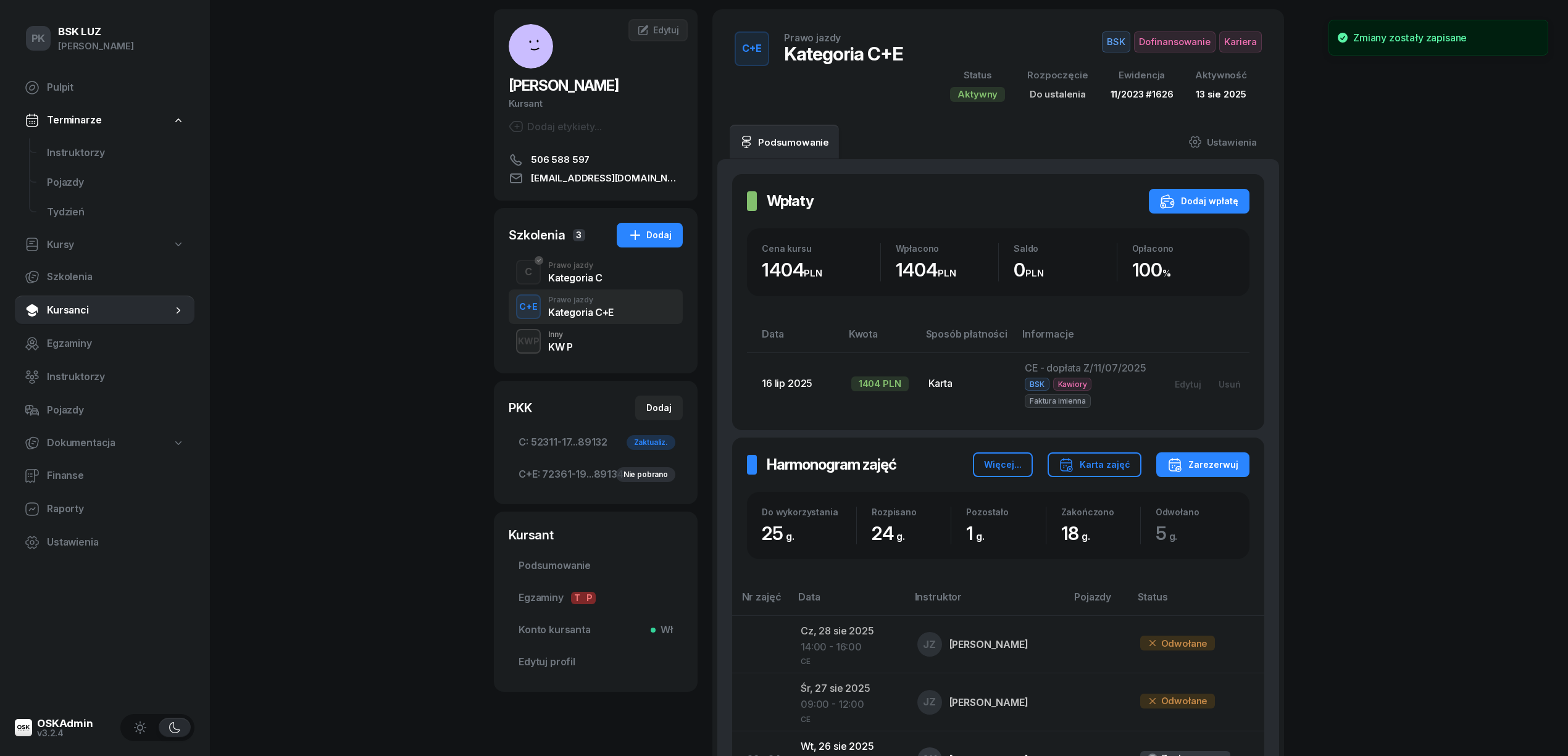
scroll to position [0, 0]
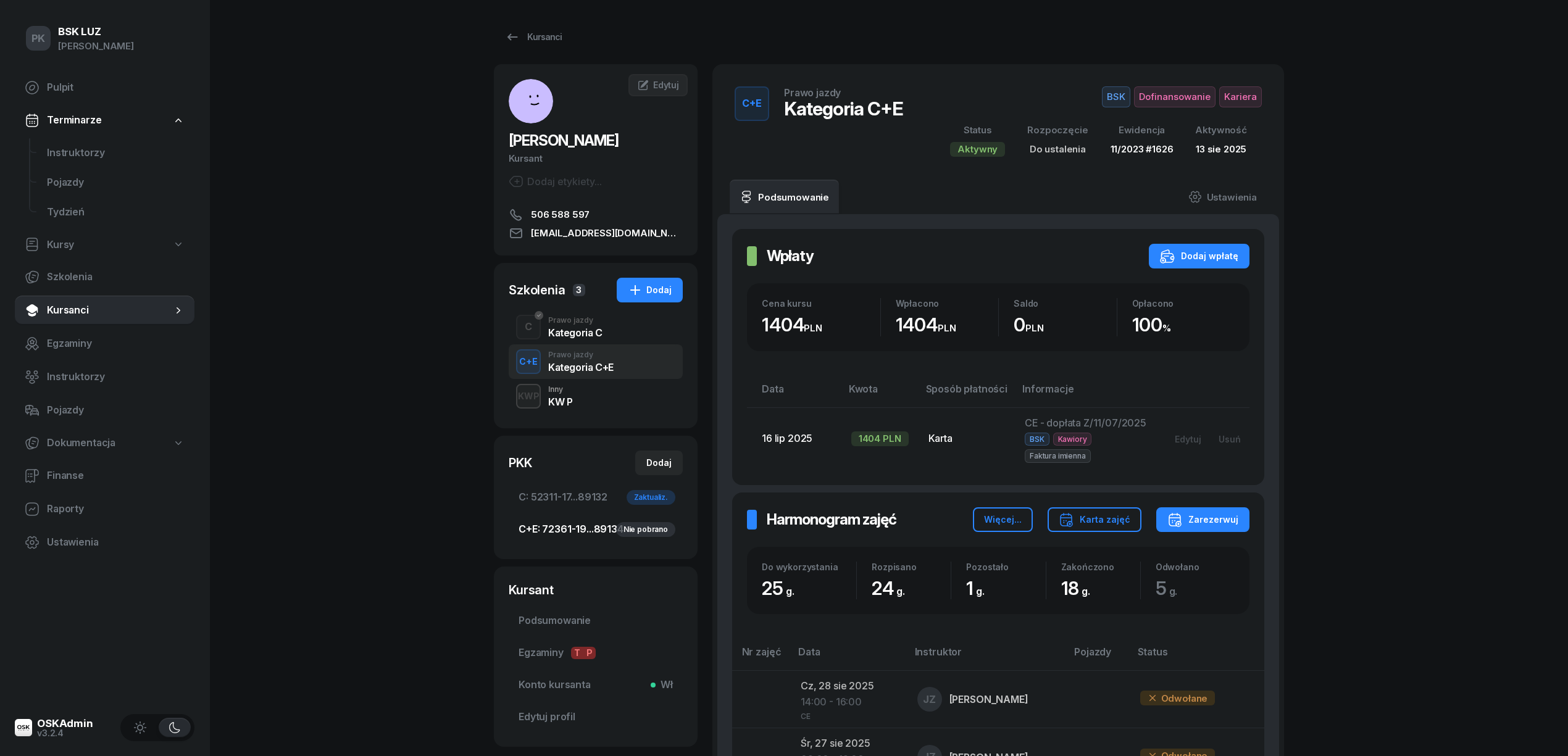
click at [581, 524] on span "C+E: 72361-19...89134 Nie pobrano" at bounding box center [595, 530] width 155 height 16
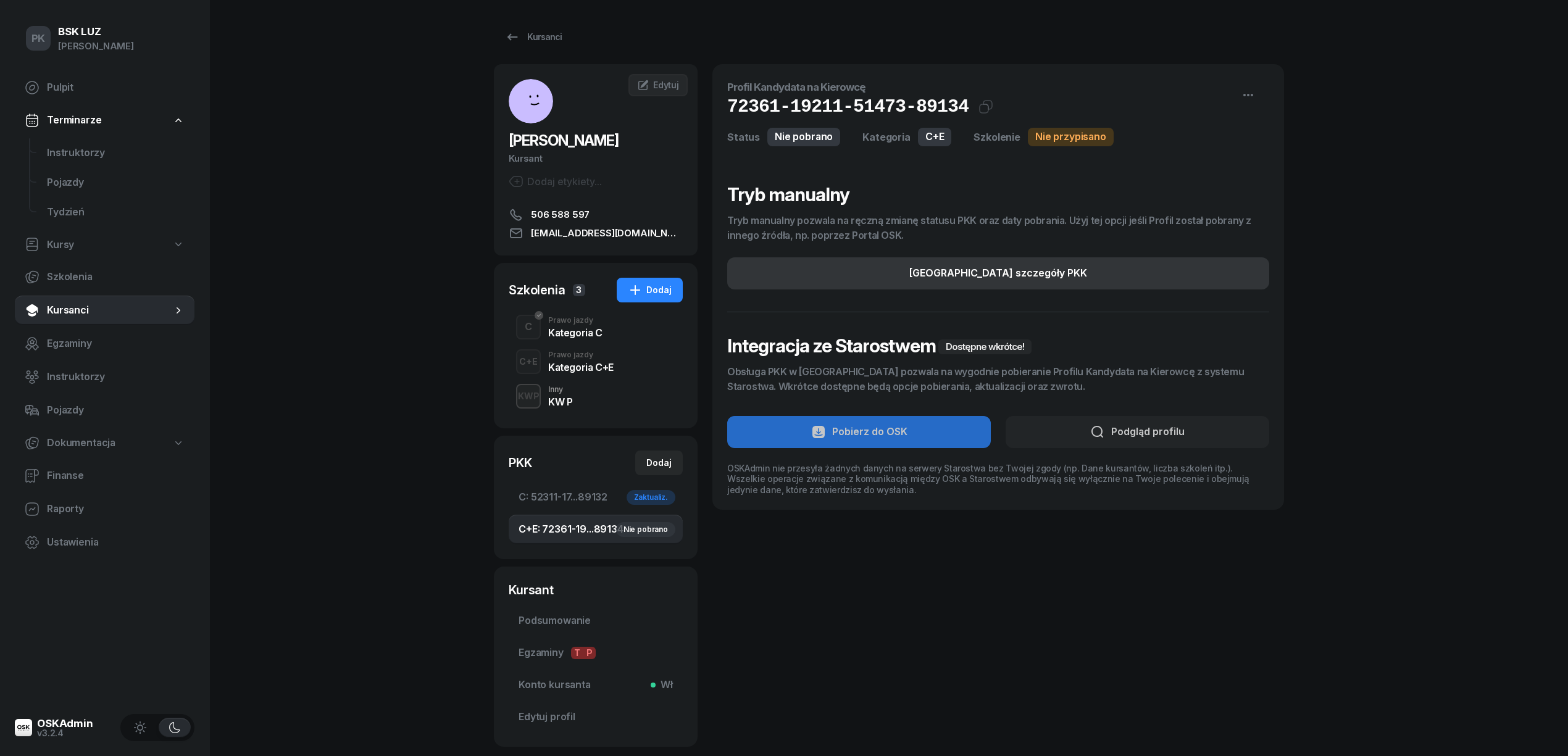
click at [1064, 280] on button "[GEOGRAPHIC_DATA] szczegóły PKK" at bounding box center [998, 273] width 542 height 32
select select "C+E"
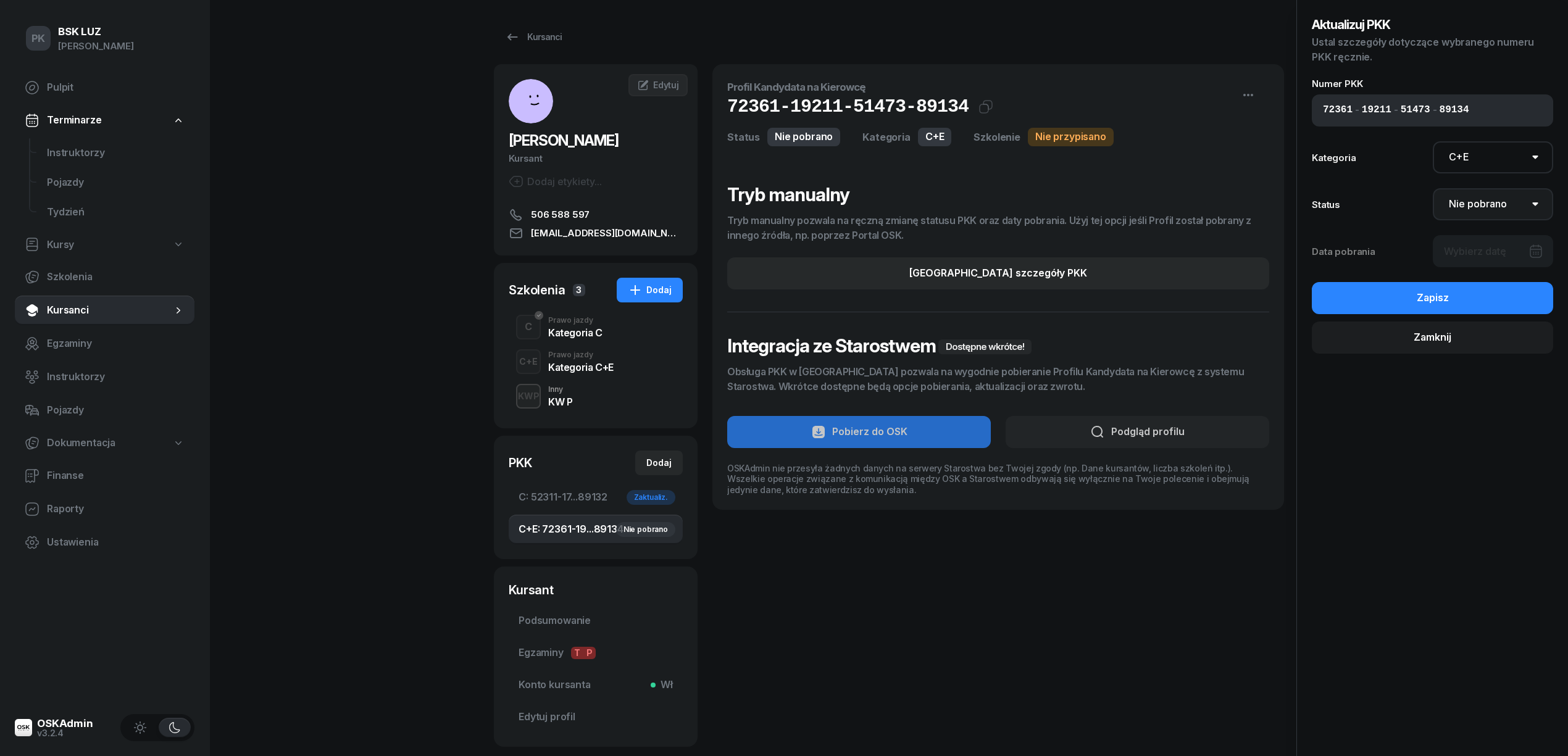
click at [1484, 200] on select "Nie pobrano Pobrano Zwrócono Zaktualizowano" at bounding box center [1493, 204] width 121 height 32
select select "Get"
click at [1433, 189] on select "Nie pobrano Pobrano Zwrócono Zaktualizowano" at bounding box center [1493, 204] width 121 height 32
click at [1481, 253] on div at bounding box center [1493, 251] width 121 height 32
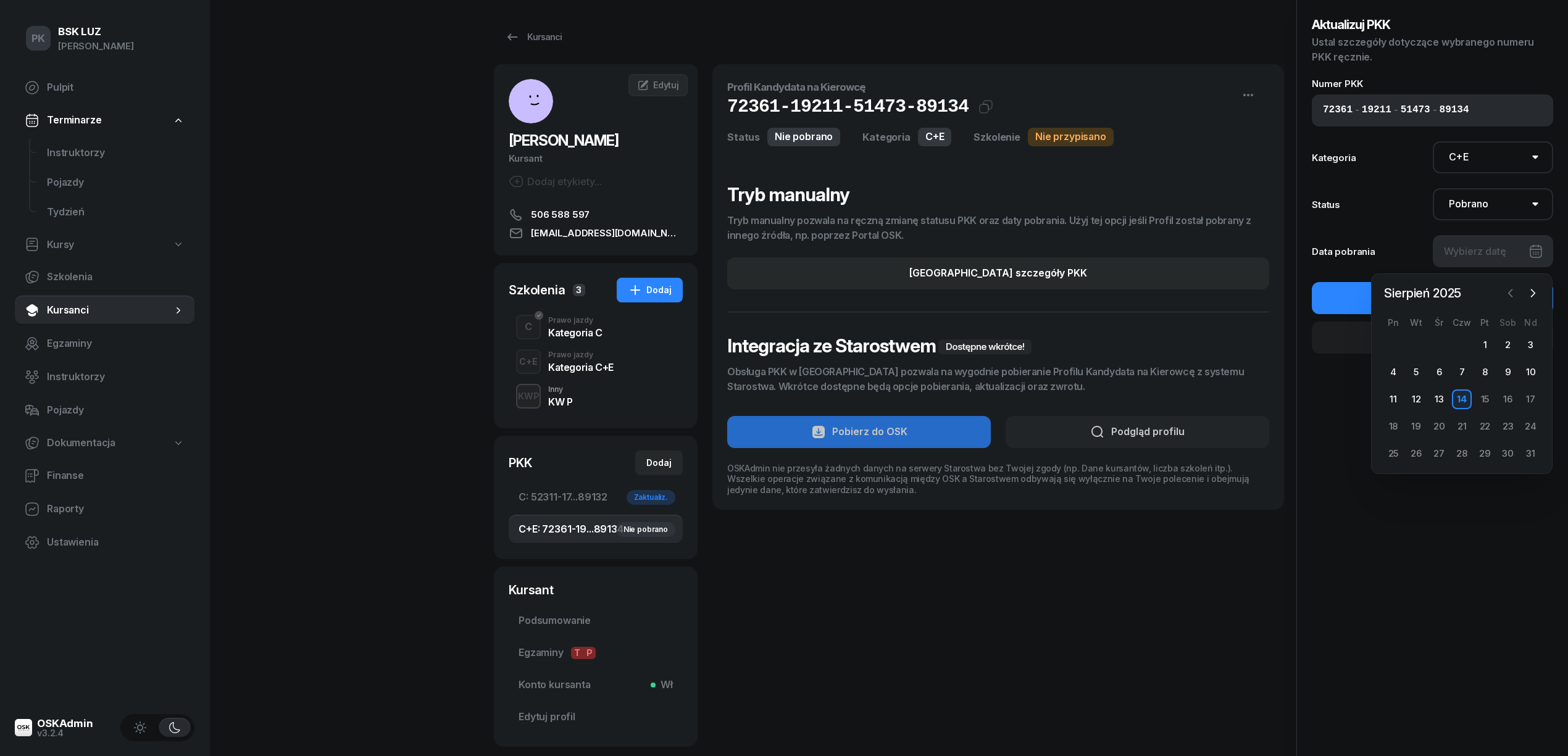
click at [1502, 294] on button "button" at bounding box center [1510, 293] width 18 height 18
click at [1484, 440] on div "26 27 28 29 30 31 1 2 3 4 5 6 7 8 9 10 11 12 13 14 15 16 17 18 19 20 21 22 23 2…" at bounding box center [1461, 413] width 160 height 155
click at [1481, 456] on div "27" at bounding box center [1484, 453] width 20 height 20
type input "[DATE]"
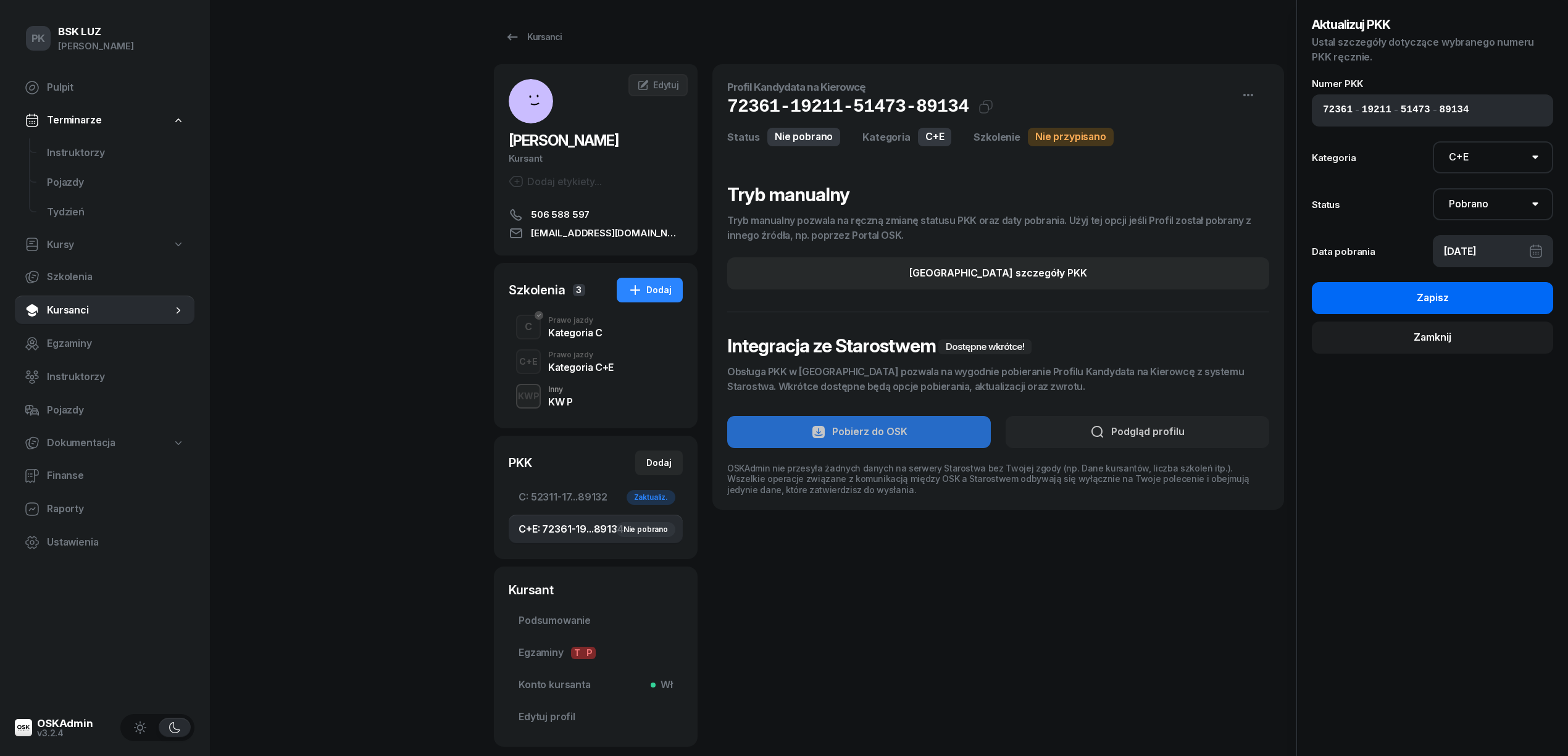
click at [1436, 300] on div "Zapisz" at bounding box center [1433, 298] width 32 height 16
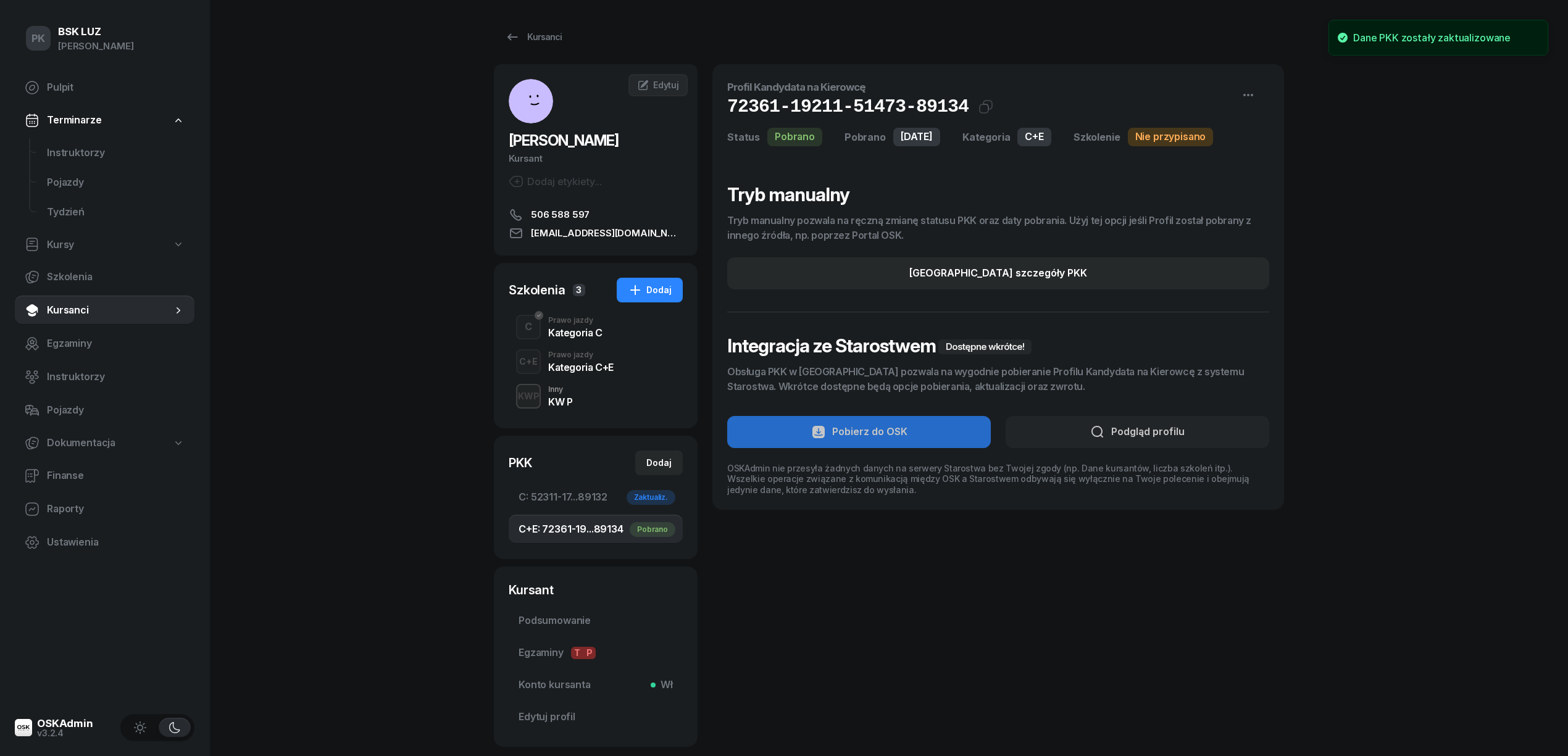
click at [570, 360] on div "Kategoria C+E" at bounding box center [581, 365] width 65 height 13
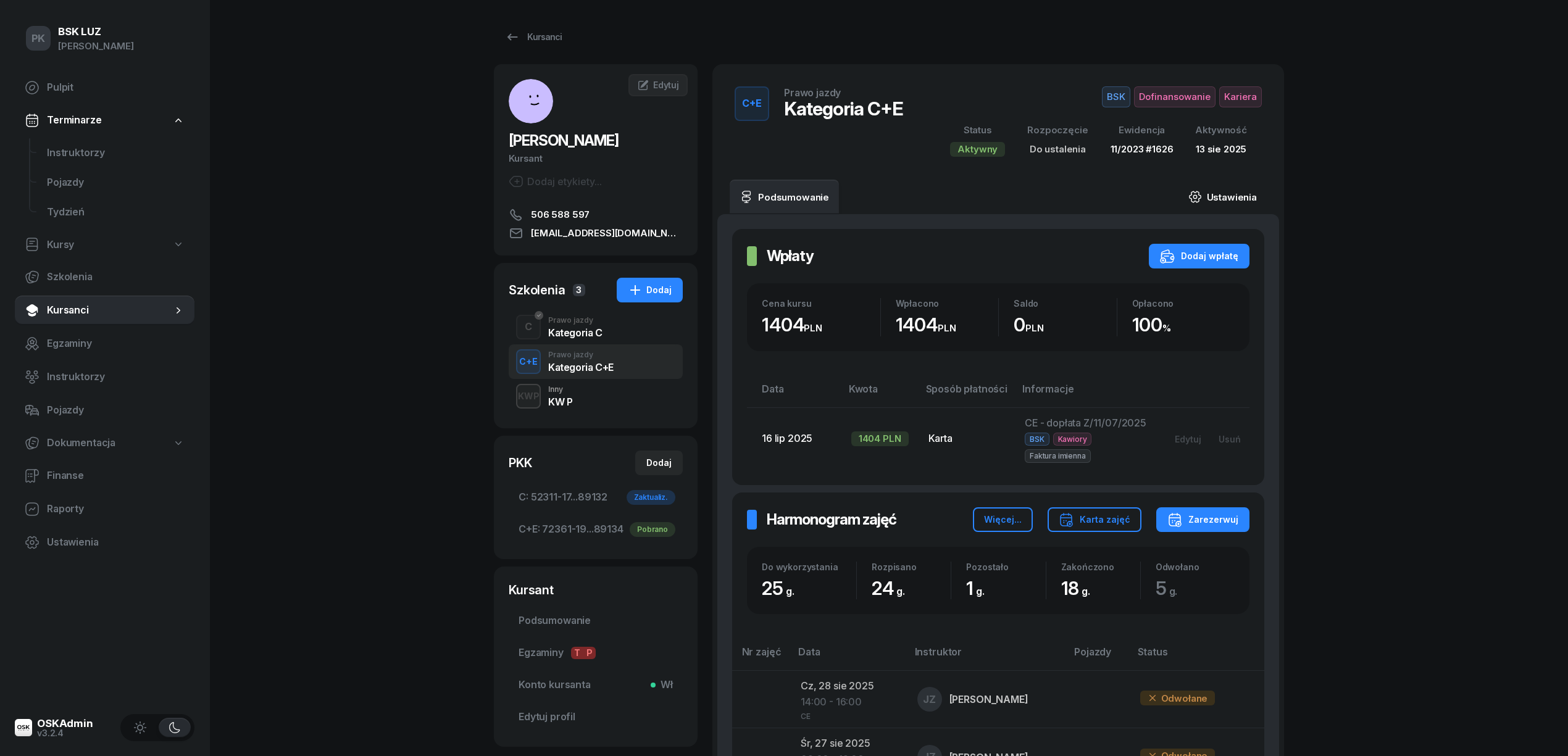
click at [1243, 192] on link "Ustawienia" at bounding box center [1222, 197] width 88 height 35
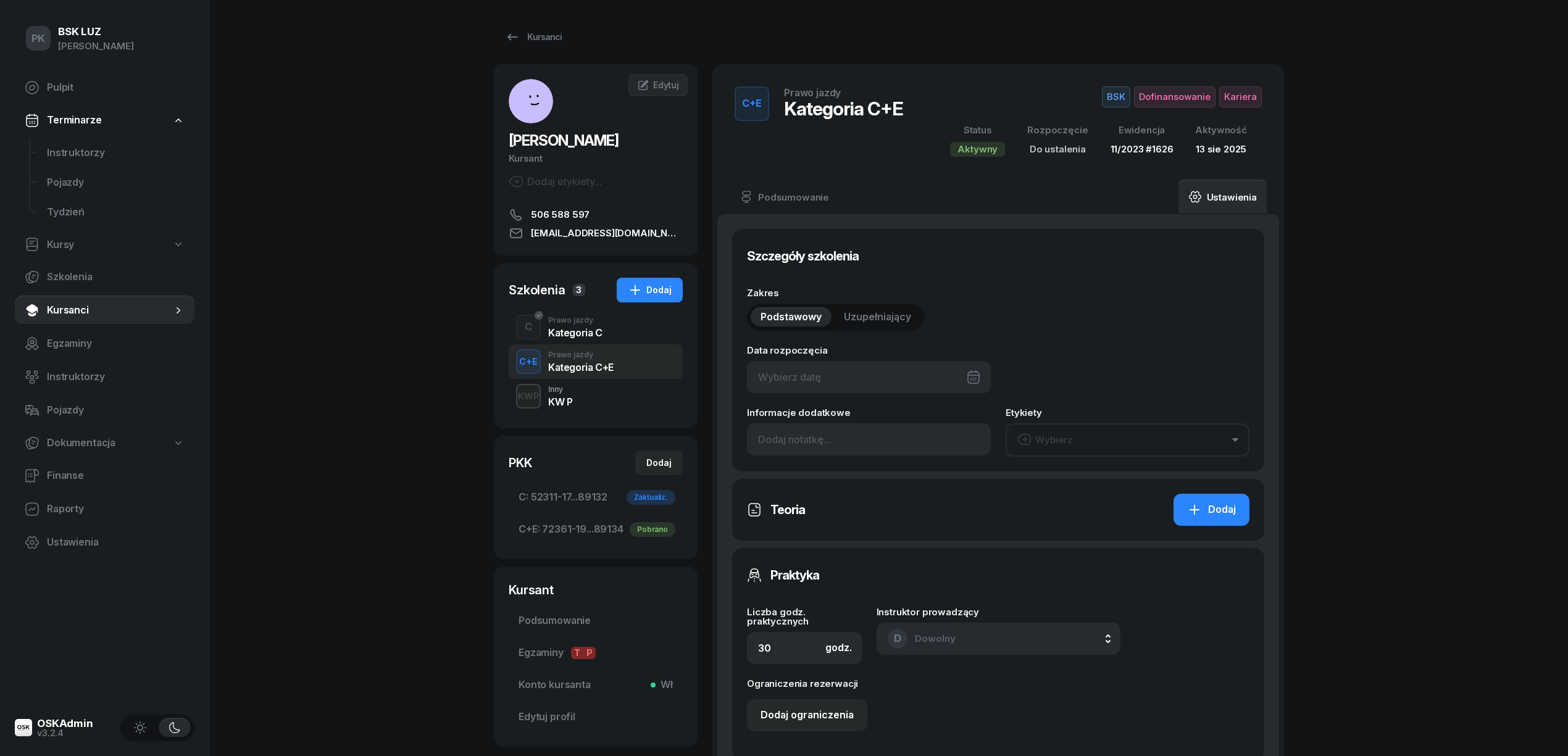
type input "25"
type input "52311"
type input "17215"
type input "48173"
type input "89132"
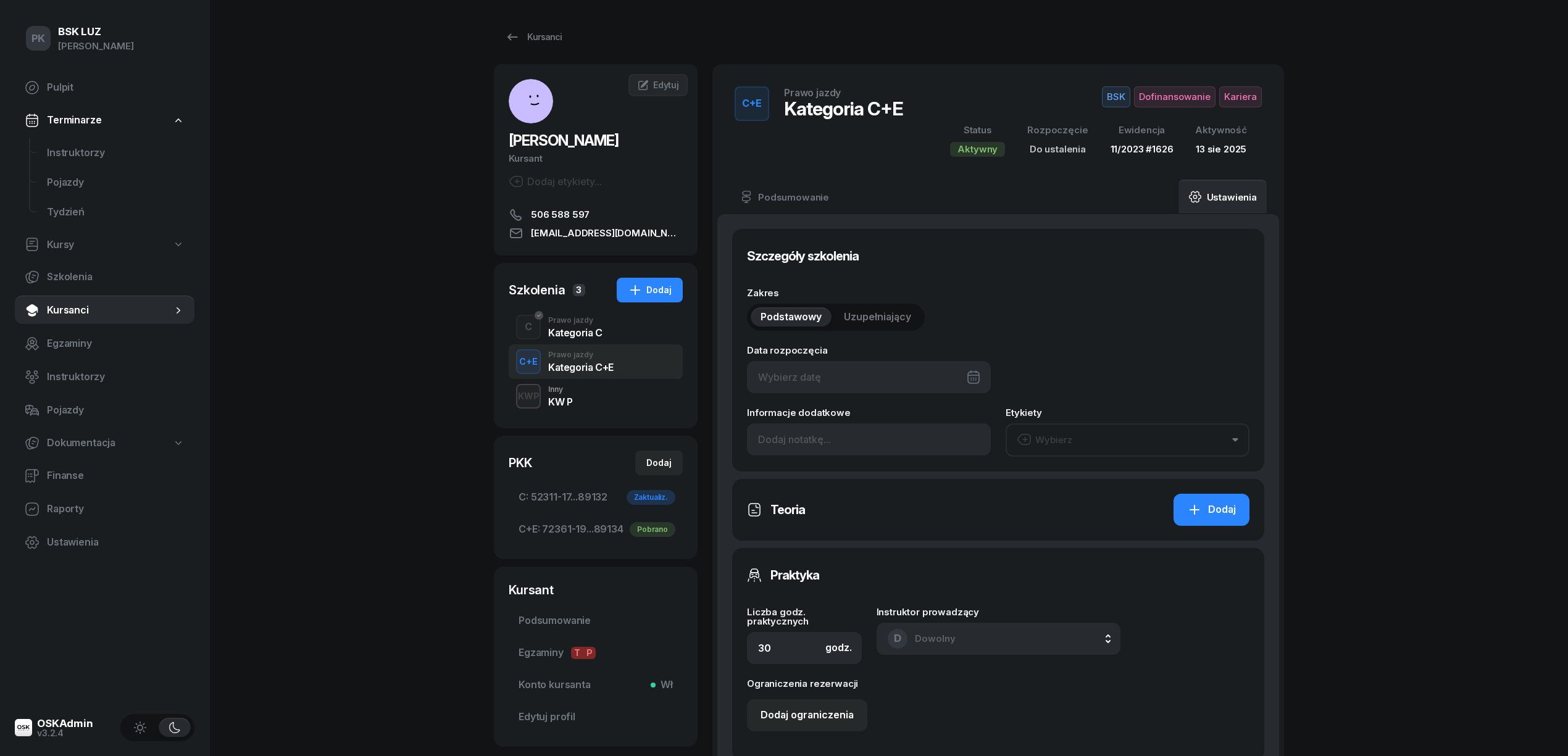
type input "11/2023"
type input "1626"
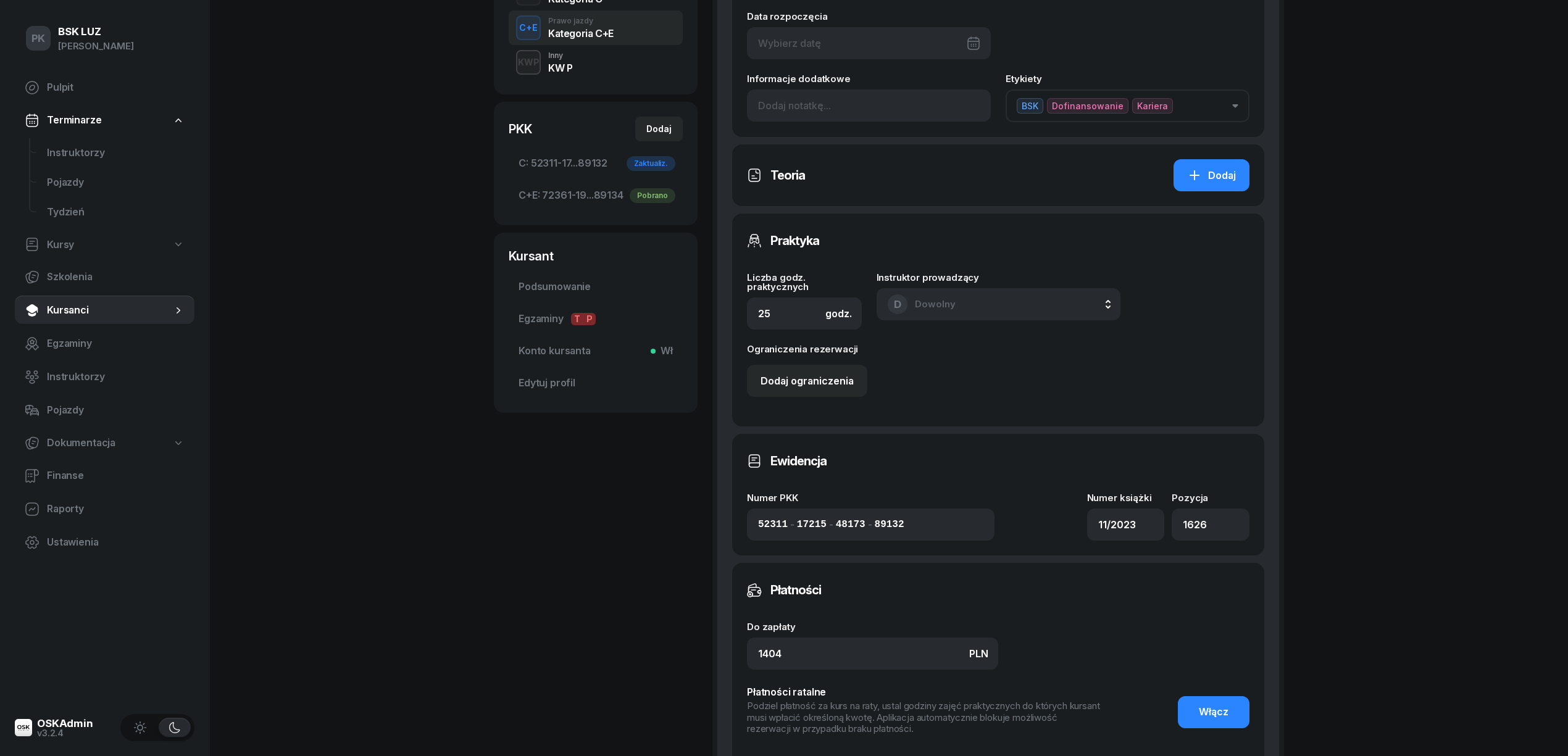
scroll to position [494, 0]
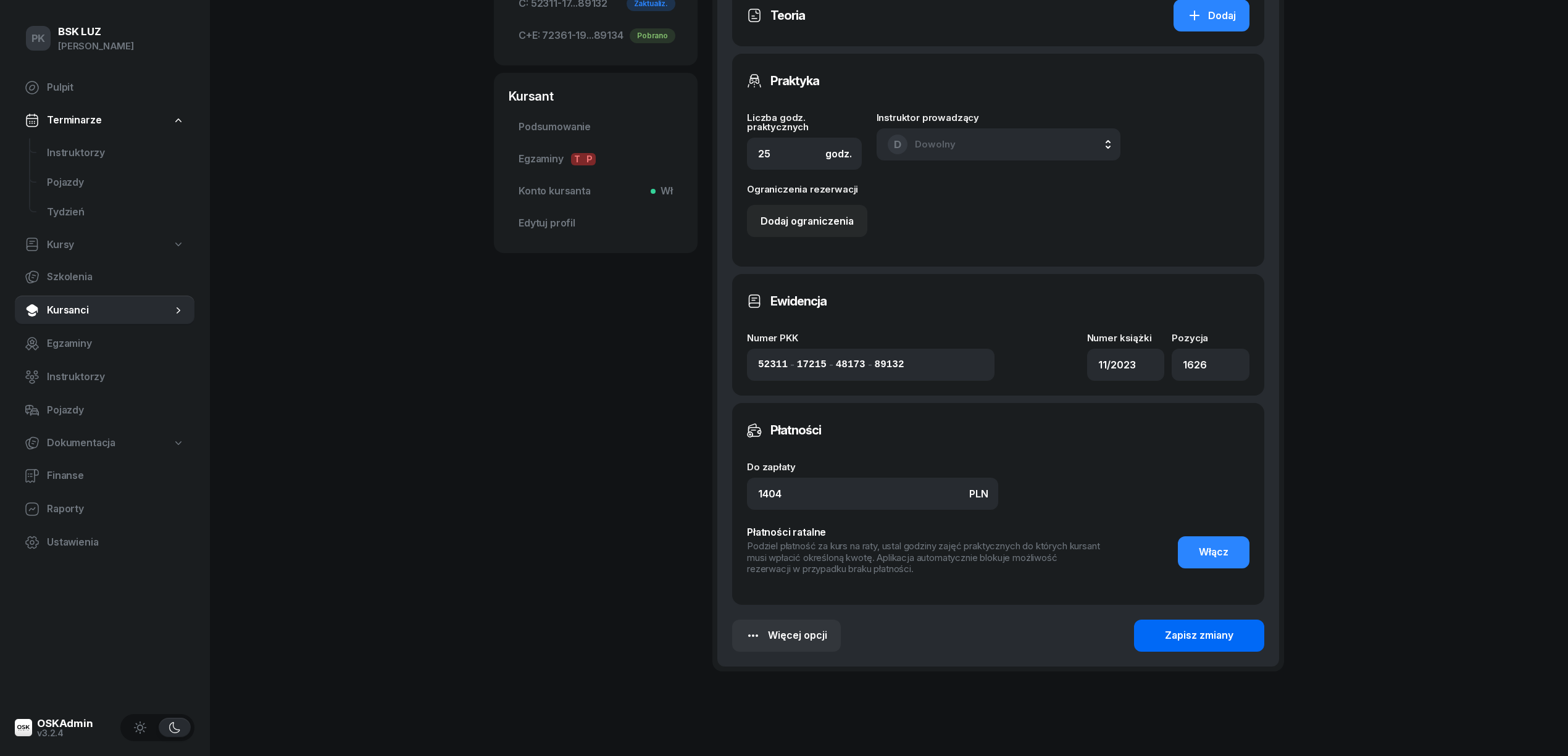
click at [1218, 628] on div "Zapisz zmiany" at bounding box center [1199, 636] width 69 height 16
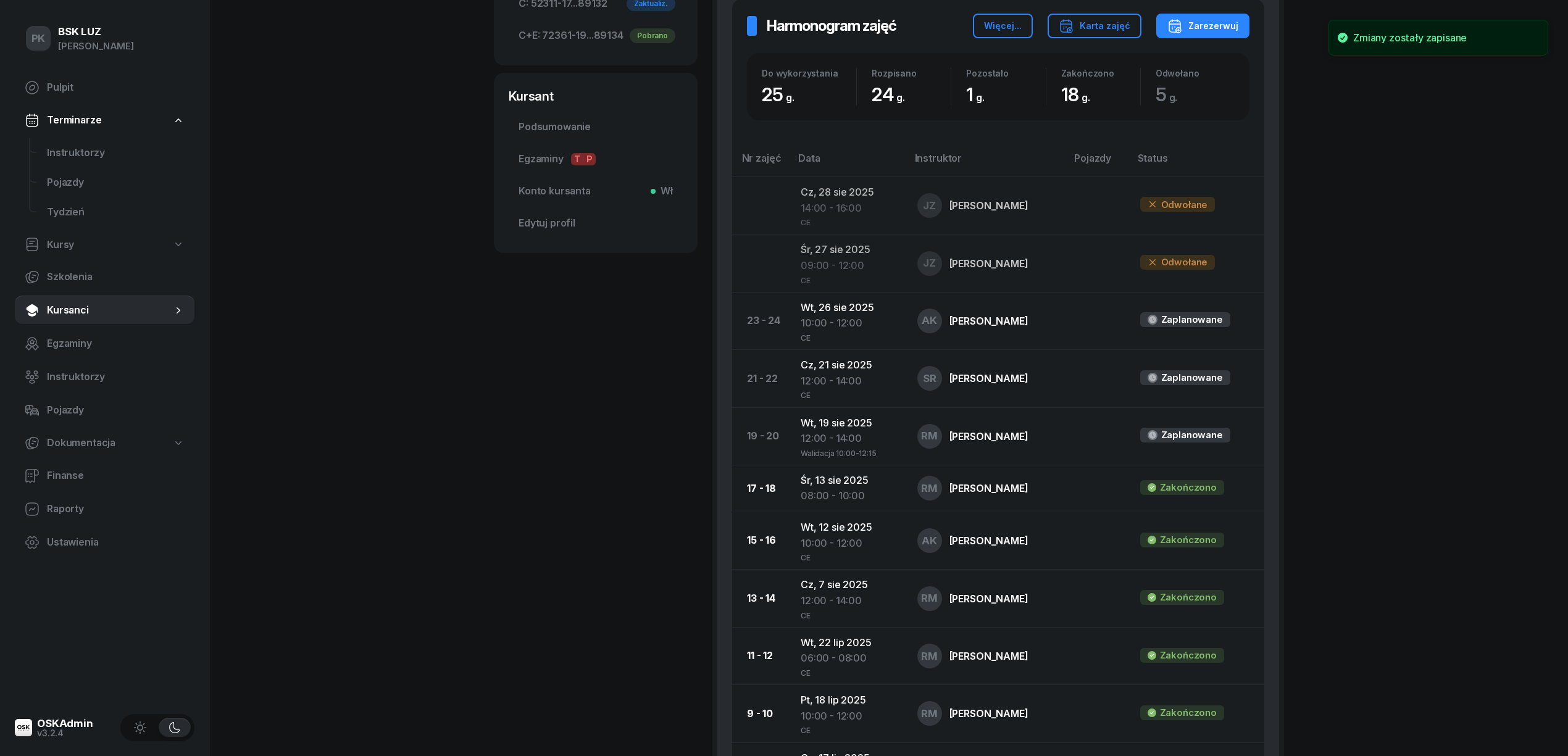
scroll to position [0, 0]
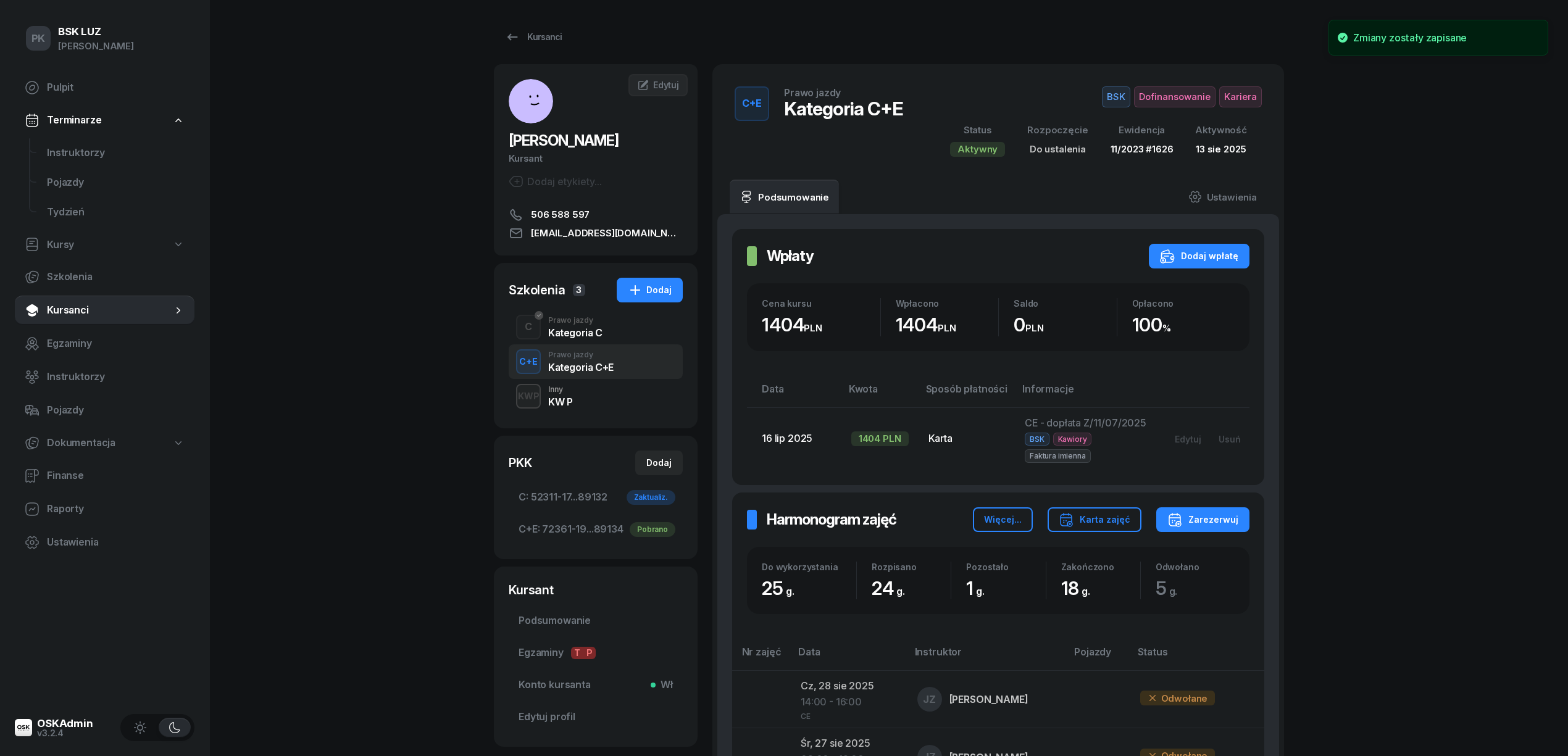
click at [1232, 99] on span "Kariera" at bounding box center [1241, 97] width 43 height 21
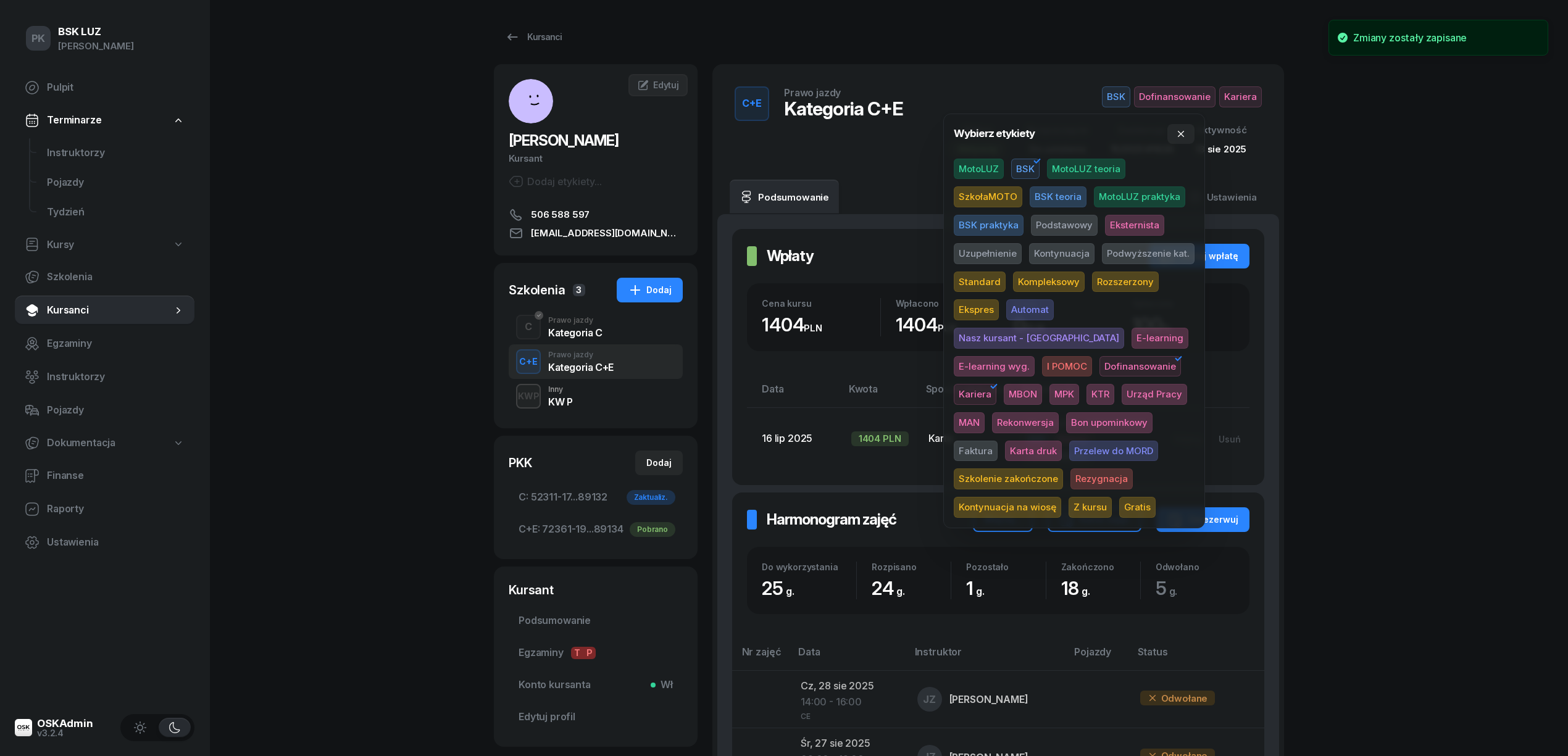
click at [1063, 469] on span "Szkolenie zakończone" at bounding box center [1009, 479] width 109 height 21
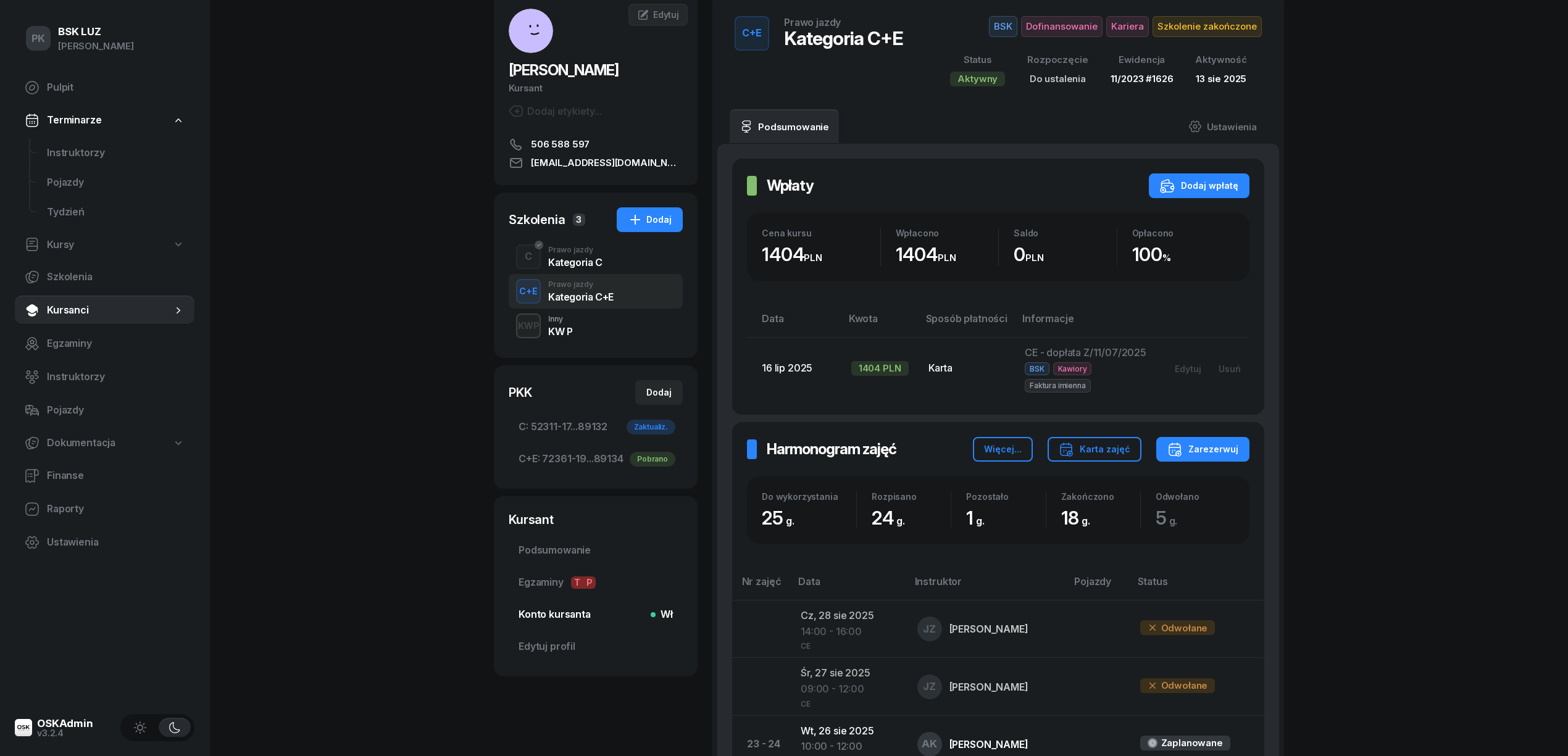
scroll to position [164, 0]
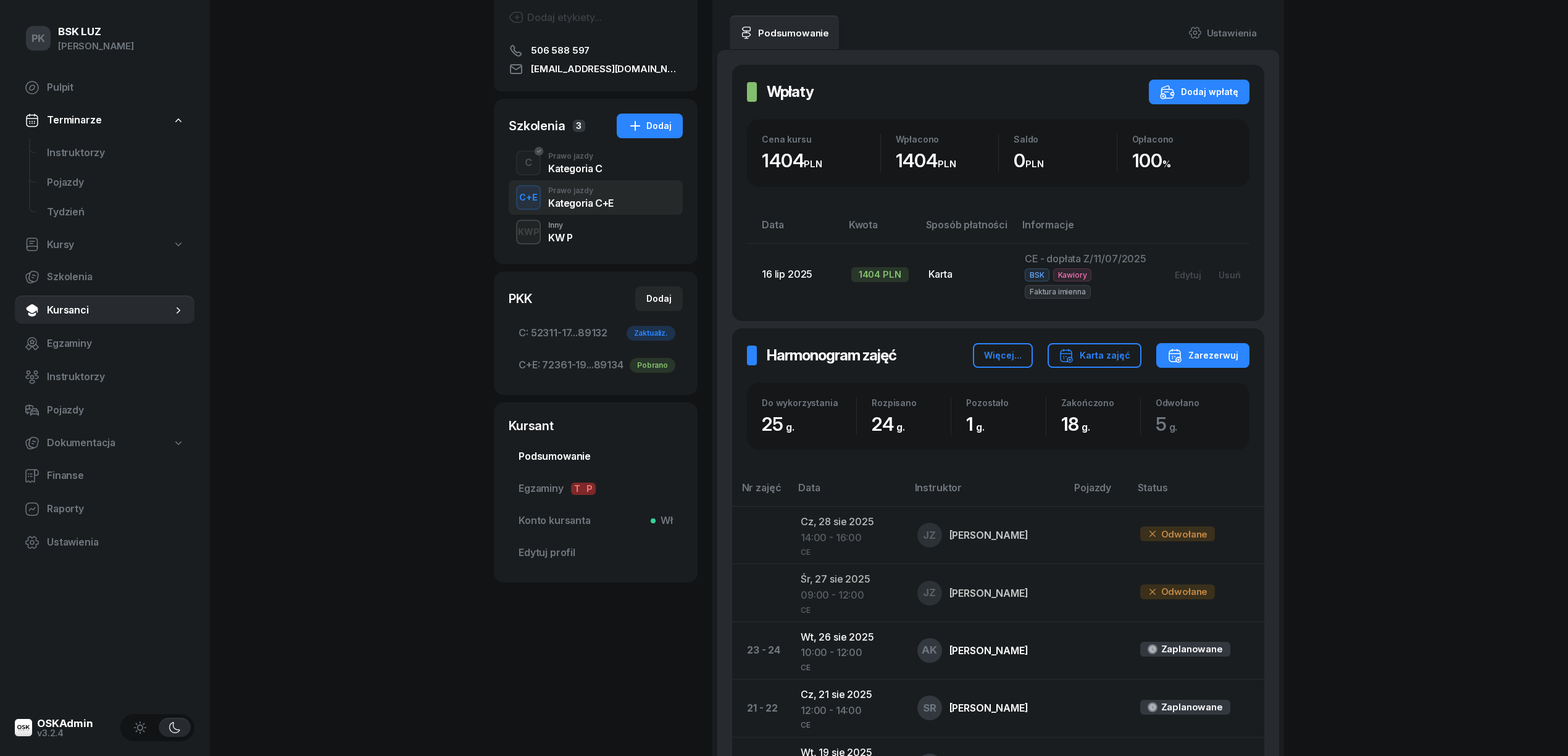
click at [557, 459] on span "Podsumowanie" at bounding box center [595, 457] width 155 height 16
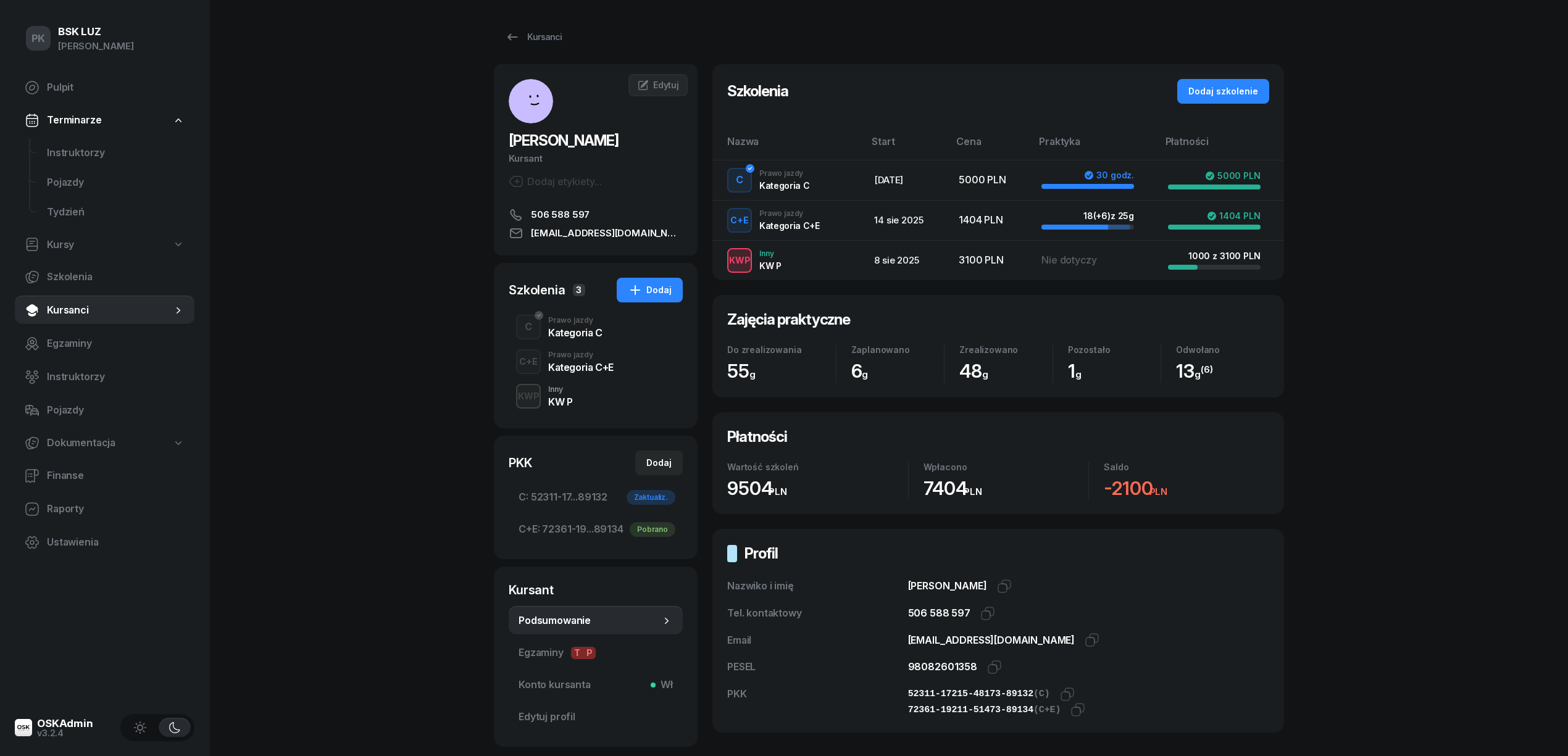
click at [1371, 550] on div "PK BSK [PERSON_NAME] Pulpit Terminarze Instruktorzy Pojazdy Tydzień Kursy Szkol…" at bounding box center [784, 423] width 1568 height 846
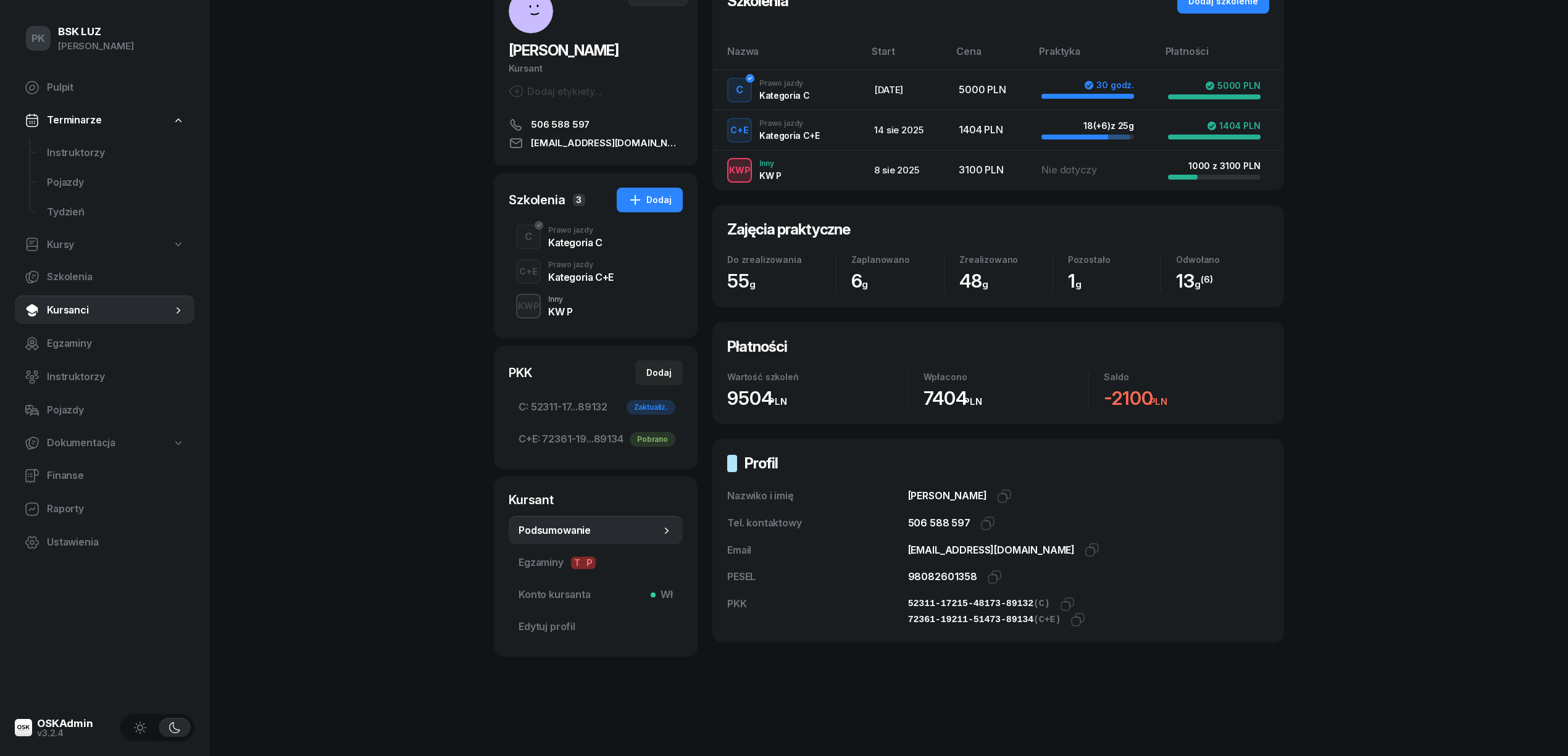
scroll to position [92, 0]
click at [564, 533] on span "Podsumowanie" at bounding box center [589, 531] width 142 height 16
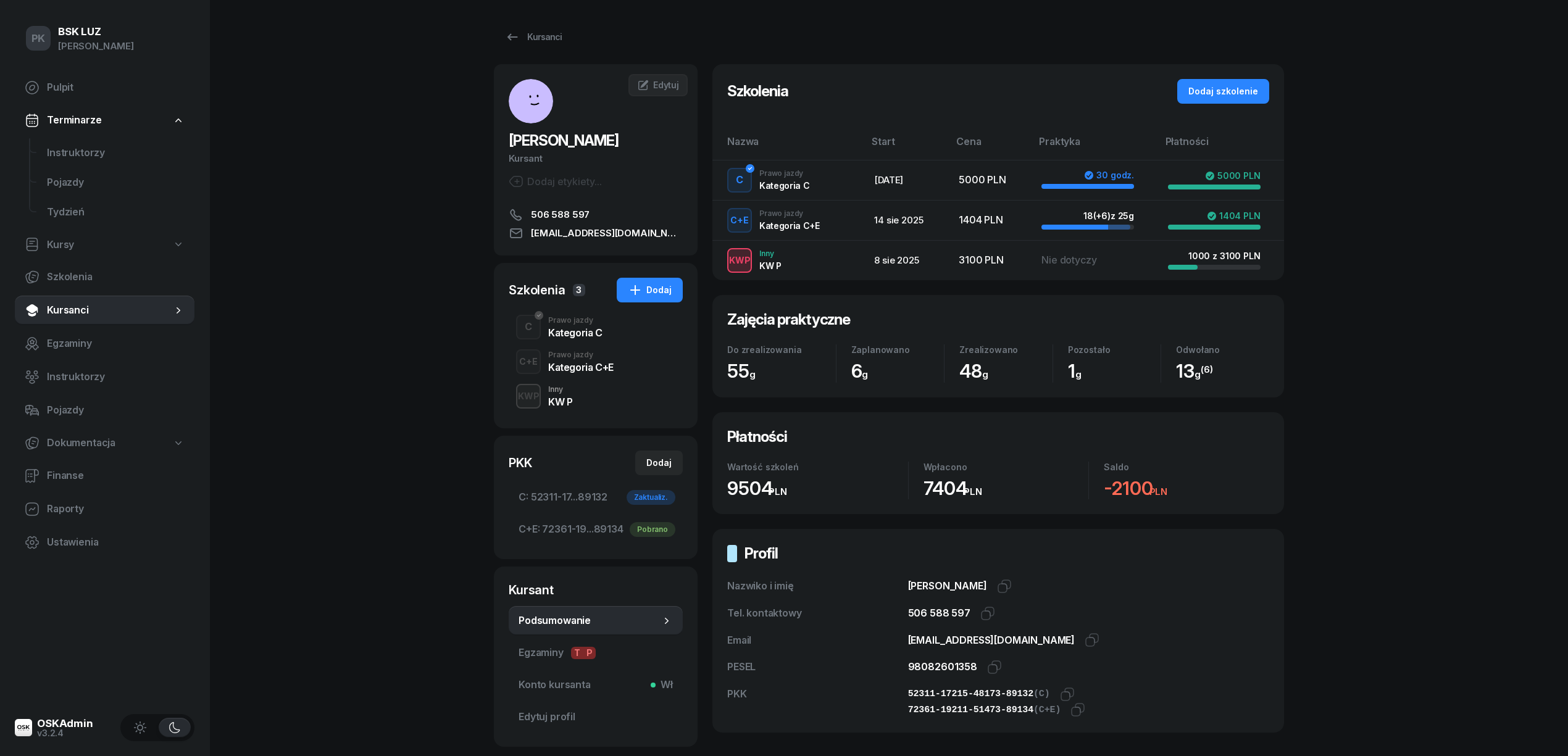
click at [564, 533] on span "C+E: 72361-19...89134 Pobrano" at bounding box center [595, 530] width 155 height 16
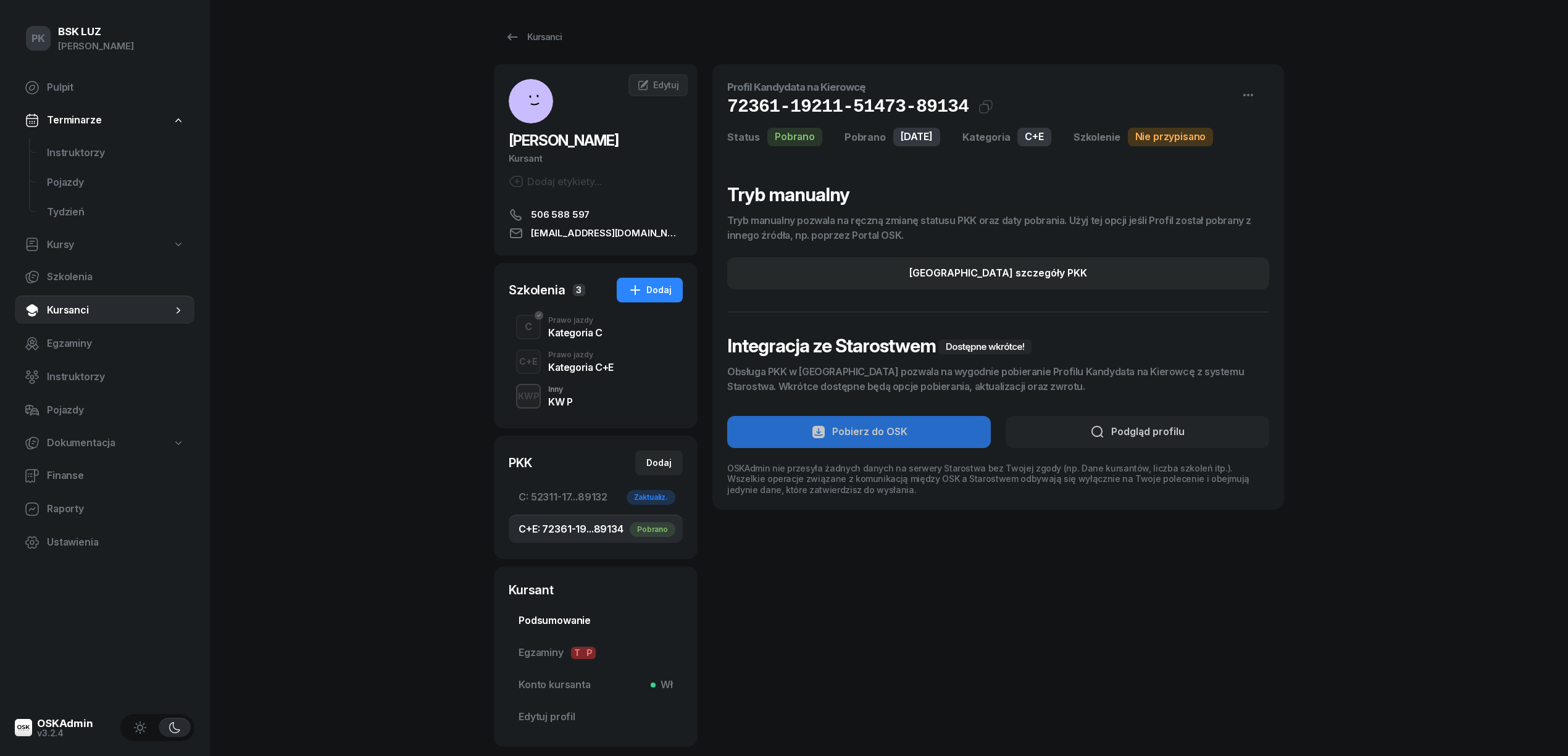
click at [564, 533] on span "C+E: 72361-19...89134 Pobrano" at bounding box center [595, 530] width 155 height 16
click at [576, 360] on div "Kategoria C+E" at bounding box center [581, 365] width 65 height 13
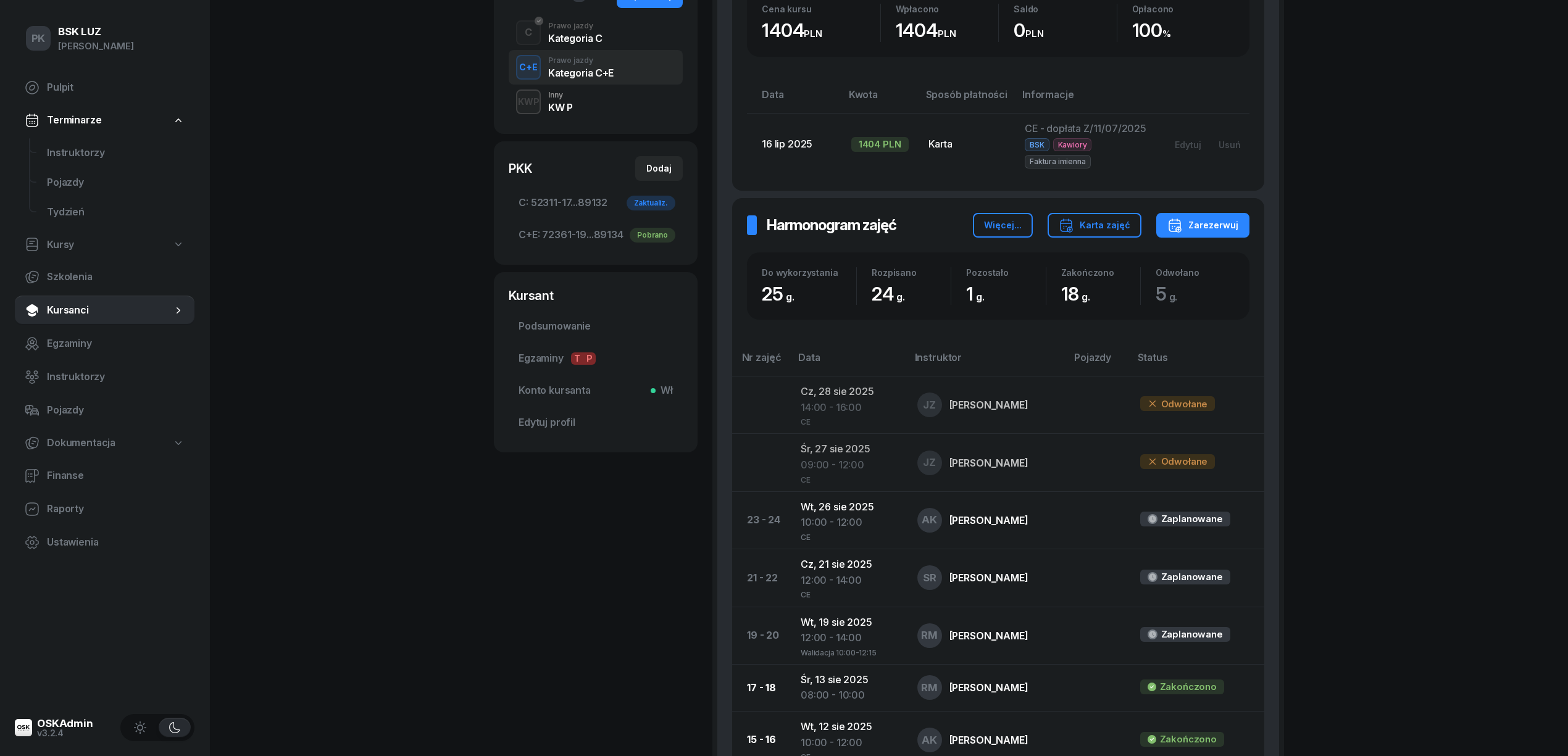
scroll to position [82, 0]
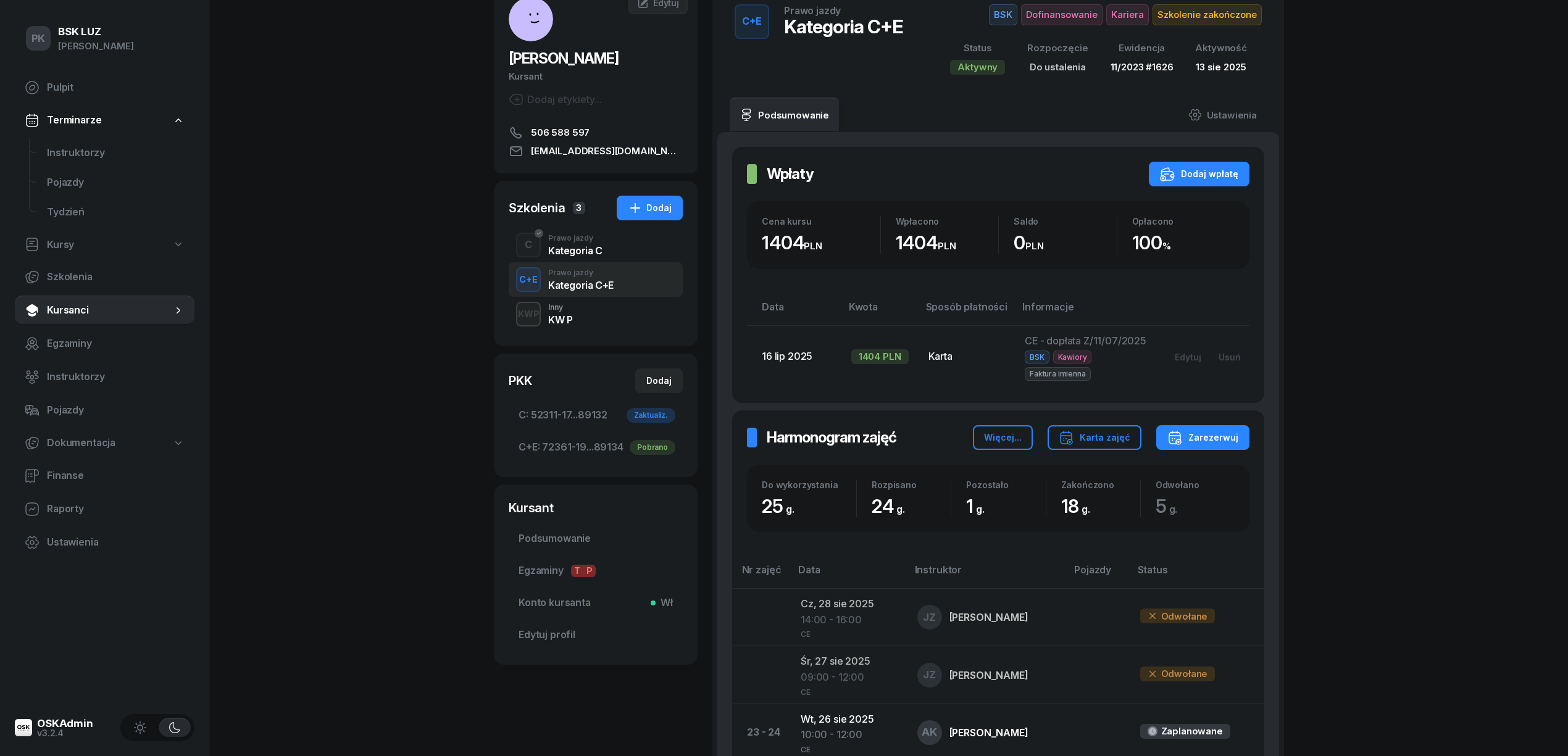
click at [1146, 432] on div "Więcej... Karta zajęć Zarezerwuj" at bounding box center [1111, 437] width 277 height 24
click at [1129, 440] on div "Karta zajęć" at bounding box center [1094, 438] width 72 height 15
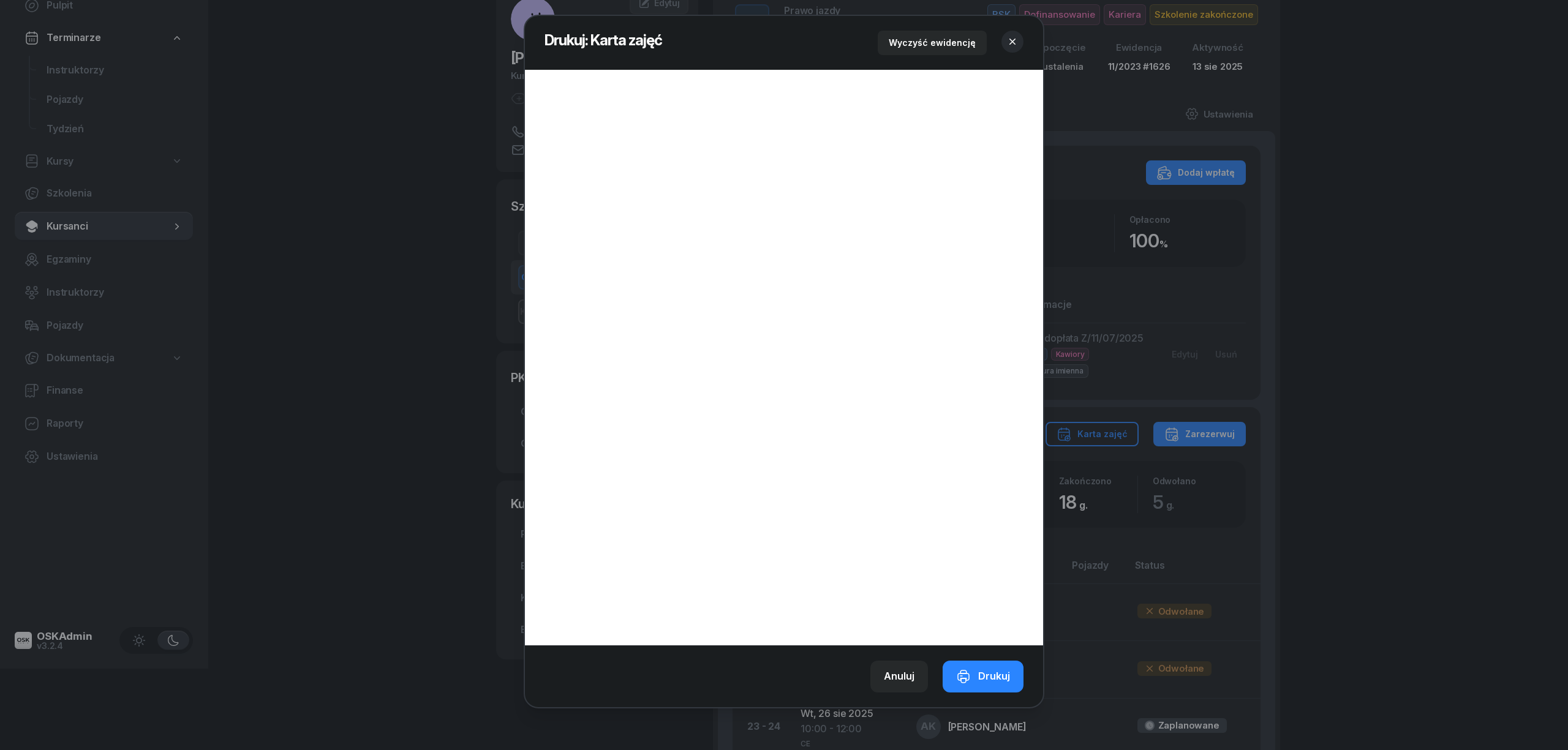
click at [1013, 32] on button "button" at bounding box center [1013, 42] width 22 height 22
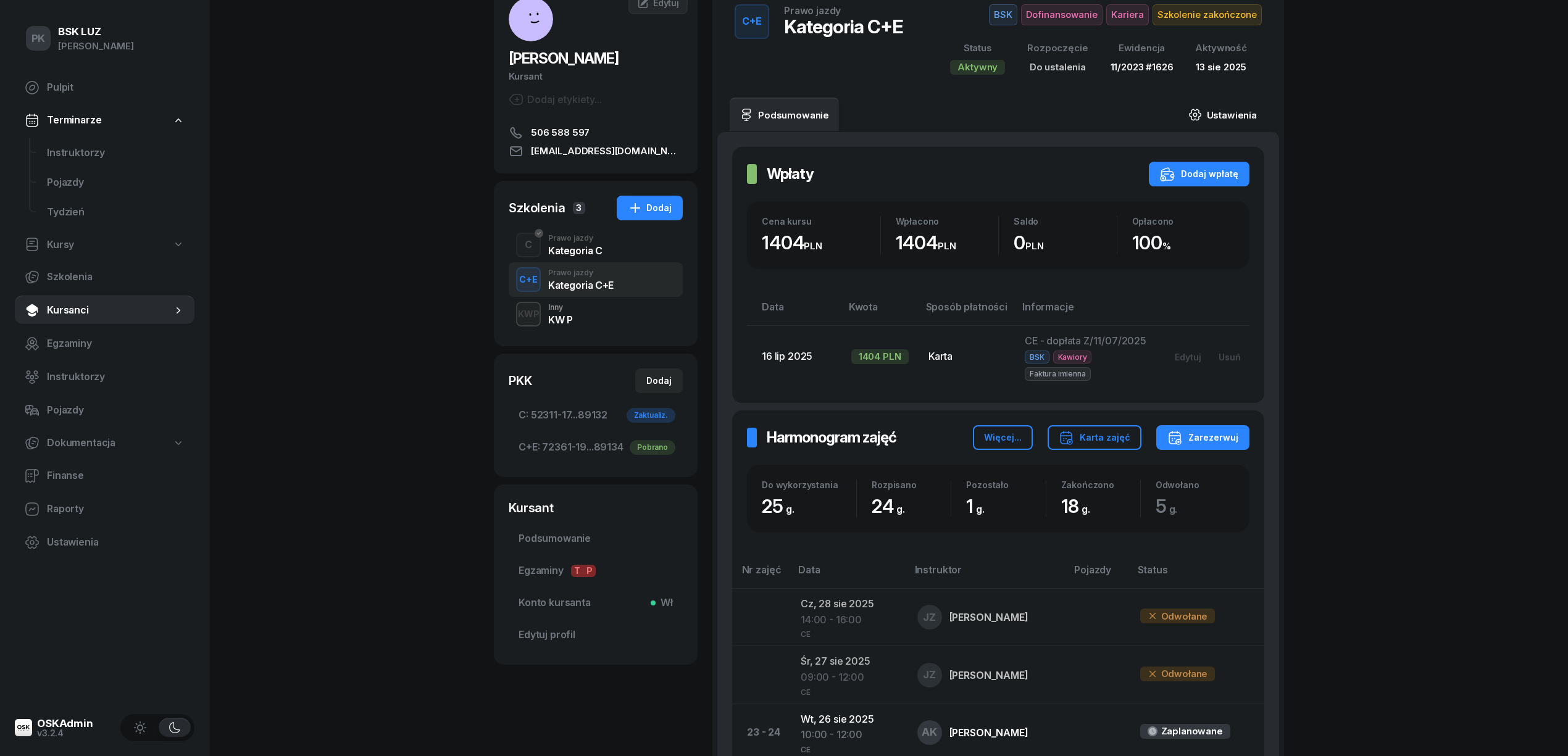
click at [1226, 109] on link "Ustawienia" at bounding box center [1222, 115] width 88 height 35
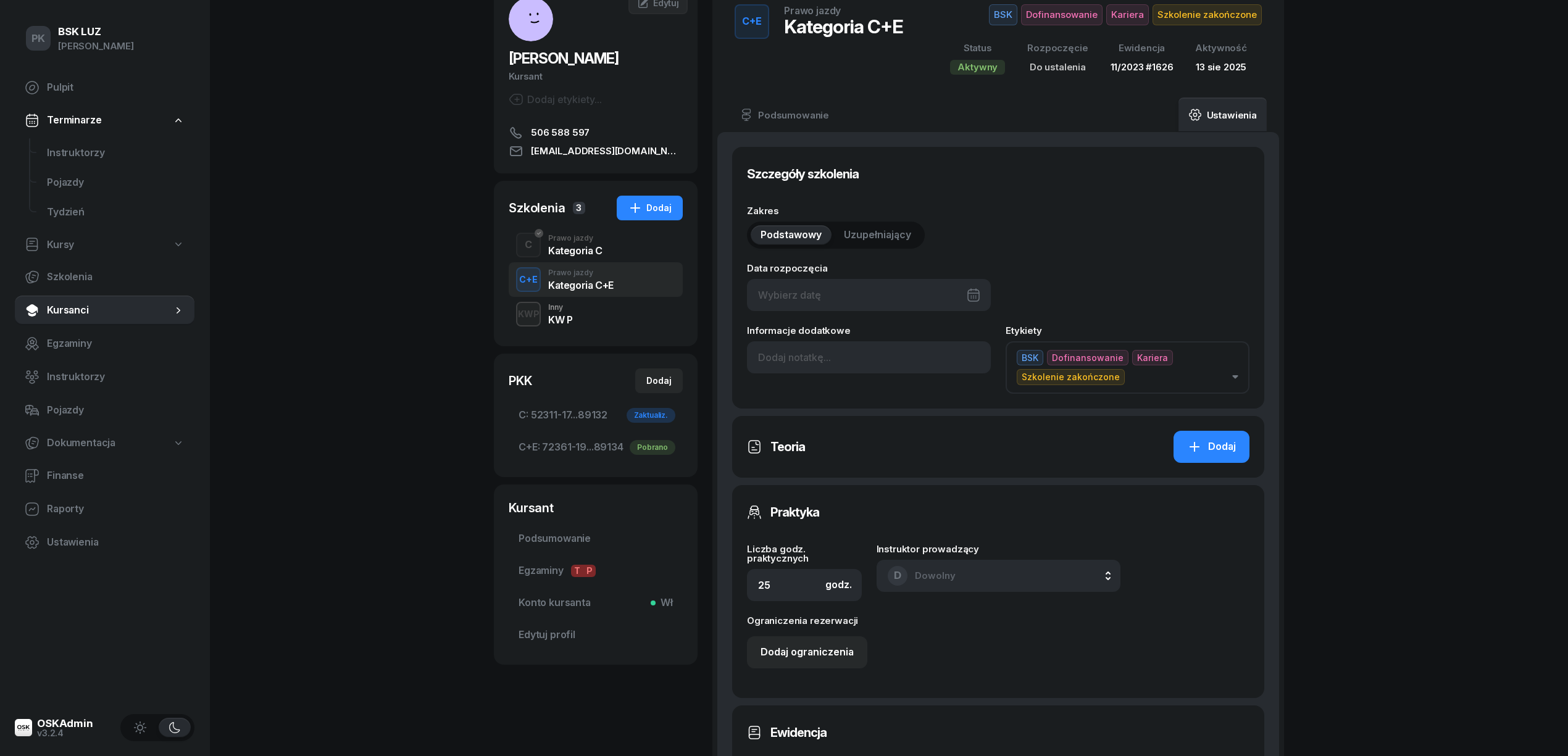
click at [870, 307] on div at bounding box center [869, 294] width 244 height 32
click at [947, 339] on icon "button" at bounding box center [948, 337] width 13 height 13
click at [947, 388] on div "5" at bounding box center [945, 388] width 20 height 20
type input "[DATE]"
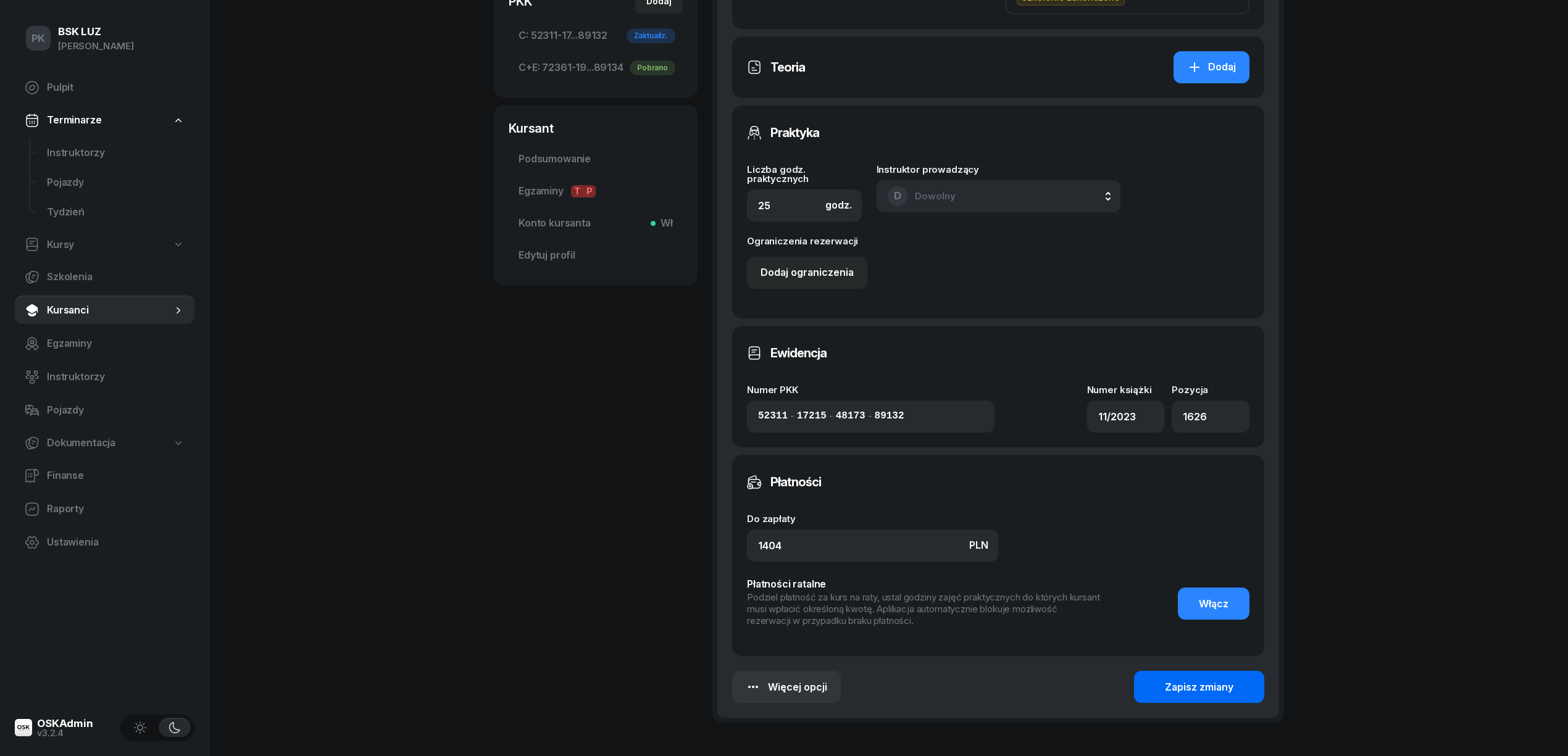
scroll to position [549, 0]
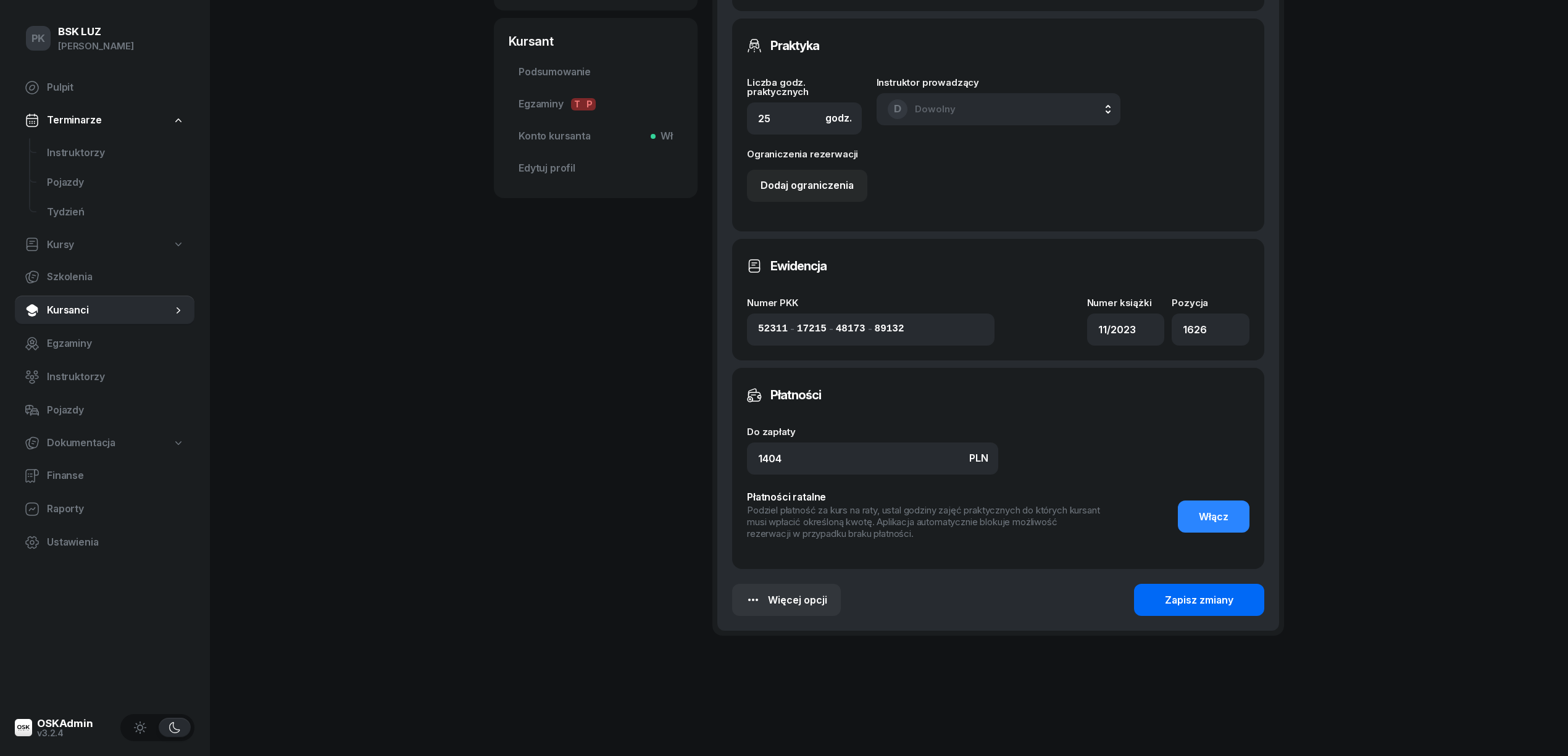
click at [1182, 589] on button "Zapisz zmiany" at bounding box center [1199, 600] width 130 height 32
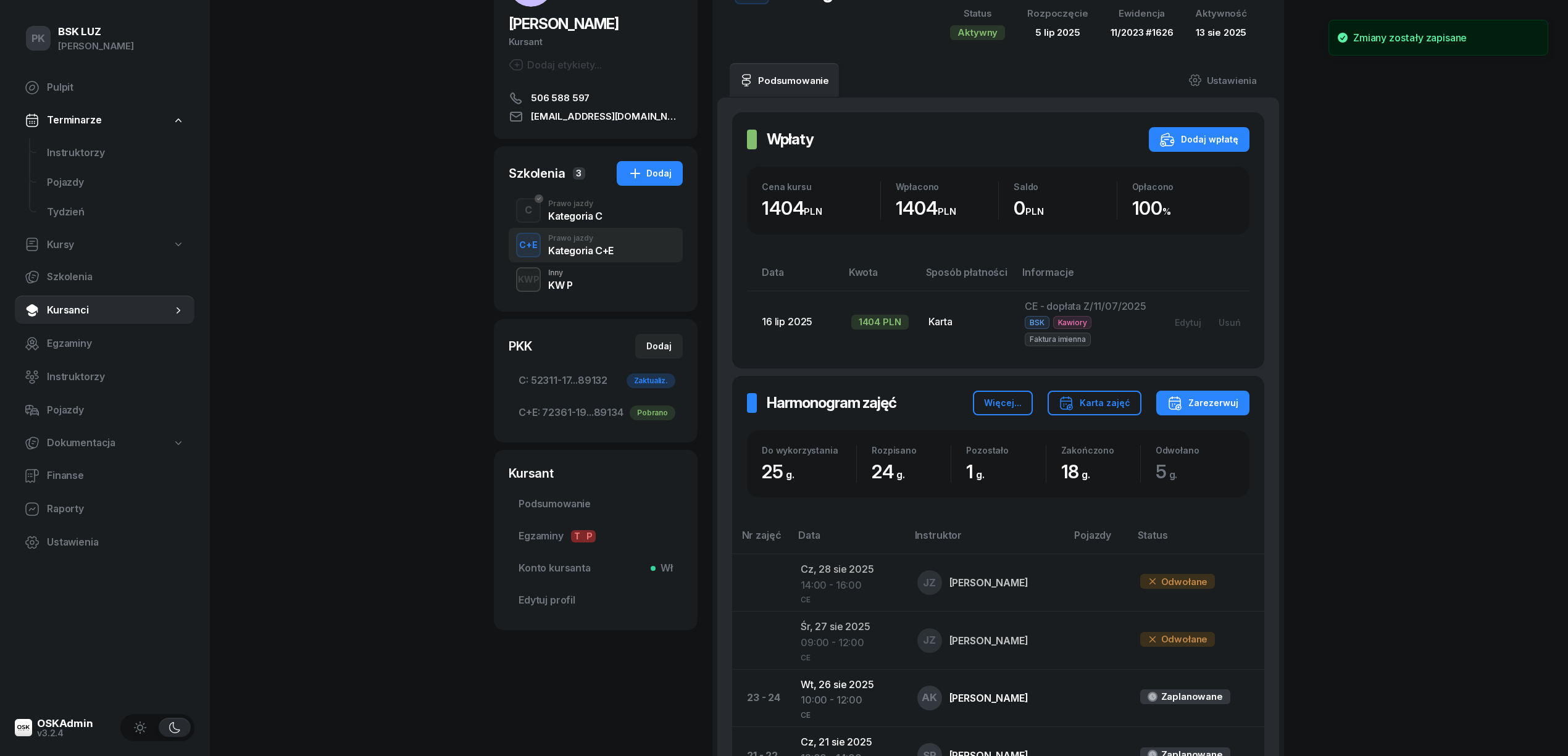
scroll to position [0, 0]
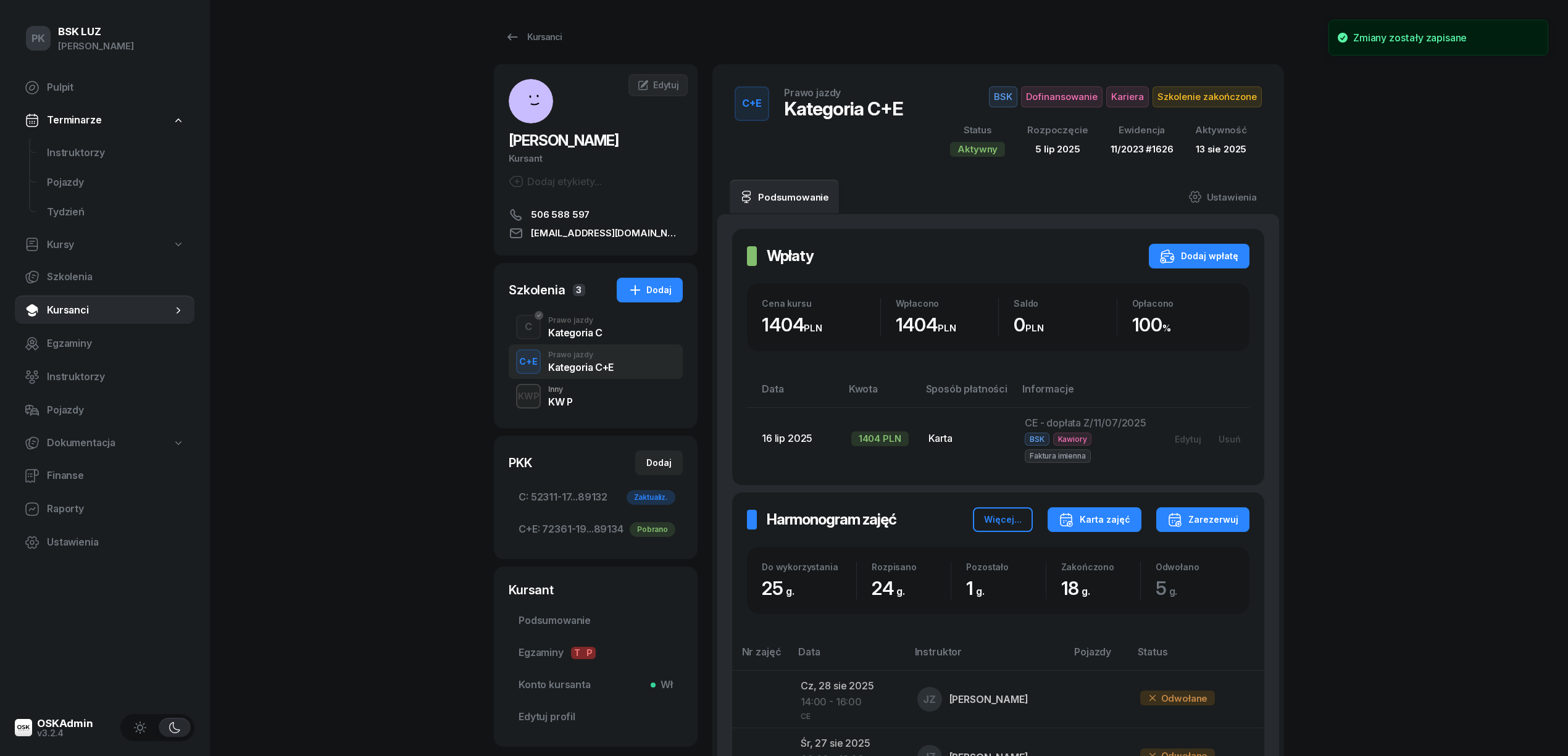
click at [1103, 524] on div "Karta zajęć" at bounding box center [1094, 520] width 72 height 15
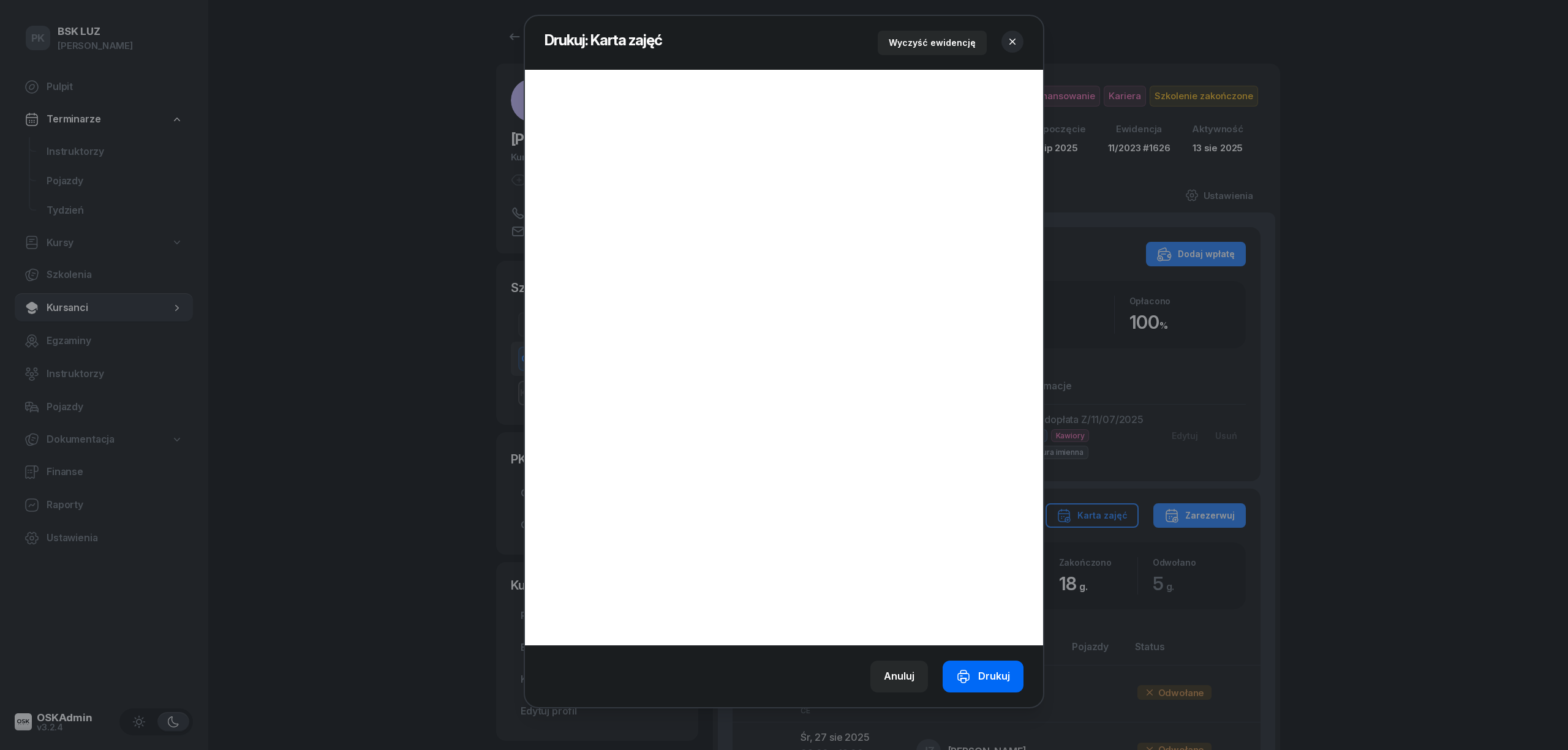
click at [972, 682] on div "Drukuj" at bounding box center [982, 677] width 54 height 16
click at [1007, 42] on icon "button" at bounding box center [1012, 41] width 12 height 12
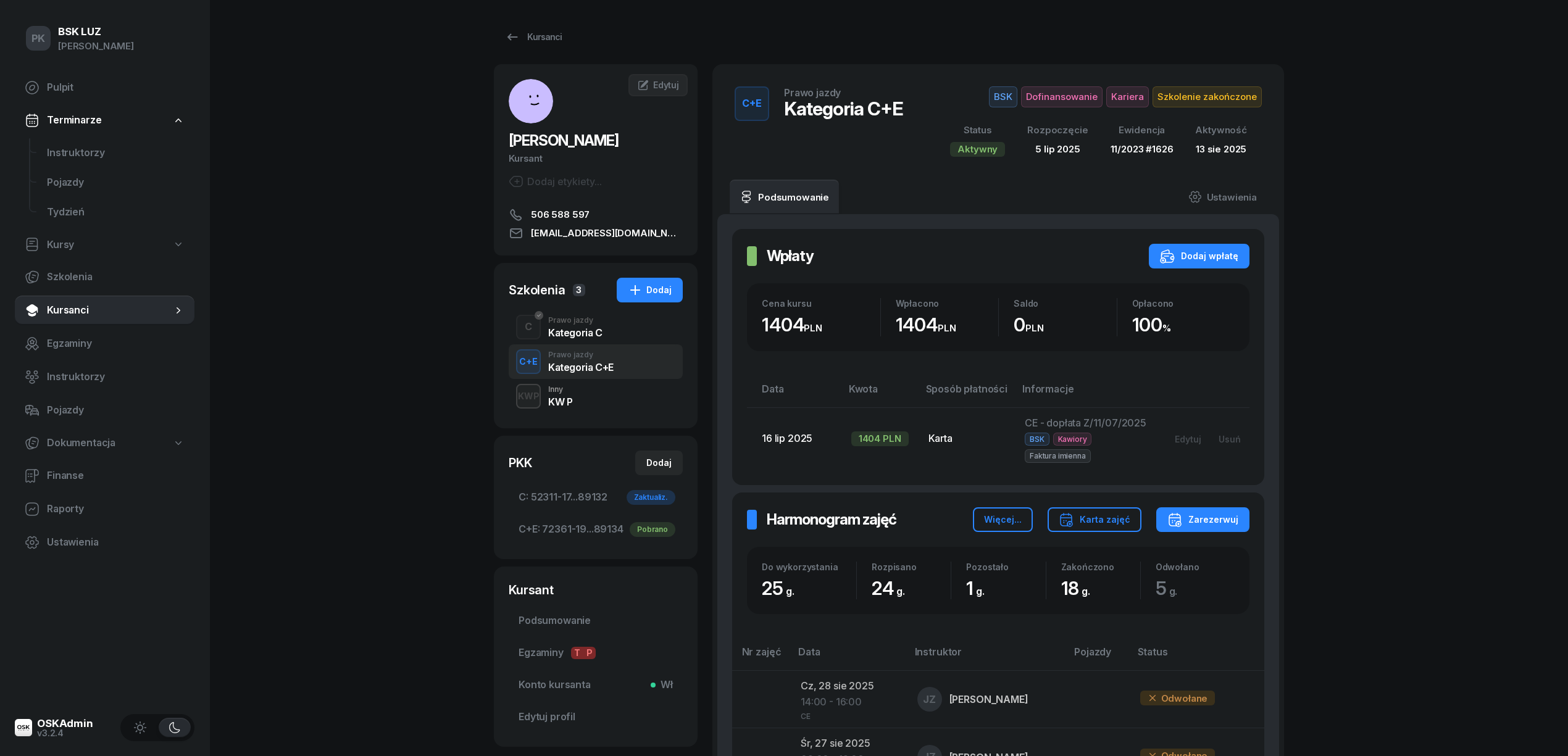
click at [1166, 92] on span "Szkolenie zakończone" at bounding box center [1207, 97] width 109 height 21
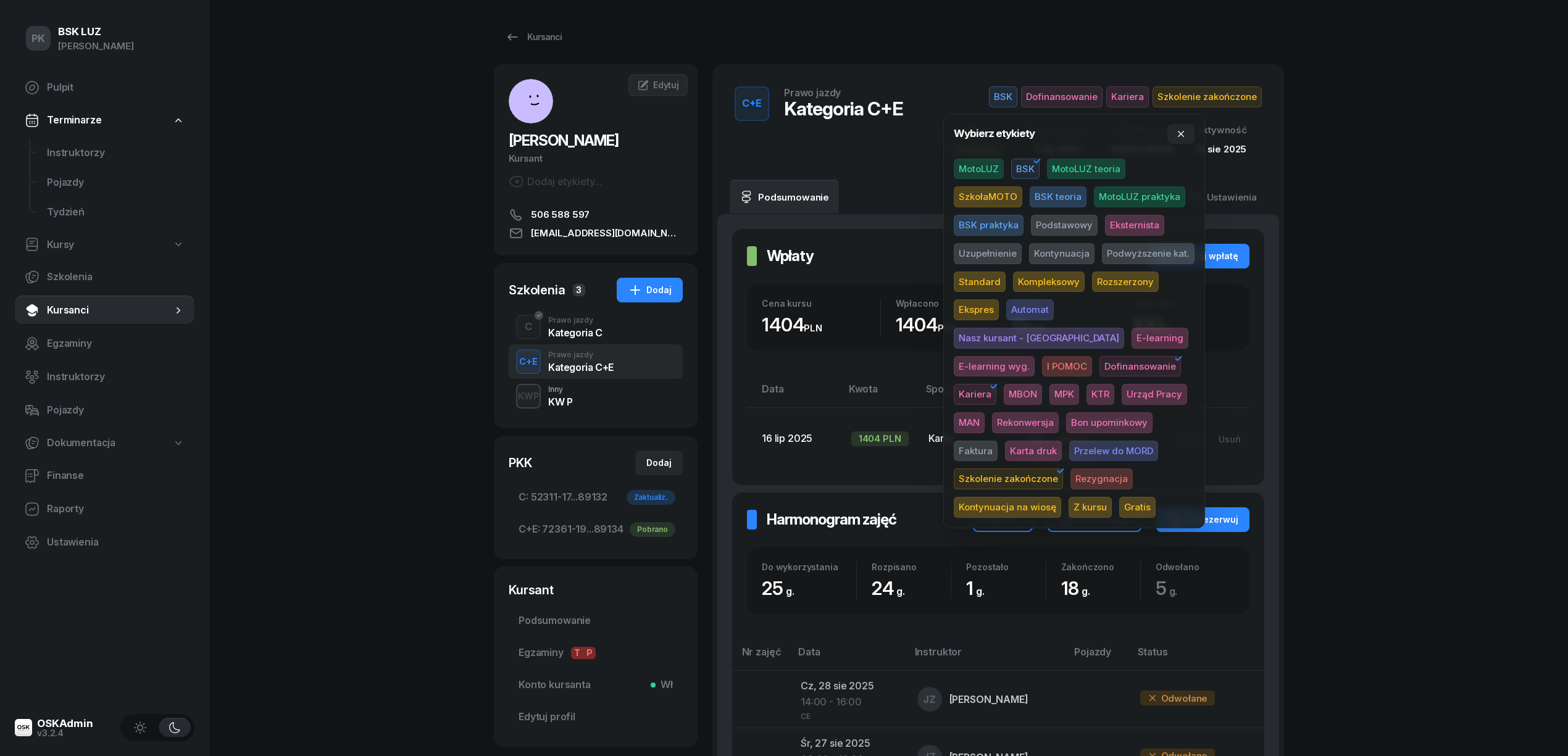
click at [1062, 441] on span "Karta druk" at bounding box center [1033, 451] width 57 height 21
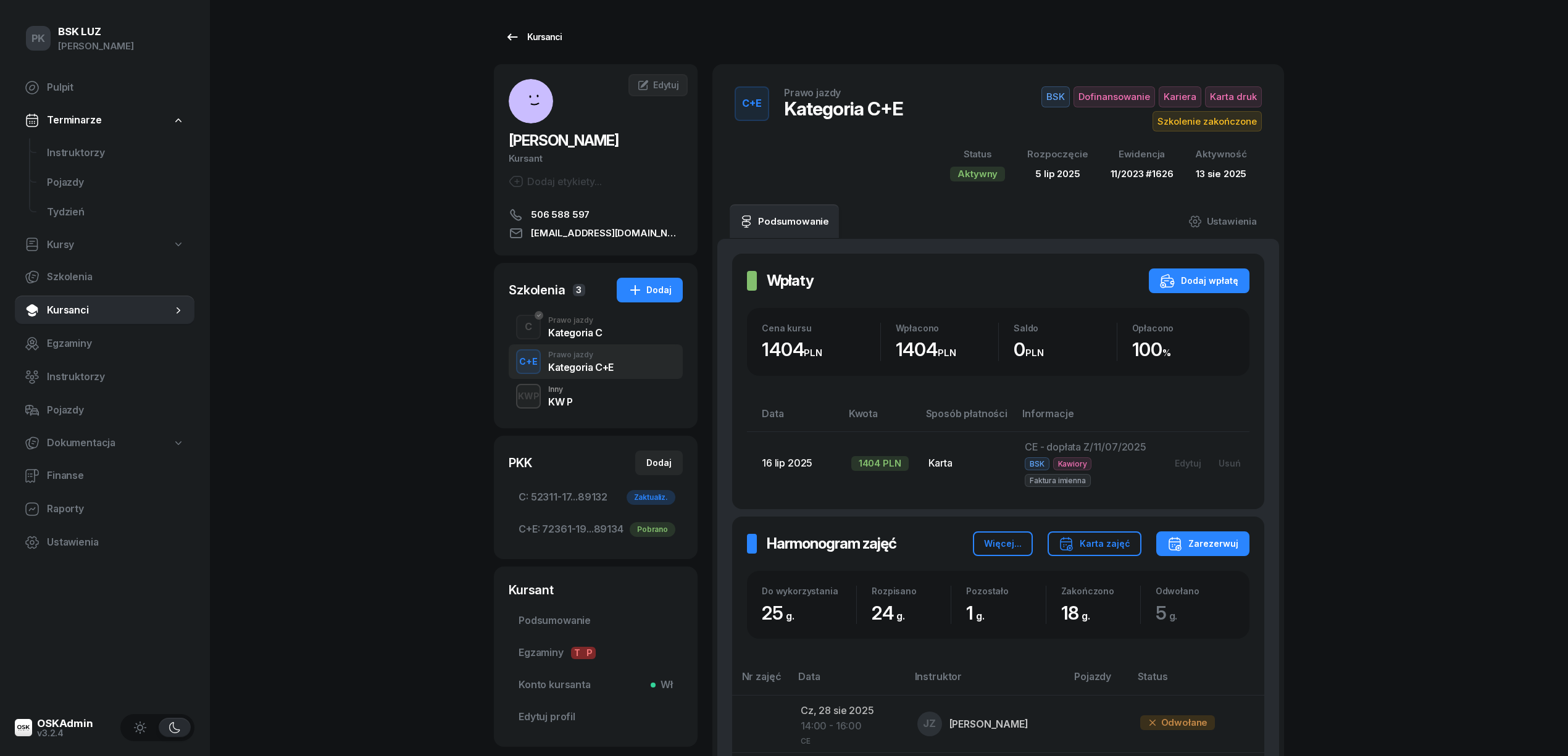
click at [547, 38] on div "Kursanci" at bounding box center [533, 37] width 57 height 15
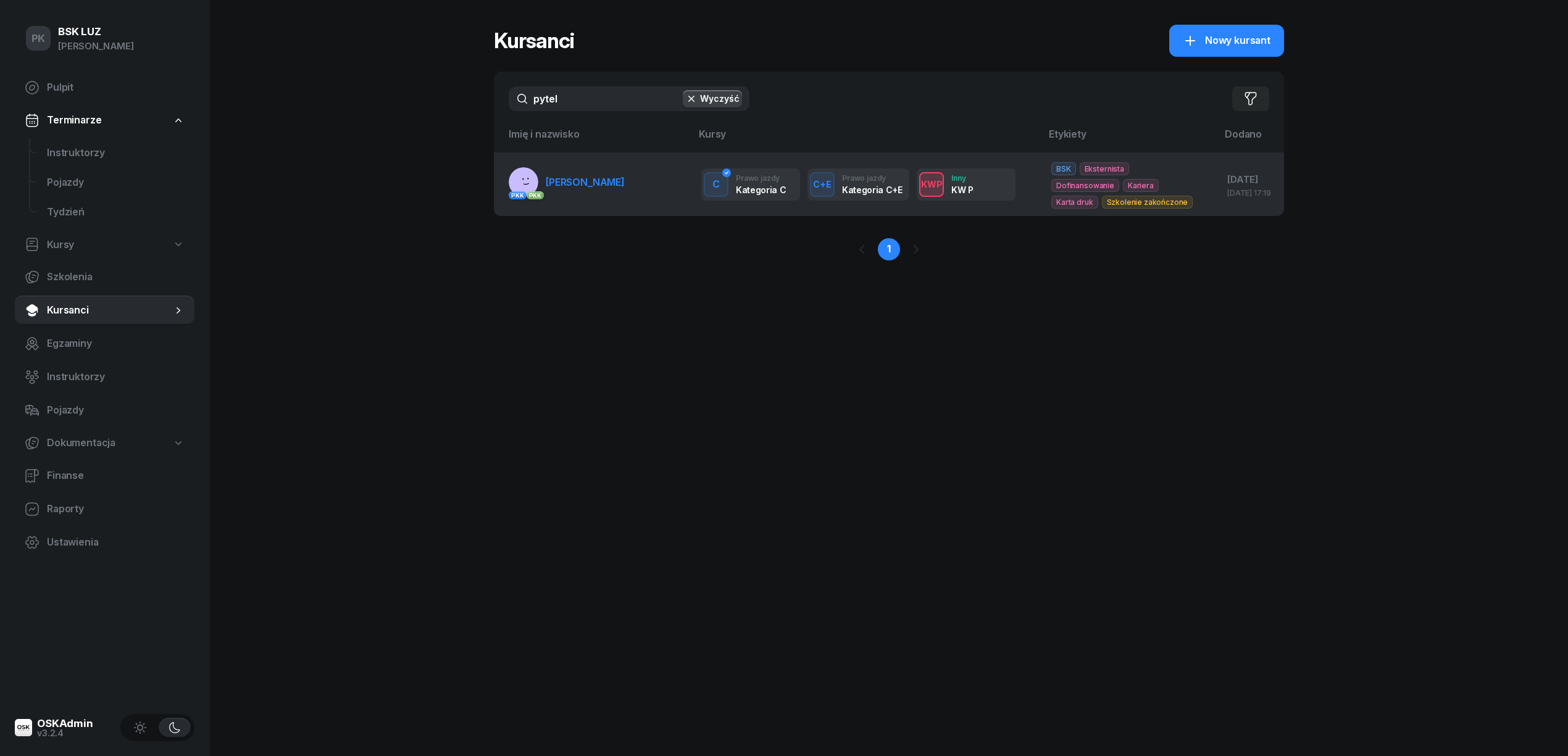
click at [588, 206] on td "PKK PKK [PERSON_NAME]" at bounding box center [592, 184] width 197 height 64
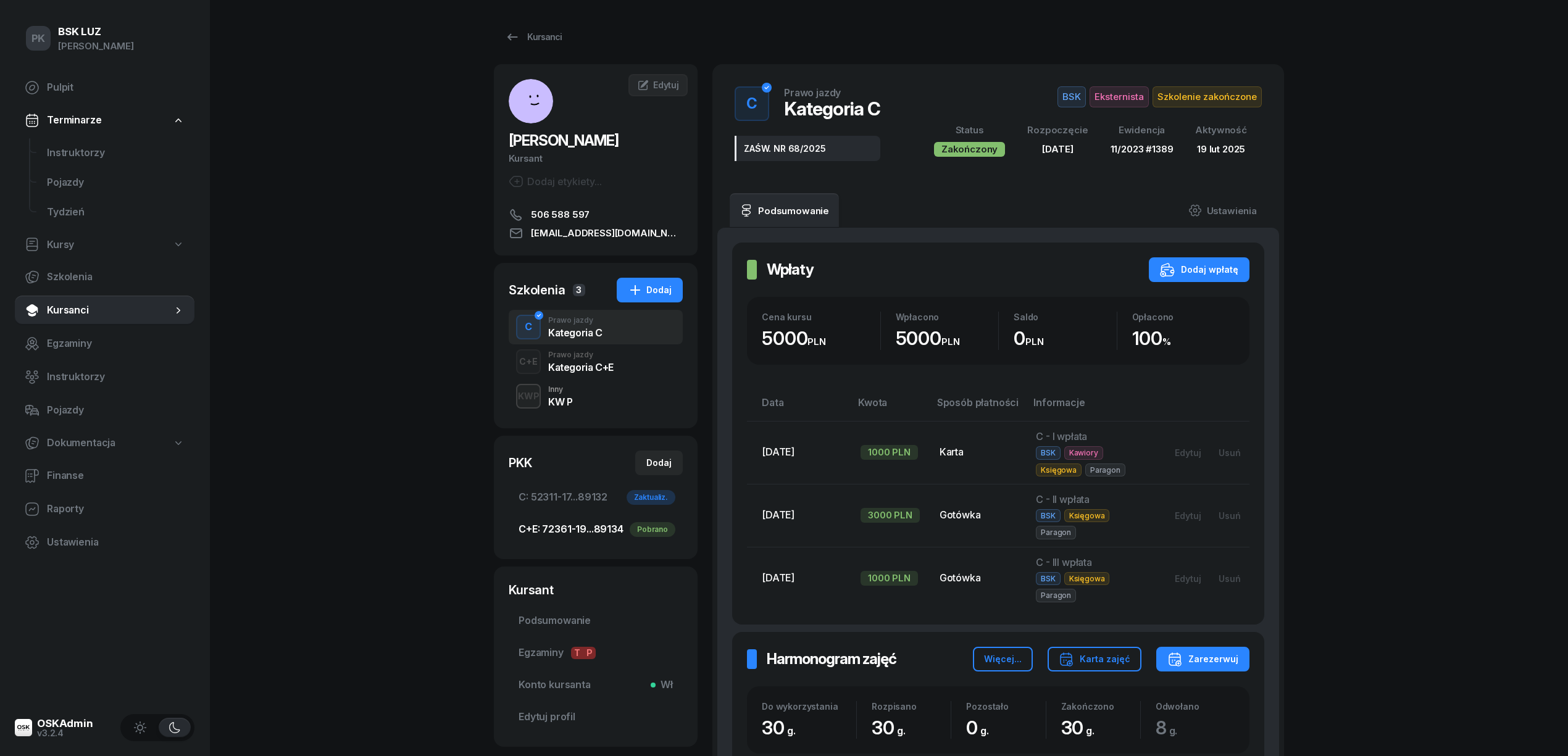
click at [601, 524] on span "C+E: 72361-19...89134 Pobrano" at bounding box center [595, 530] width 155 height 16
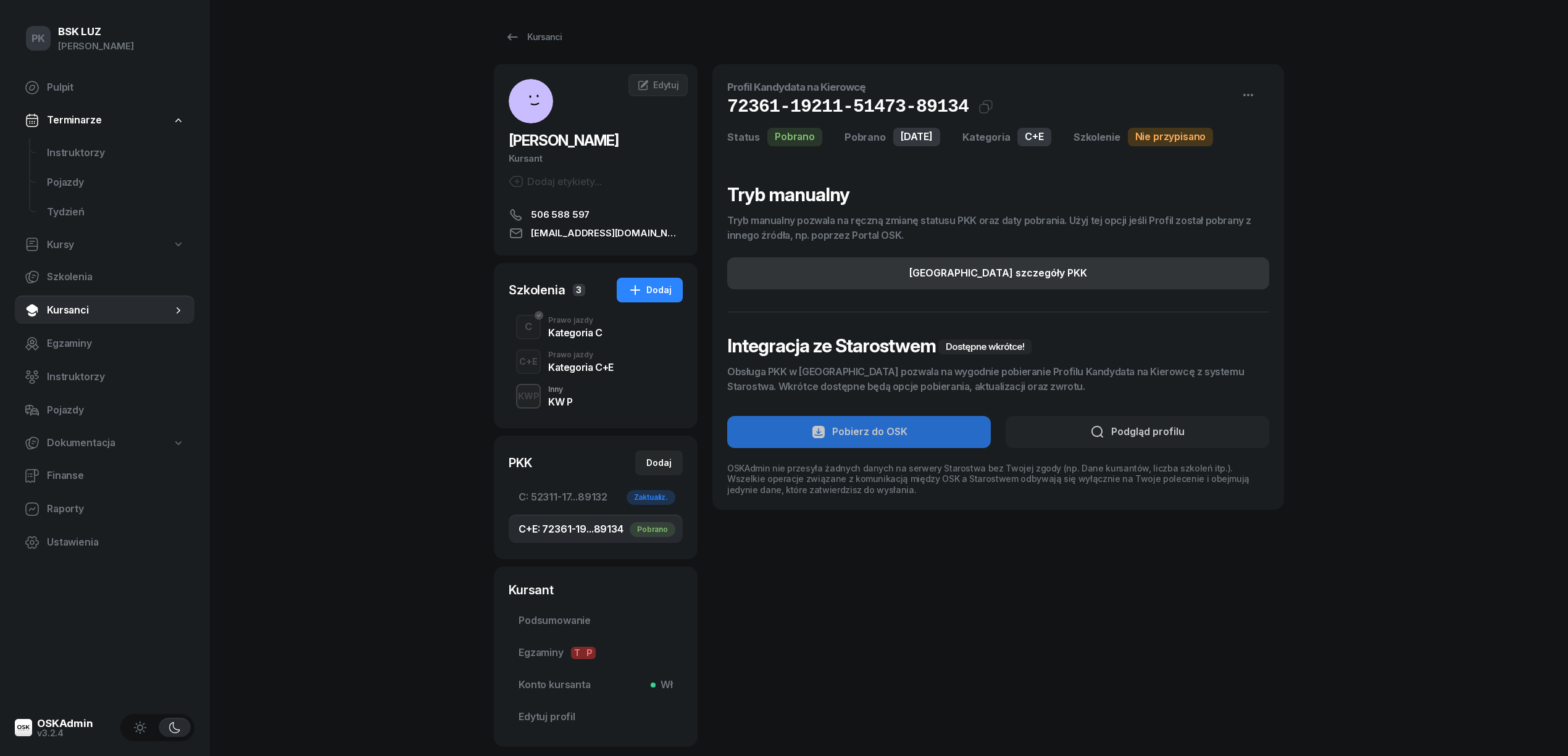
click at [1181, 268] on button "[GEOGRAPHIC_DATA] szczegóły PKK" at bounding box center [998, 273] width 542 height 32
select select "C+E"
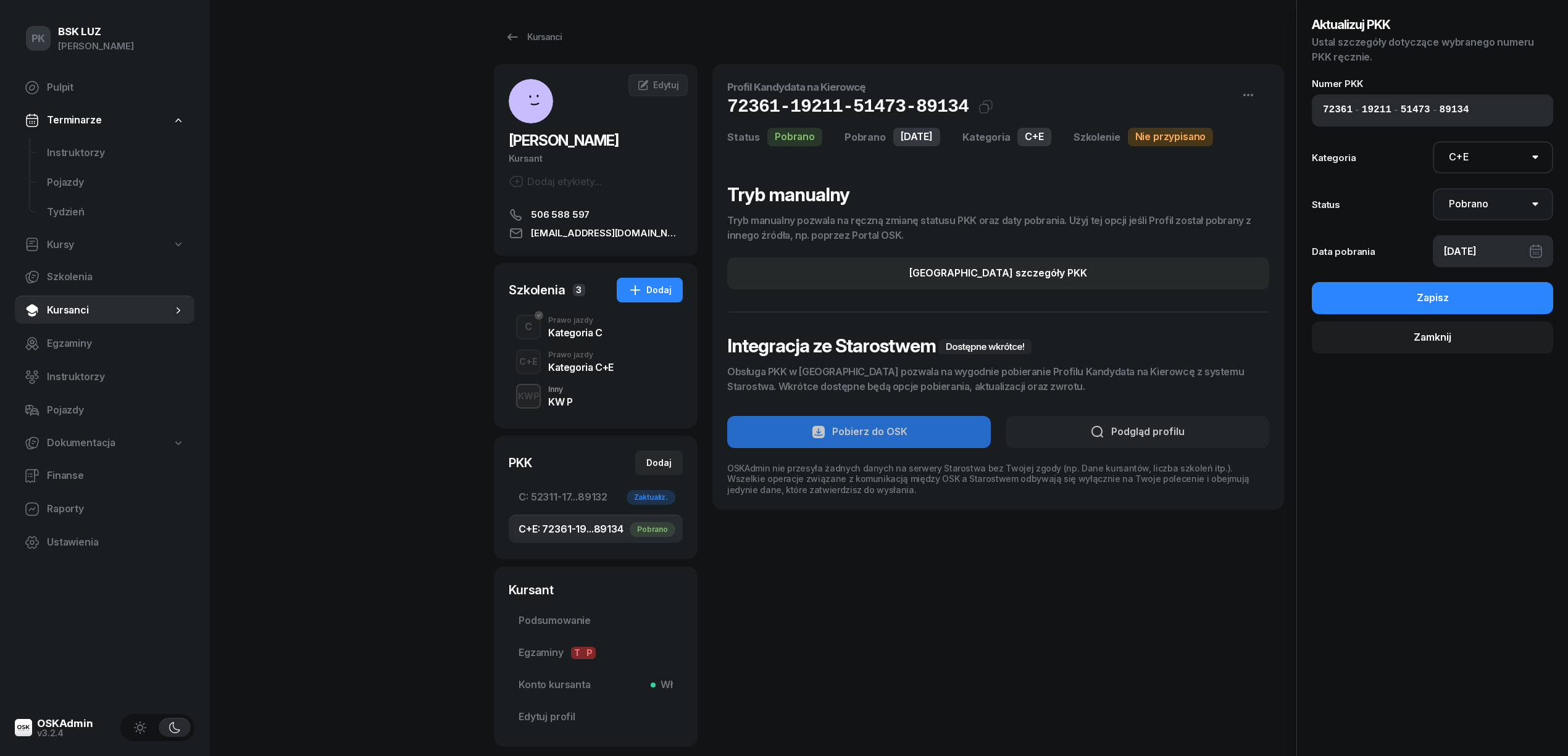
click at [1489, 206] on select "Nie pobrano Pobrano Zwrócono Zaktualizowano" at bounding box center [1493, 204] width 121 height 32
select select "UpdateAndReturn"
click at [1433, 189] on select "Nie pobrano Pobrano Zwrócono Zaktualizowano" at bounding box center [1493, 204] width 121 height 32
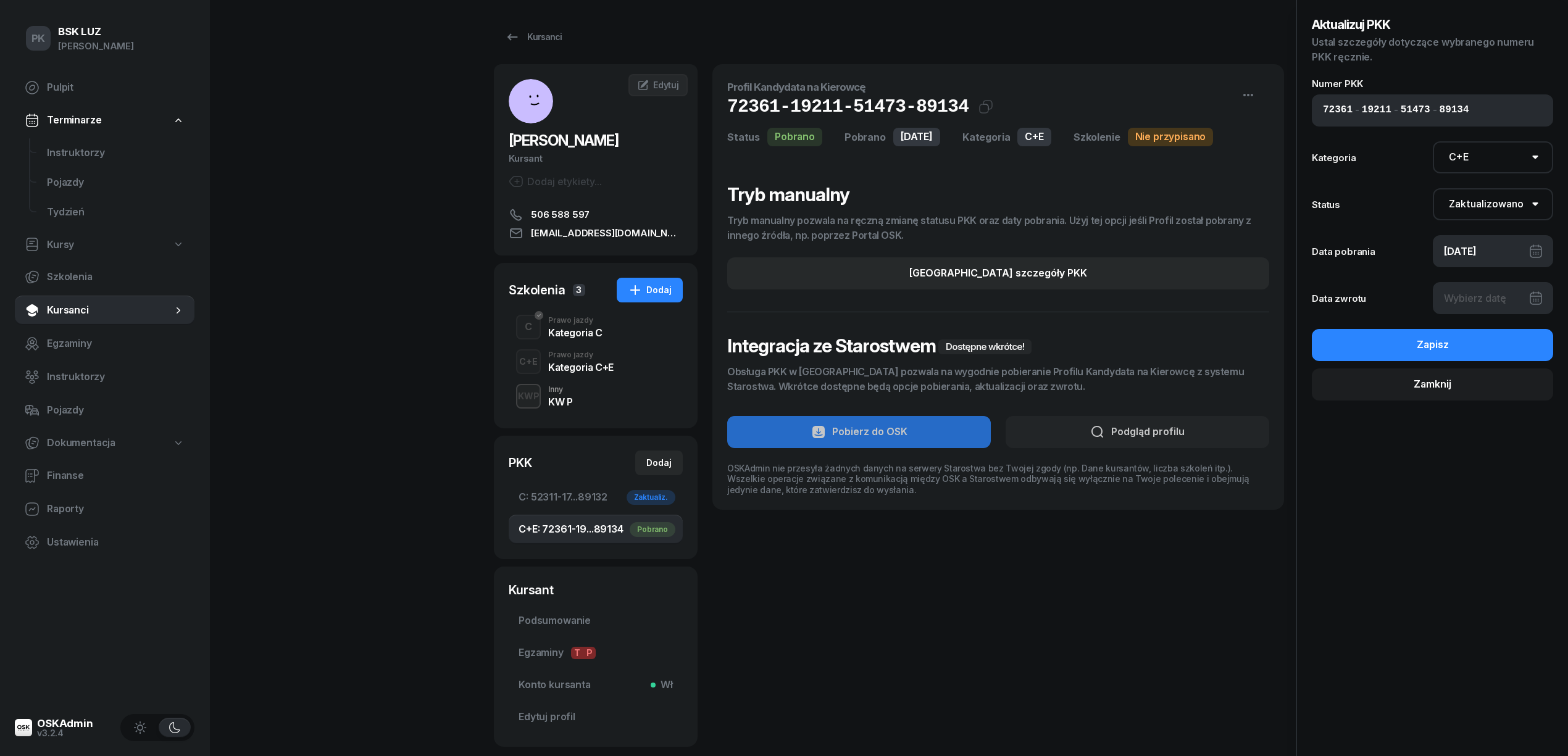
click at [1477, 297] on div at bounding box center [1493, 297] width 121 height 32
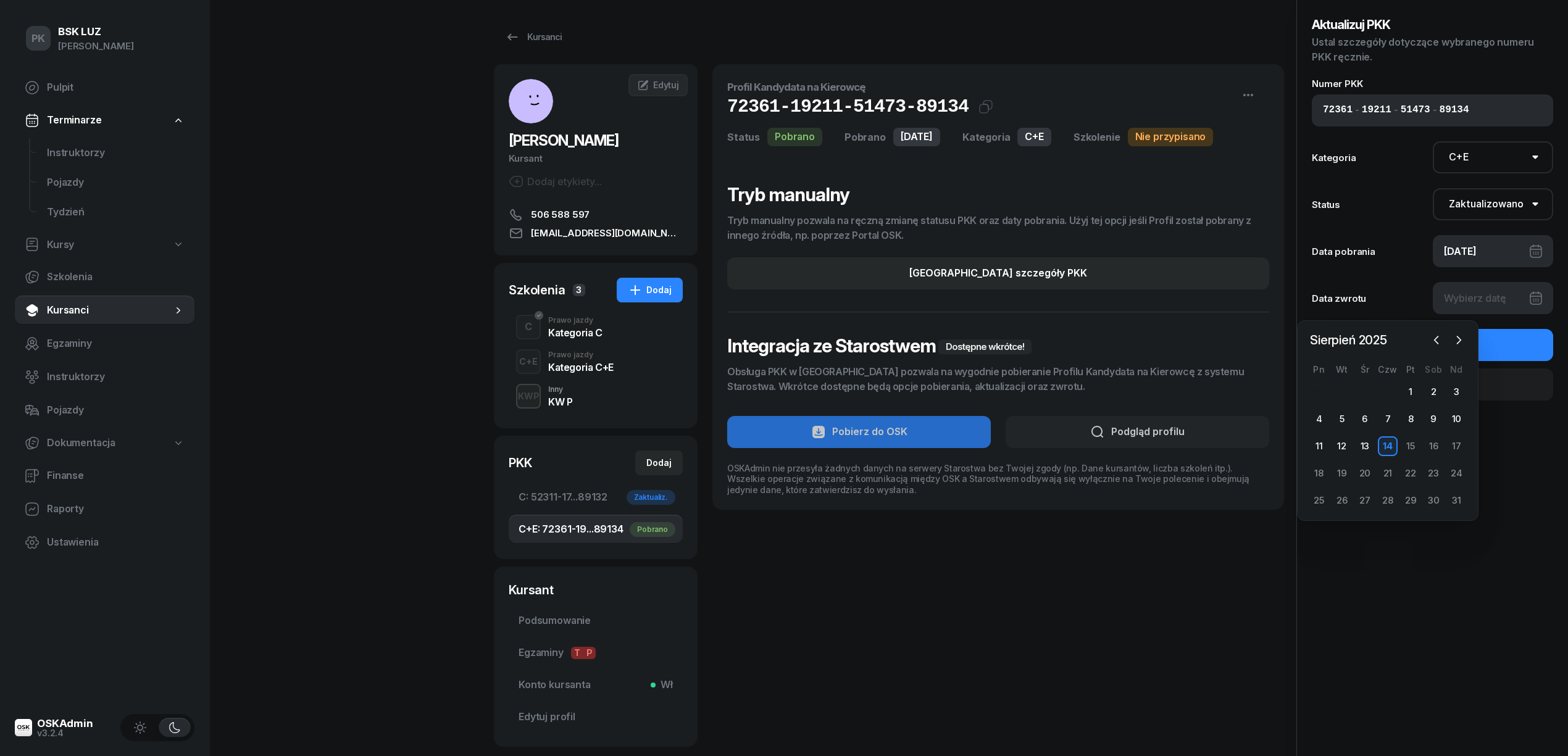
click at [1390, 433] on div "28 29 30 31 1 2 3 4 5 6 7 8 9 10 11 12 13 14 15 16 17 18 19 20 21 22 23 24 25 2…" at bounding box center [1388, 447] width 160 height 129
click at [1495, 301] on div at bounding box center [1493, 297] width 121 height 32
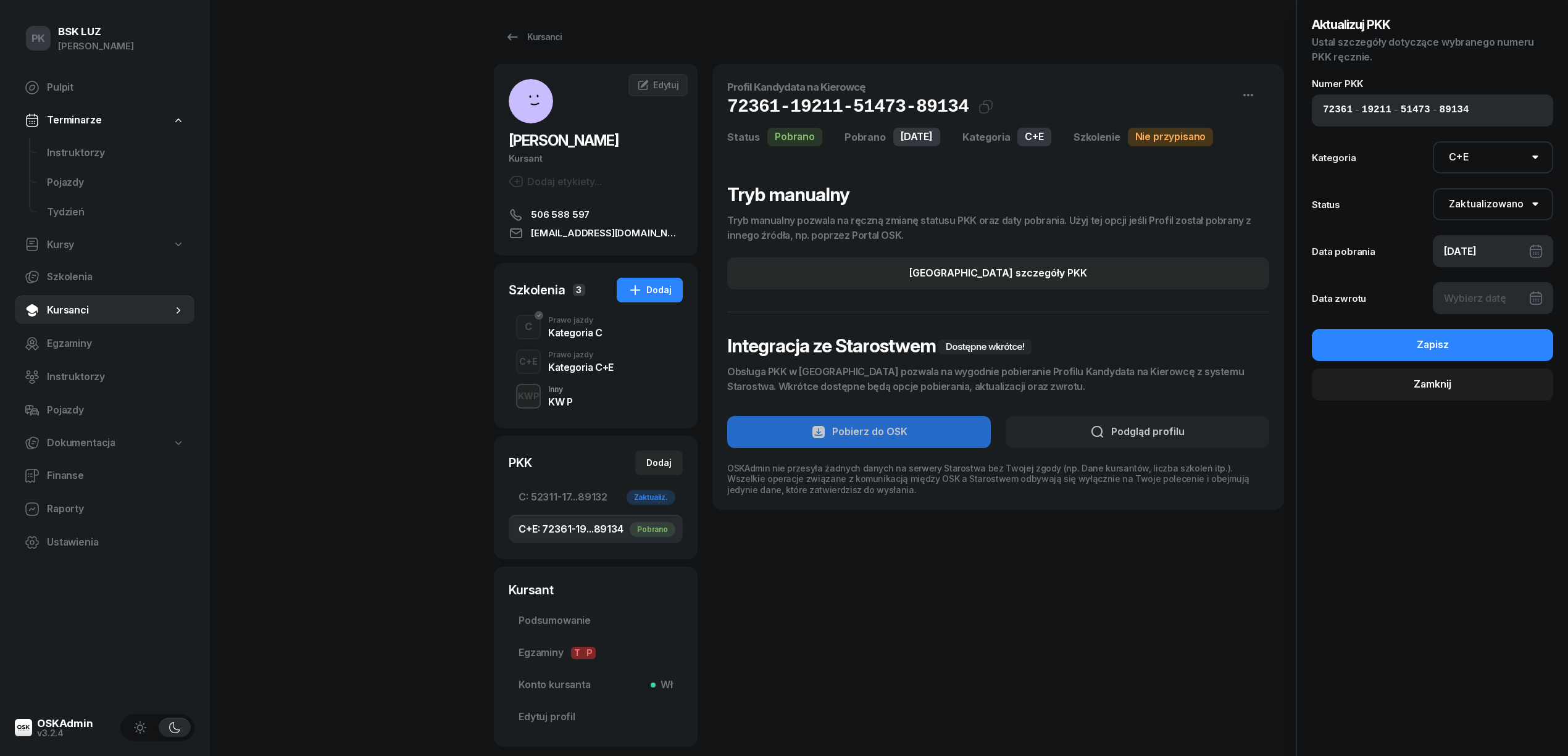
click at [1476, 309] on div at bounding box center [1493, 297] width 121 height 32
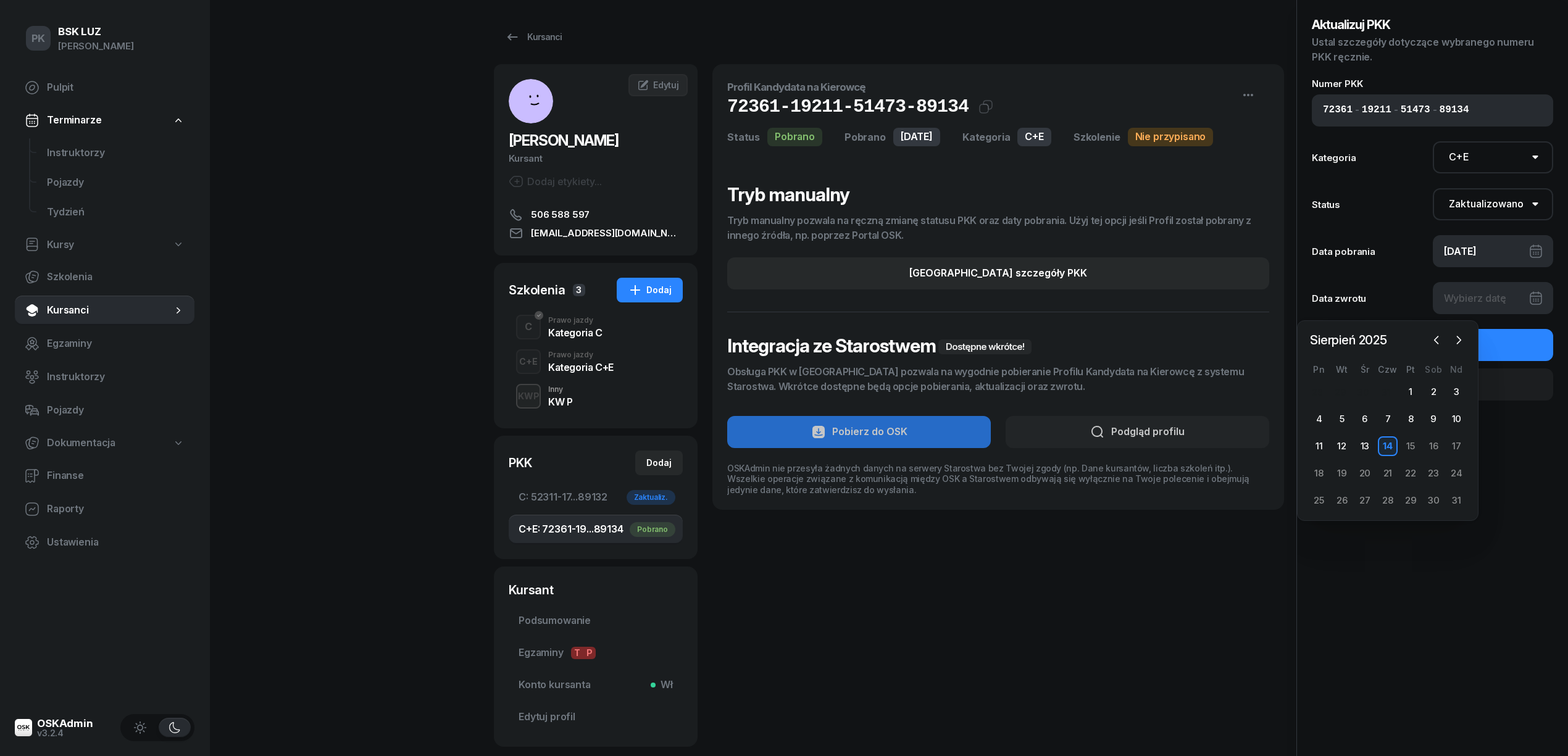
click at [1389, 445] on div "14" at bounding box center [1388, 446] width 20 height 20
type input "[DATE]"
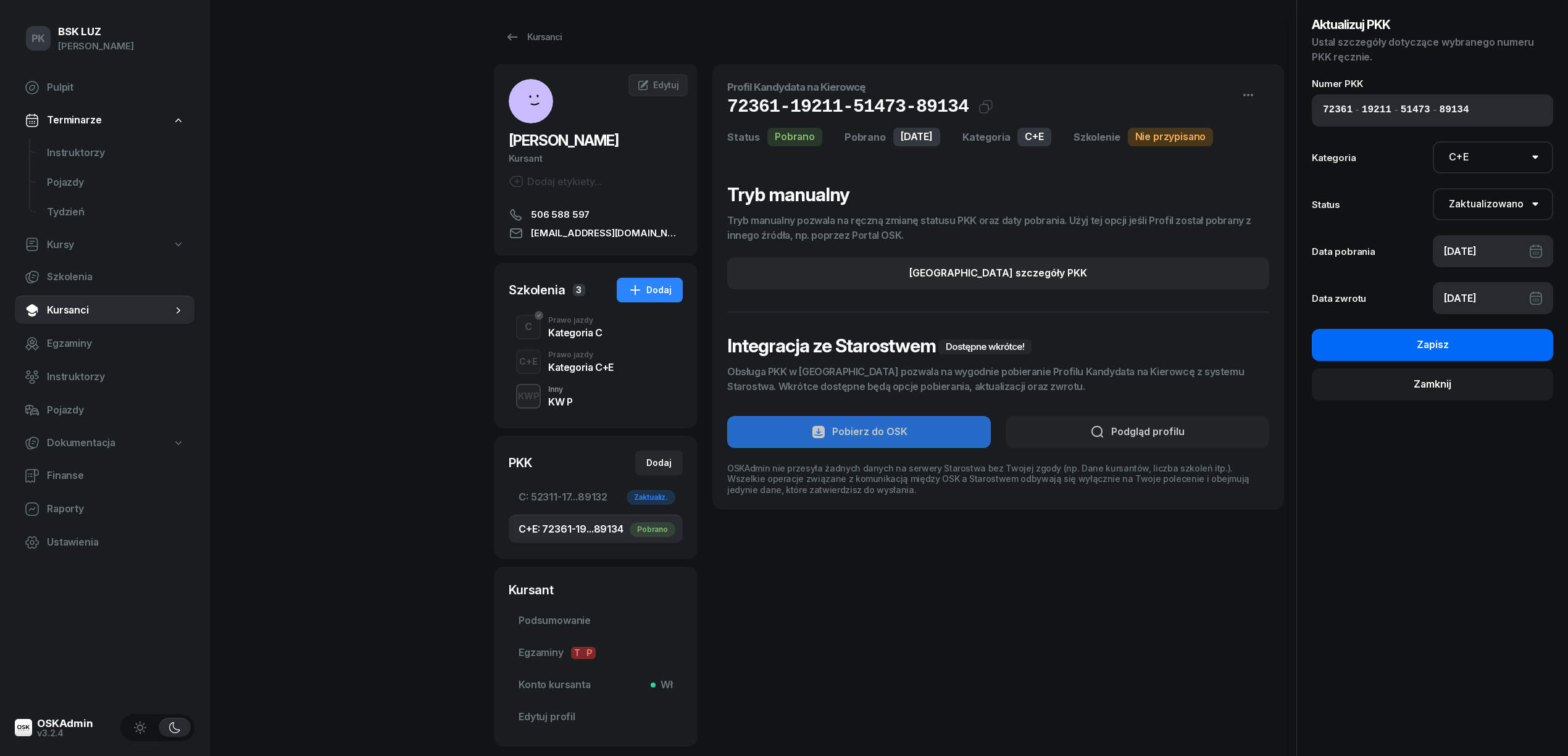
click at [1496, 345] on button "Zapisz" at bounding box center [1433, 345] width 241 height 32
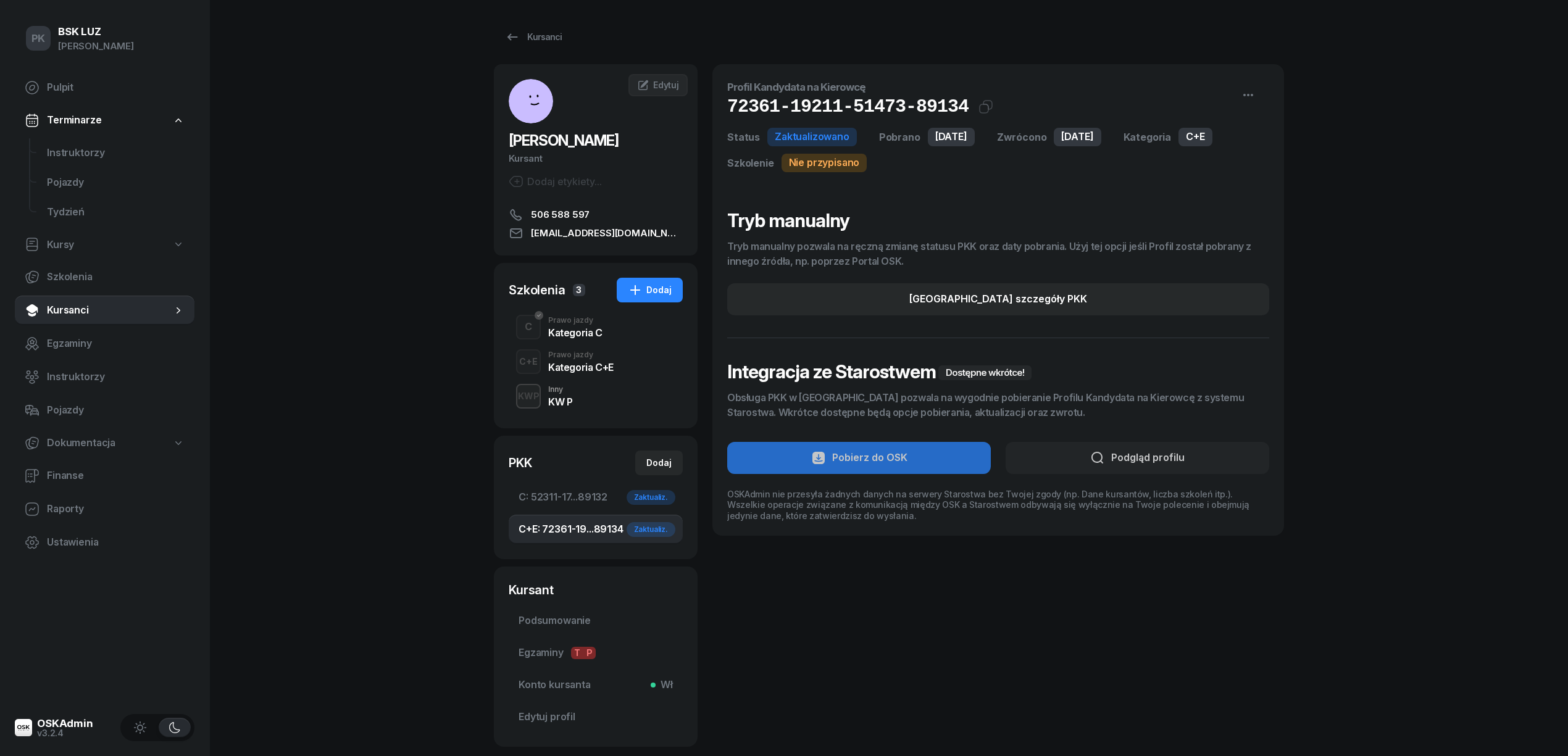
click at [591, 336] on div "Kategoria C" at bounding box center [575, 332] width 54 height 10
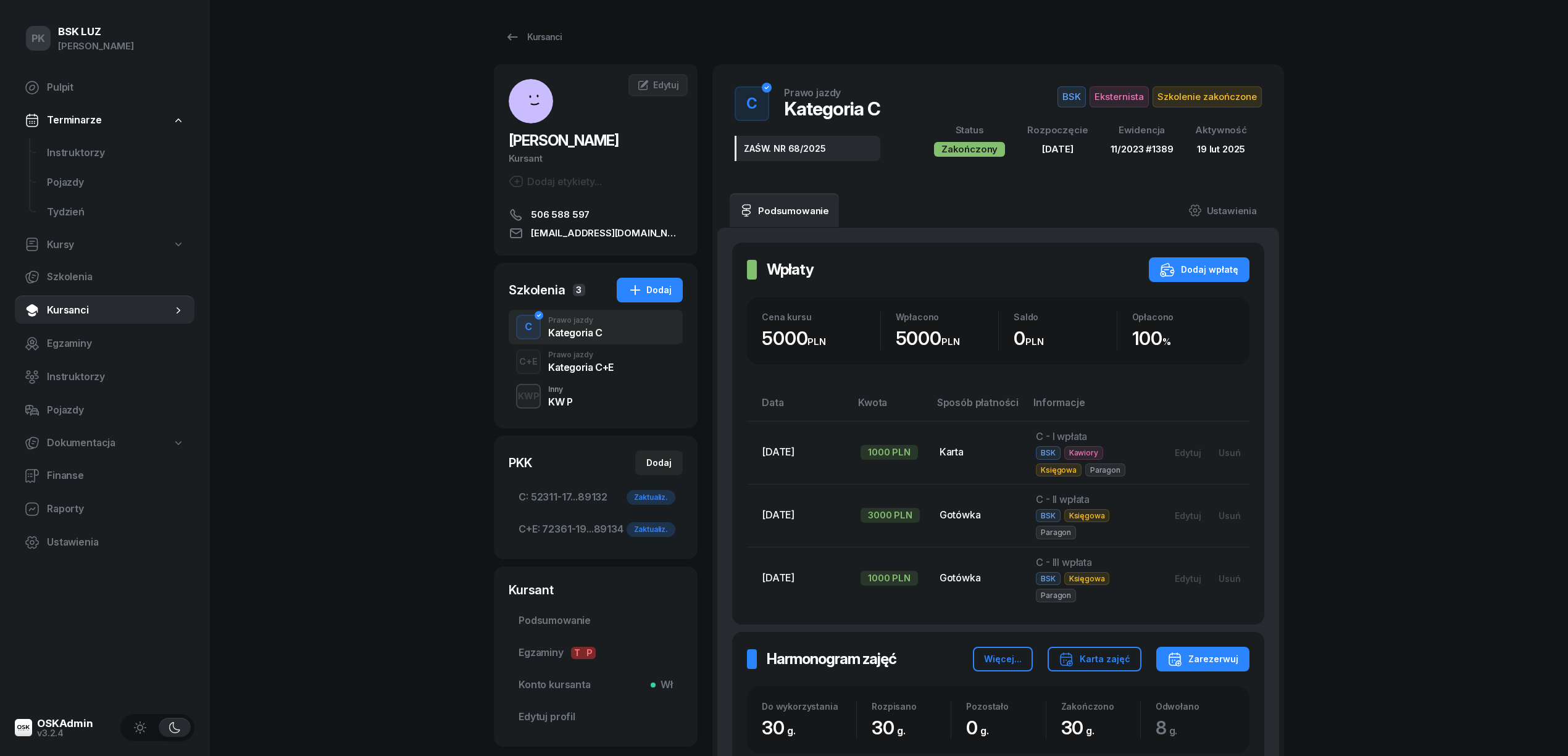
click at [595, 360] on div "Kategoria C+E" at bounding box center [581, 365] width 65 height 13
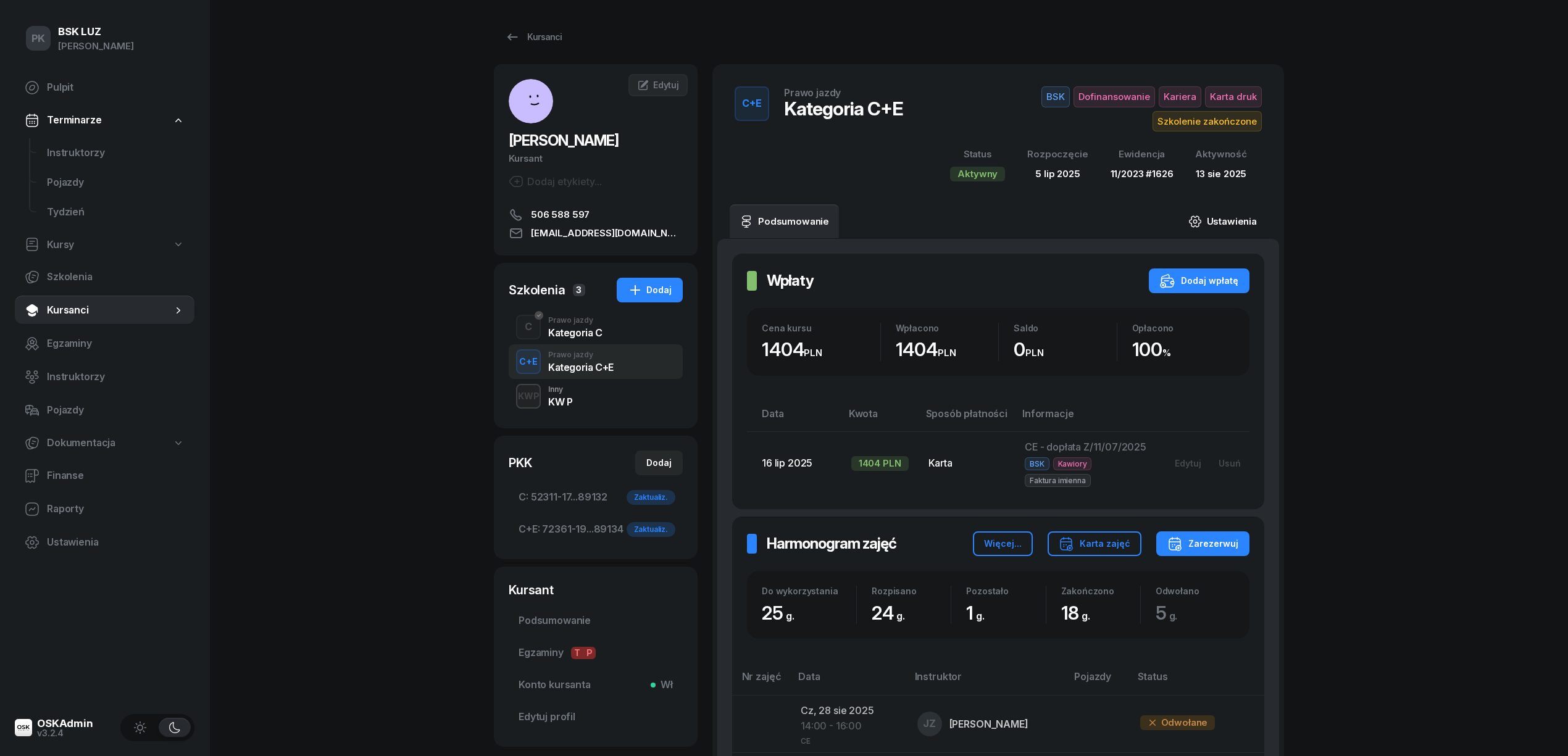
click at [1226, 217] on link "Ustawienia" at bounding box center [1222, 221] width 88 height 35
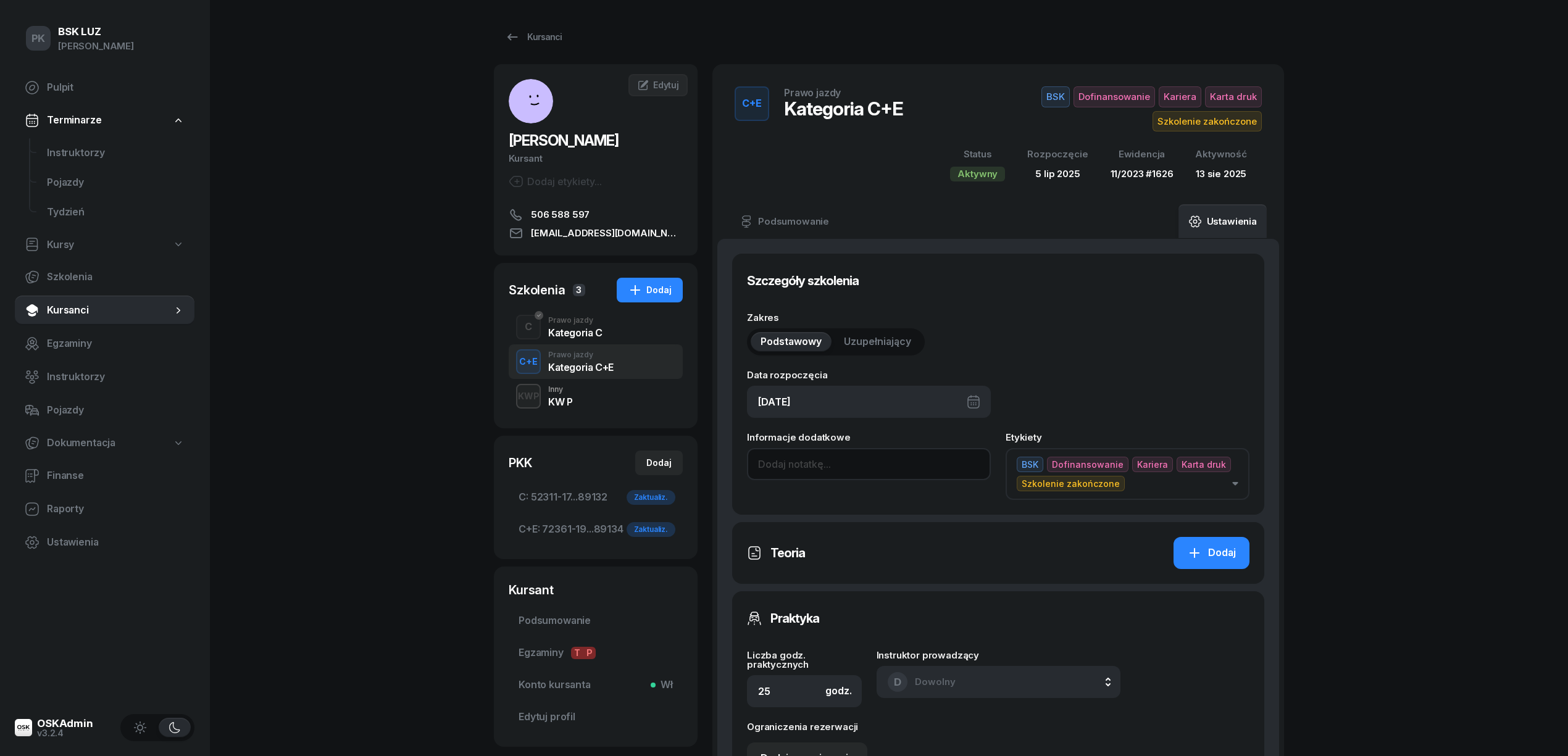
click at [836, 462] on input at bounding box center [869, 464] width 244 height 32
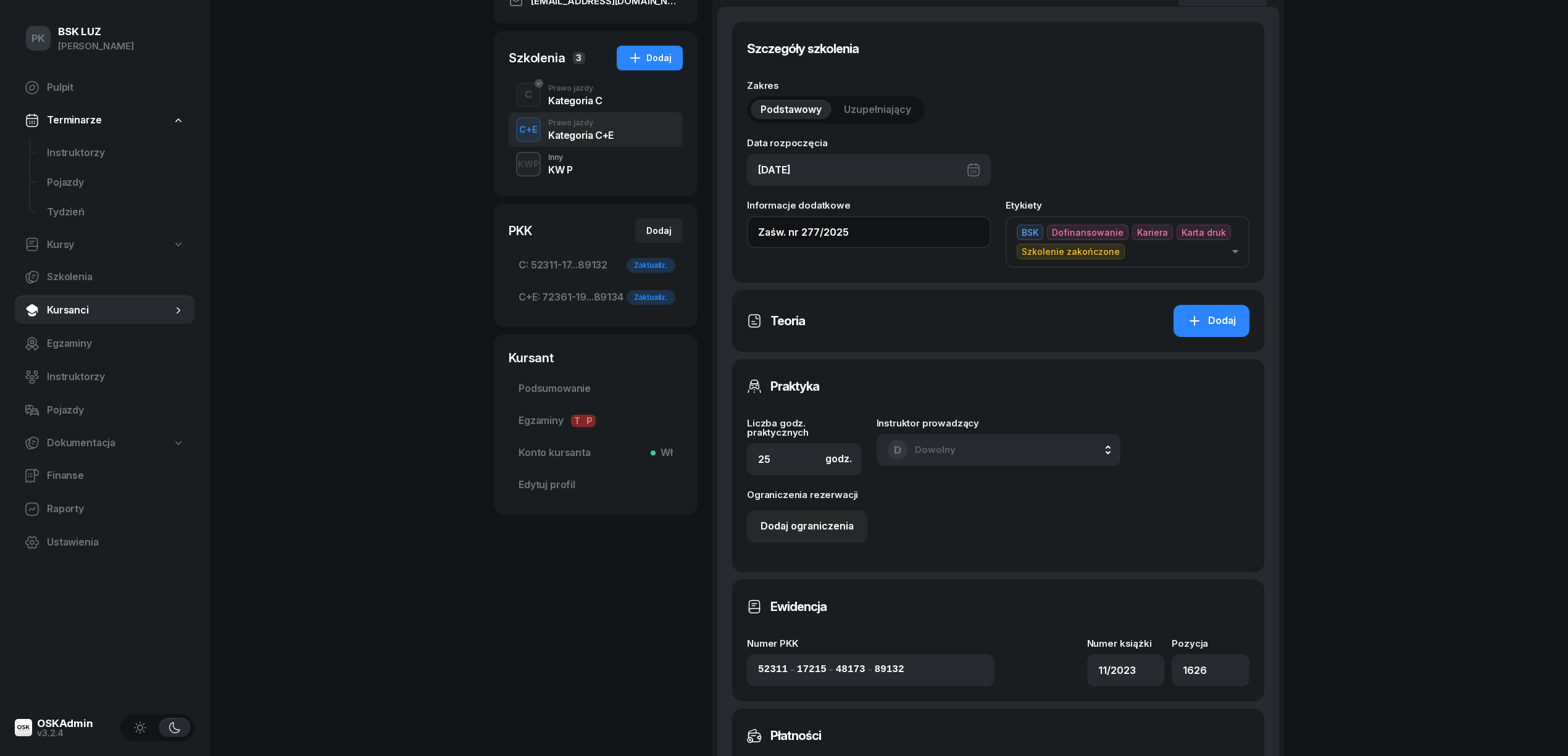
scroll to position [573, 0]
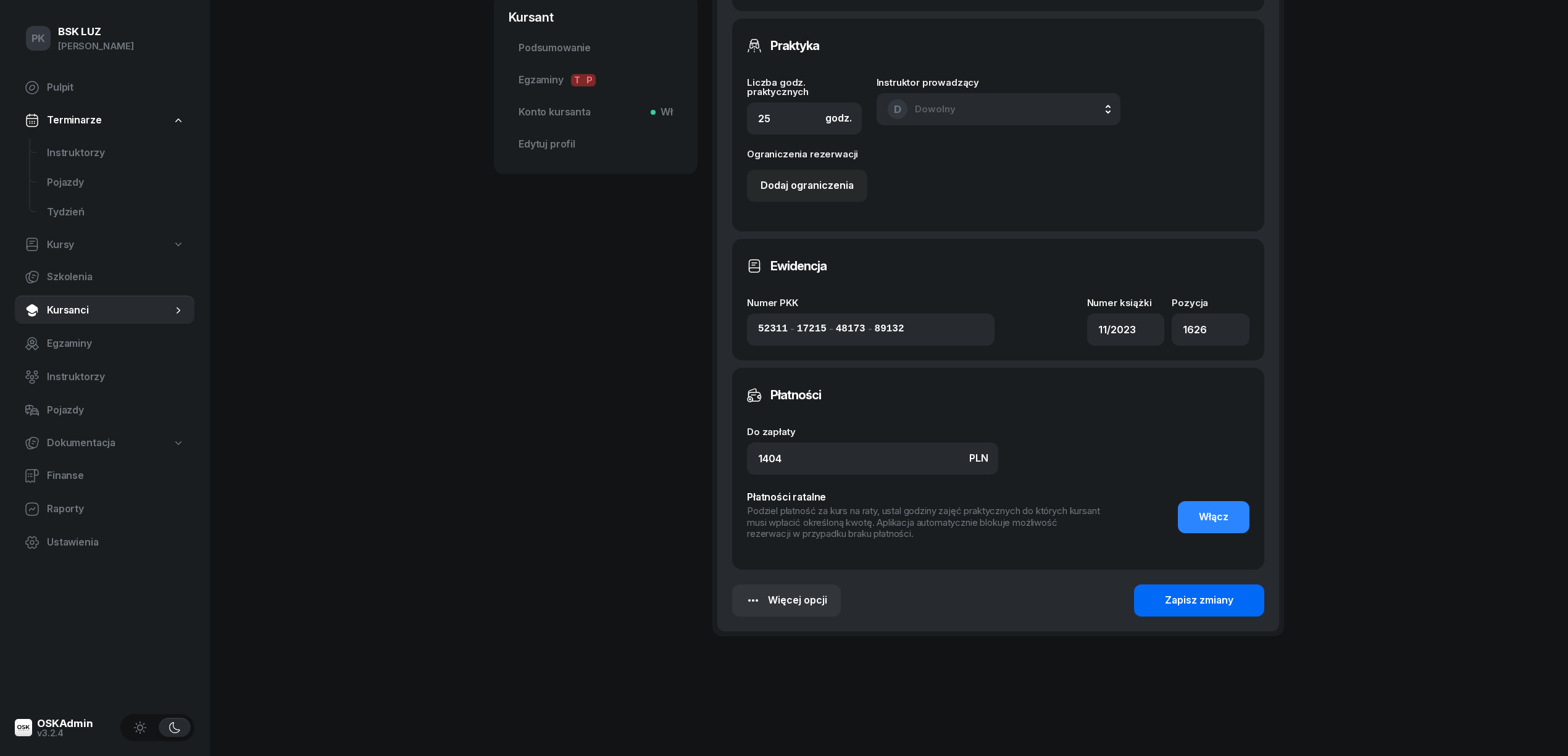
type input "Zaśw. nr 277/2025"
click at [1169, 598] on div "Zapisz zmiany" at bounding box center [1199, 601] width 69 height 16
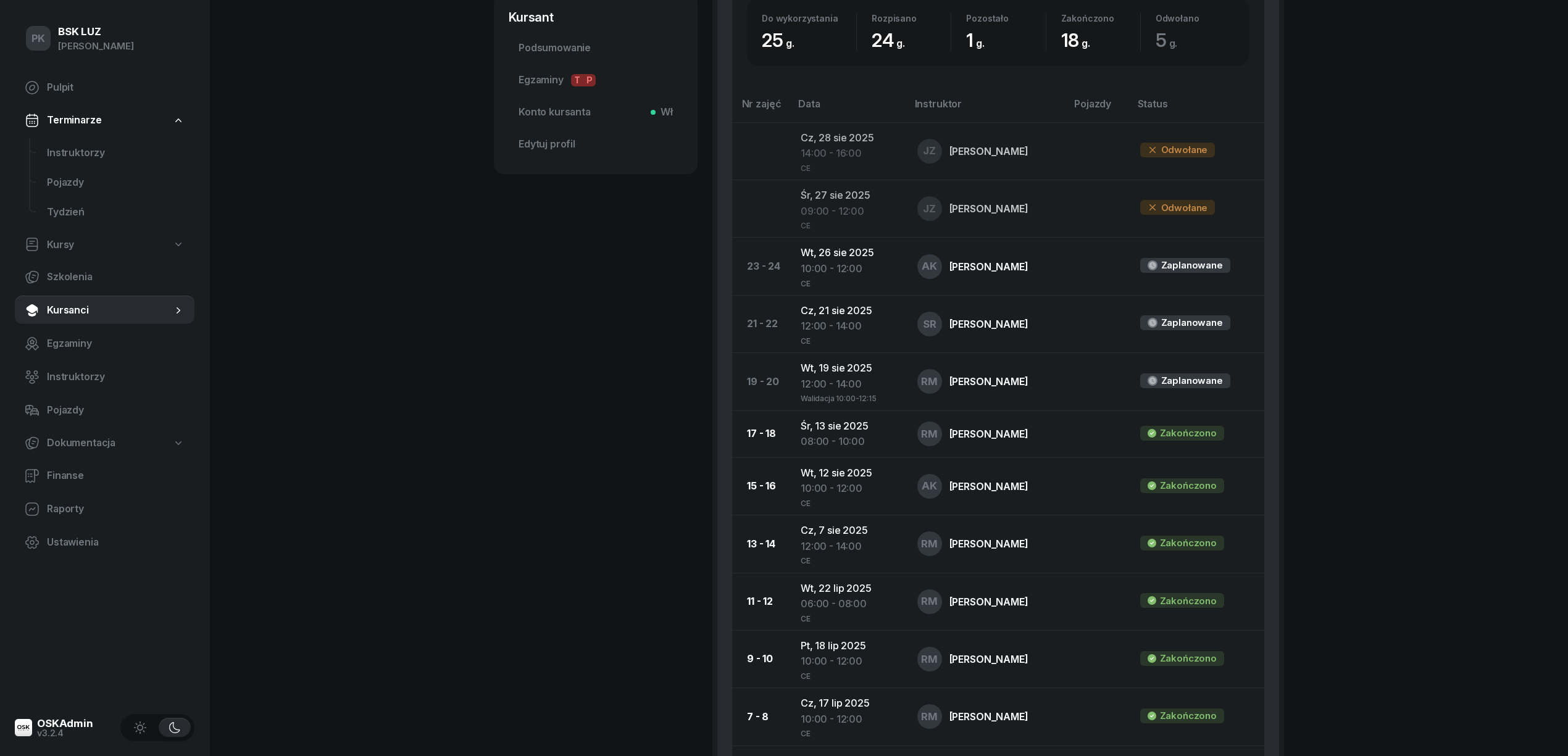
click at [462, 476] on div "PK BSK [PERSON_NAME] Pulpit Terminarze Instruktorzy Pojazdy Tydzień Kursy Szkol…" at bounding box center [784, 245] width 1568 height 1637
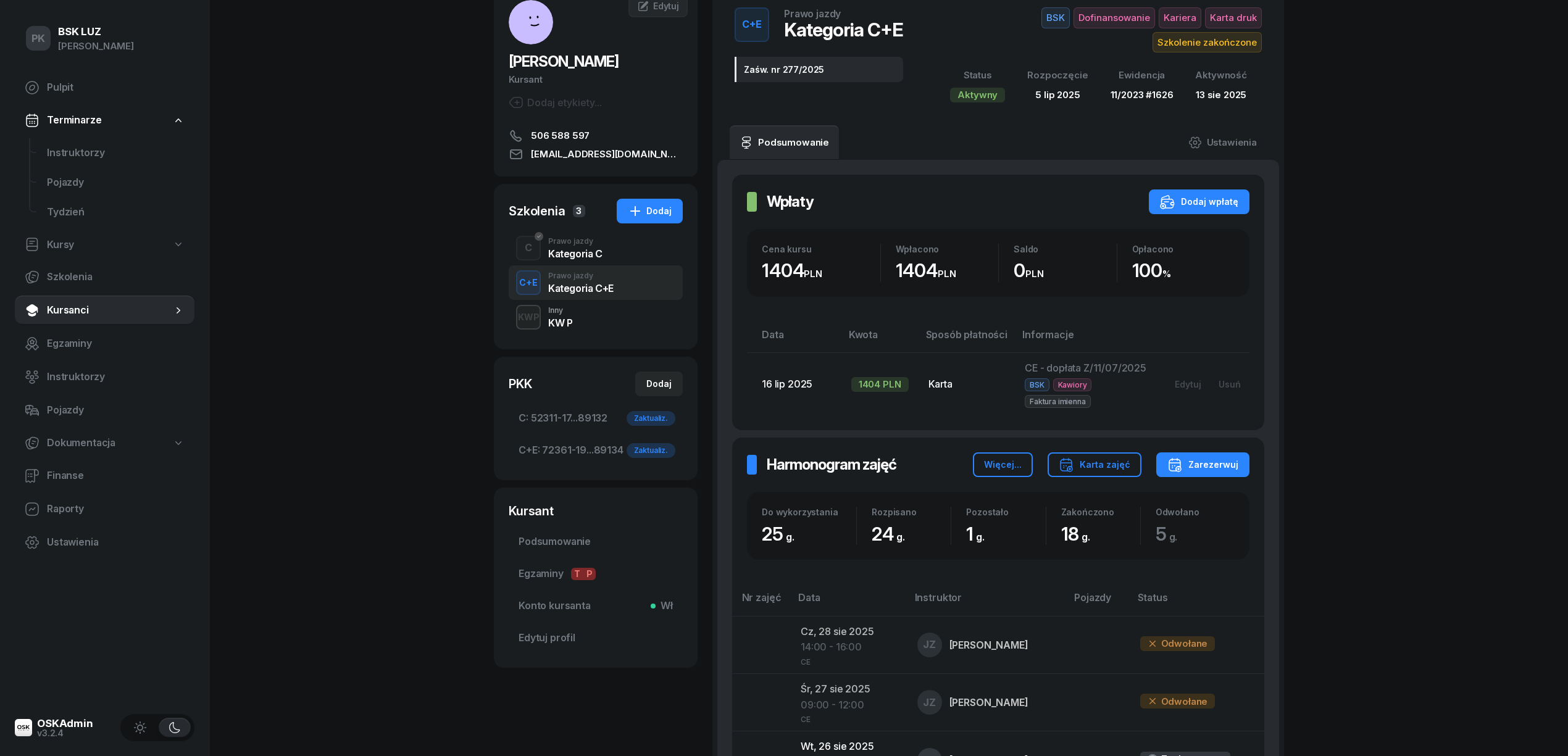
scroll to position [0, 0]
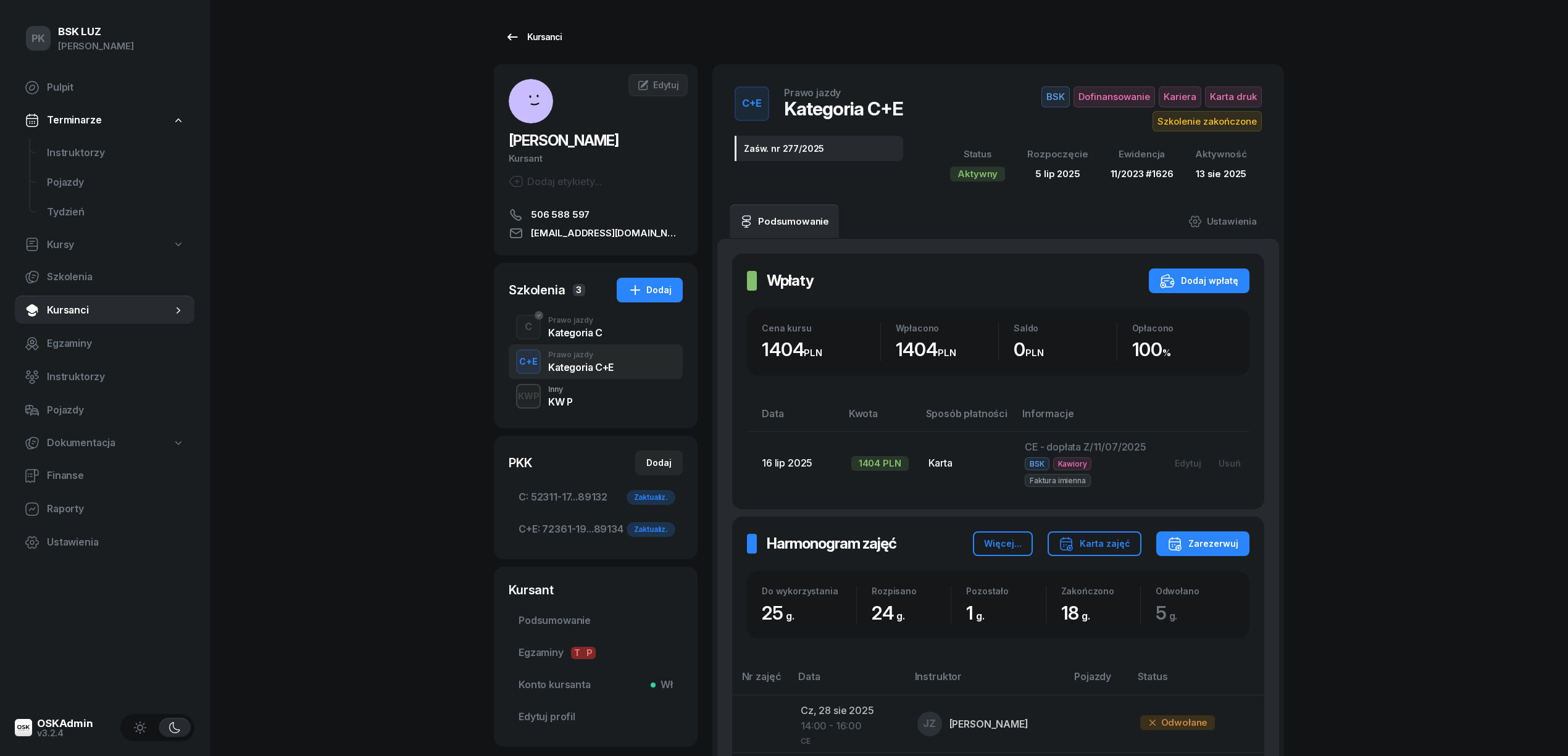
click at [509, 36] on icon at bounding box center [513, 36] width 10 height 7
